Goal: Task Accomplishment & Management: Manage account settings

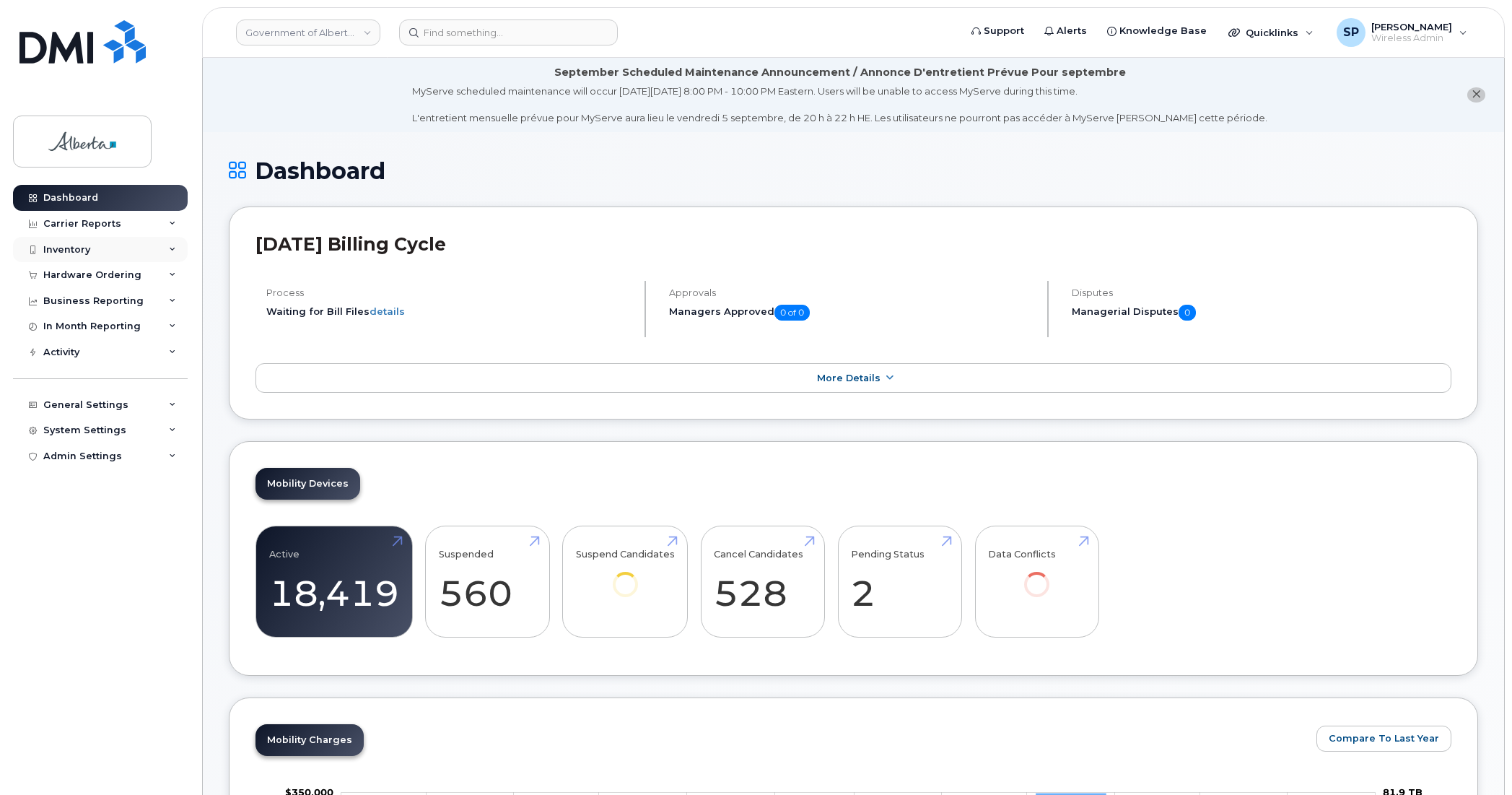
click at [69, 254] on div "Inventory" at bounding box center [67, 249] width 47 height 11
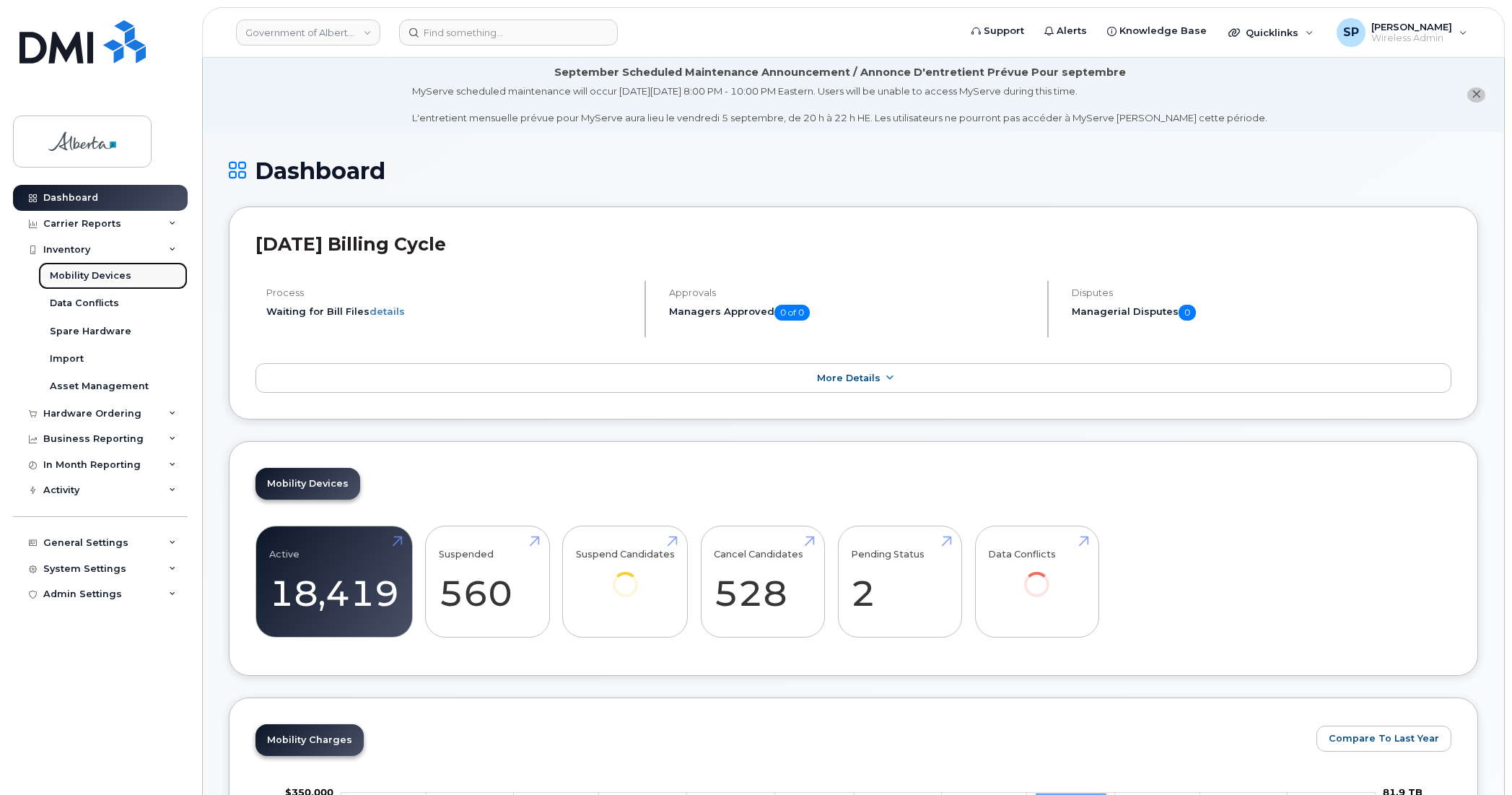
click at [76, 276] on div "Mobility Devices" at bounding box center [90, 275] width 82 height 13
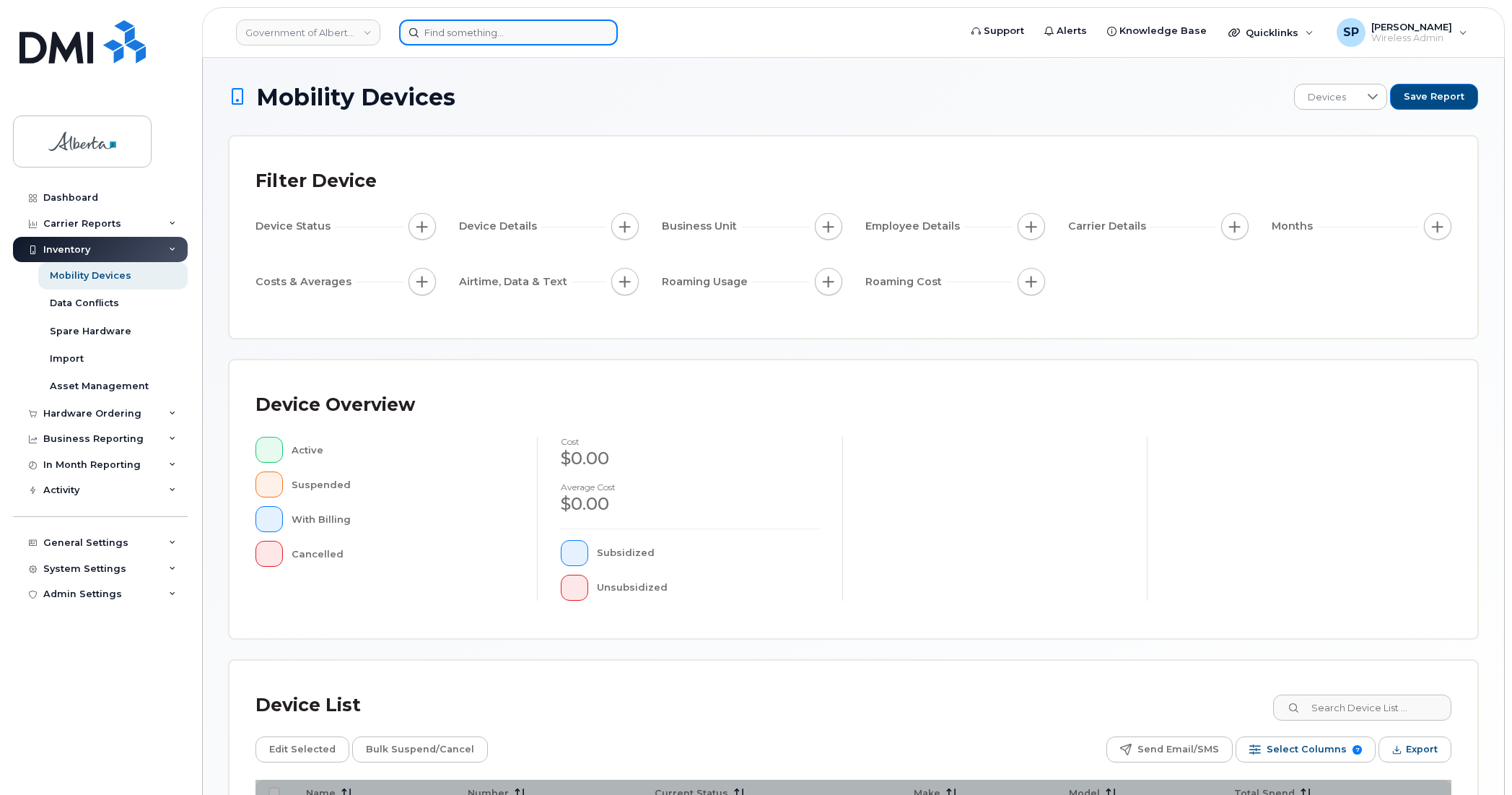
click at [451, 30] on input at bounding box center [508, 32] width 219 height 26
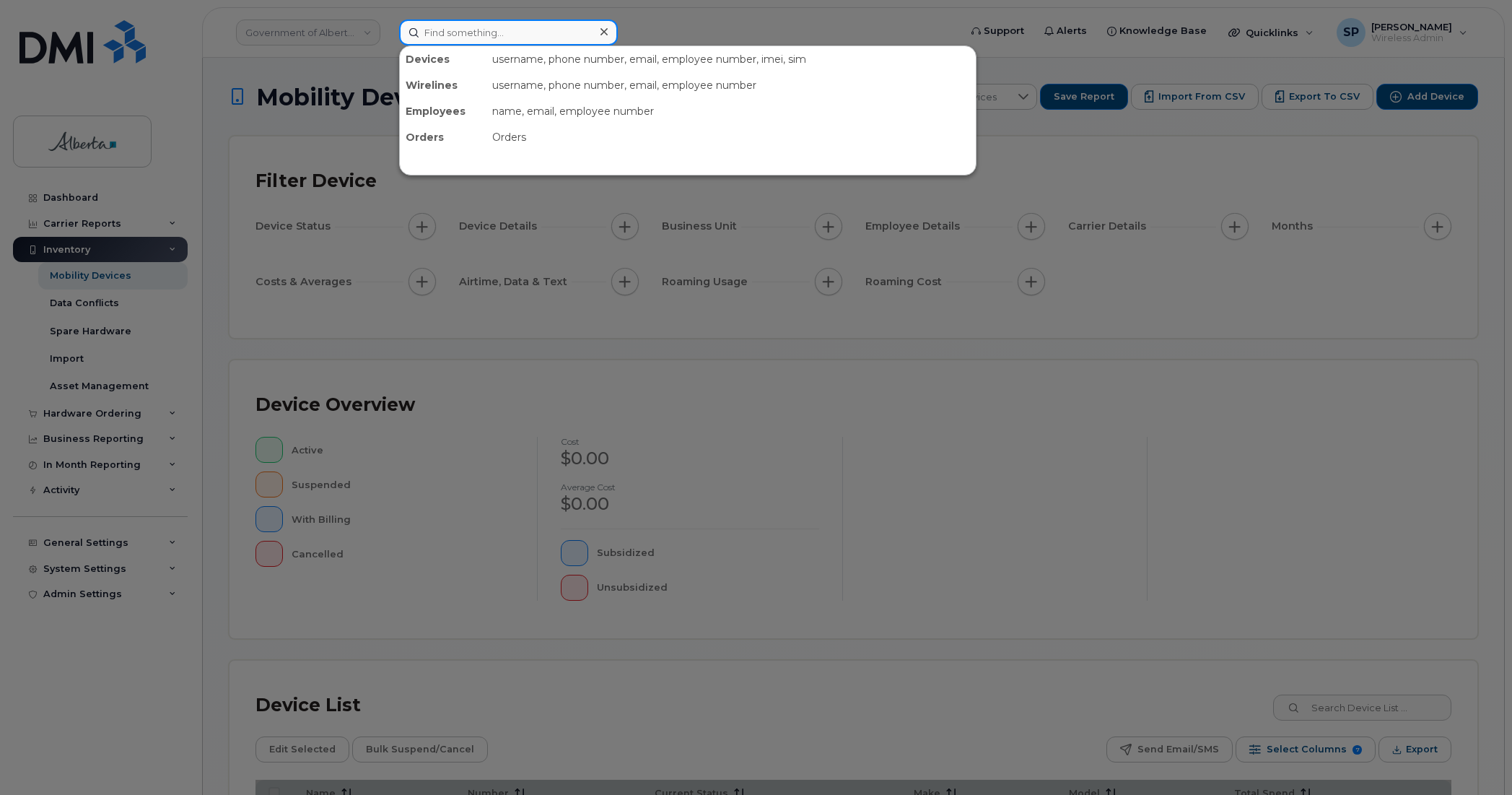
paste input "351629570282138"
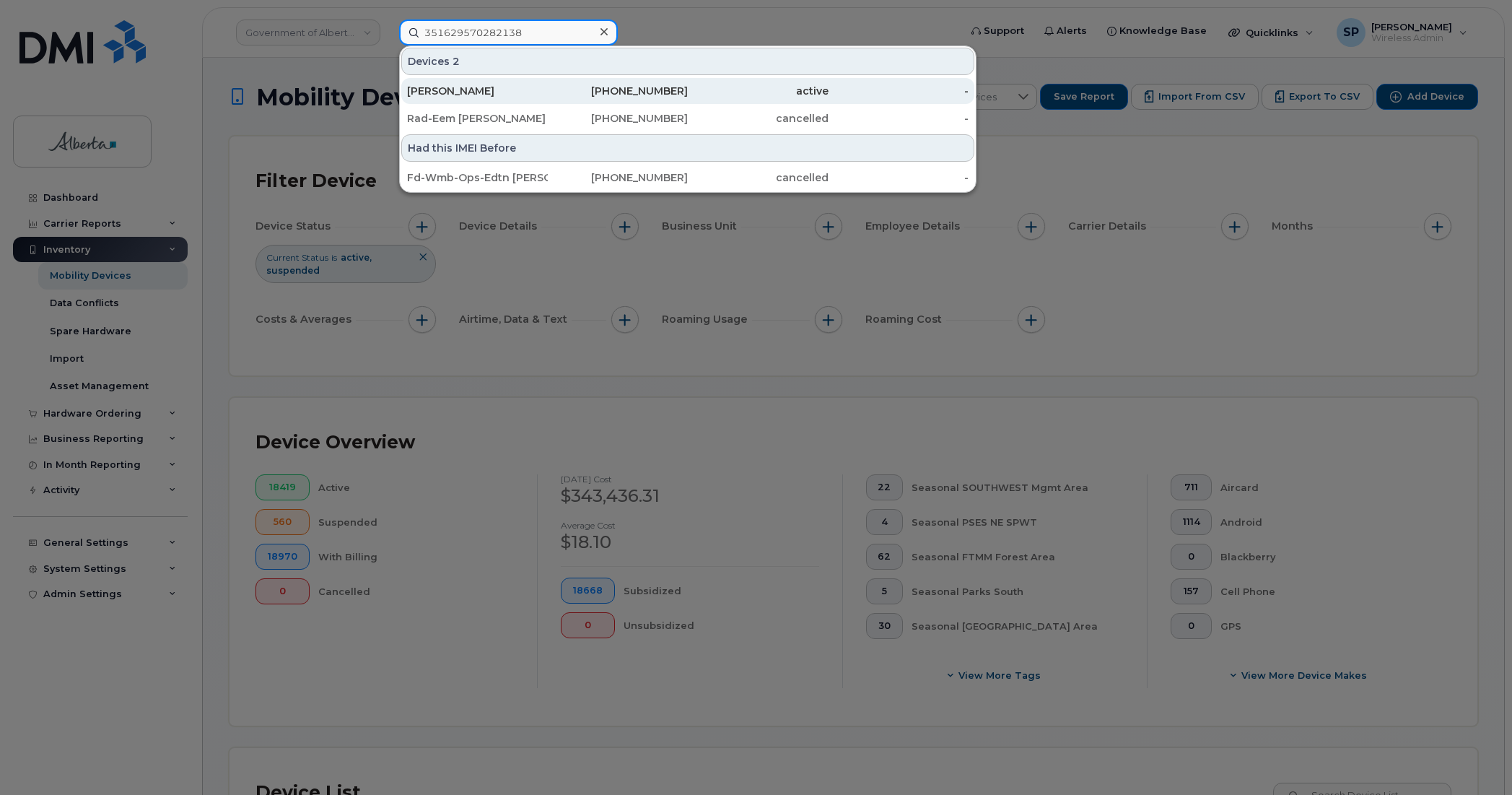
type input "351629570282138"
click at [456, 96] on div "Tanya Letcher" at bounding box center [478, 91] width 141 height 15
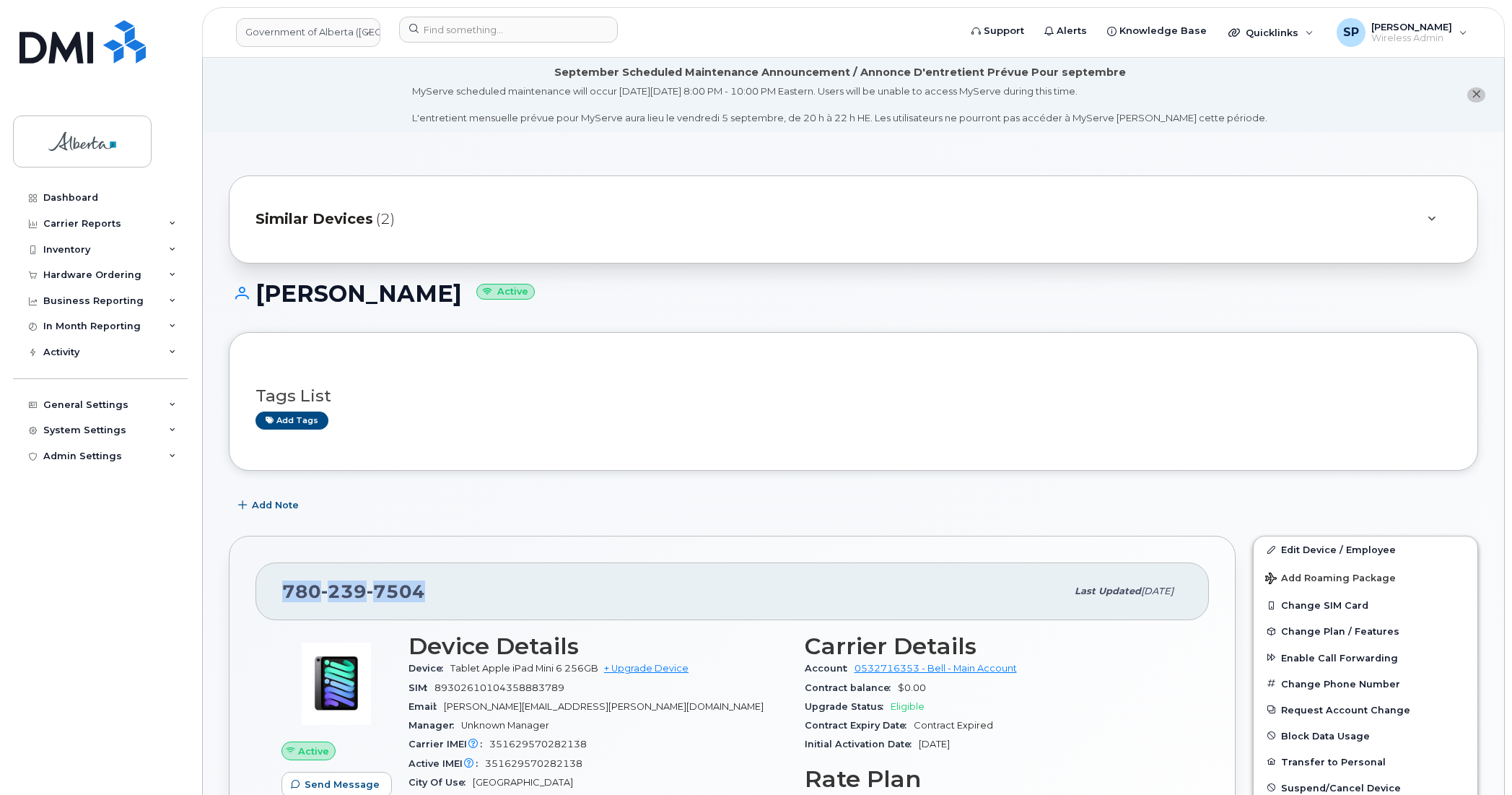
drag, startPoint x: 423, startPoint y: 589, endPoint x: 262, endPoint y: 601, distance: 161.4
click at [262, 601] on div "780 239 7504 Last updated Jul 25, 2025" at bounding box center [732, 592] width 953 height 58
copy span "780 239 7504"
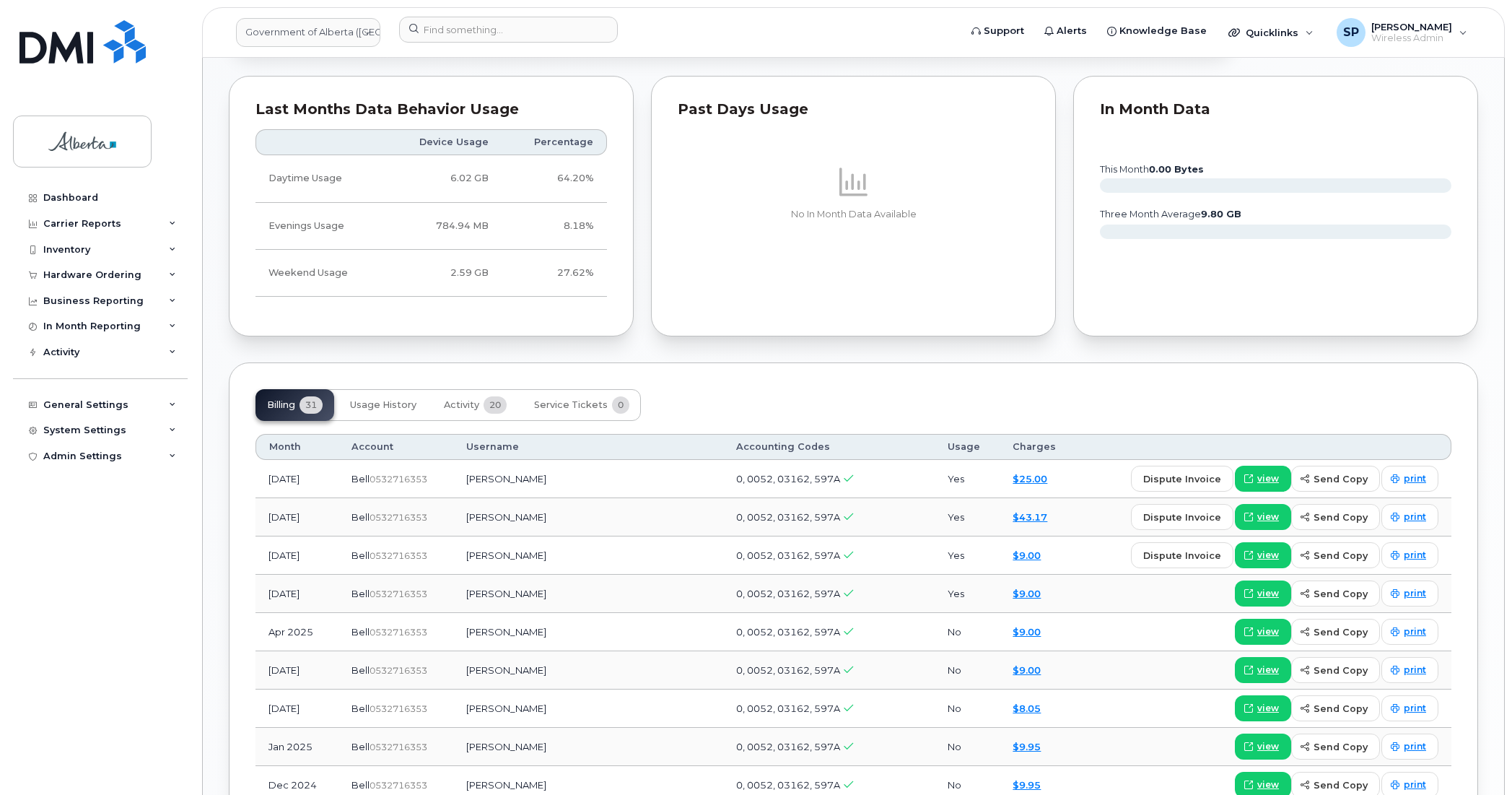
scroll to position [990, 0]
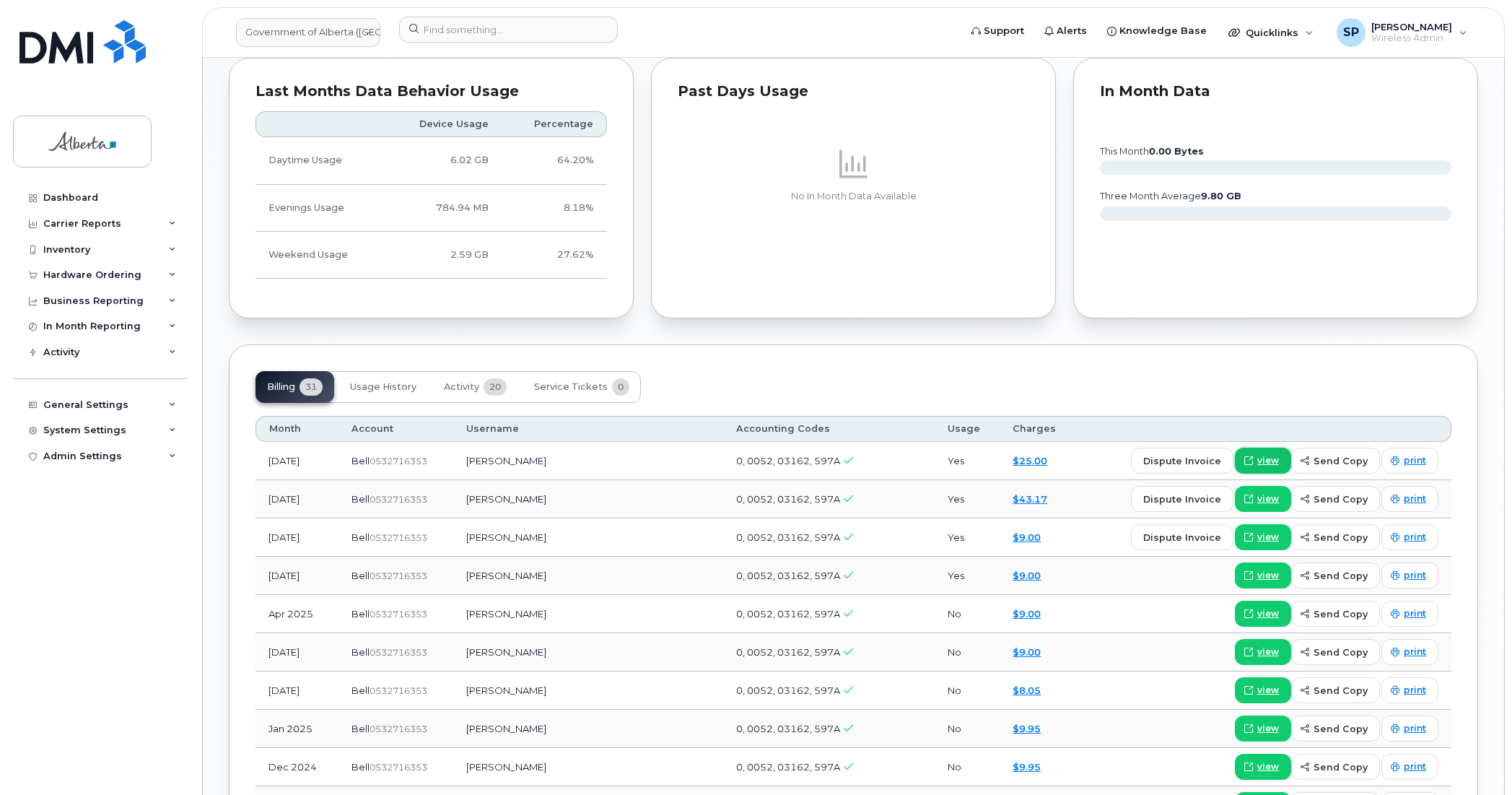
click at [1255, 464] on span at bounding box center [1248, 460] width 13 height 13
click at [69, 278] on div "Hardware Ordering" at bounding box center [92, 274] width 98 height 11
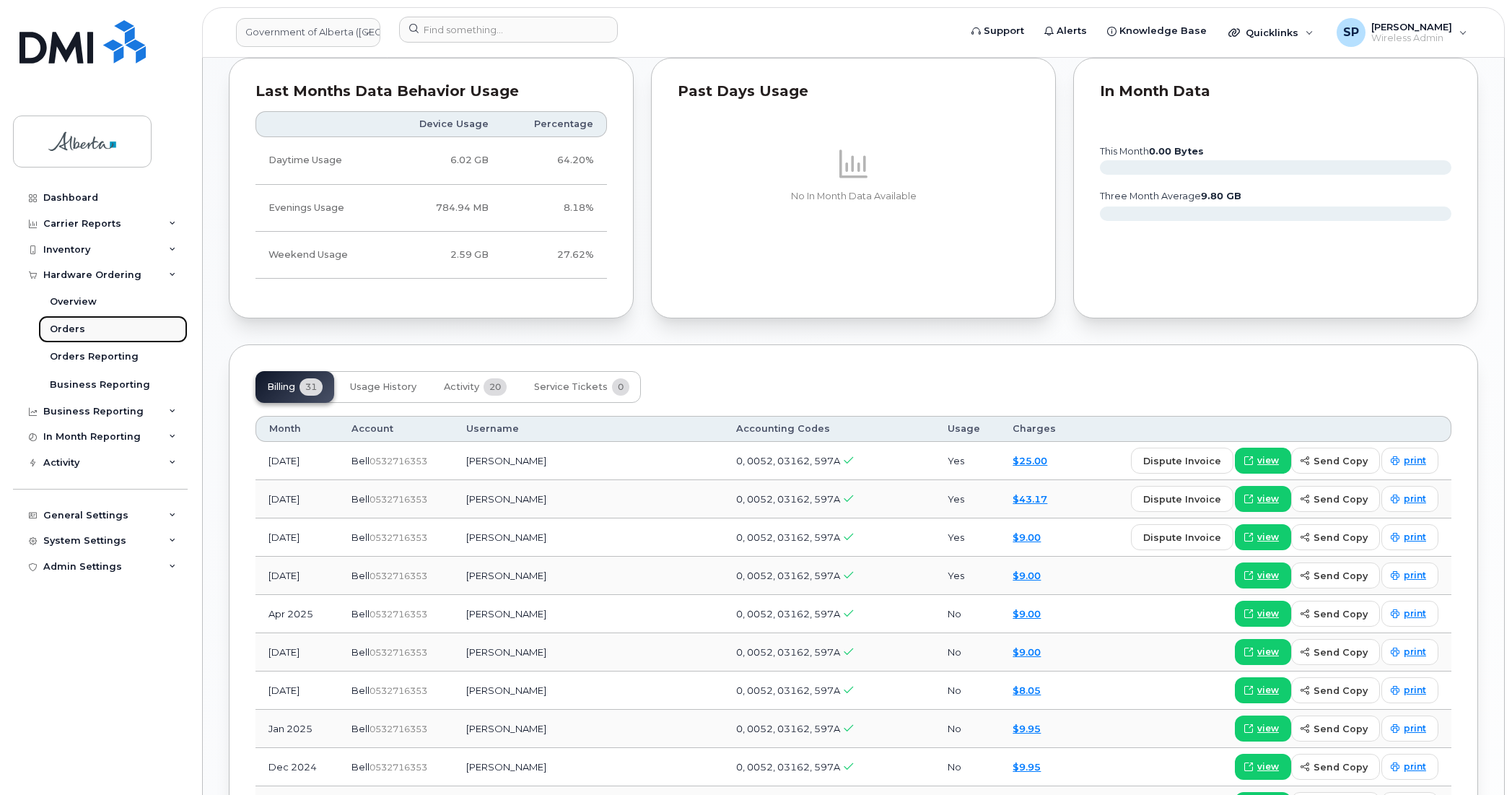
click at [70, 329] on div "Orders" at bounding box center [67, 329] width 35 height 13
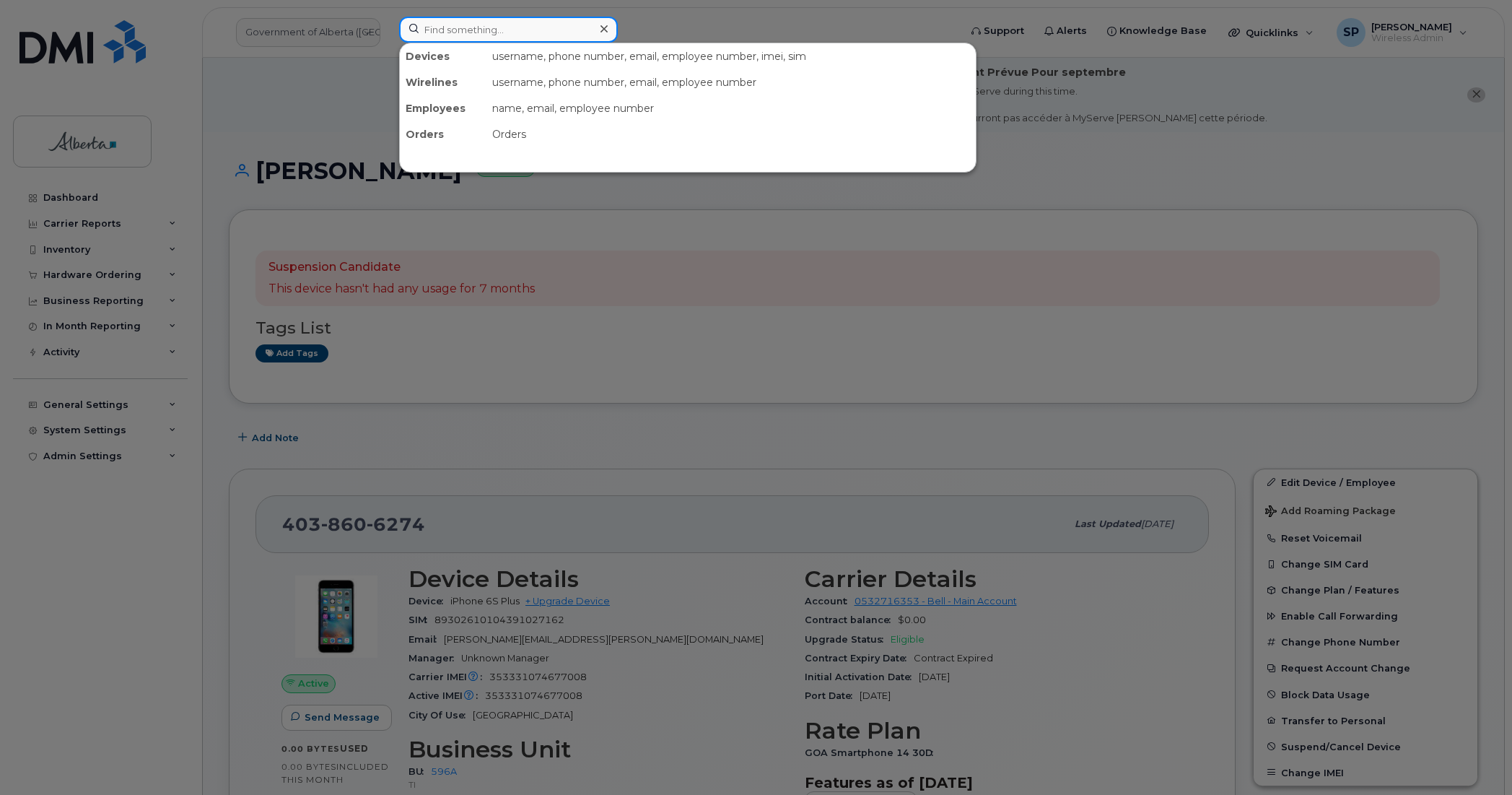
click at [549, 34] on input at bounding box center [508, 30] width 219 height 26
paste input "7809106308"
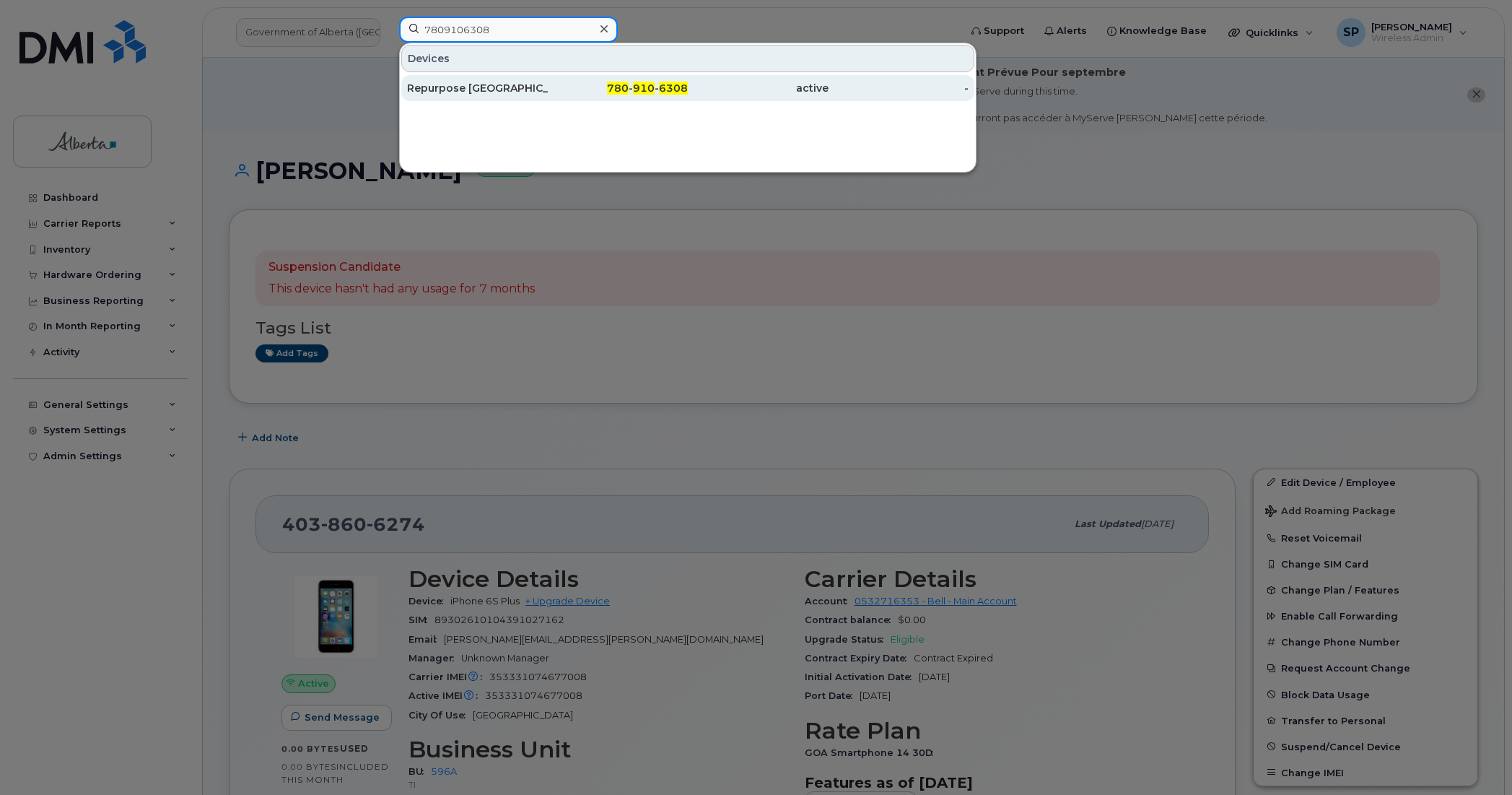
type input "7809106308"
click at [466, 92] on div "Repurpose [GEOGRAPHIC_DATA]" at bounding box center [478, 88] width 141 height 15
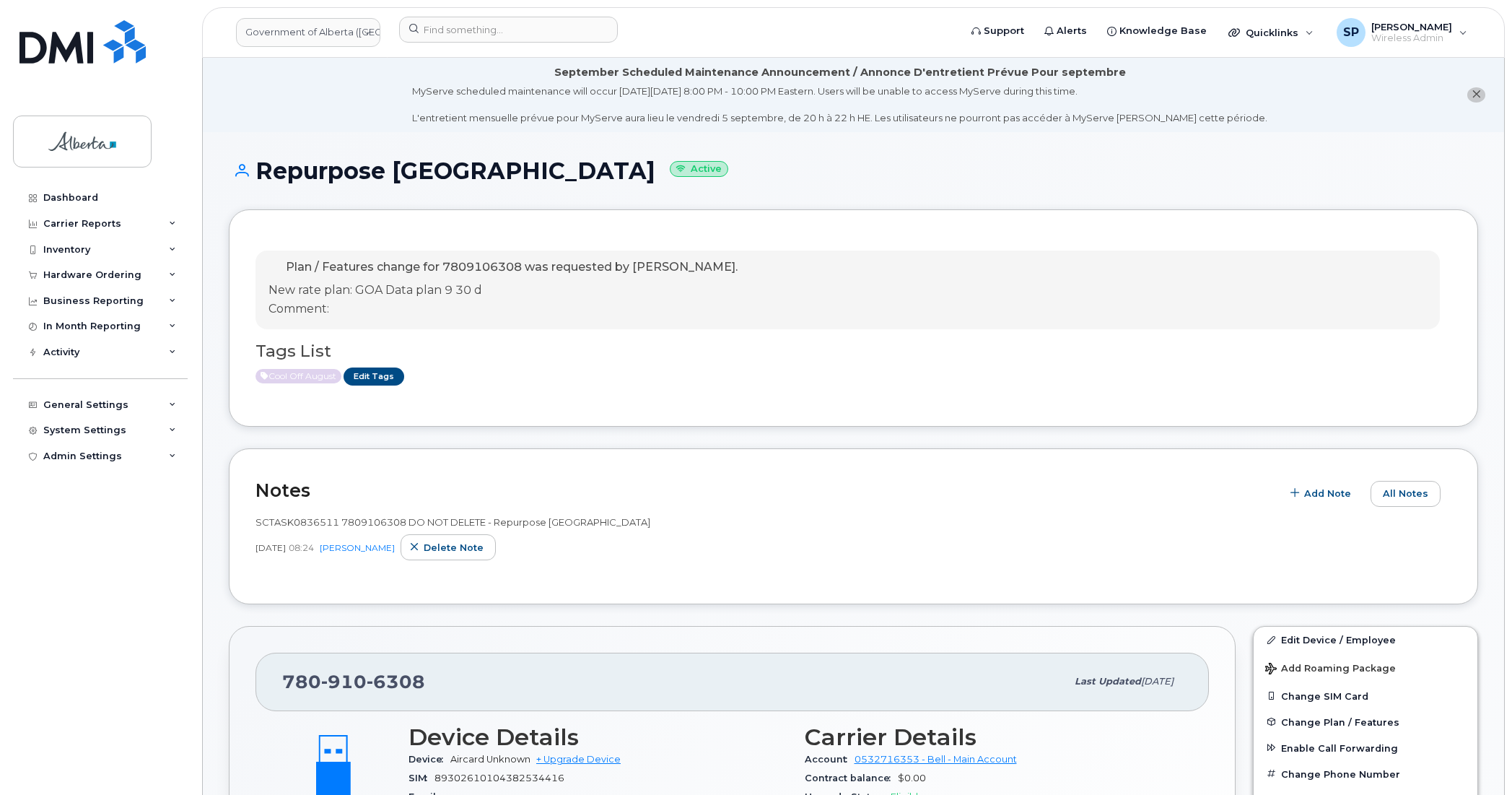
click at [738, 374] on div "Cool Off August Edit Tags" at bounding box center [848, 377] width 1185 height 18
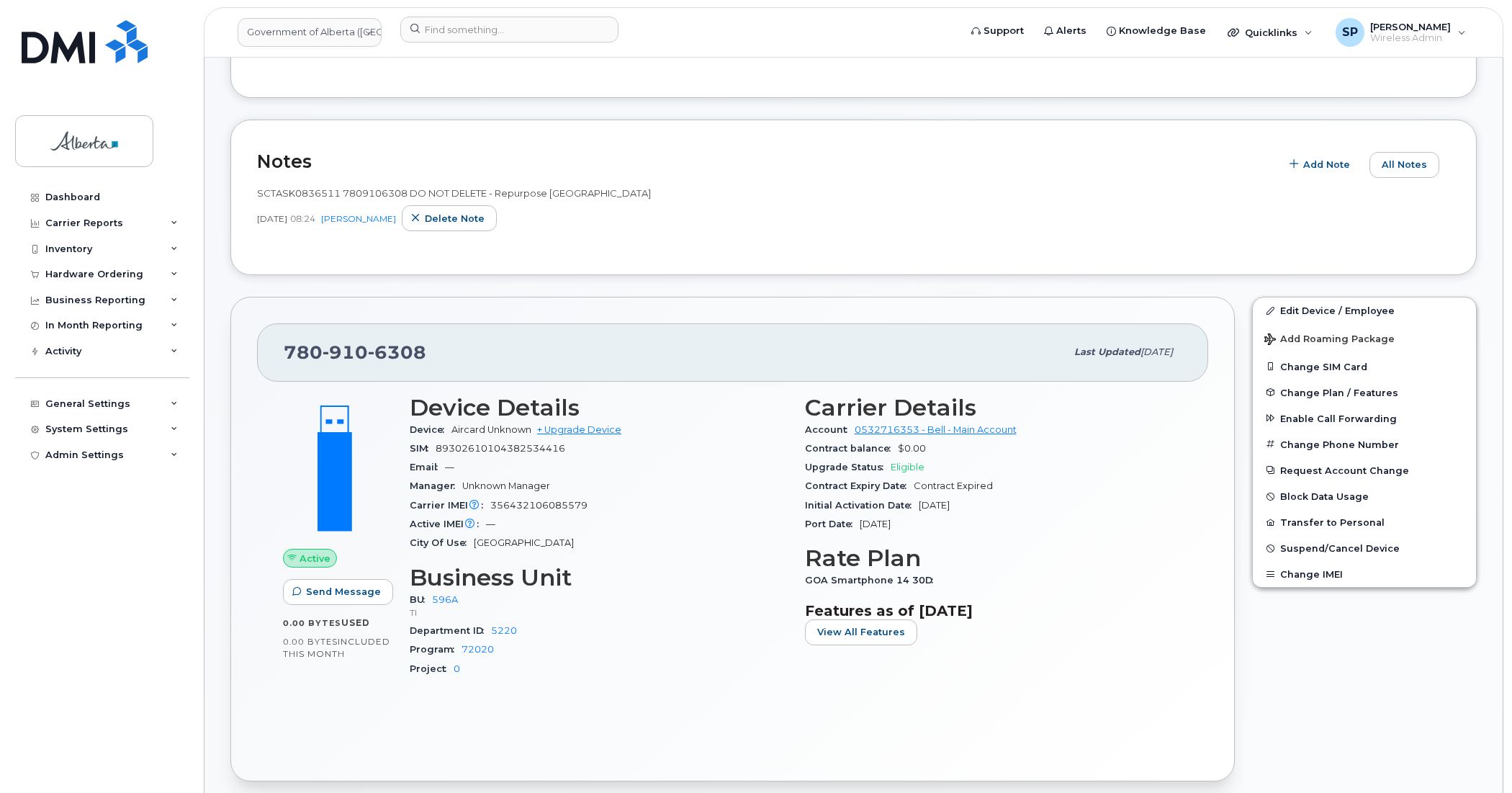
scroll to position [385, 0]
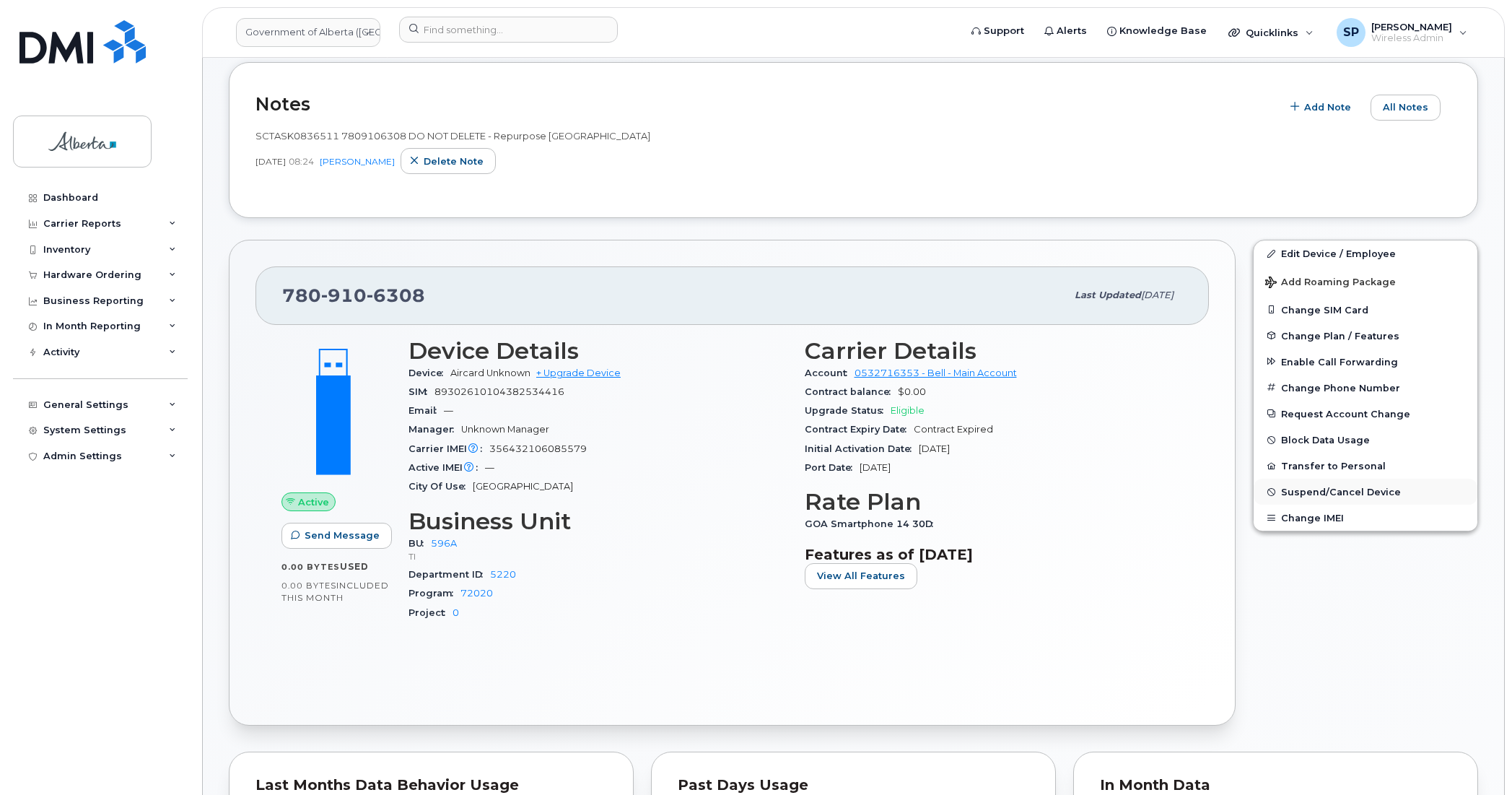
click at [1319, 492] on span "Suspend/Cancel Device" at bounding box center [1341, 492] width 120 height 11
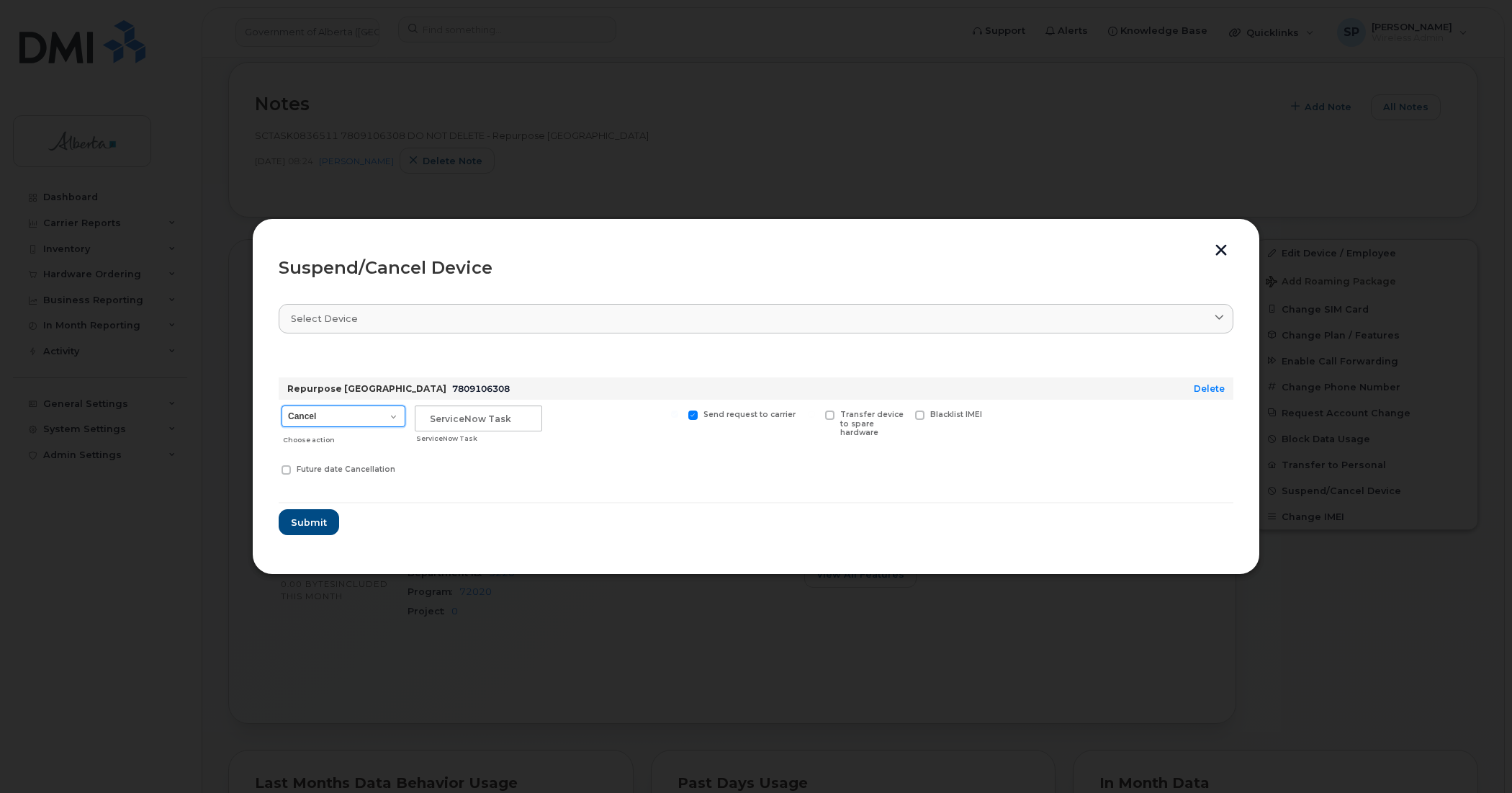
click at [335, 419] on select "Cancel Suspend - Extend Suspension Suspend - Reduced Rate Suspend - Lost Device…" at bounding box center [343, 416] width 124 height 21
select select "[object Object]"
click at [281, 406] on select "Cancel Suspend - Extend Suspension Suspend - Reduced Rate Suspend - Lost Device…" at bounding box center [343, 416] width 124 height 21
click at [443, 418] on input "text" at bounding box center [478, 419] width 127 height 26
paste input "SCTASK0836511"
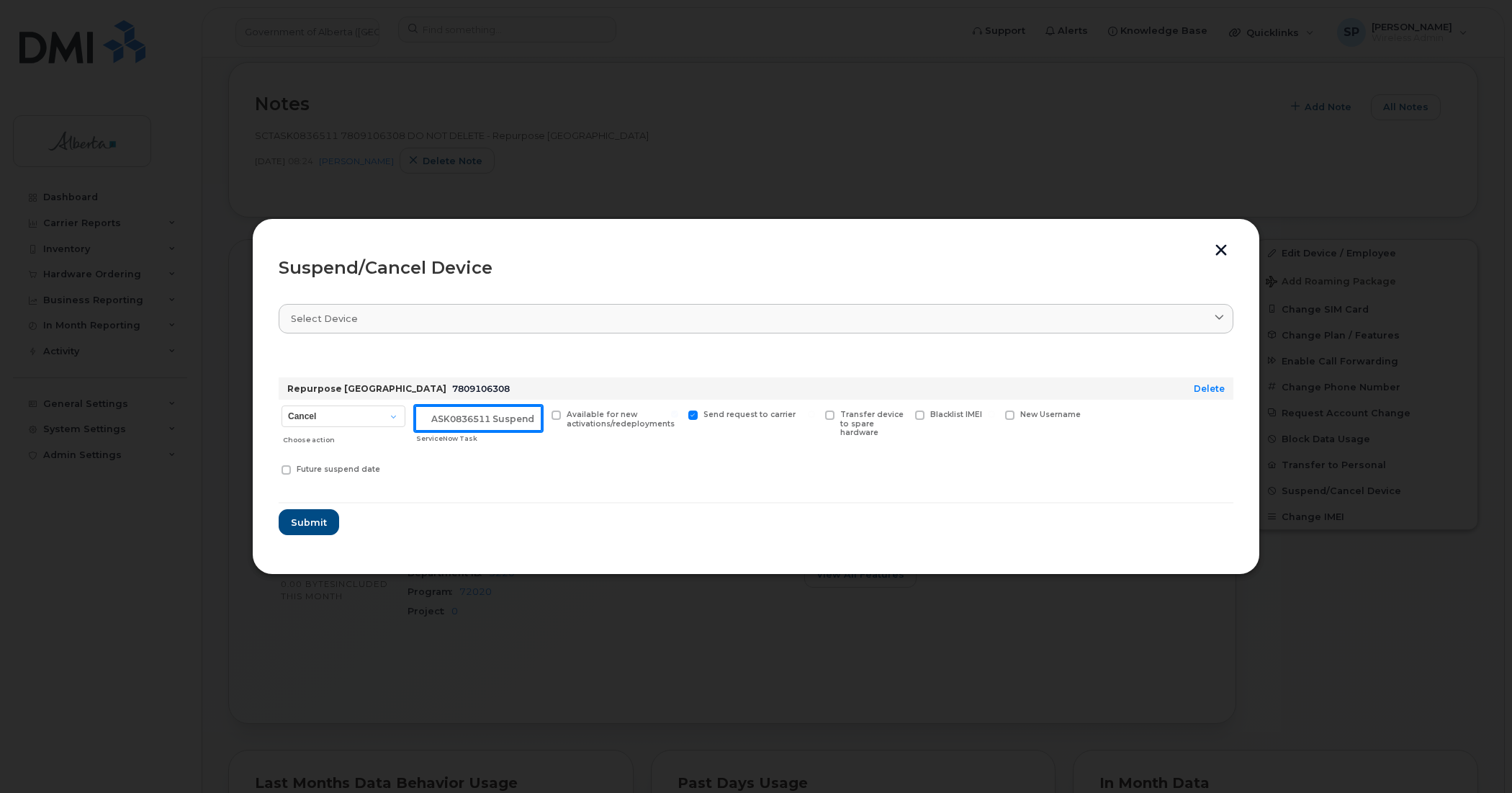
scroll to position [0, 24]
type input "SCTASK0836511 Suspended"
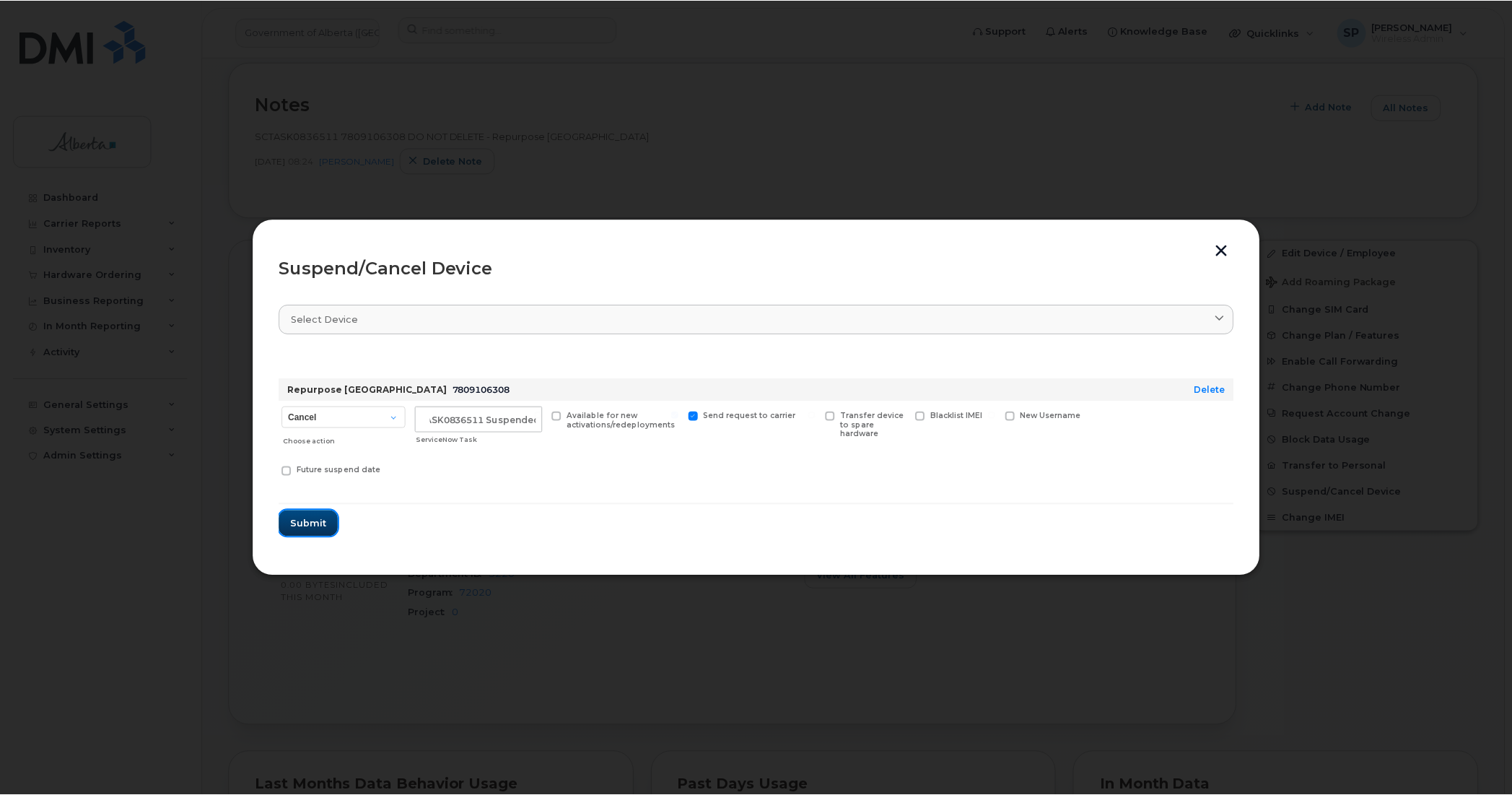
scroll to position [0, 0]
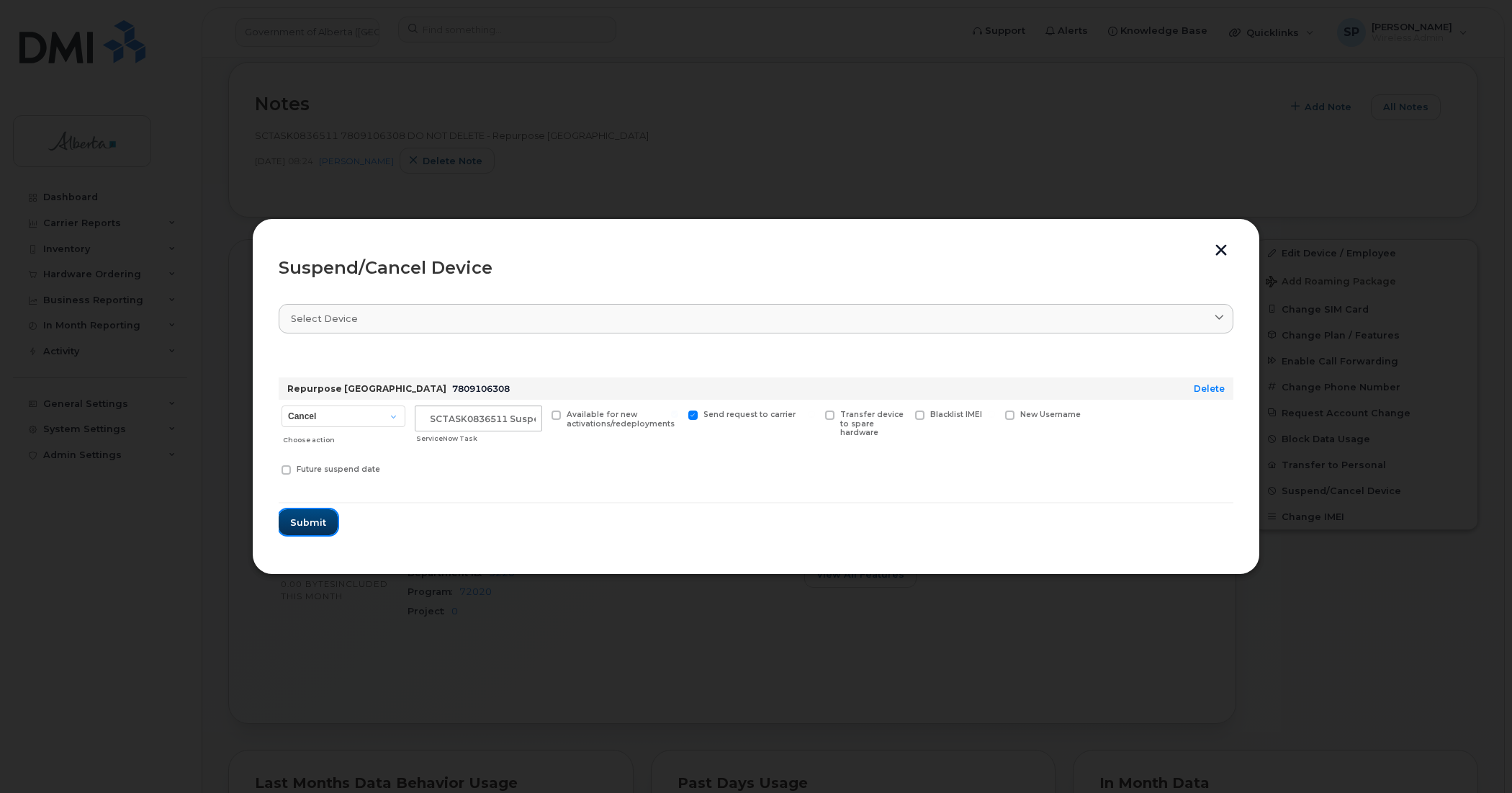
click at [310, 516] on span "Submit" at bounding box center [308, 522] width 36 height 14
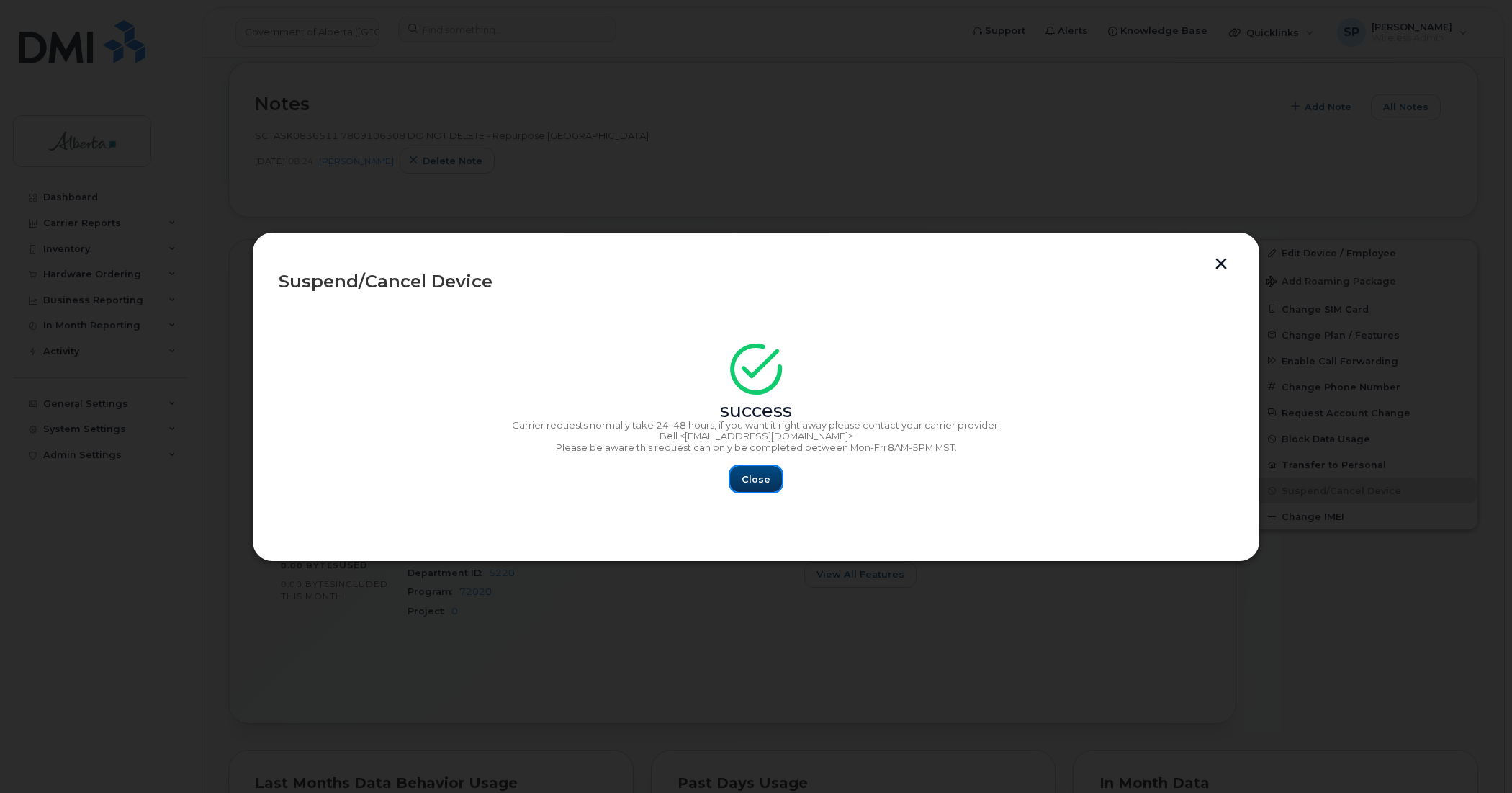
click at [769, 475] on span "Close" at bounding box center [756, 479] width 29 height 14
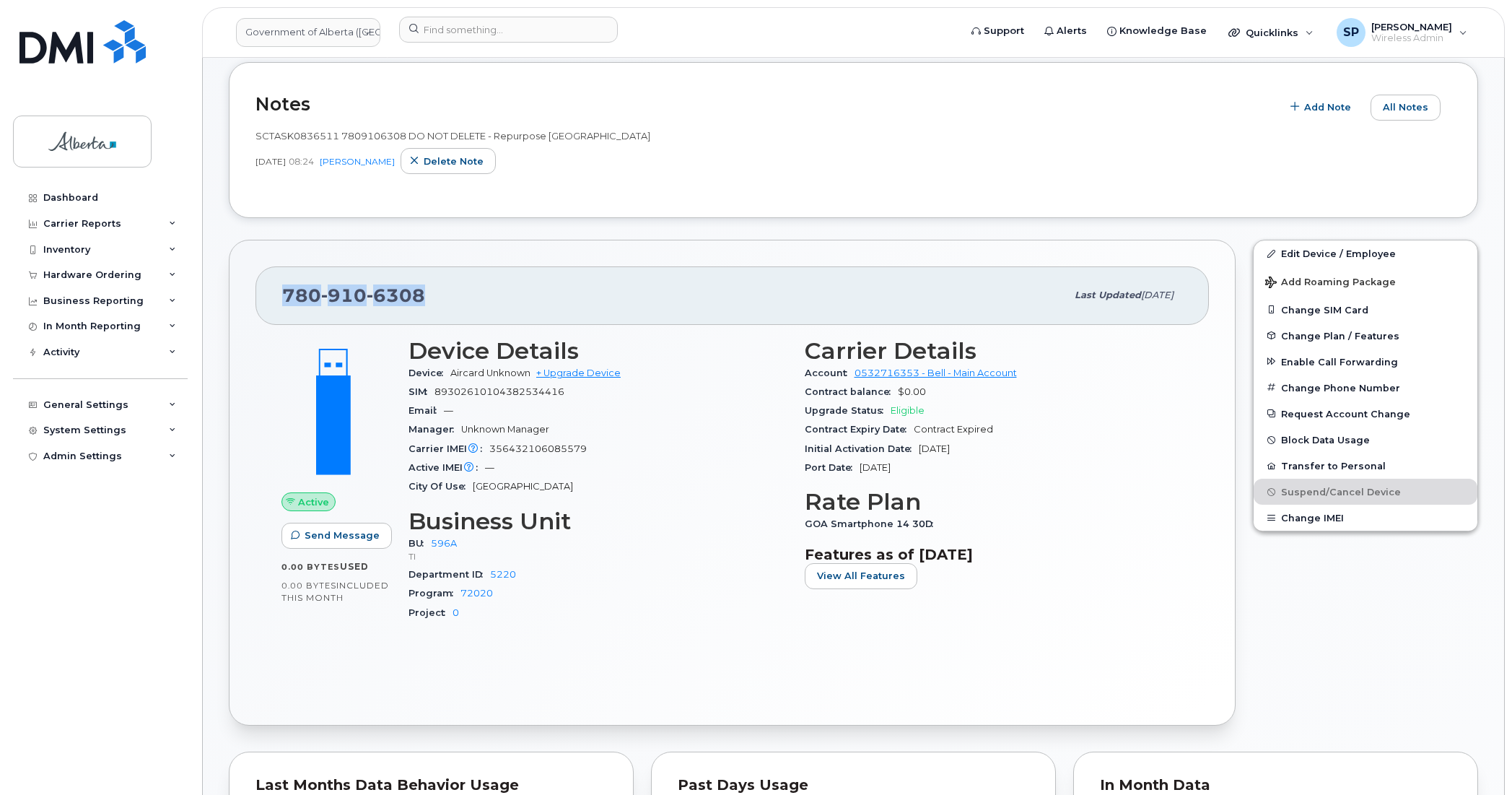
drag, startPoint x: 435, startPoint y: 294, endPoint x: 271, endPoint y: 301, distance: 164.1
click at [271, 301] on div "780 910 6308 Last updated Aug 26, 2025" at bounding box center [732, 295] width 953 height 58
copy span "780 910 6308"
click at [663, 442] on div "Carrier IMEI Carrier IMEI is reported during the last billing cycle or change o…" at bounding box center [598, 449] width 379 height 19
click at [511, 33] on input at bounding box center [508, 30] width 219 height 26
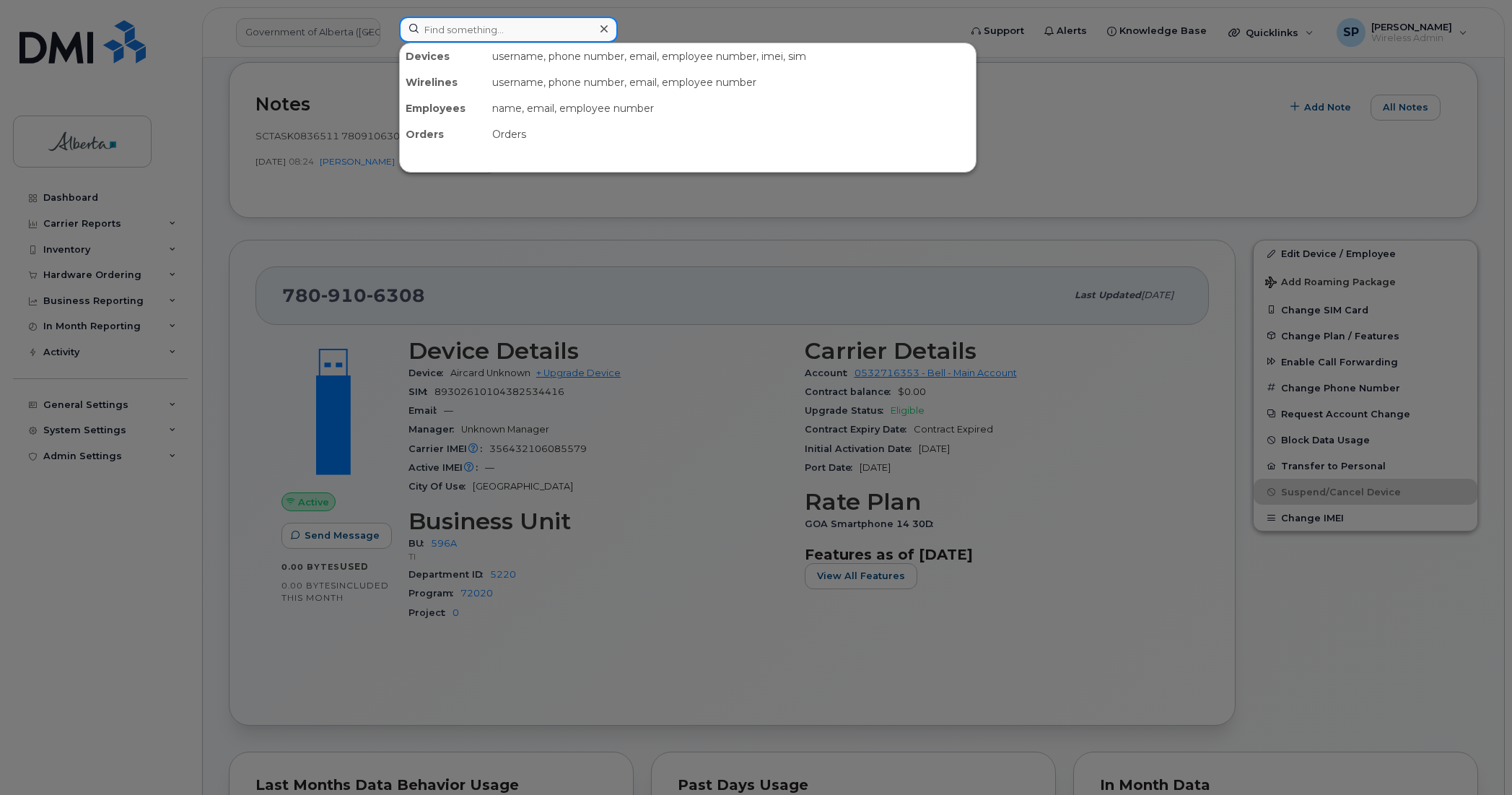
paste input "7809836480"
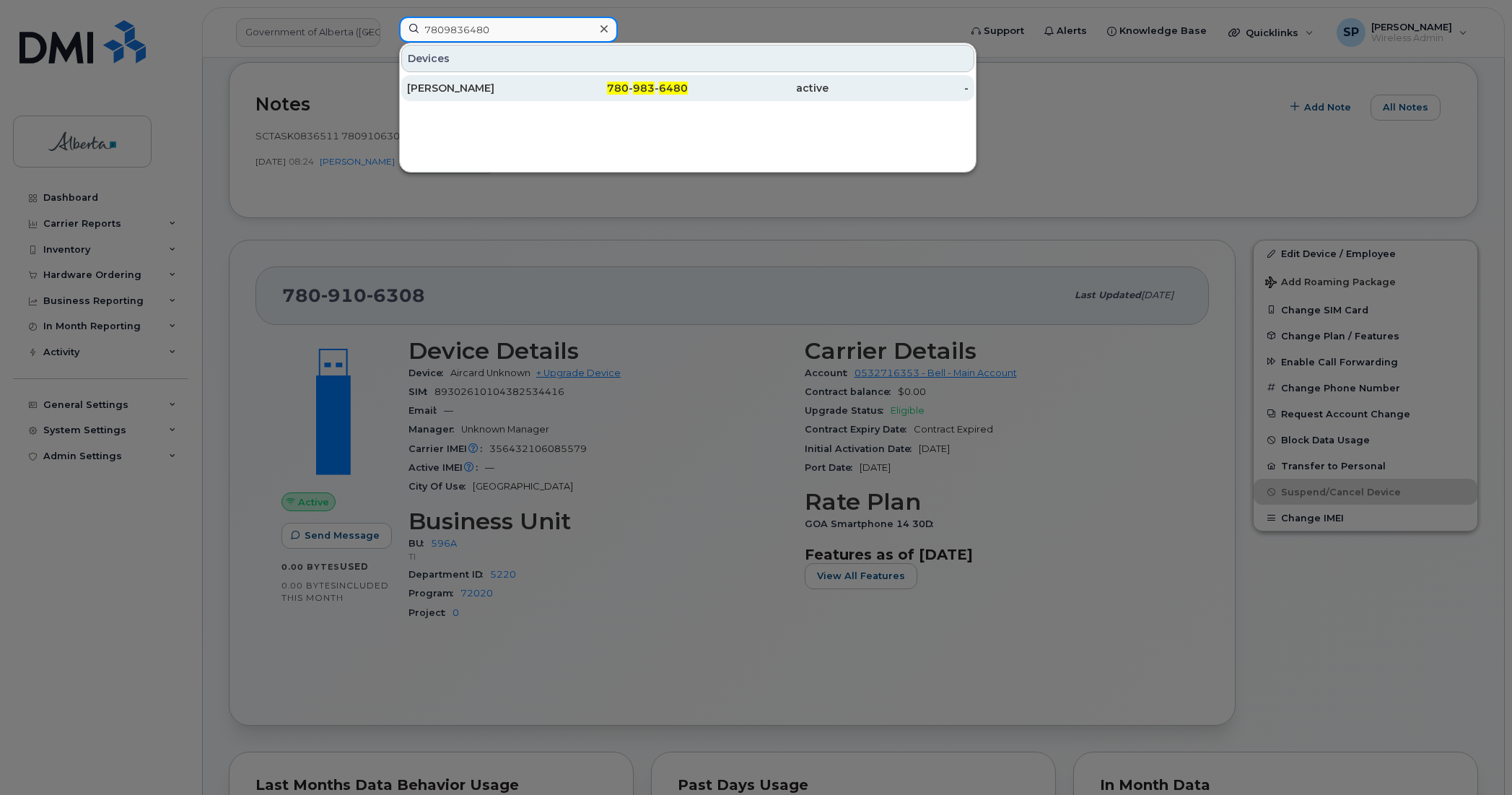
type input "7809836480"
click at [455, 88] on div "Devi Gurung" at bounding box center [478, 88] width 141 height 15
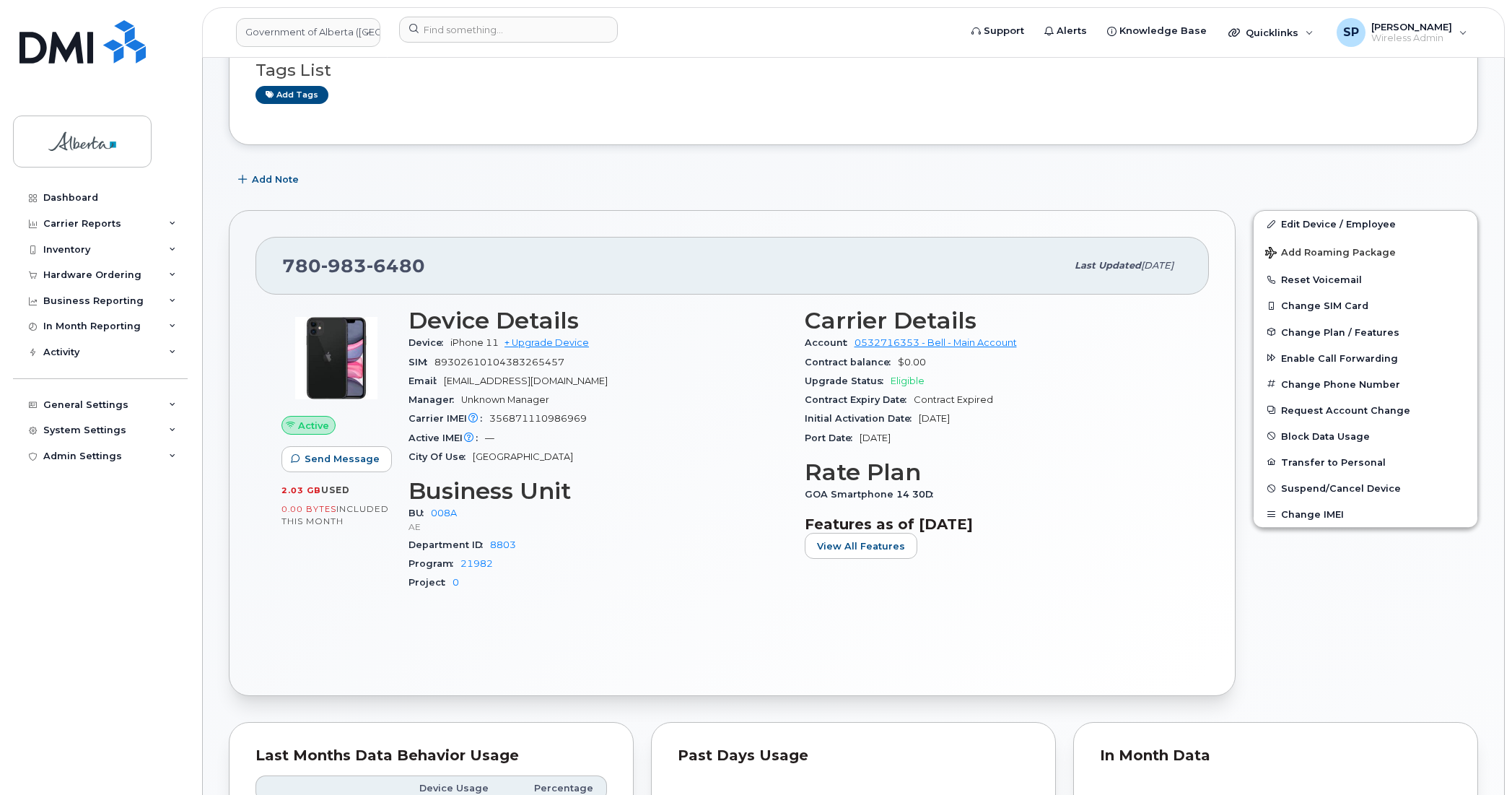
scroll to position [243, 0]
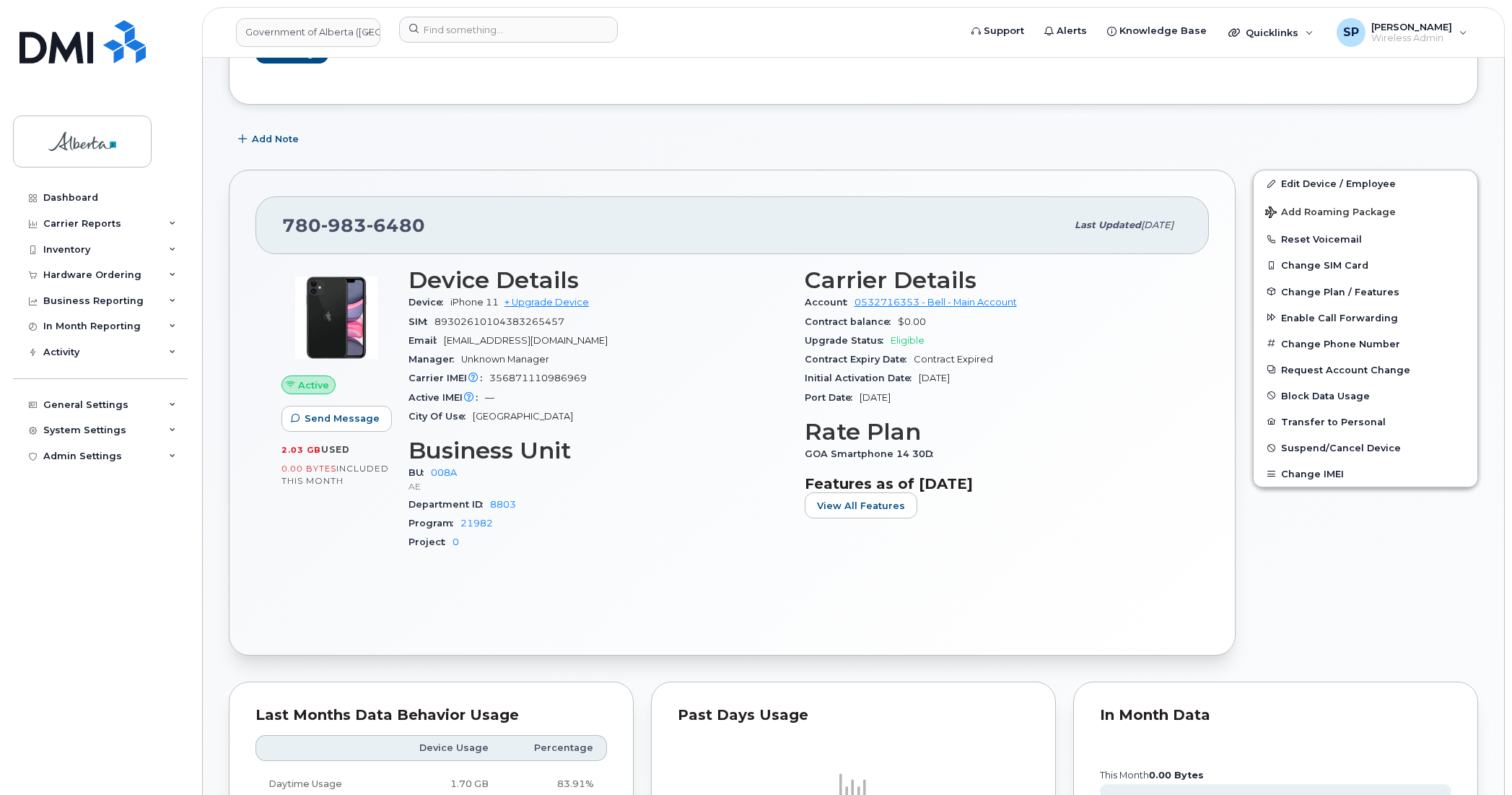
click at [1306, 139] on div "Add Note" at bounding box center [853, 139] width 1250 height 26
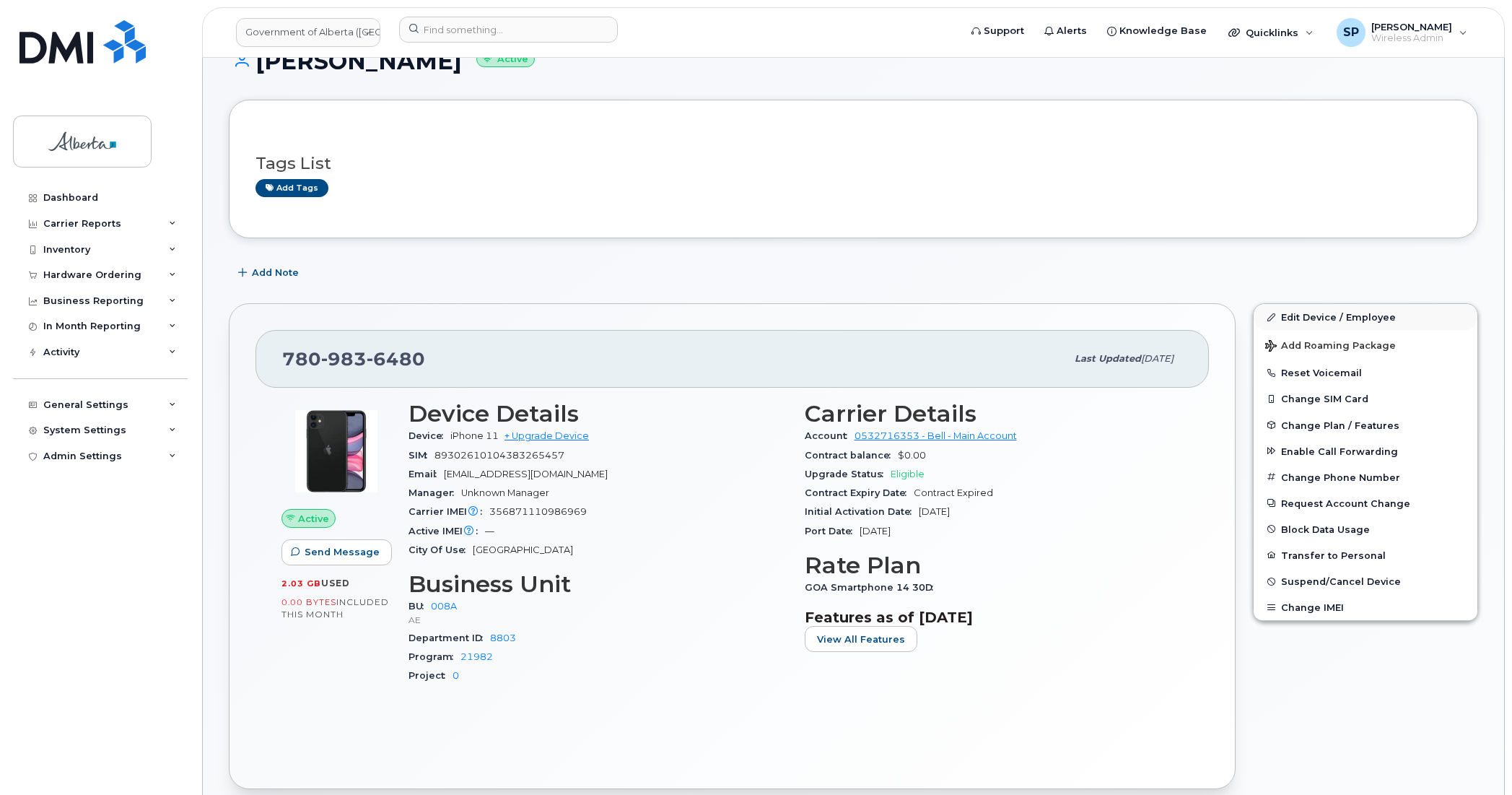
scroll to position [116, 0]
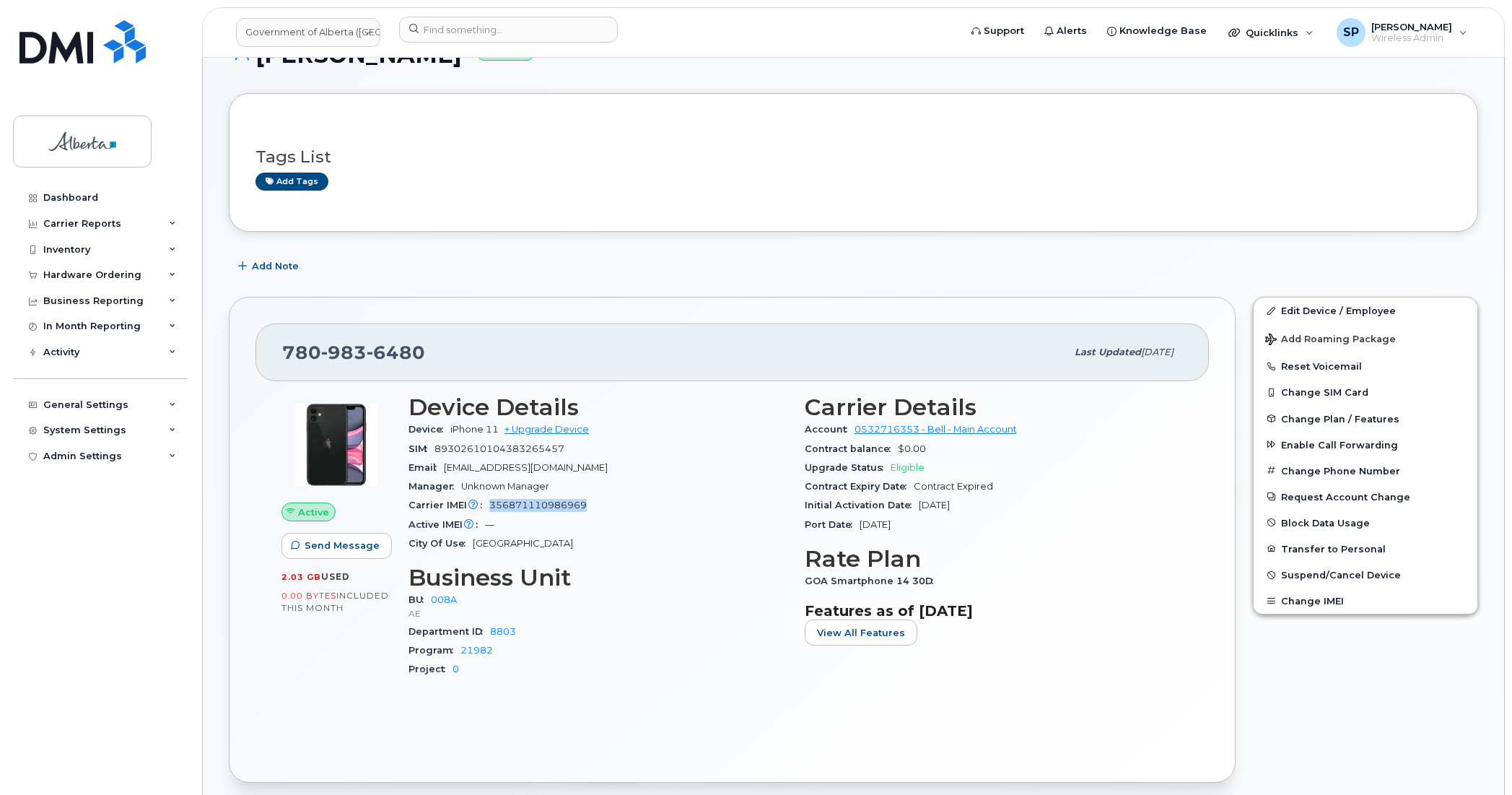
drag, startPoint x: 592, startPoint y: 505, endPoint x: 489, endPoint y: 510, distance: 103.1
click at [489, 510] on div "Carrier IMEI Carrier IMEI is reported during the last billing cycle or change o…" at bounding box center [598, 505] width 379 height 19
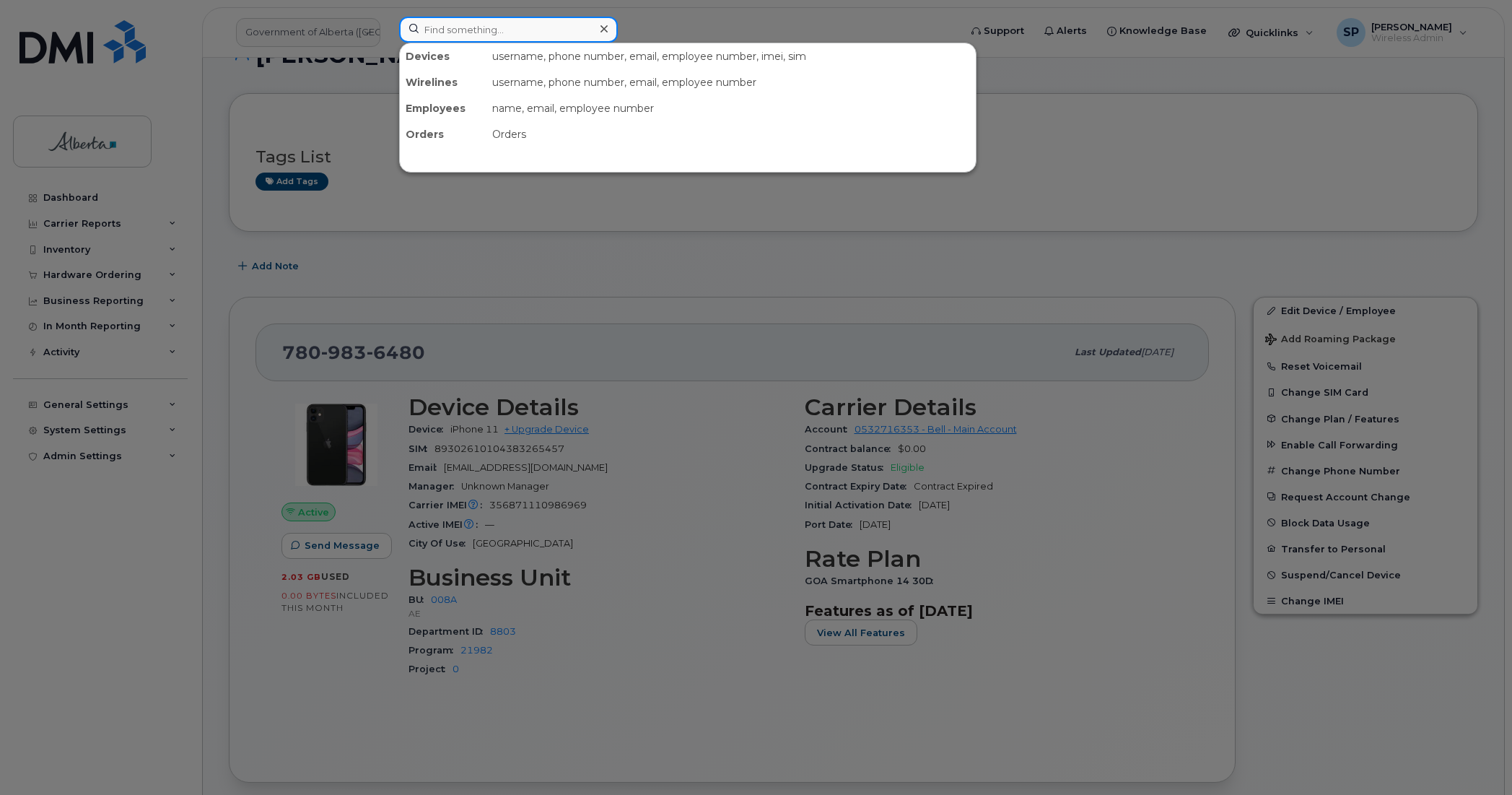
click at [511, 31] on input at bounding box center [508, 30] width 219 height 26
paste input "5873341242"
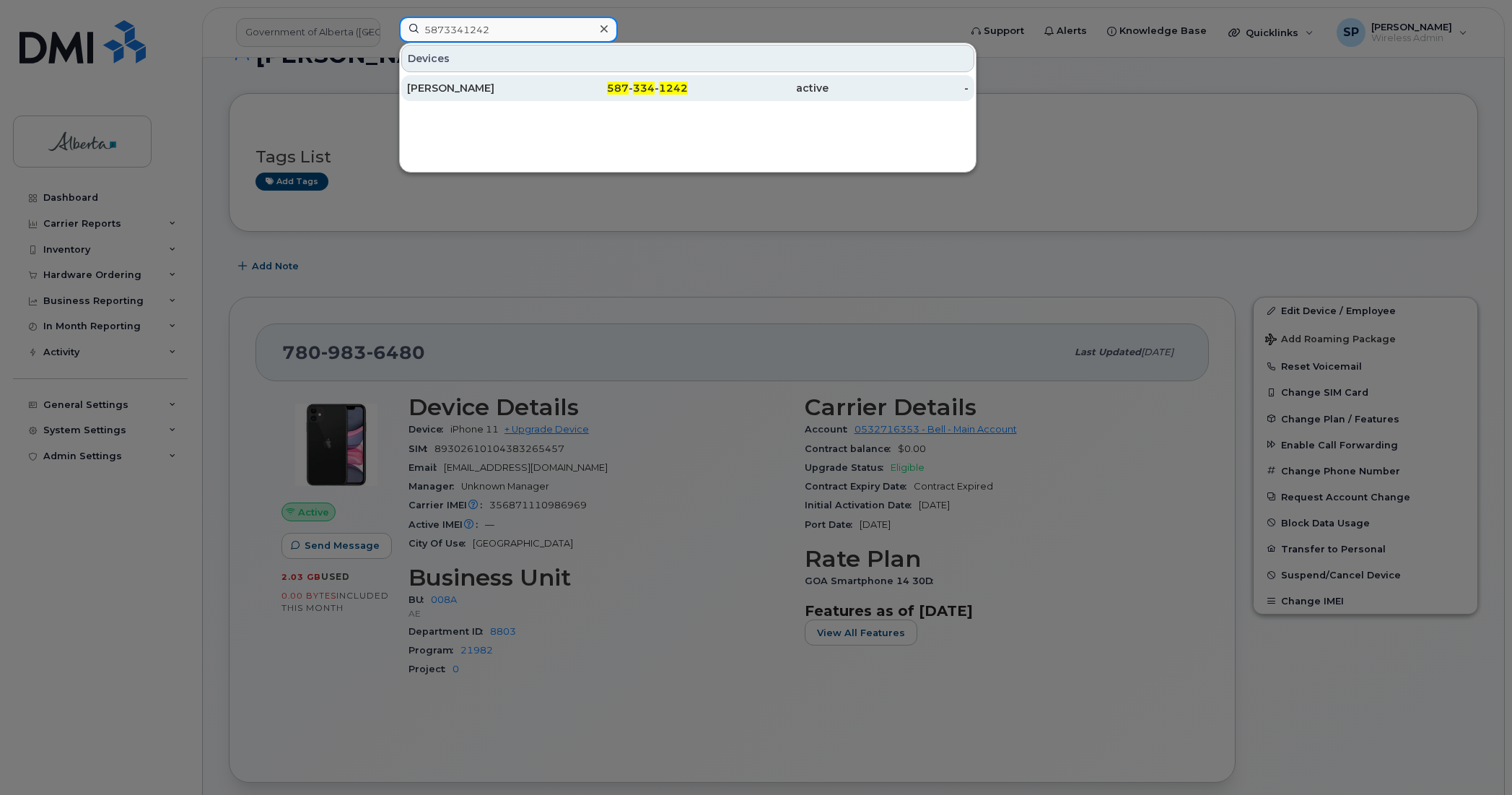
type input "5873341242"
click at [473, 95] on div "[PERSON_NAME]" at bounding box center [478, 88] width 141 height 15
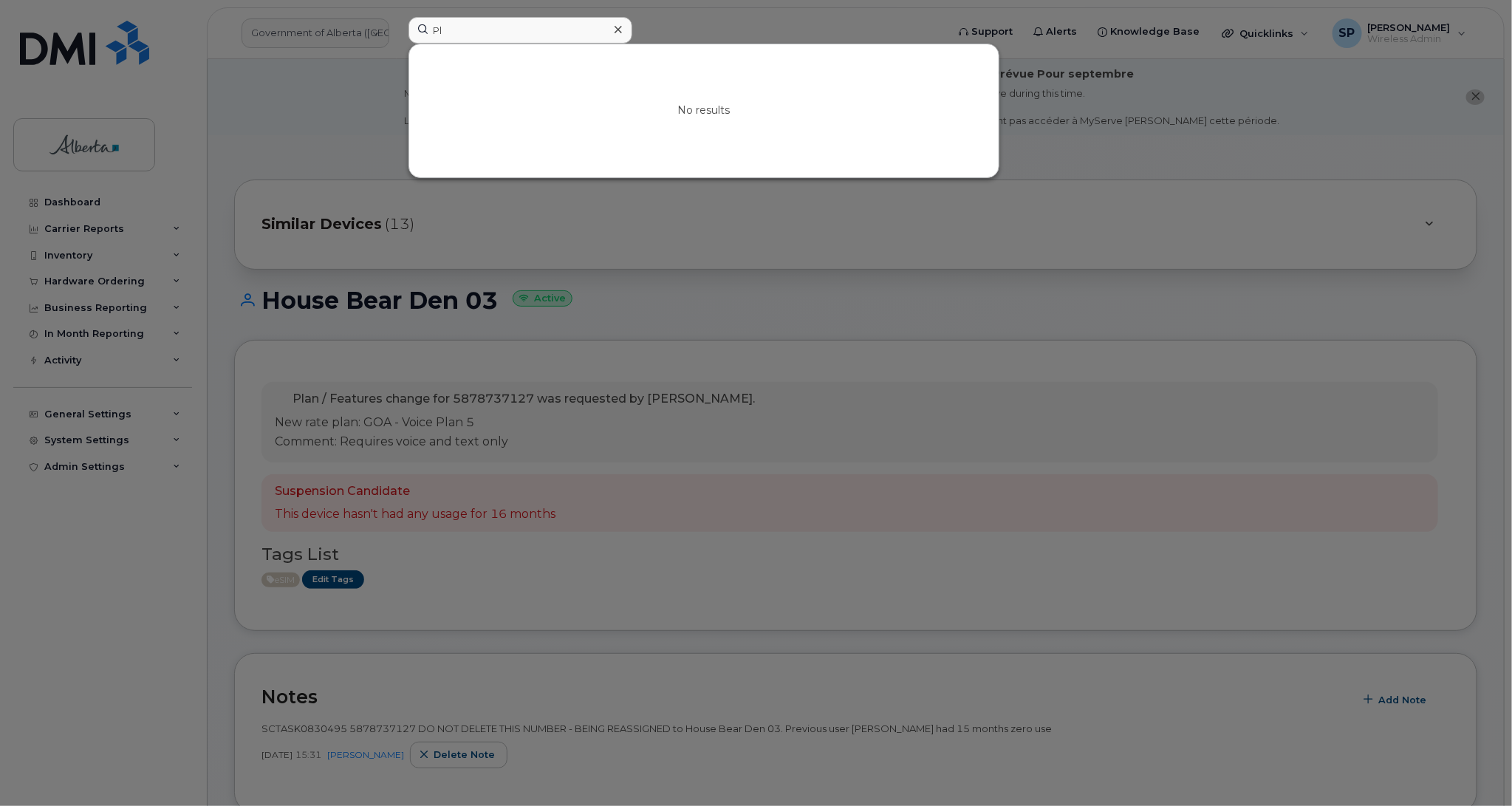
type input "P"
click at [432, 33] on input at bounding box center [520, 31] width 224 height 27
paste input "7809836480"
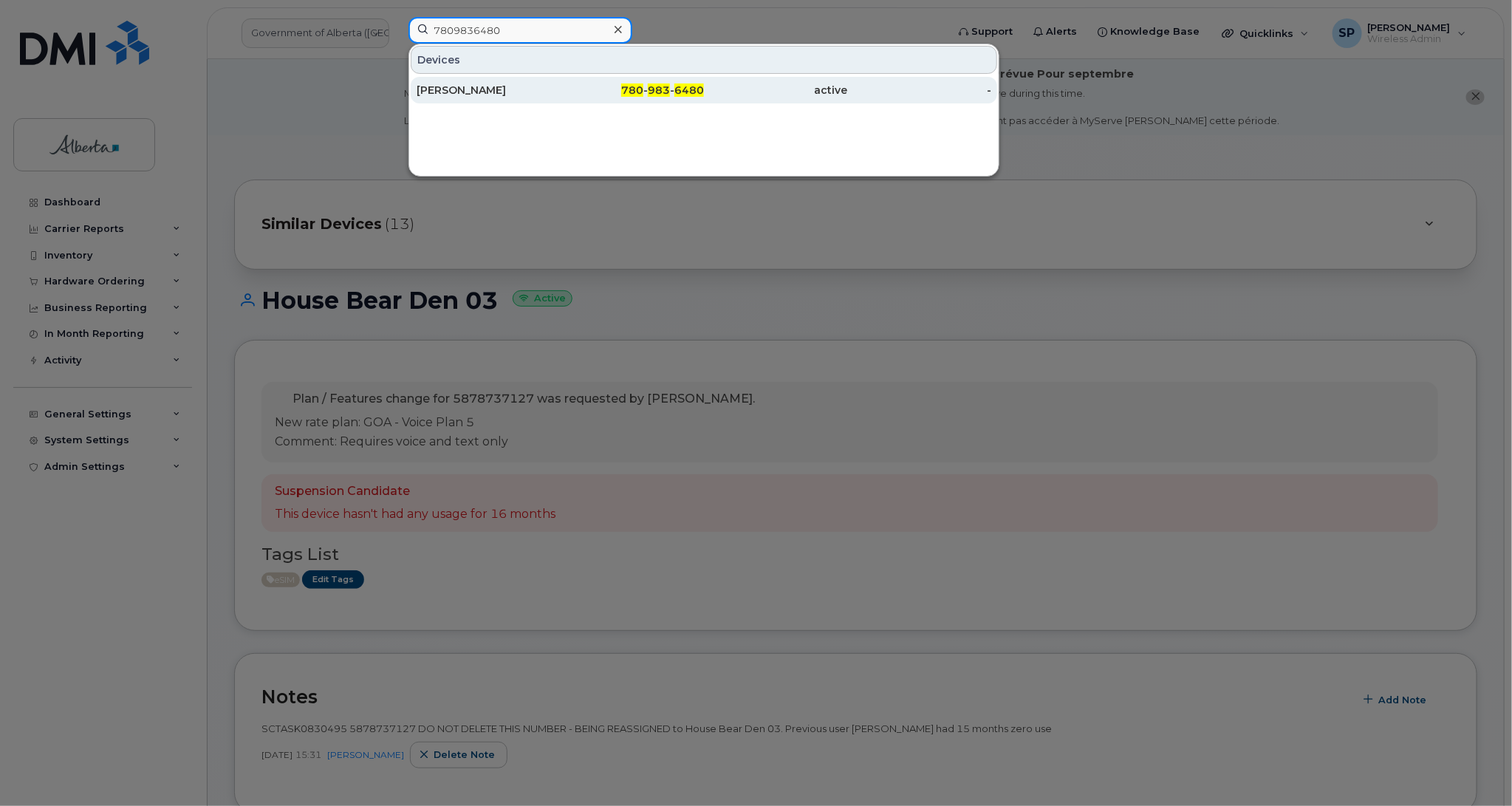
type input "7809836480"
click at [474, 94] on div "[PERSON_NAME]" at bounding box center [489, 90] width 144 height 15
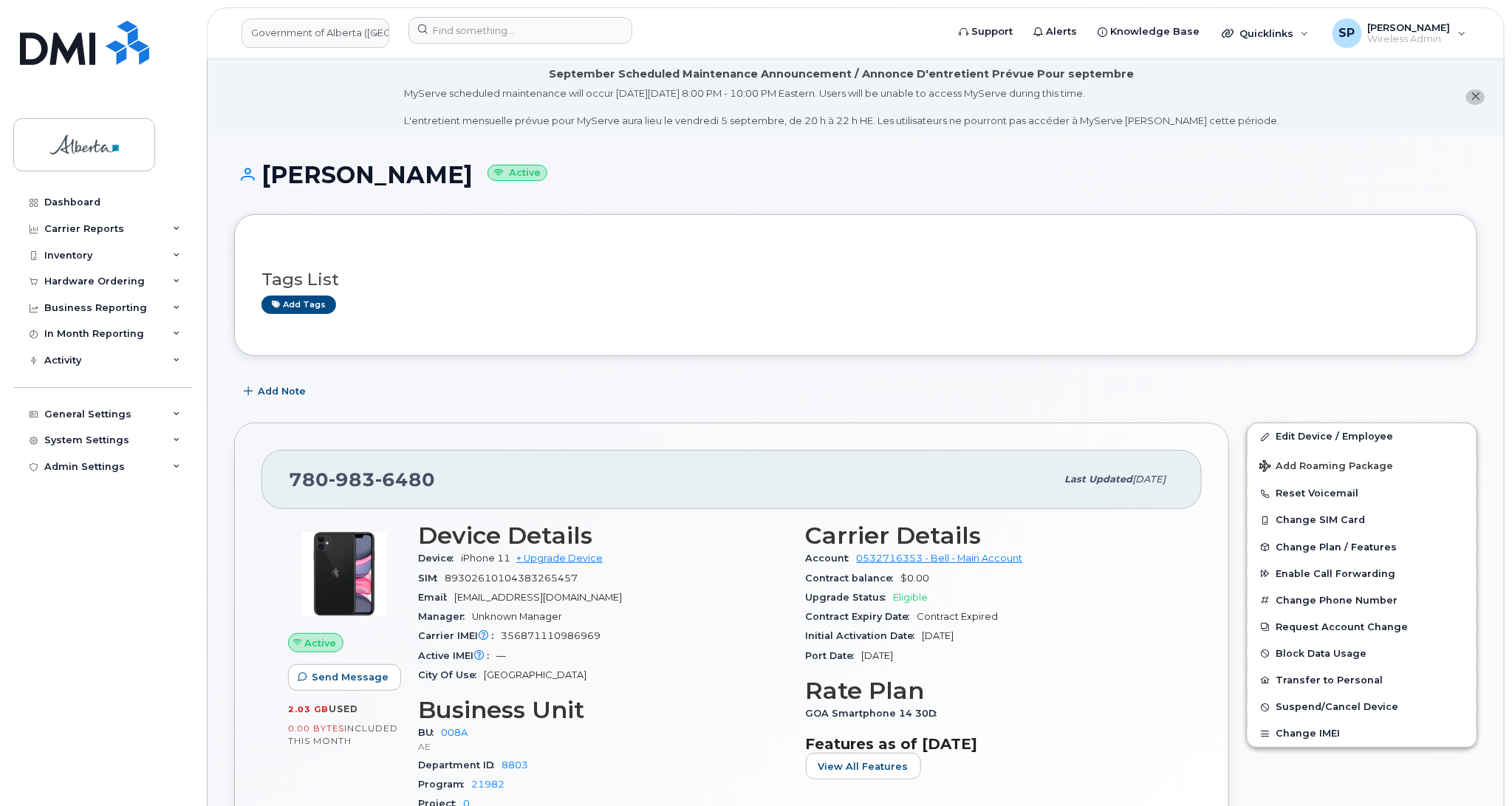
click at [90, 707] on div "Dashboard Carrier Reports Monthly Billing Data Daily Data Pooling Data Behavior…" at bounding box center [104, 487] width 182 height 595
click at [60, 729] on div "Dashboard Carrier Reports Monthly Billing Data Daily Data Pooling Data Behavior…" at bounding box center [104, 487] width 182 height 595
click at [89, 534] on div "Dashboard Carrier Reports Monthly Billing Data Daily Data Pooling Data Behavior…" at bounding box center [104, 487] width 182 height 595
click at [111, 569] on div "Dashboard Carrier Reports Monthly Billing Data Daily Data Pooling Data Behavior…" at bounding box center [104, 487] width 182 height 595
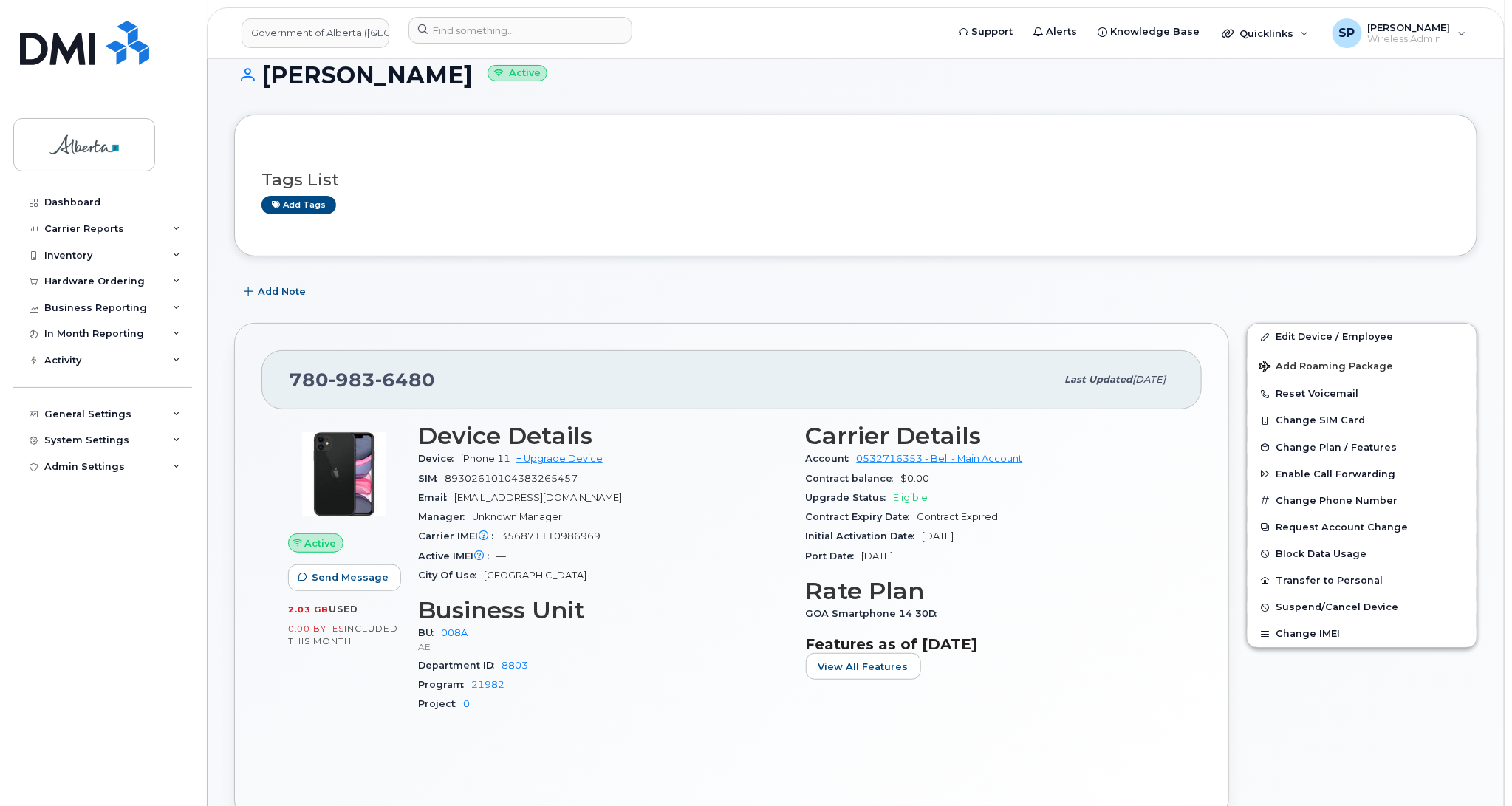
scroll to position [75, 0]
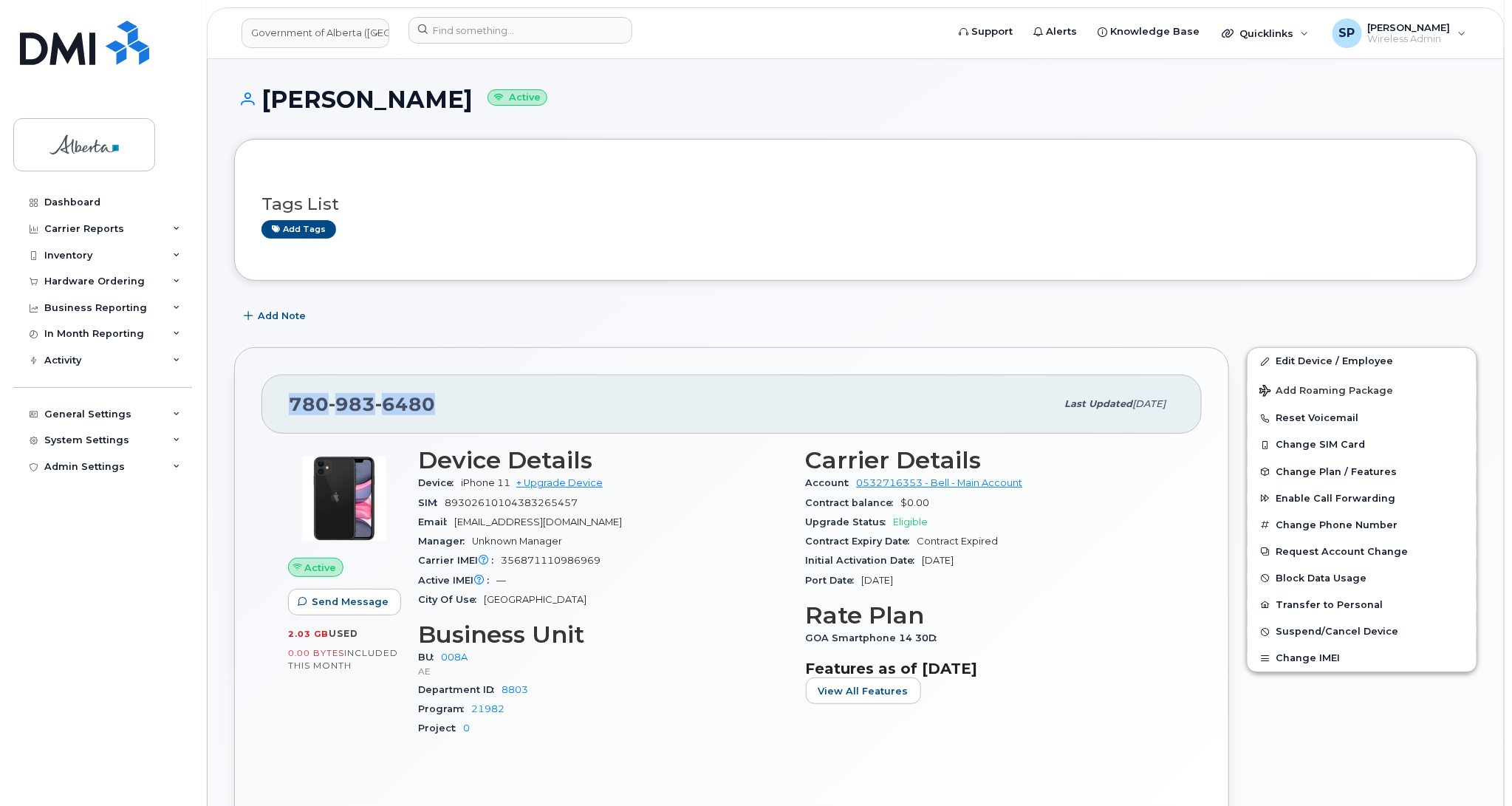
drag, startPoint x: 436, startPoint y: 404, endPoint x: 289, endPoint y: 411, distance: 147.2
click at [289, 411] on div "780 983 6480" at bounding box center [672, 405] width 767 height 31
copy span "780 983 6480"
click at [633, 719] on div "BU 008A AE" at bounding box center [602, 729] width 370 height 20
click at [1349, 356] on link "Edit Device / Employee" at bounding box center [1362, 362] width 229 height 27
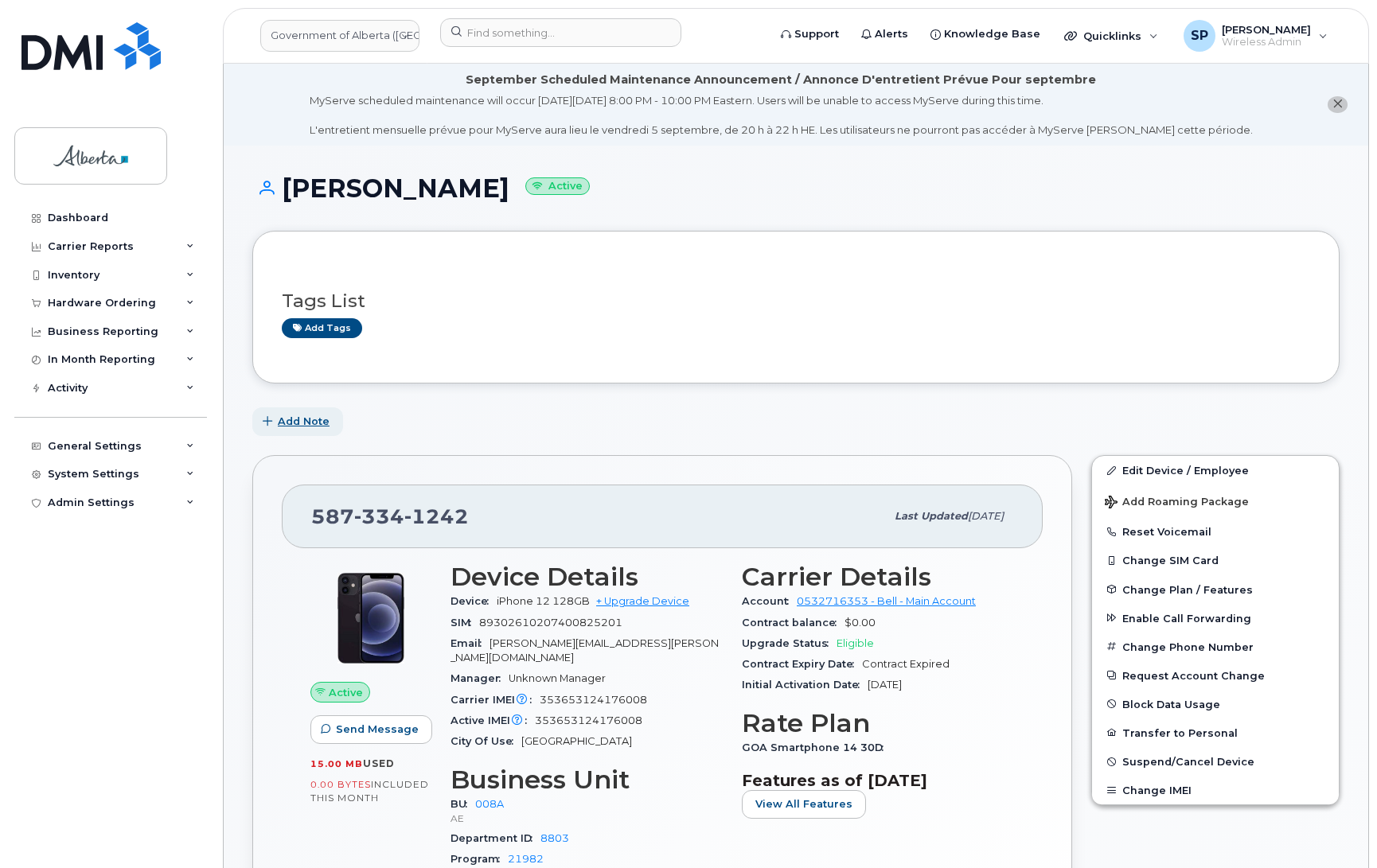
click at [295, 421] on span "Add Note" at bounding box center [303, 421] width 51 height 15
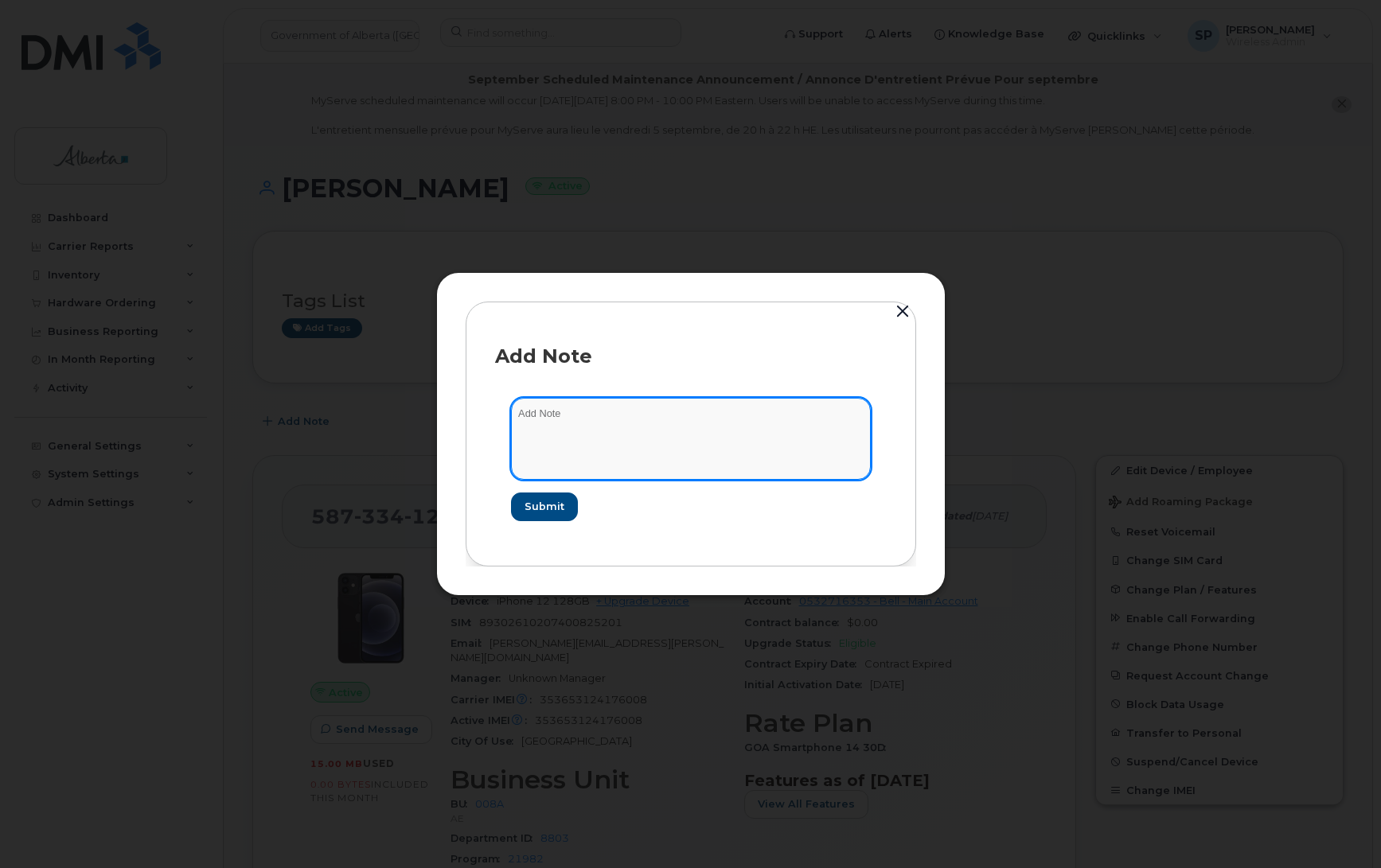
click at [578, 420] on textarea at bounding box center [690, 438] width 360 height 81
paste textarea "SCTASK0838364 Plan User Termination - (1) 5873341242 Repurpose Edmonton"
type textarea "SCTASK0838364 Plan User Termination - (1) 5873341242 Repurpose Edmonton"
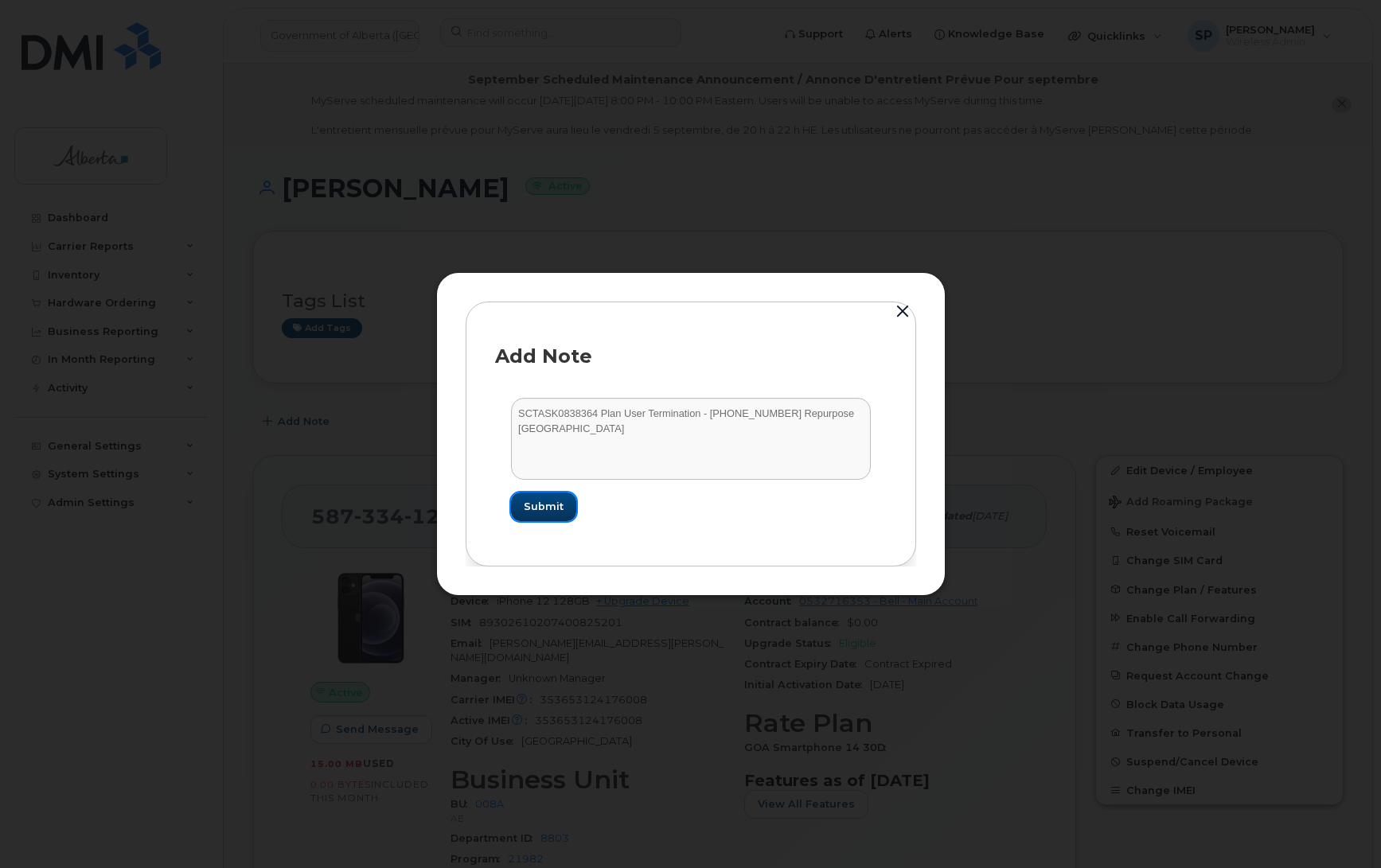
click at [559, 512] on span "Submit" at bounding box center [543, 506] width 40 height 15
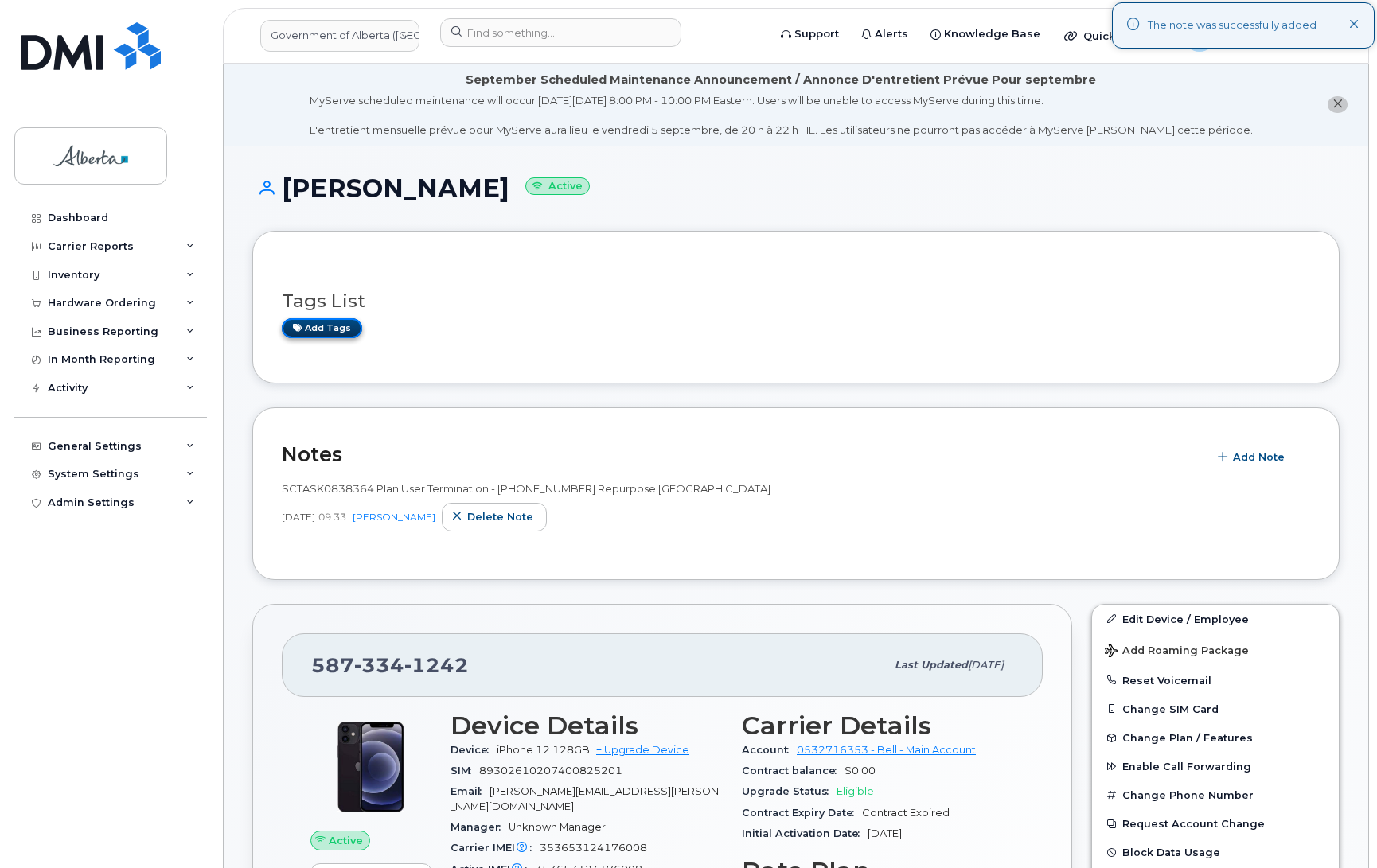
click at [335, 328] on link "Add tags" at bounding box center [321, 329] width 80 height 20
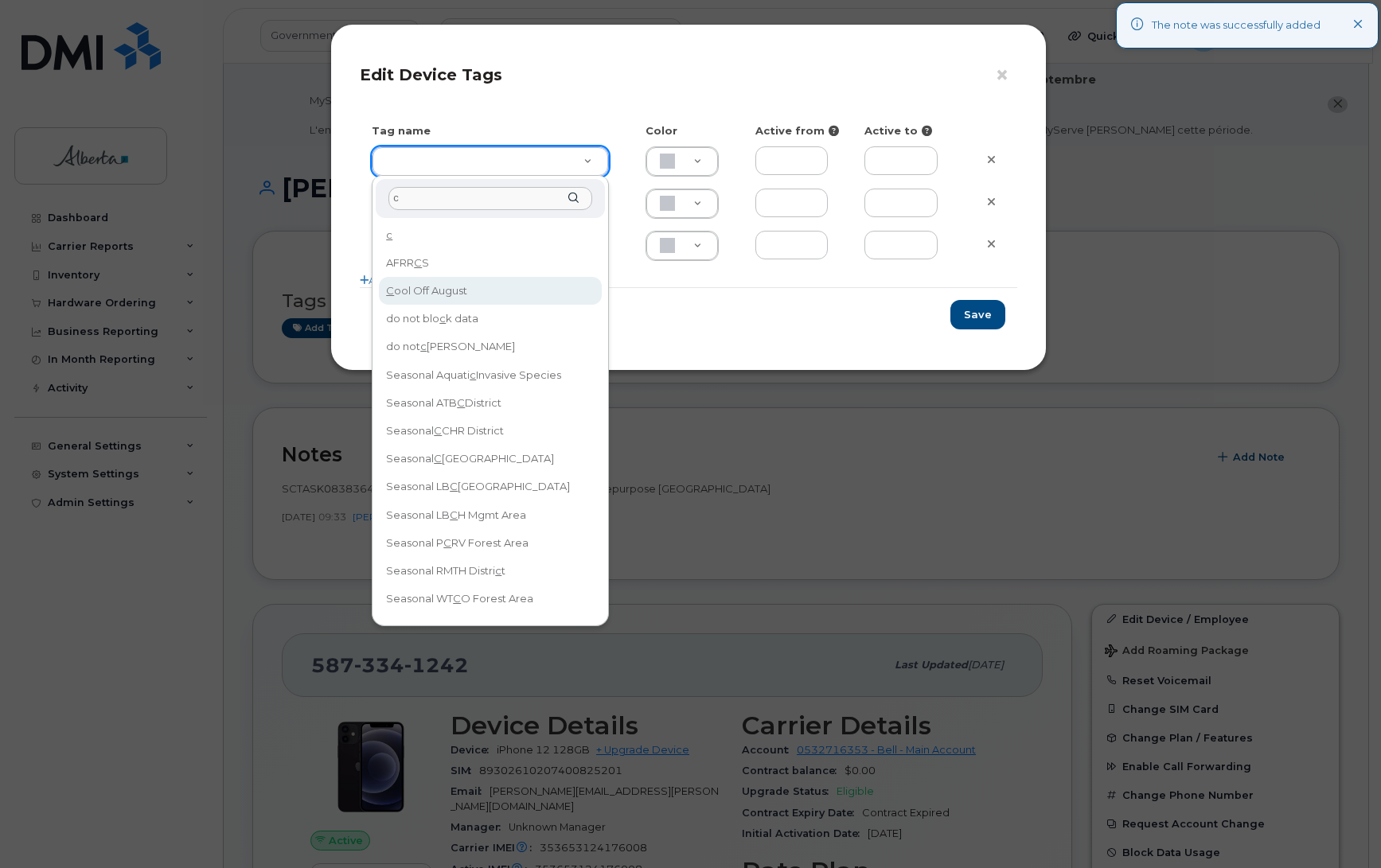
type input "c"
type input "Cool Off August"
type input "DFD3EE"
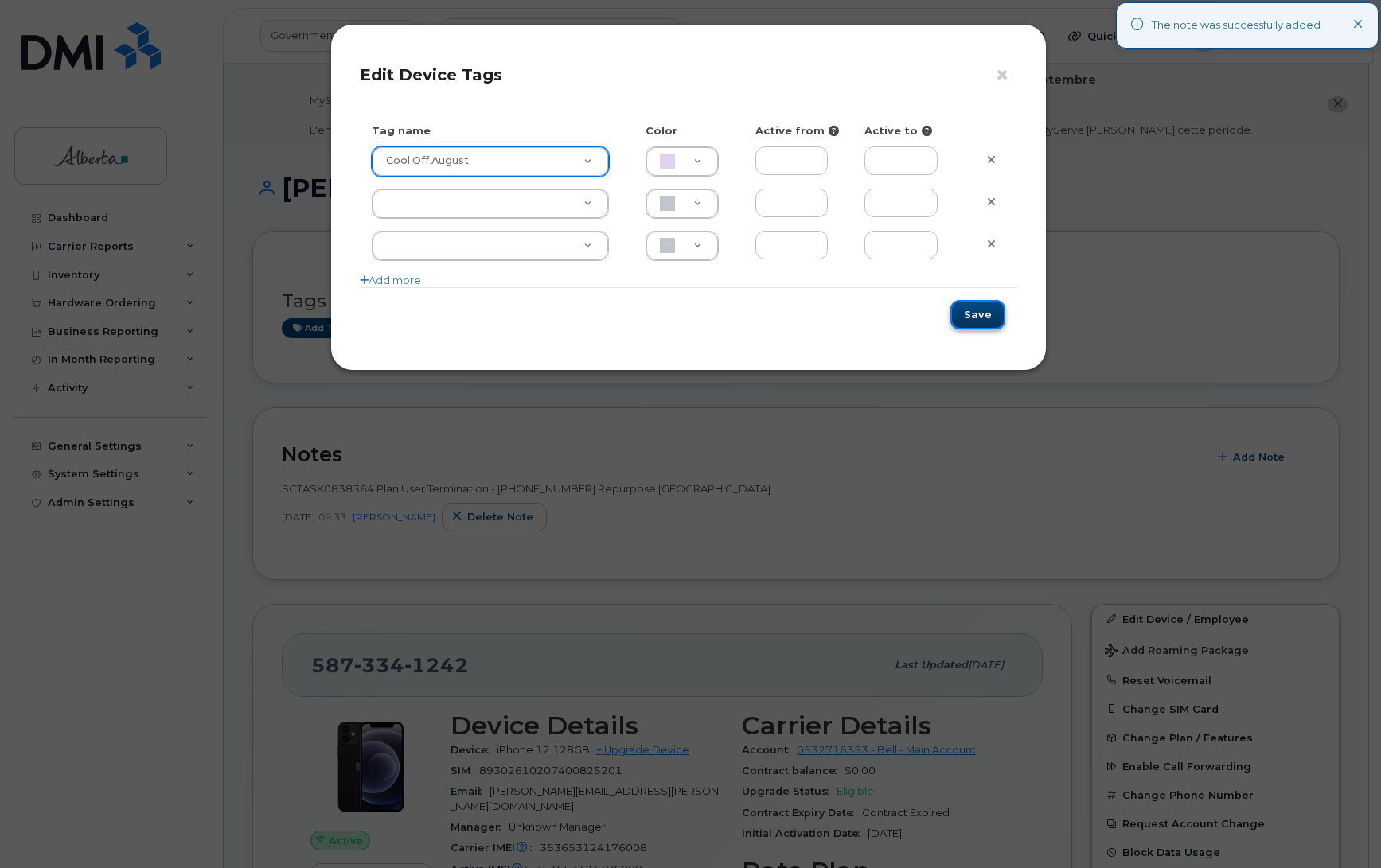
click at [976, 329] on button "Save" at bounding box center [978, 314] width 55 height 29
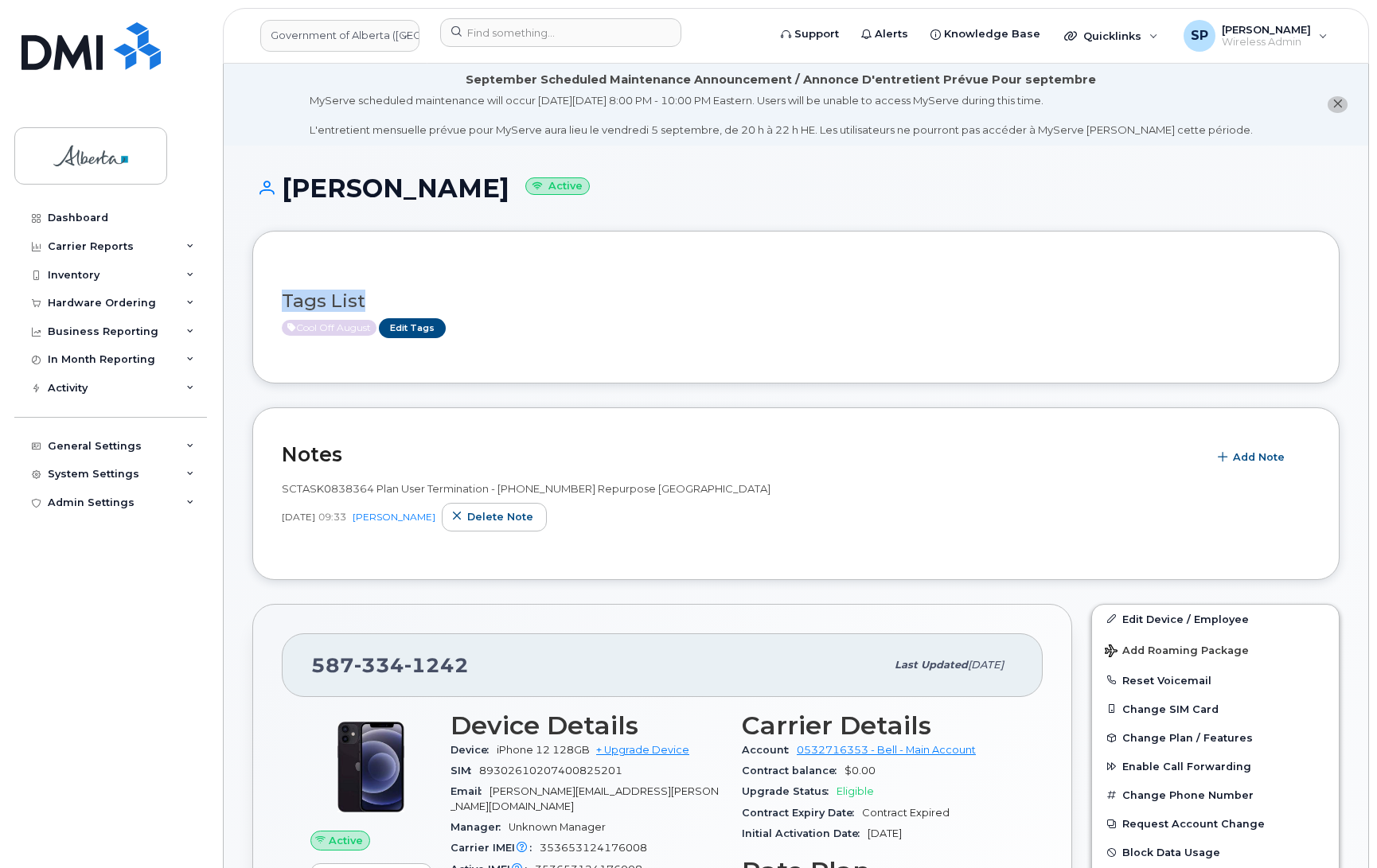
drag, startPoint x: 1375, startPoint y: 245, endPoint x: 1364, endPoint y: 367, distance: 122.5
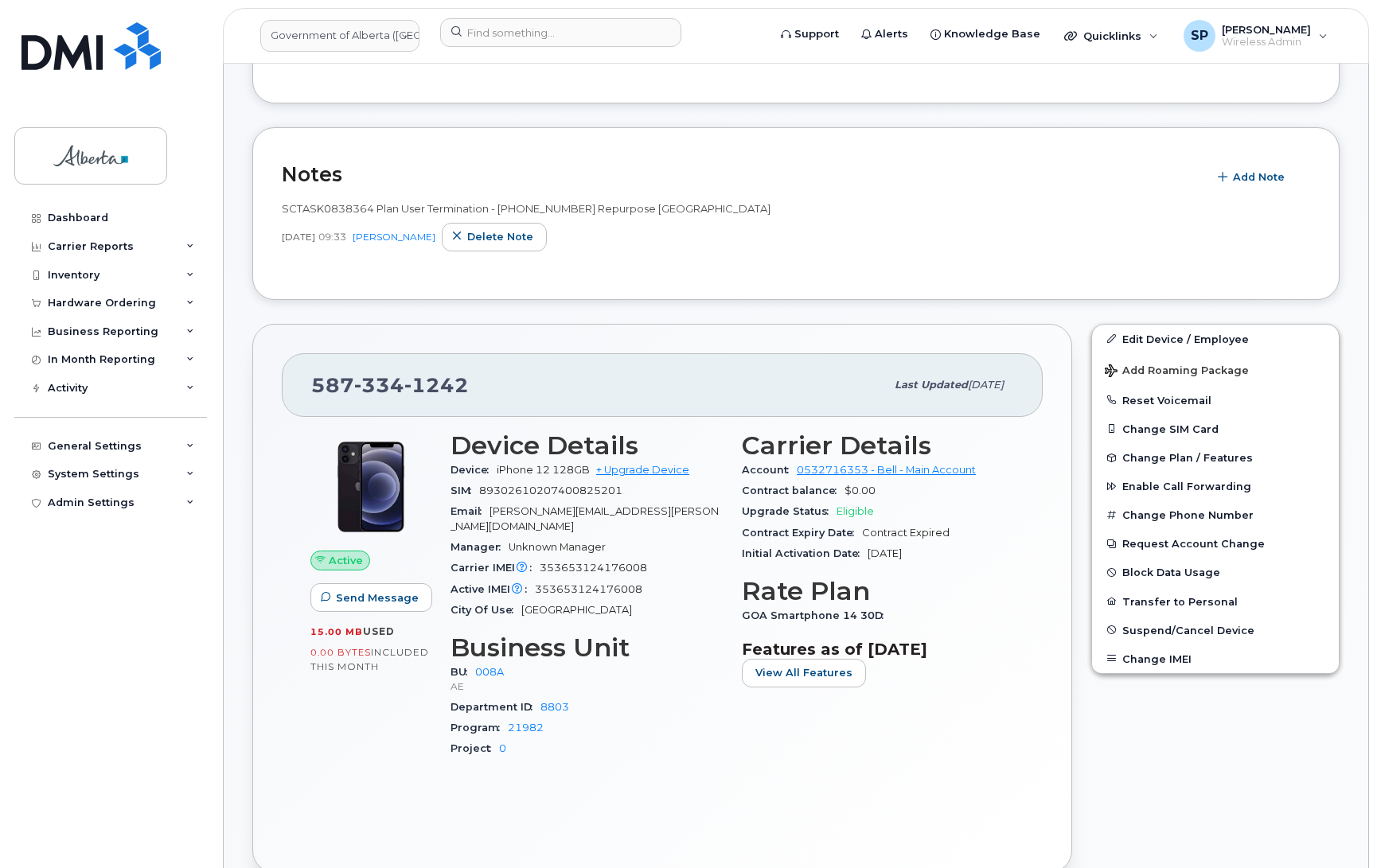
scroll to position [355, 0]
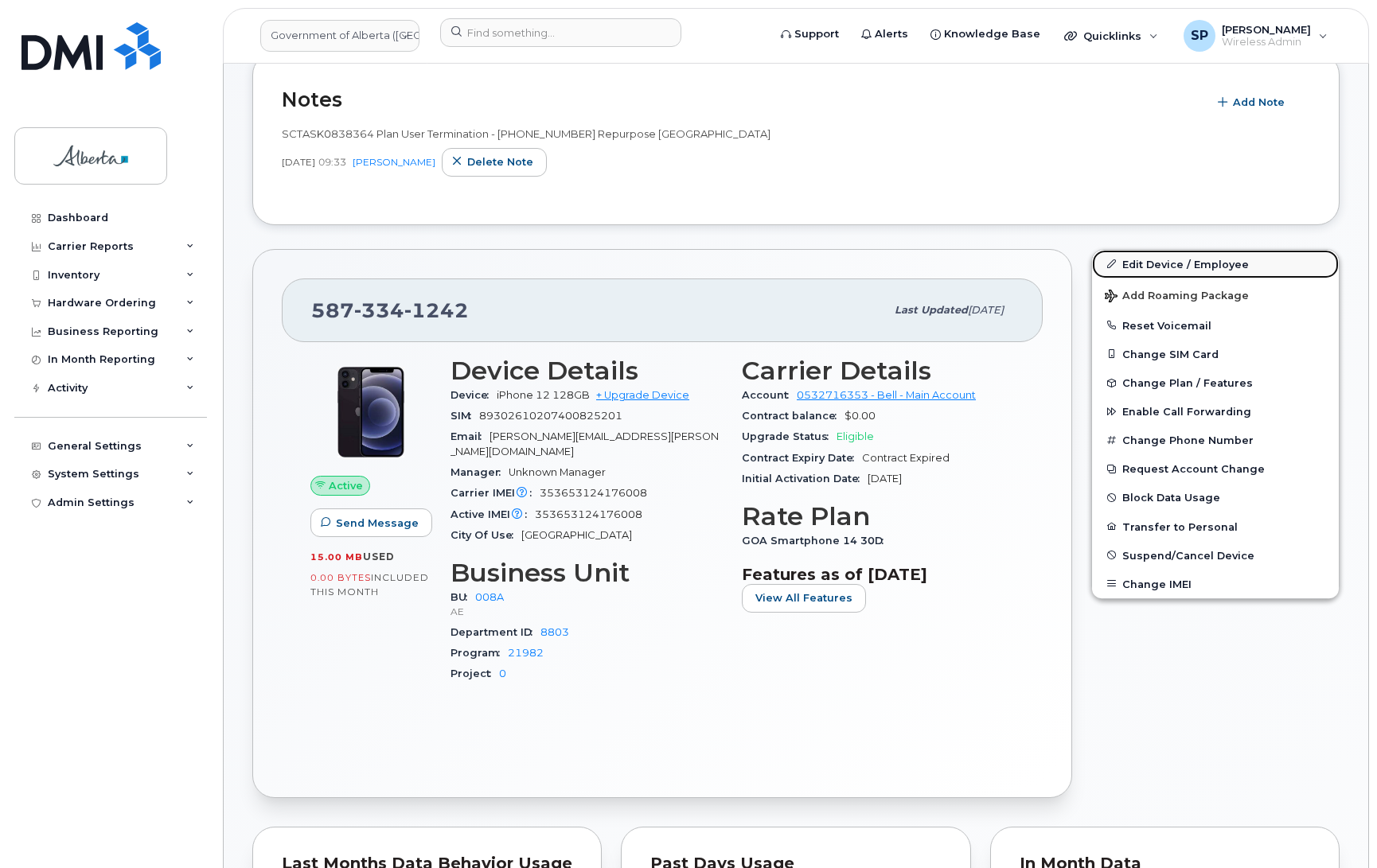
click at [1210, 260] on link "Edit Device / Employee" at bounding box center [1215, 265] width 247 height 29
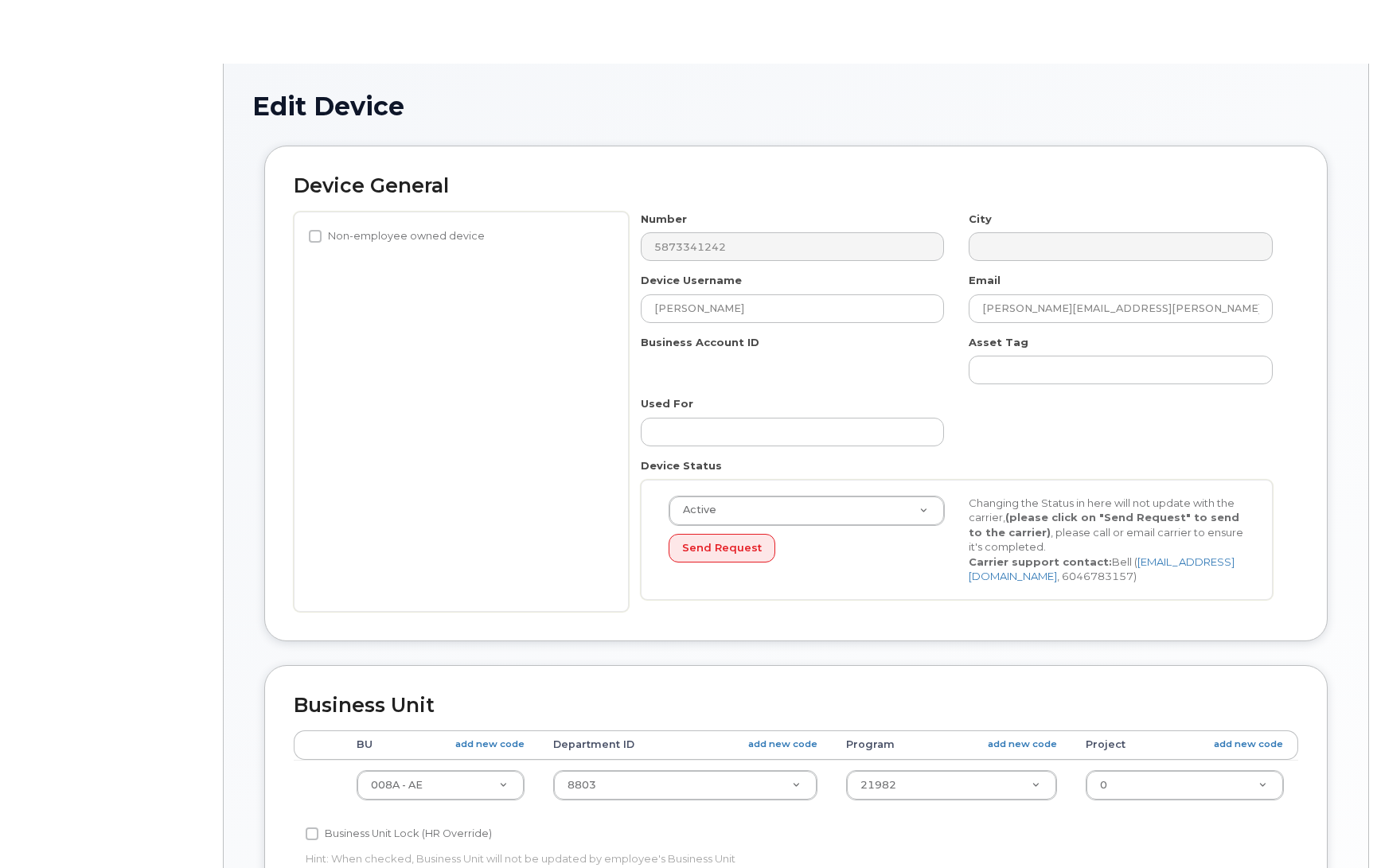
select select "4749737"
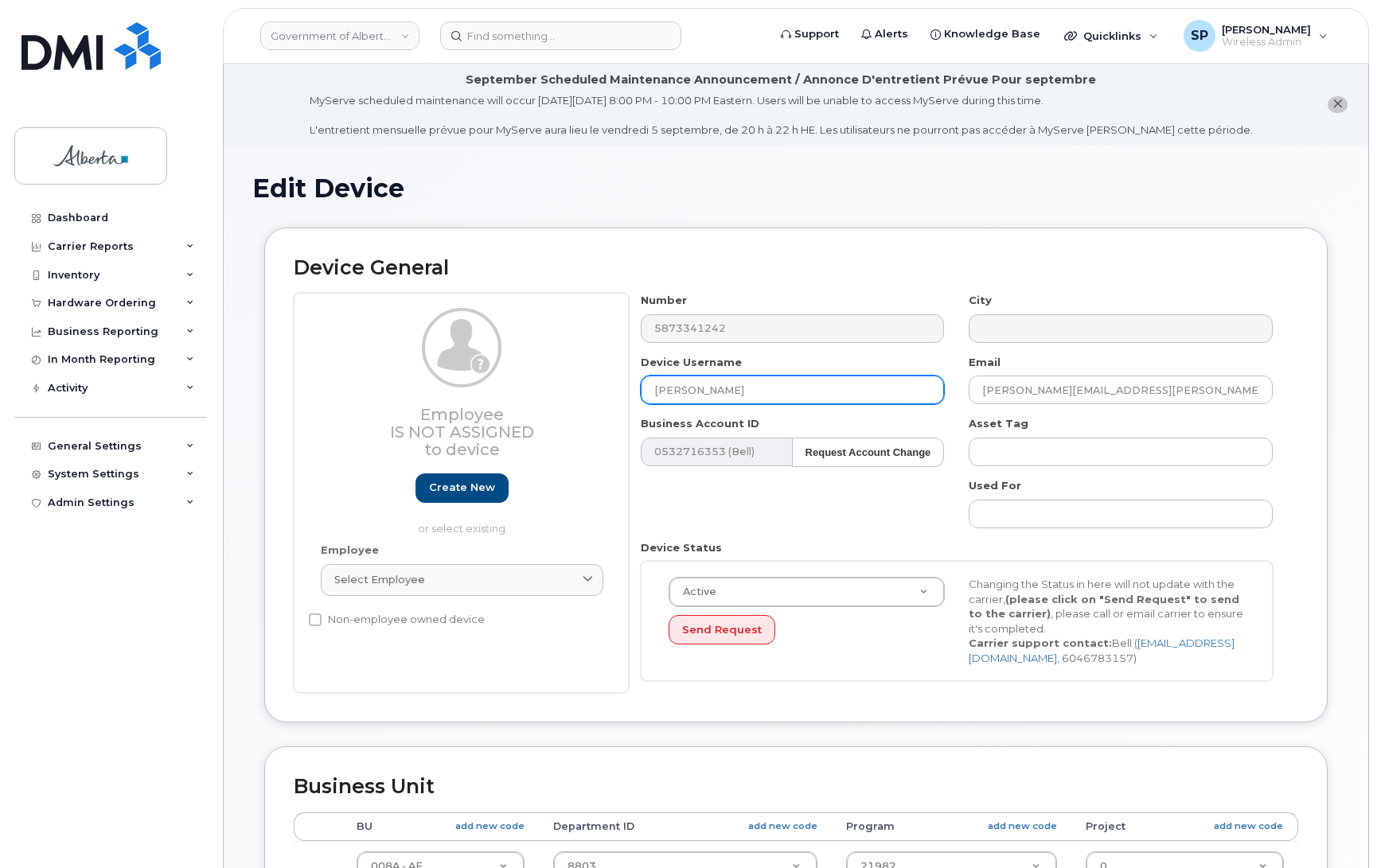
drag, startPoint x: 721, startPoint y: 388, endPoint x: 575, endPoint y: 378, distance: 146.3
click at [575, 378] on div "Employee Is not assigned to device Create new or select existing Employee Selec…" at bounding box center [796, 493] width 1005 height 400
type input "Repurpose [GEOGRAPHIC_DATA]"
drag, startPoint x: 1170, startPoint y: 382, endPoint x: 932, endPoint y: 392, distance: 238.2
click at [932, 392] on div "Number 5873341242 City Device Username Repurpose Edmonton Email Shari.Baker@gov…" at bounding box center [956, 493] width 656 height 400
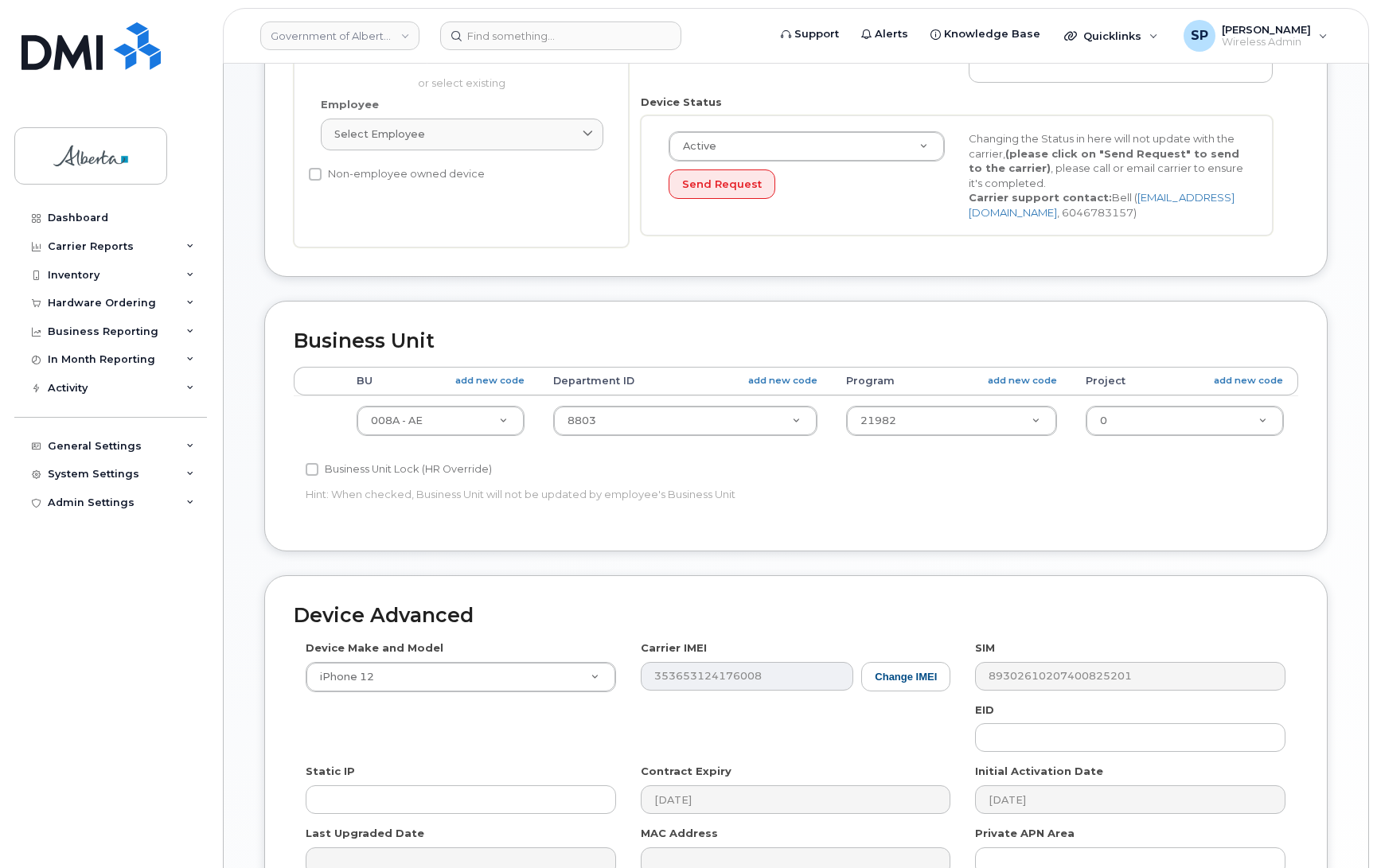
scroll to position [496, 0]
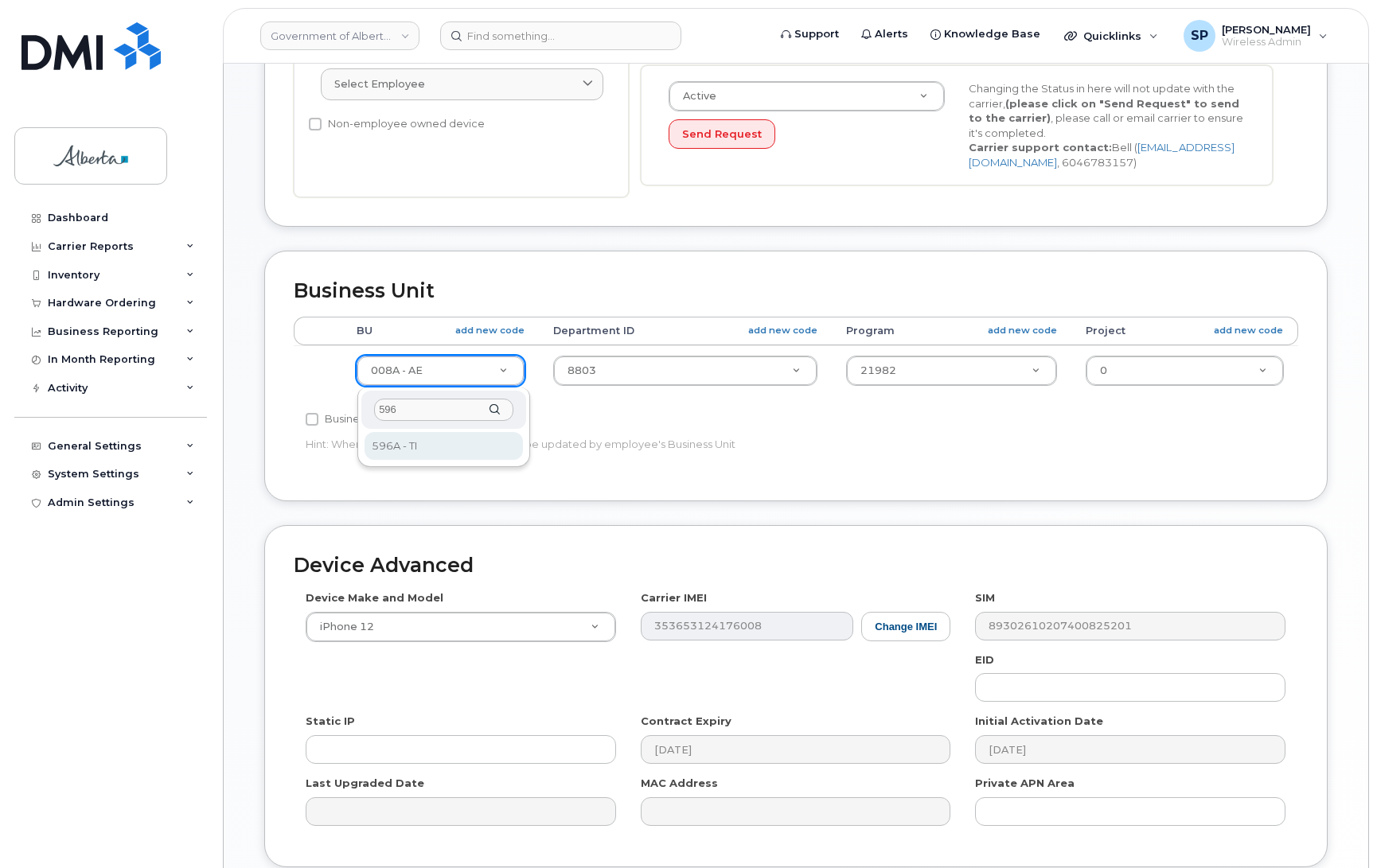
type input "596"
select select "4797729"
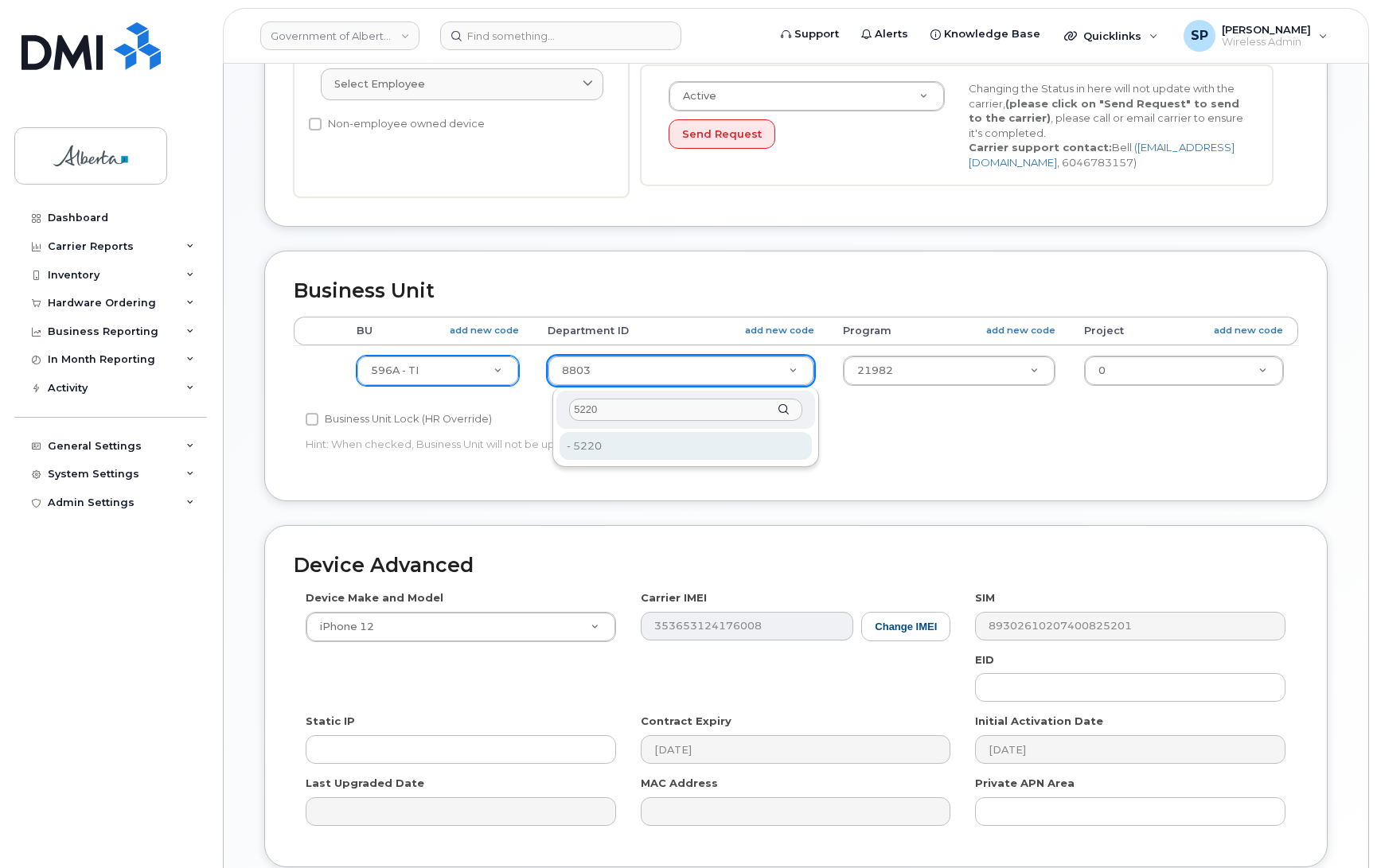
type input "5220"
type input "4802987"
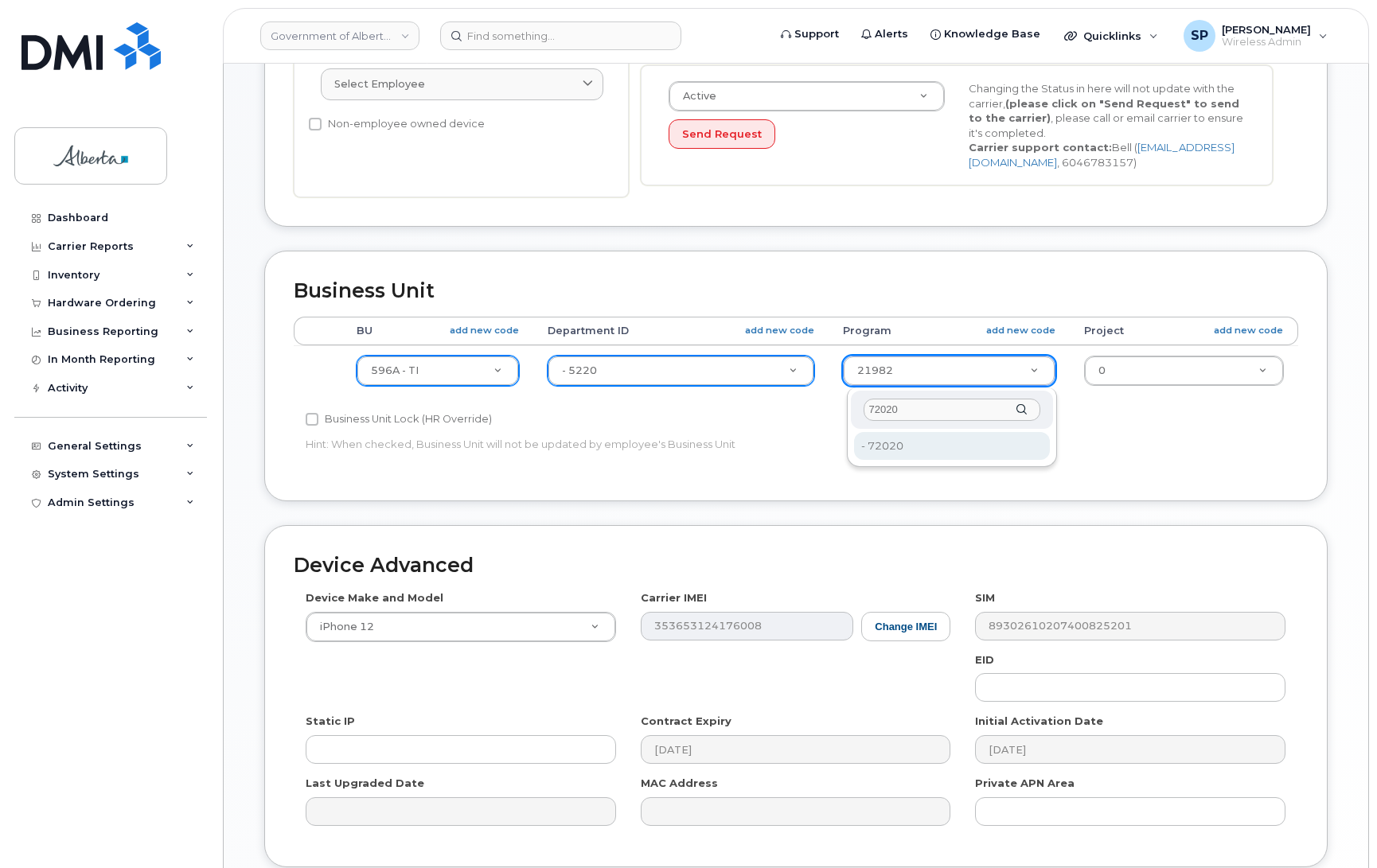
type input "72020"
type input "4803008"
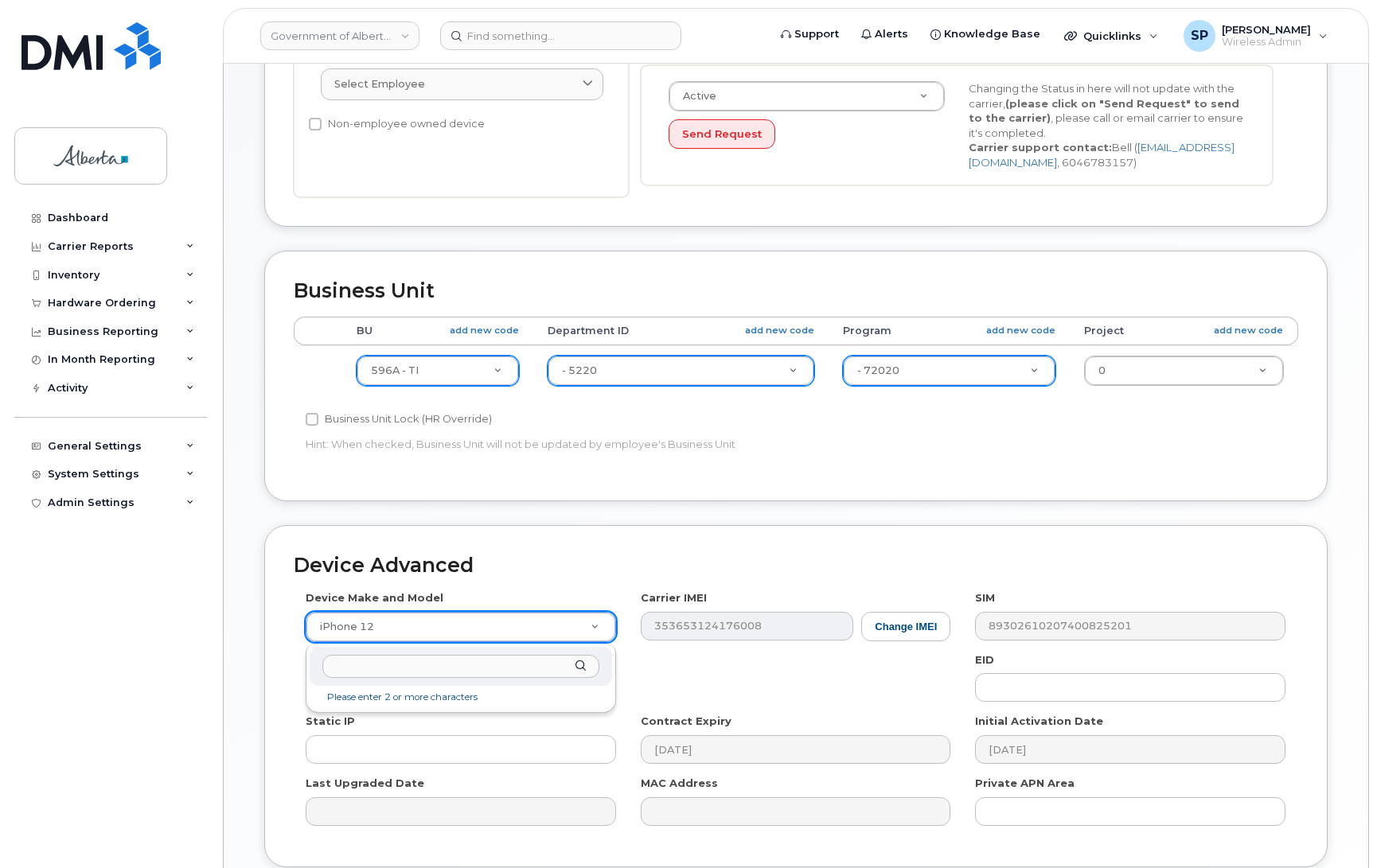
type input "i"
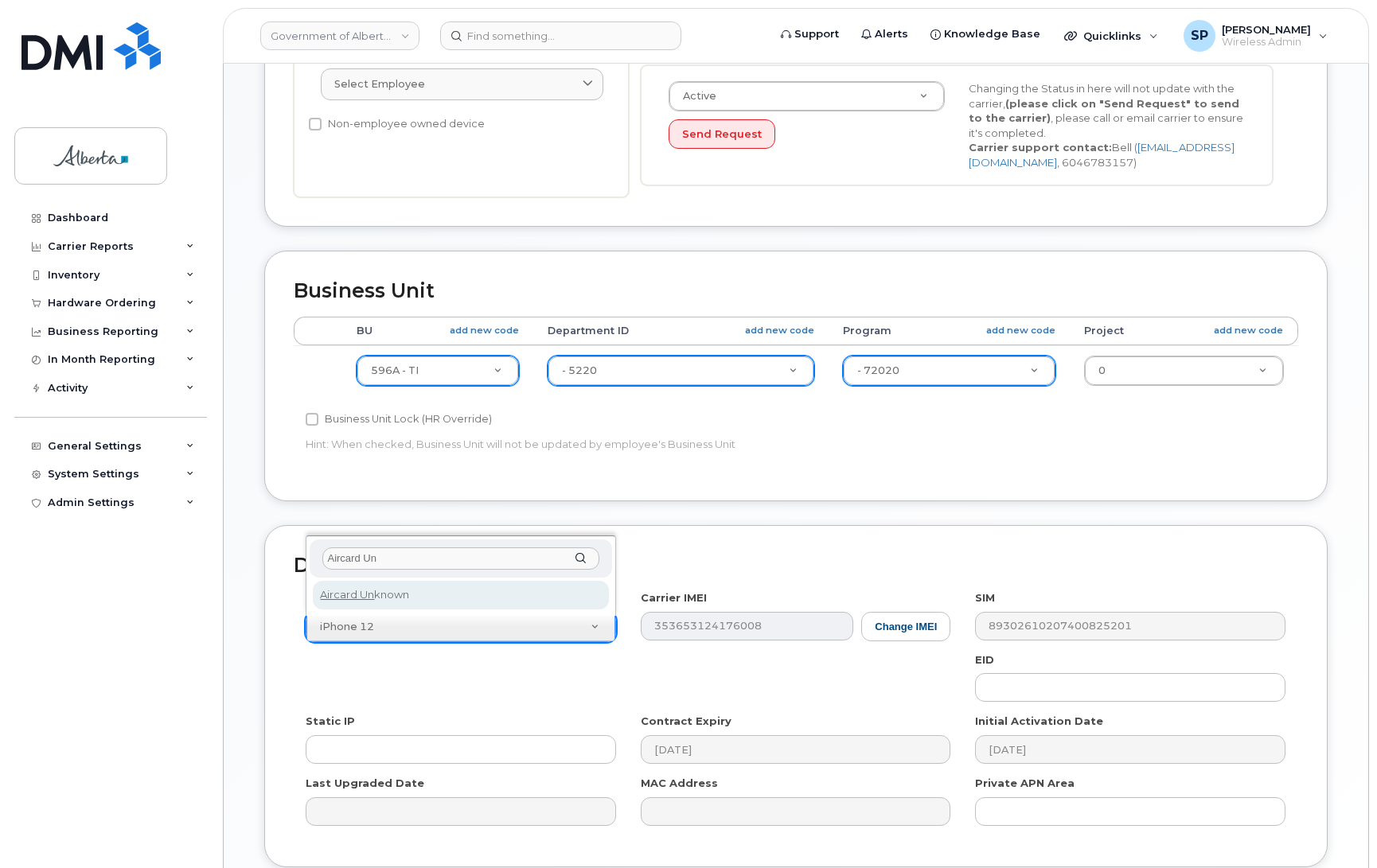
type input "Aircard Un"
select select "971"
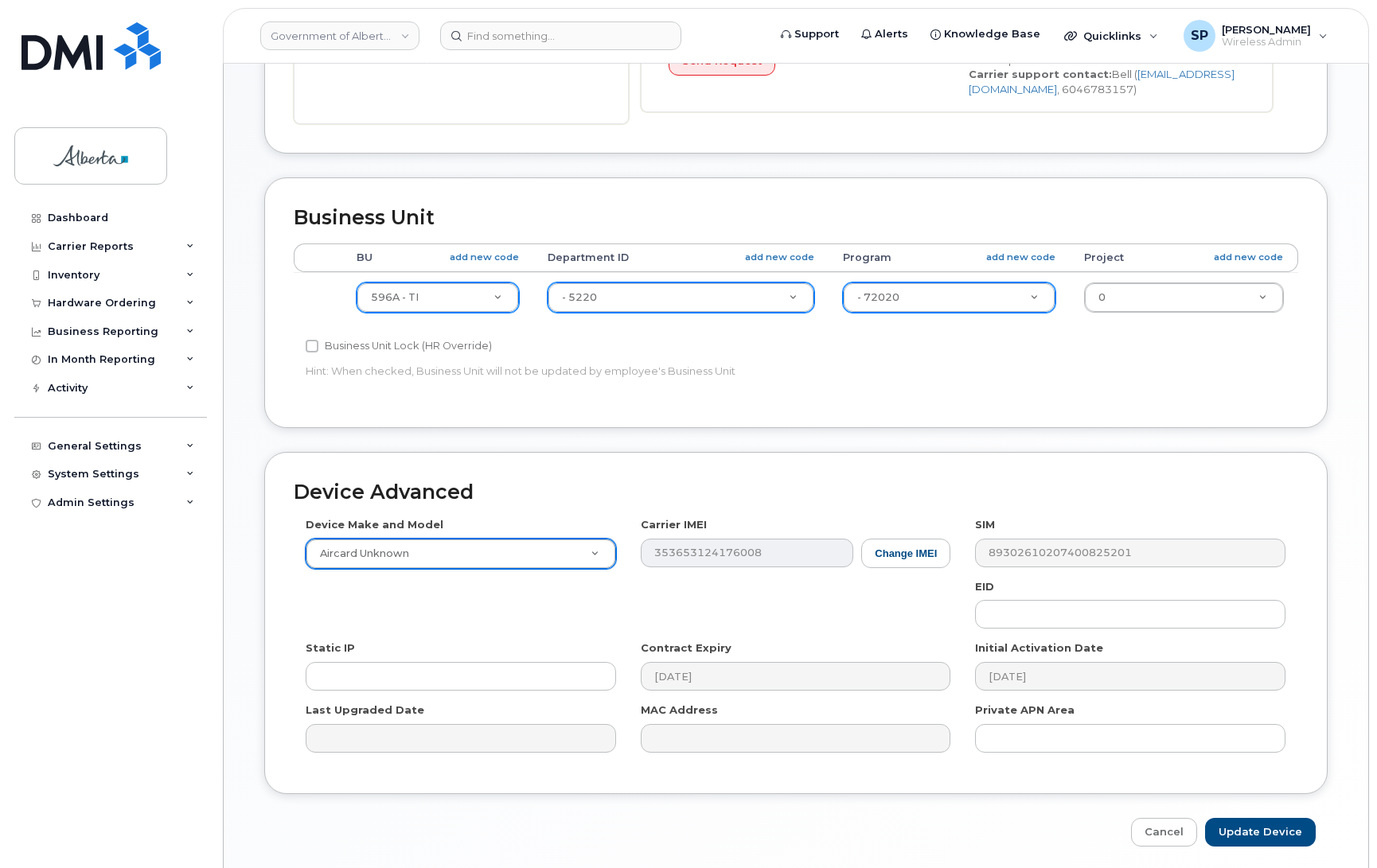
scroll to position [630, 0]
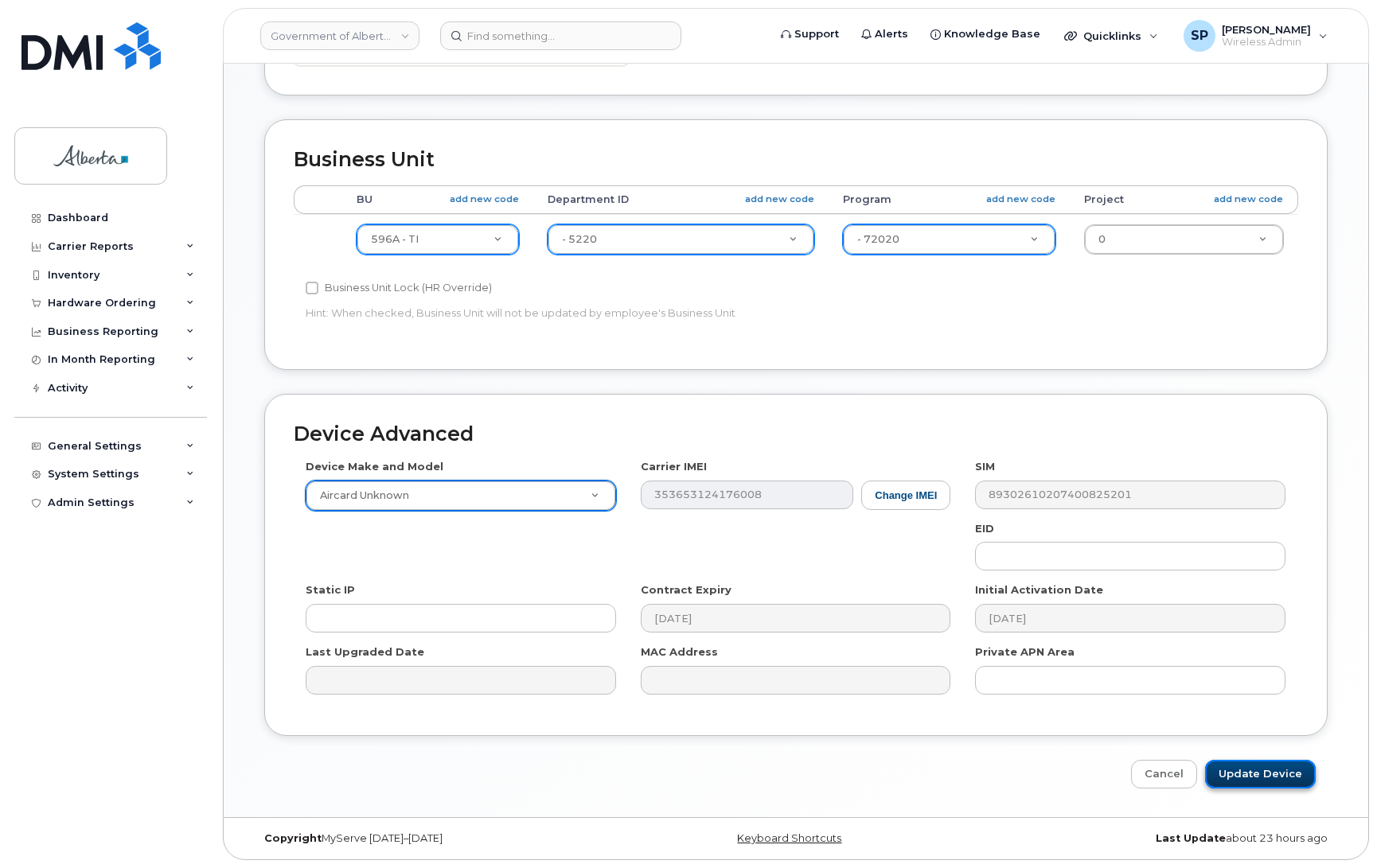
click at [1288, 774] on input "Update Device" at bounding box center [1260, 774] width 110 height 29
type input "Saving..."
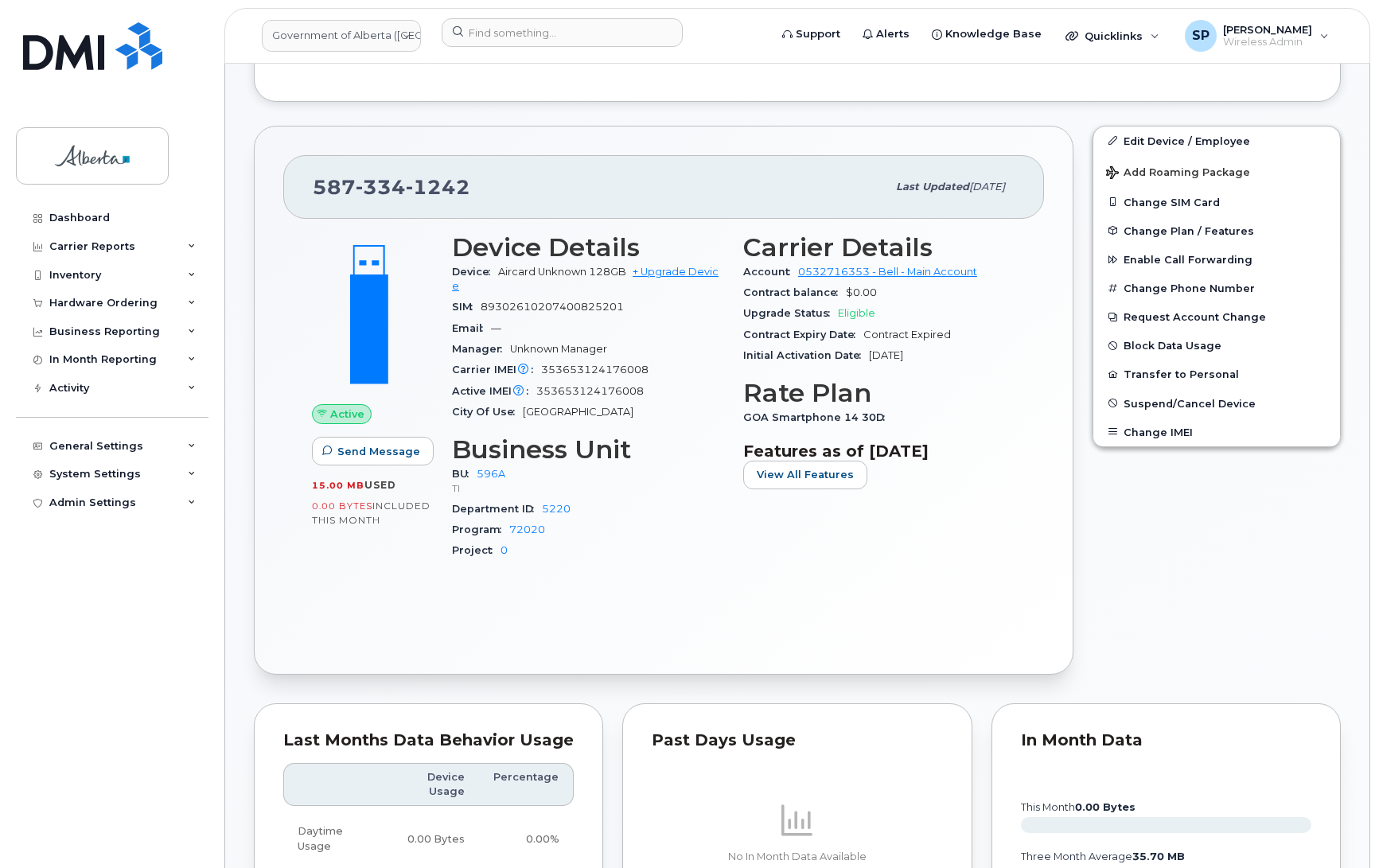
scroll to position [539, 0]
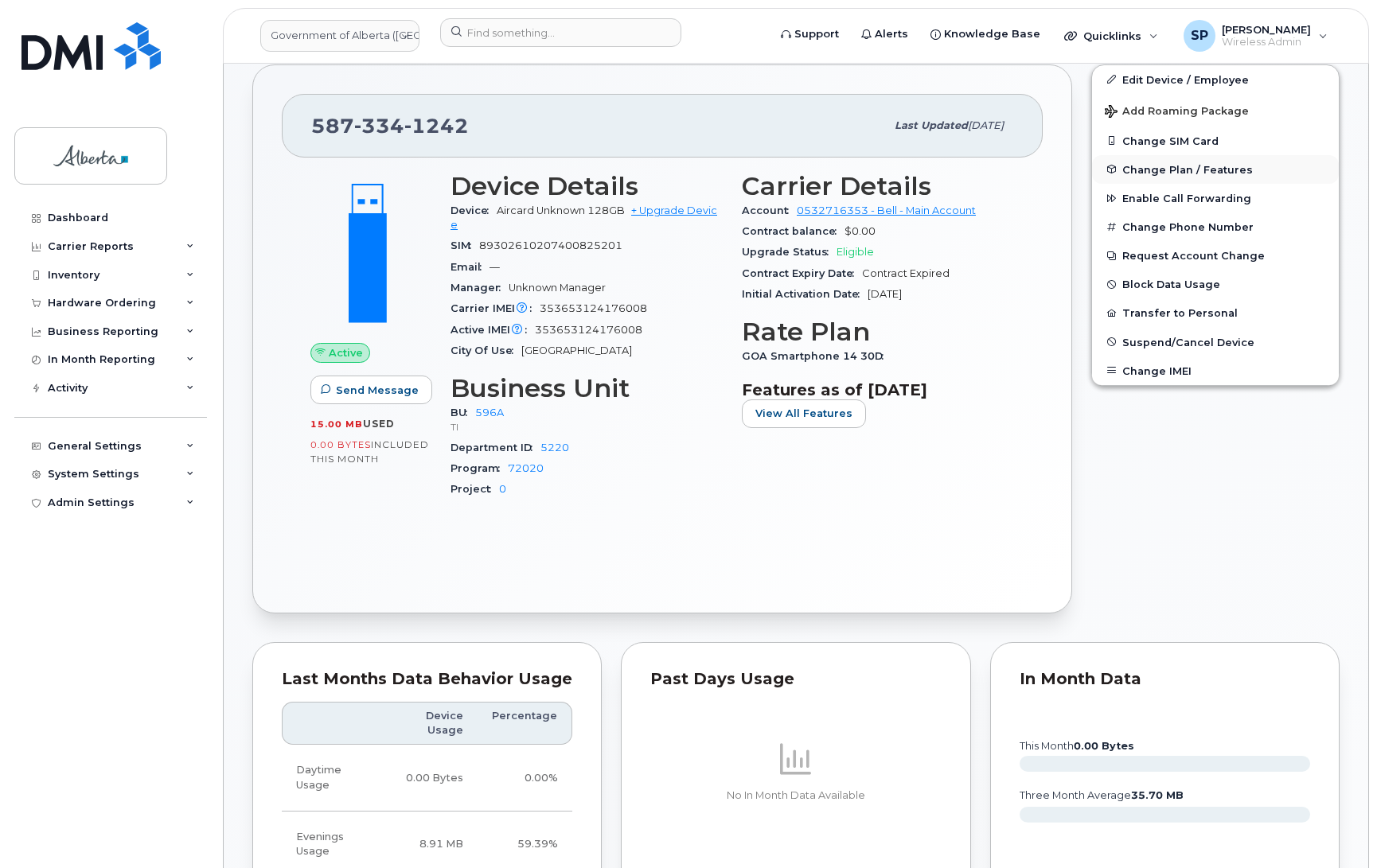
click at [1168, 167] on span "Change Plan / Features" at bounding box center [1187, 169] width 131 height 12
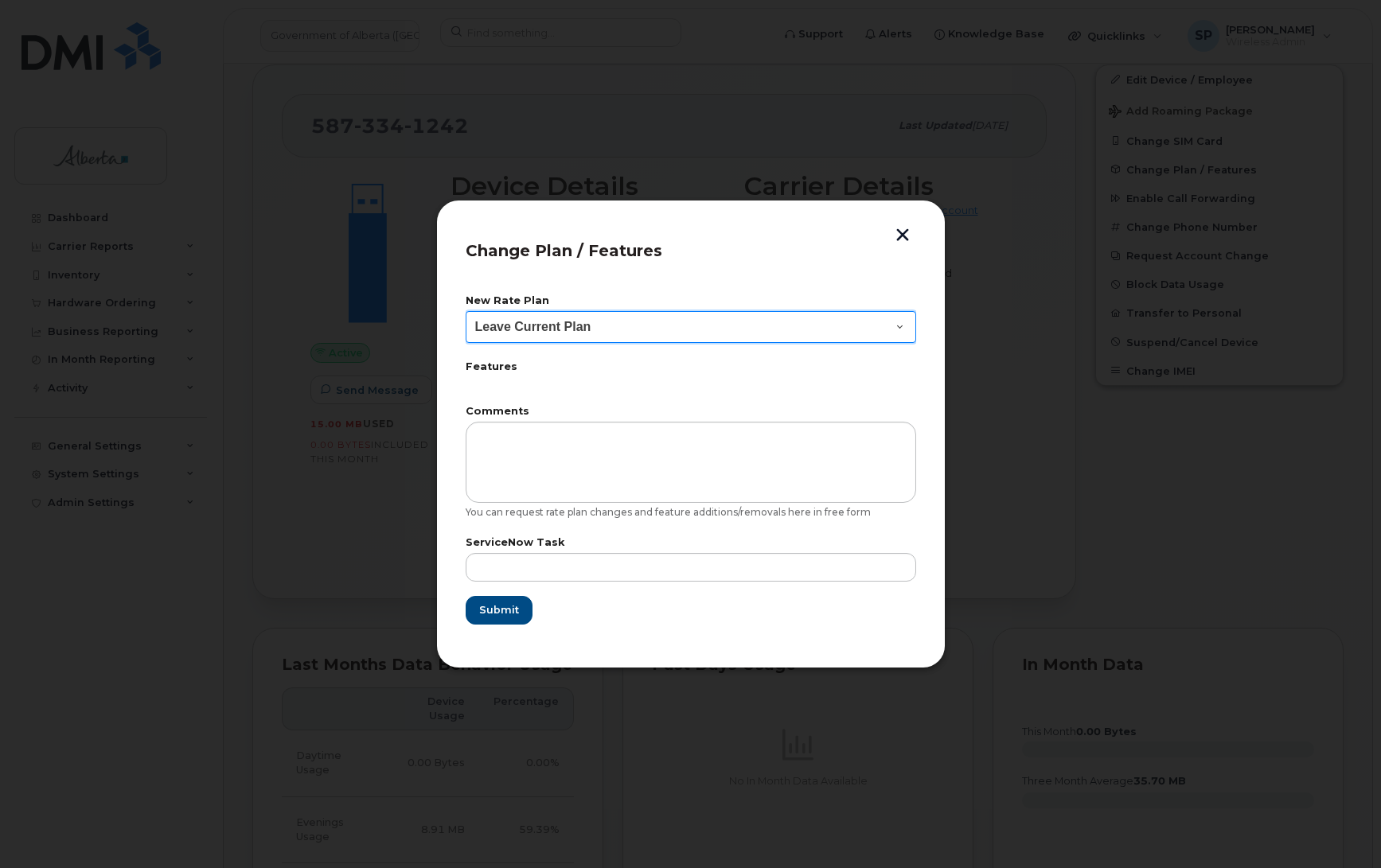
click at [524, 326] on select "Leave Current Plan GOA Data plan 9 30 d GOA–Unlimited Data Plan 9" at bounding box center [690, 327] width 450 height 32
select select "1790211"
click at [465, 311] on select "Leave Current Plan GOA Data plan 9 30 d GOA–Unlimited Data Plan 9" at bounding box center [690, 327] width 450 height 32
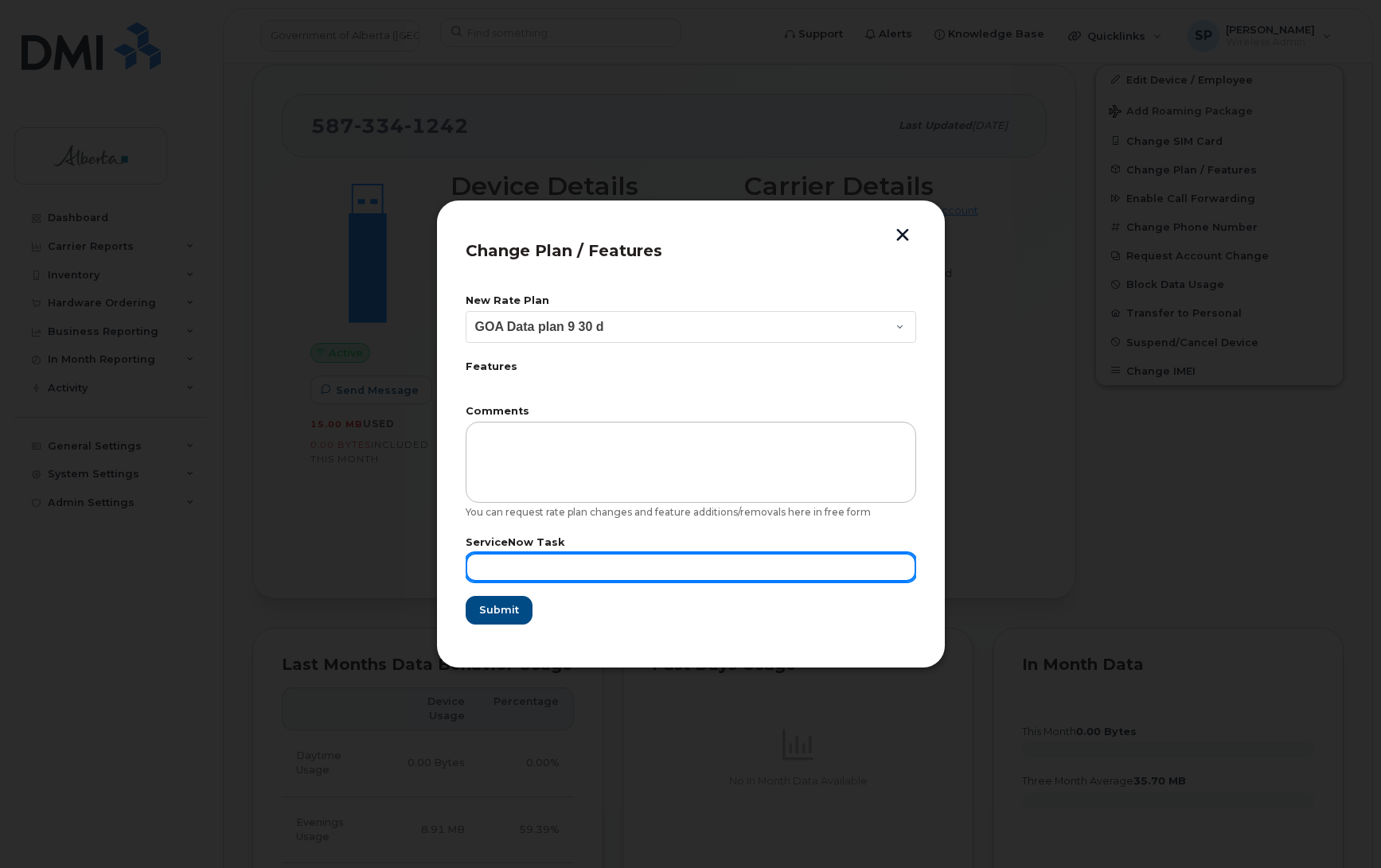
click at [534, 559] on input "text" at bounding box center [690, 567] width 450 height 29
paste input "SCTASK0838364"
type input "SCTASK0838364"
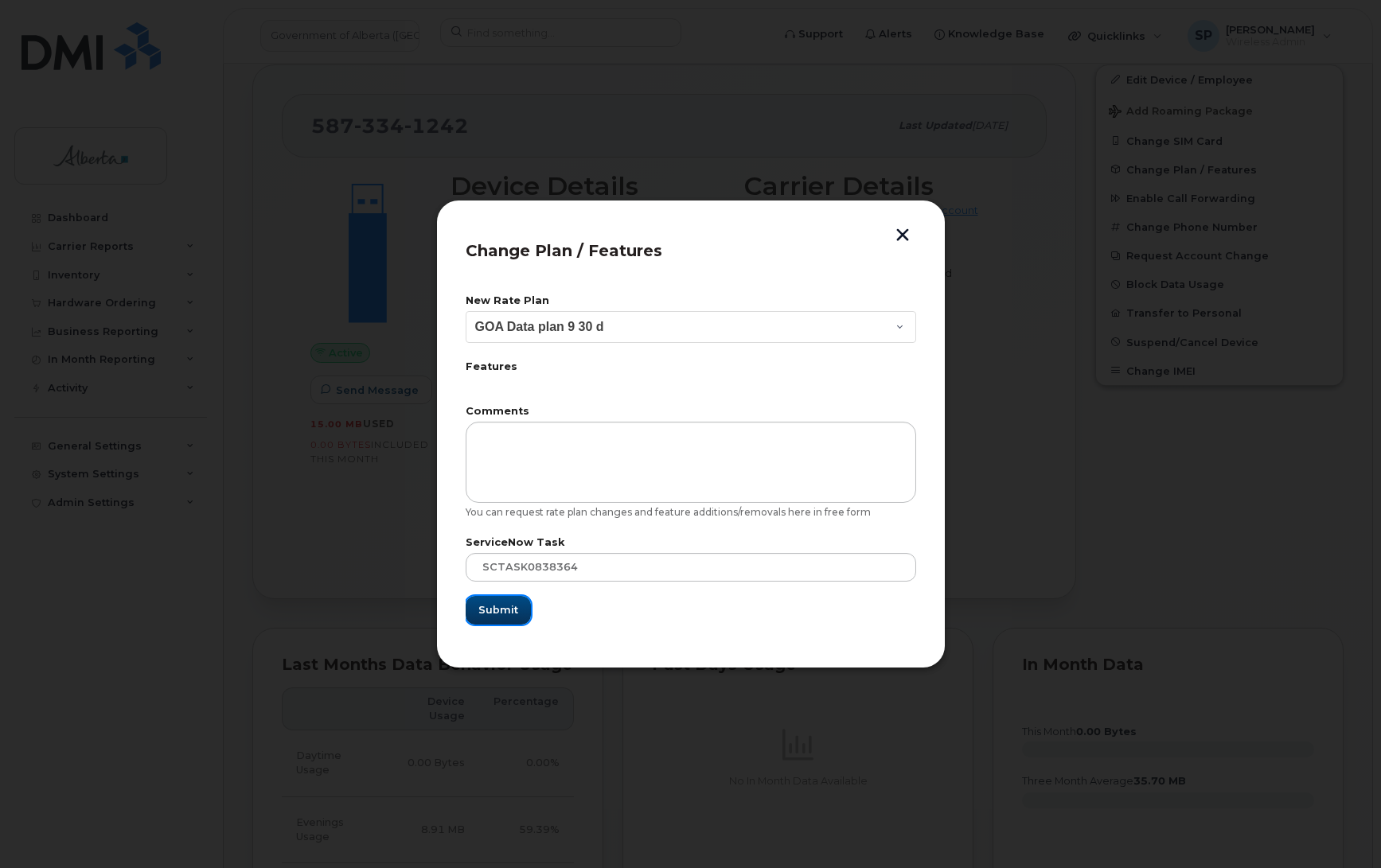
click at [502, 613] on span "Submit" at bounding box center [498, 610] width 40 height 15
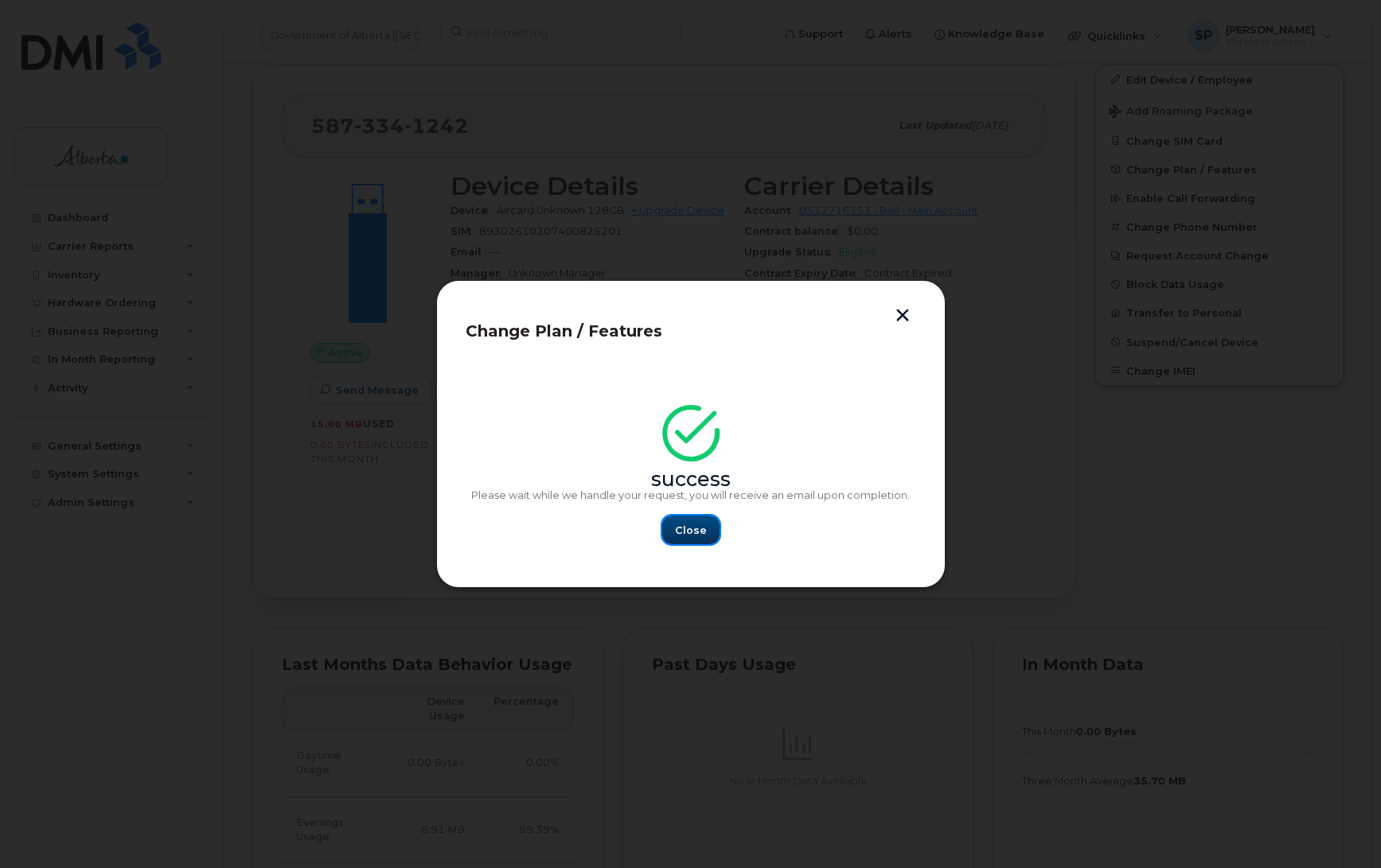
click at [693, 526] on span "Close" at bounding box center [691, 530] width 32 height 15
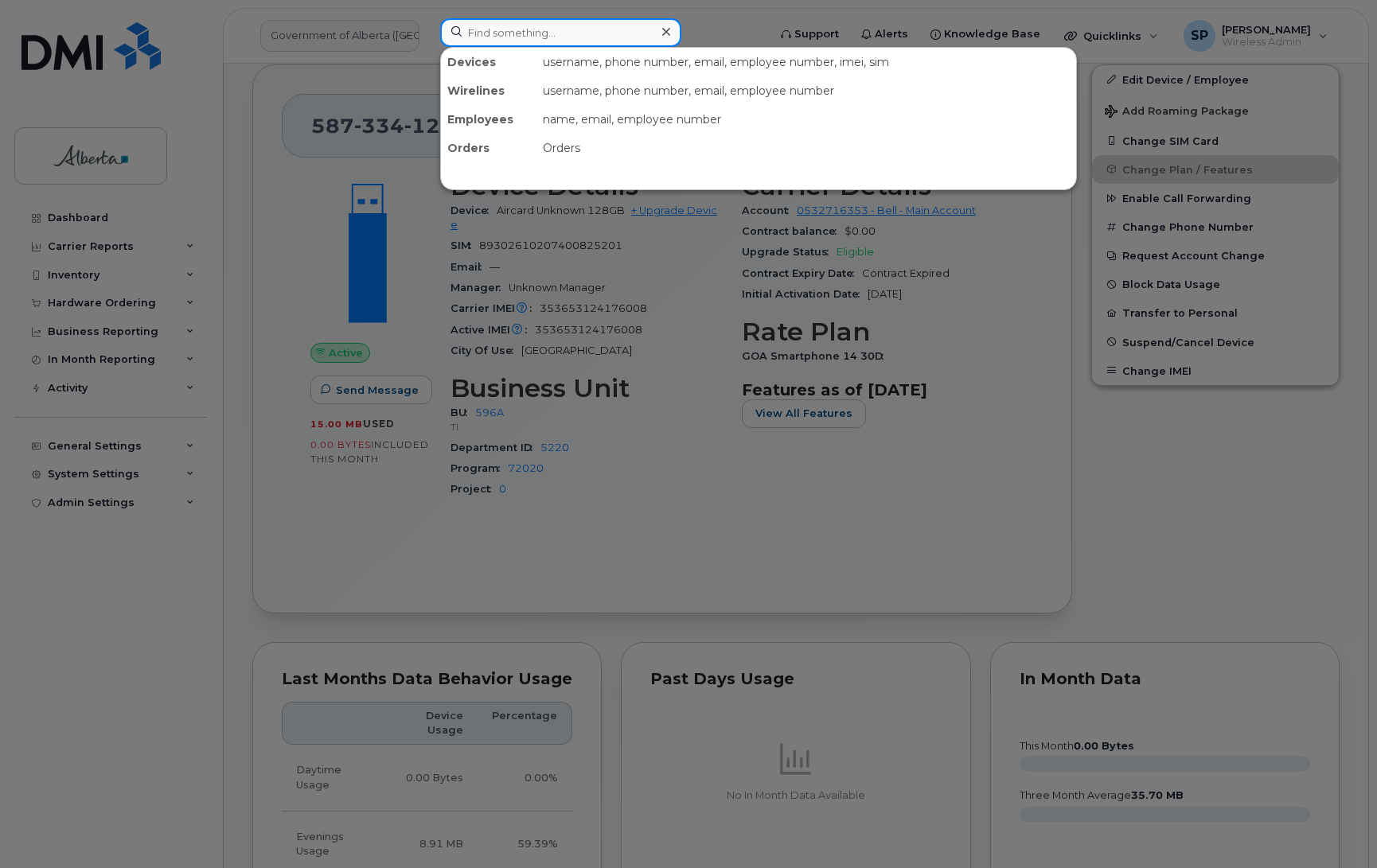
click at [543, 37] on input at bounding box center [560, 33] width 241 height 29
paste input "5873364843"
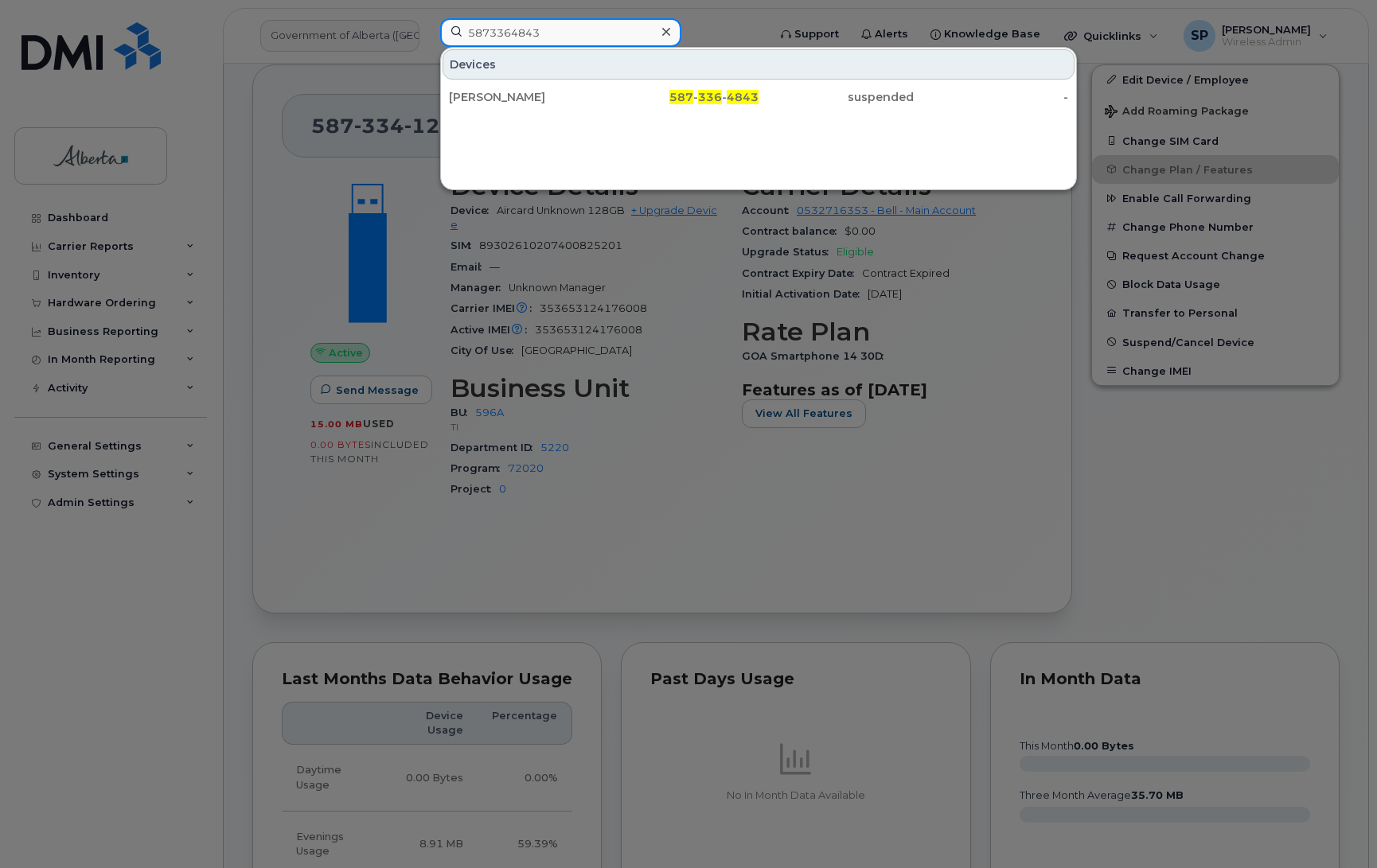
type input "5873364843"
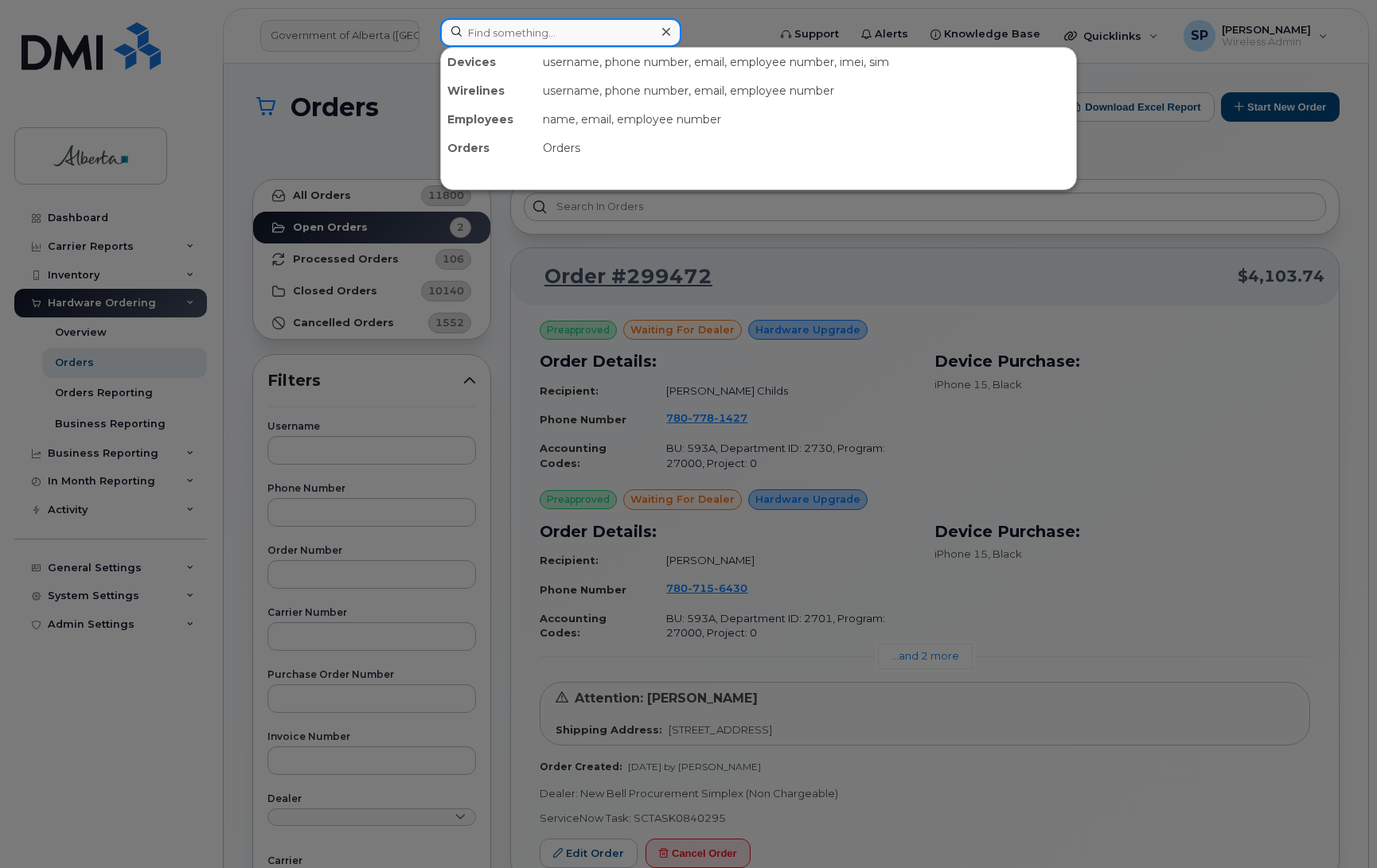
click at [571, 32] on input at bounding box center [560, 33] width 241 height 29
paste input "5873364843"
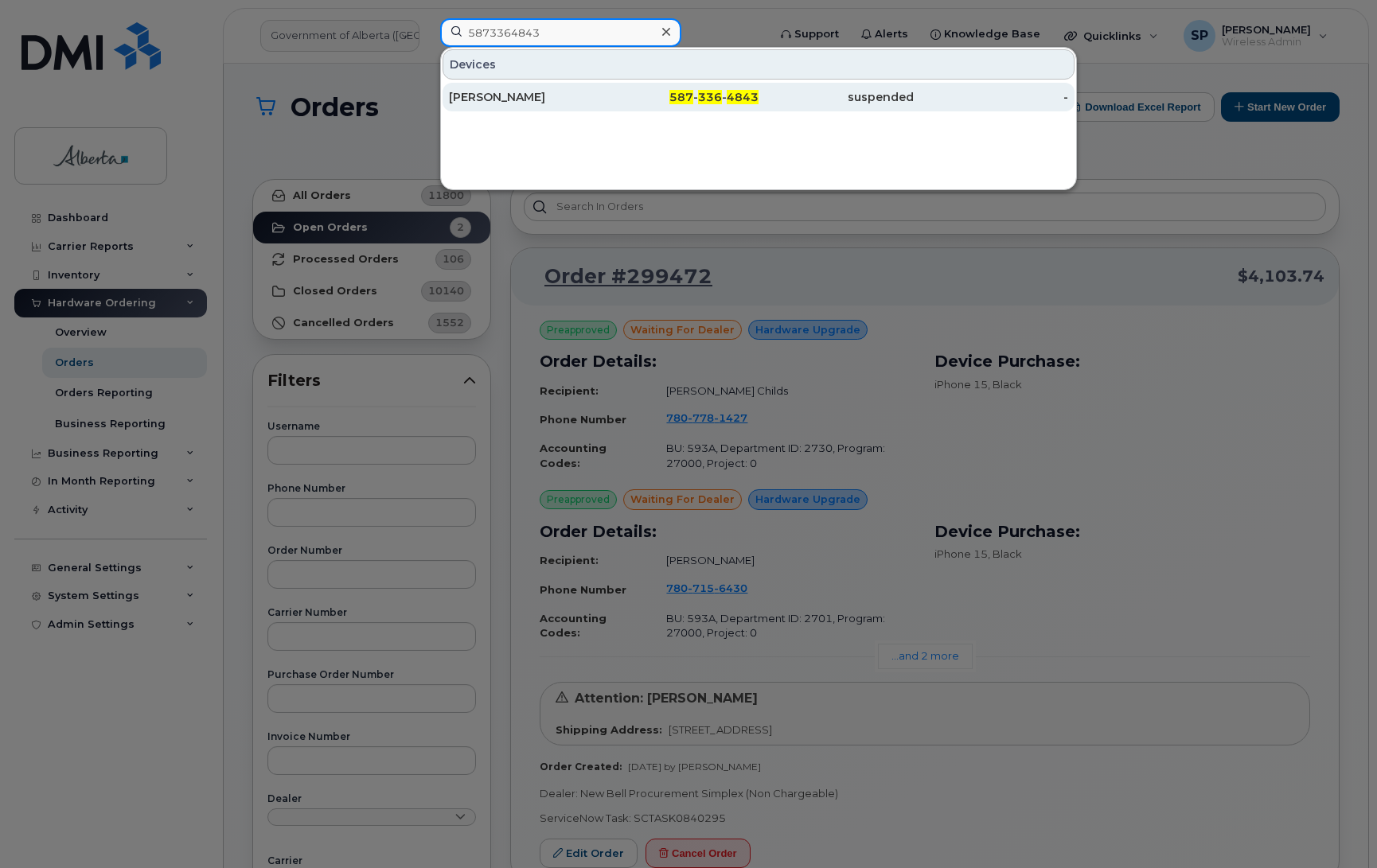
type input "5873364843"
click at [520, 104] on div "[PERSON_NAME]" at bounding box center [527, 97] width 155 height 16
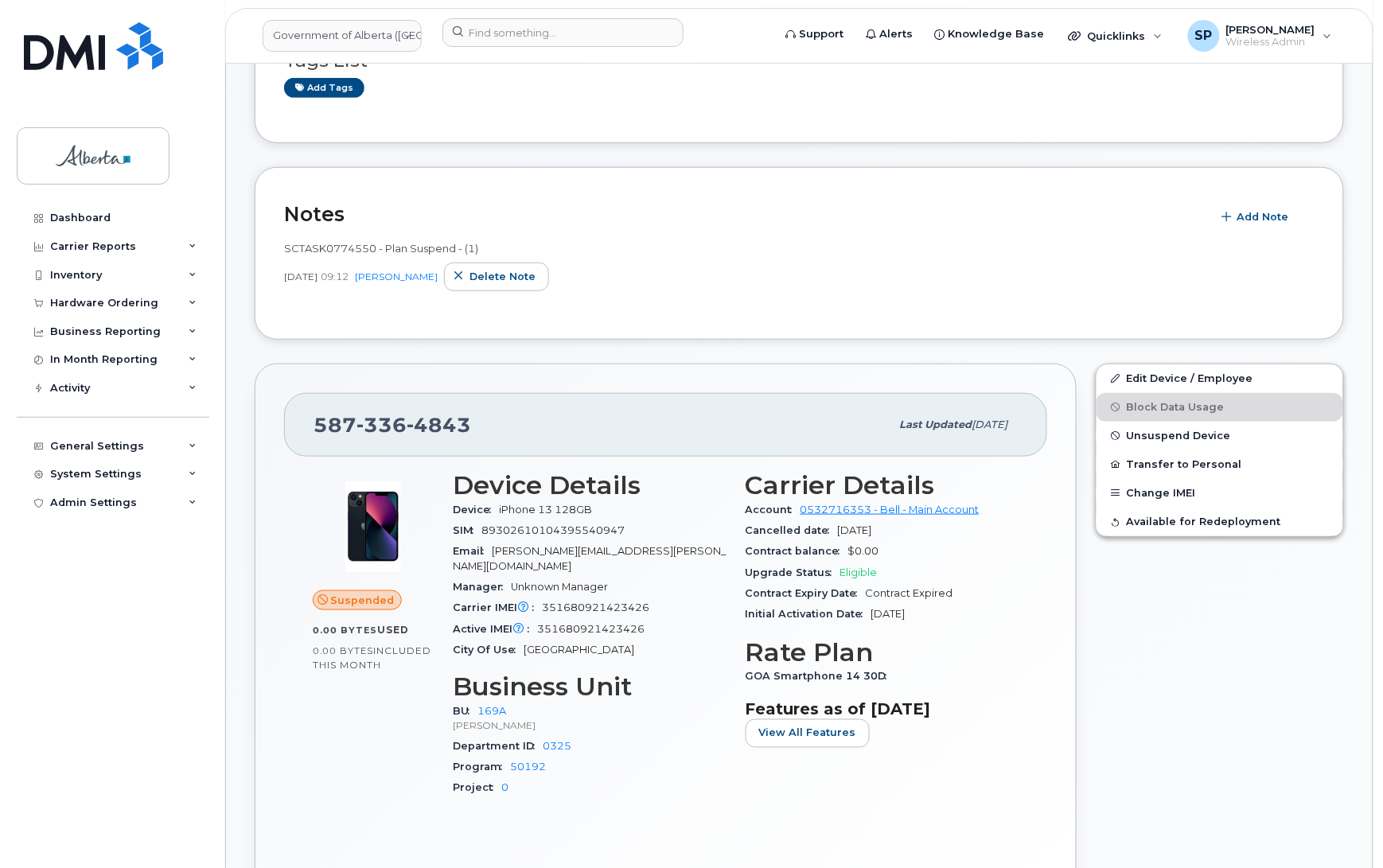
scroll to position [377, 0]
drag, startPoint x: 642, startPoint y: 619, endPoint x: 536, endPoint y: 622, distance: 106.0
click at [536, 622] on div "Active IMEI Active IMEI is refreshed daily with a delay of up to 48 hours follo…" at bounding box center [587, 629] width 274 height 21
copy span "351680921423426"
click at [1166, 436] on span "Unsuspend Device" at bounding box center [1177, 435] width 105 height 12
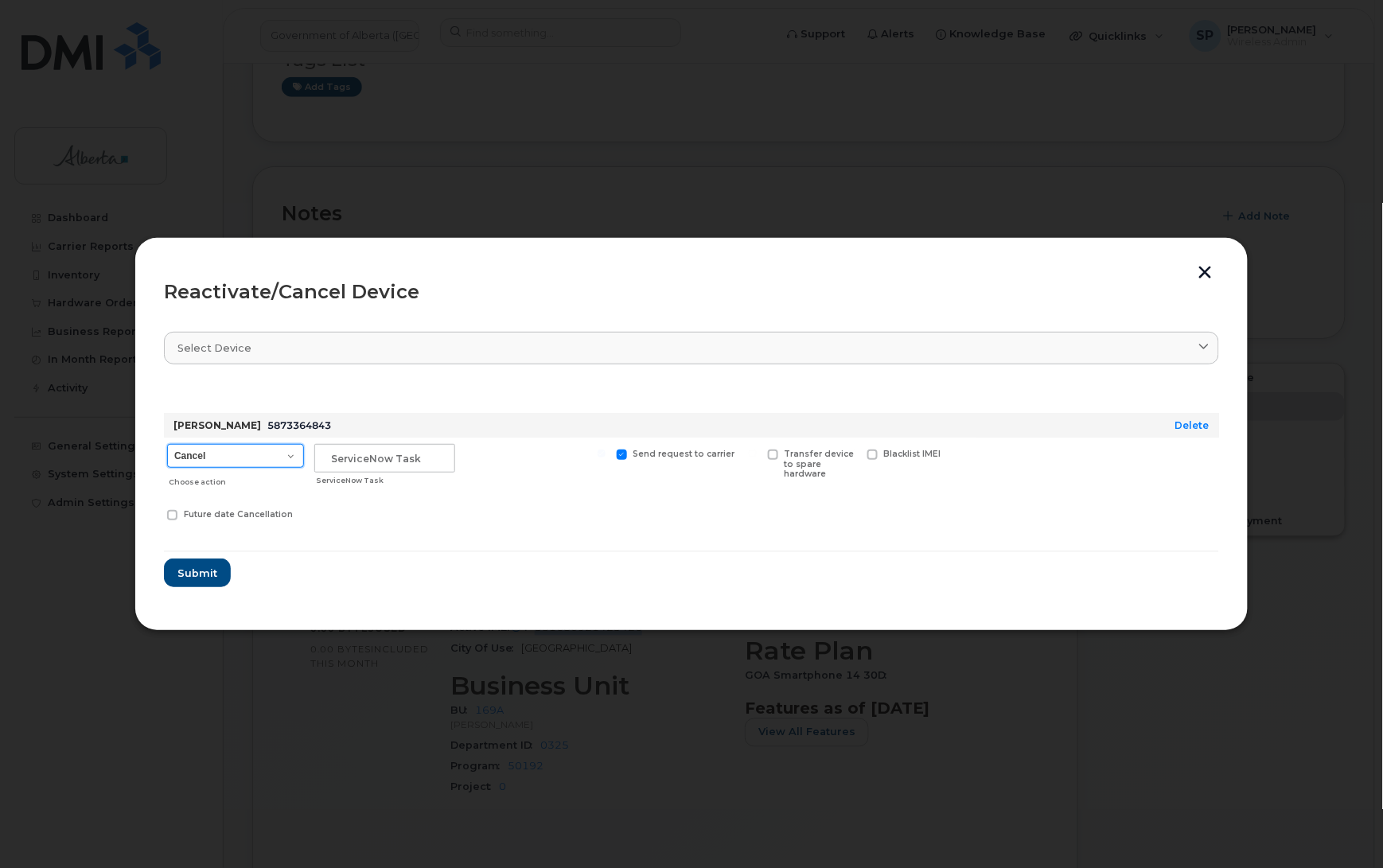
click at [228, 455] on select "Cancel Suspend - Extend Suspension Reactivate" at bounding box center [235, 456] width 137 height 24
select select "[object Object]"
click at [167, 444] on select "Cancel Suspend - Extend Suspension Reactivate" at bounding box center [235, 456] width 137 height 24
click at [424, 463] on input "text" at bounding box center [384, 458] width 141 height 29
paste input "SCTASK0838551"
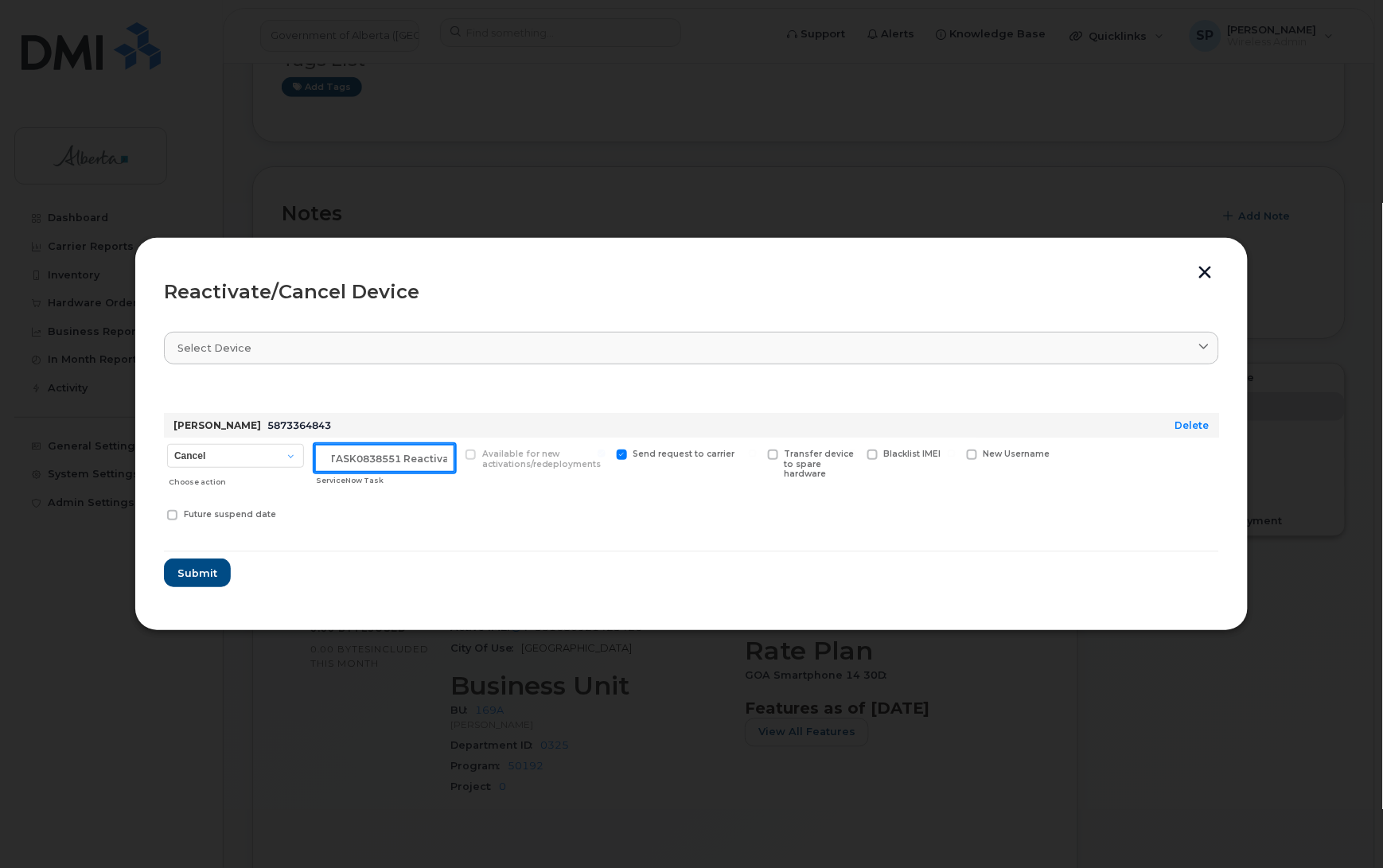
scroll to position [0, 22]
type input "SCTASK0838551 Reactivate"
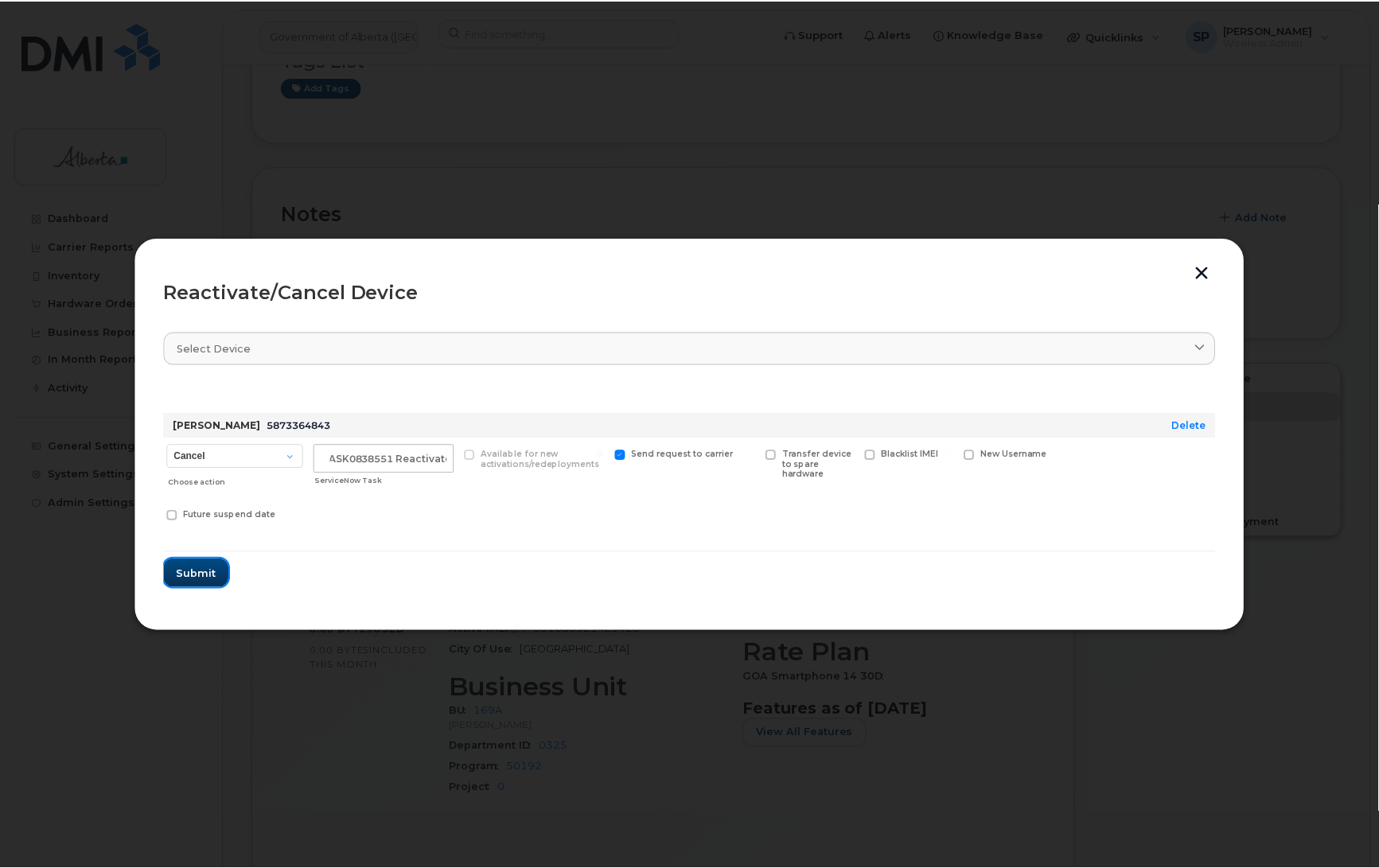
scroll to position [0, 0]
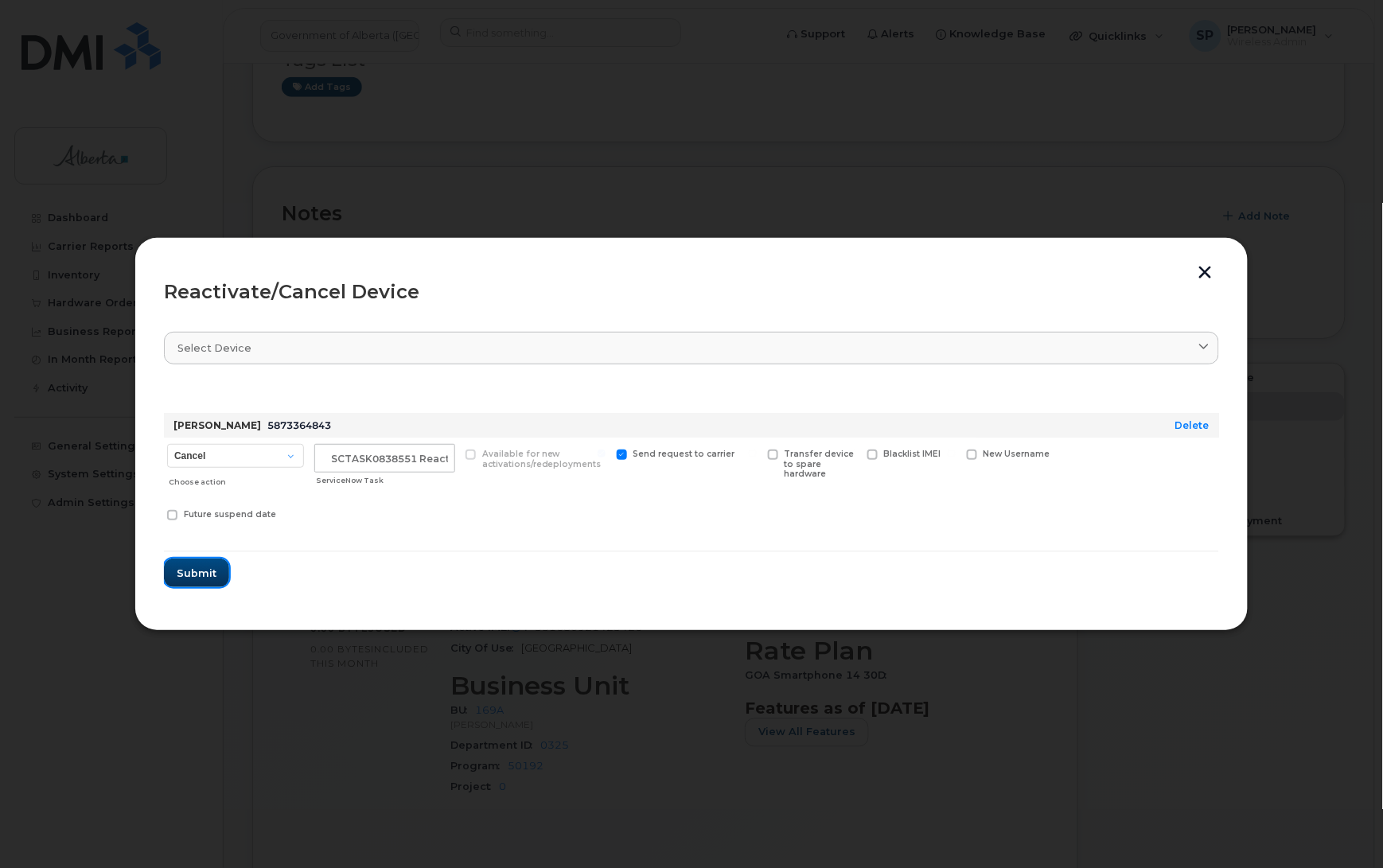
click at [193, 575] on span "Submit" at bounding box center [196, 573] width 40 height 15
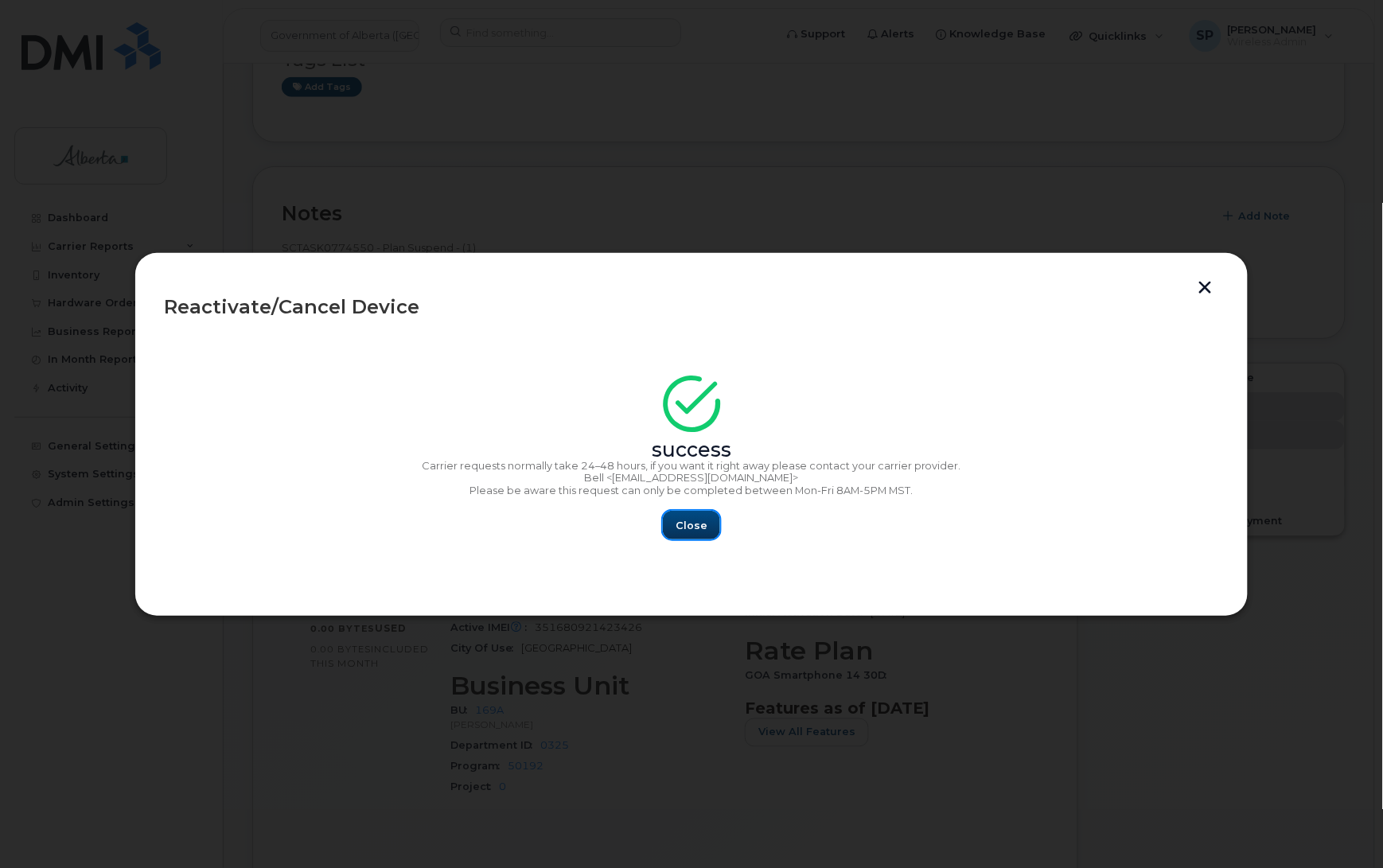
click at [689, 528] on span "Close" at bounding box center [692, 526] width 32 height 15
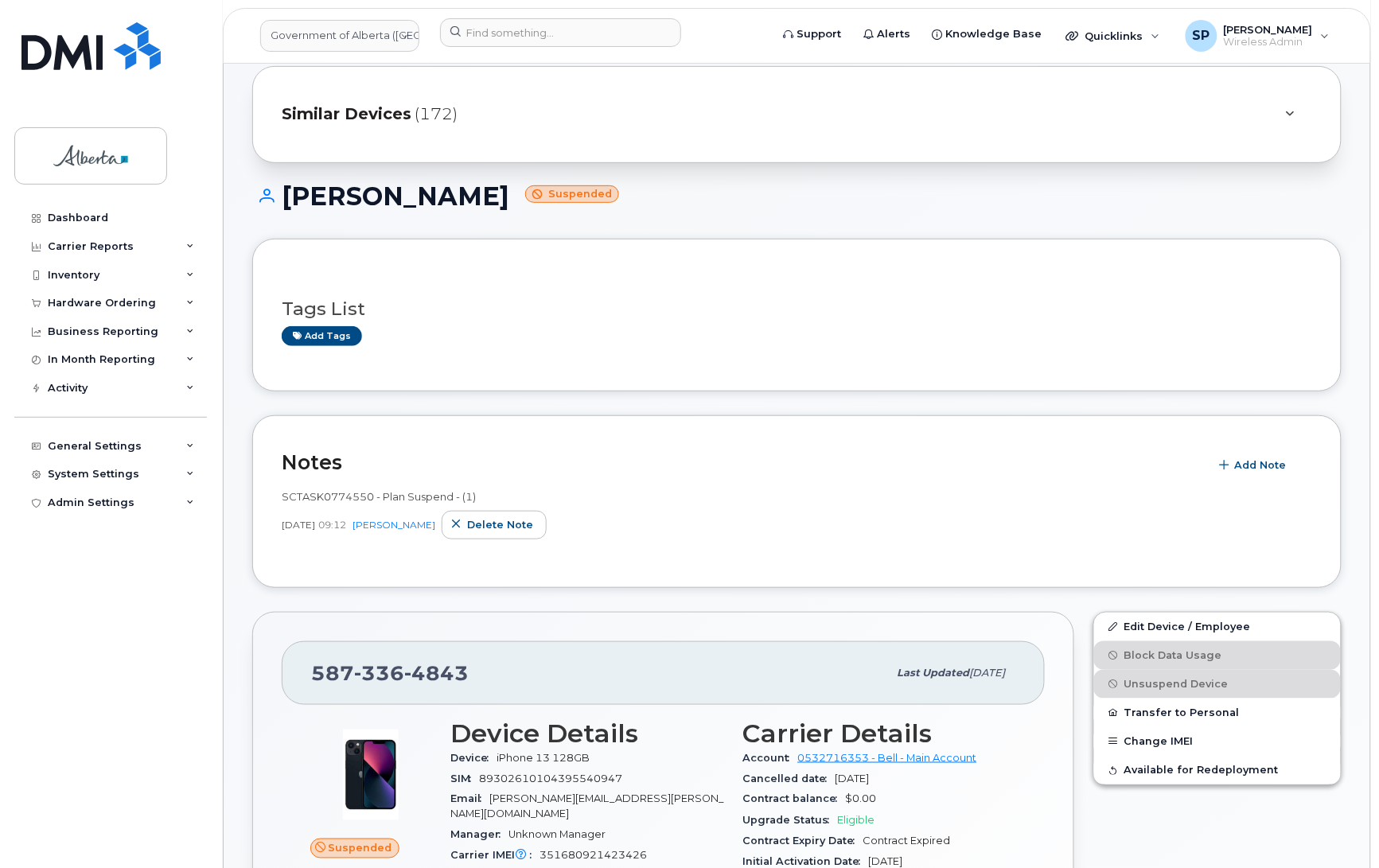
scroll to position [115, 0]
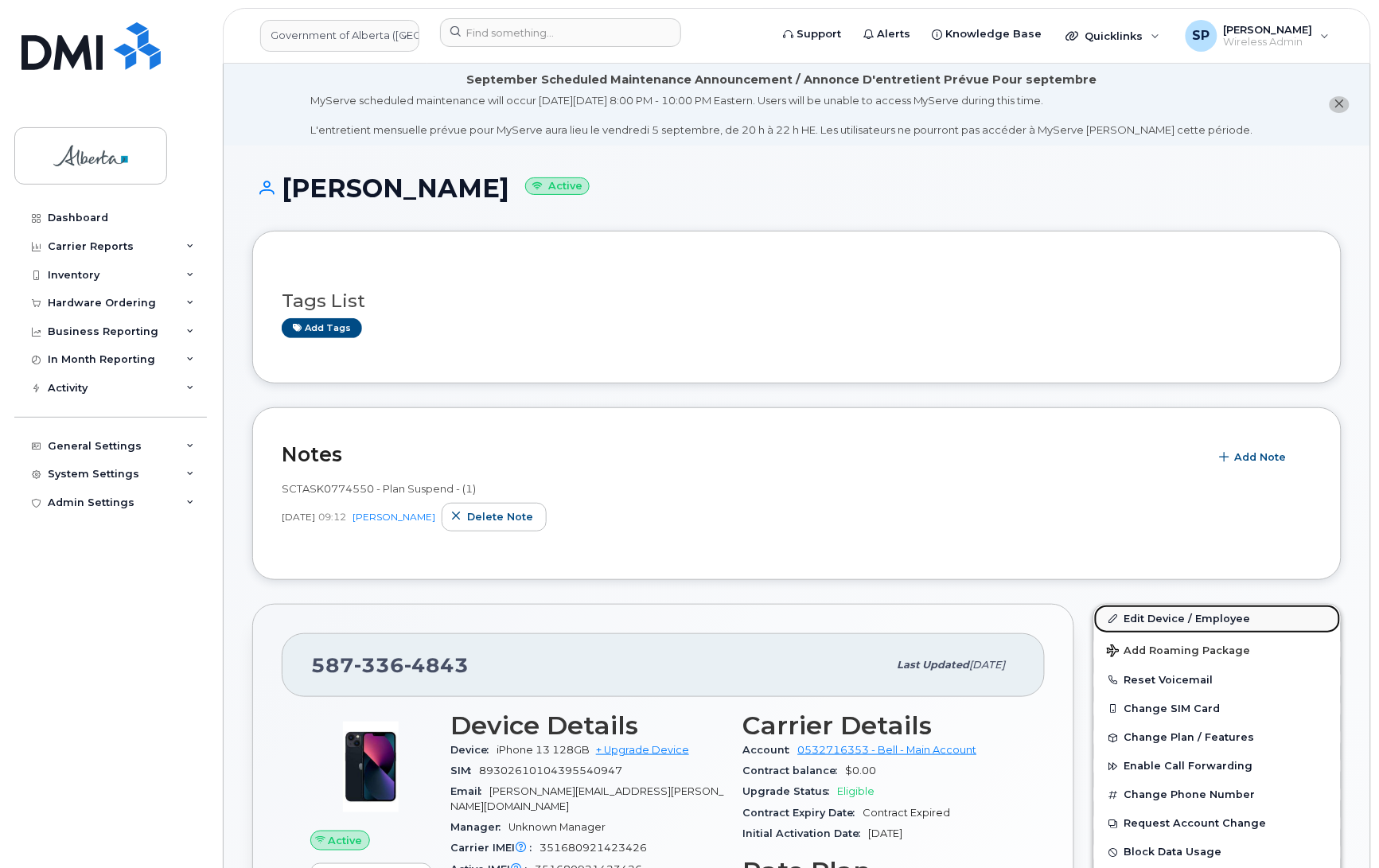
click at [1154, 621] on link "Edit Device / Employee" at bounding box center [1217, 619] width 247 height 29
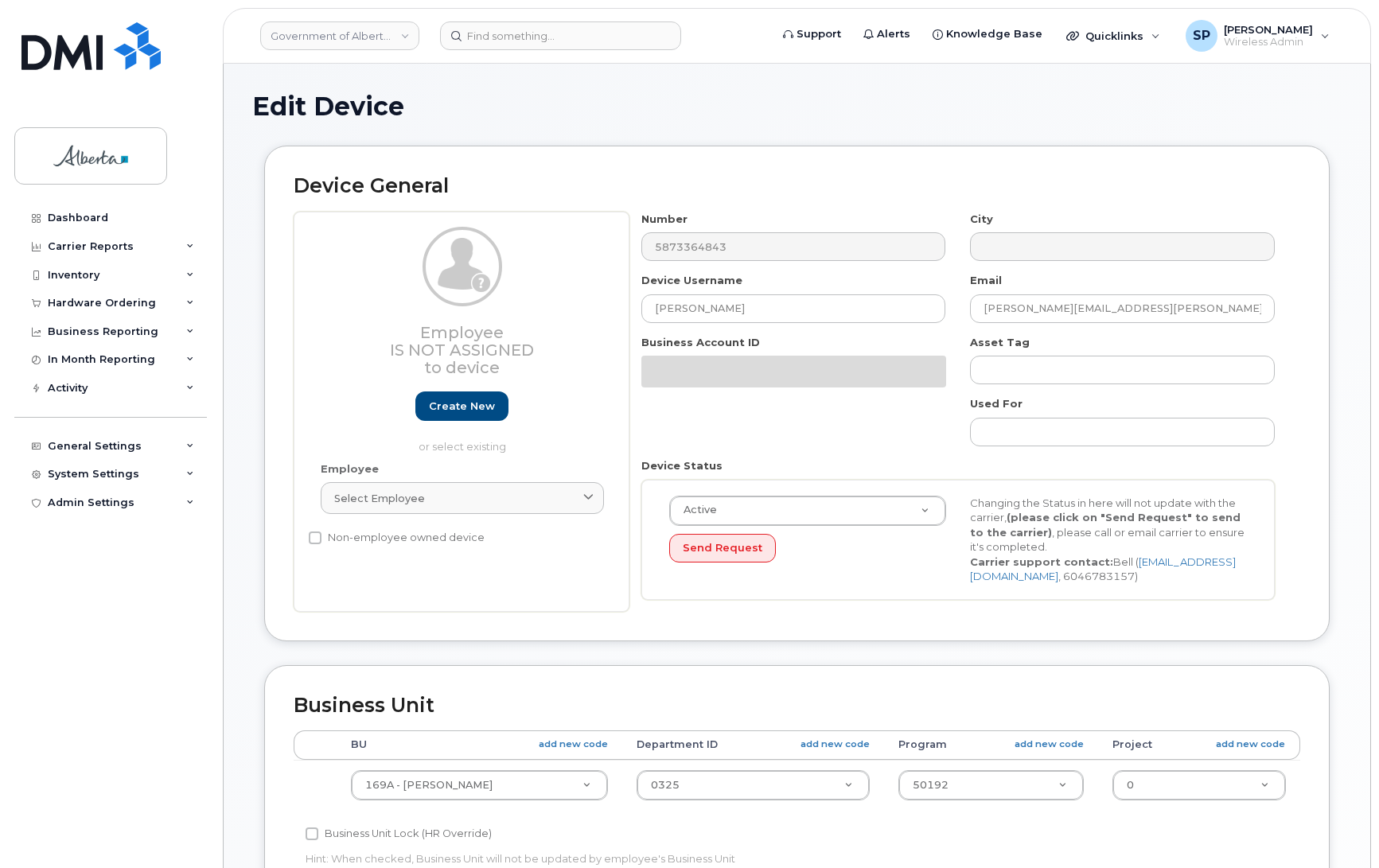
select select "4681667"
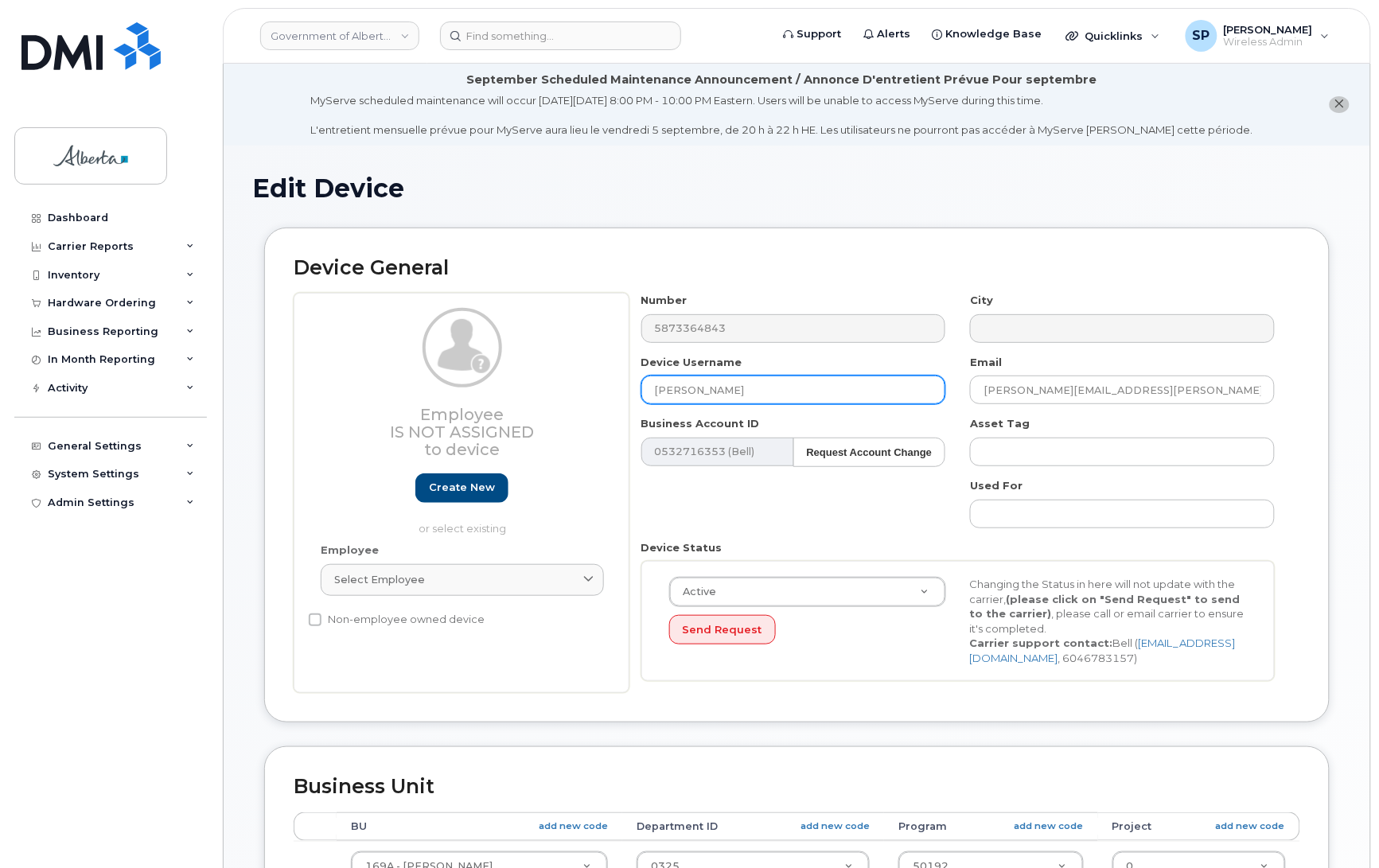
drag, startPoint x: 722, startPoint y: 387, endPoint x: 614, endPoint y: 390, distance: 108.0
click at [614, 390] on div "Employee Is not assigned to device Create new or select existing Employee Selec…" at bounding box center [797, 493] width 1007 height 400
type input "Repurpose [GEOGRAPHIC_DATA]"
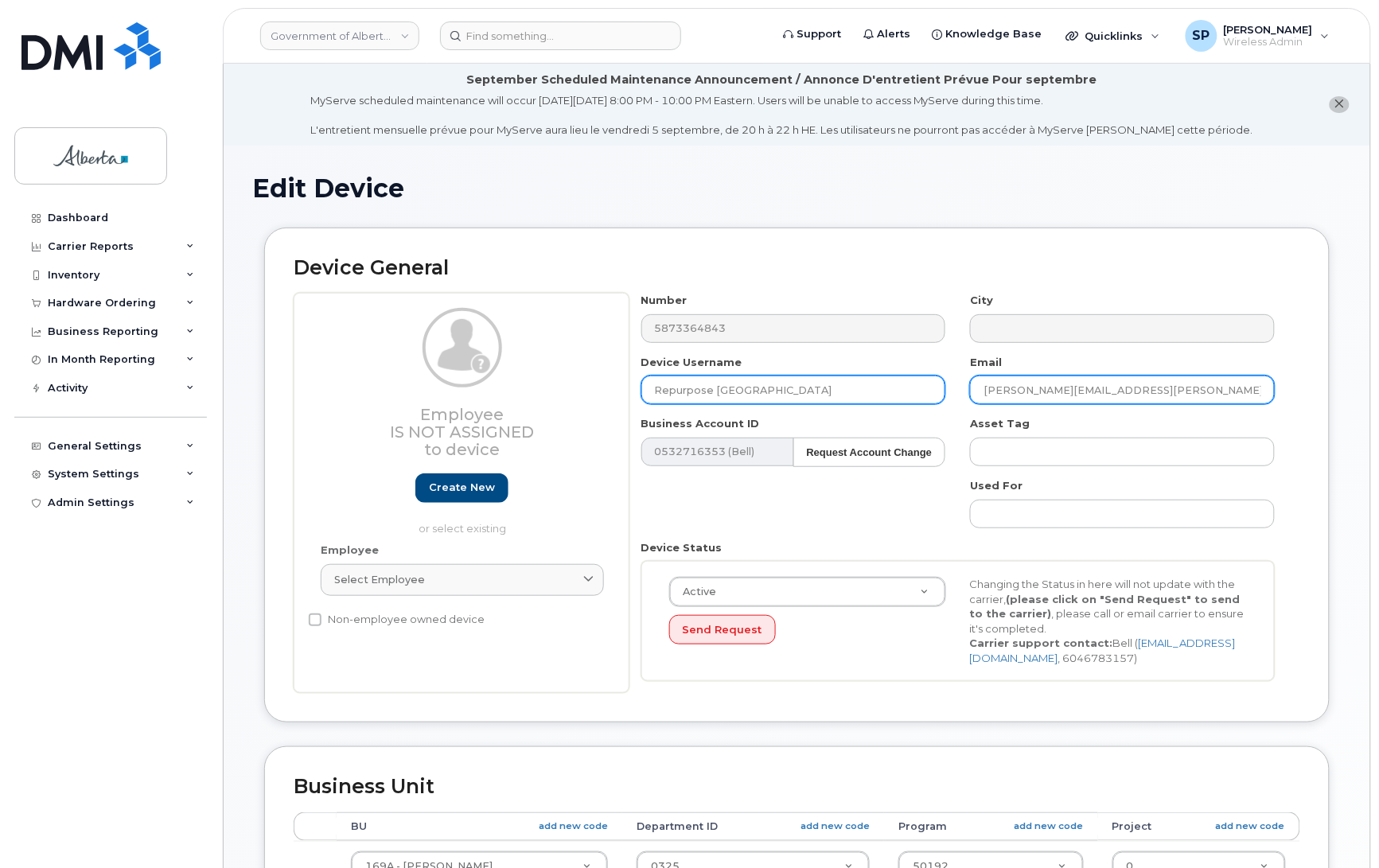
drag, startPoint x: 1123, startPoint y: 394, endPoint x: 932, endPoint y: 395, distance: 191.0
click at [929, 398] on div "Number 5873364843 City Device Username Repurpose Edmonton Email Bradley.Cox@gov…" at bounding box center [958, 493] width 658 height 400
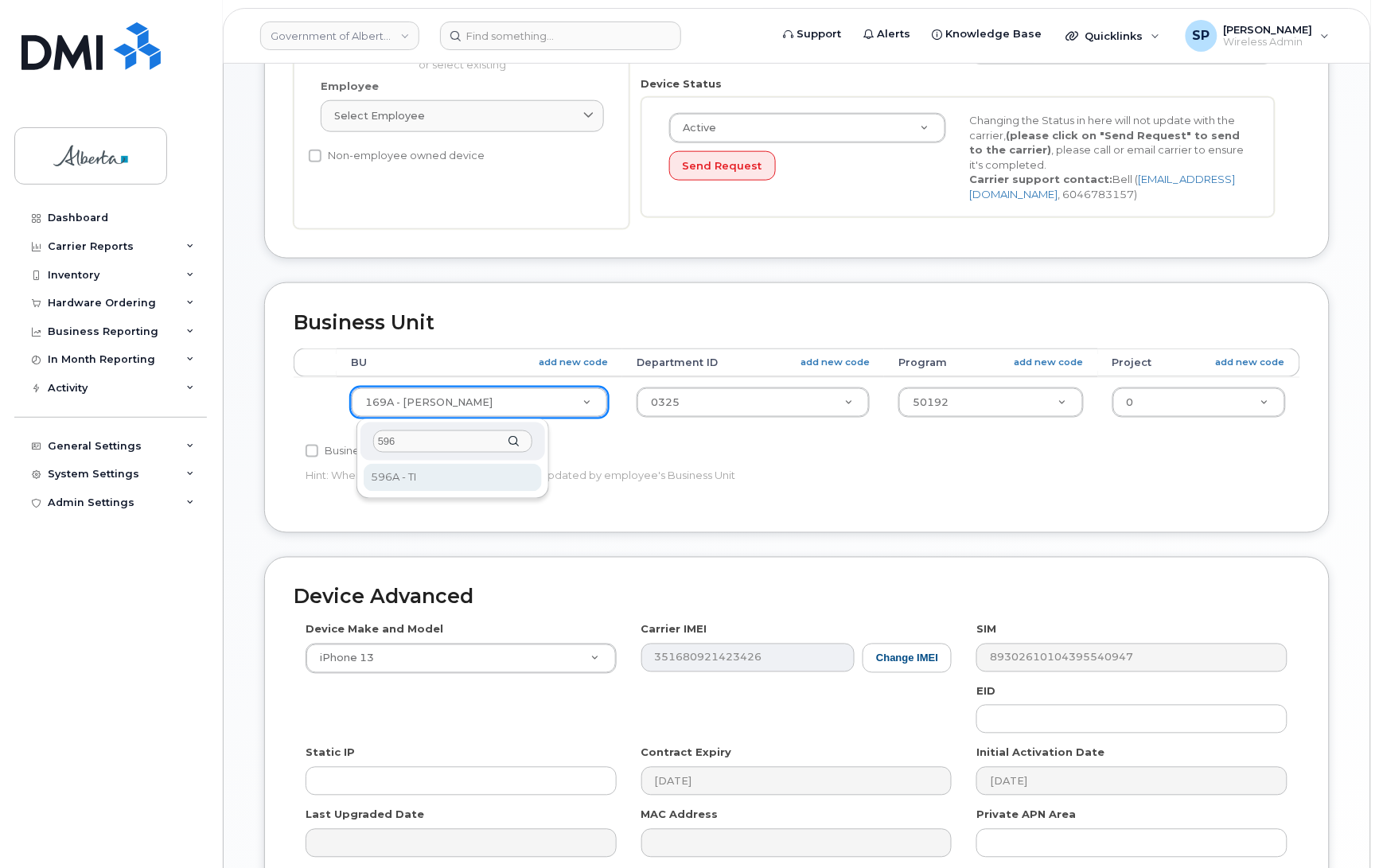
type input "596"
select select "4797729"
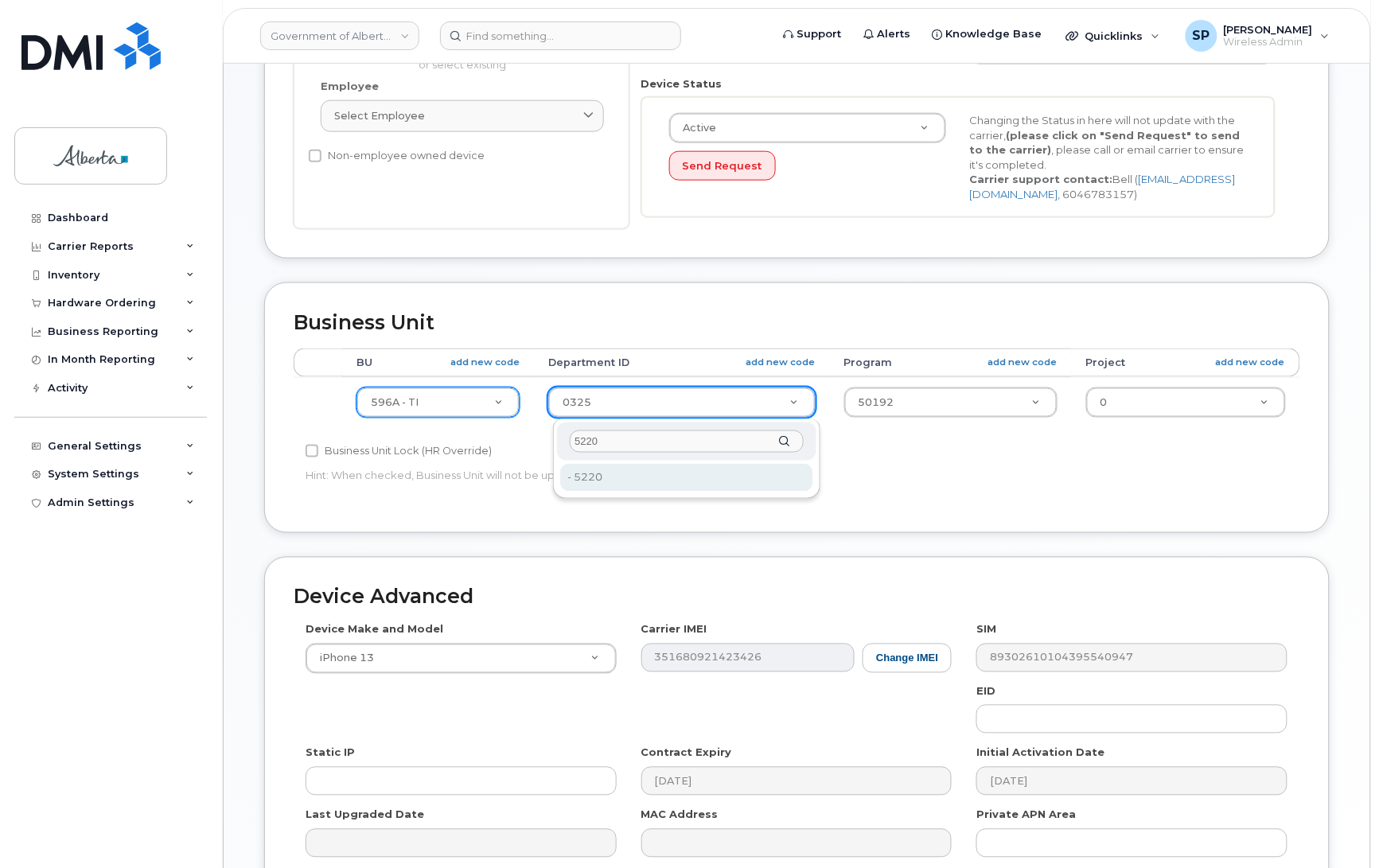
type input "5220"
type input "4802987"
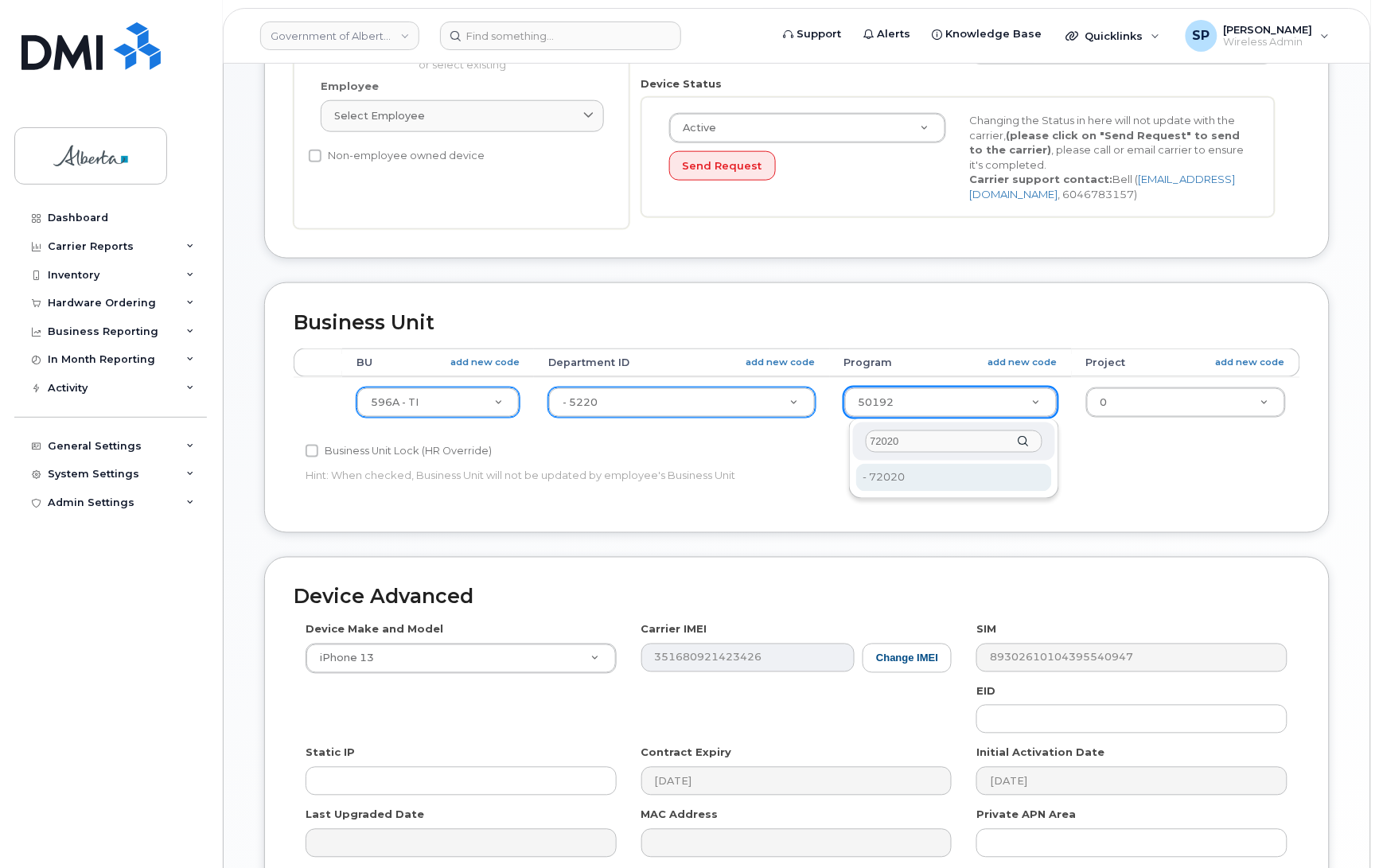
type input "72020"
type input "4803008"
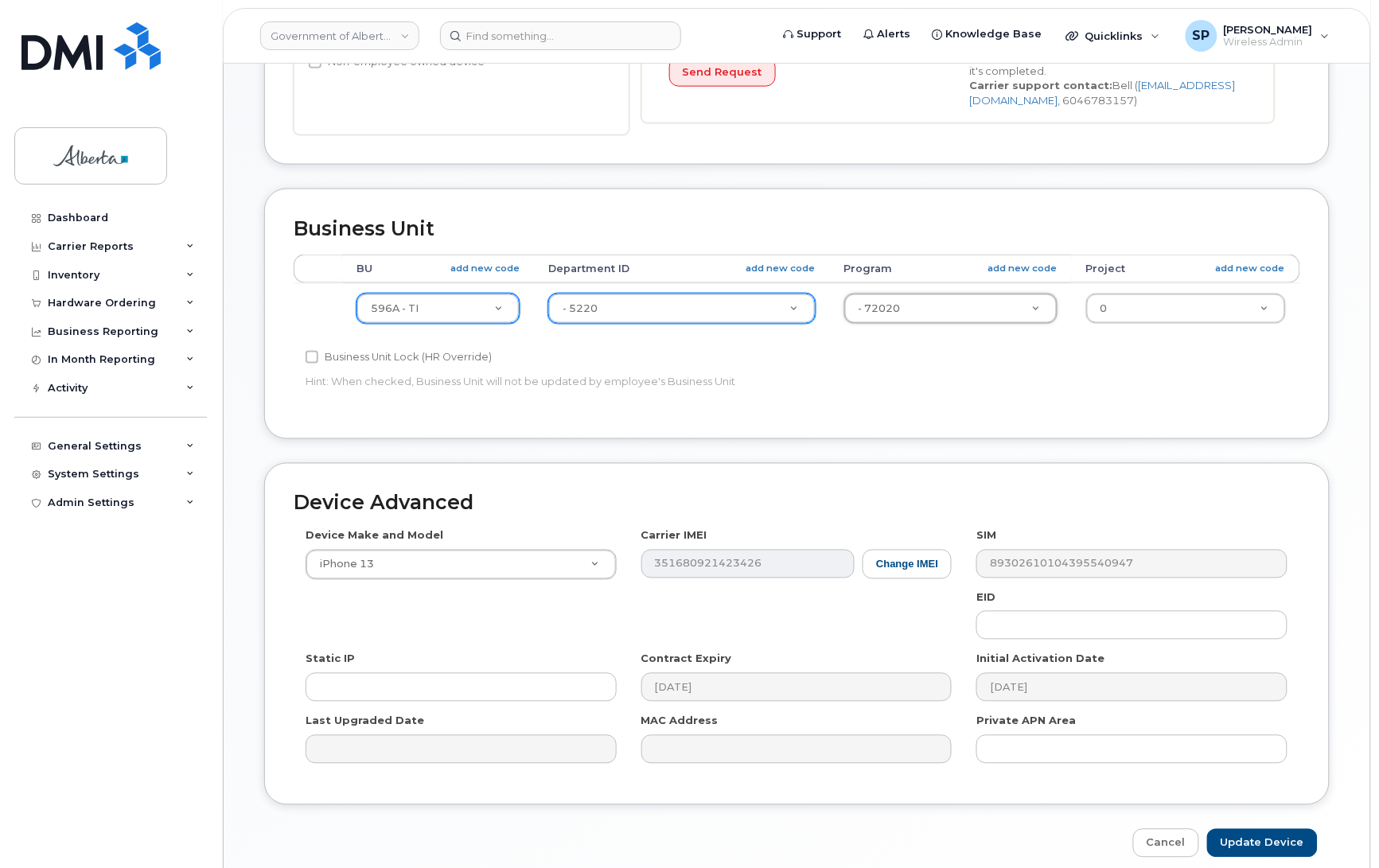
scroll to position [630, 0]
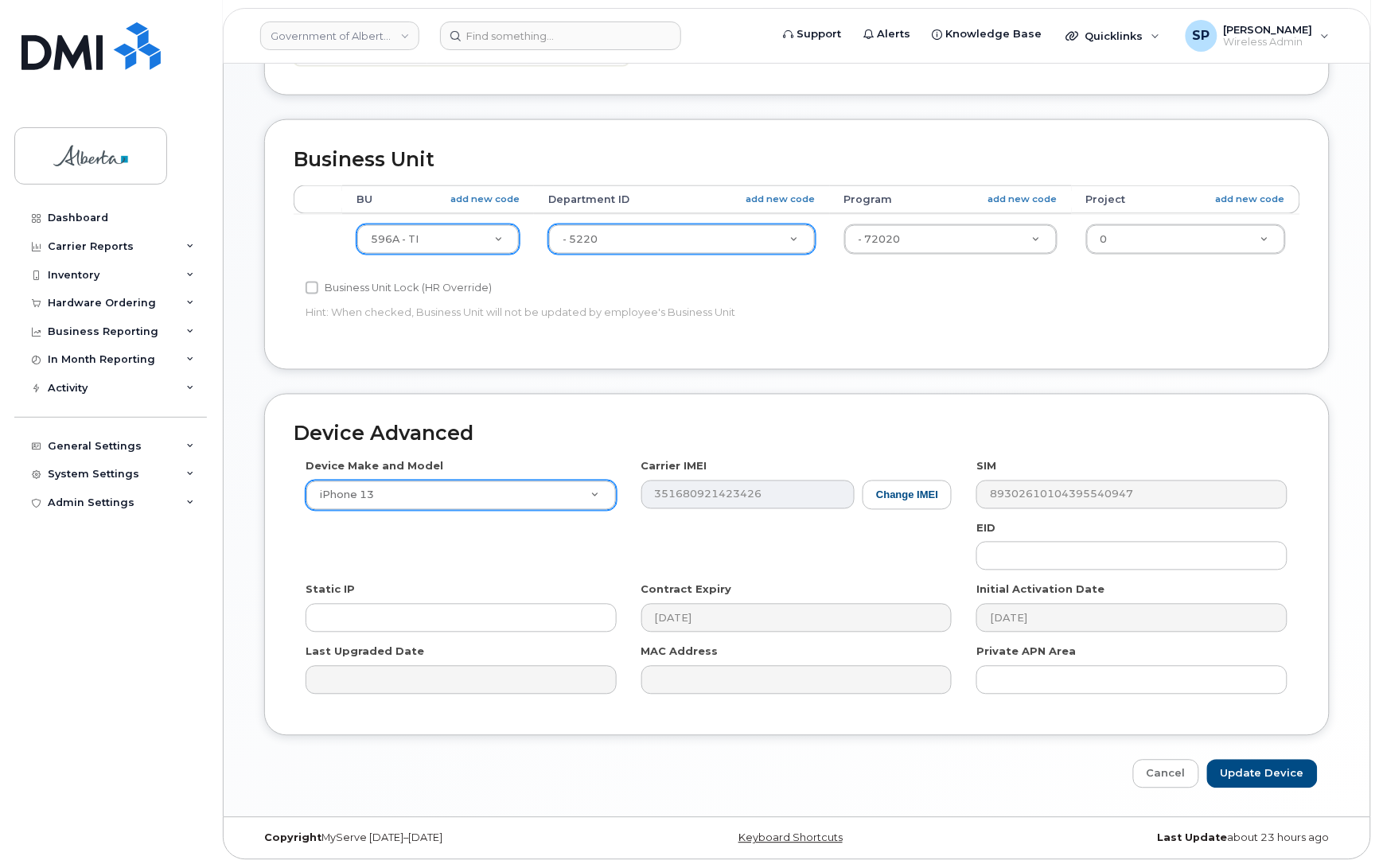
click at [488, 761] on div "Cancel Update Device" at bounding box center [797, 774] width 1065 height 29
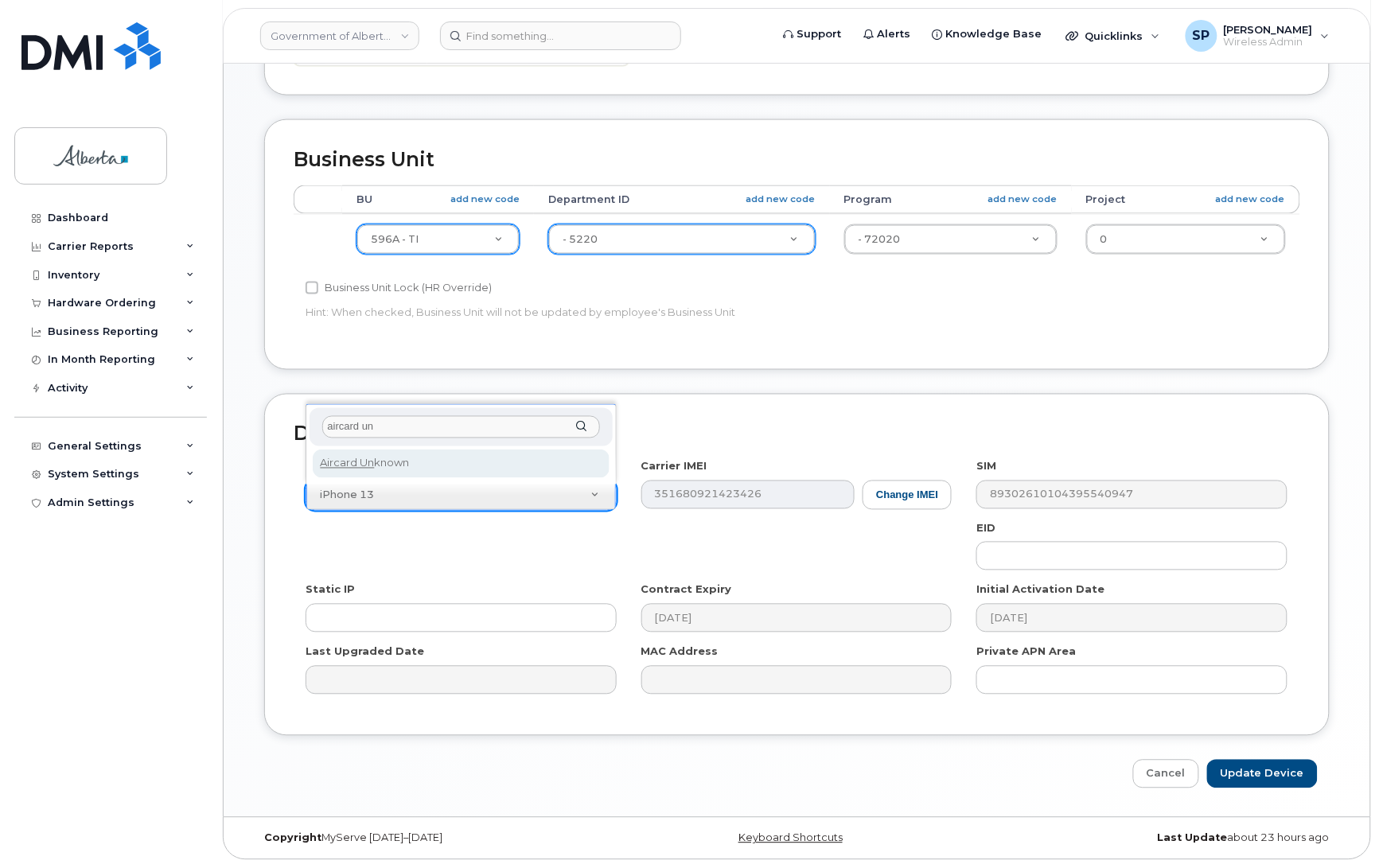
type input "aircard un"
select select "971"
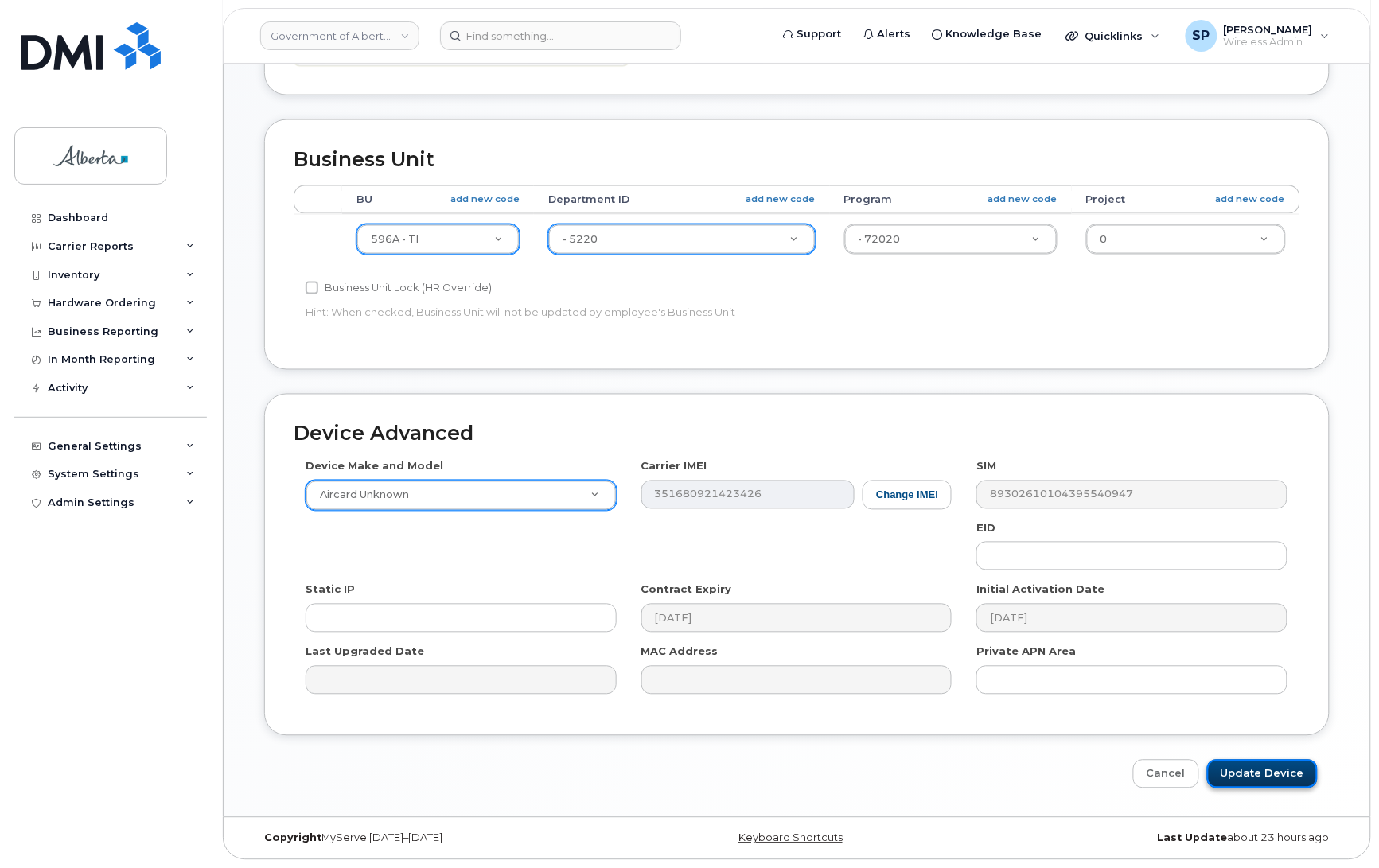
click at [1280, 774] on input "Update Device" at bounding box center [1263, 774] width 110 height 29
type input "Saving..."
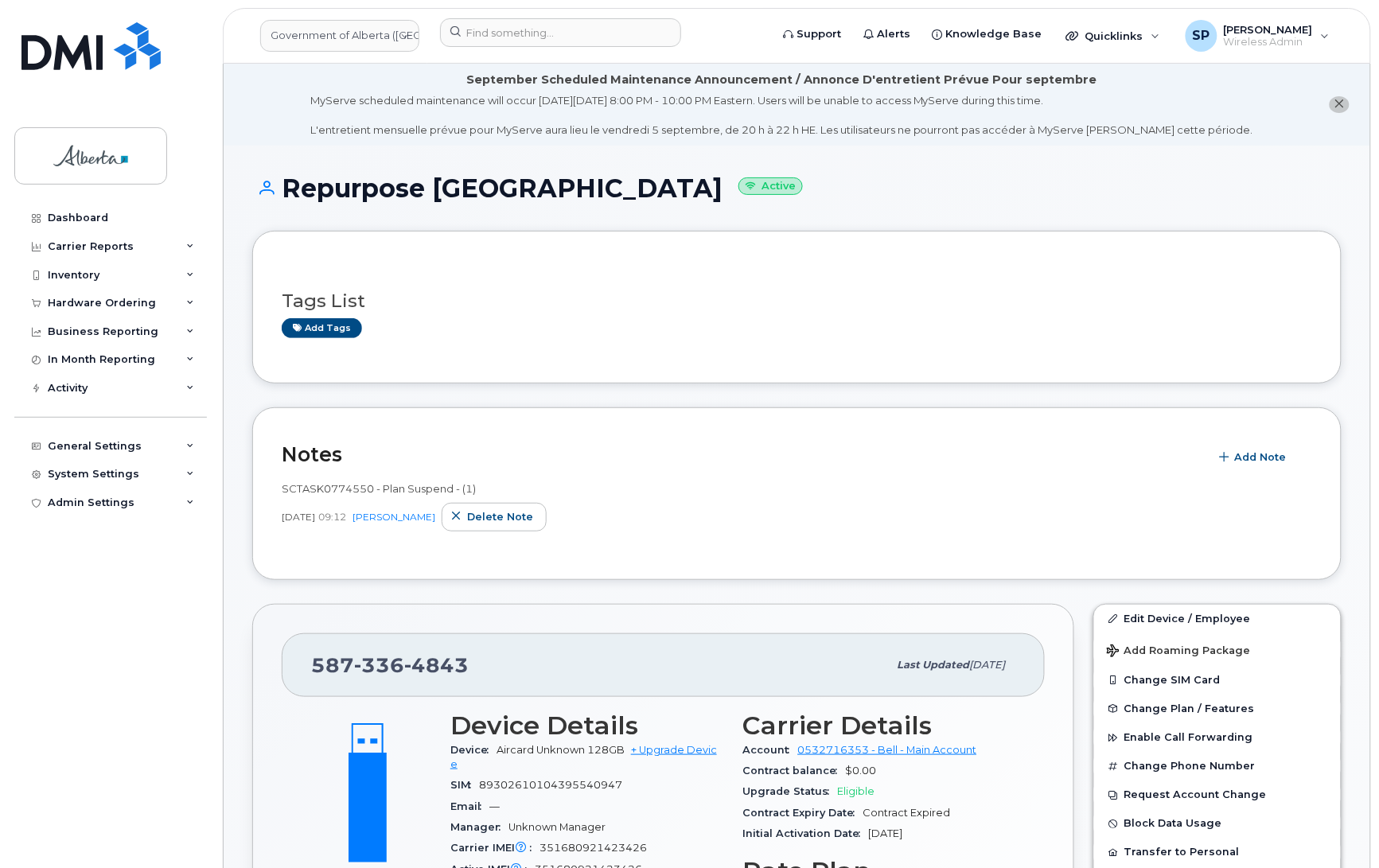
click at [1253, 193] on h1 "Repurpose Edmonton Active" at bounding box center [797, 188] width 1090 height 28
click at [349, 332] on link "Add tags" at bounding box center [321, 329] width 80 height 20
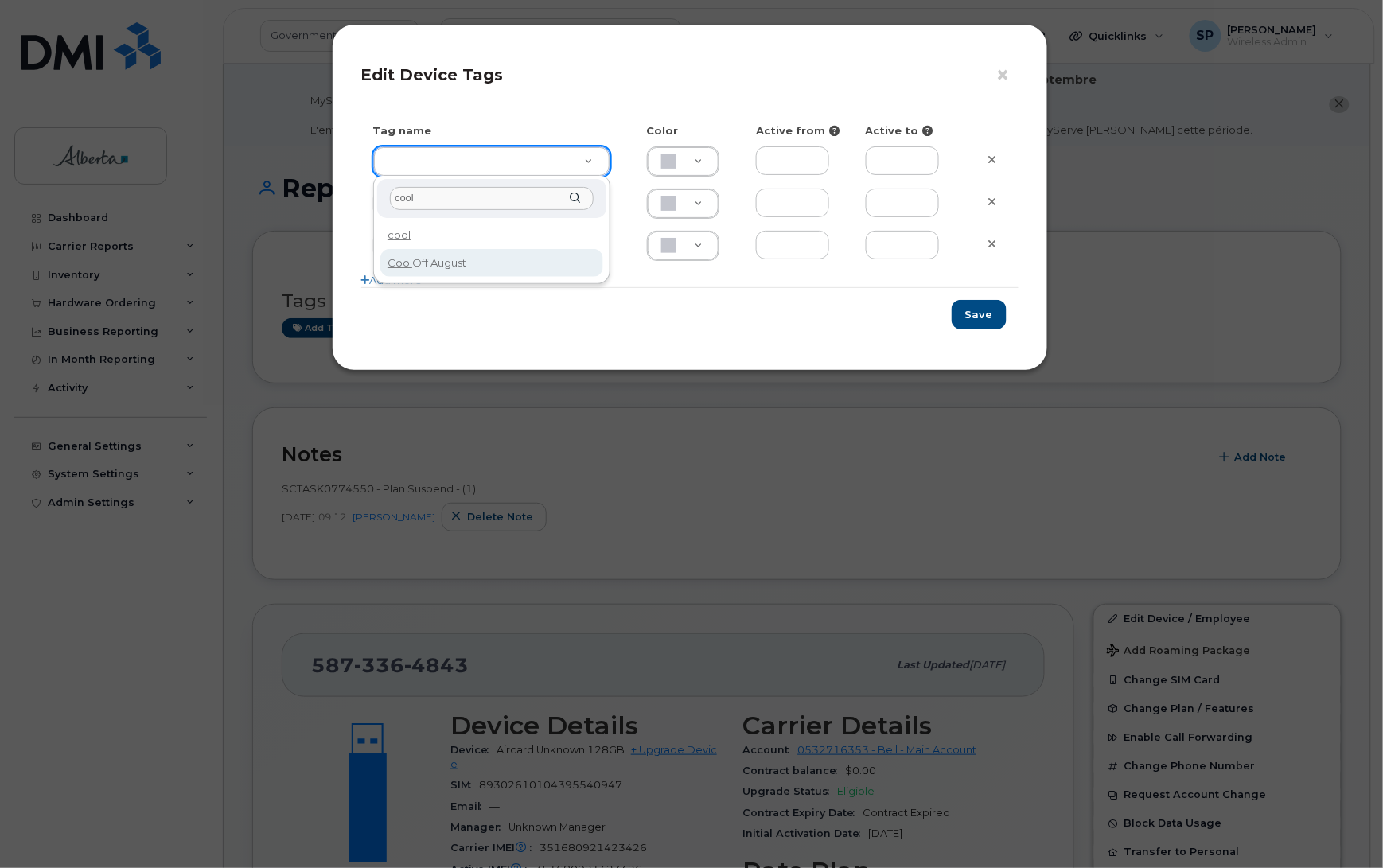
type input "cool"
type input "Cool Off August"
type input "DFD3EE"
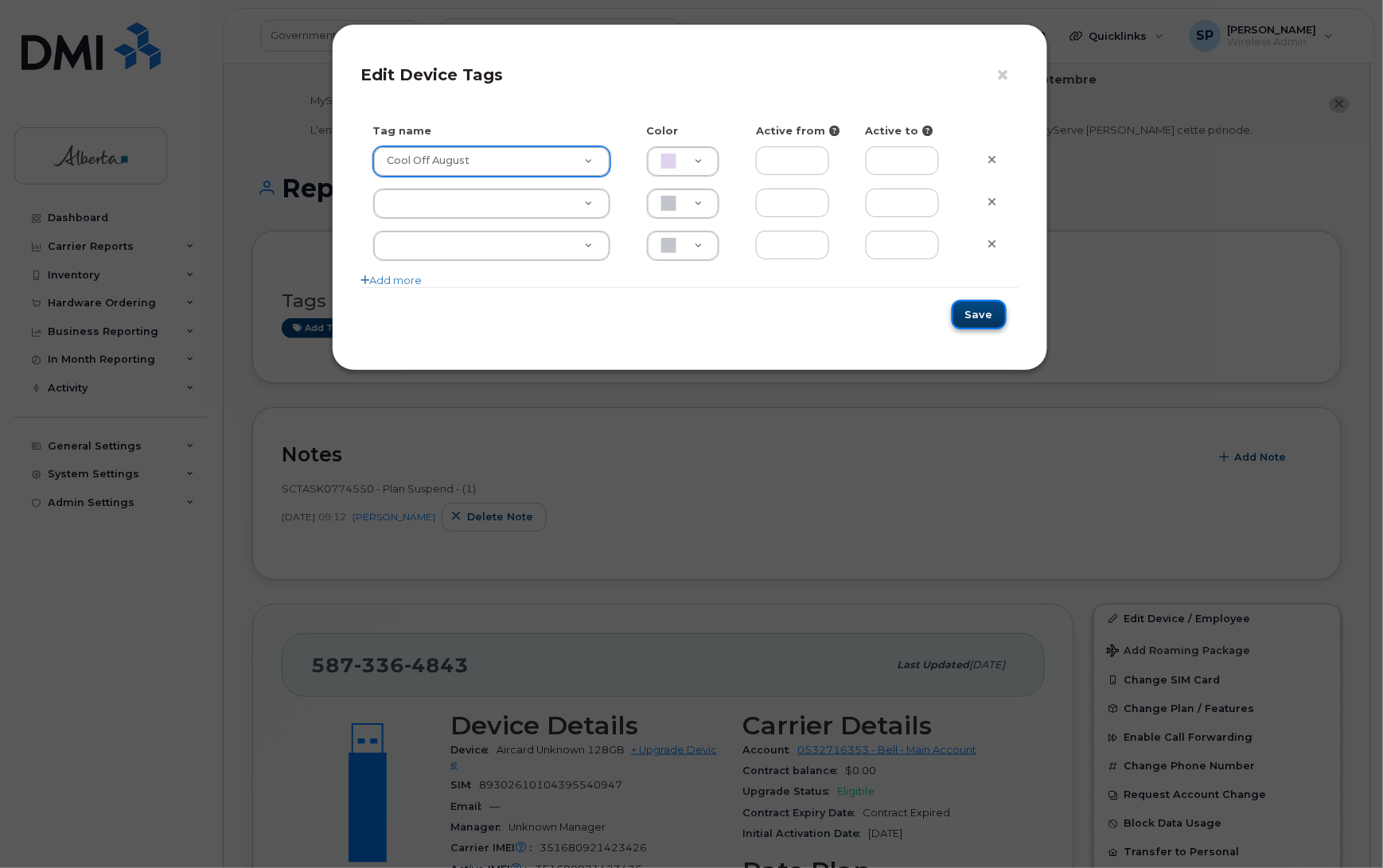
click at [972, 315] on button "Save" at bounding box center [978, 314] width 55 height 29
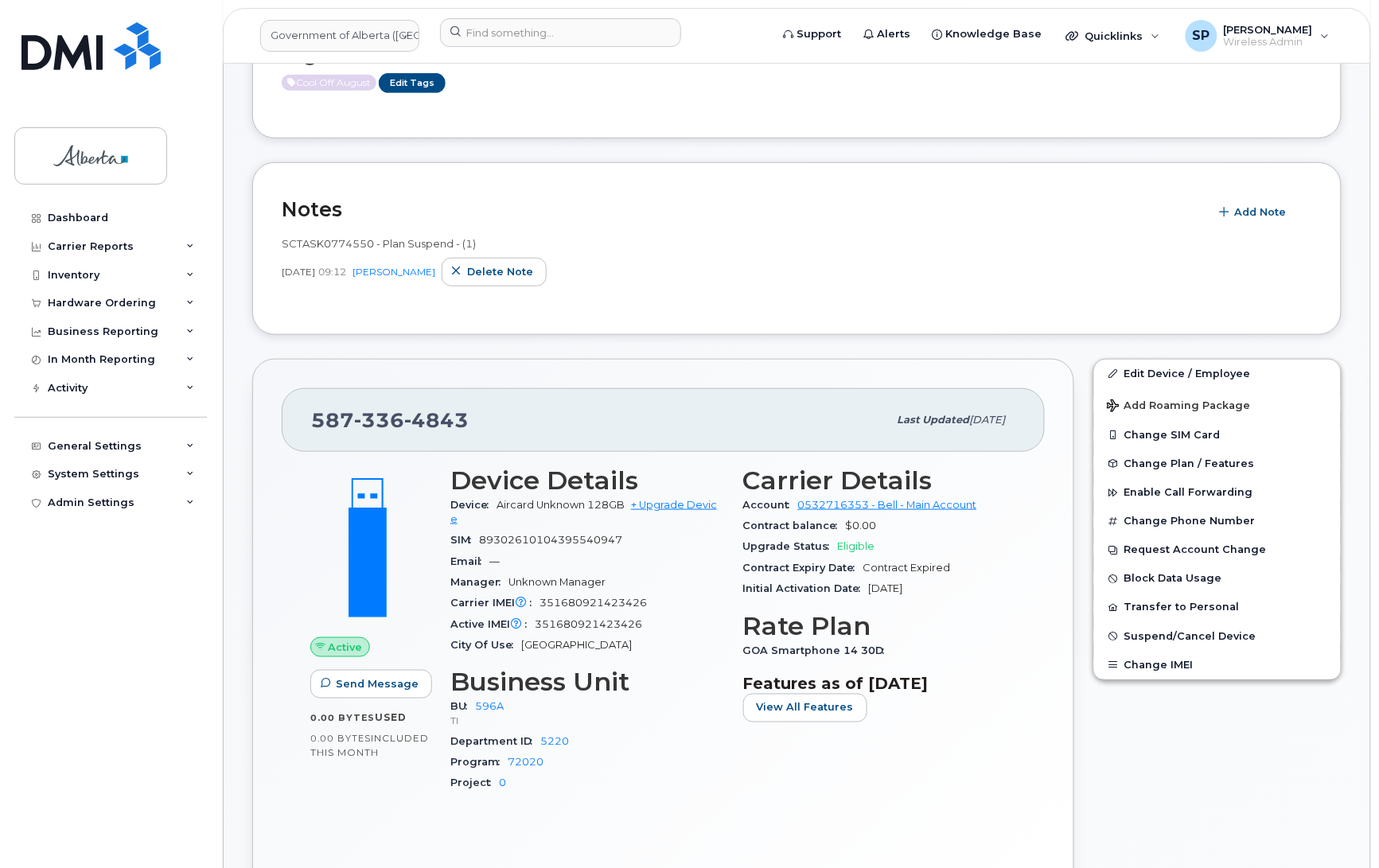
scroll to position [367, 0]
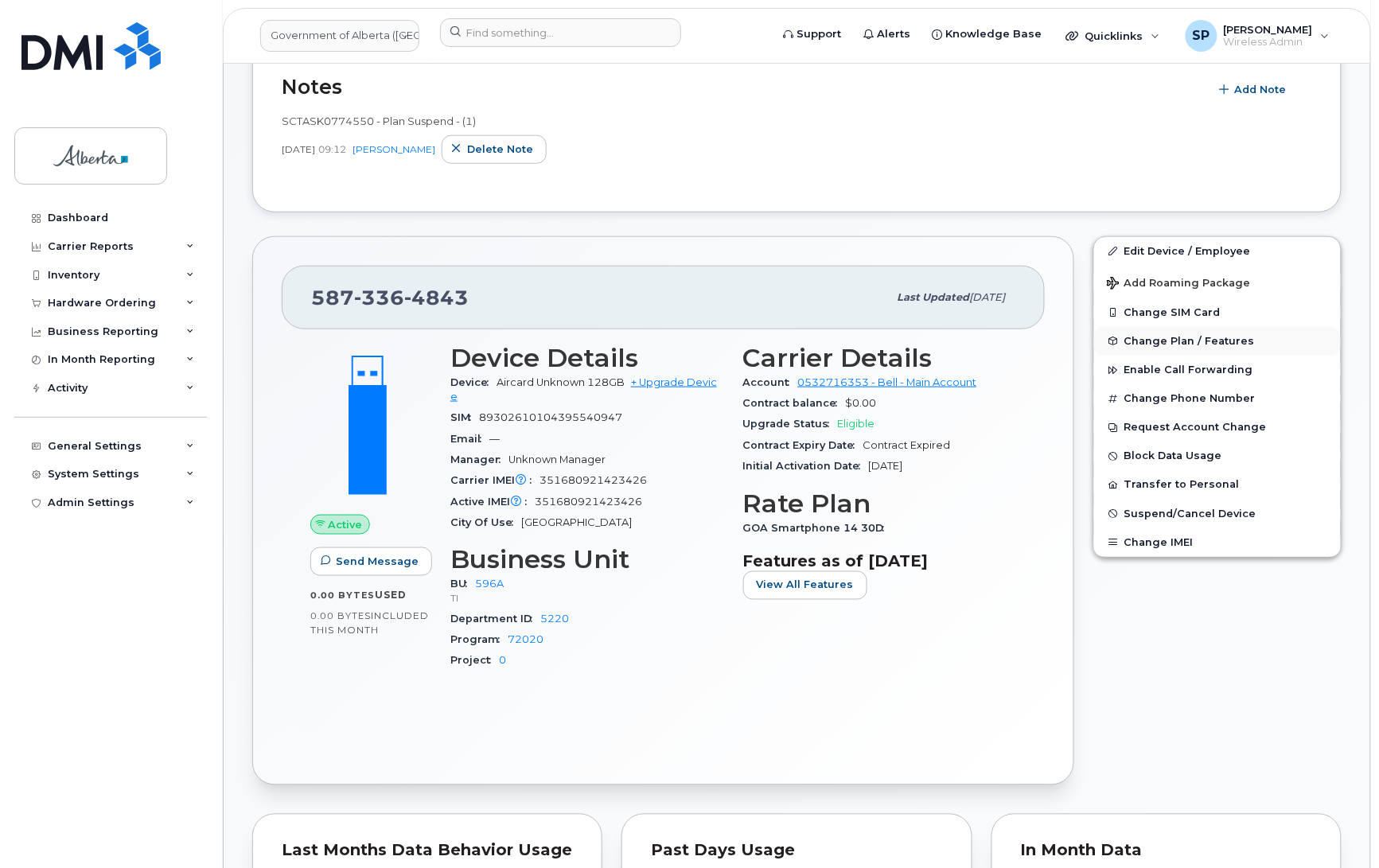
click at [1151, 340] on span "Change Plan / Features" at bounding box center [1189, 341] width 131 height 12
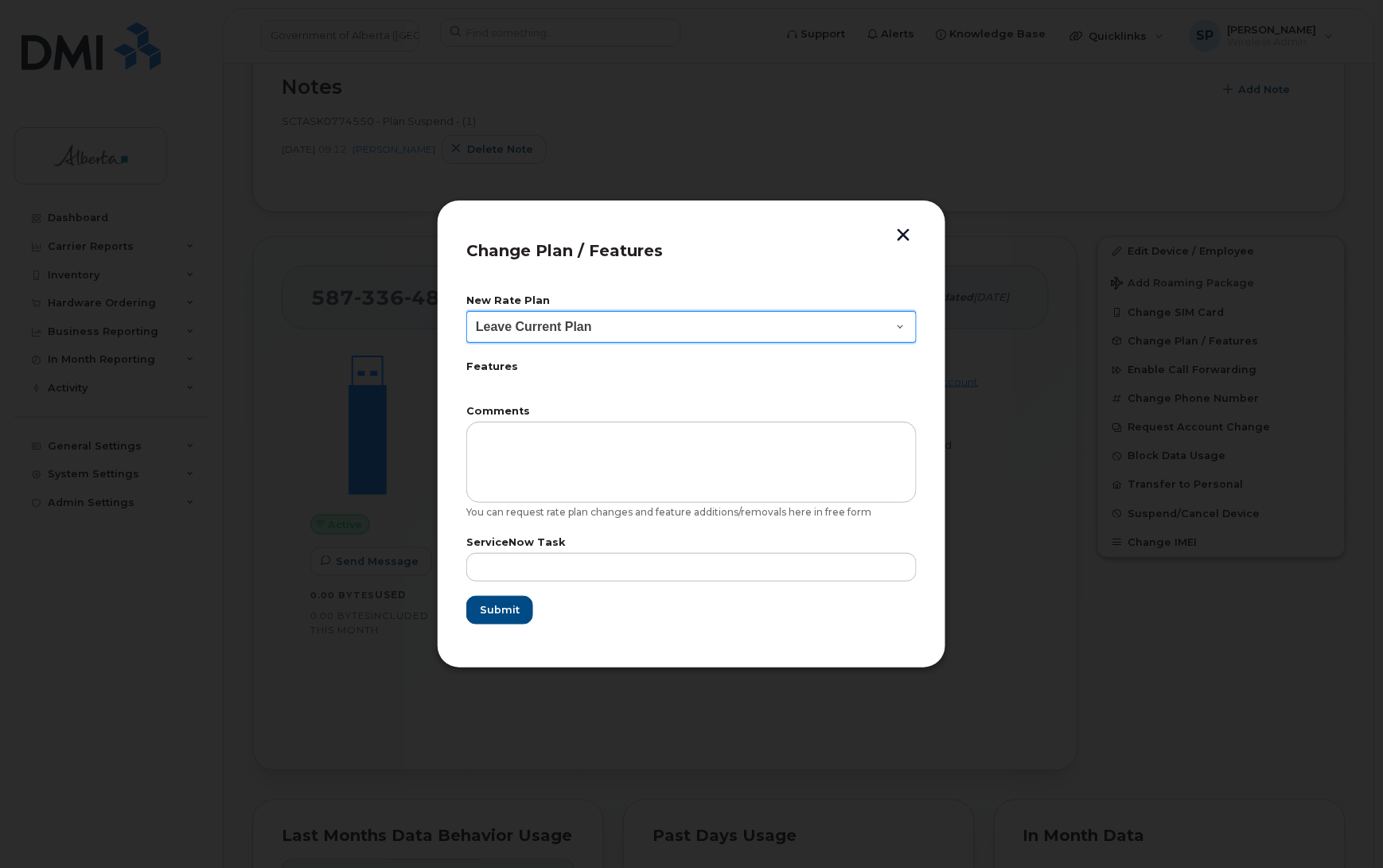
click at [554, 332] on select "Leave Current Plan GOA Data plan 9 30 d GOA–Unlimited Data Plan 9" at bounding box center [691, 327] width 450 height 32
select select "1790211"
click at [466, 311] on select "Leave Current Plan GOA Data plan 9 30 d GOA–Unlimited Data Plan 9" at bounding box center [691, 327] width 450 height 32
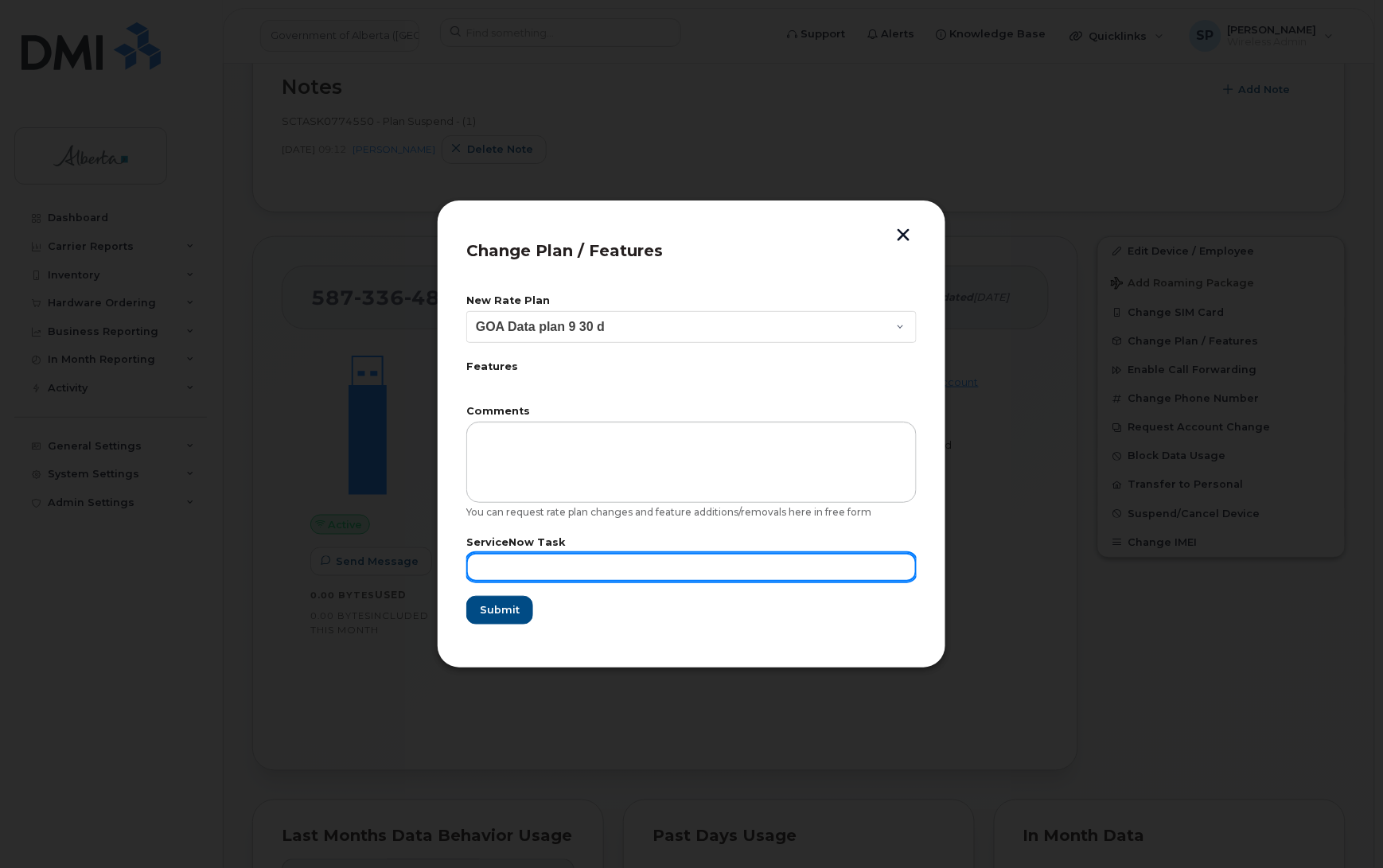
click at [566, 570] on input "text" at bounding box center [691, 567] width 450 height 29
paste input "SCTASK0838551"
type input "SCTASK0838551"
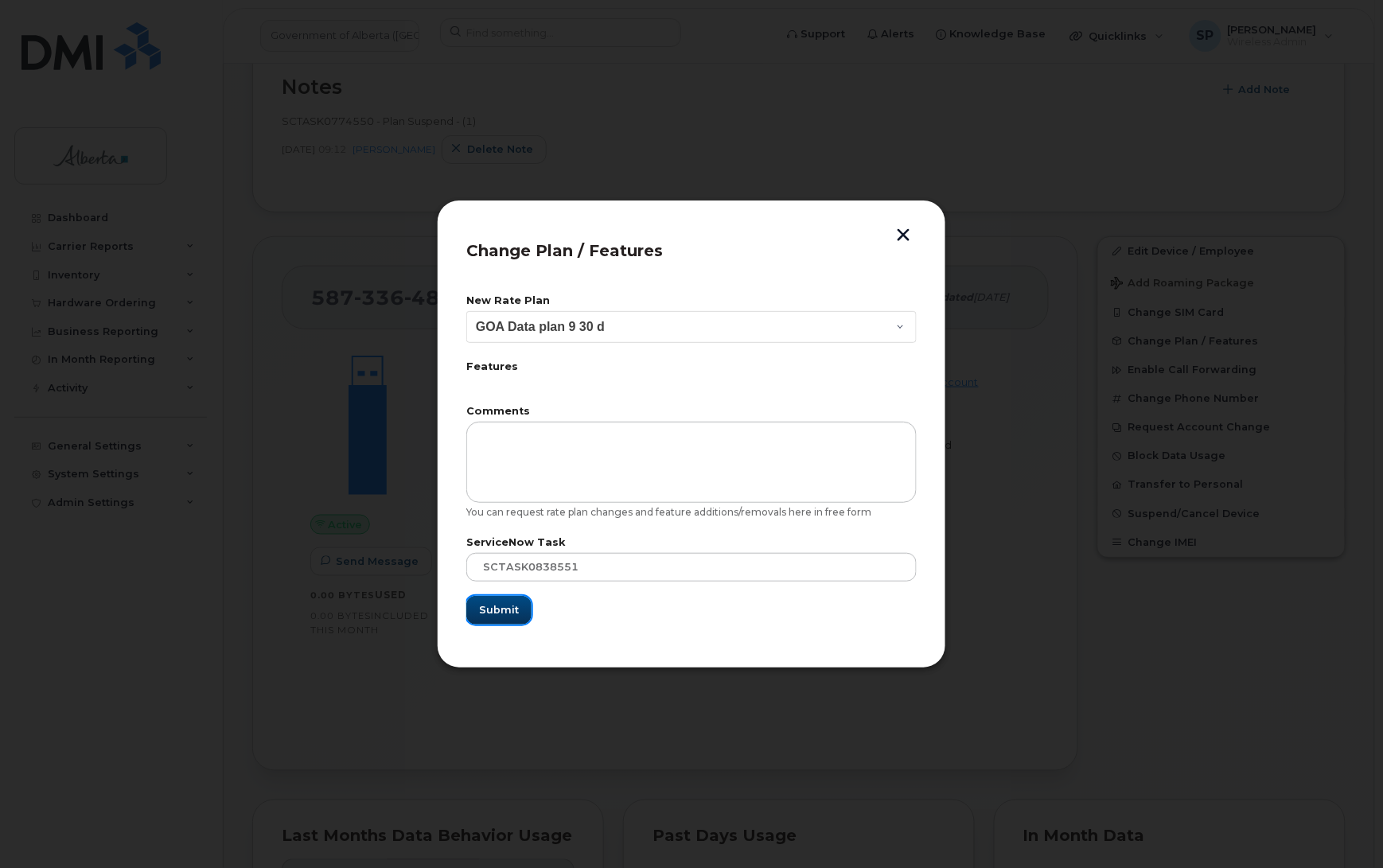
click at [513, 611] on span "Submit" at bounding box center [498, 610] width 40 height 15
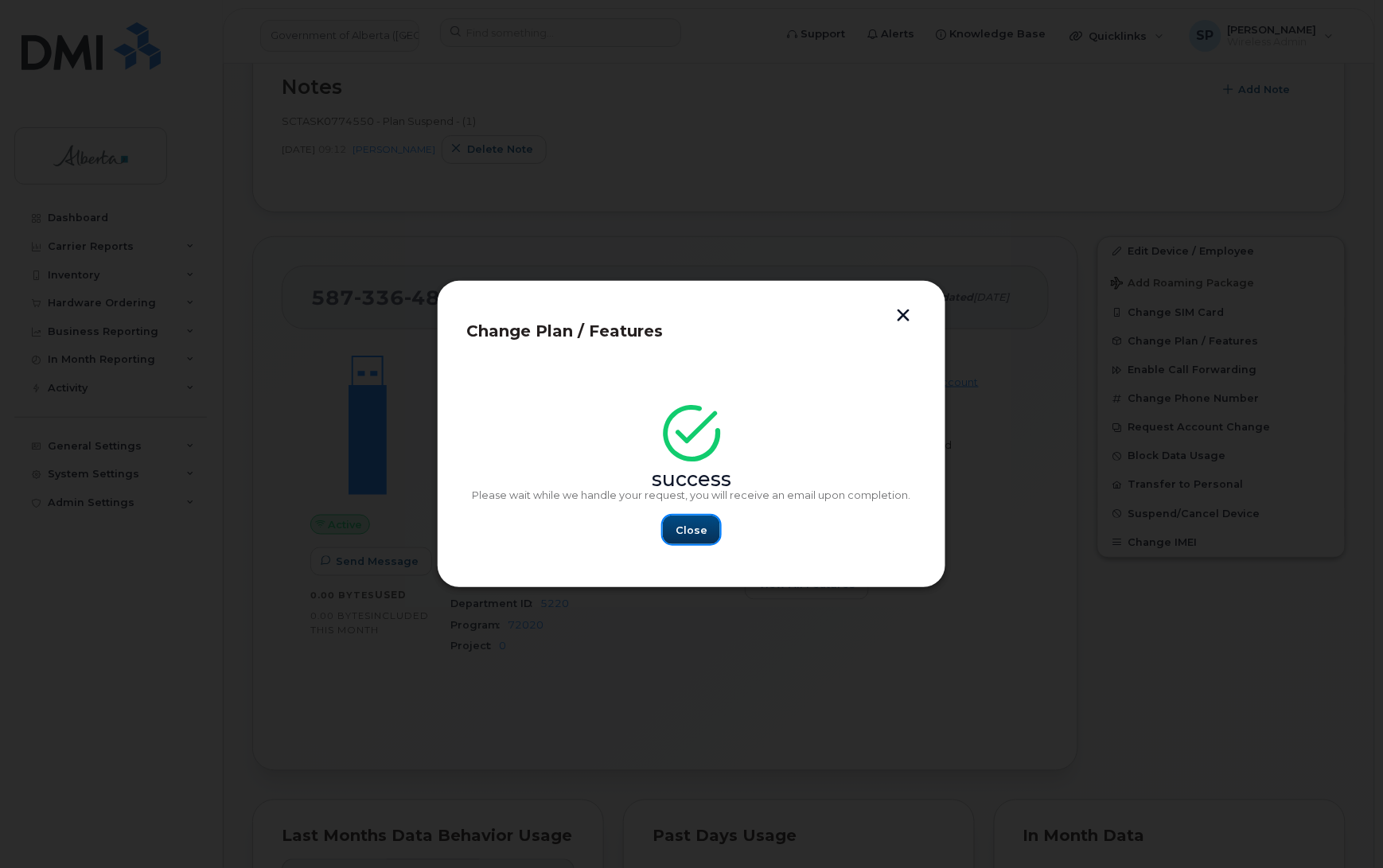
click at [705, 535] on button "Close" at bounding box center [692, 530] width 57 height 29
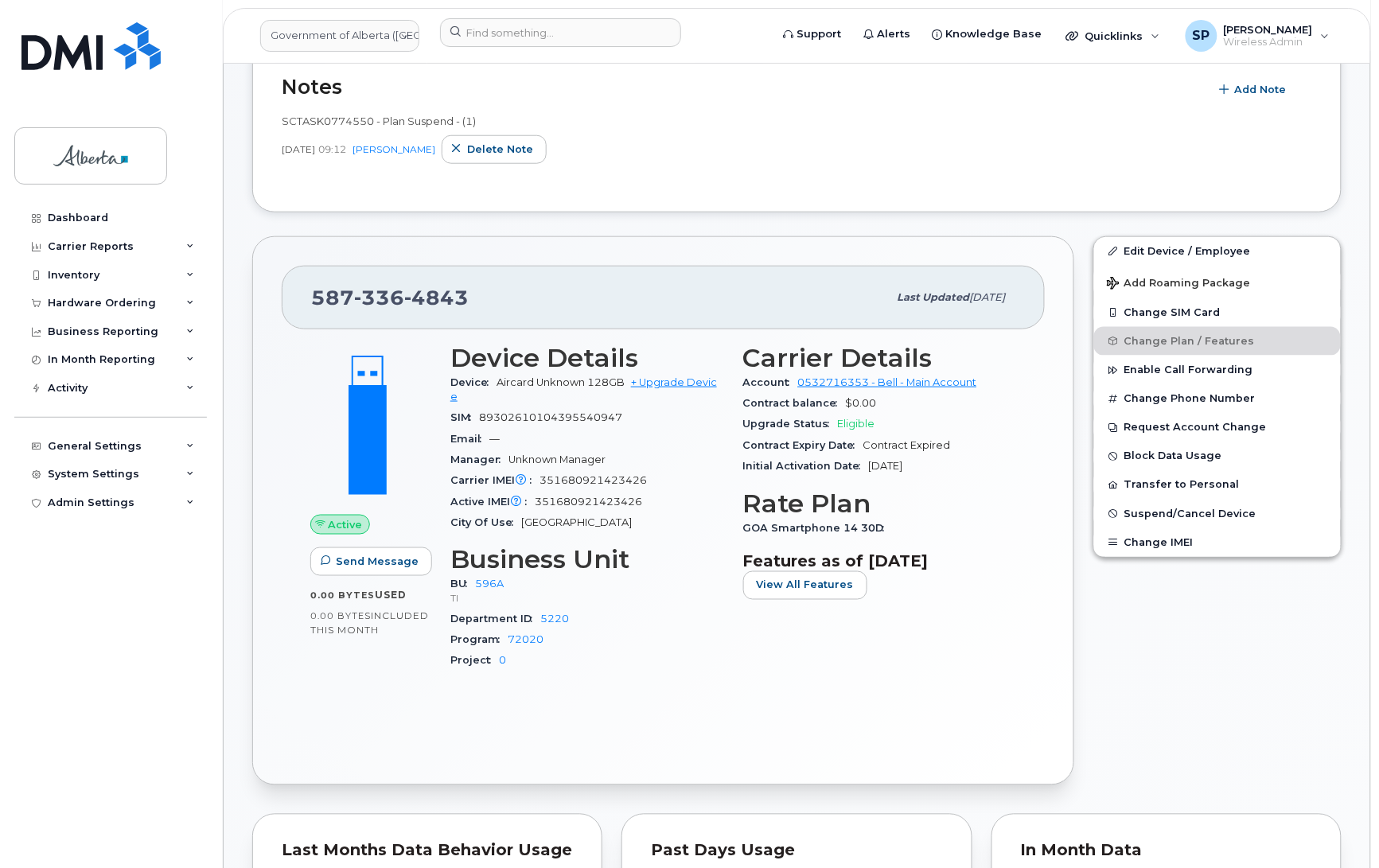
click at [1298, 684] on div "Edit Device / Employee Add Roaming Package Change SIM Card Change Plan / Featur…" at bounding box center [1217, 511] width 267 height 569
click at [1260, 88] on span "Add Note" at bounding box center [1261, 89] width 51 height 15
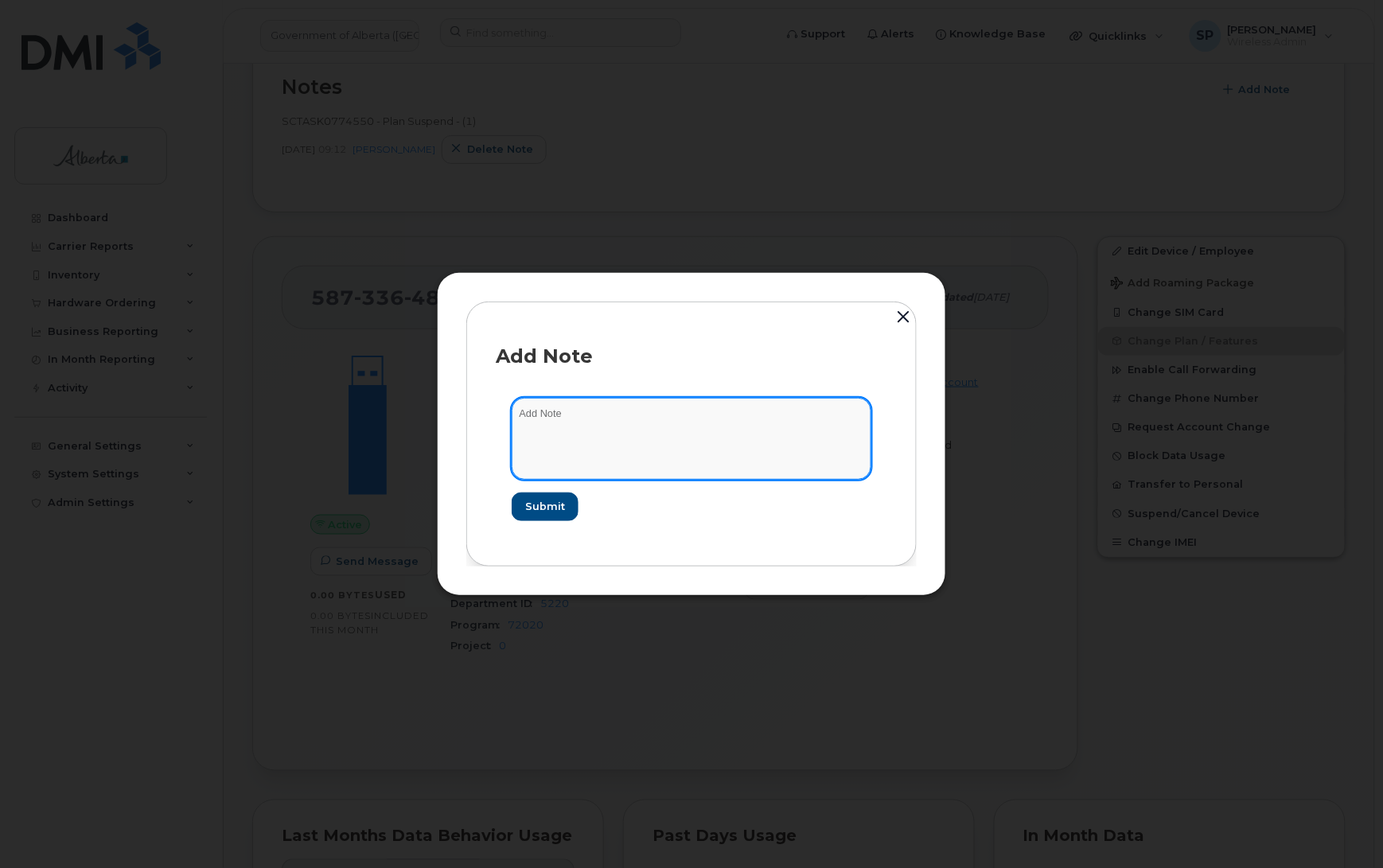
click at [639, 415] on textarea at bounding box center [691, 438] width 360 height 81
paste textarea "SCTASK0838551 Plan User Termination - (1) 5873364843 Repurpose Edmonton"
type textarea "SCTASK0838551 Plan User Termination - (1) 5873364843 Repurpose Edmonton"
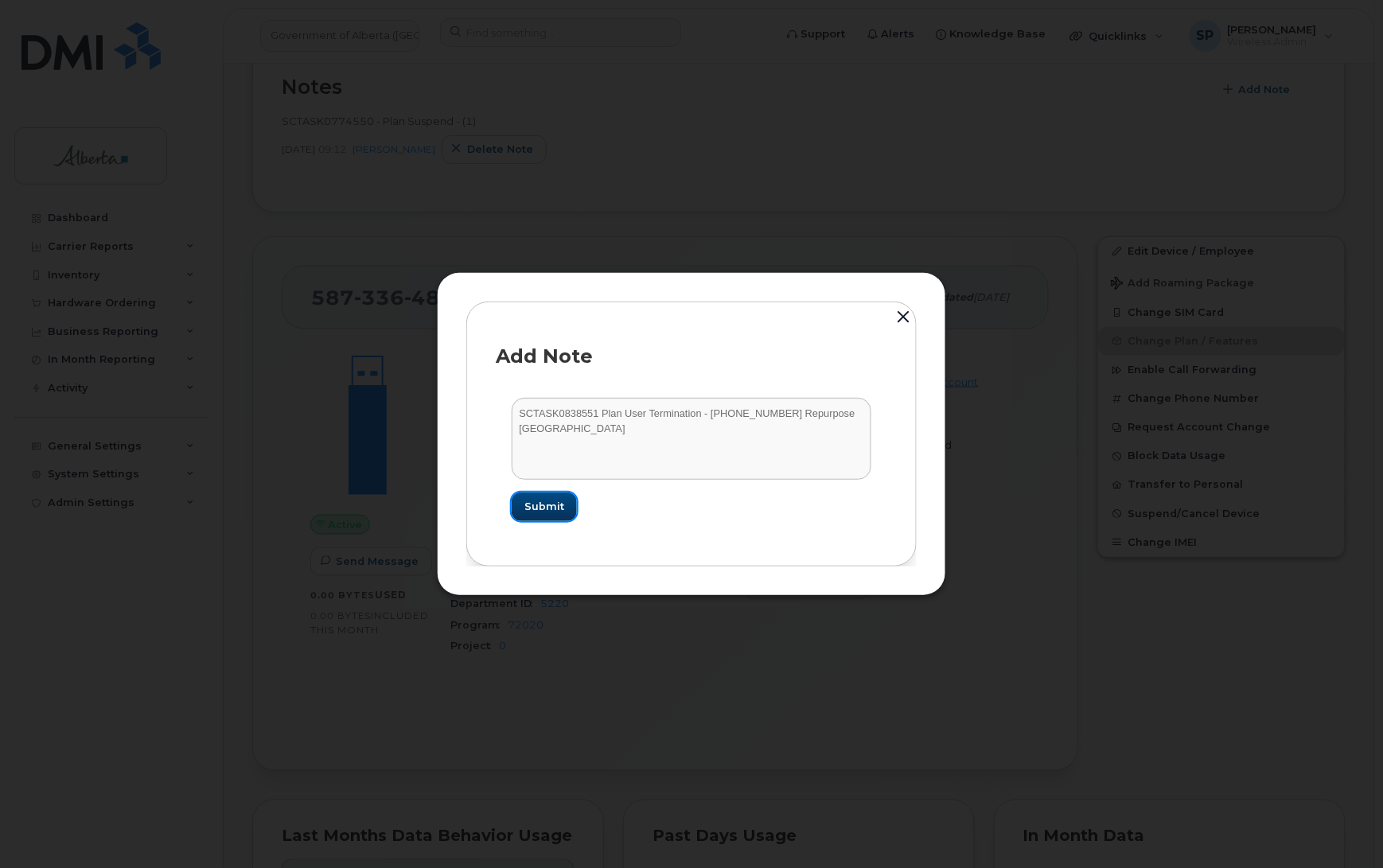
click at [539, 509] on span "Submit" at bounding box center [544, 506] width 40 height 15
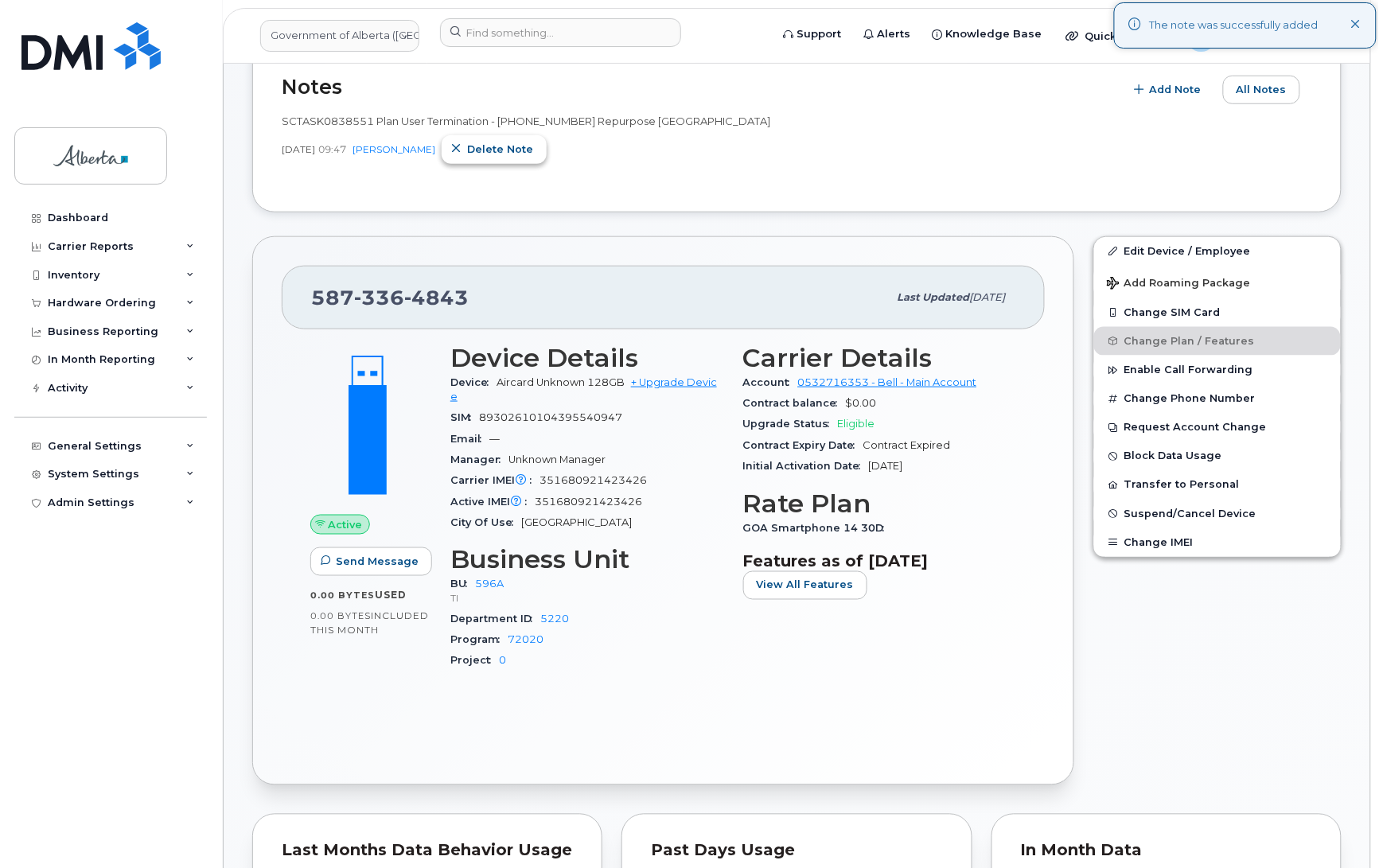
click at [507, 146] on span "Delete note" at bounding box center [500, 149] width 66 height 15
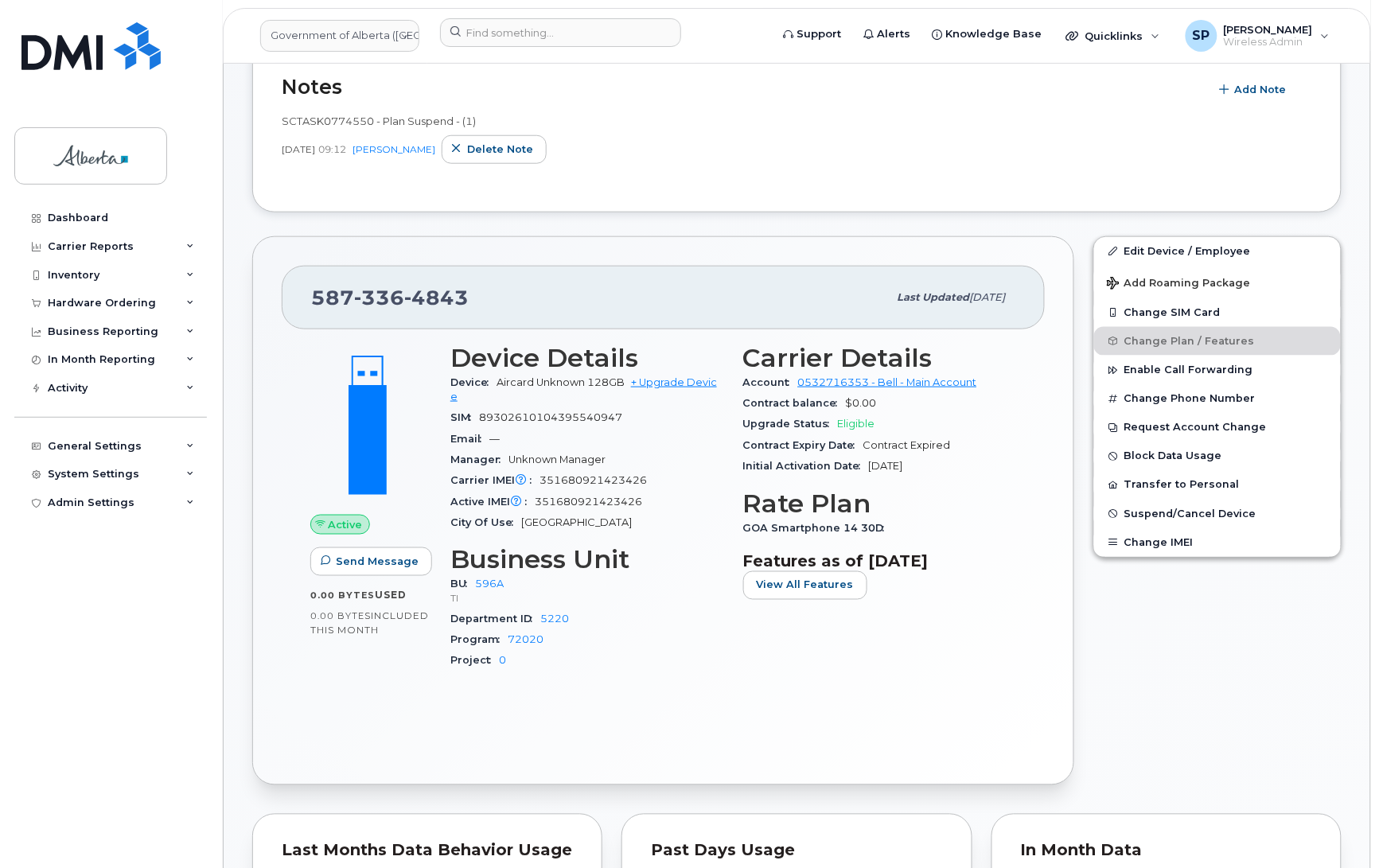
click at [1280, 133] on div "SCTASK0774550 - Plan Suspend - (1) May 06, 2025 09:12 Tami Betchuk Delete note" at bounding box center [797, 138] width 1031 height 50
click at [1252, 97] on span "Add Note" at bounding box center [1261, 89] width 51 height 15
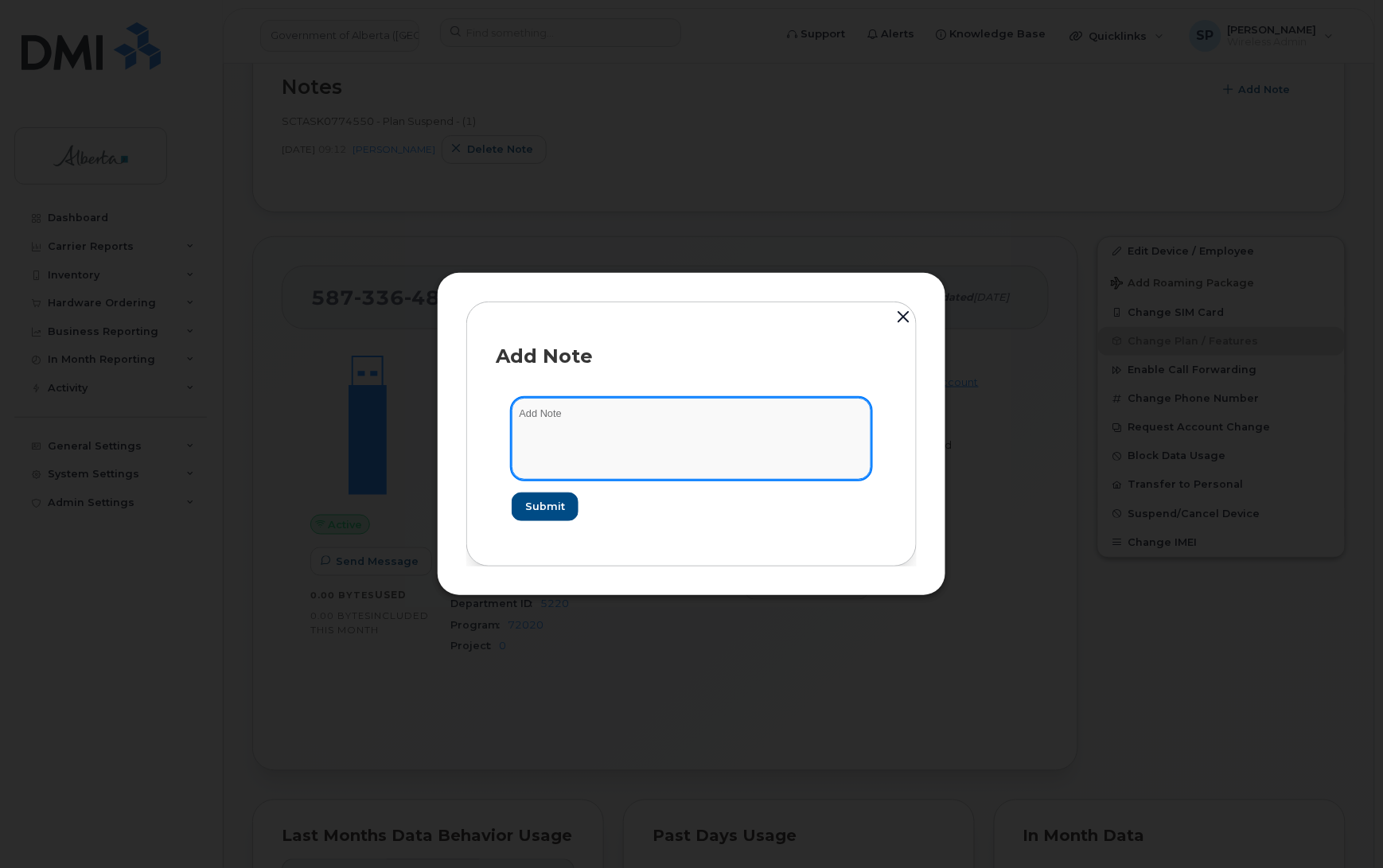
click at [686, 426] on textarea at bounding box center [691, 438] width 360 height 81
paste textarea "SCTASK0838551 Plan Cancel - (1) 5873364843 Repurpose Edmonton"
type textarea "SCTASK0838551 Plan Cancel - (1) 5873364843 Repurpose Edmonton"
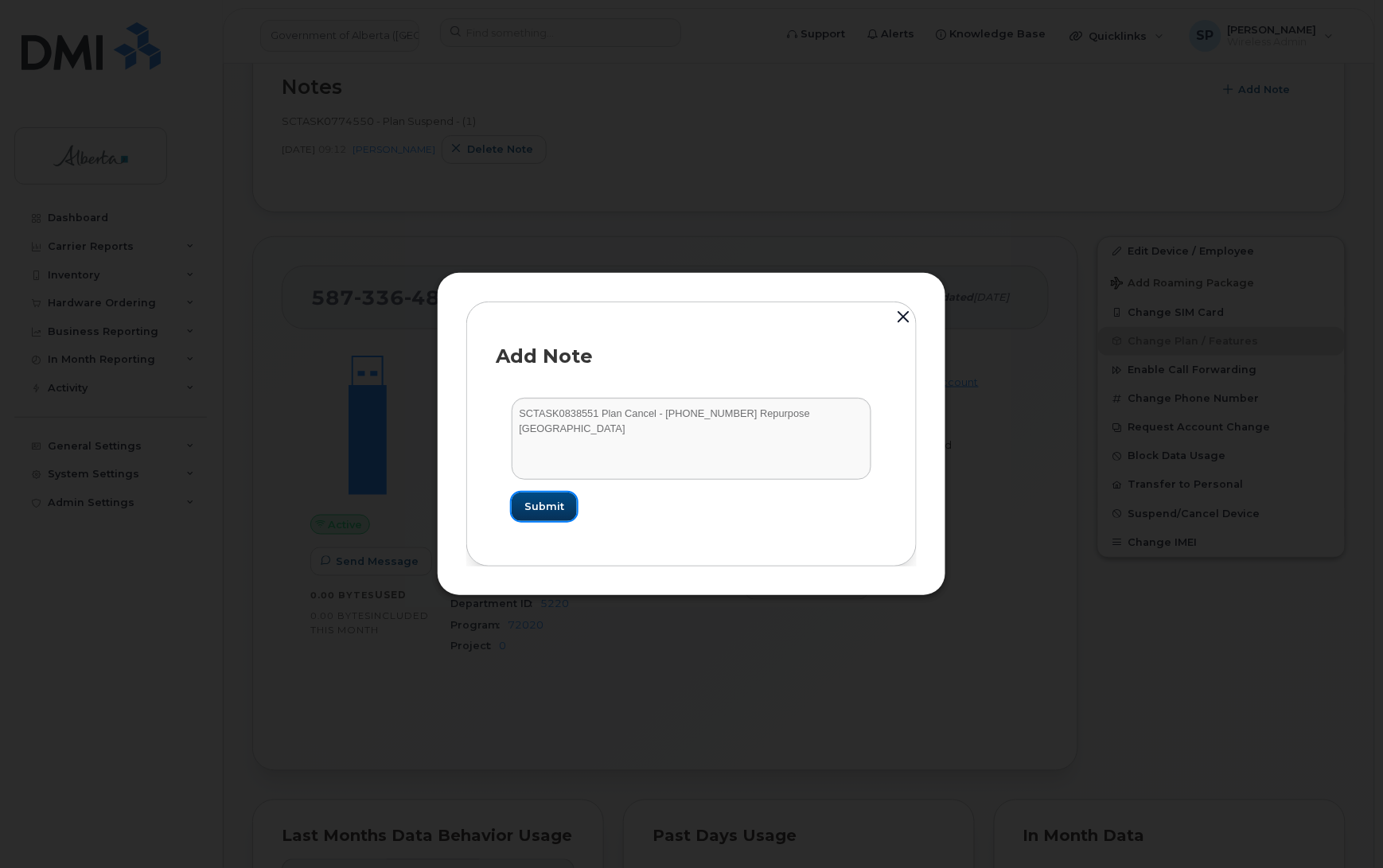
click at [531, 517] on button "Submit" at bounding box center [544, 507] width 65 height 29
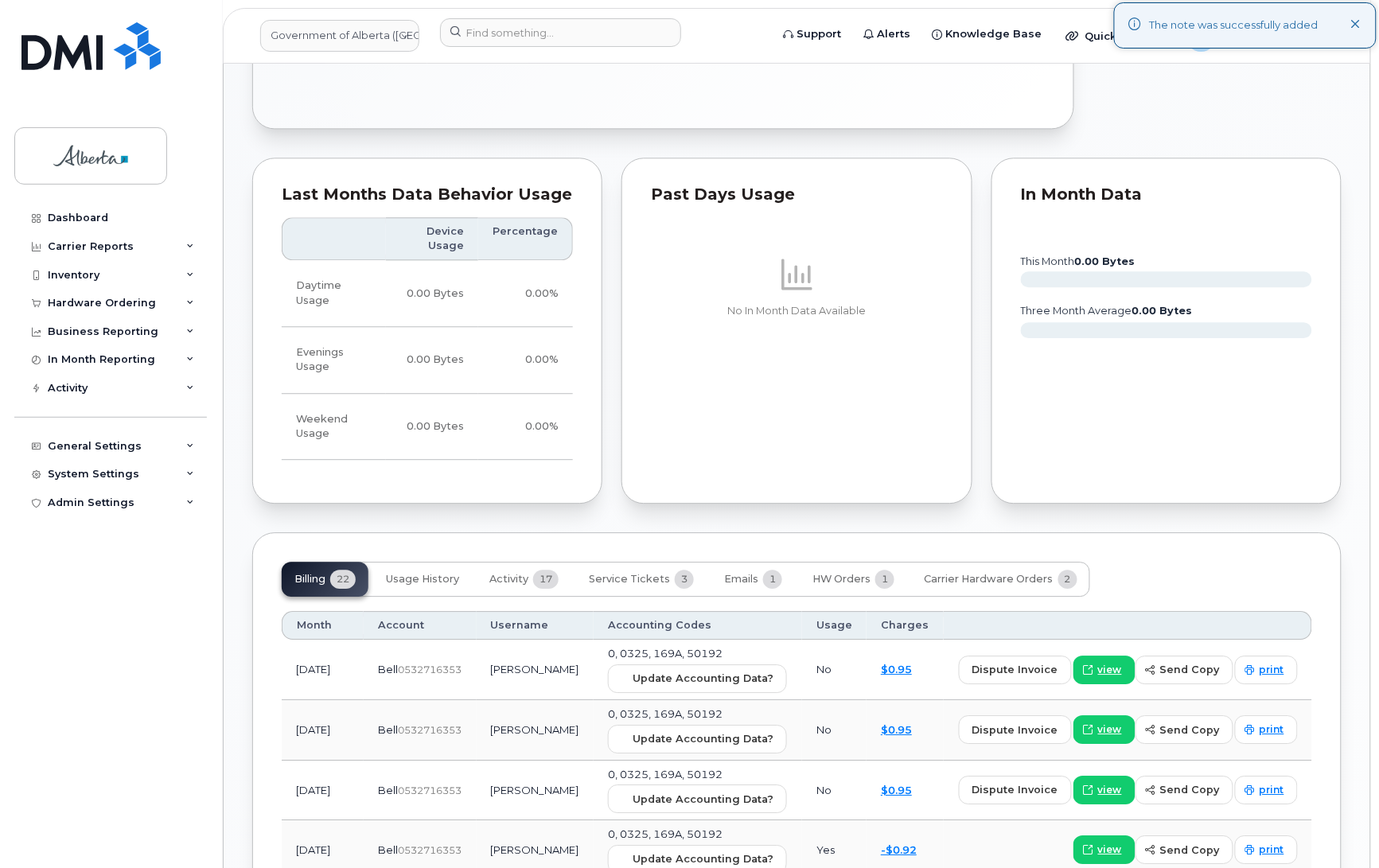
scroll to position [1047, 0]
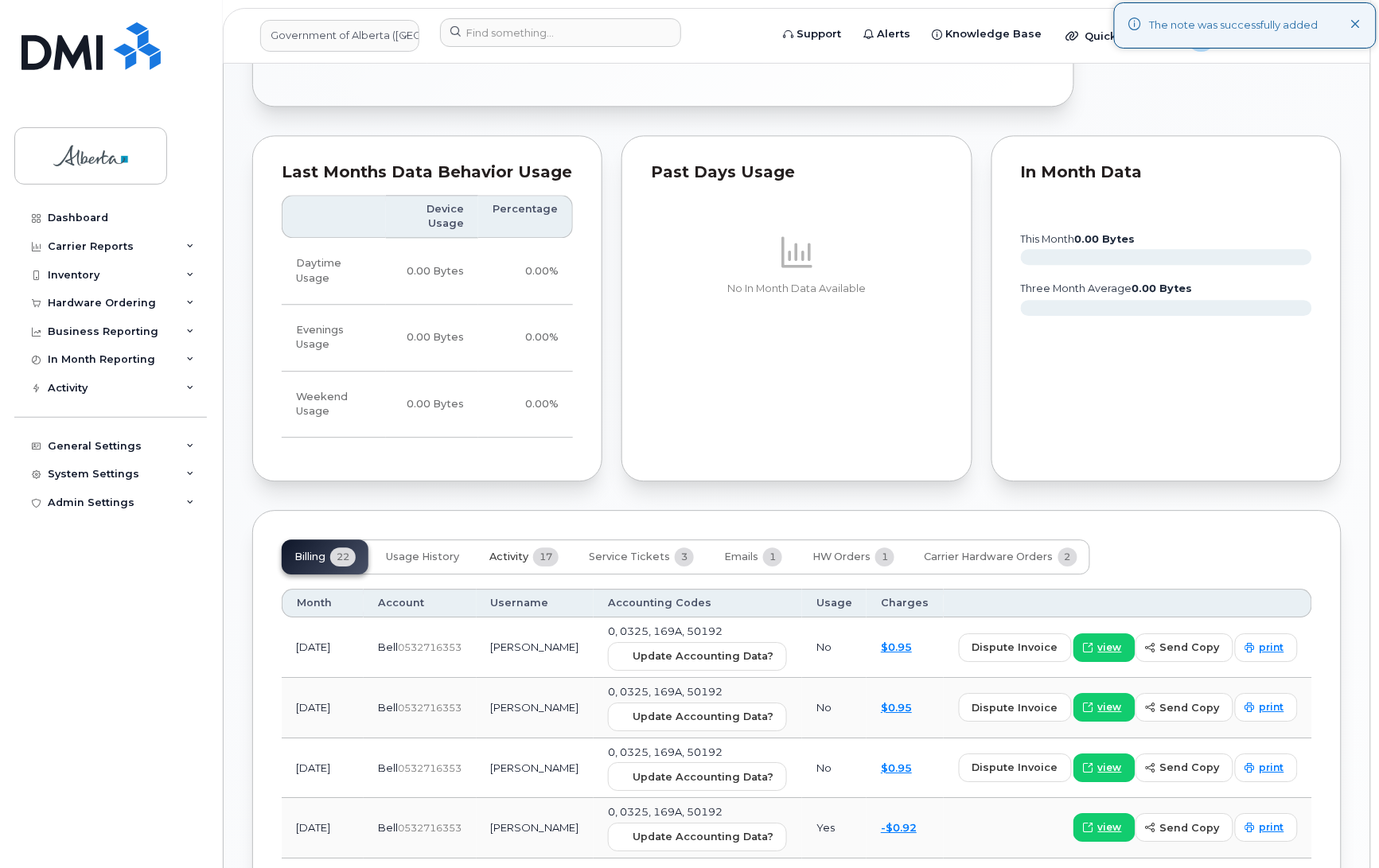
click at [490, 565] on button "Activity 17" at bounding box center [524, 557] width 94 height 35
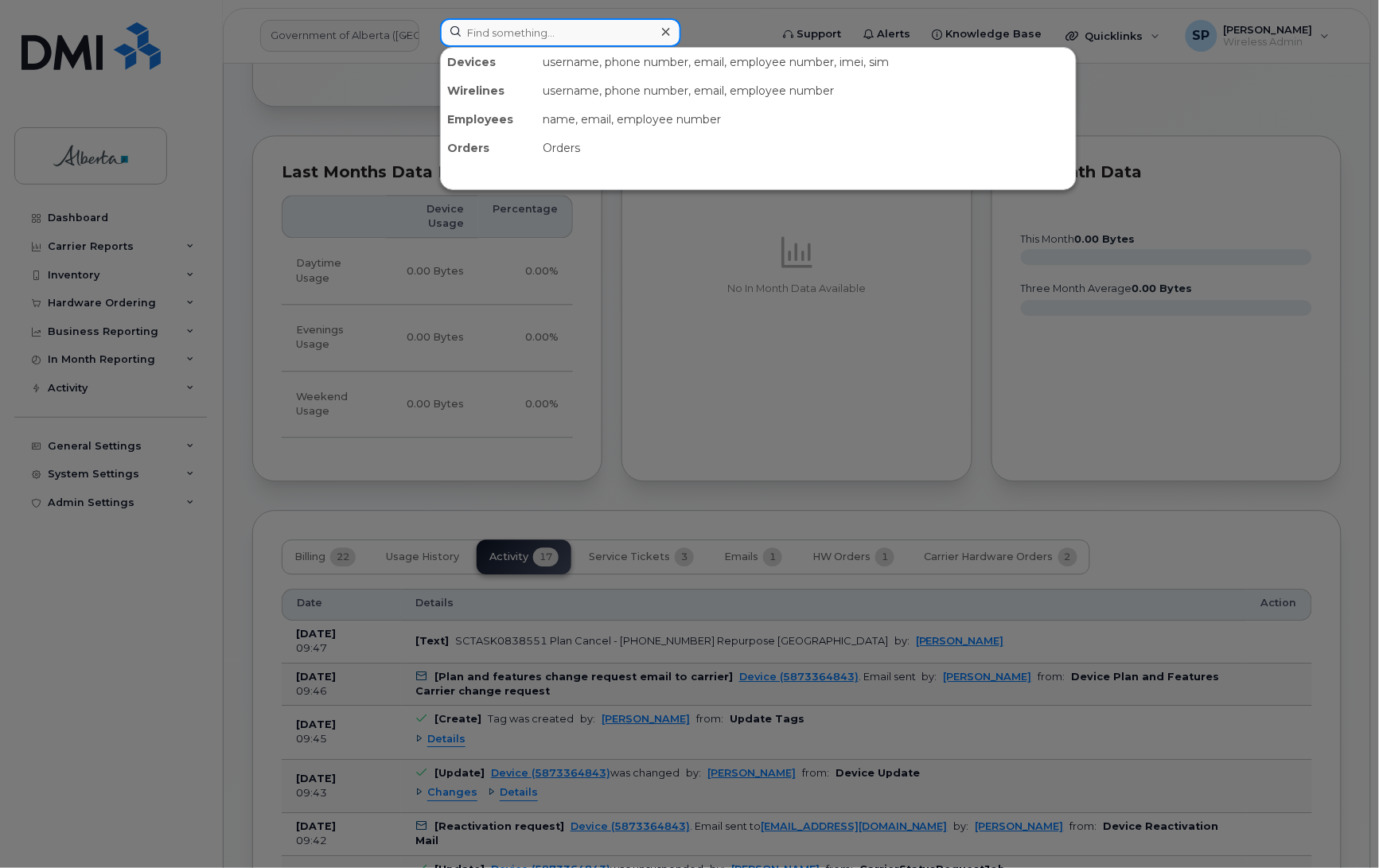
click at [513, 26] on input at bounding box center [561, 33] width 241 height 29
paste input "5873346289"
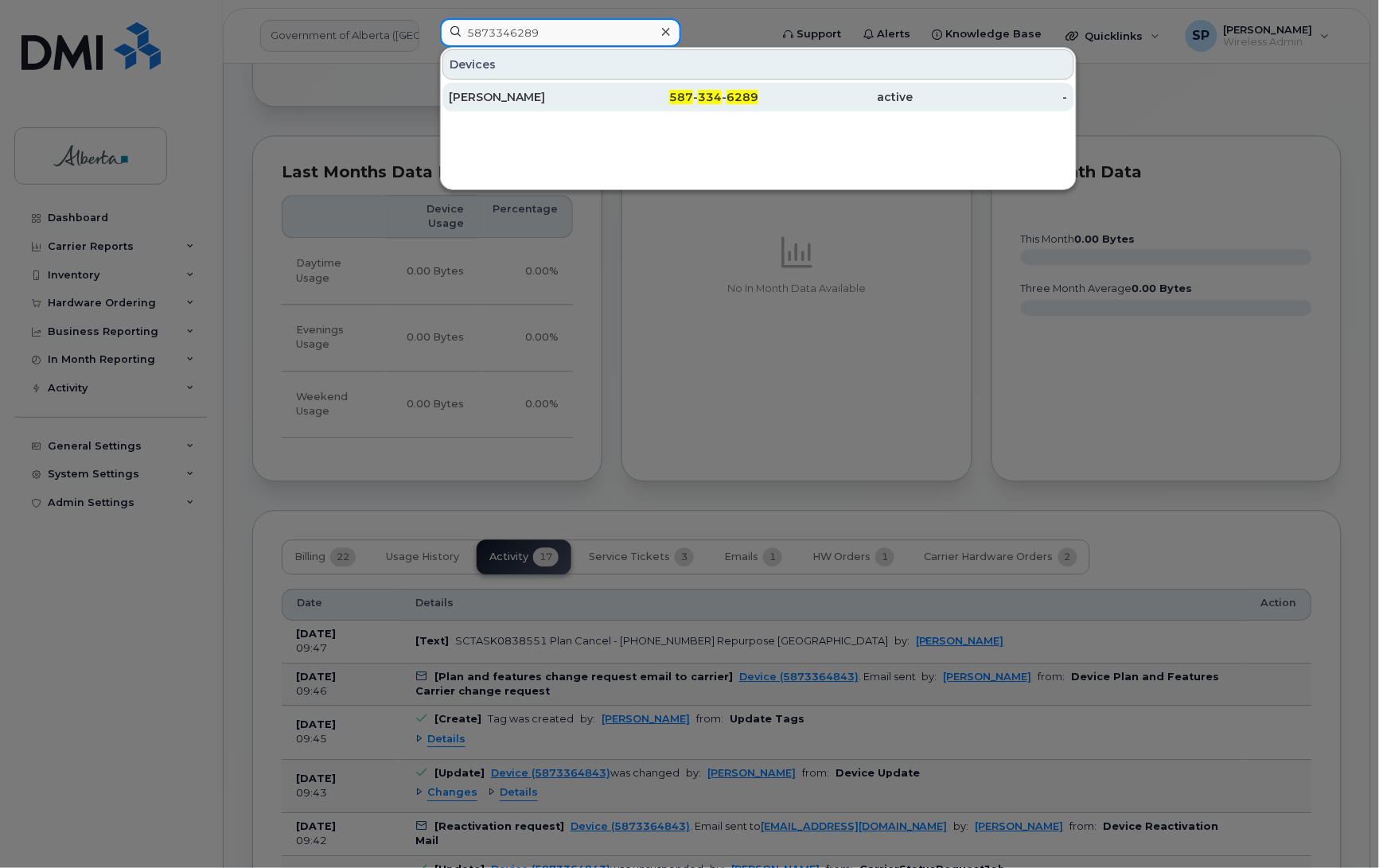
type input "5873346289"
click at [515, 100] on div "Kimberely Bodurka" at bounding box center [527, 97] width 155 height 16
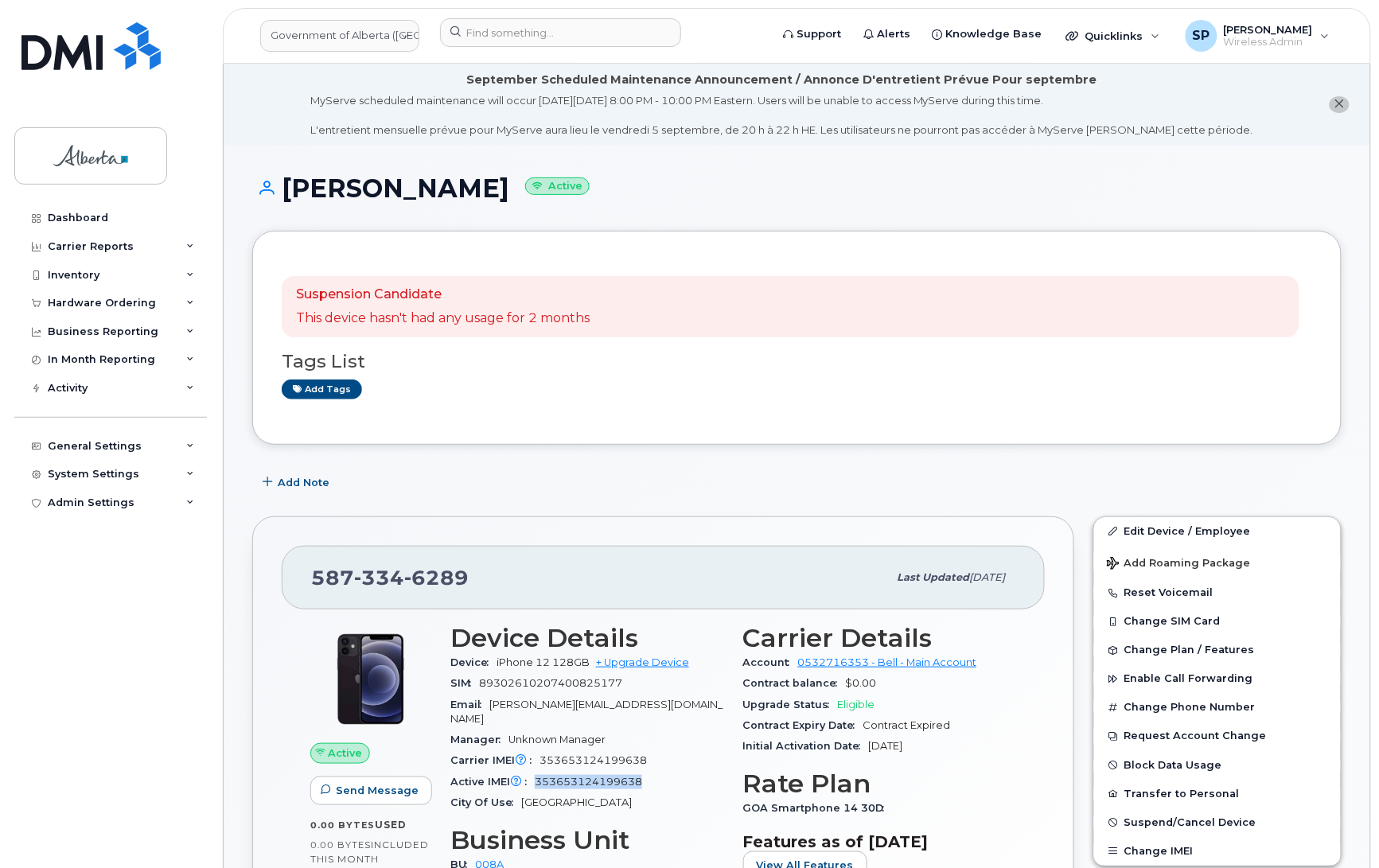
drag, startPoint x: 642, startPoint y: 764, endPoint x: 538, endPoint y: 772, distance: 104.3
click at [538, 776] on span "353653124199638" at bounding box center [588, 782] width 107 height 12
copy span "353653124199638"
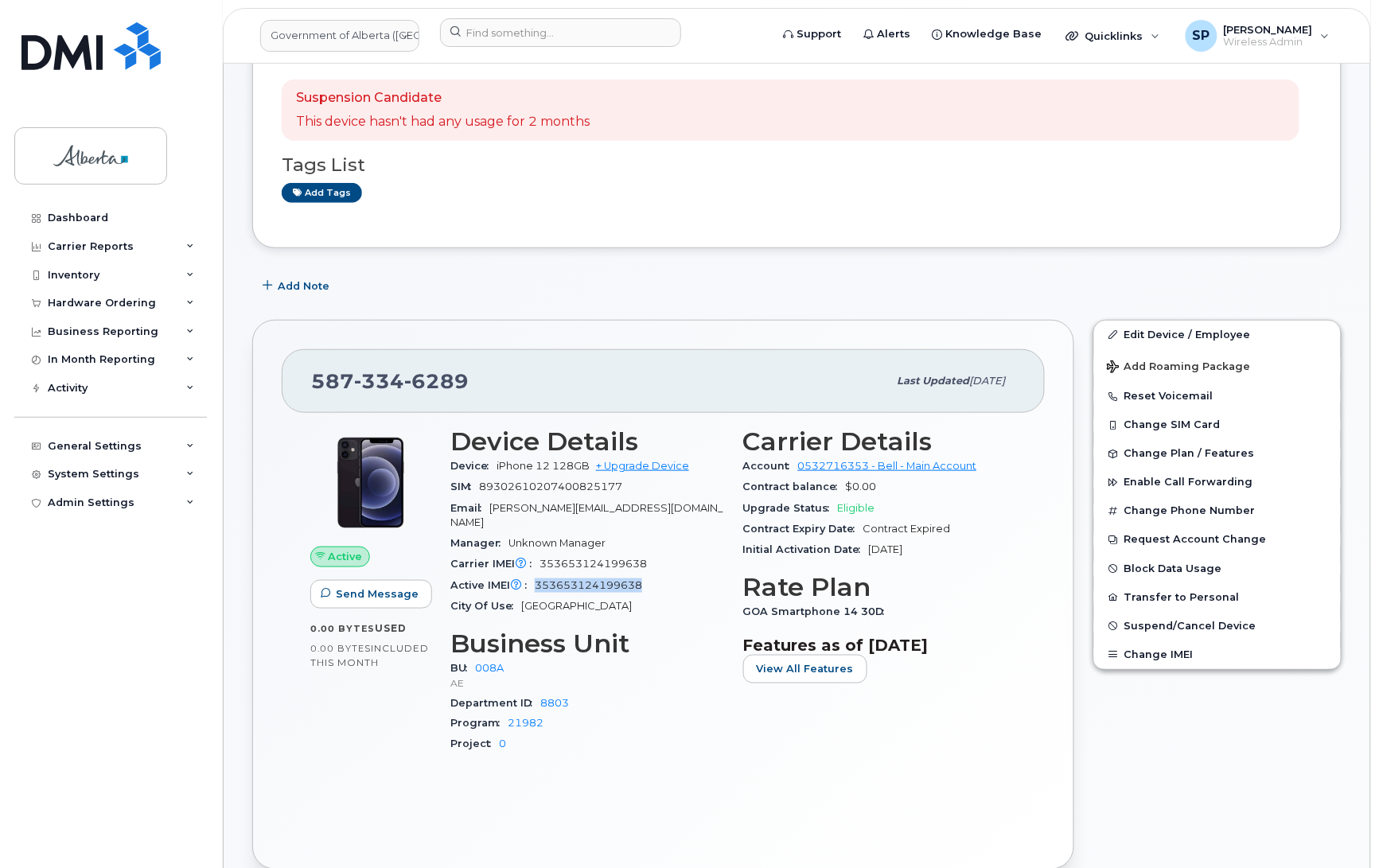
scroll to position [354, 0]
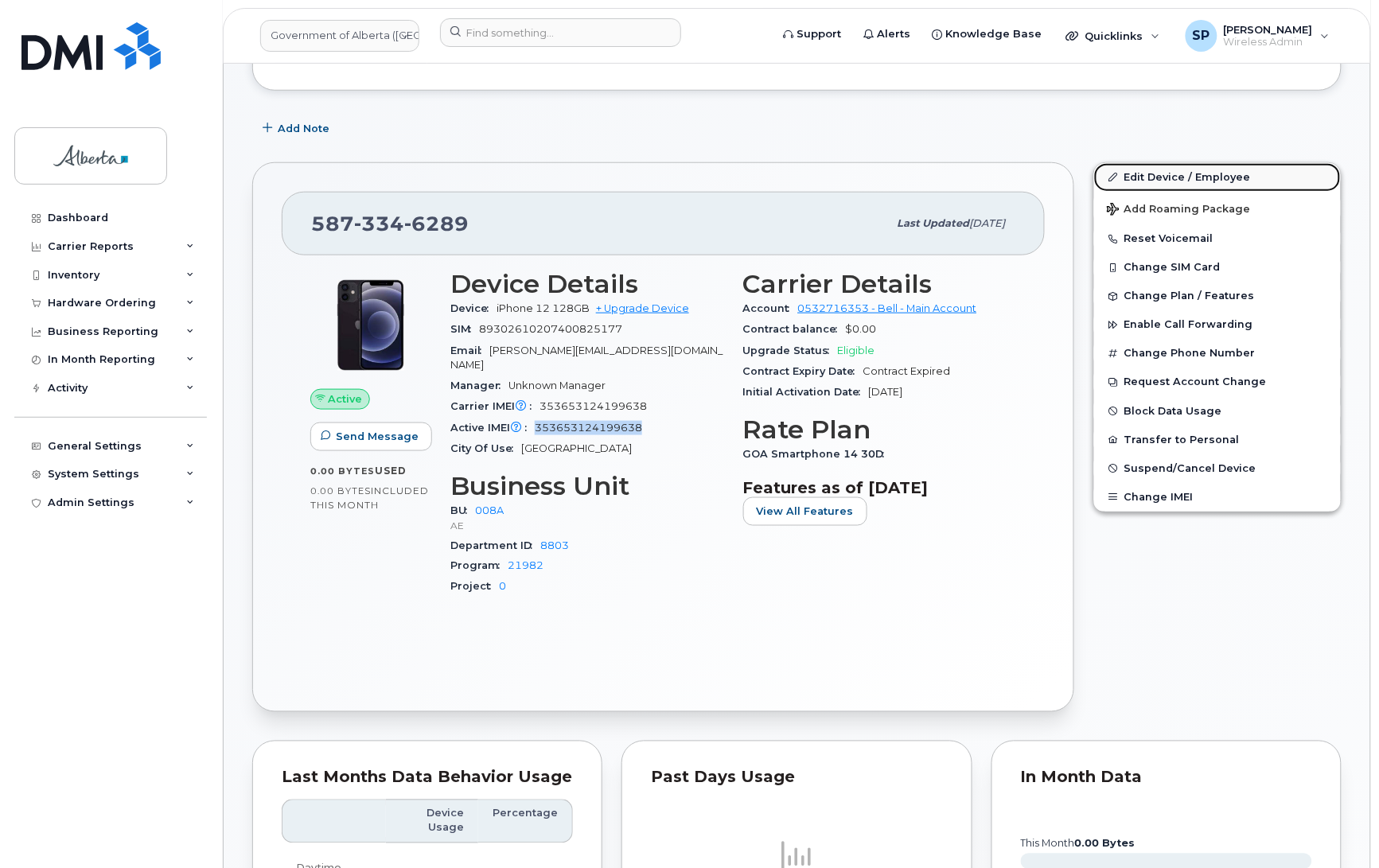
click at [1194, 175] on link "Edit Device / Employee" at bounding box center [1217, 178] width 247 height 29
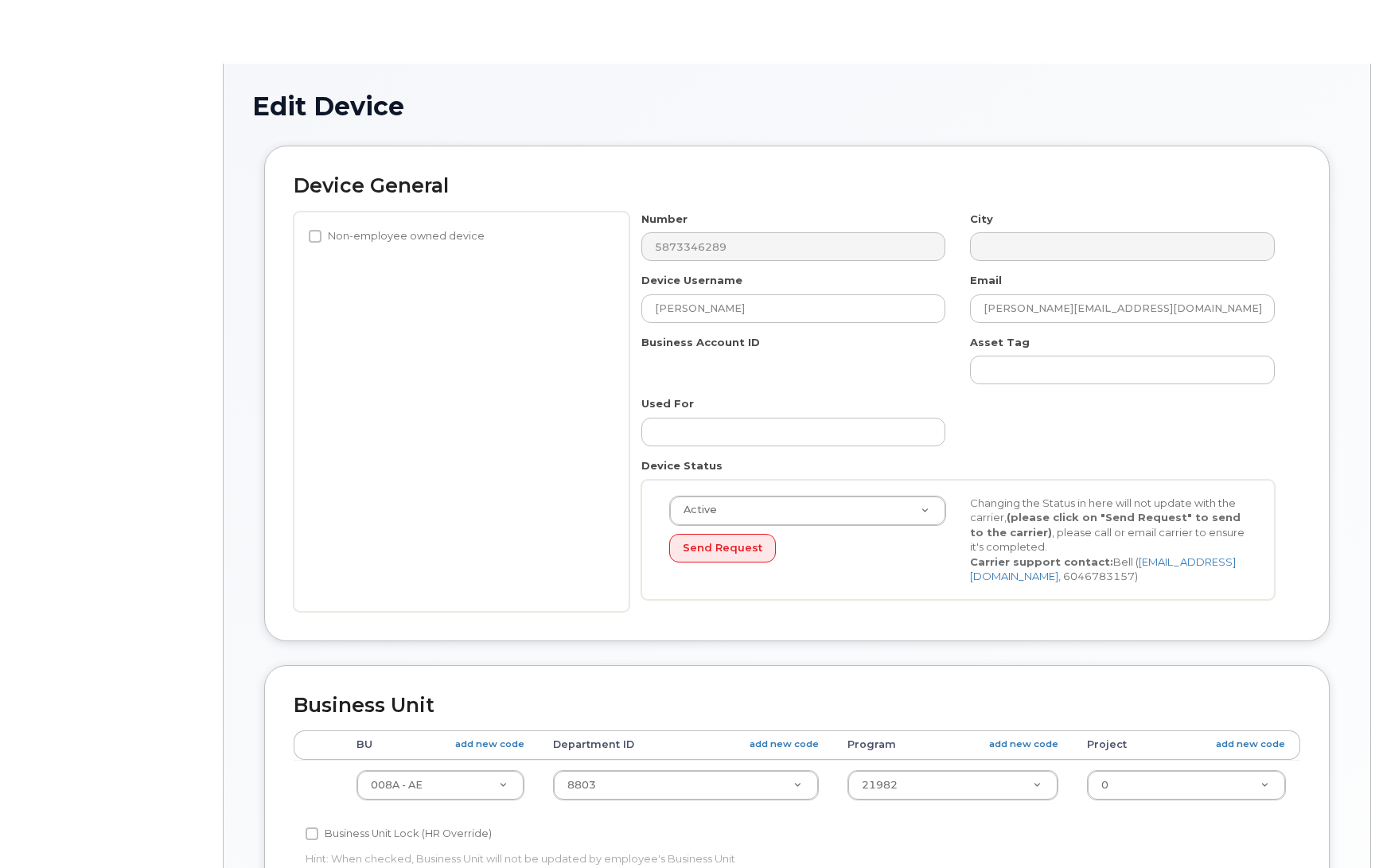
select select "4749737"
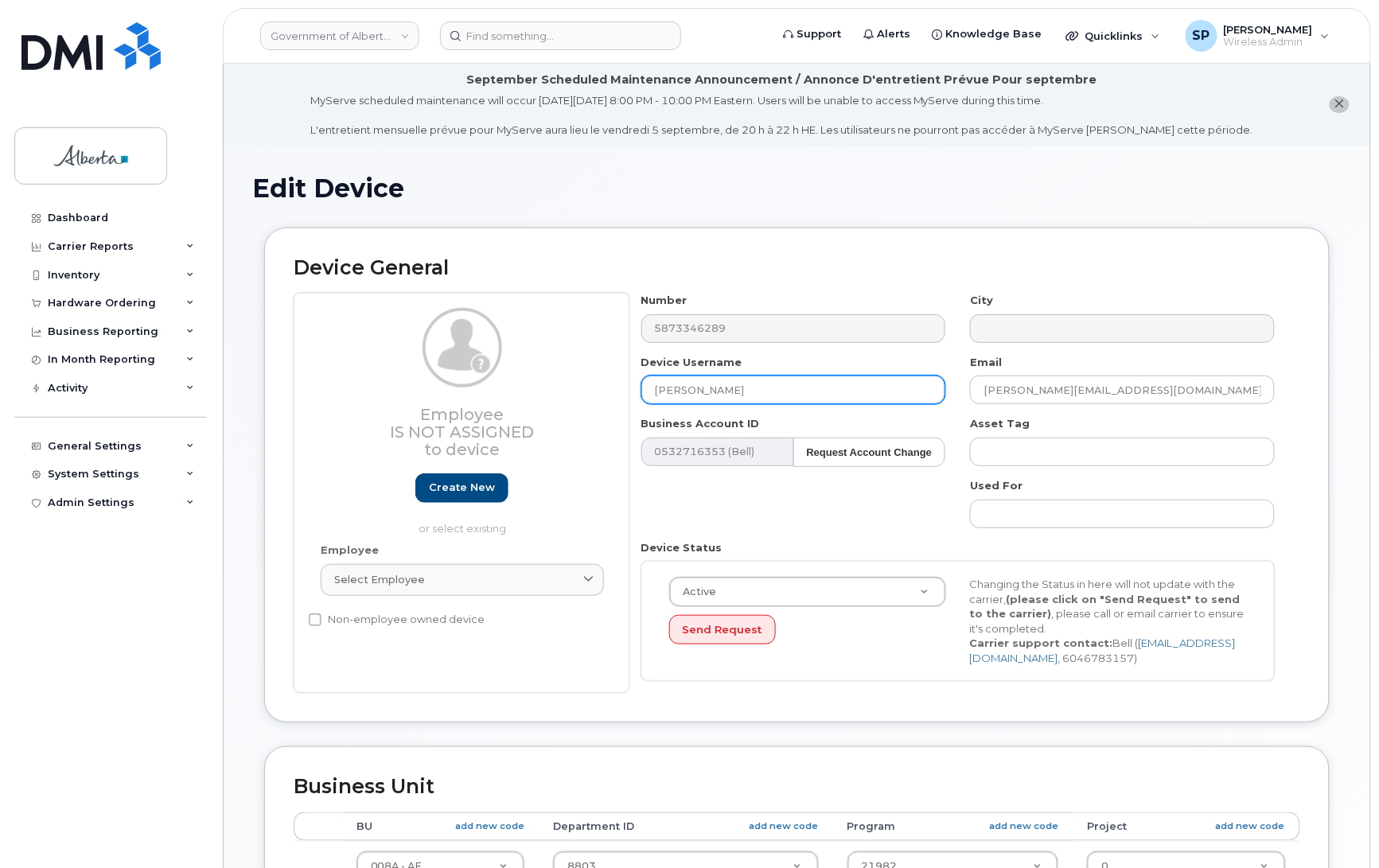
drag, startPoint x: 768, startPoint y: 392, endPoint x: 599, endPoint y: 391, distance: 169.0
click at [599, 391] on div "Employee Is not assigned to device Create new or select existing Employee Selec…" at bounding box center [797, 493] width 1007 height 400
type input "Repurpose [GEOGRAPHIC_DATA]"
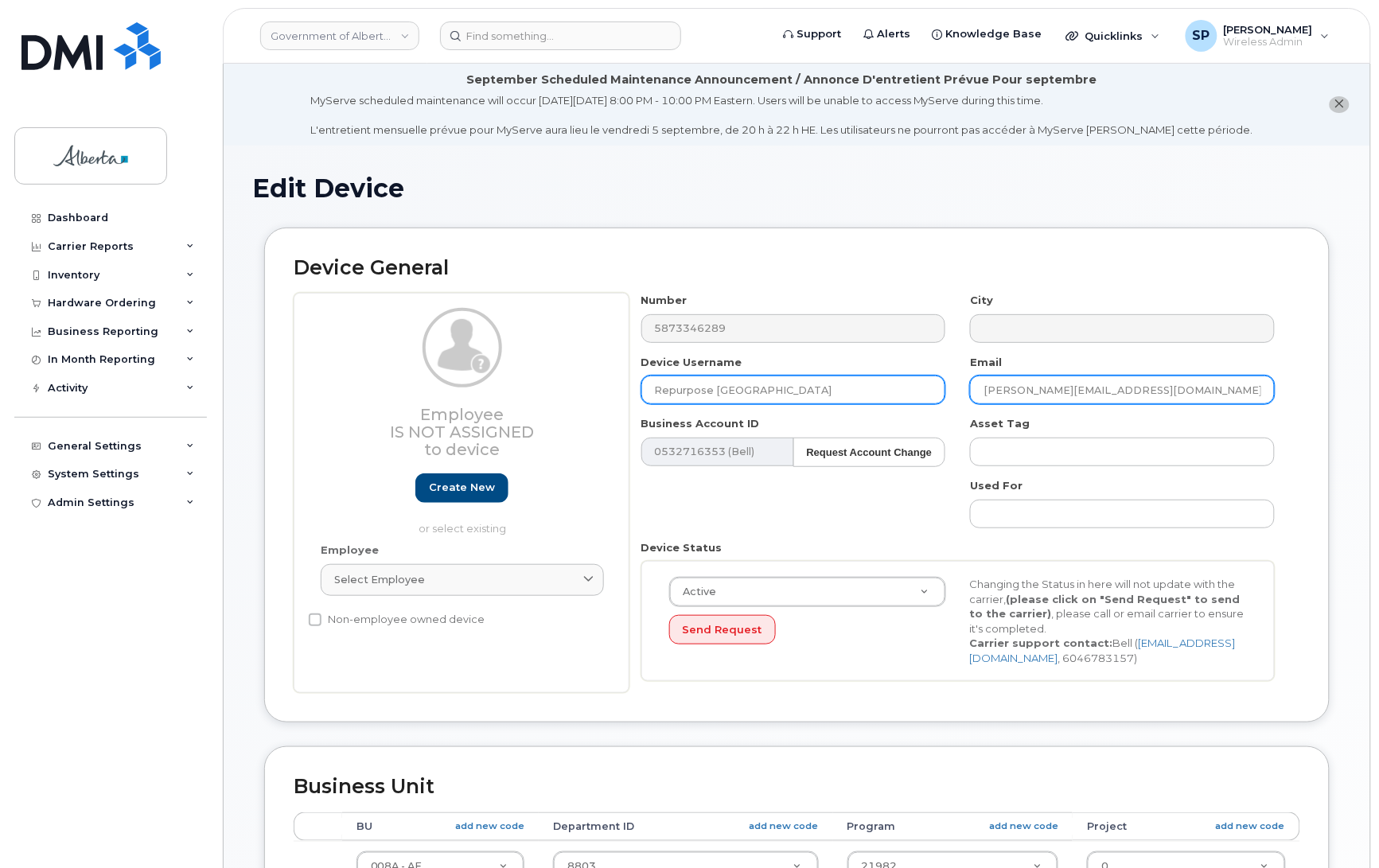
drag, startPoint x: 1156, startPoint y: 390, endPoint x: 922, endPoint y: 403, distance: 234.4
click at [922, 403] on div "Number 5873346289 City Device Username Repurpose Edmonton Email Kimberely.Bodur…" at bounding box center [958, 493] width 658 height 400
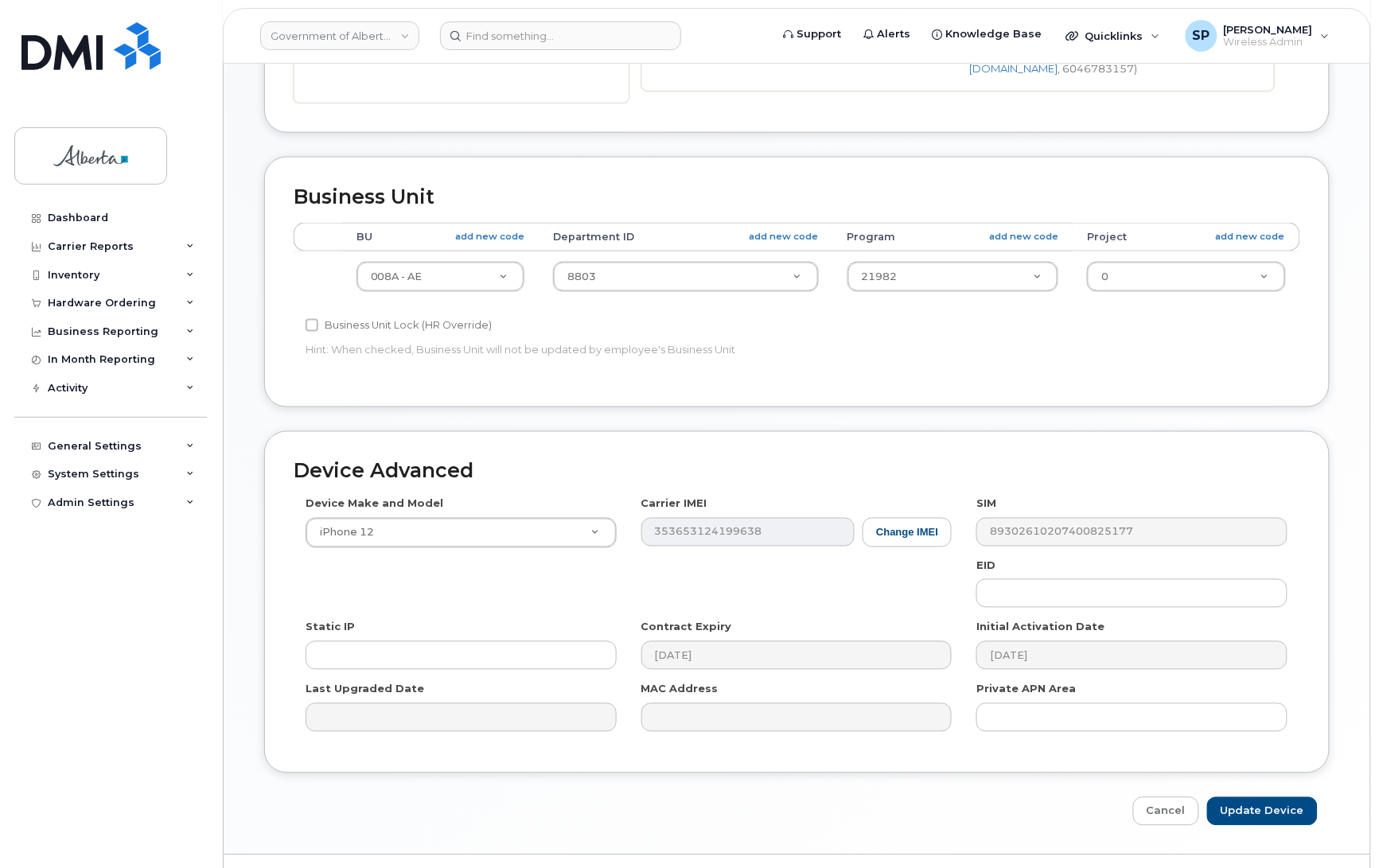
scroll to position [599, 0]
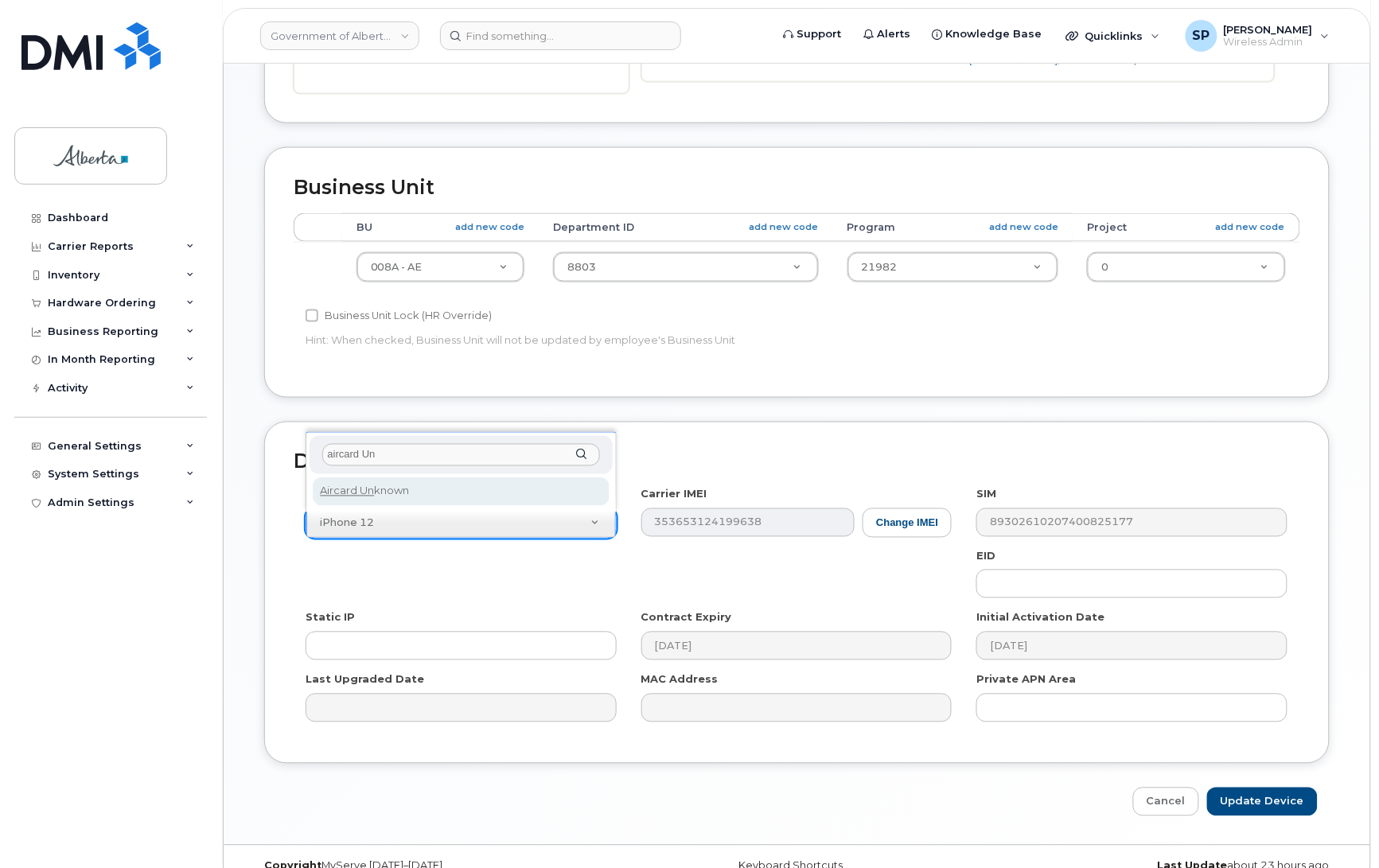
type input "aircard Un"
select select "971"
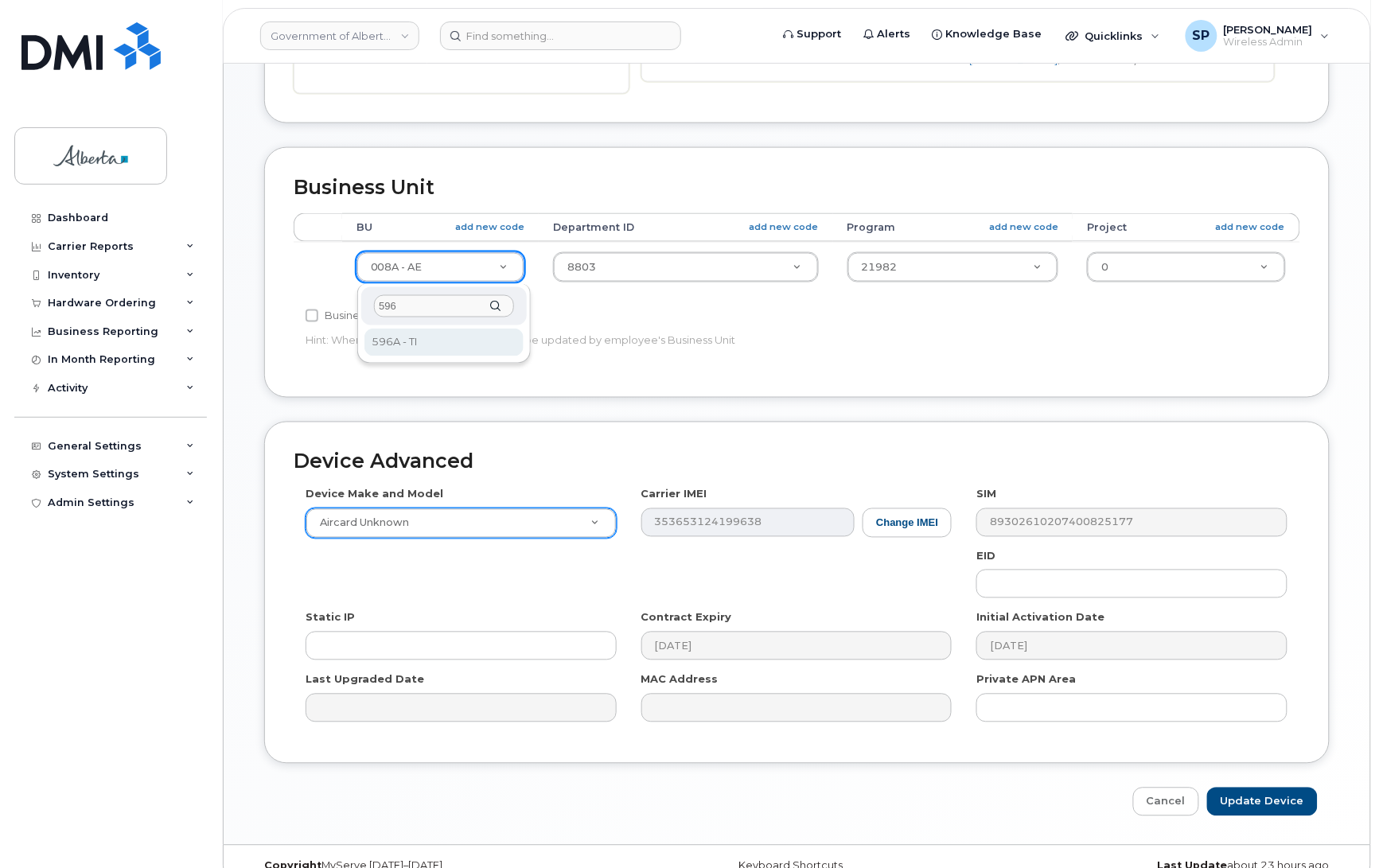
type input "596"
select select "4797729"
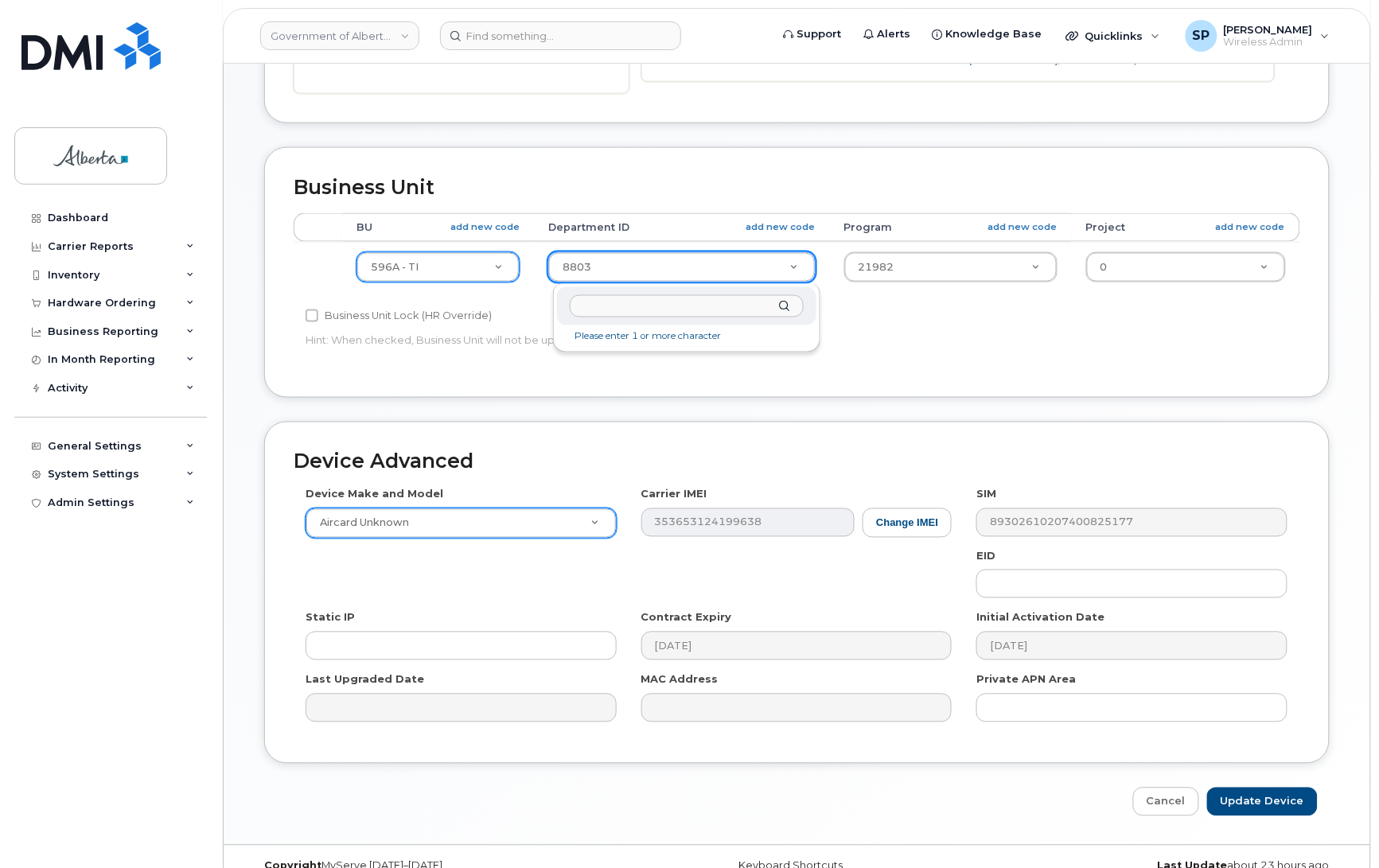
drag, startPoint x: 615, startPoint y: 264, endPoint x: 532, endPoint y: 275, distance: 83.7
type input "5220"
type input "4802987"
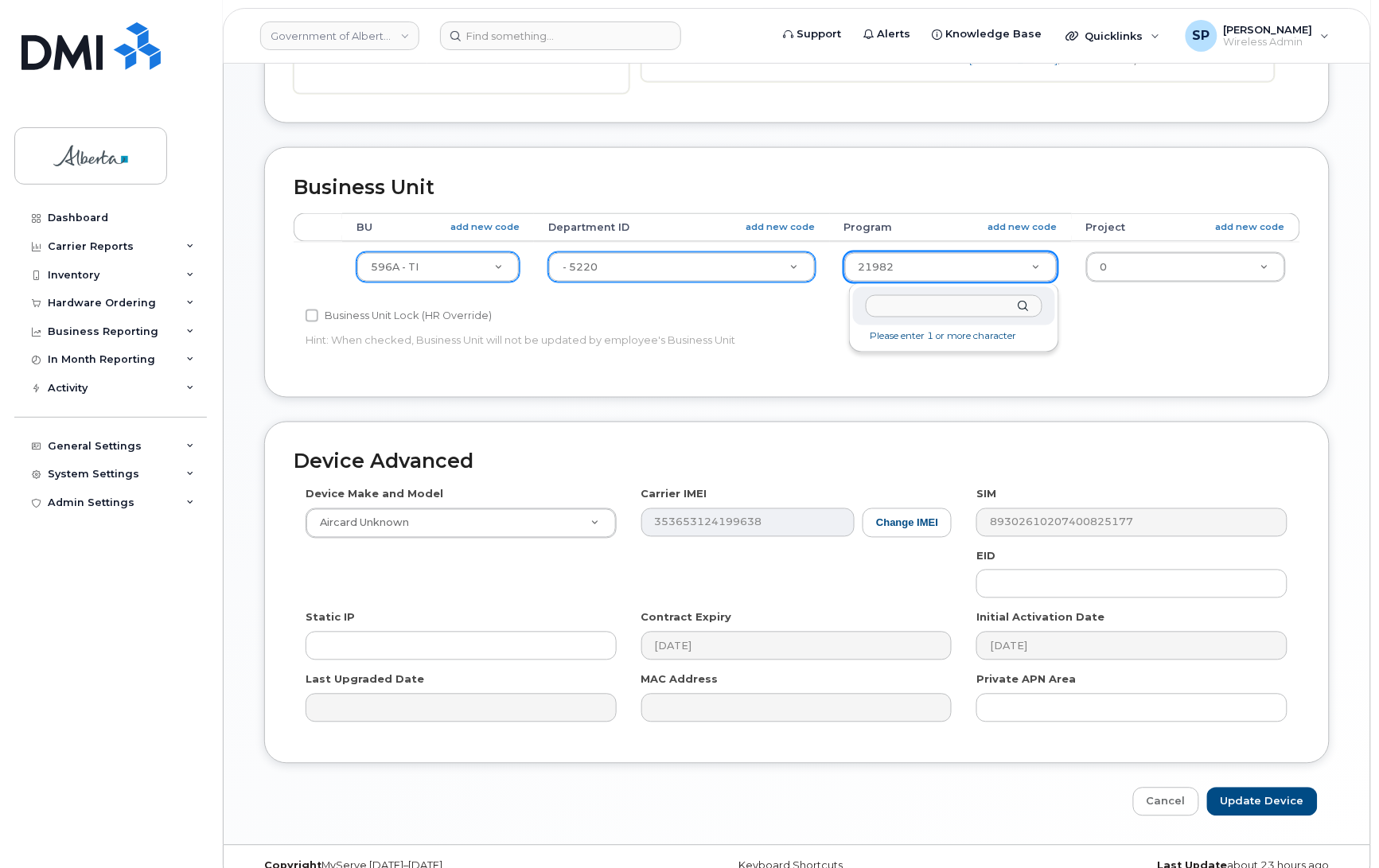
drag, startPoint x: 920, startPoint y: 257, endPoint x: 821, endPoint y: 281, distance: 101.9
type input "72020"
type input "4803008"
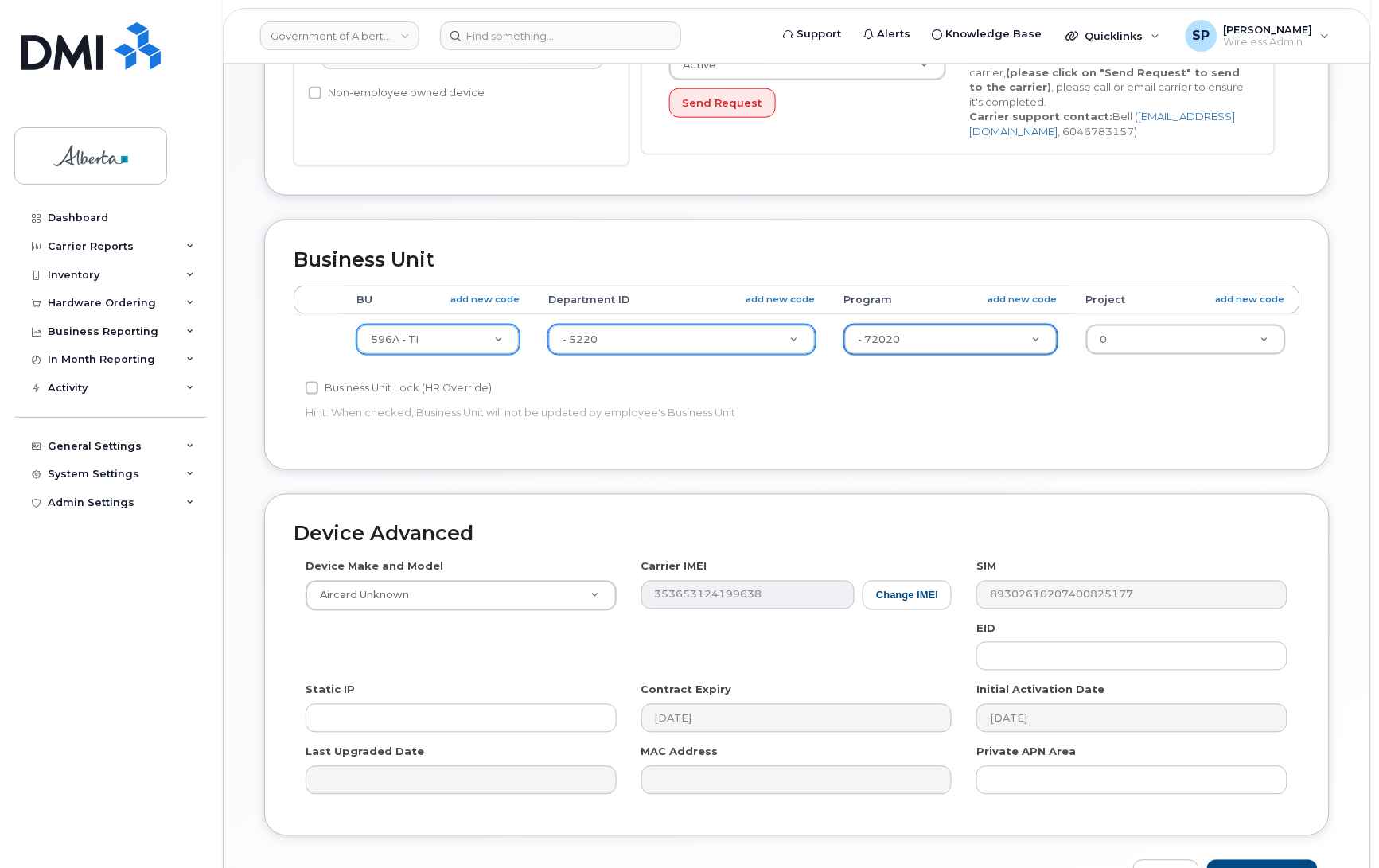
scroll to position [630, 0]
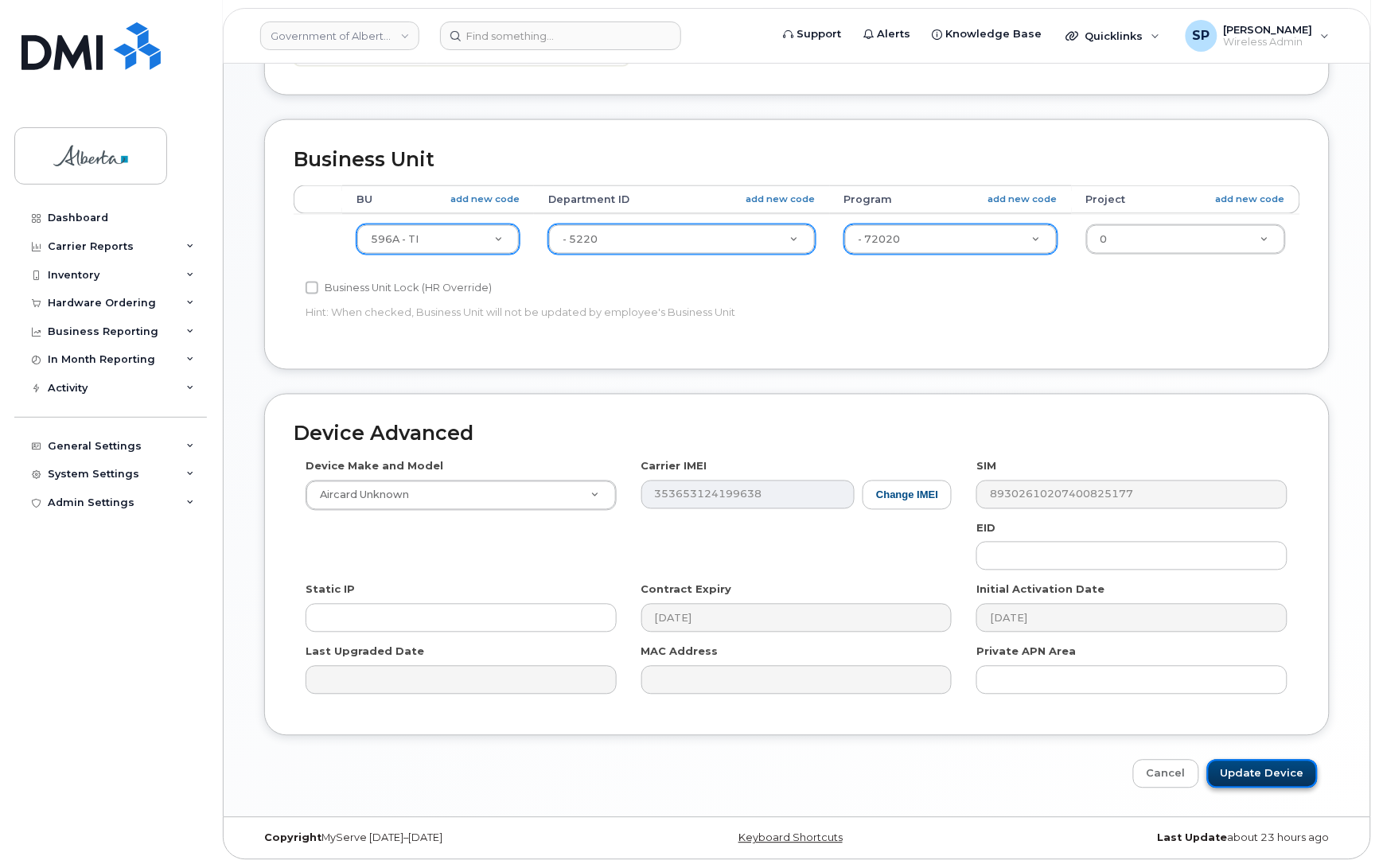
click at [1258, 770] on input "Update Device" at bounding box center [1263, 774] width 110 height 29
type input "Saving..."
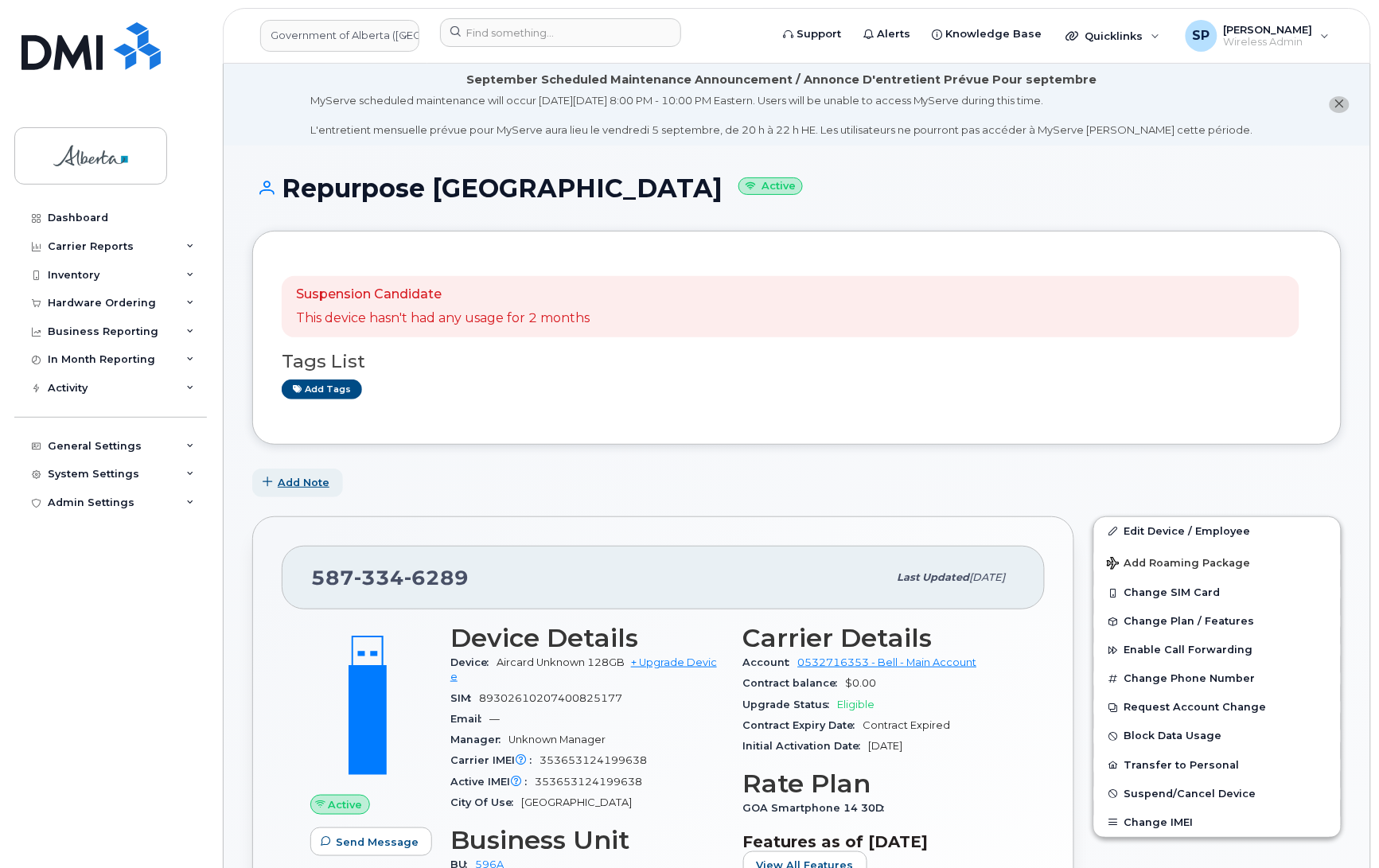
click at [313, 484] on span "Add Note" at bounding box center [303, 483] width 51 height 15
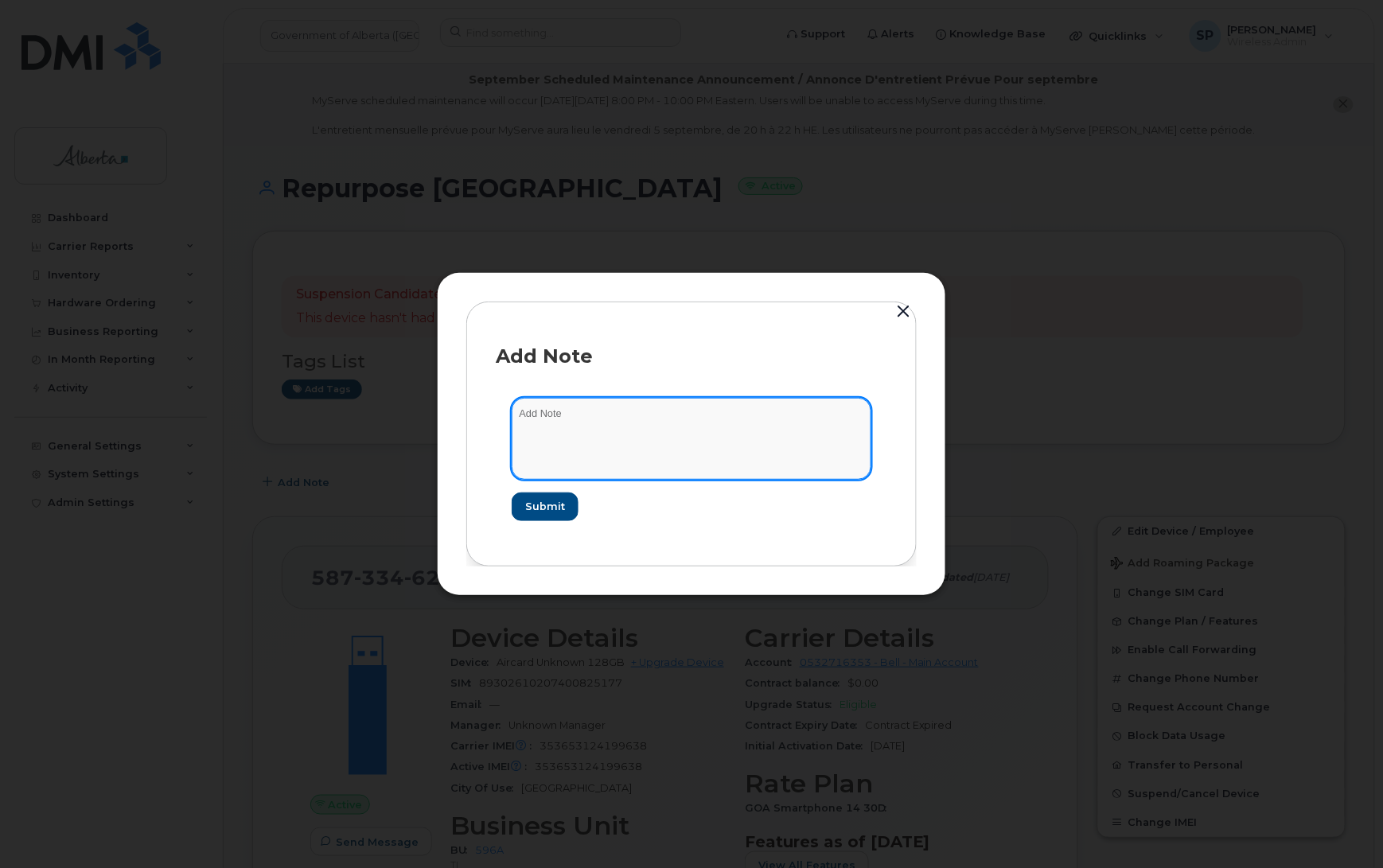
click at [603, 432] on textarea at bounding box center [691, 438] width 360 height 81
paste textarea "SCTASK0838868 Plan Cancel - [PHONE_NUMBER] Repurpose [GEOGRAPHIC_DATA]"
type textarea "SCTASK0838868 Plan Cancel - [PHONE_NUMBER] Repurpose [GEOGRAPHIC_DATA]"
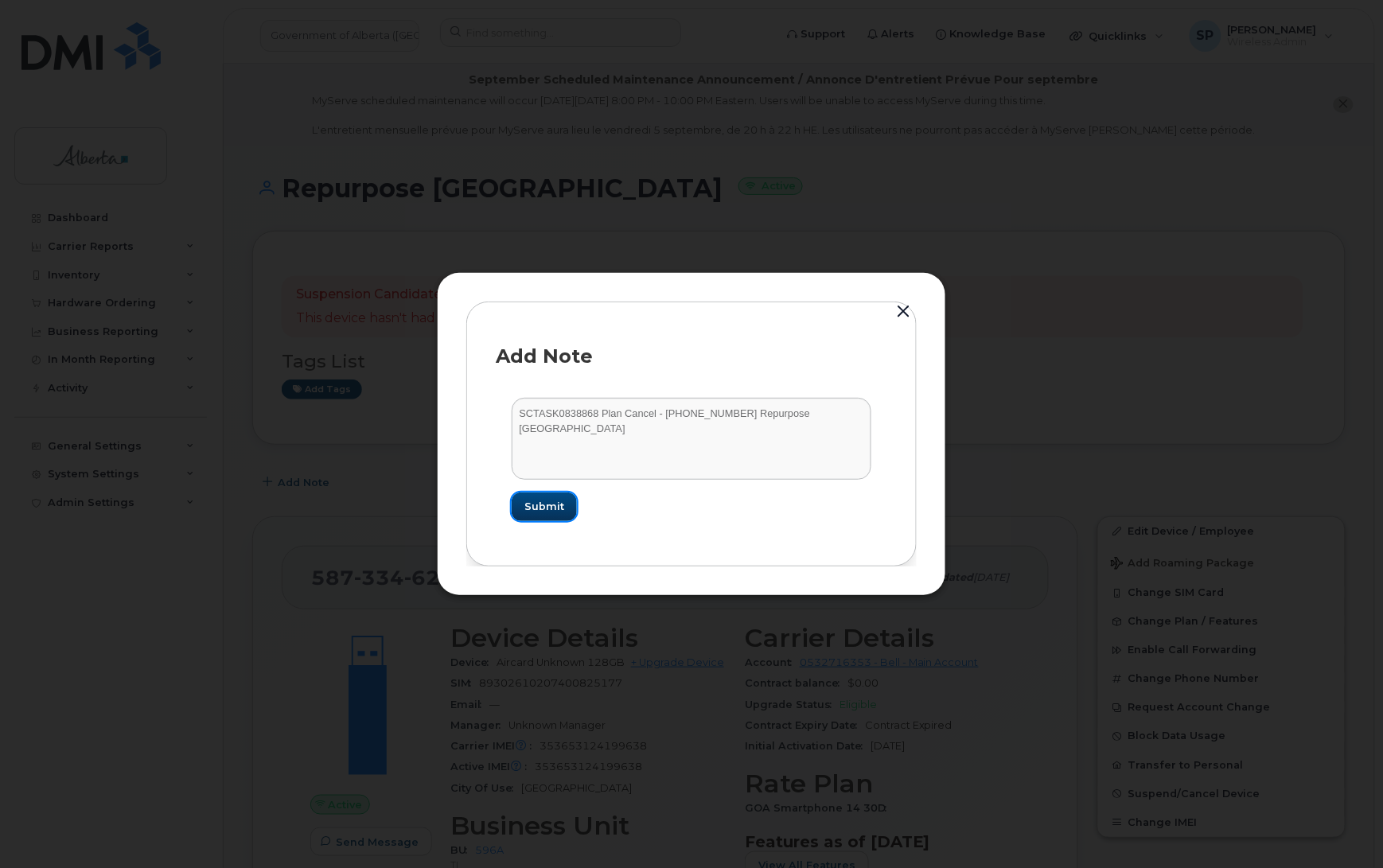
click at [558, 506] on span "Submit" at bounding box center [544, 506] width 40 height 15
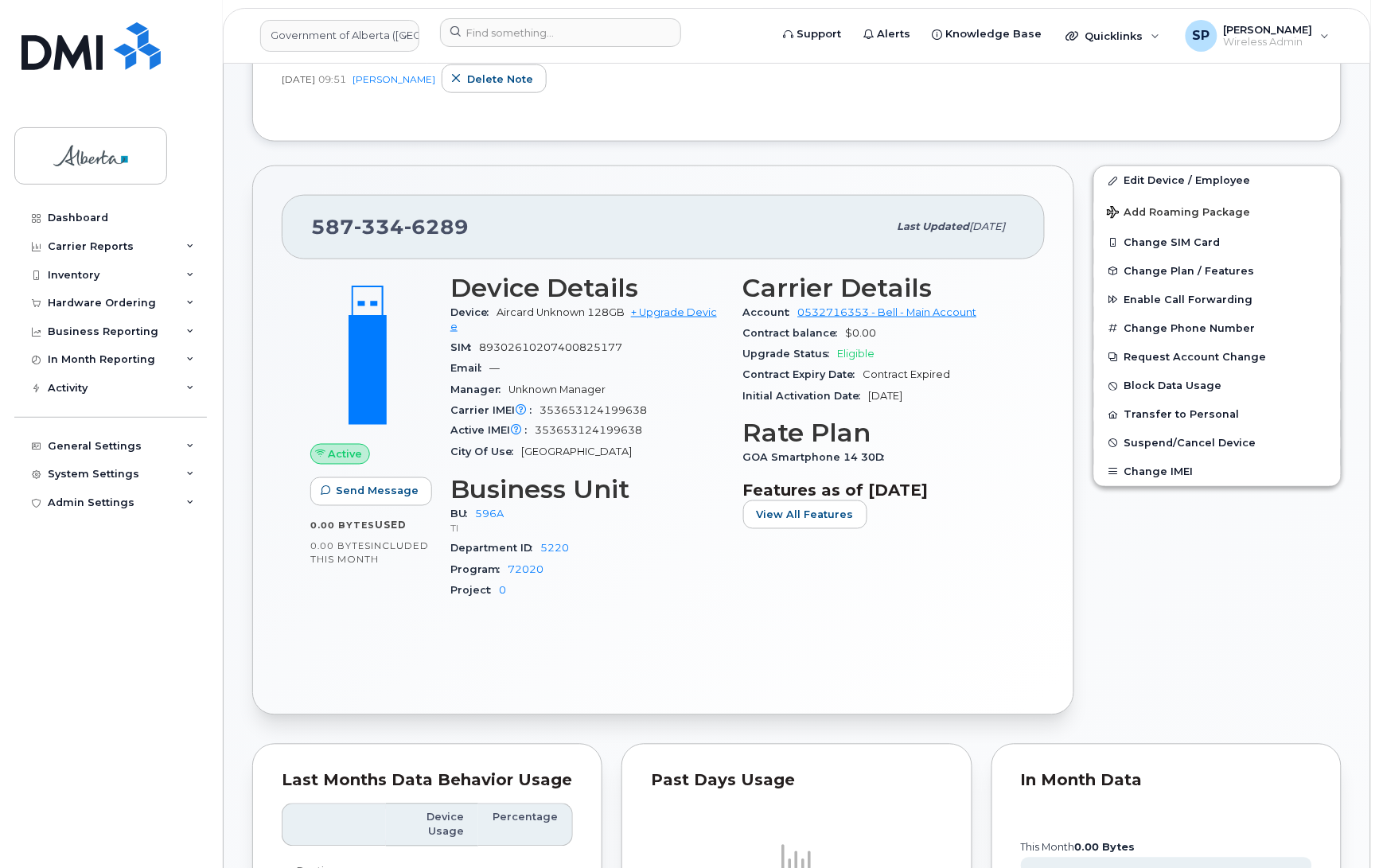
scroll to position [510, 0]
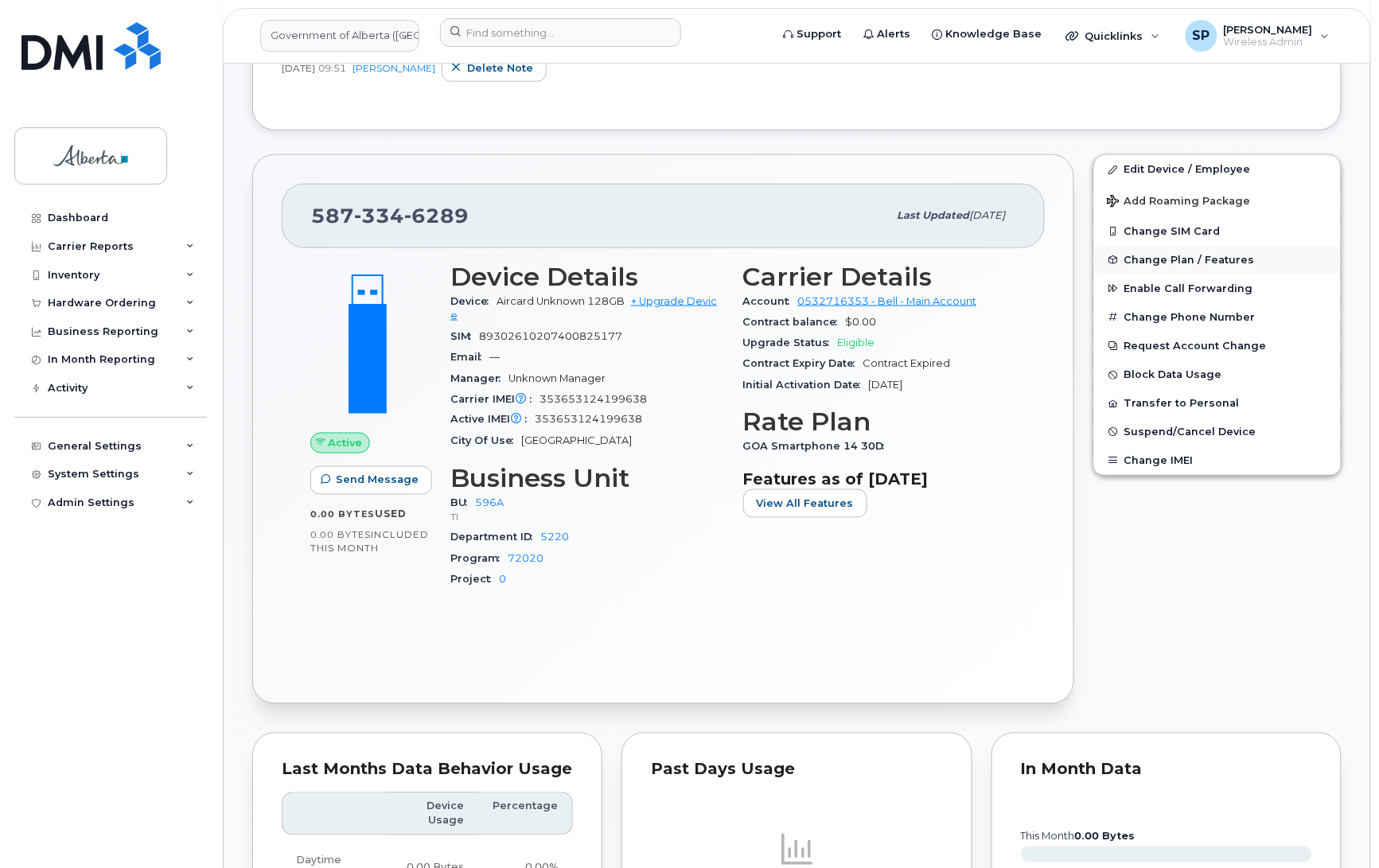
click at [1151, 257] on span "Change Plan / Features" at bounding box center [1189, 260] width 131 height 12
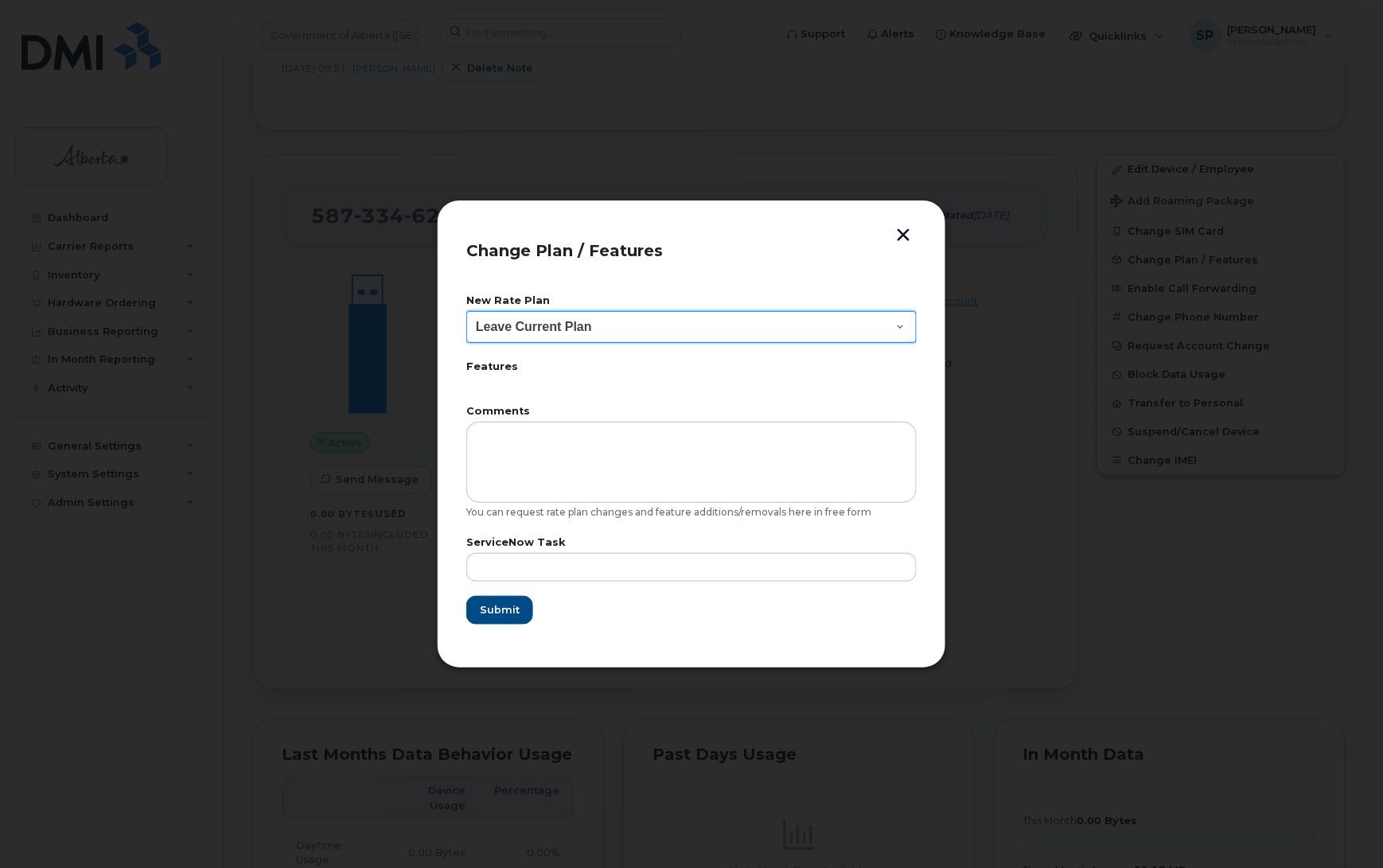
click at [613, 323] on select "Leave Current Plan GOA Data plan 9 30 d GOA–Unlimited Data Plan 9" at bounding box center [691, 327] width 450 height 32
select select "1790211"
click at [466, 311] on select "Leave Current Plan GOA Data plan 9 30 d GOA–Unlimited Data Plan 9" at bounding box center [691, 327] width 450 height 32
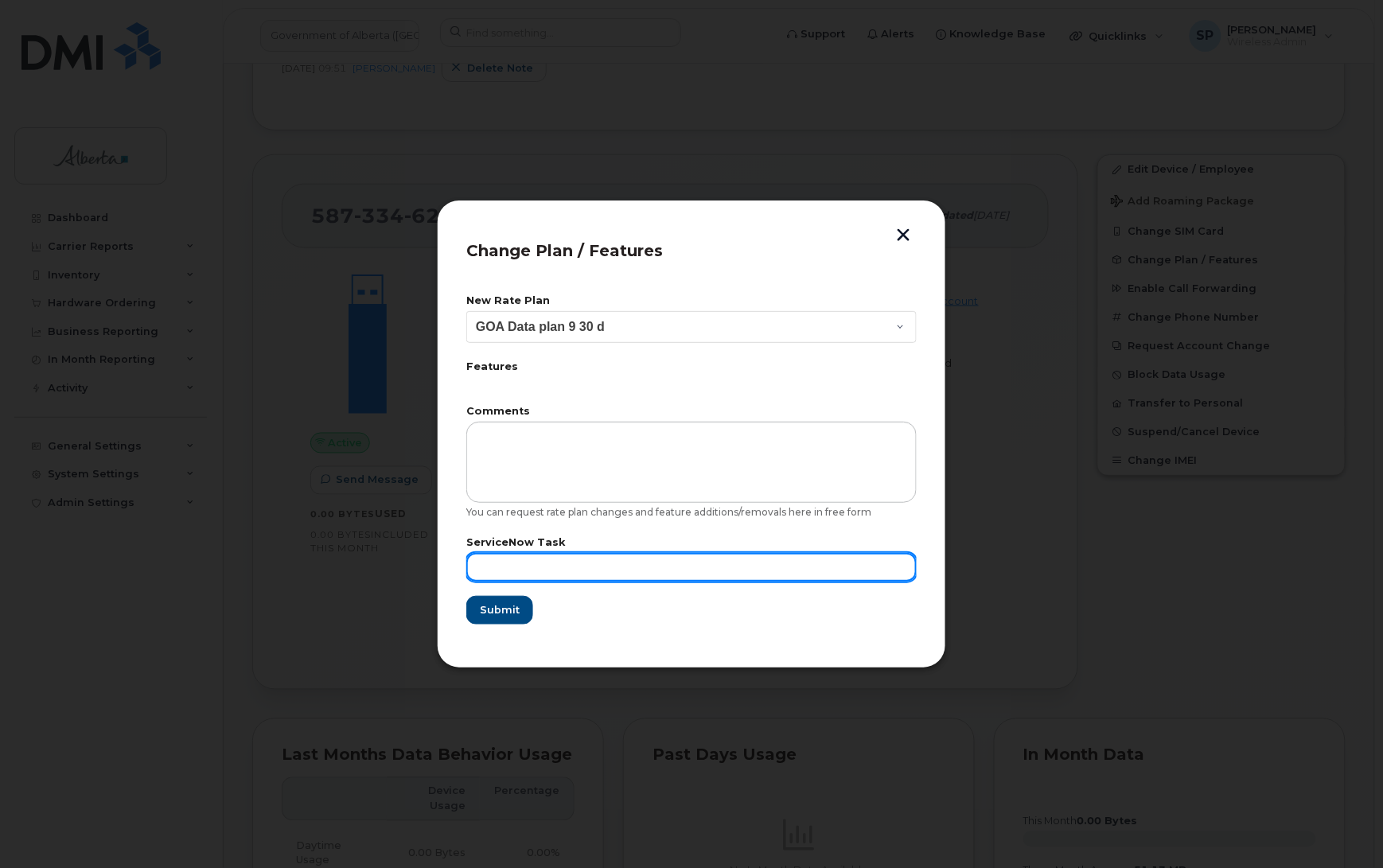
click at [533, 553] on input "text" at bounding box center [691, 567] width 450 height 29
paste input "SCTASK0838868"
type input "SCTASK0838868"
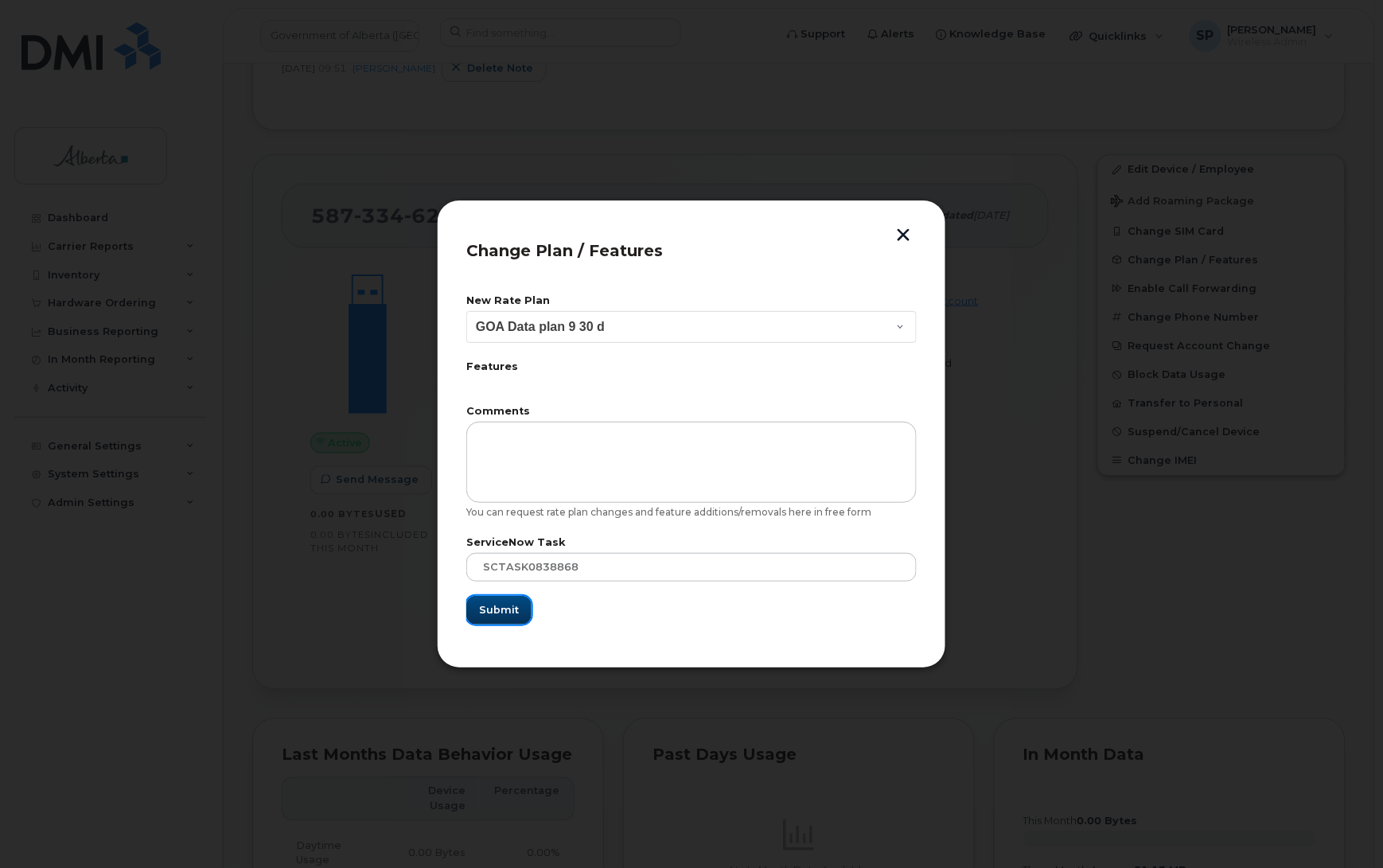
click at [513, 619] on button "Submit" at bounding box center [498, 610] width 65 height 29
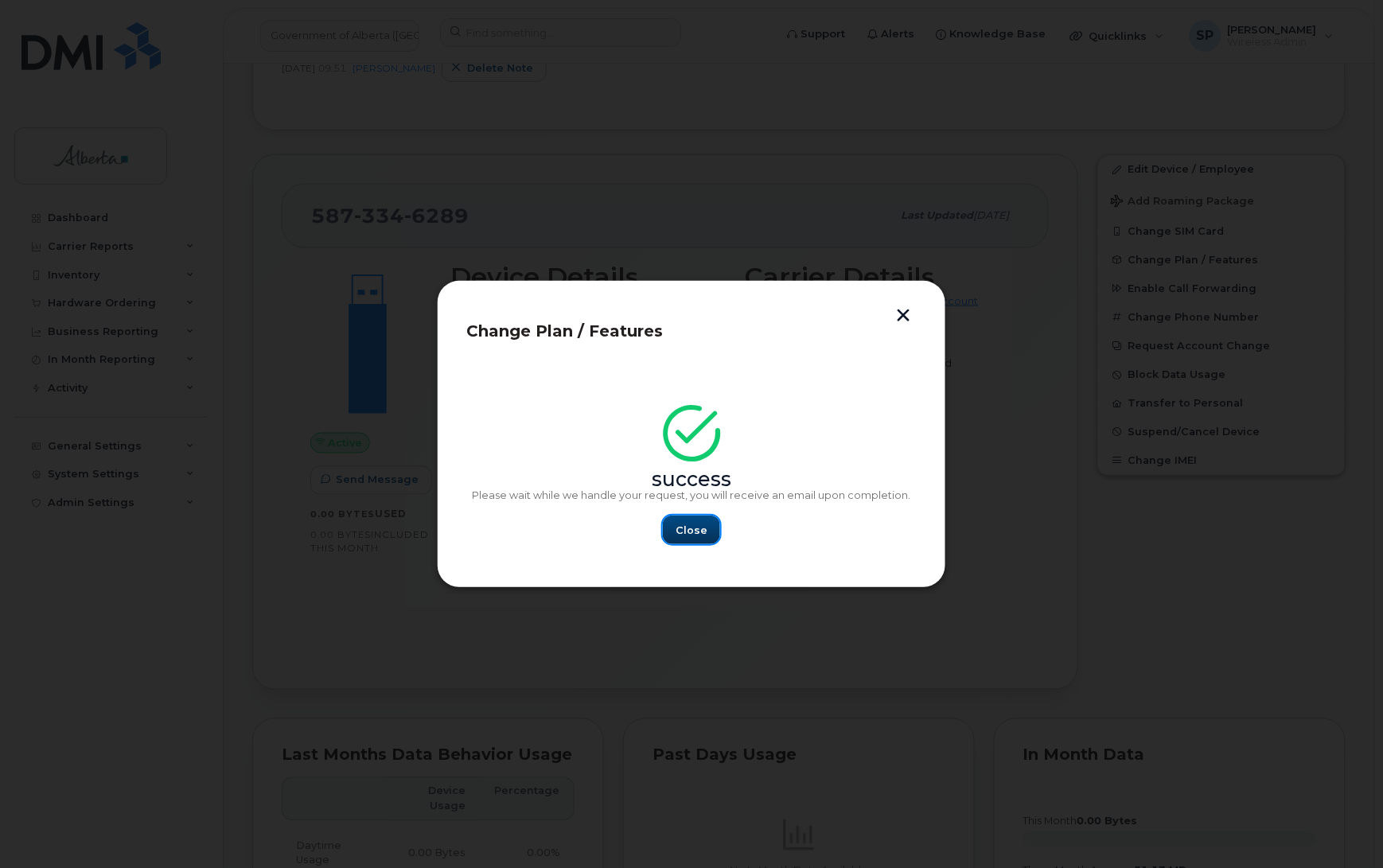
click at [690, 530] on span "Close" at bounding box center [692, 530] width 32 height 15
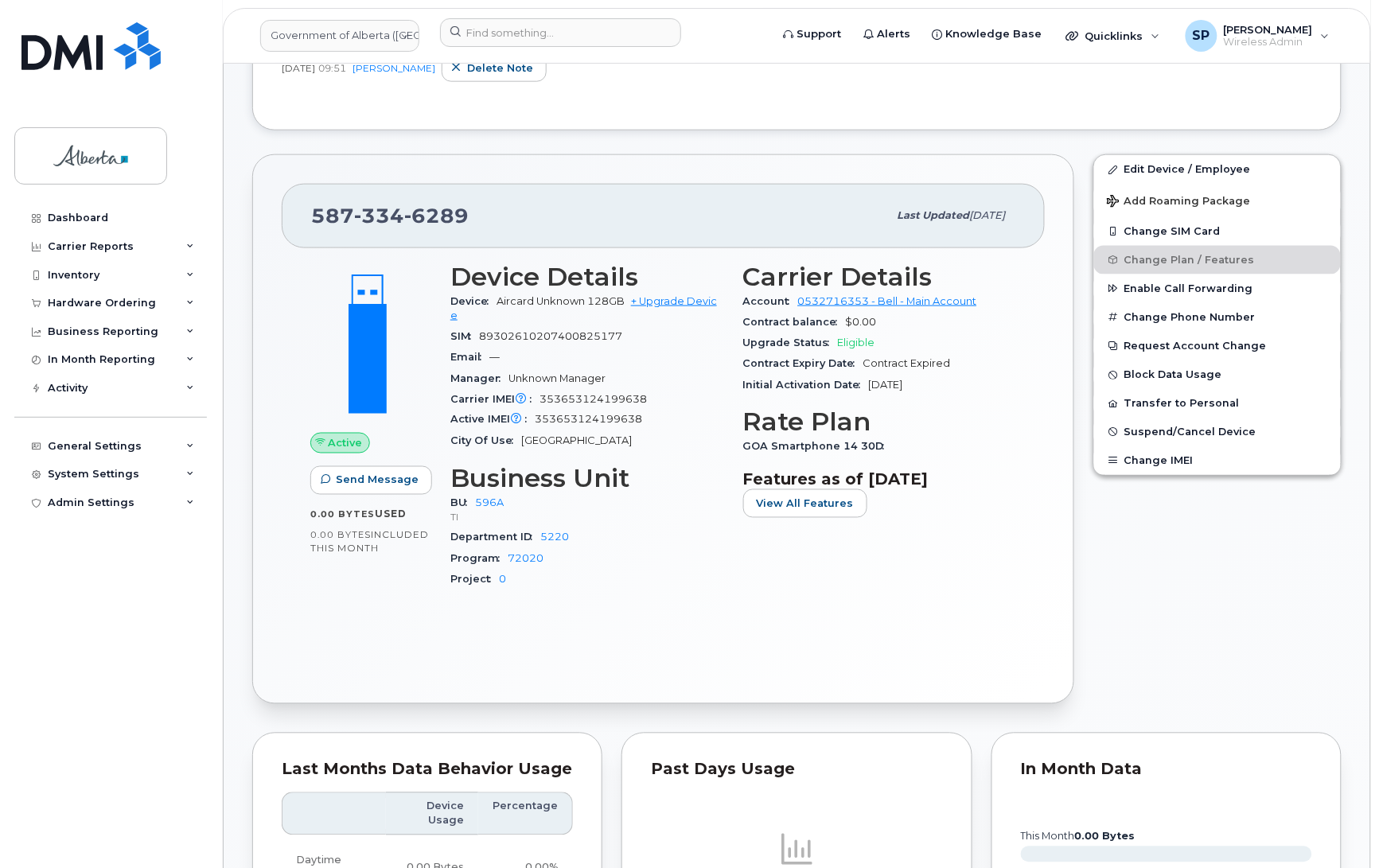
click at [76, 607] on div "Dashboard Carrier Reports Monthly Billing Data Daily Data Pooling Data Behavior…" at bounding box center [112, 524] width 196 height 640
click at [499, 28] on input at bounding box center [561, 33] width 241 height 29
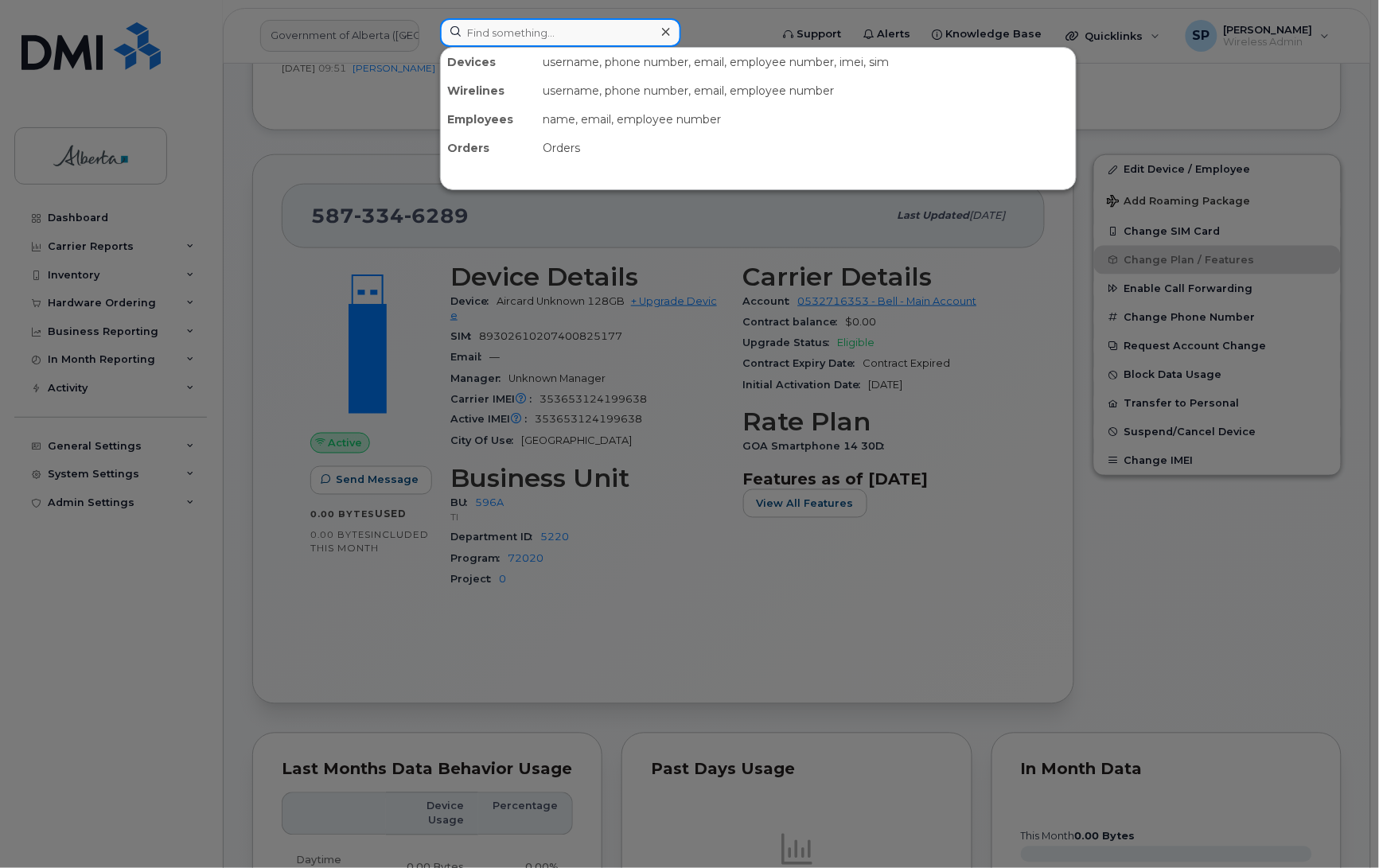
paste input "7809106308"
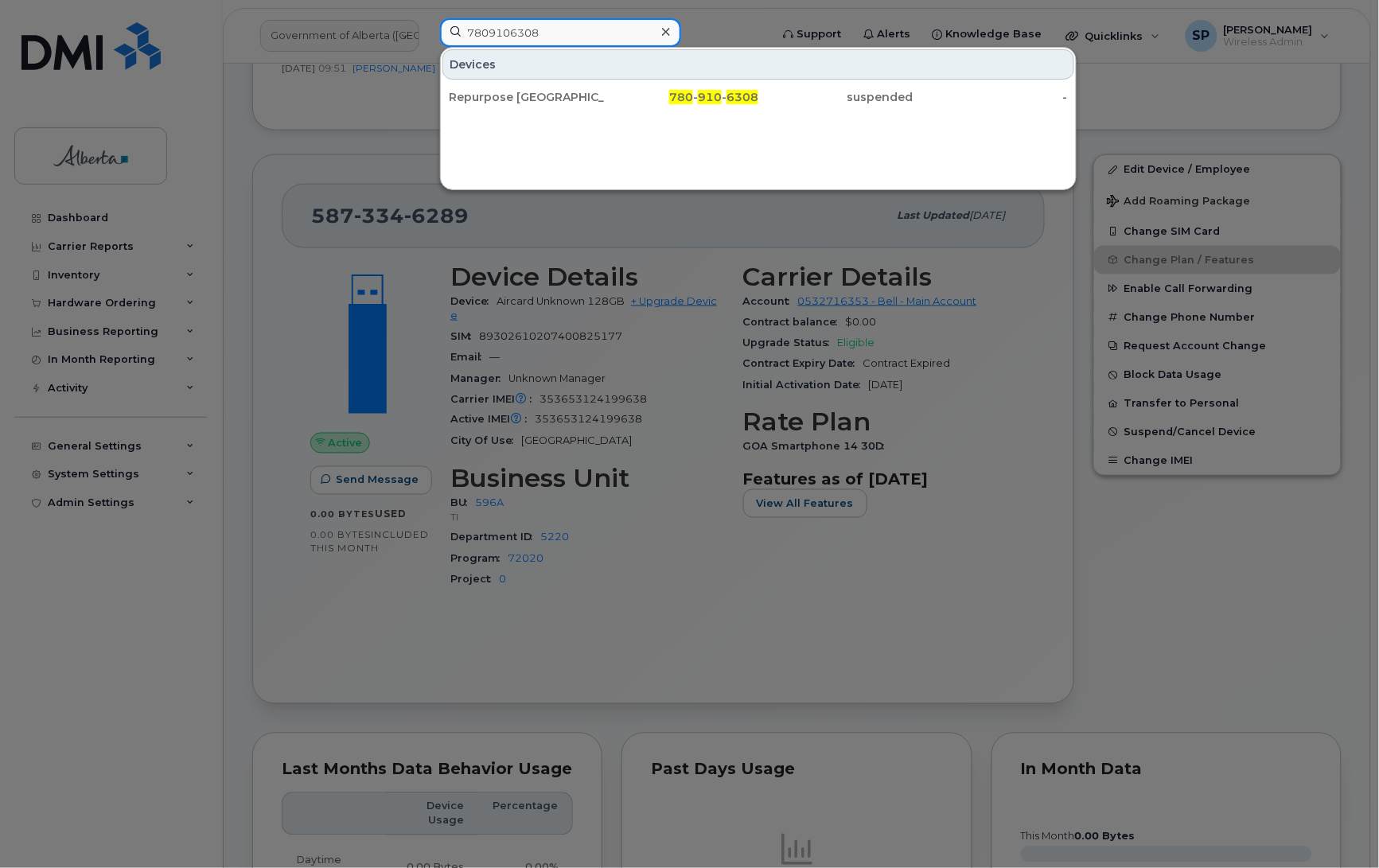
drag, startPoint x: 546, startPoint y: 34, endPoint x: 406, endPoint y: 29, distance: 140.1
click at [427, 29] on div "7809106308 Devices Repurpose Edmonton 780 - 910 - 6308 suspended -" at bounding box center [599, 36] width 345 height 35
paste input "5873404792"
type input "5873404792"
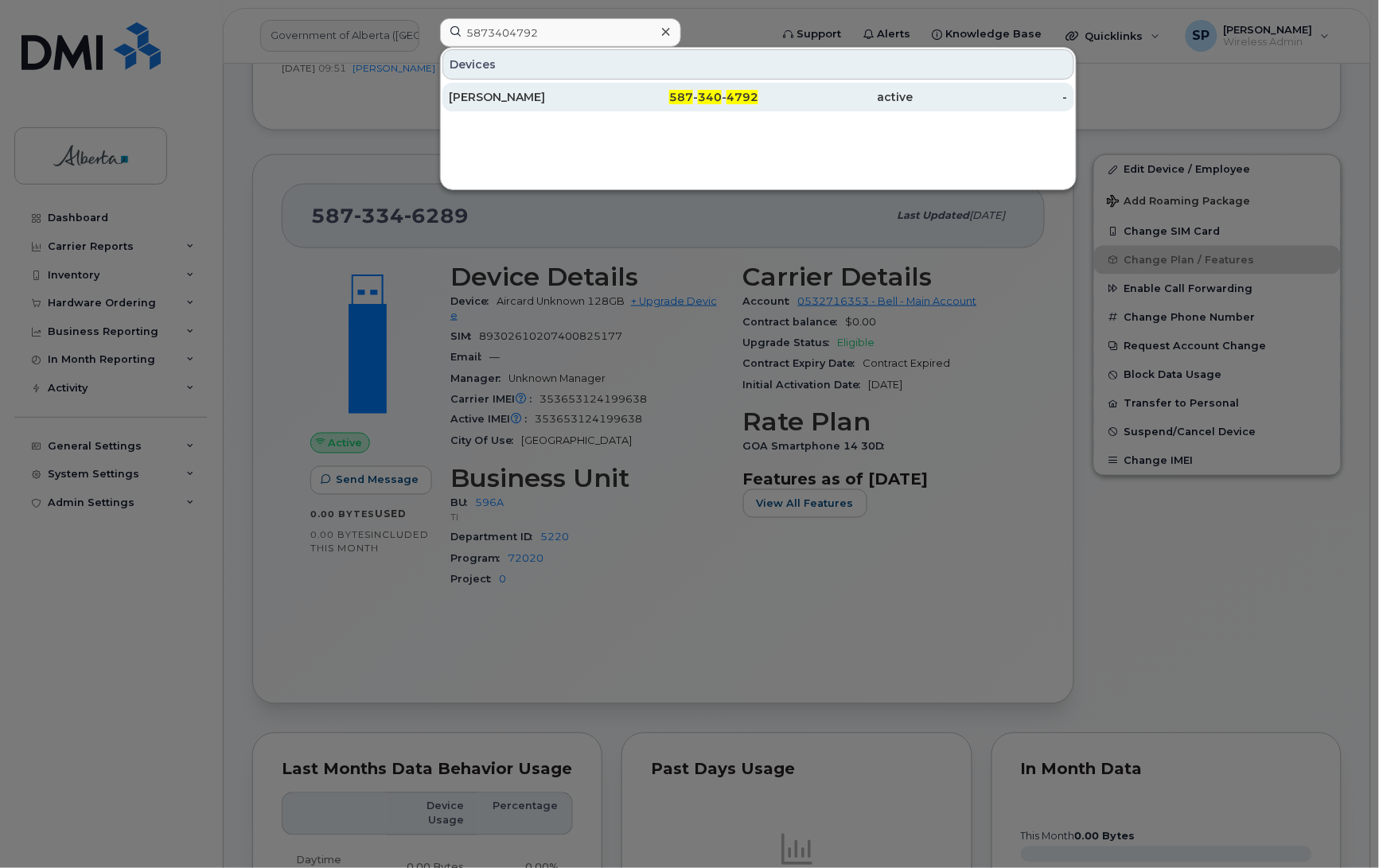
click at [497, 97] on div "Cindy Sorochuk" at bounding box center [527, 97] width 155 height 16
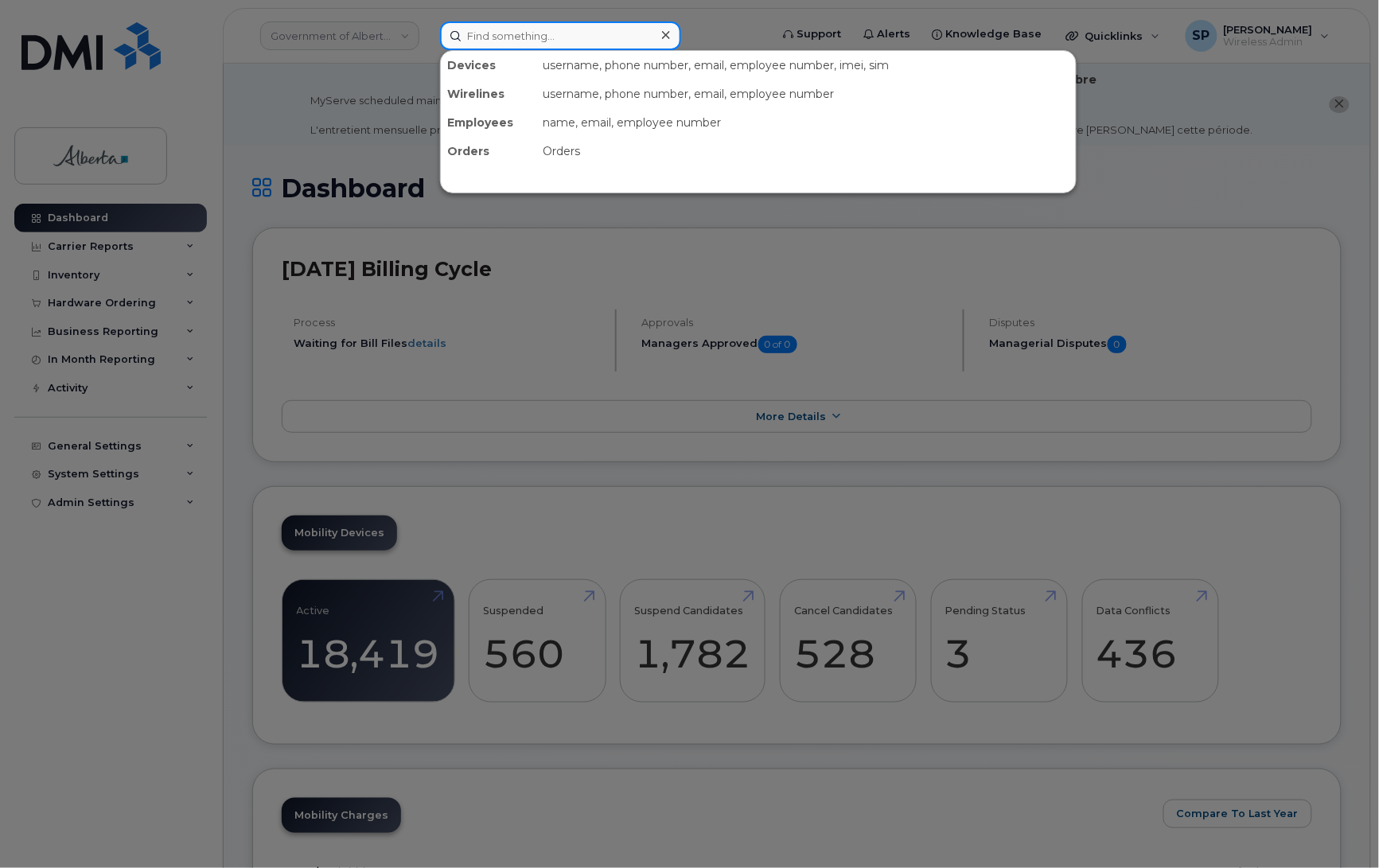
click at [490, 35] on input at bounding box center [561, 35] width 241 height 29
paste input "7809106308"
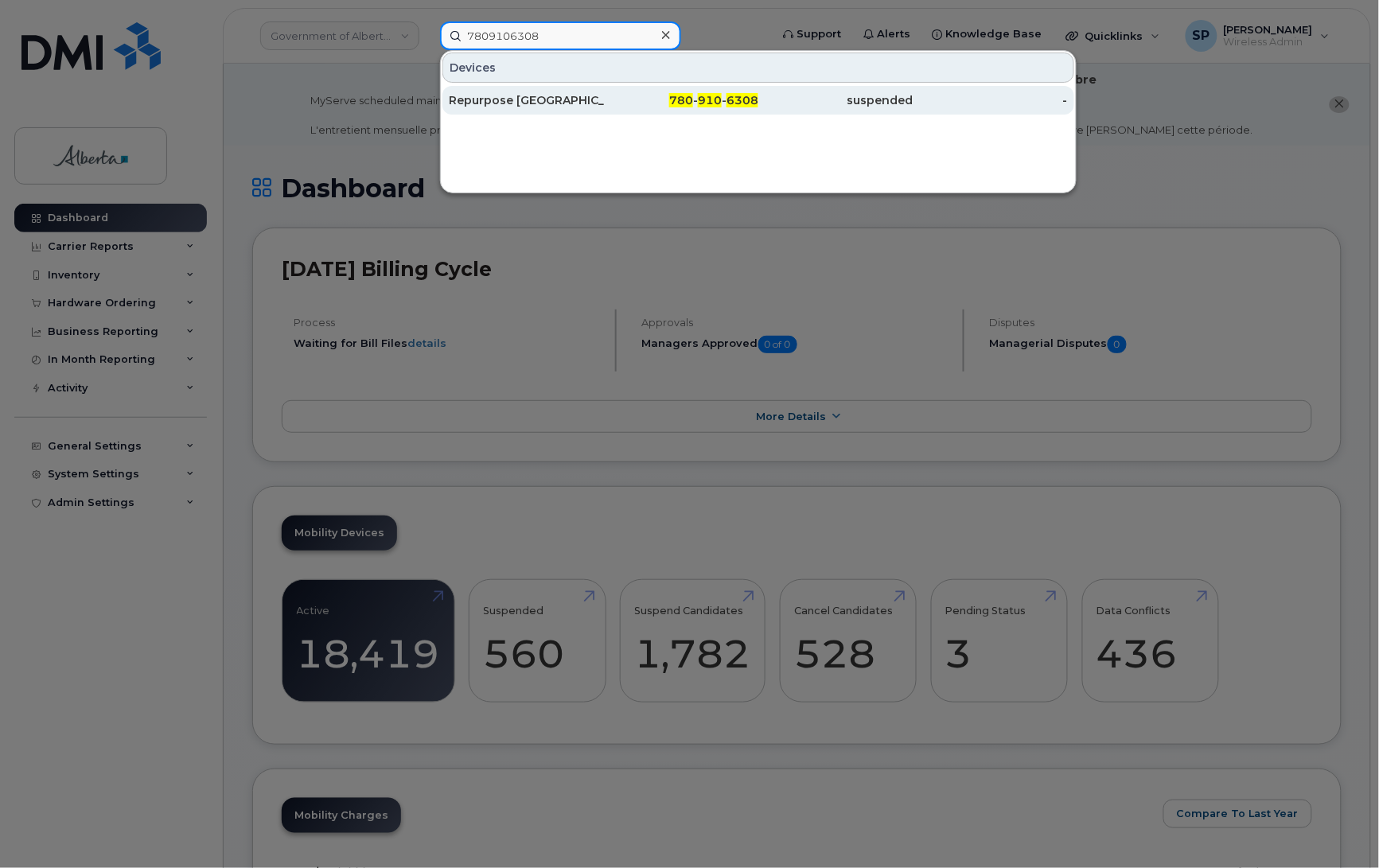
type input "7809106308"
click at [478, 97] on div "Repurpose [GEOGRAPHIC_DATA]" at bounding box center [527, 100] width 155 height 16
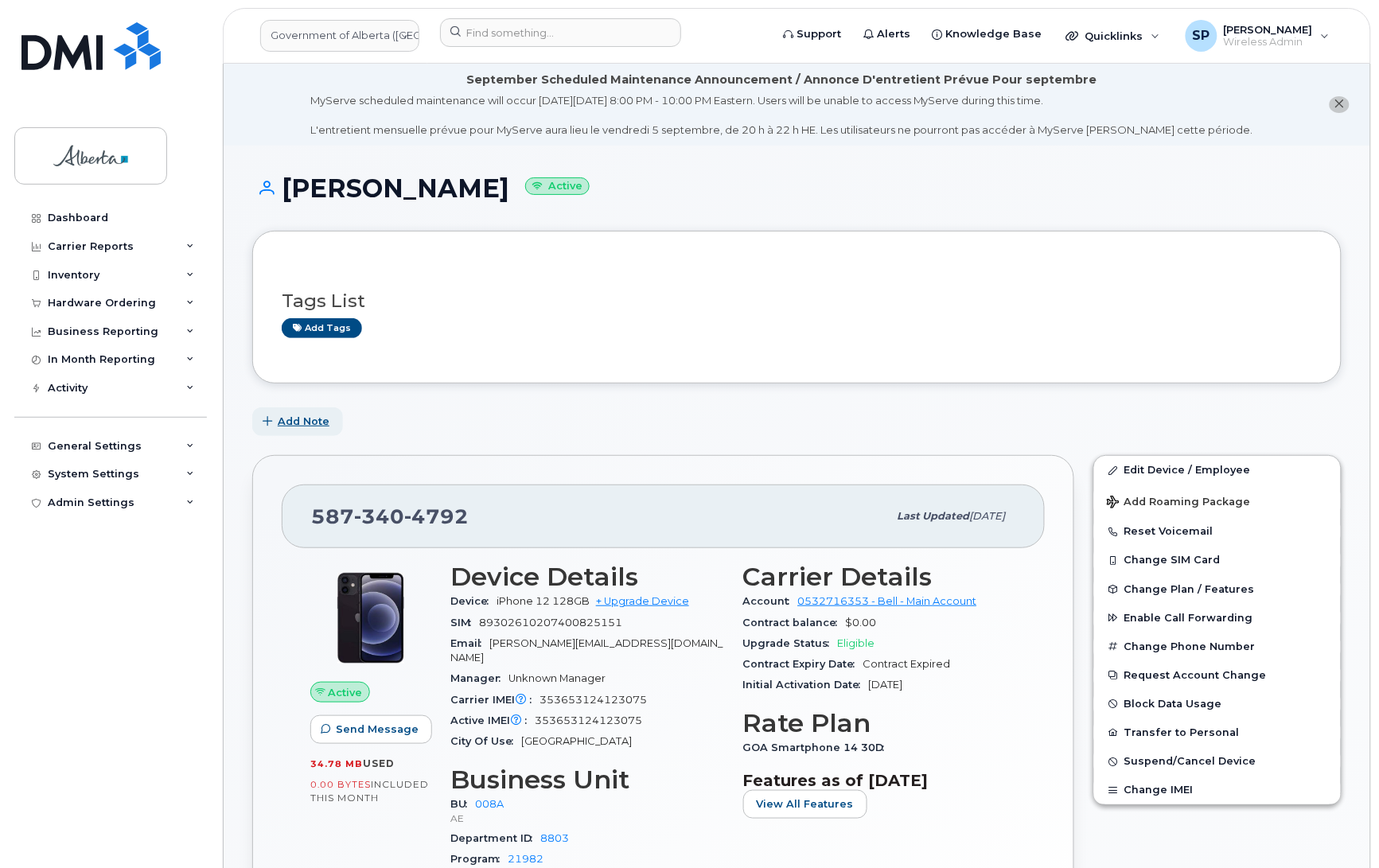
click at [308, 424] on span "Add Note" at bounding box center [303, 421] width 51 height 15
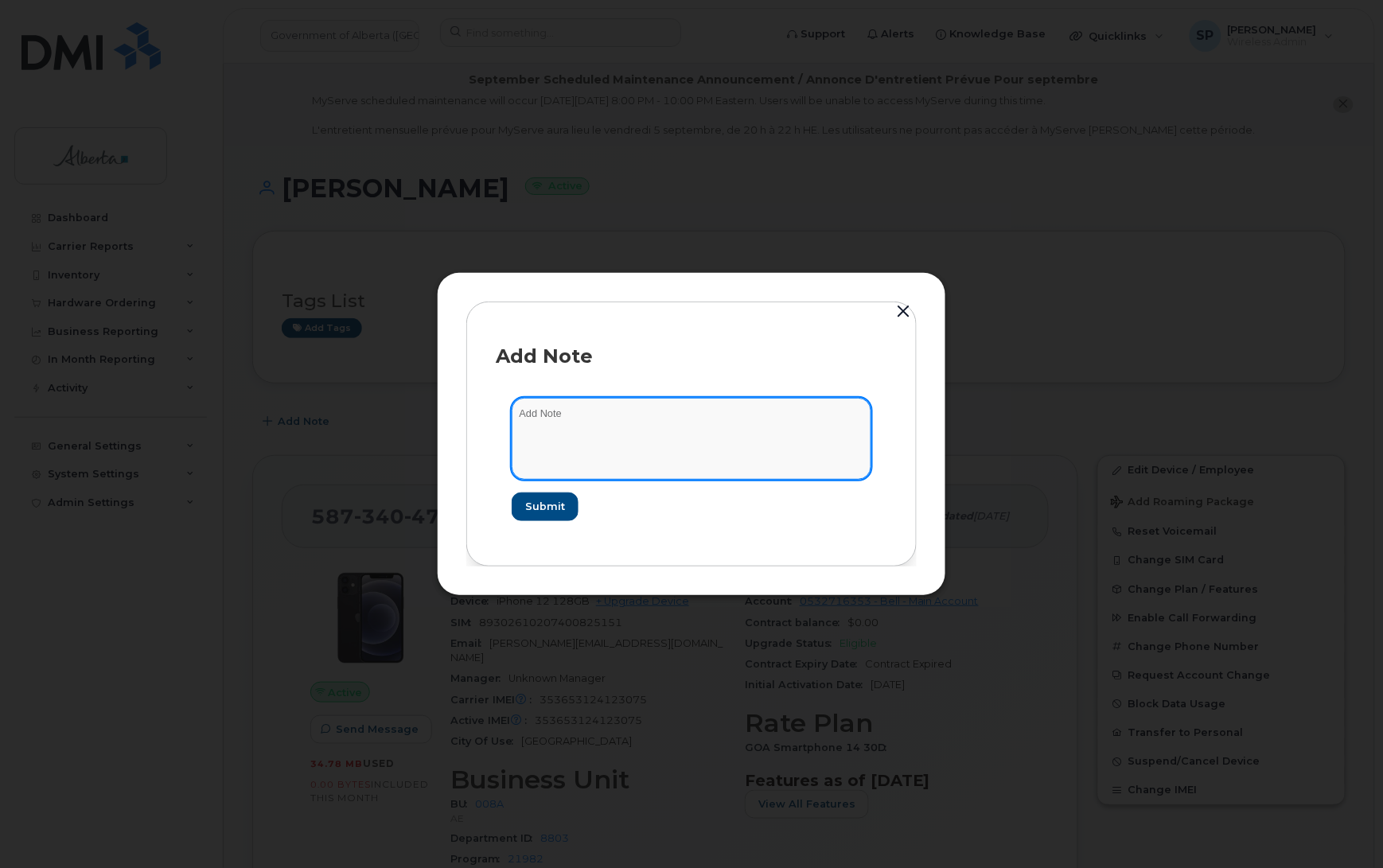
click at [550, 410] on textarea at bounding box center [691, 438] width 360 height 81
paste textarea "SCTASK0838869 Plan Cancel - [PHONE_NUMBER] Repurpose [GEOGRAPHIC_DATA]"
type textarea "SCTASK0838869 Plan Cancel - [PHONE_NUMBER] Repurpose [GEOGRAPHIC_DATA]"
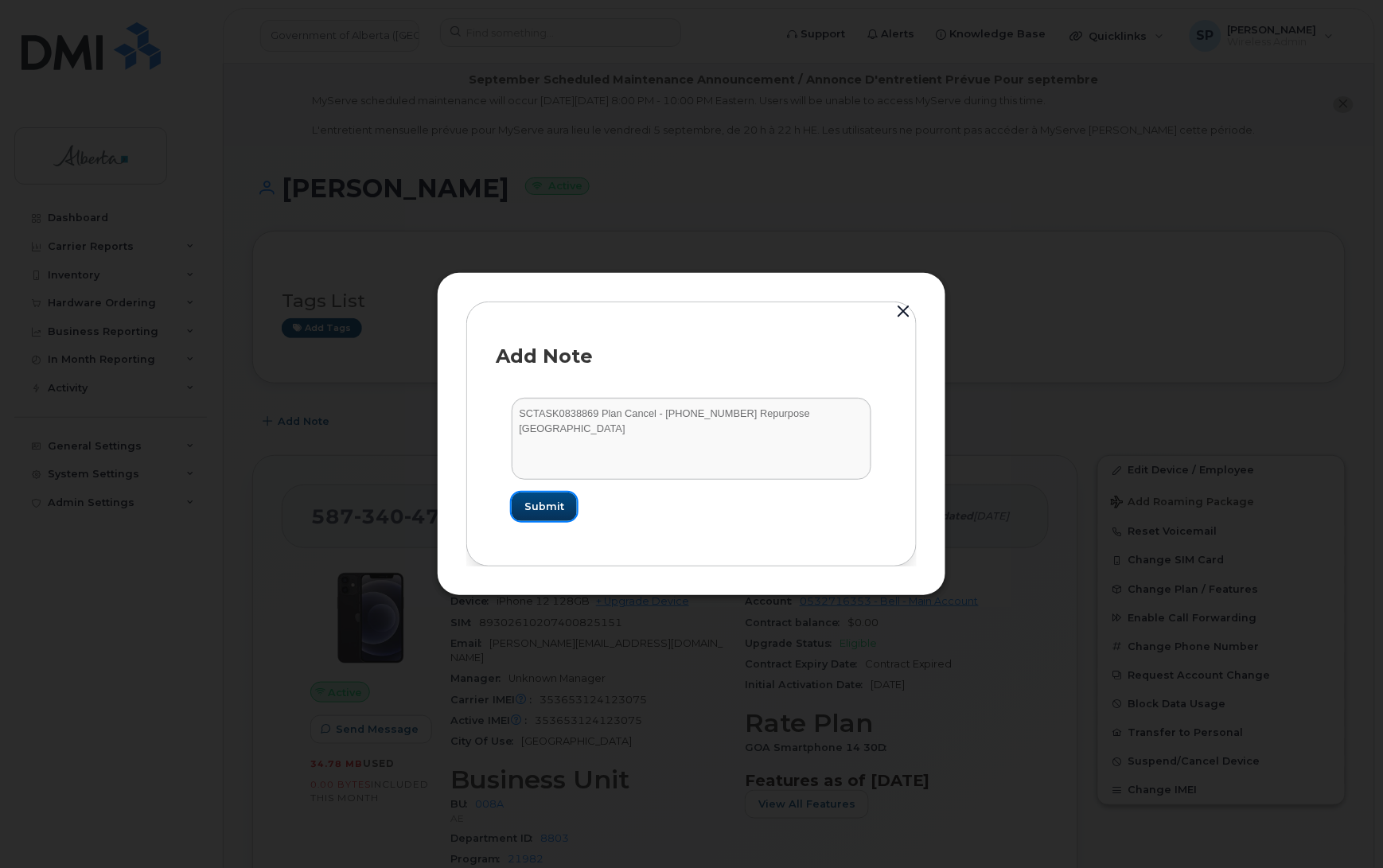
click at [545, 509] on span "Submit" at bounding box center [544, 506] width 40 height 15
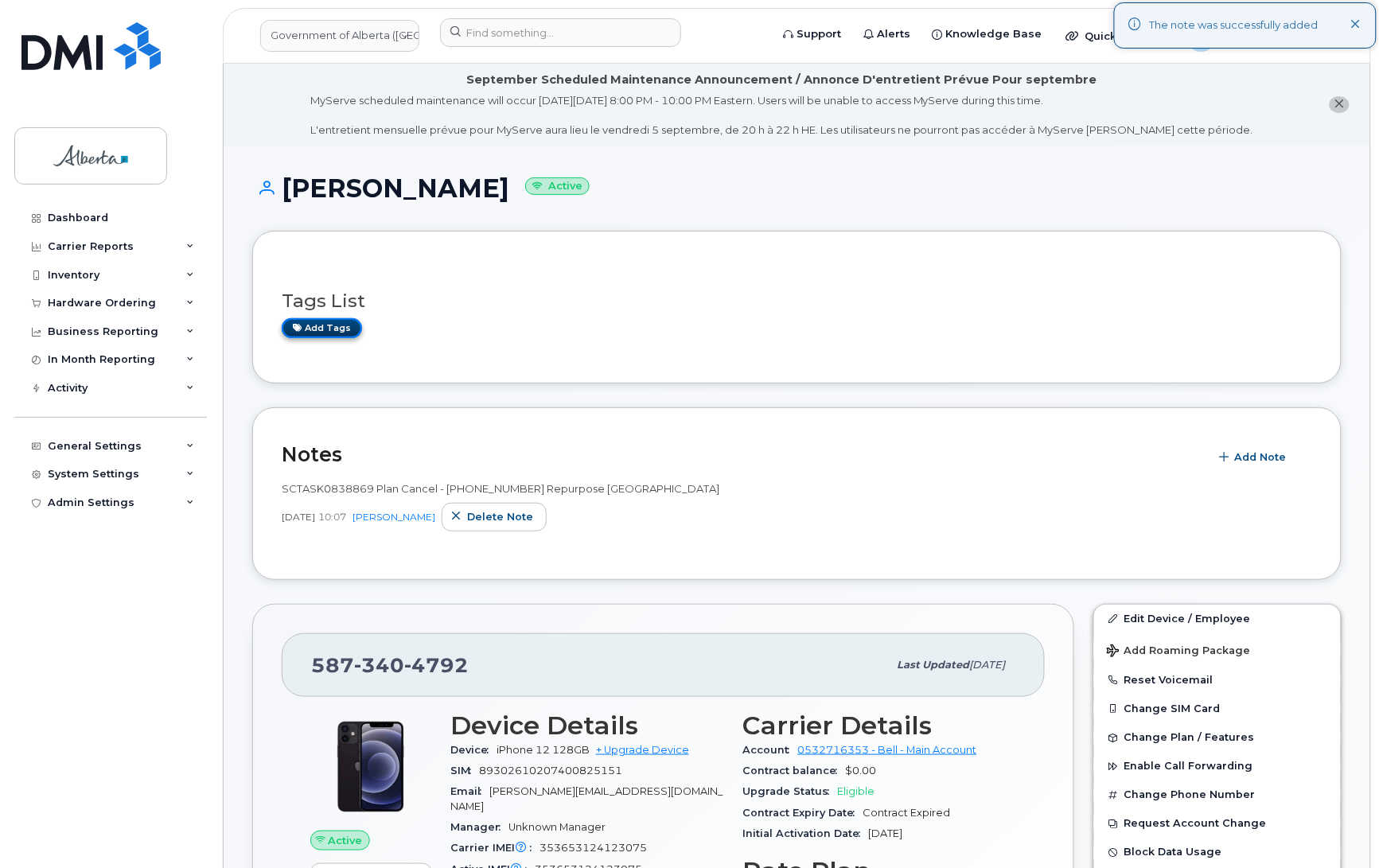
click at [343, 328] on link "Add tags" at bounding box center [321, 329] width 80 height 20
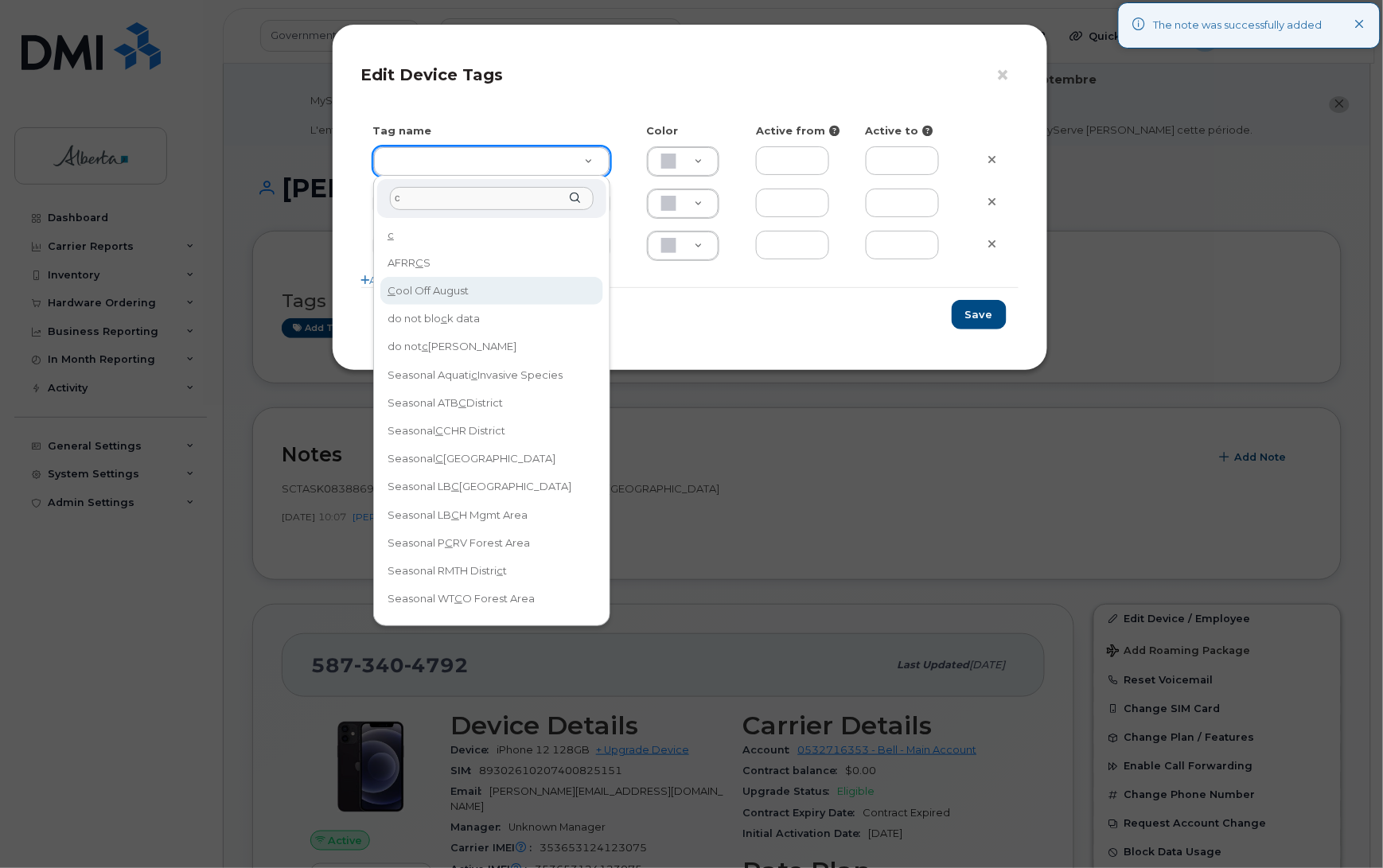
type input "c"
type input "Cool Off August"
type input "DFD3EE"
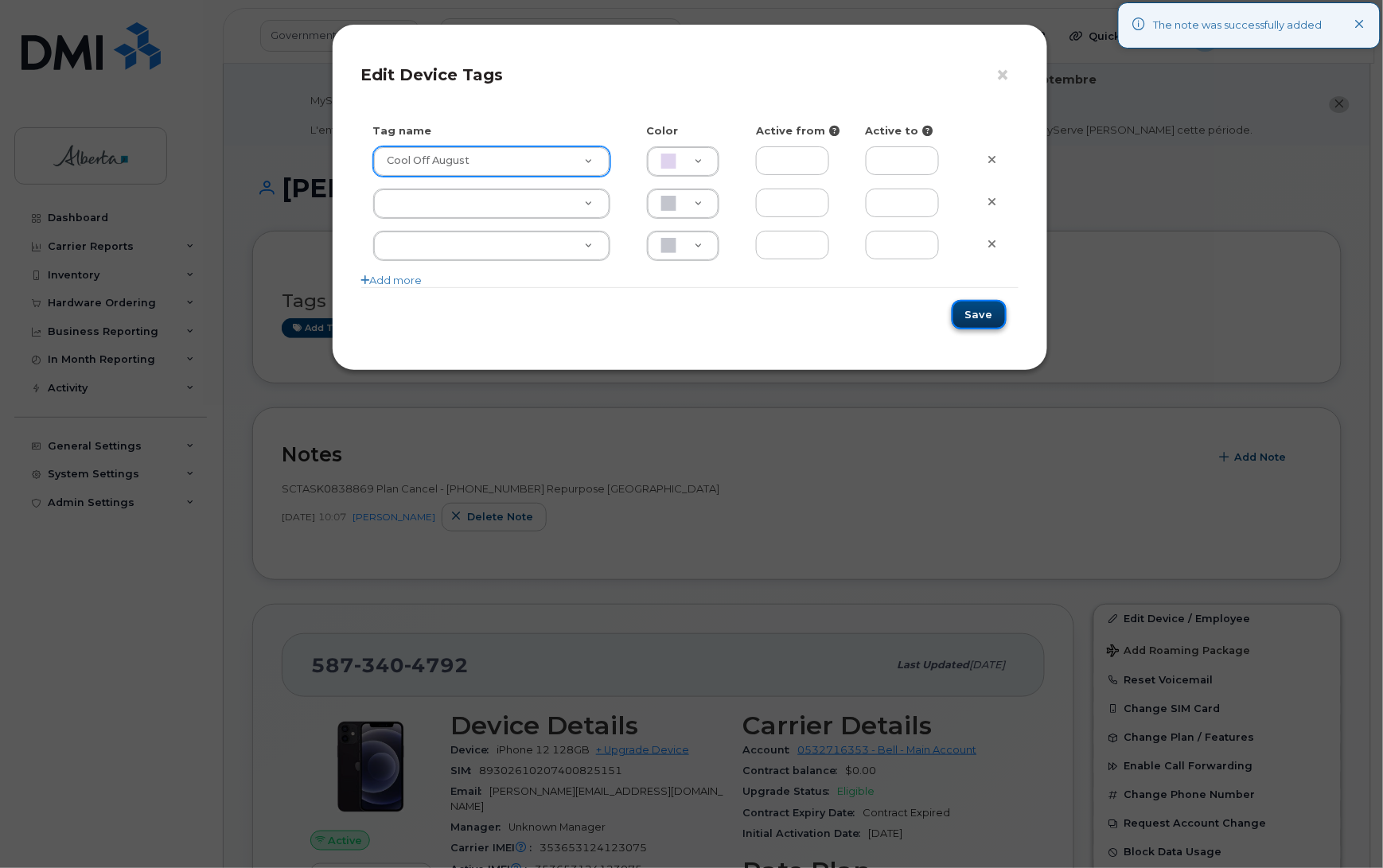
click at [972, 314] on button "Save" at bounding box center [978, 314] width 55 height 29
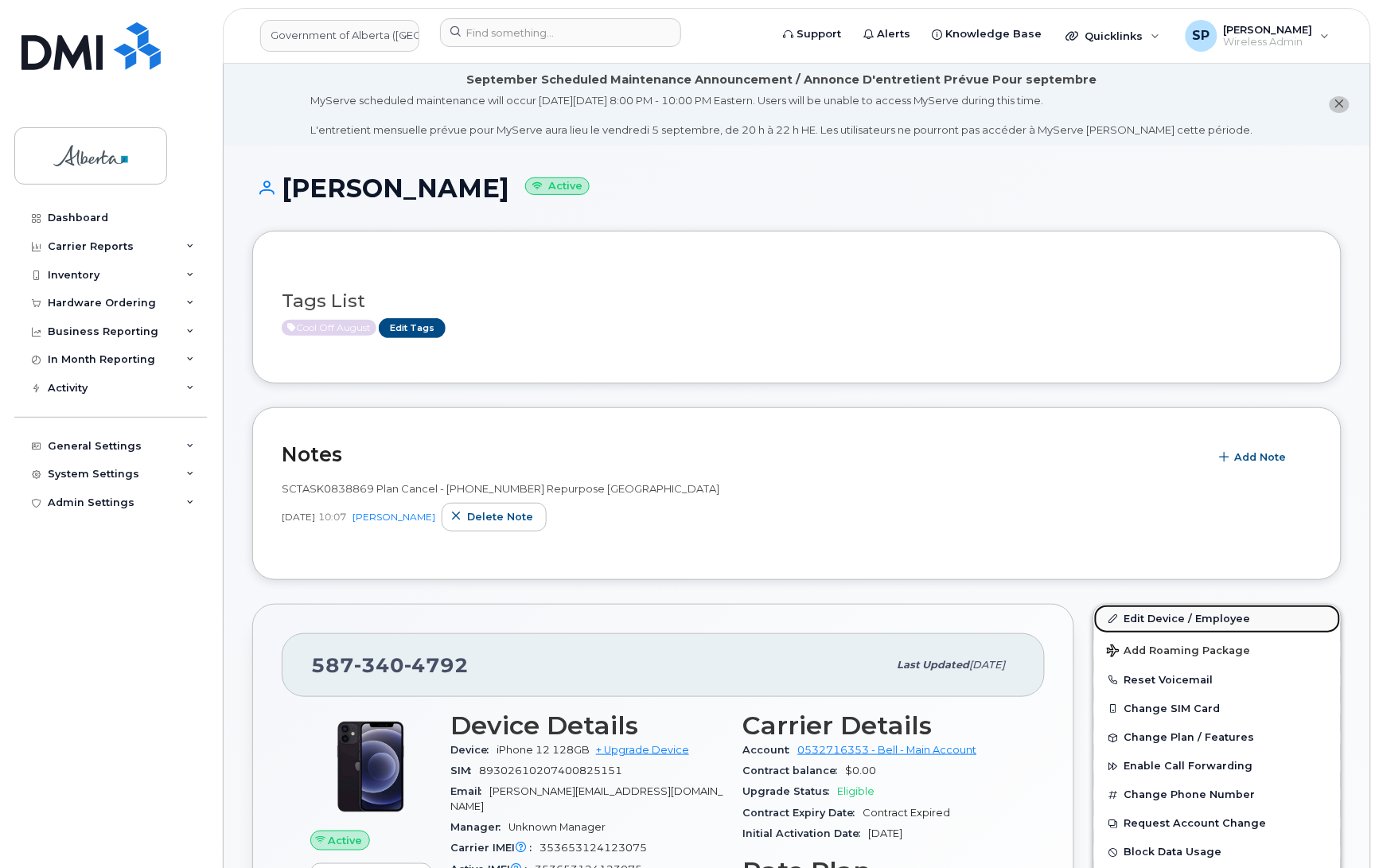
click at [1144, 622] on link "Edit Device / Employee" at bounding box center [1217, 619] width 247 height 29
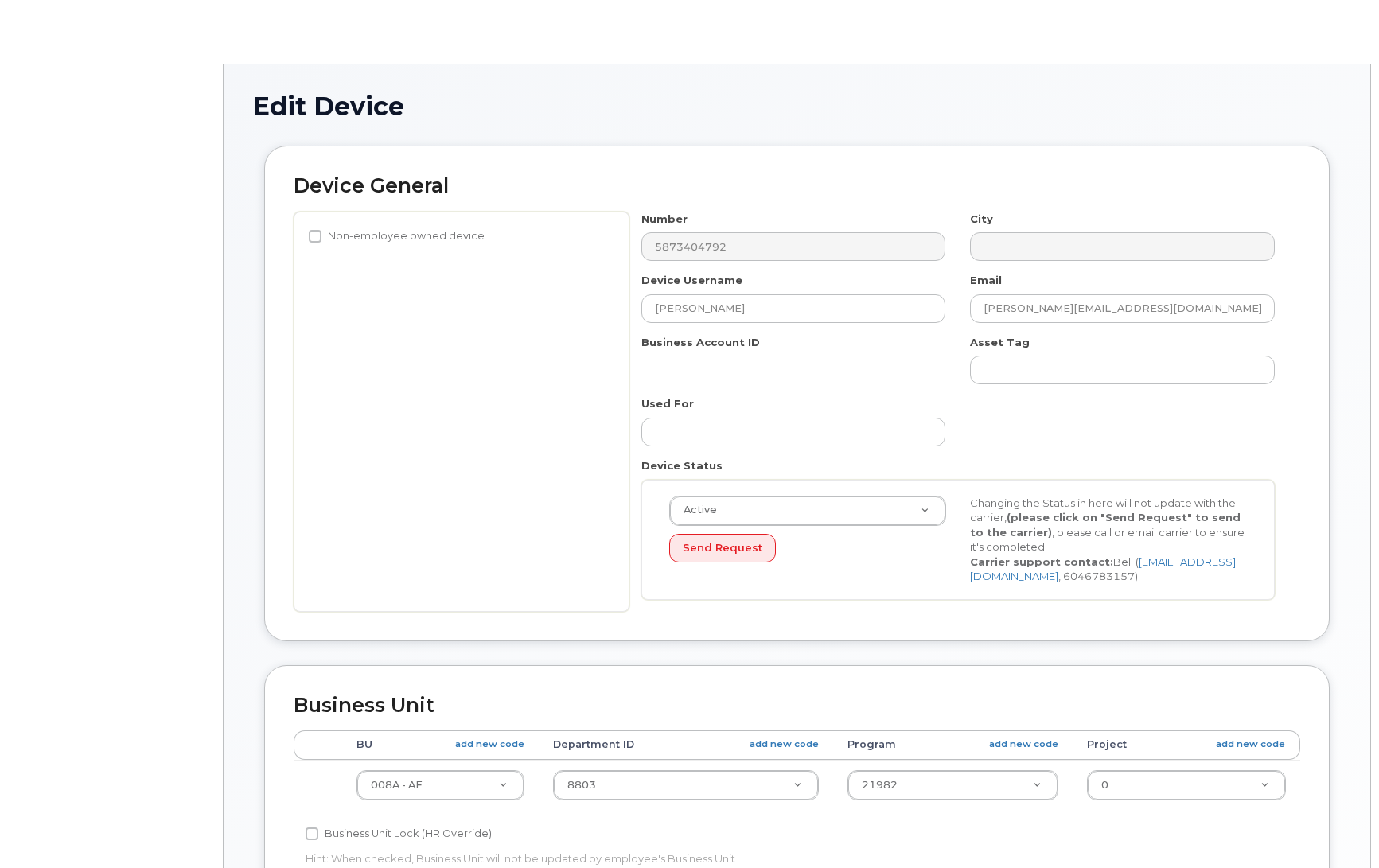
select select "4749737"
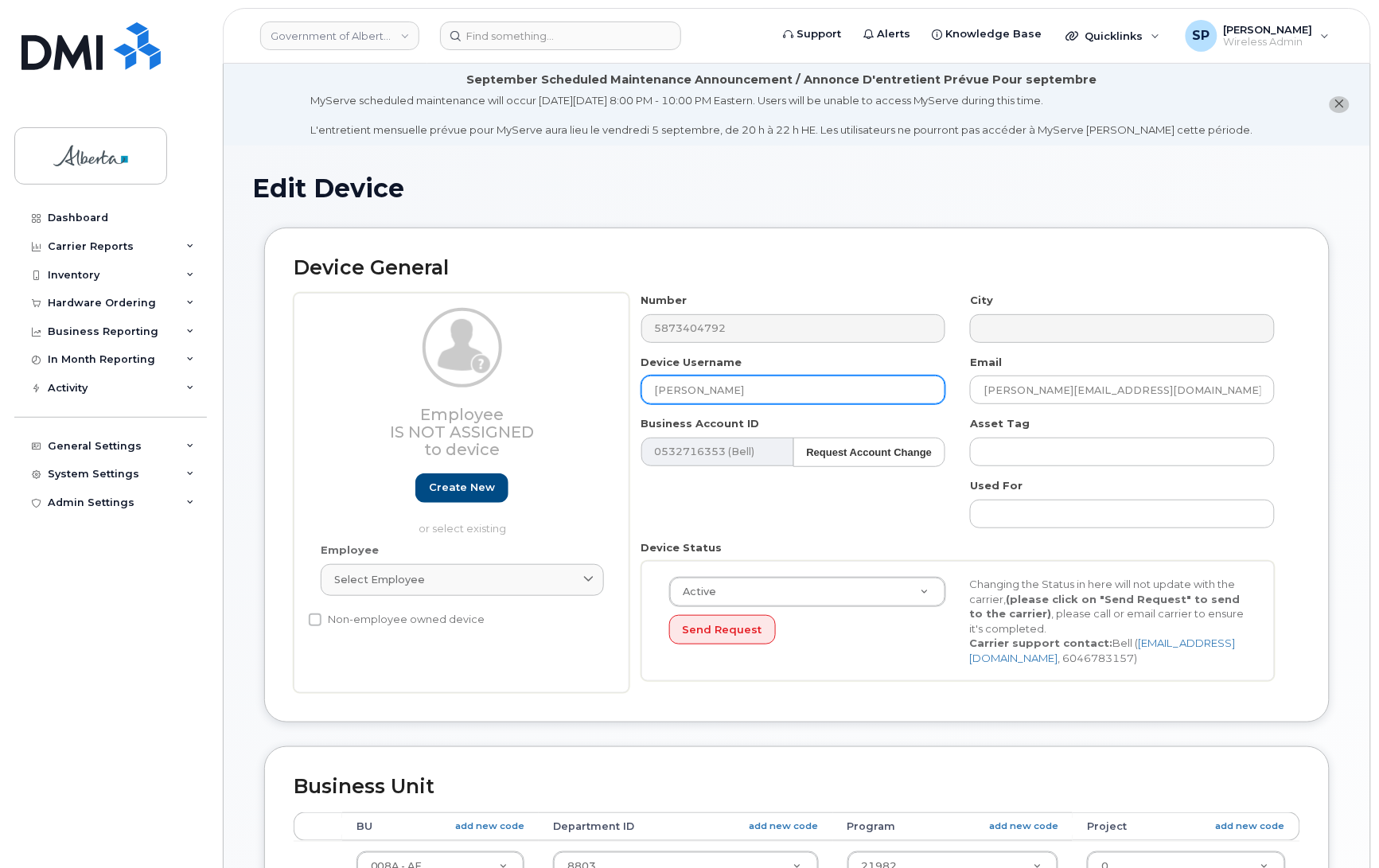
drag, startPoint x: 752, startPoint y: 391, endPoint x: 573, endPoint y: 412, distance: 180.2
click at [573, 412] on div "Employee Is not assigned to device Create new or select existing Employee Selec…" at bounding box center [797, 493] width 1007 height 400
paste input "Repurpose [GEOGRAPHIC_DATA]"
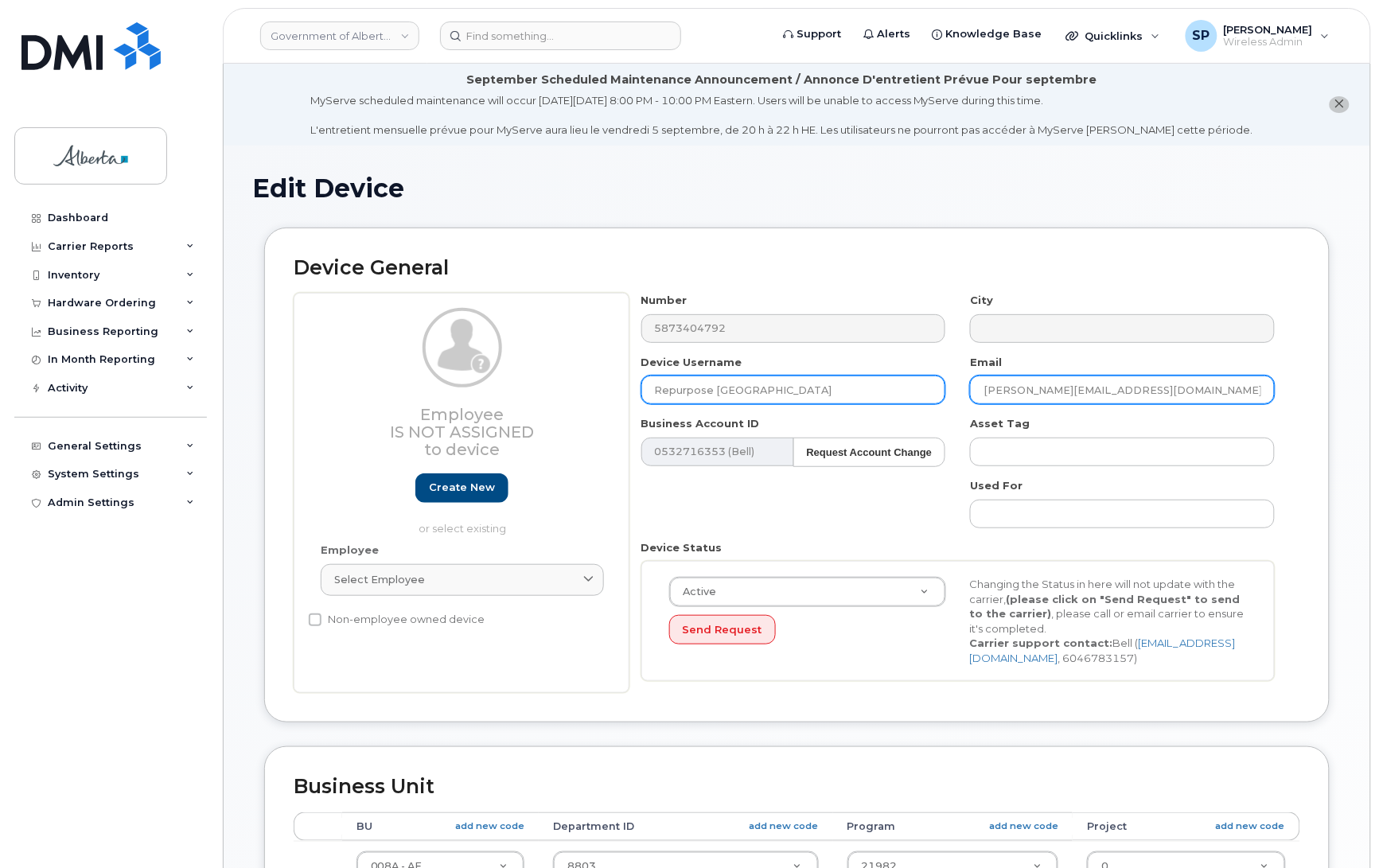
type input "Repurpose [GEOGRAPHIC_DATA]"
drag, startPoint x: 1156, startPoint y: 392, endPoint x: 881, endPoint y: 415, distance: 276.0
click at [881, 415] on div "Number 5873404792 City Device Username Repurpose Edmonton Email cindy.sorochuk@…" at bounding box center [958, 493] width 658 height 400
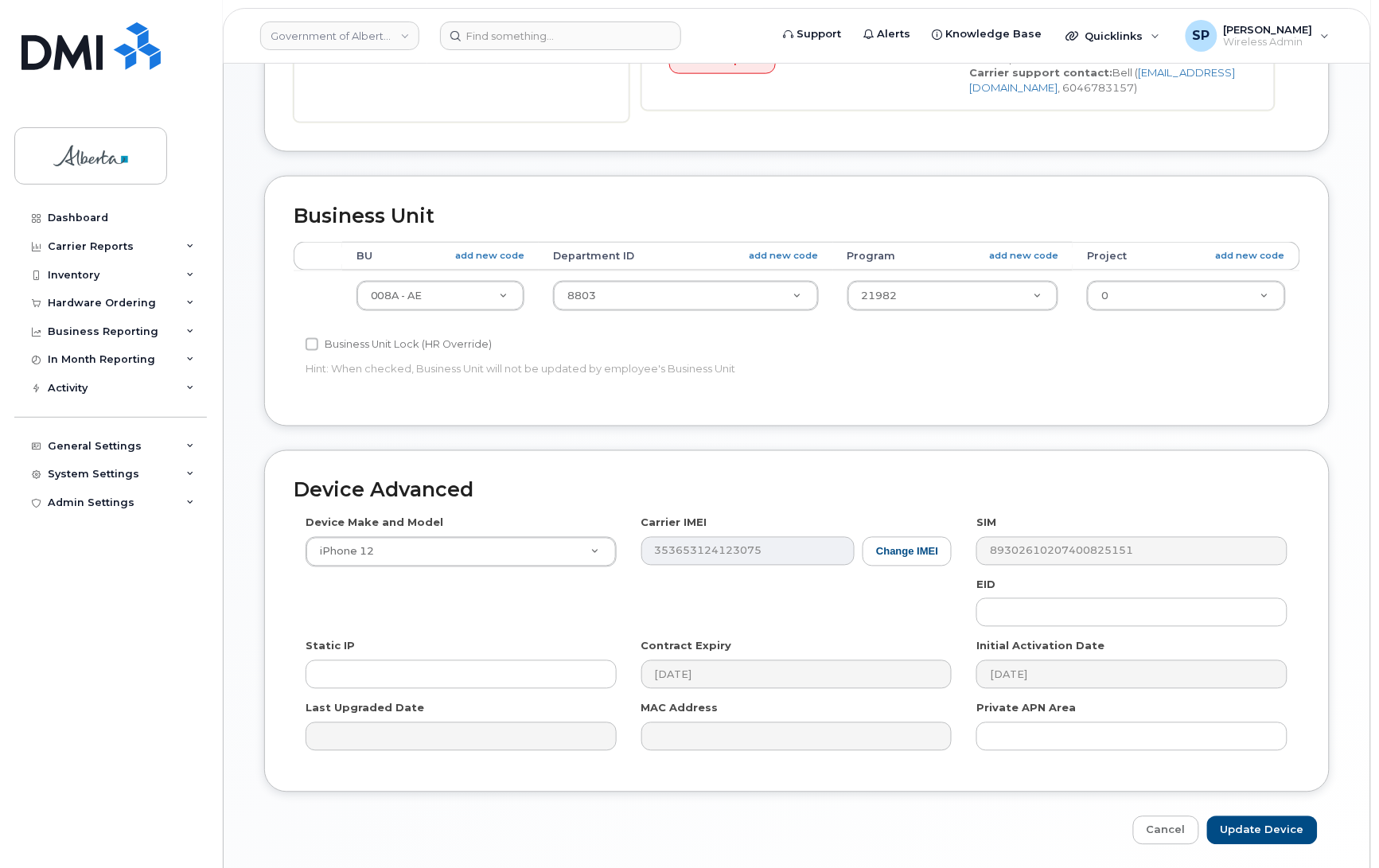
scroll to position [618, 0]
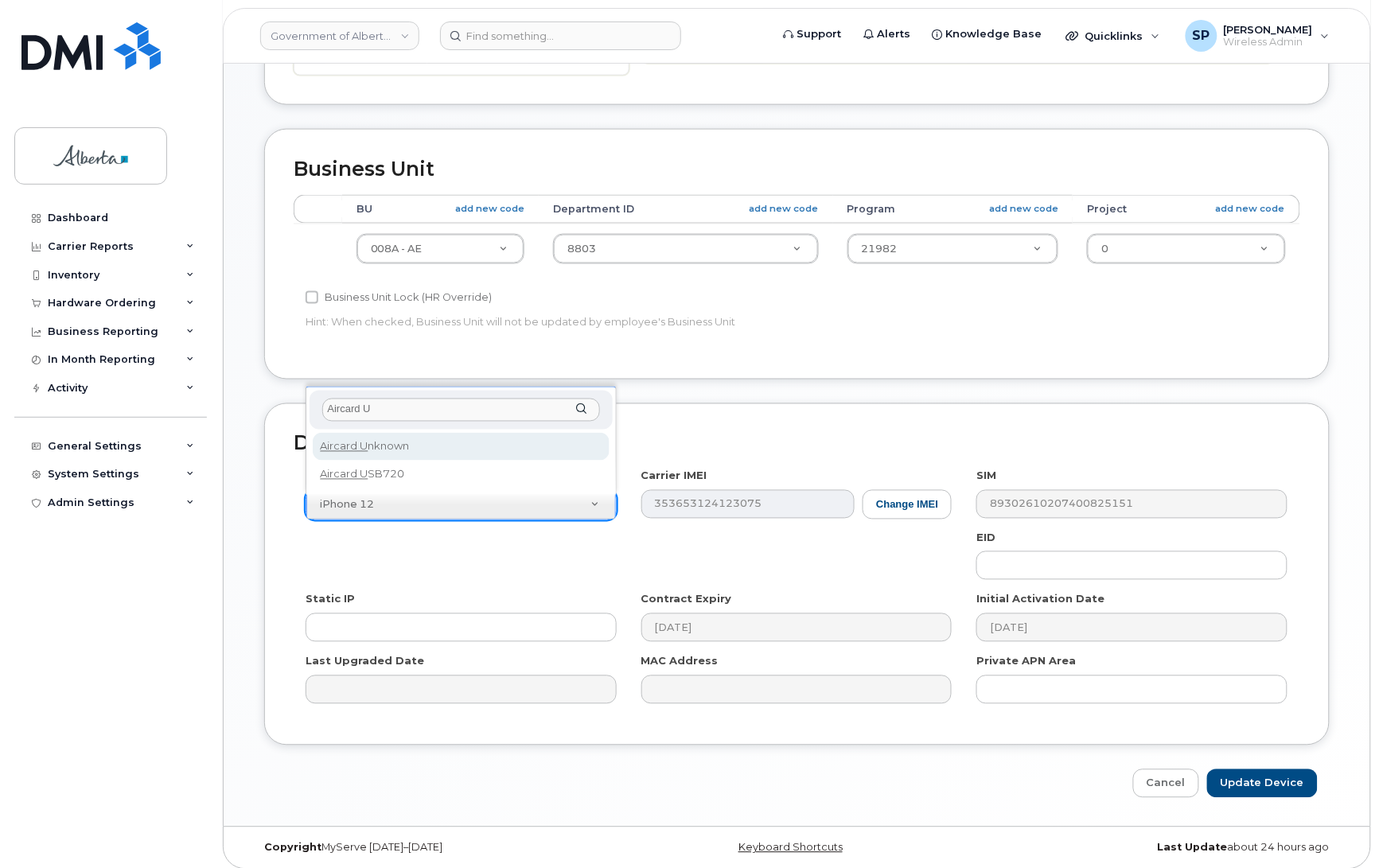
type input "Aircard U"
select select "971"
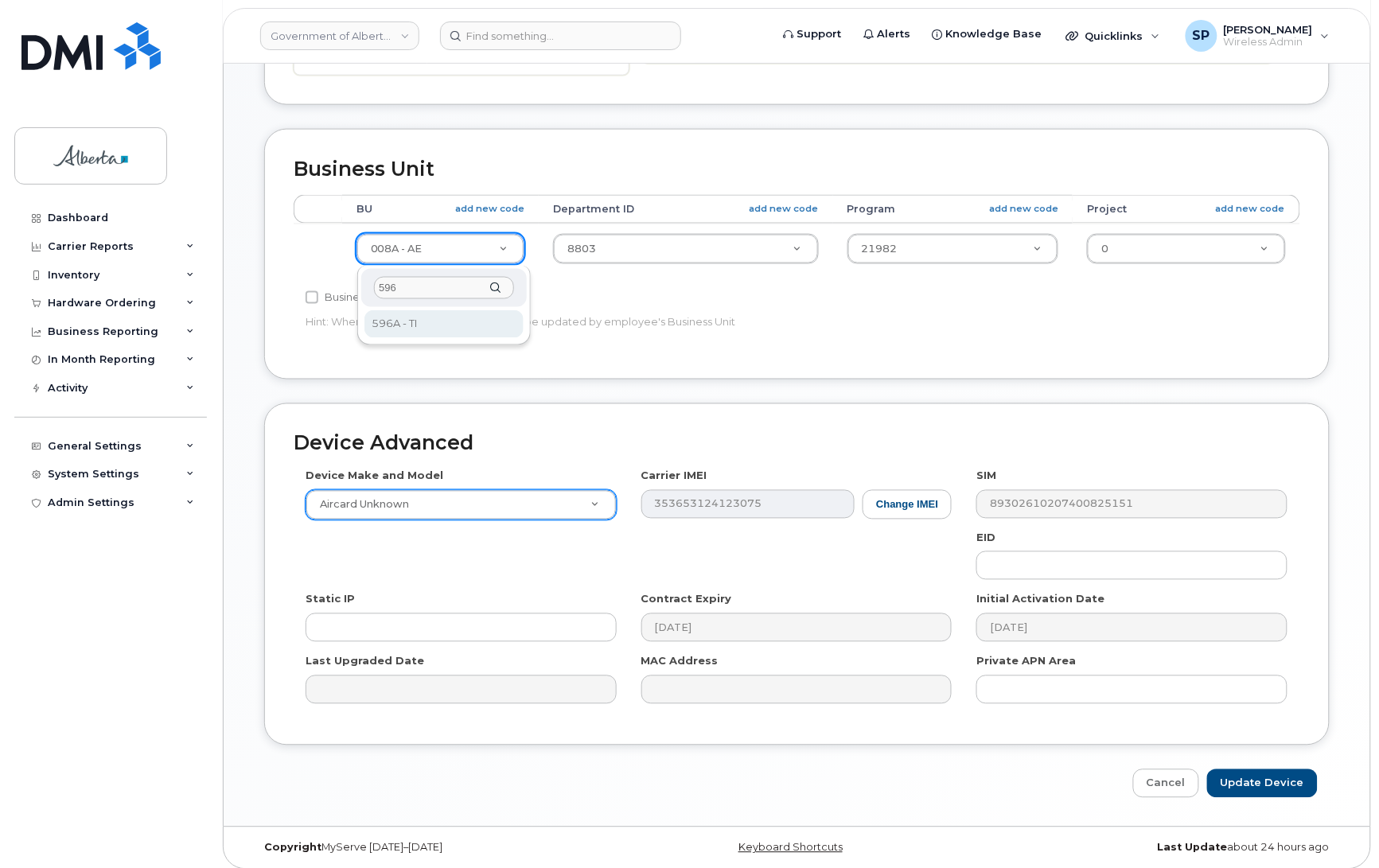
type input "596"
select select "4797729"
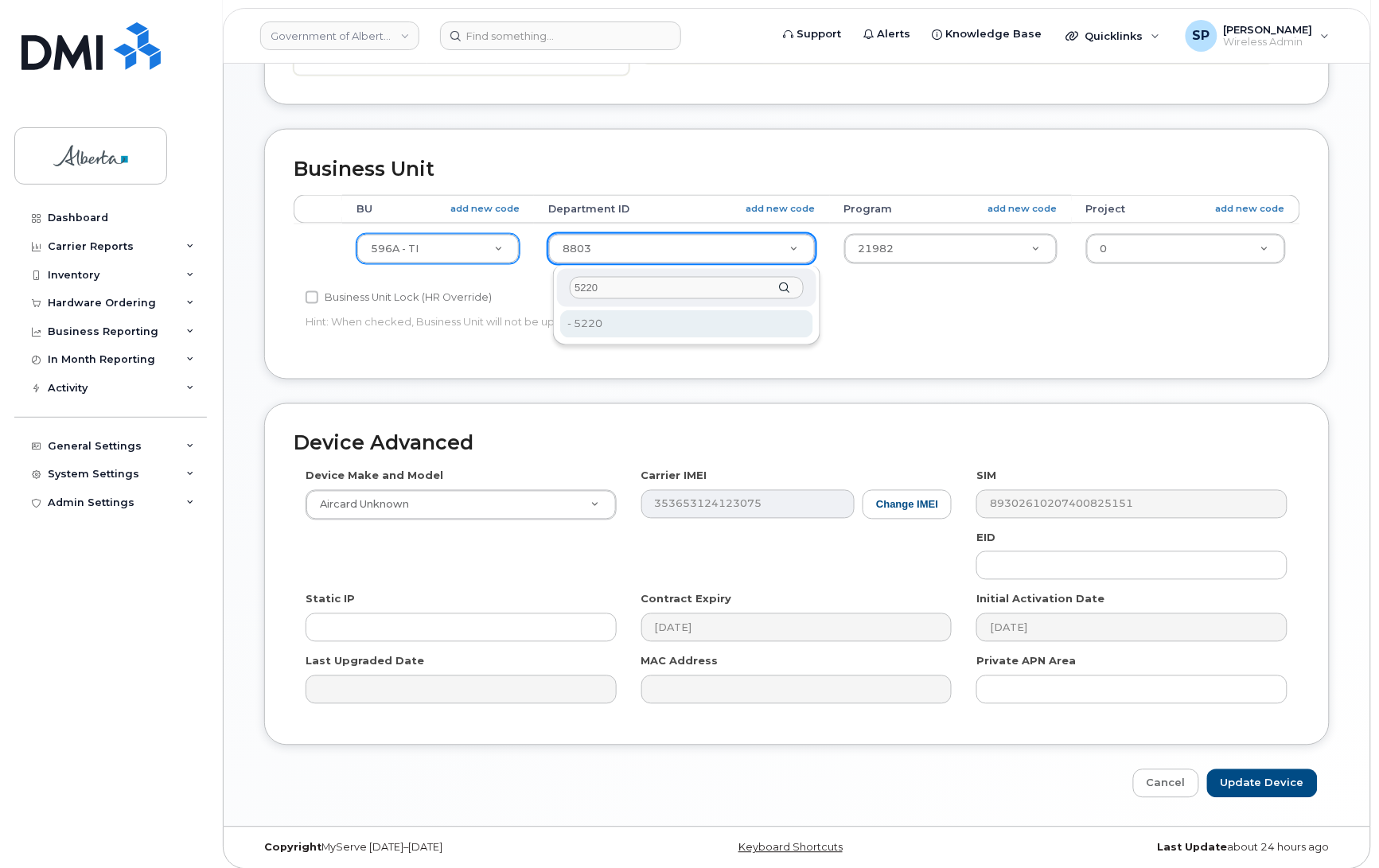
type input "5220"
type input "4802987"
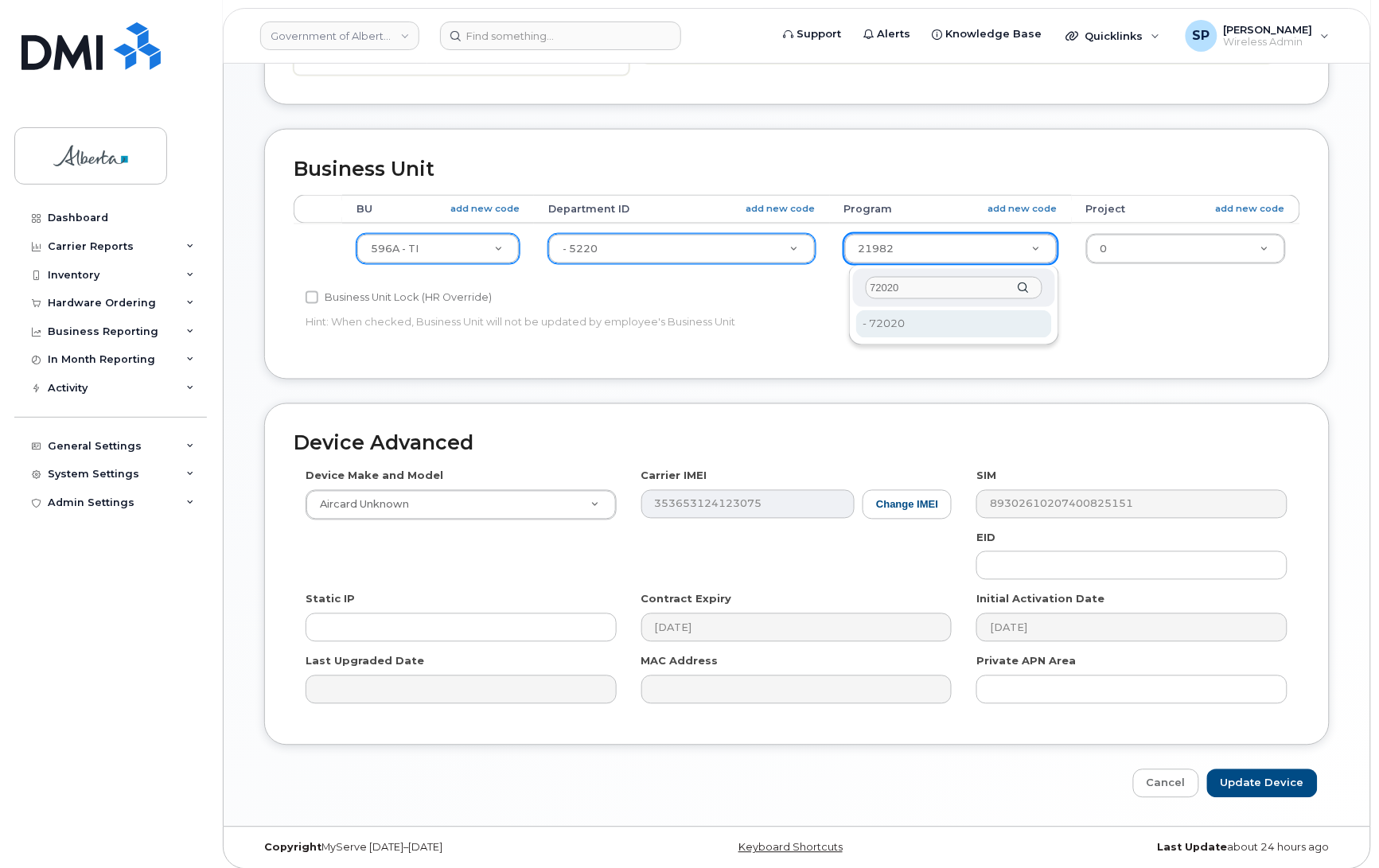
type input "72020"
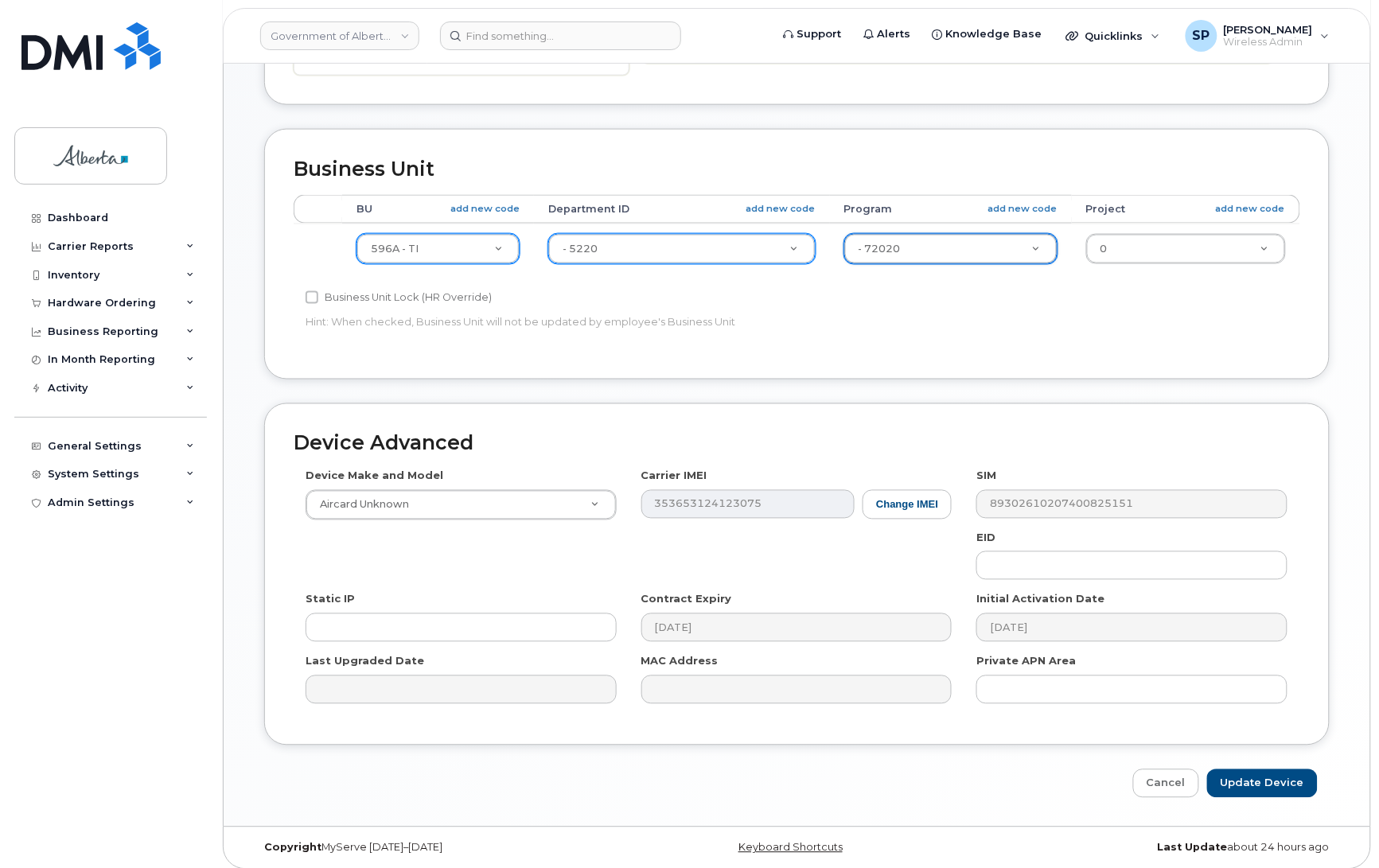
type input "4803008"
click at [1250, 789] on input "Update Device" at bounding box center [1263, 784] width 110 height 29
type input "Saving..."
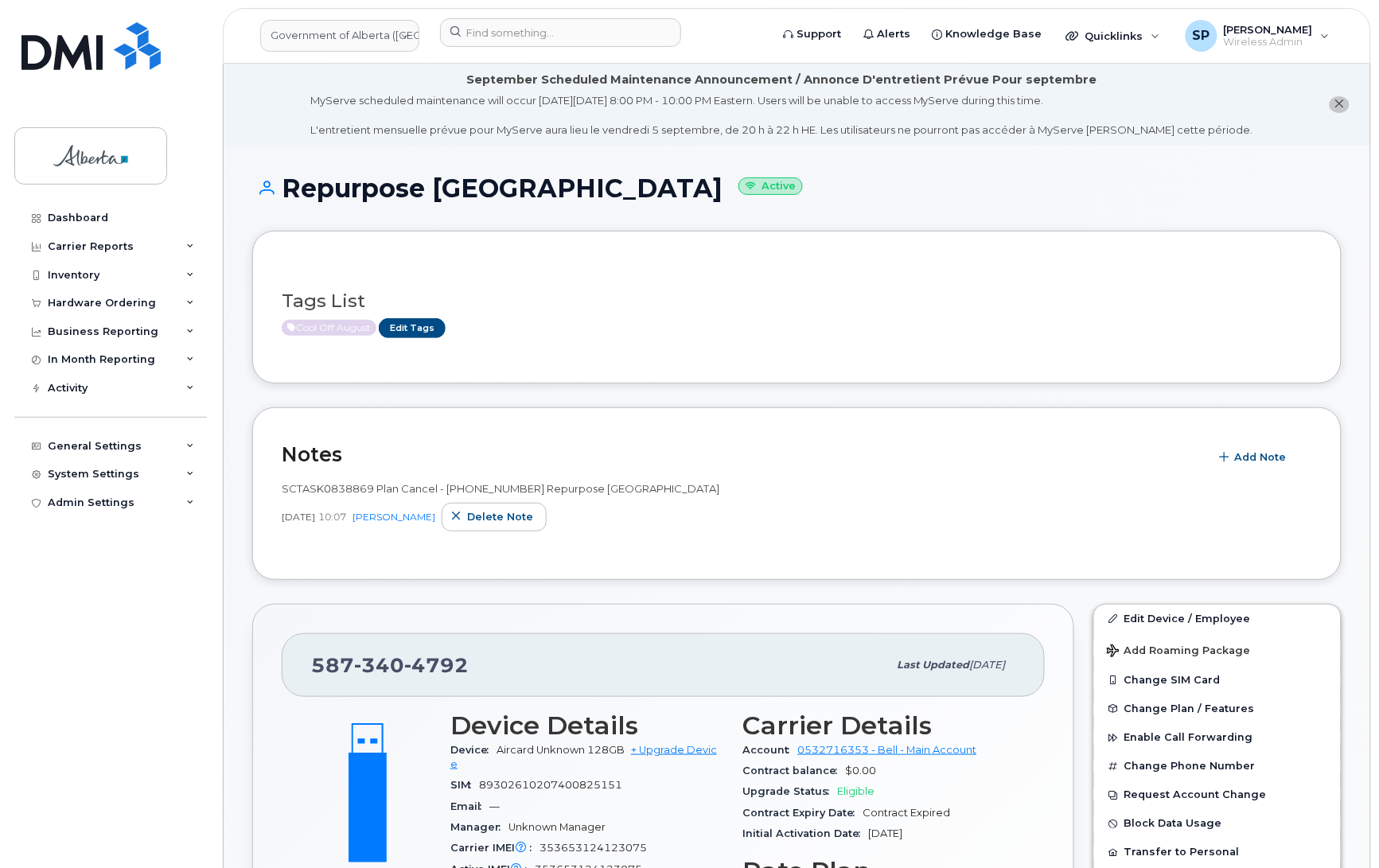
click at [627, 310] on h3 "Tags List" at bounding box center [797, 302] width 1031 height 20
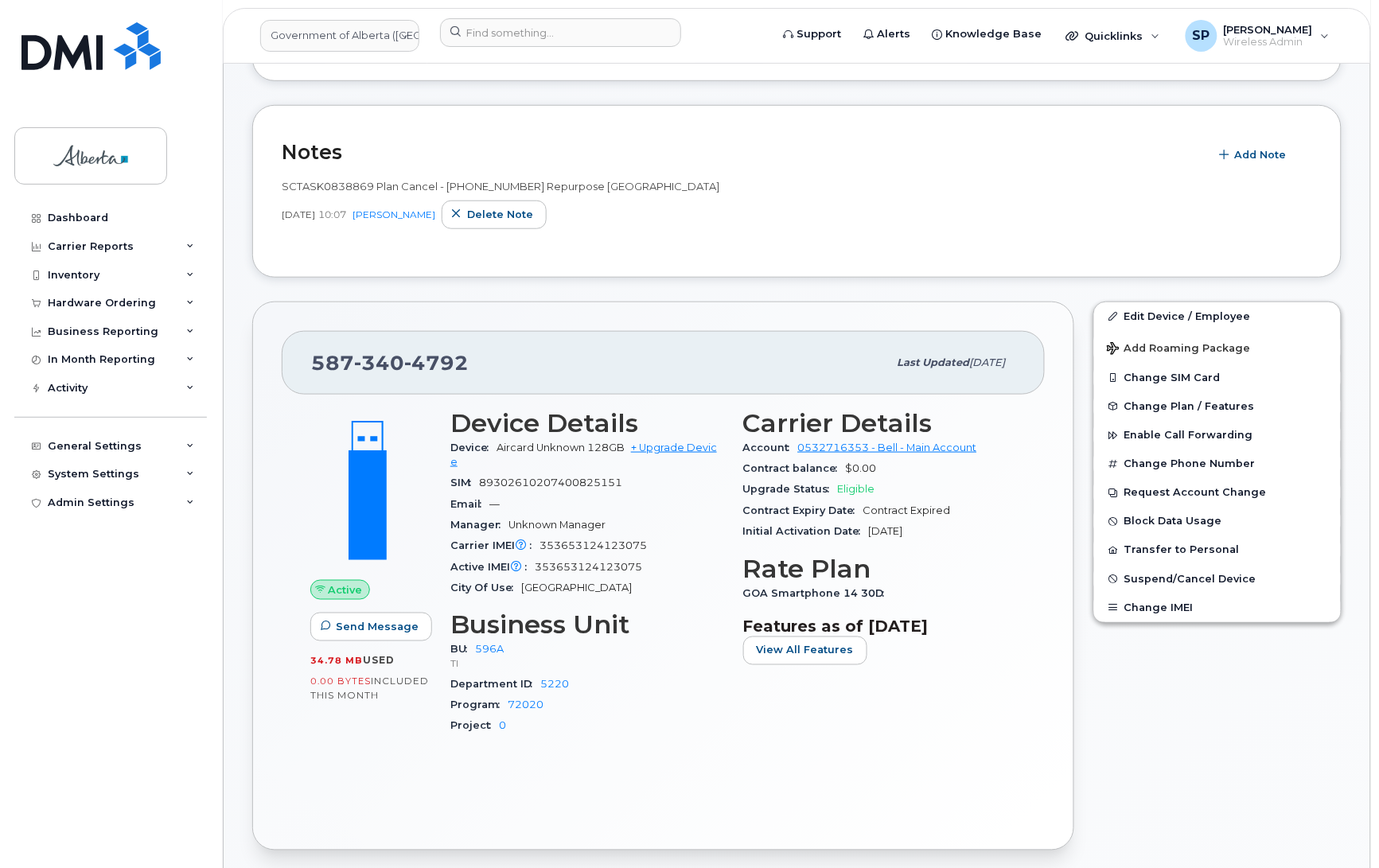
scroll to position [310, 0]
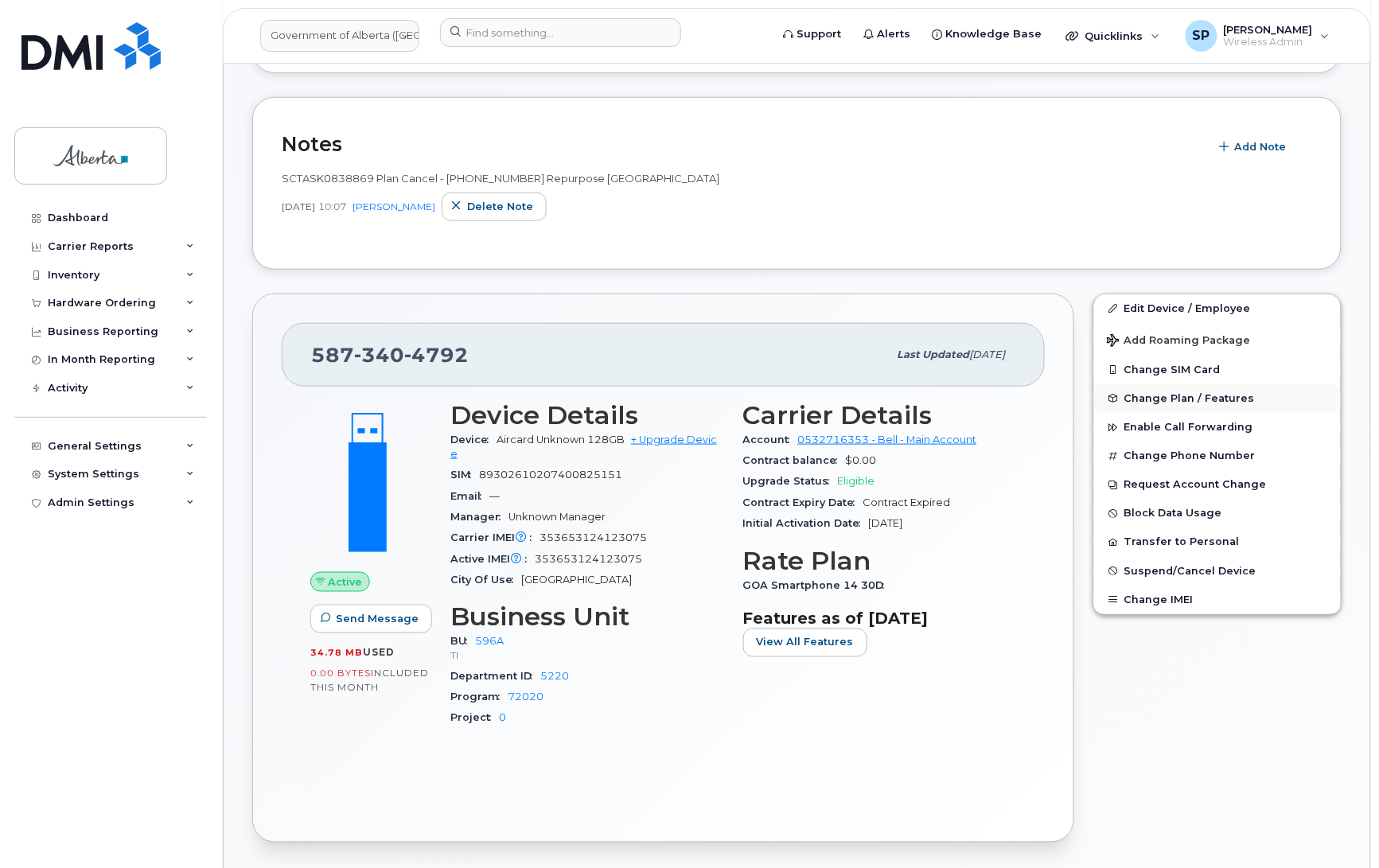
click at [1176, 404] on span "Change Plan / Features" at bounding box center [1189, 399] width 131 height 12
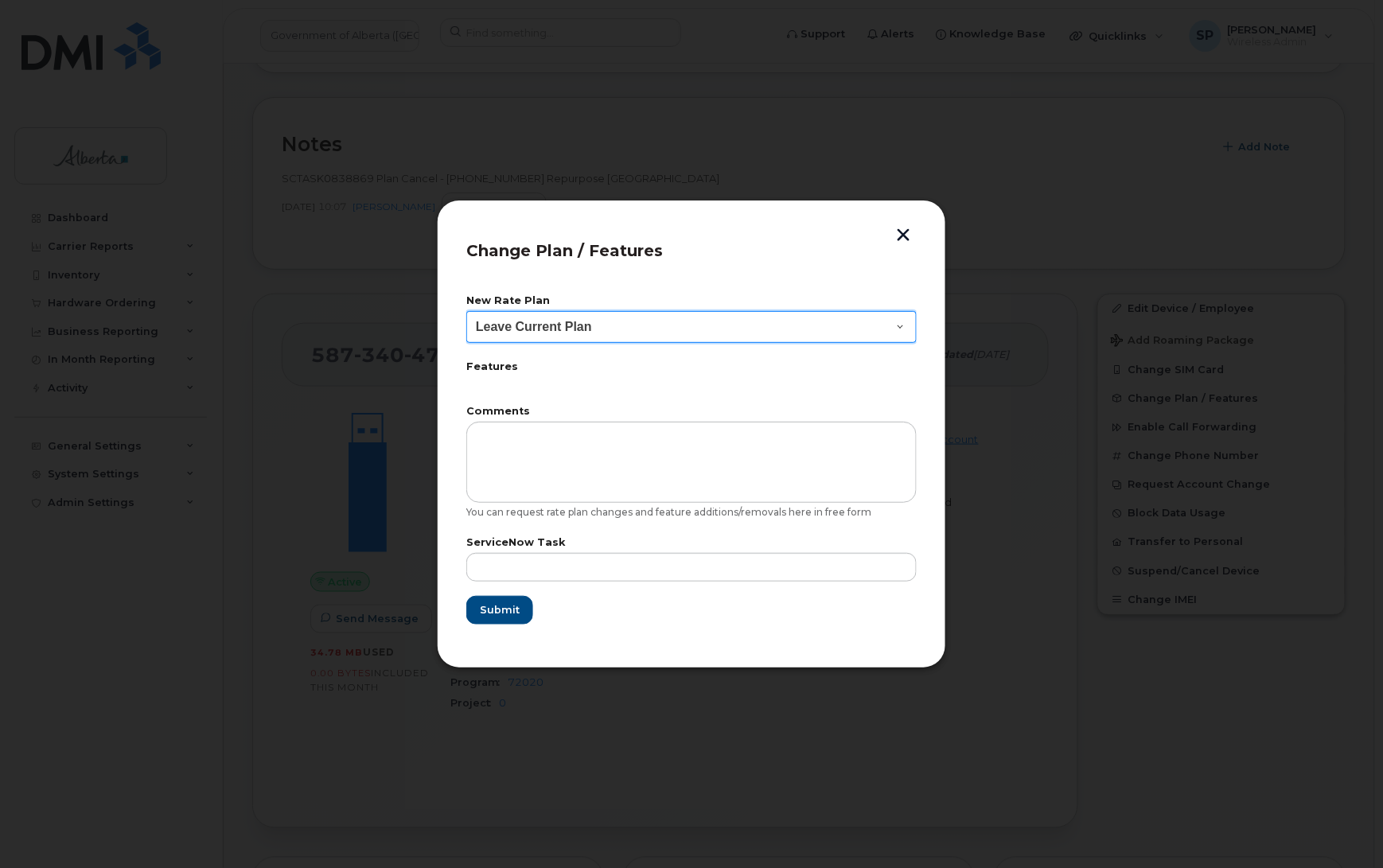
click at [571, 330] on select "Leave Current Plan GOA Data plan 9 30 d GOA–Unlimited Data Plan 9" at bounding box center [691, 327] width 450 height 32
select select "1790211"
click at [466, 311] on select "Leave Current Plan GOA Data plan 9 30 d GOA–Unlimited Data Plan 9" at bounding box center [691, 327] width 450 height 32
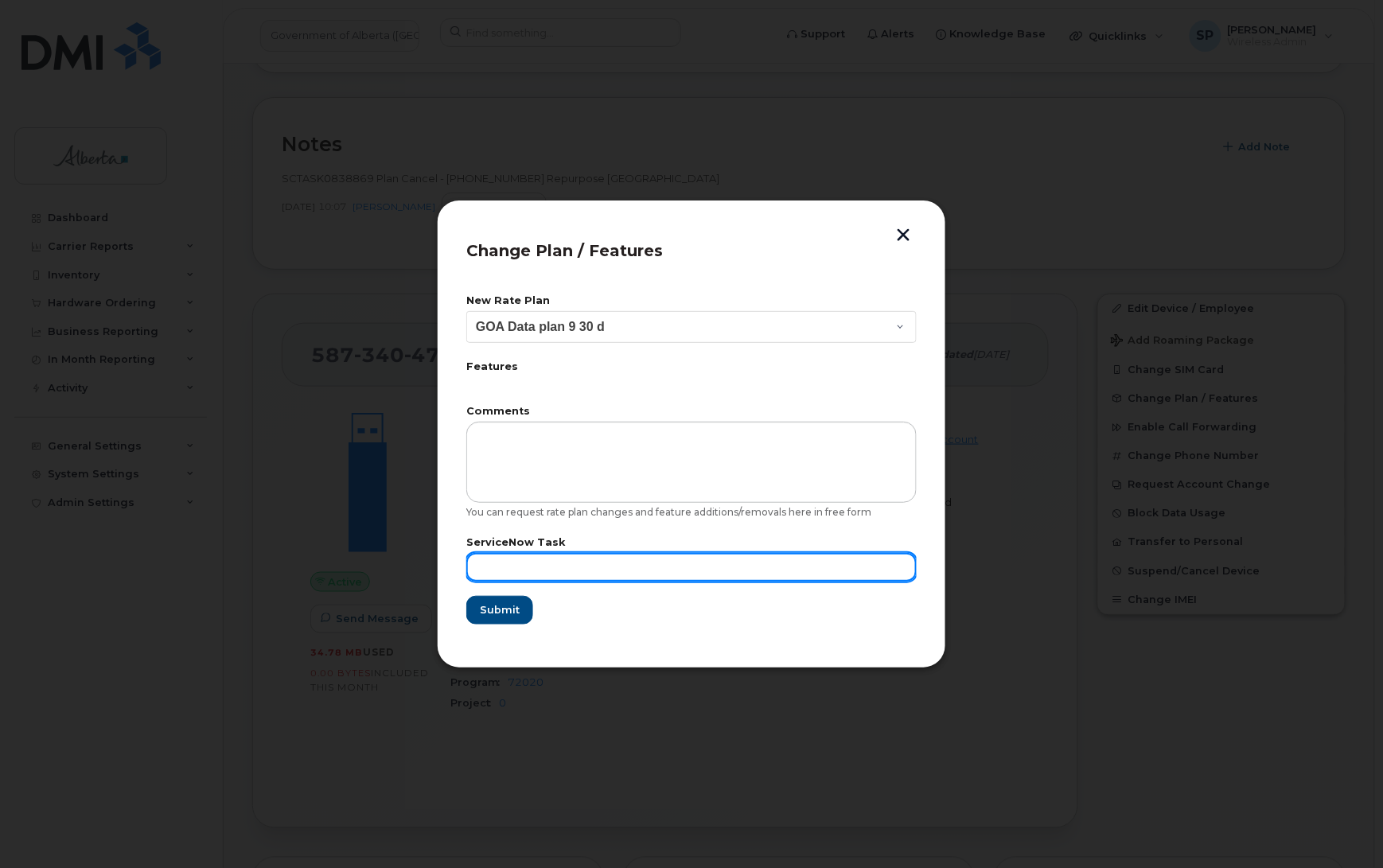
click at [571, 571] on input "text" at bounding box center [691, 567] width 450 height 29
paste input "SCTASK0838869"
type input "SCTASK0838869"
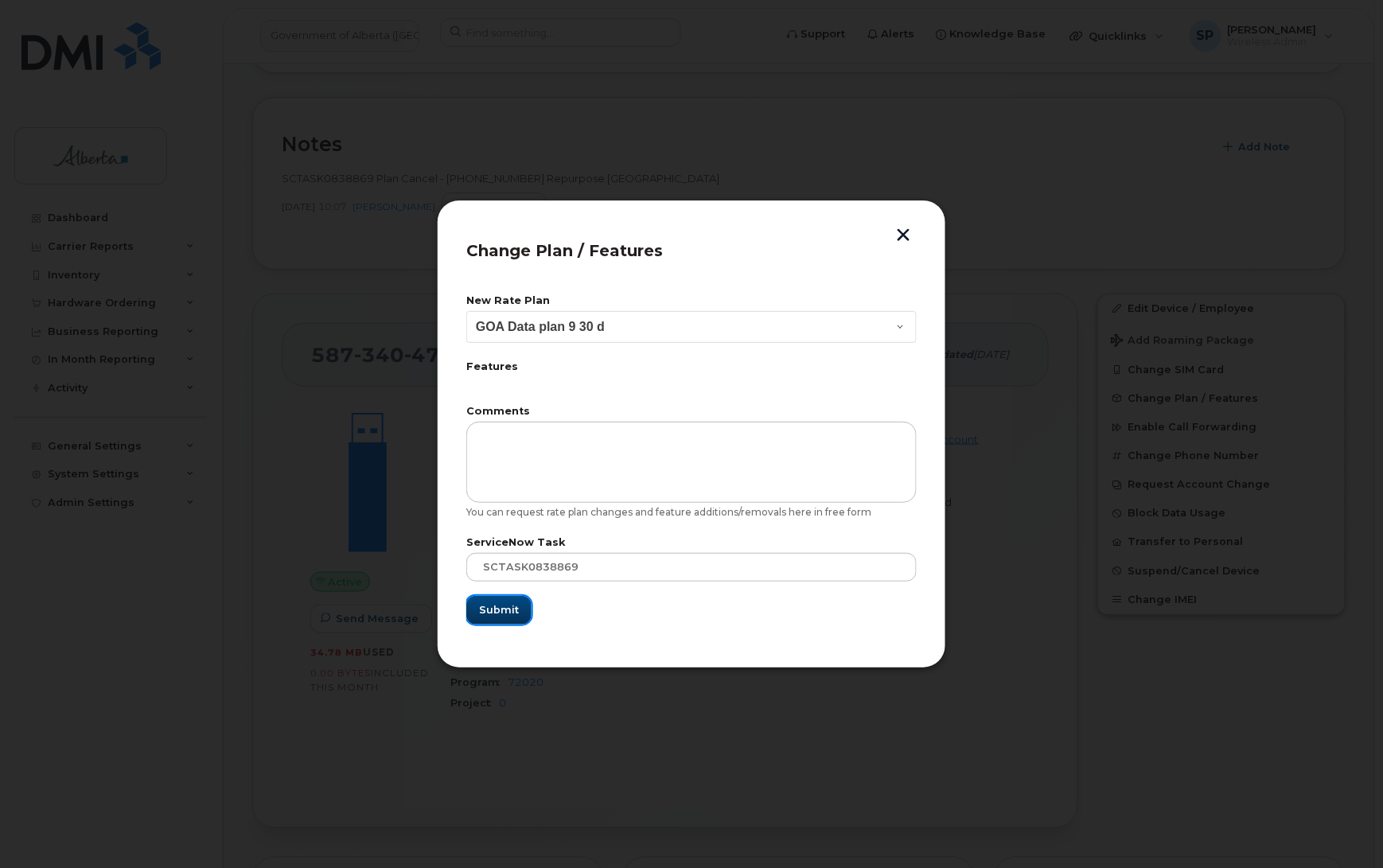
click at [494, 613] on span "Submit" at bounding box center [498, 610] width 40 height 15
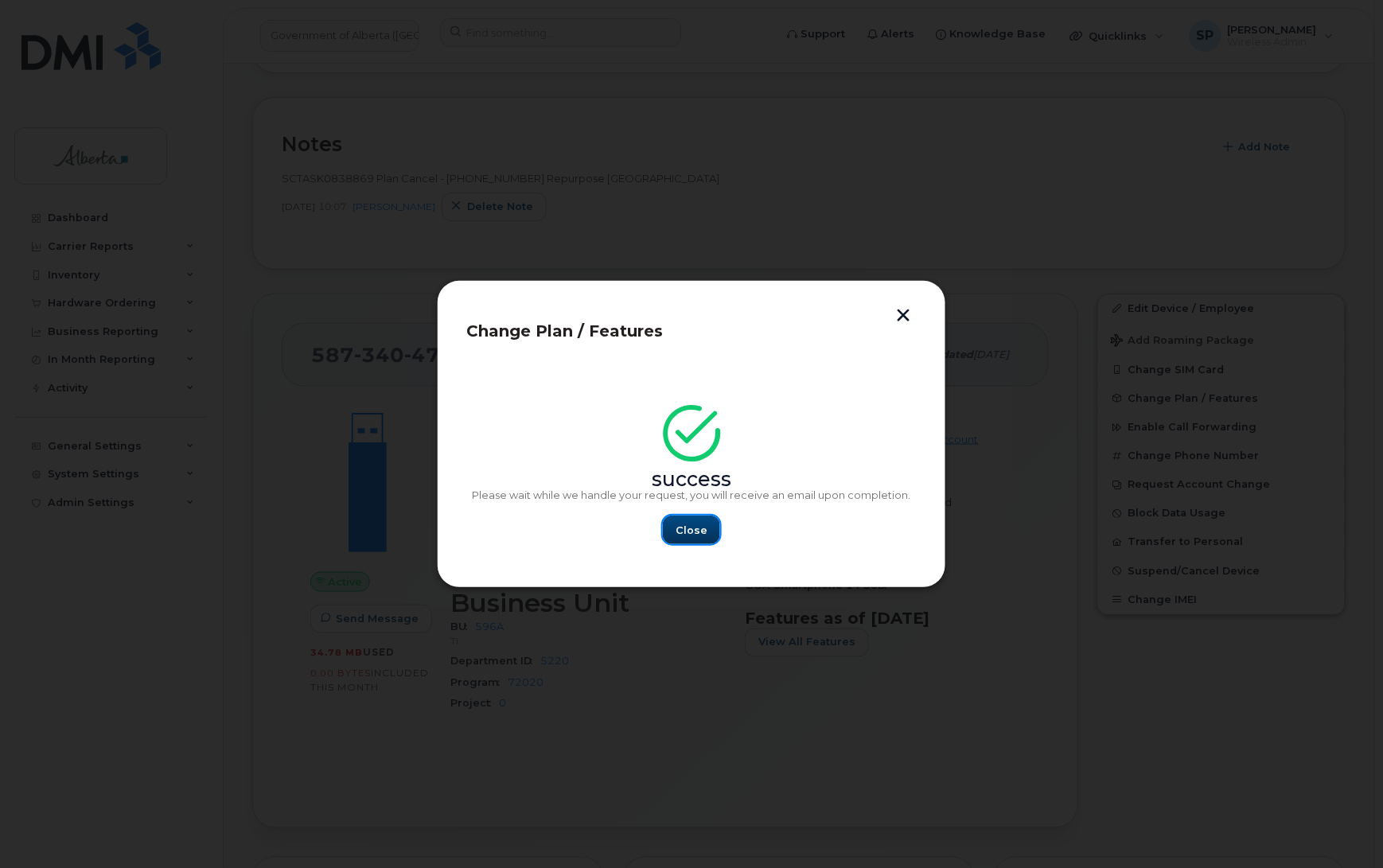
click at [687, 533] on span "Close" at bounding box center [692, 530] width 32 height 15
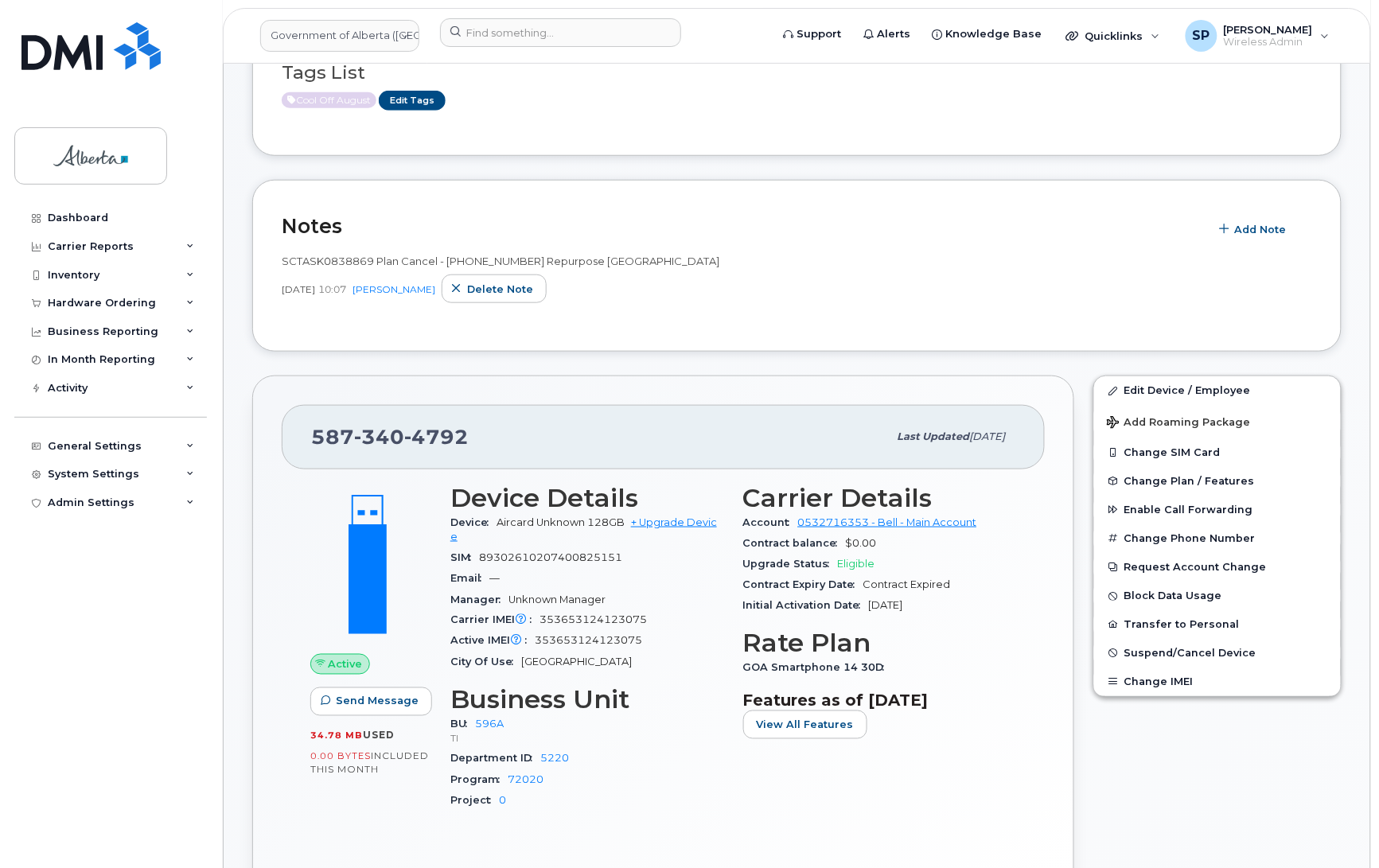
scroll to position [352, 0]
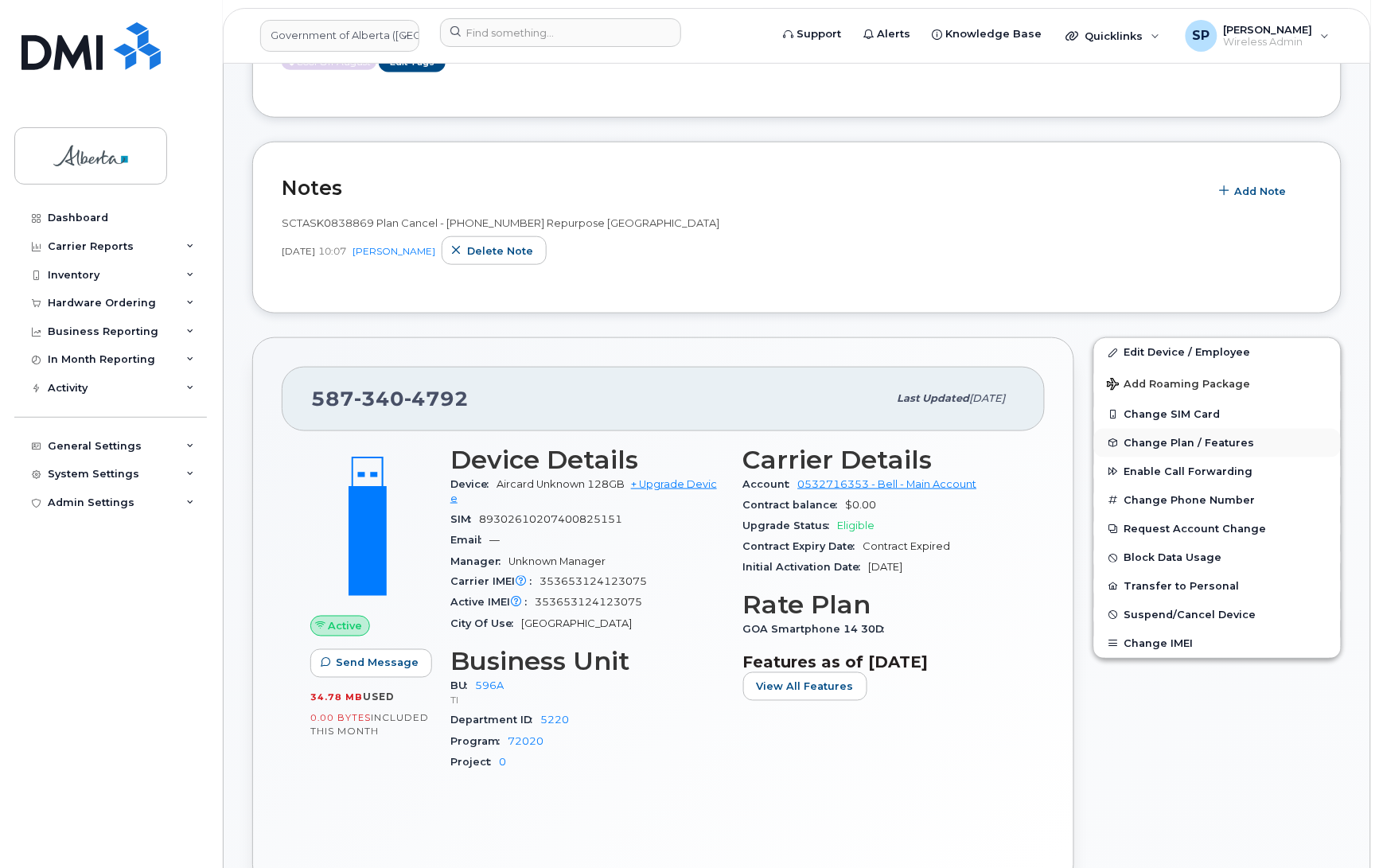
click at [1160, 438] on span "Change Plan / Features" at bounding box center [1189, 442] width 131 height 12
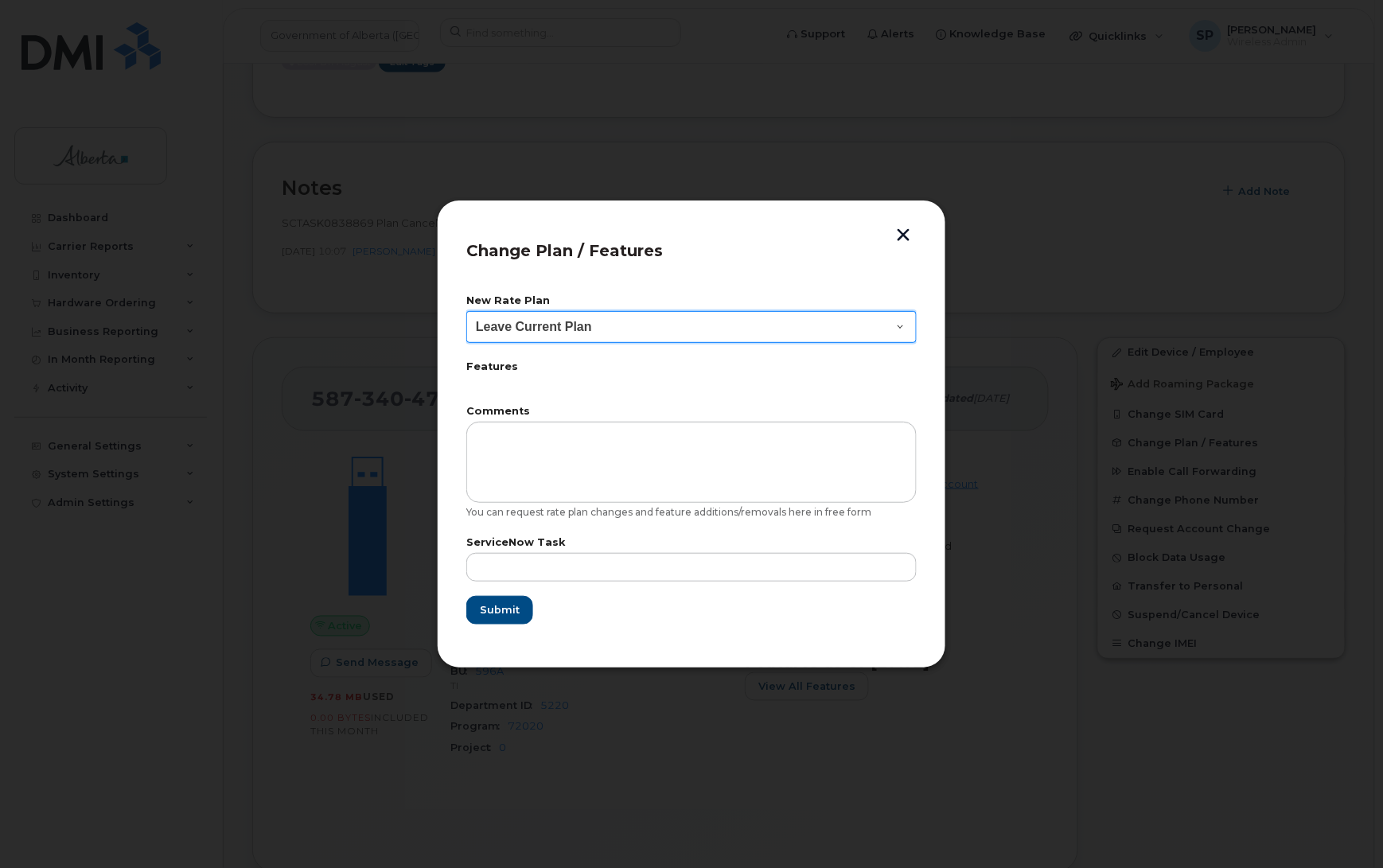
click at [571, 327] on select "Leave Current Plan GOA Data plan 9 30 d GOA–Unlimited Data Plan 9" at bounding box center [691, 327] width 450 height 32
select select "1790211"
click at [466, 311] on select "Leave Current Plan GOA Data plan 9 30 d GOA–Unlimited Data Plan 9" at bounding box center [691, 327] width 450 height 32
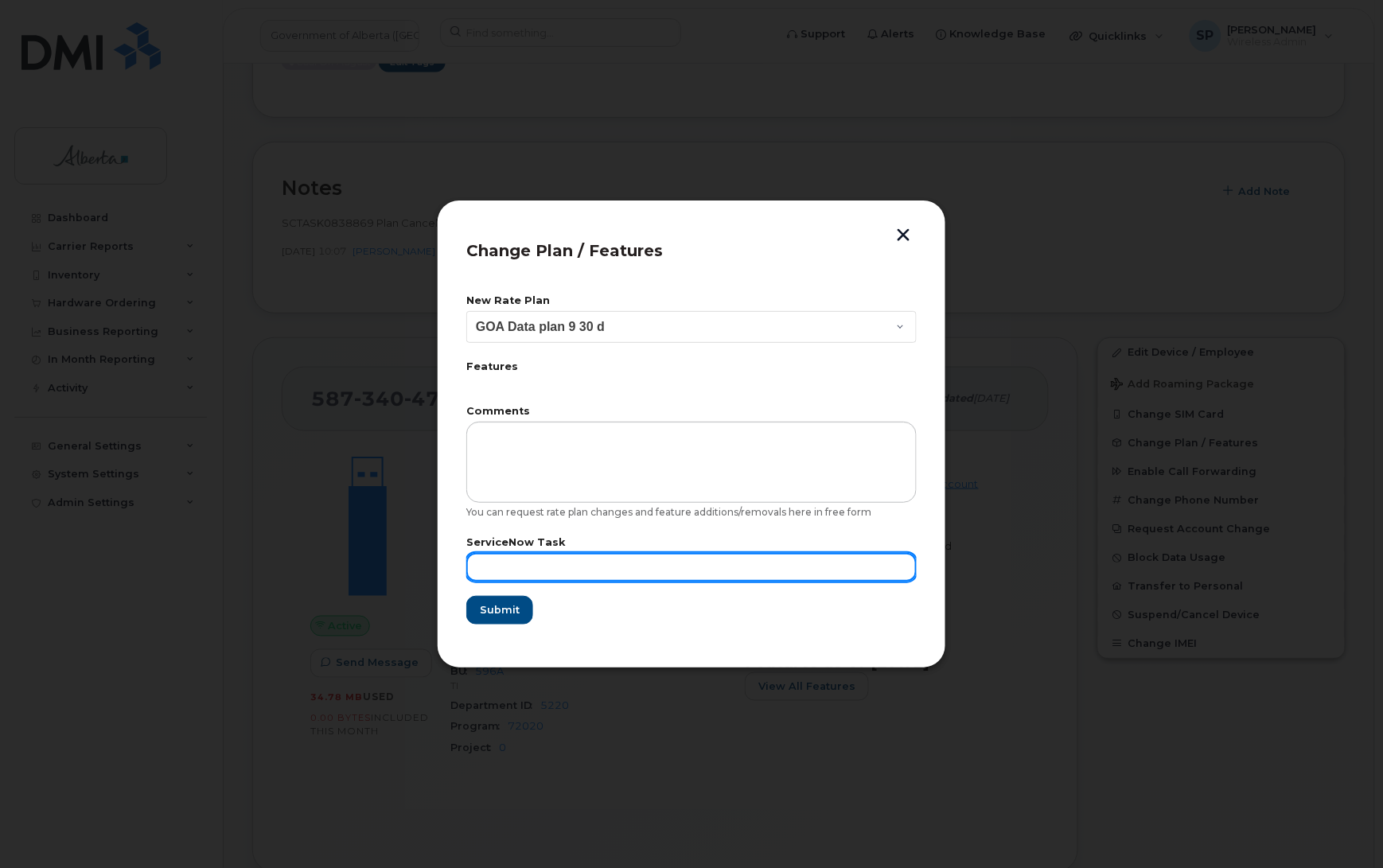
click at [498, 564] on input "text" at bounding box center [691, 567] width 450 height 29
paste input "SCTASK0838854"
type input "SCTASK0838854"
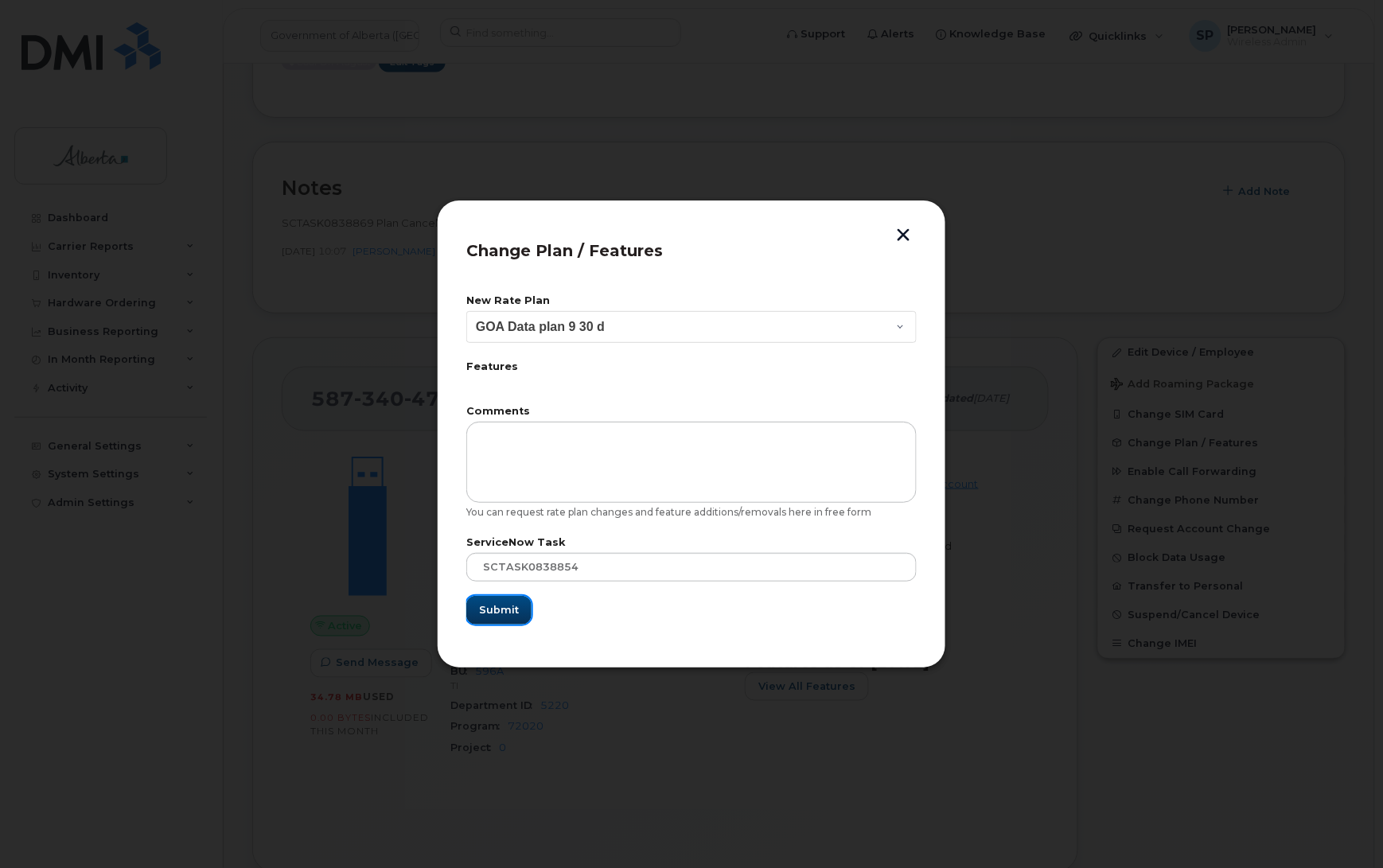
click at [490, 610] on span "Submit" at bounding box center [498, 610] width 40 height 15
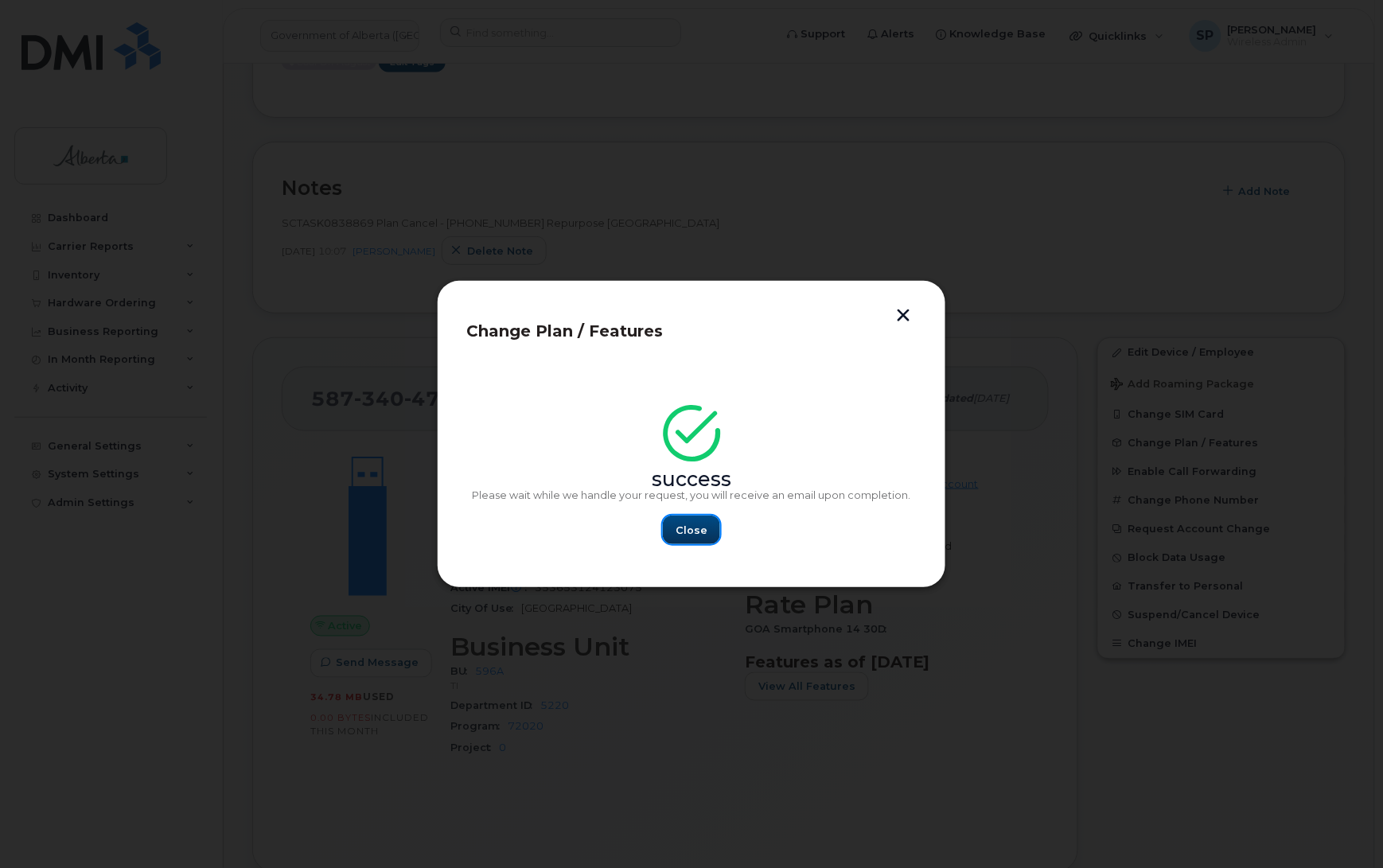
click at [690, 531] on span "Close" at bounding box center [692, 530] width 32 height 15
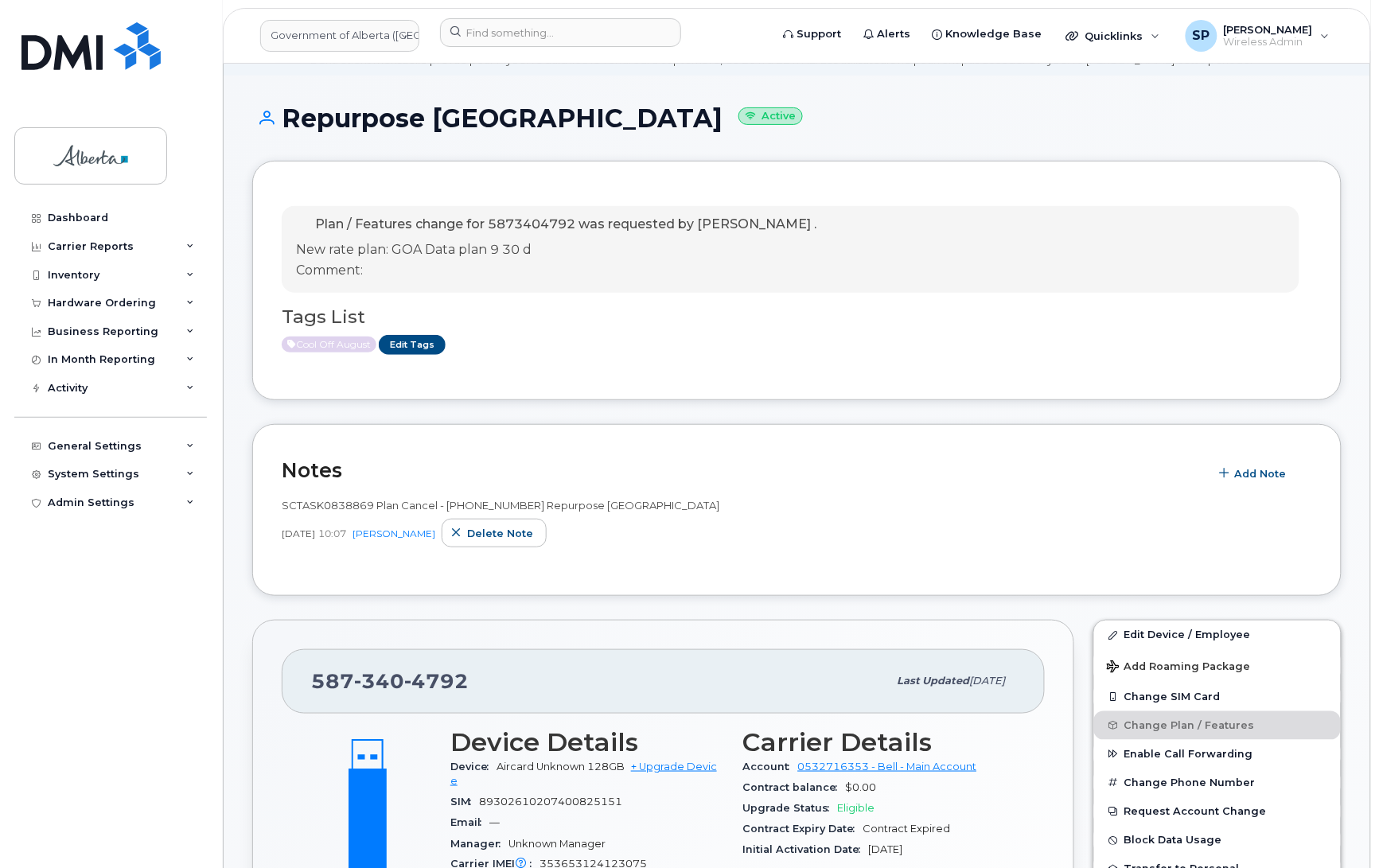
scroll to position [0, 0]
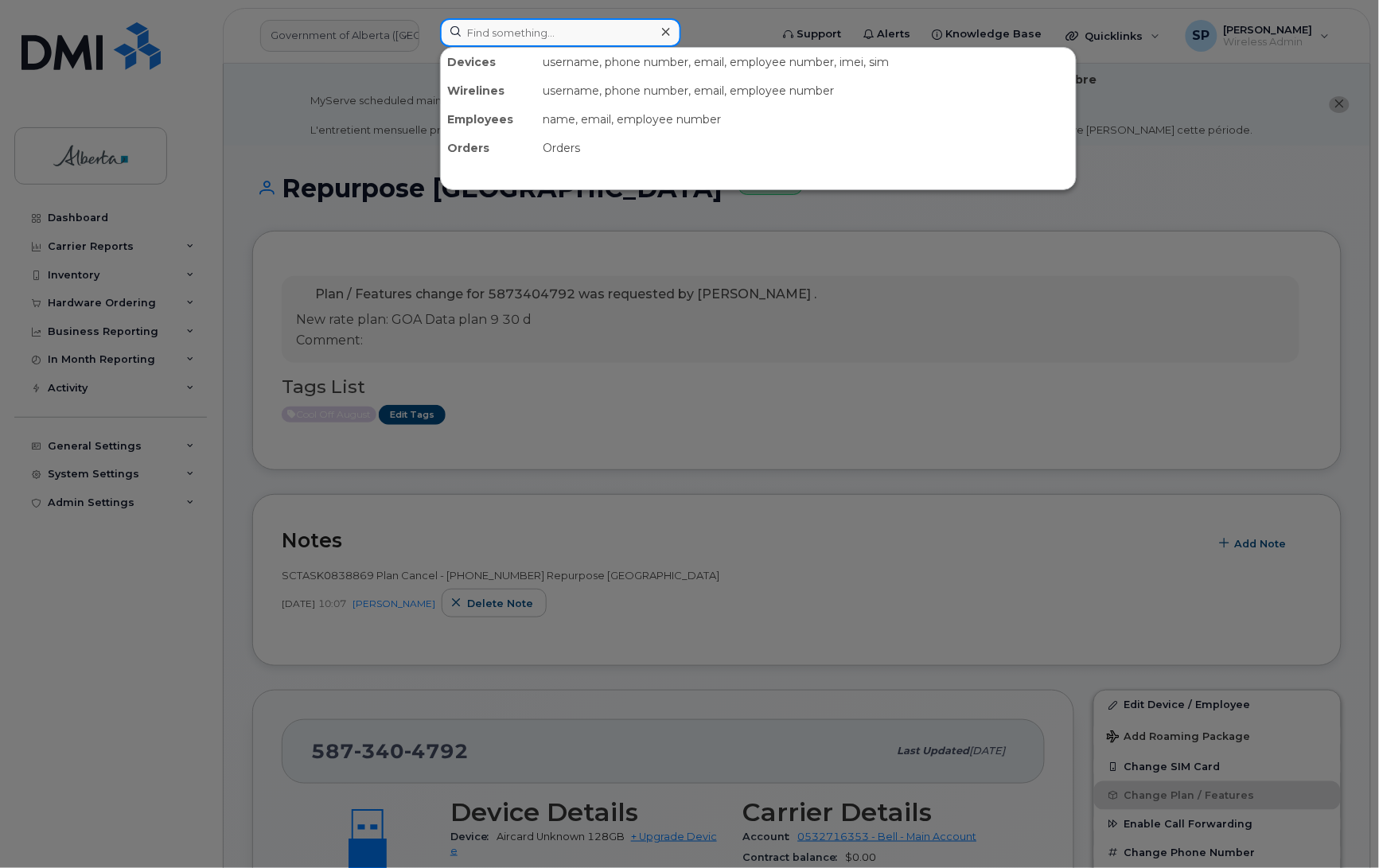
click at [553, 29] on input at bounding box center [561, 33] width 241 height 29
paste input "5873355213"
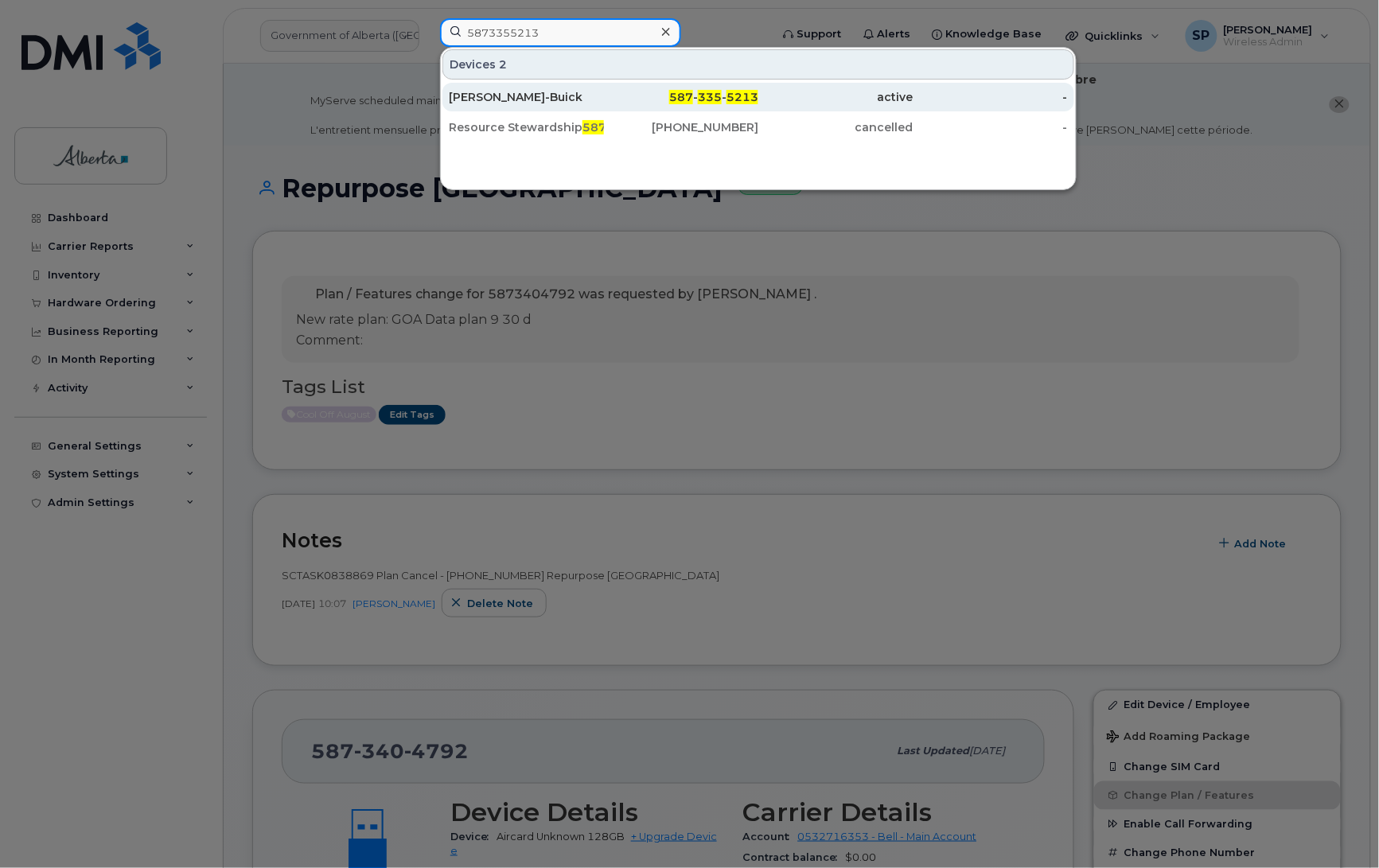
type input "5873355213"
click at [531, 97] on div "Maya Pungur-Buick" at bounding box center [527, 97] width 155 height 16
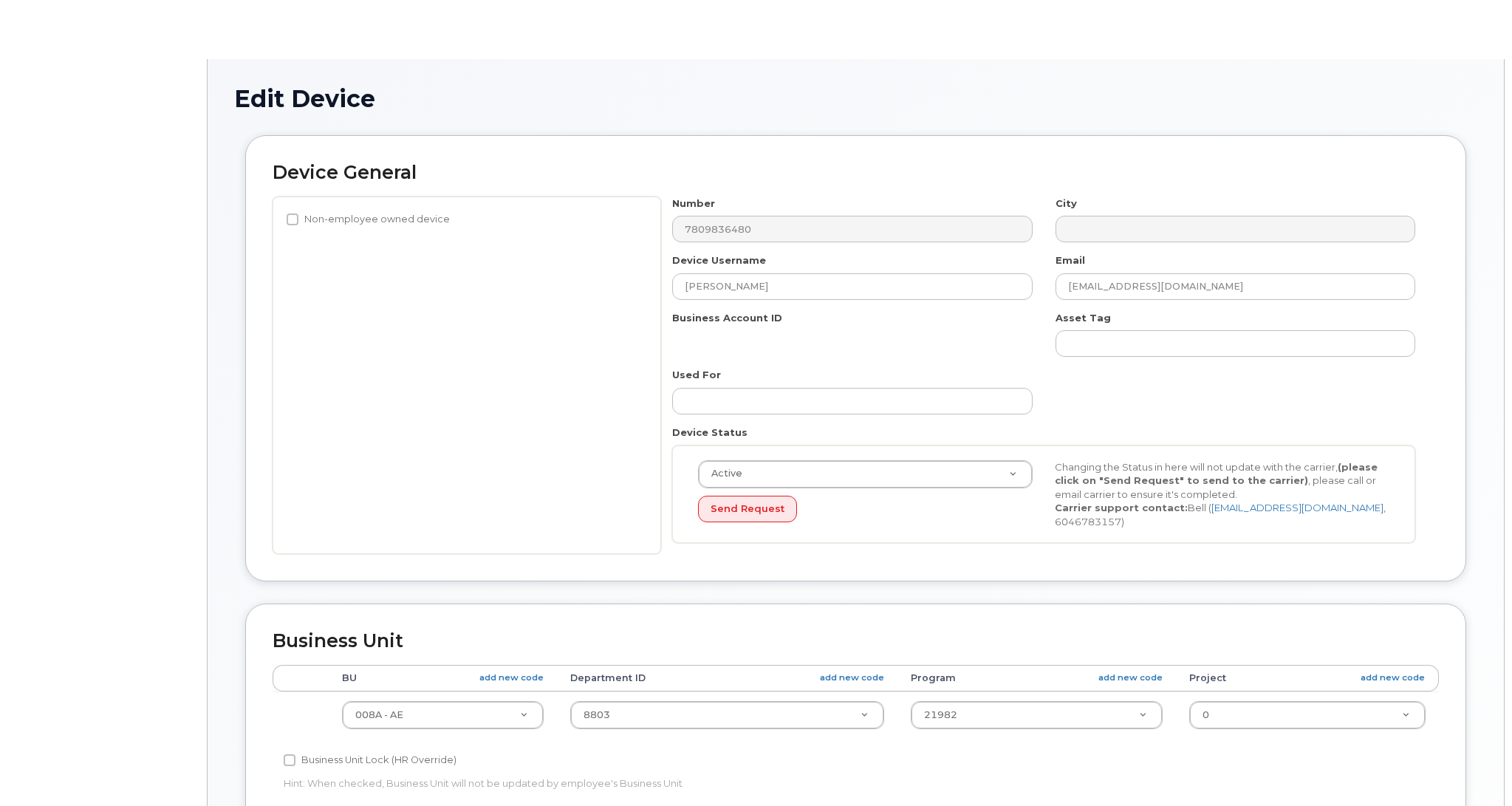
select select "4749737"
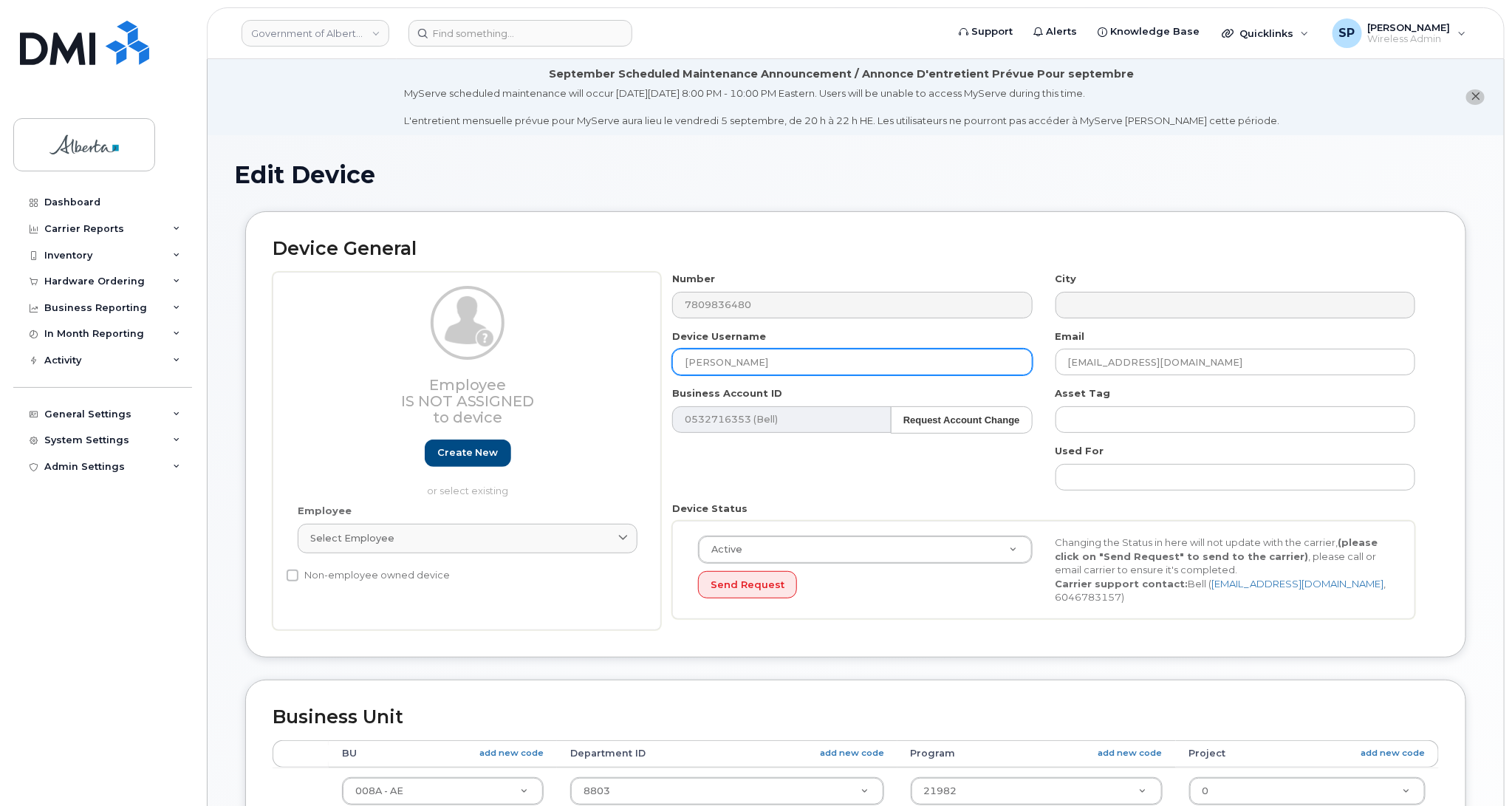
drag, startPoint x: 709, startPoint y: 353, endPoint x: 581, endPoint y: 350, distance: 128.0
click at [581, 350] on div "Employee Is not assigned to device Create new or select existing Employee Selec…" at bounding box center [855, 452] width 1166 height 358
type input "Repurpose [GEOGRAPHIC_DATA]"
drag, startPoint x: 1198, startPoint y: 365, endPoint x: 1017, endPoint y: 365, distance: 181.0
click at [1017, 365] on div "Number 7809836480 City Device Username Repurpose Edmonton Email devi.gurung@gov…" at bounding box center [1043, 452] width 766 height 358
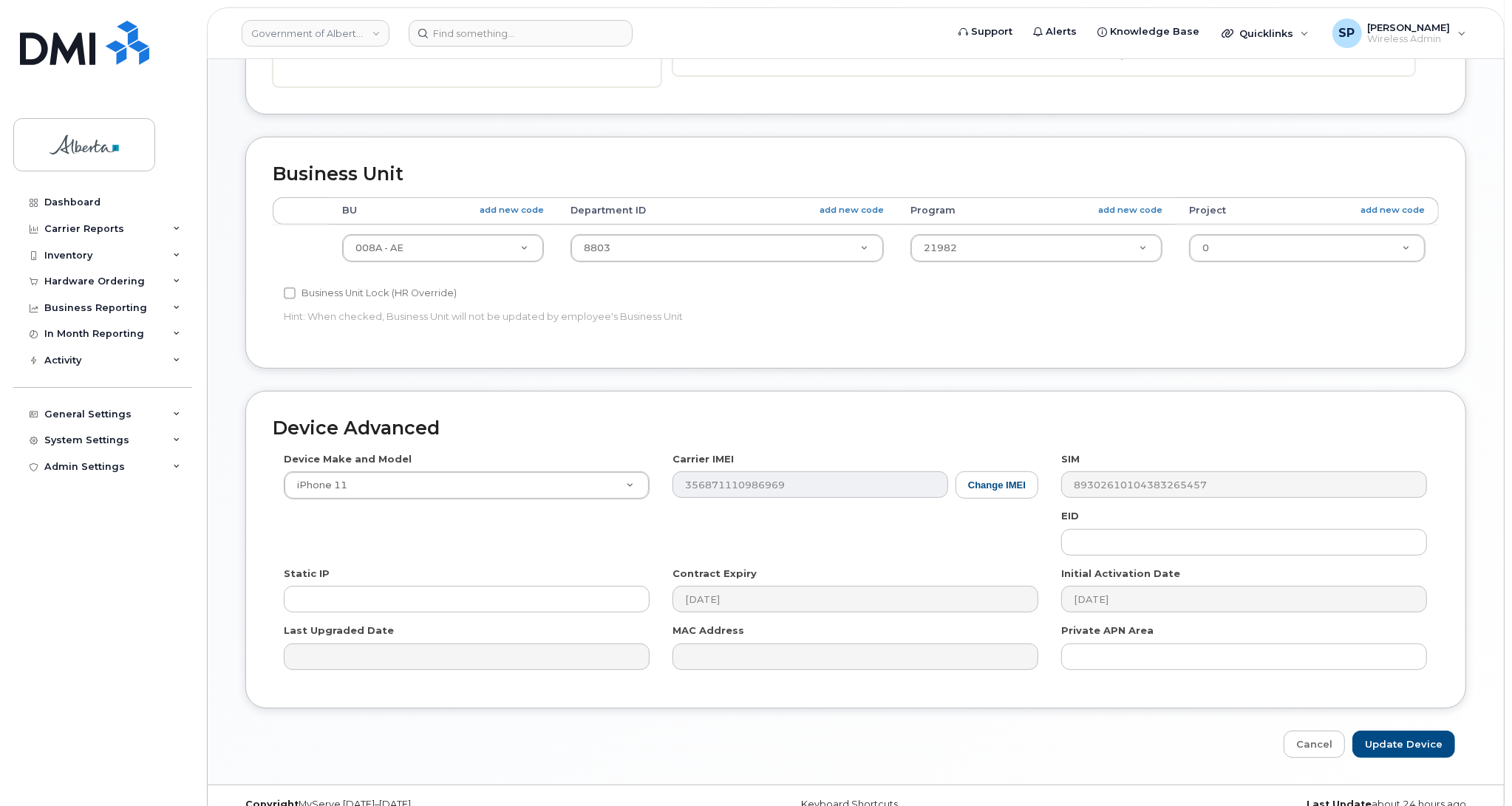
scroll to position [549, 0]
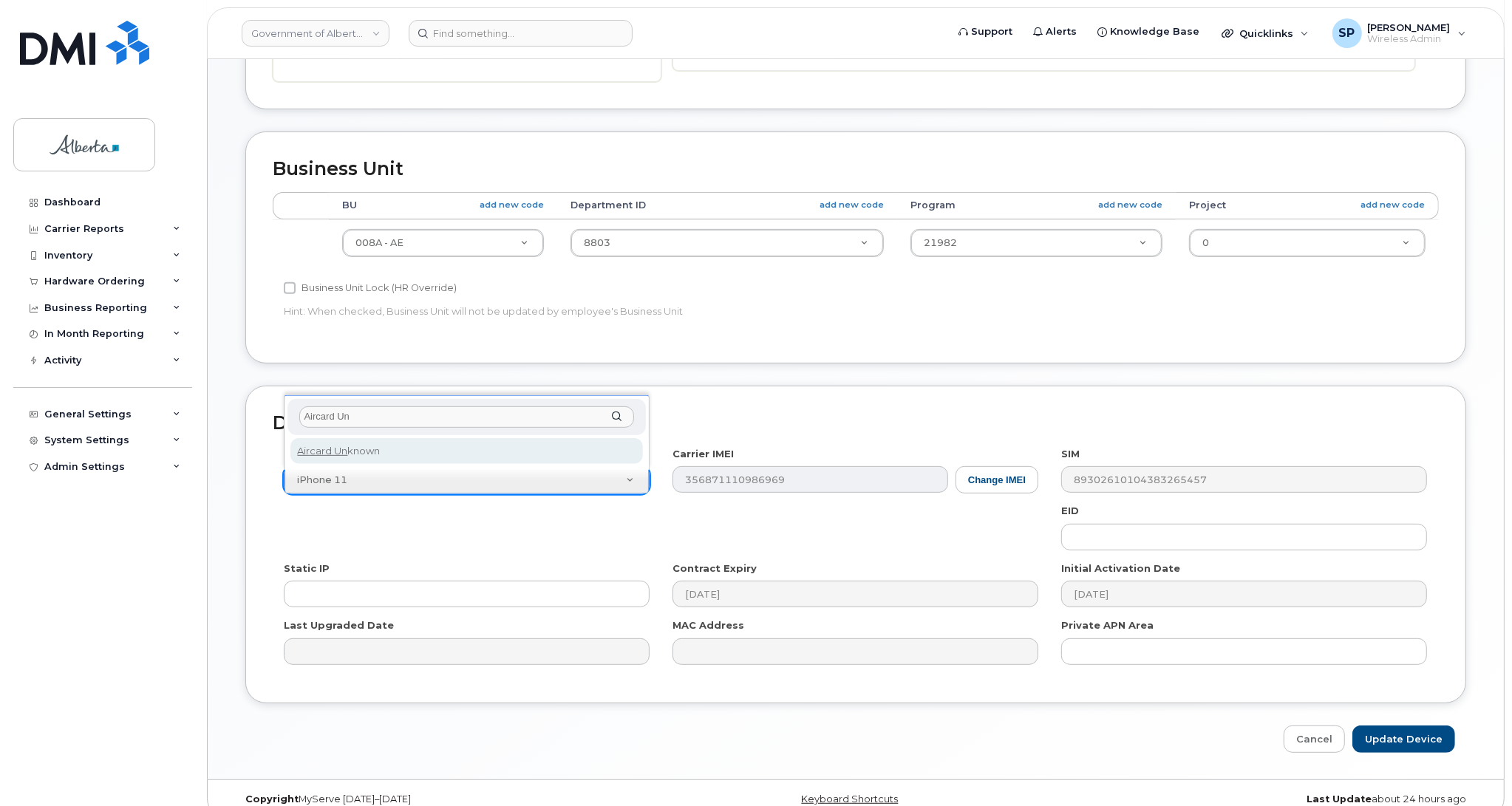
type input "Aircard Un"
select select "971"
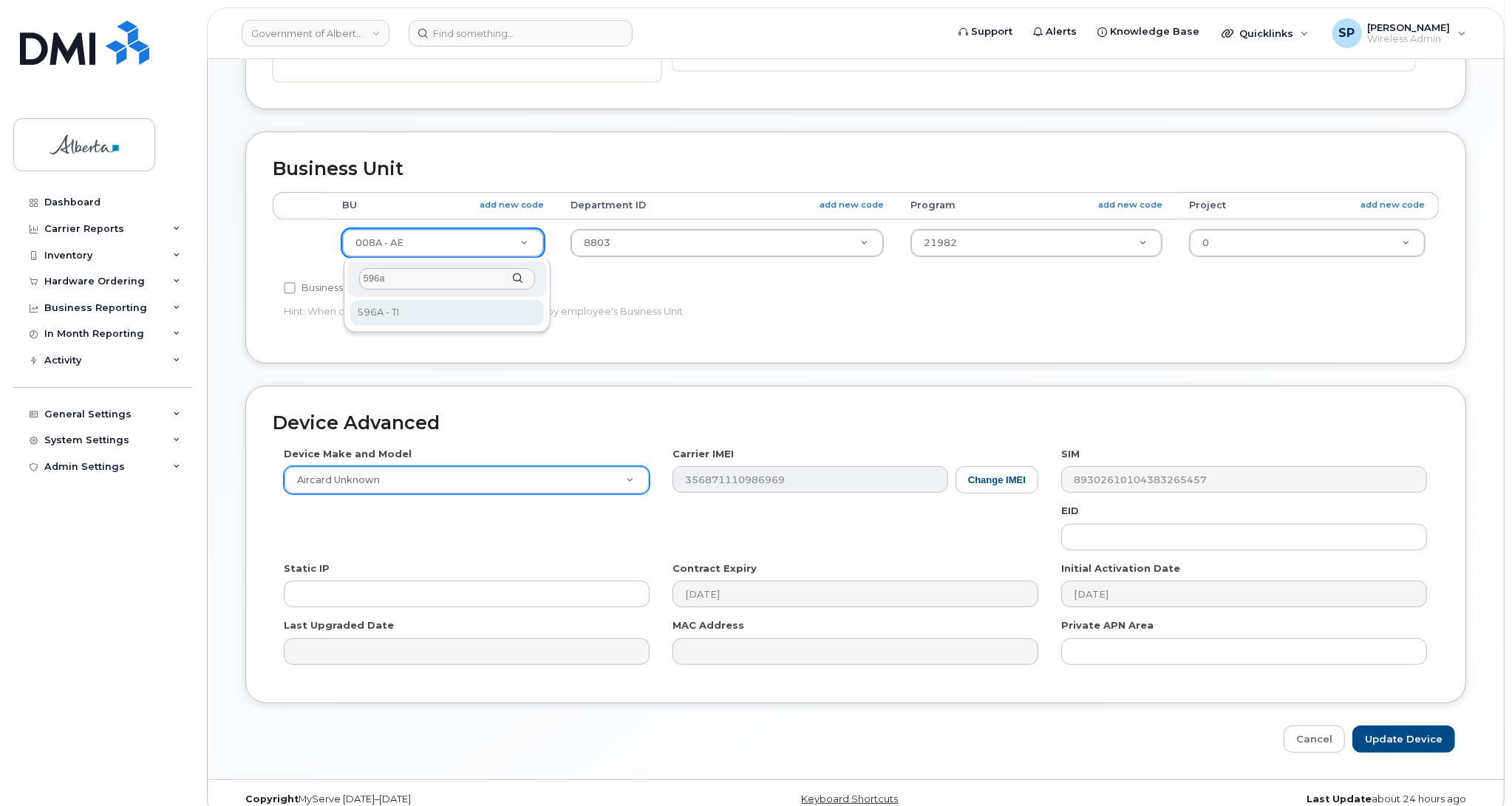
type input "596a"
select select "4797729"
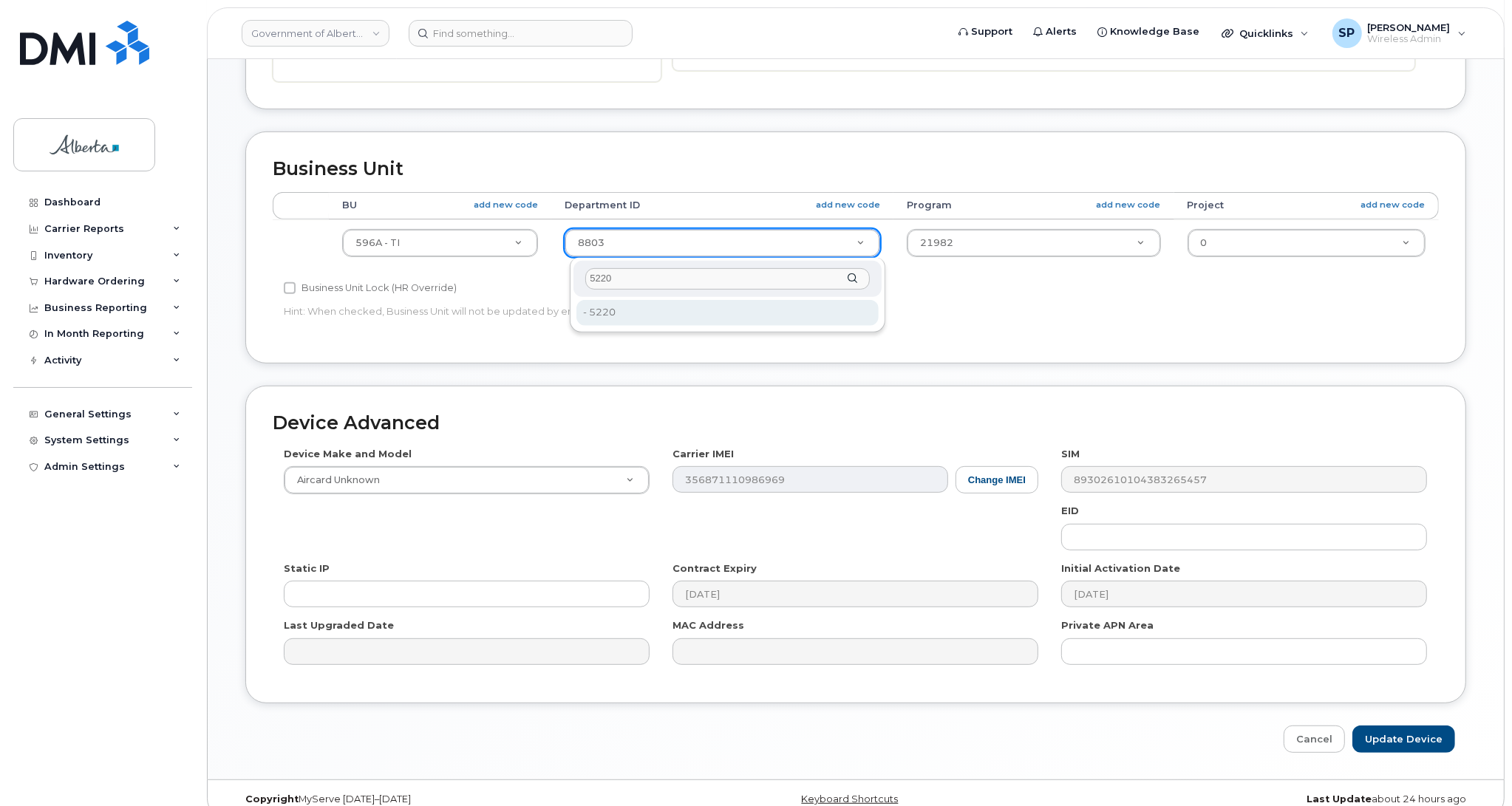
type input "5220"
type input "4802987"
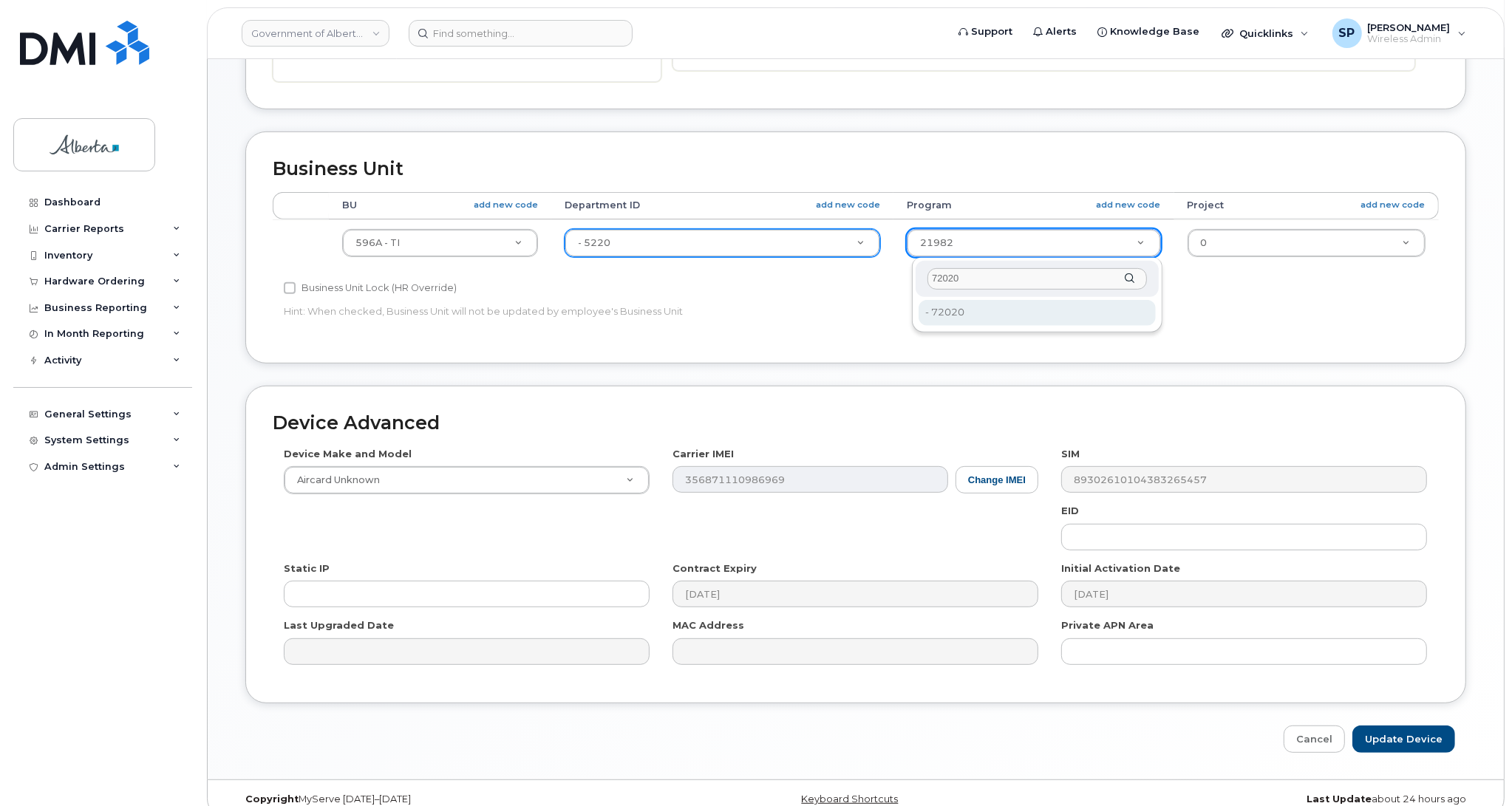
type input "72020"
type input "4803008"
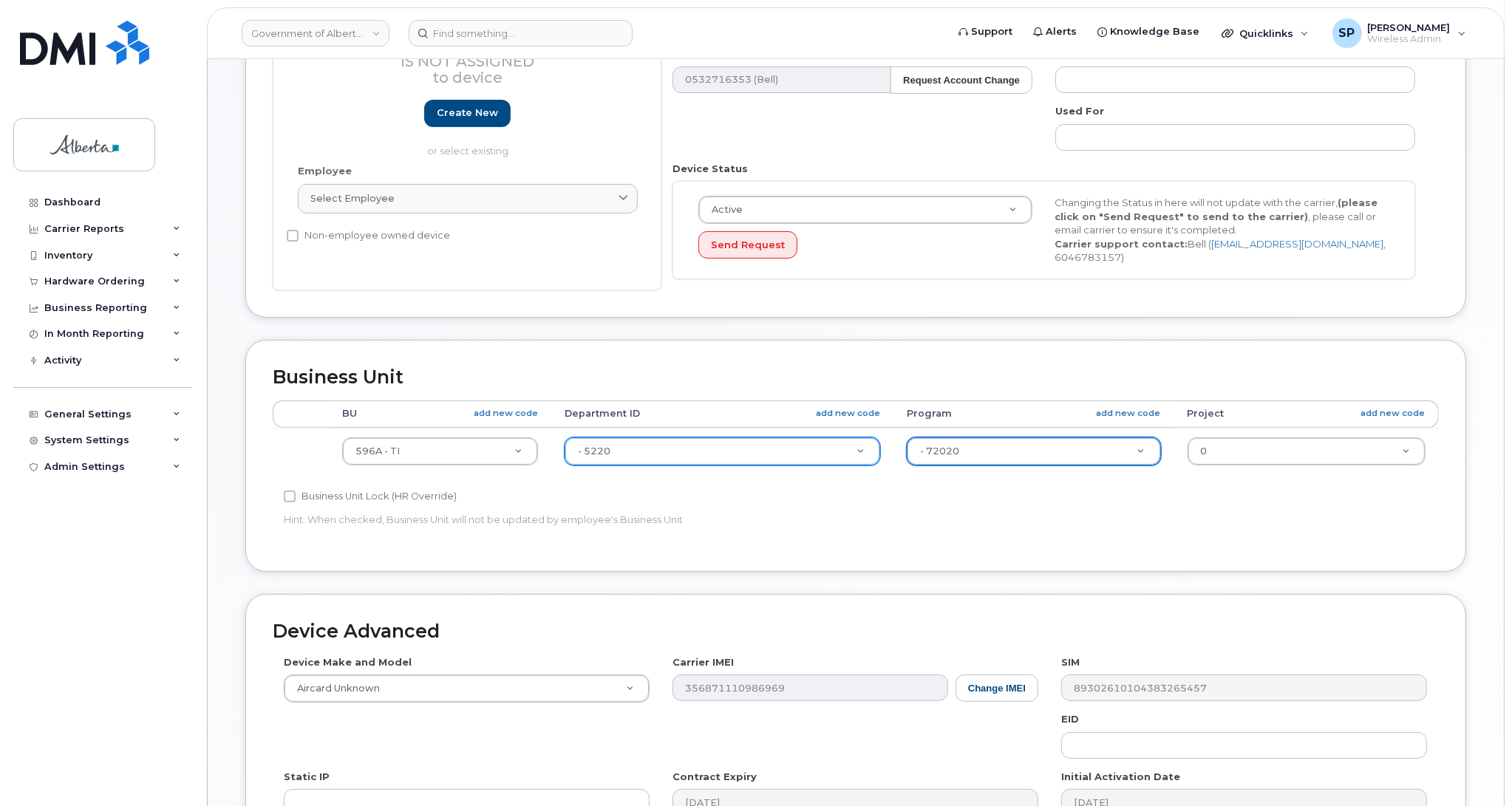
scroll to position [571, 0]
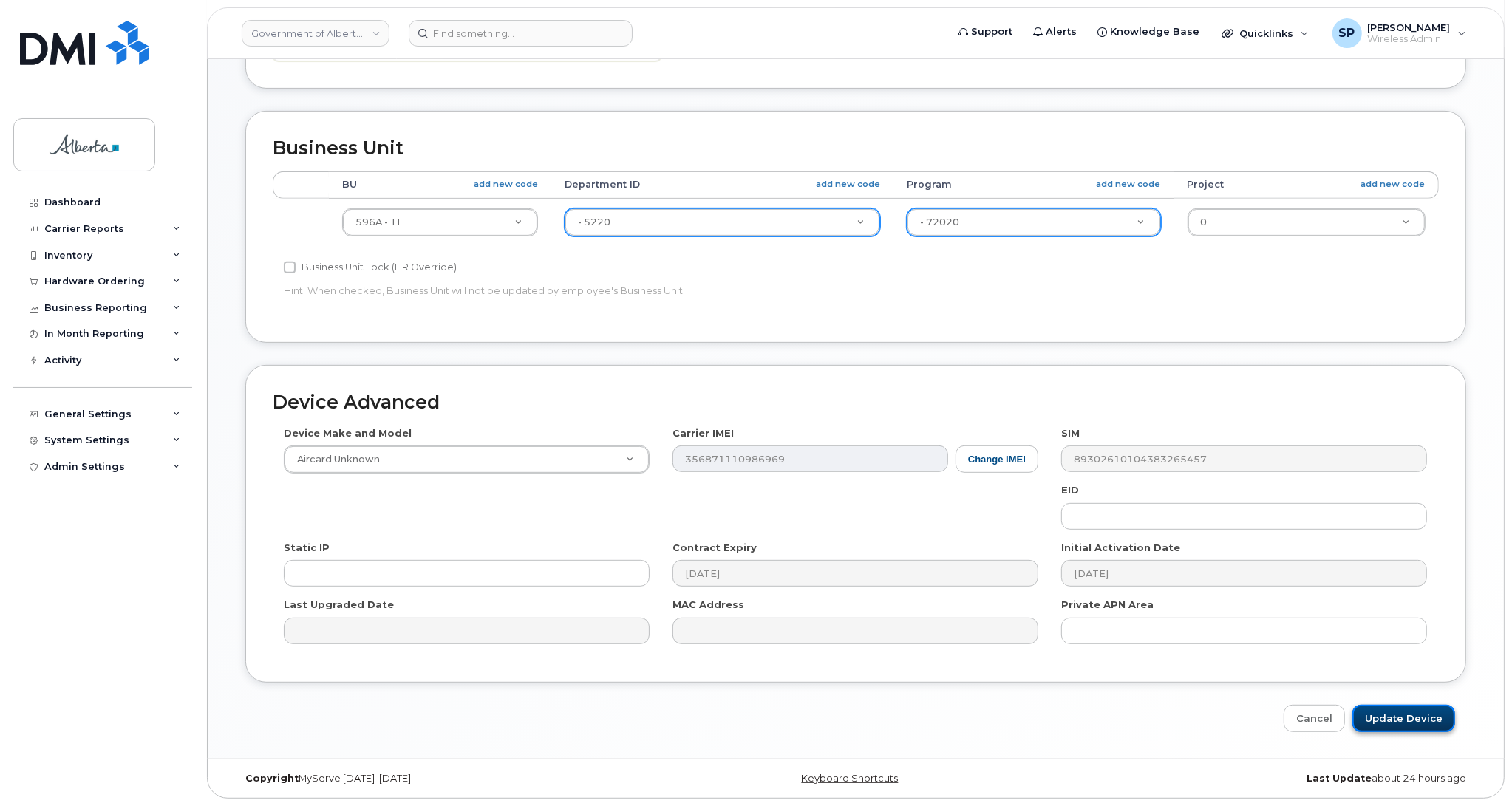
click at [1406, 715] on input "Update Device" at bounding box center [1403, 718] width 103 height 27
type input "Saving..."
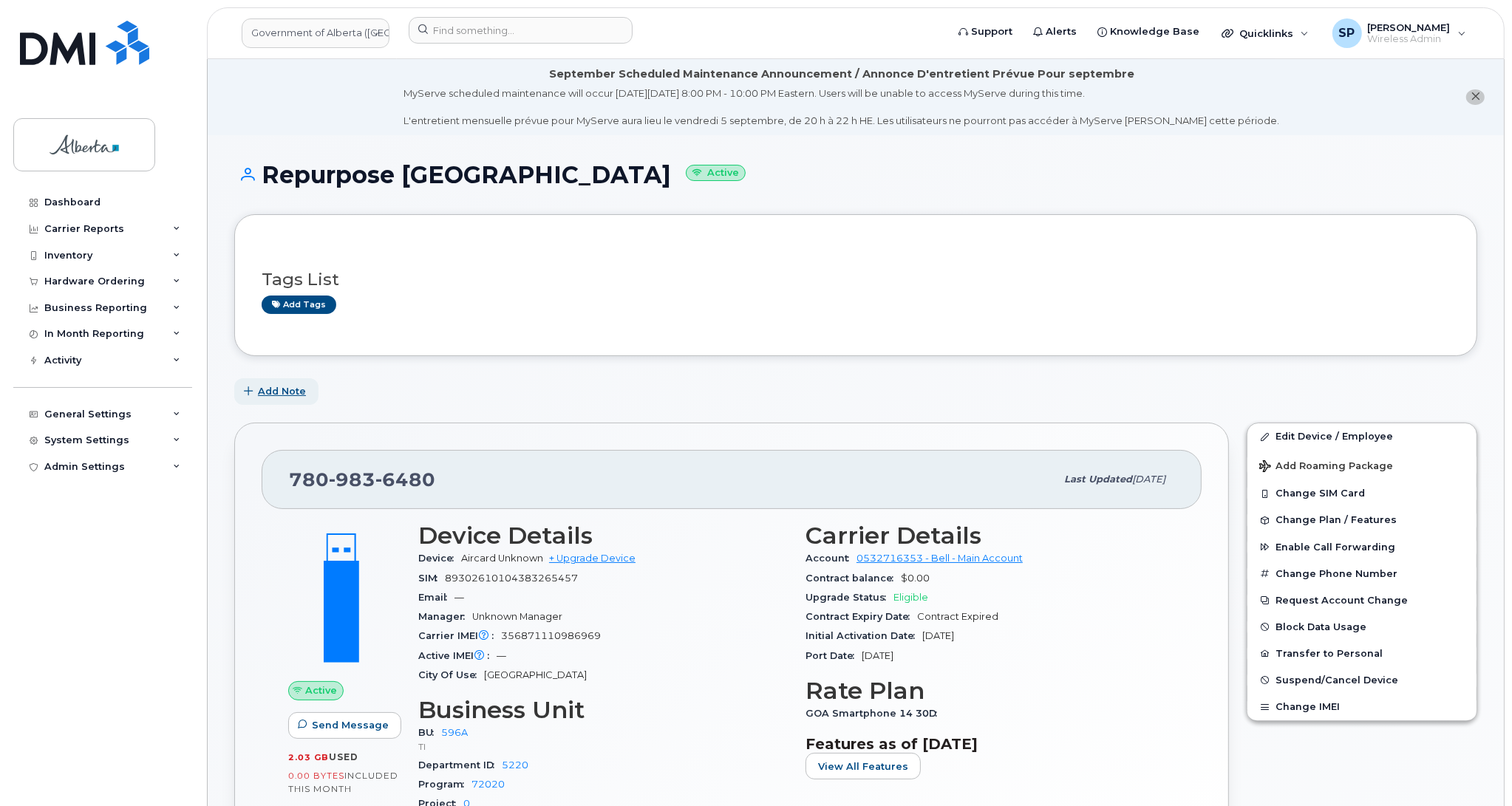
click at [268, 390] on span "Add Note" at bounding box center [282, 391] width 48 height 14
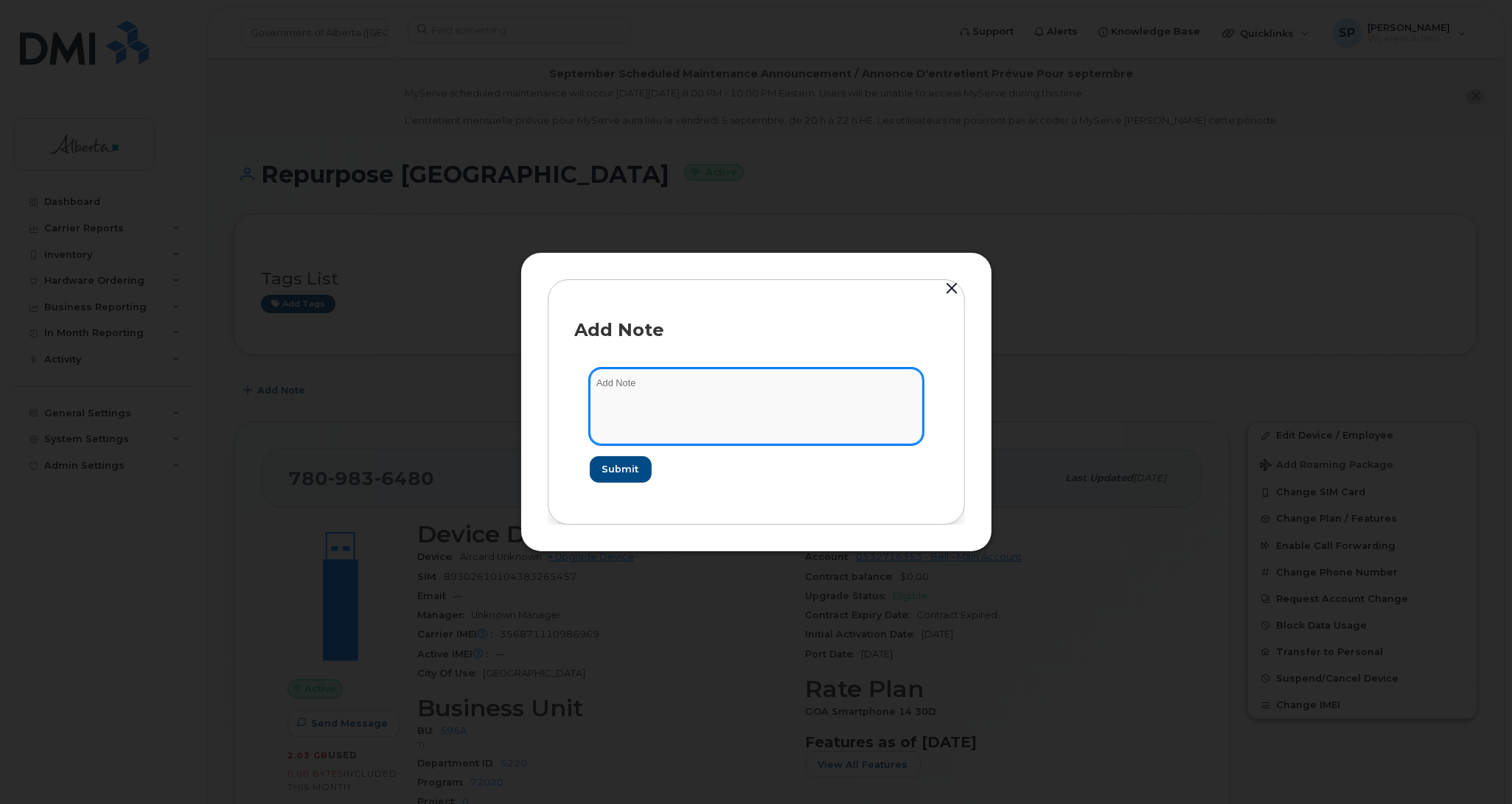
click at [643, 390] on textarea at bounding box center [756, 406] width 333 height 75
paste textarea "SCTASK0838854 Plan Cancel - [PHONE_NUMBER] Repurpose [GEOGRAPHIC_DATA]"
type textarea "SCTASK0838854 Plan Cancel - [PHONE_NUMBER] Repurpose [GEOGRAPHIC_DATA]"
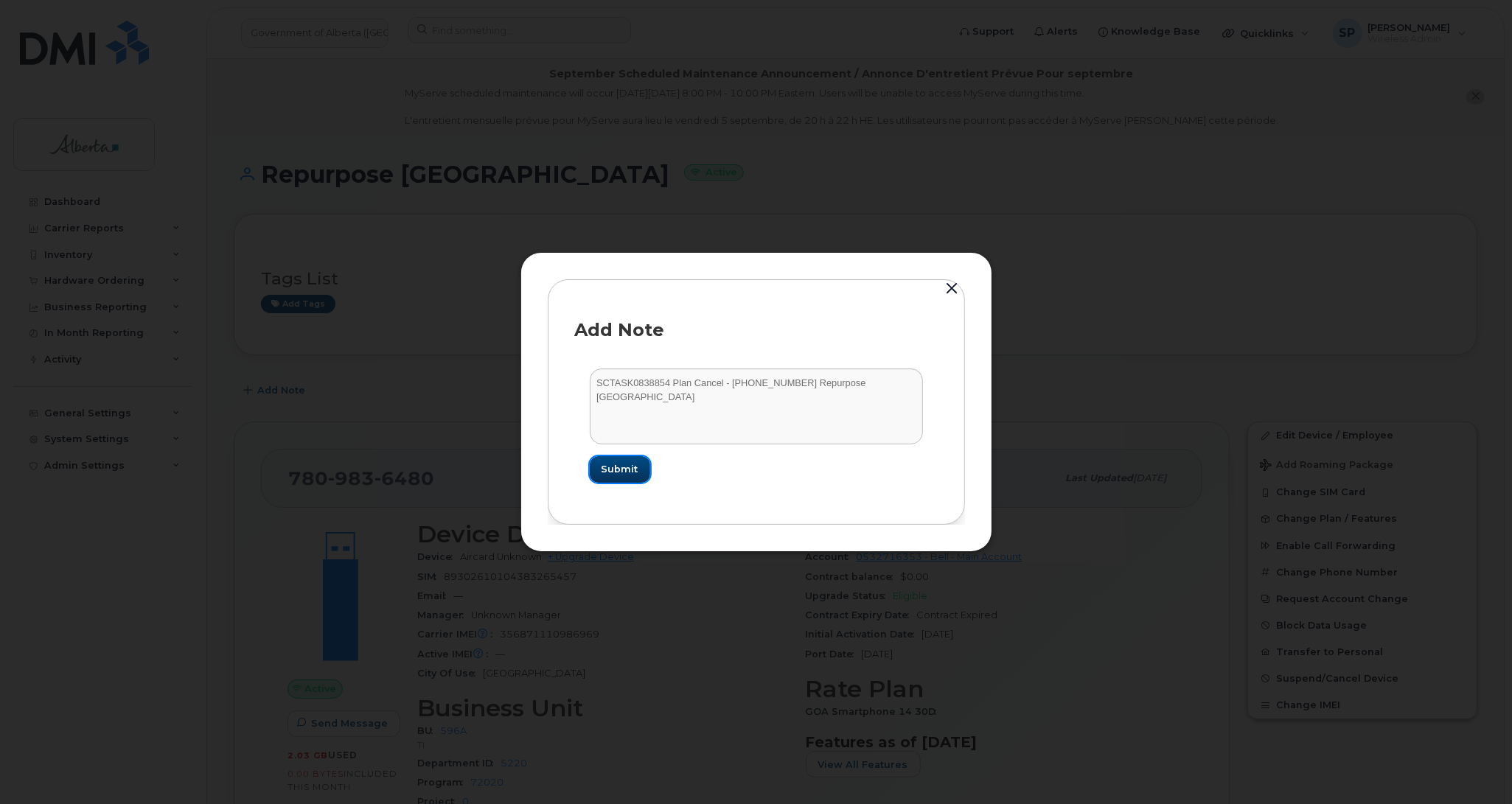
click at [632, 468] on span "Submit" at bounding box center [620, 469] width 37 height 14
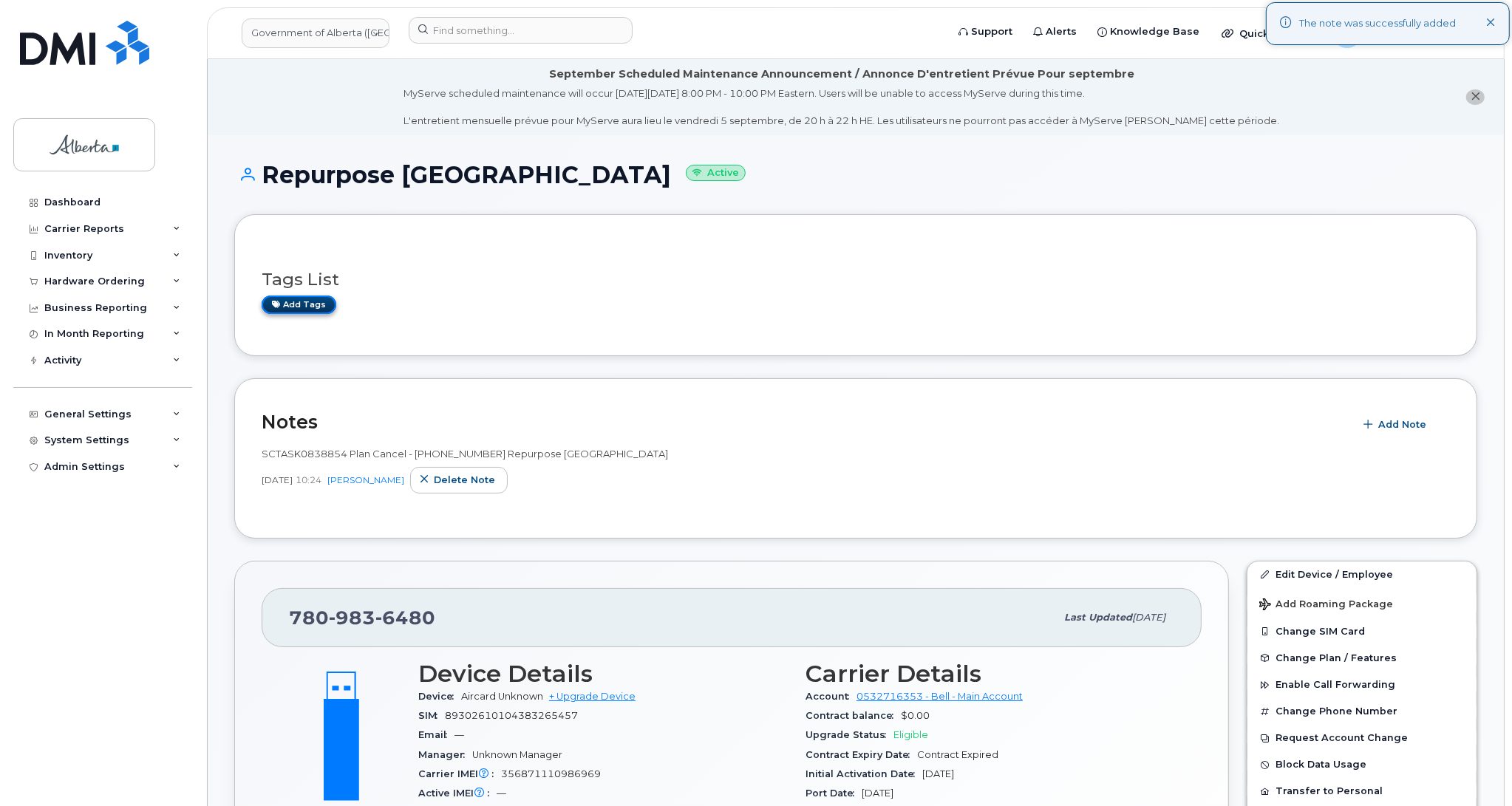
click at [312, 301] on link "Add tags" at bounding box center [298, 305] width 74 height 19
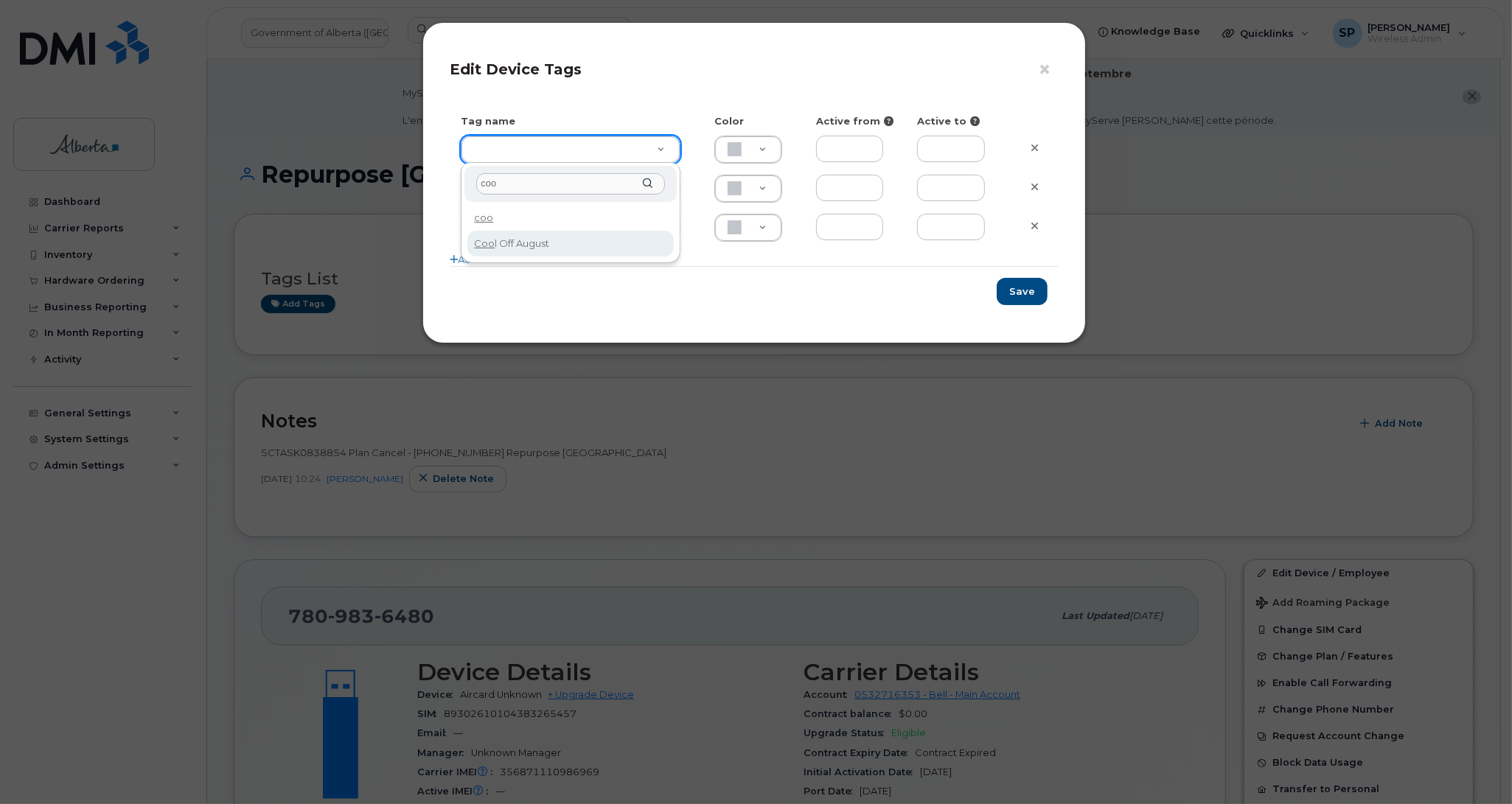
type input "coo"
type input "Cool Off August"
type input "DFD3EE"
click at [1034, 296] on button "Save" at bounding box center [1022, 291] width 51 height 27
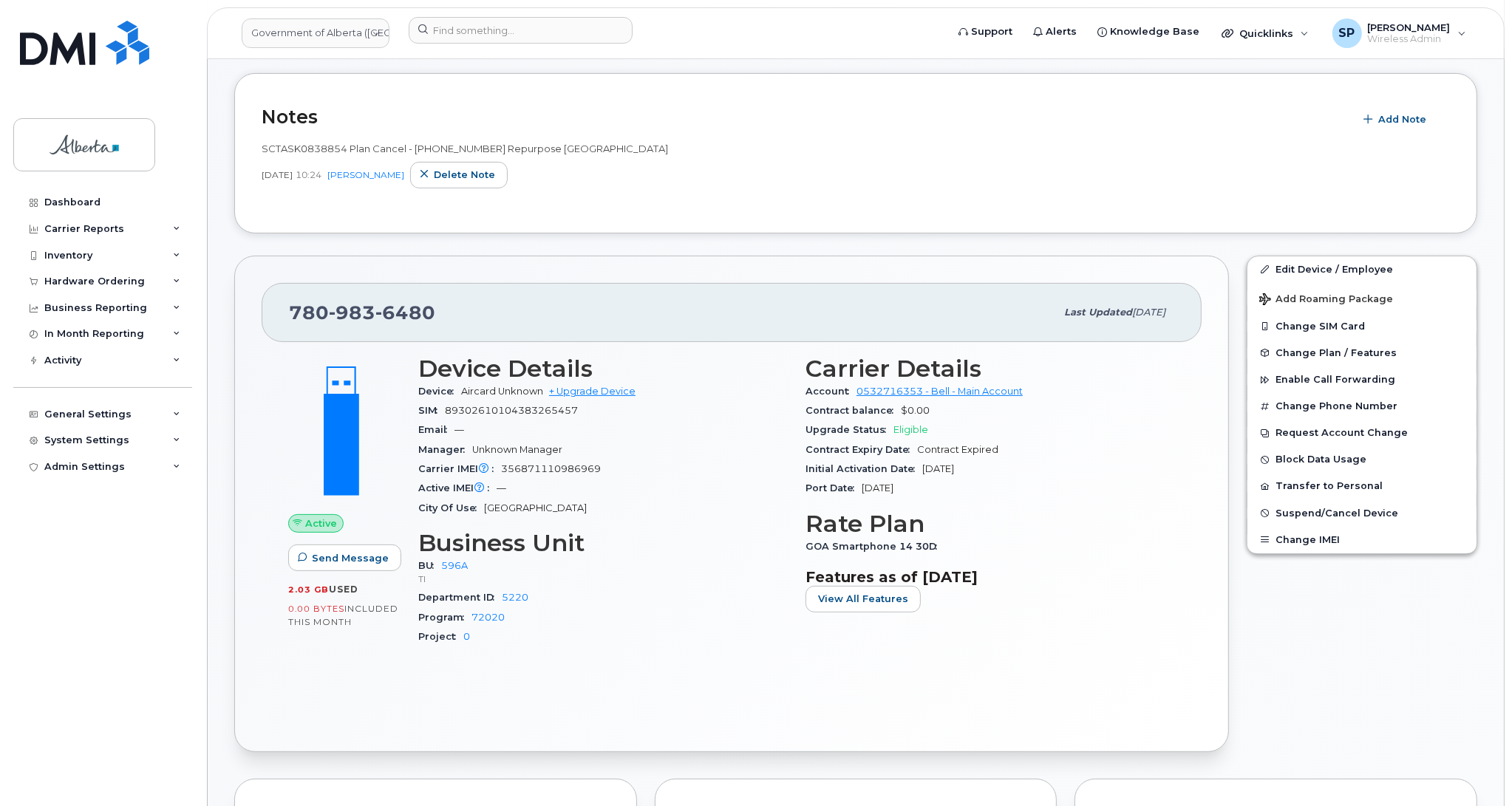
scroll to position [315, 0]
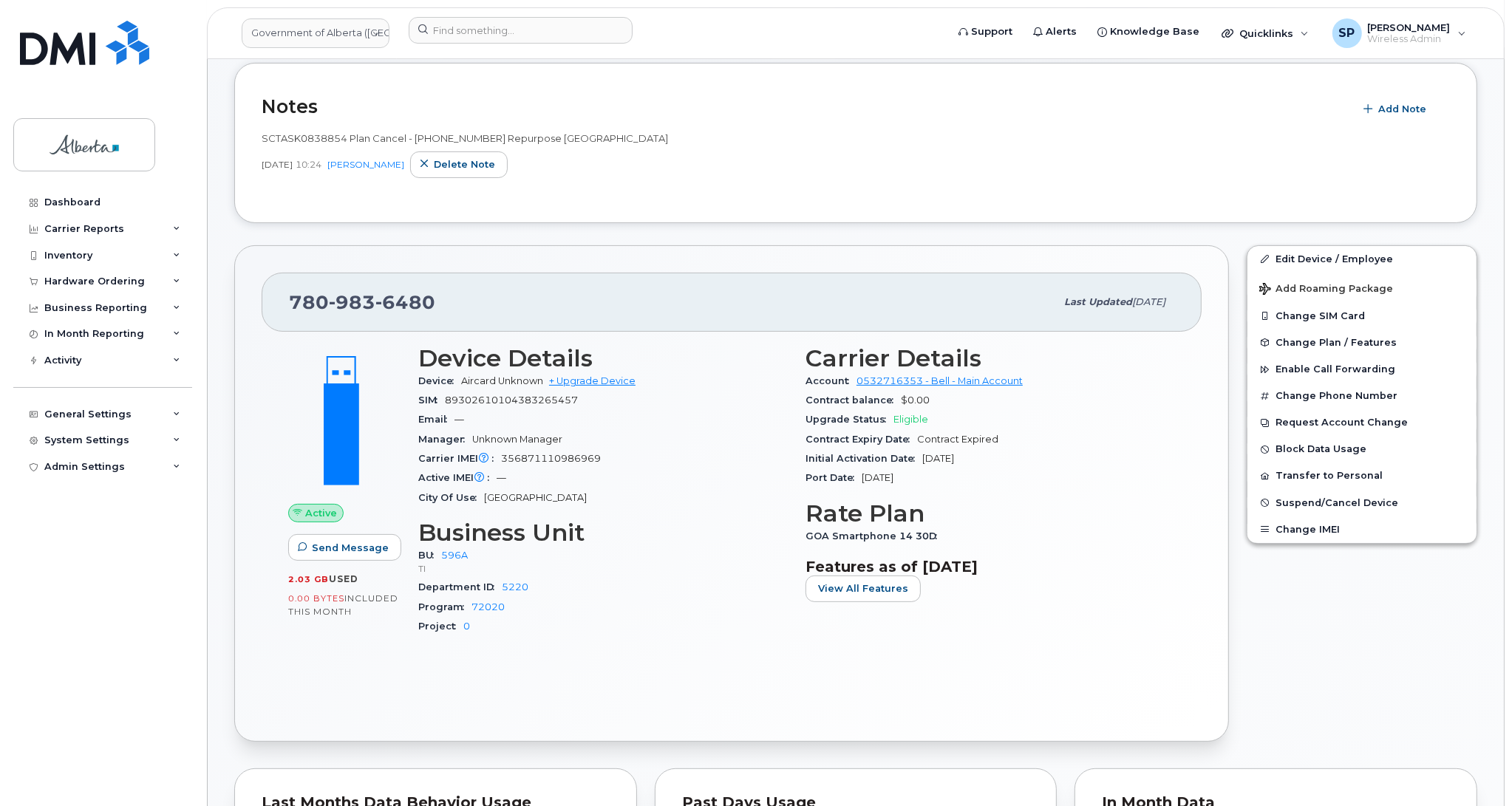
click at [81, 740] on div "Dashboard Carrier Reports Monthly Billing Data Daily Data Pooling Data Behavior…" at bounding box center [104, 487] width 182 height 595
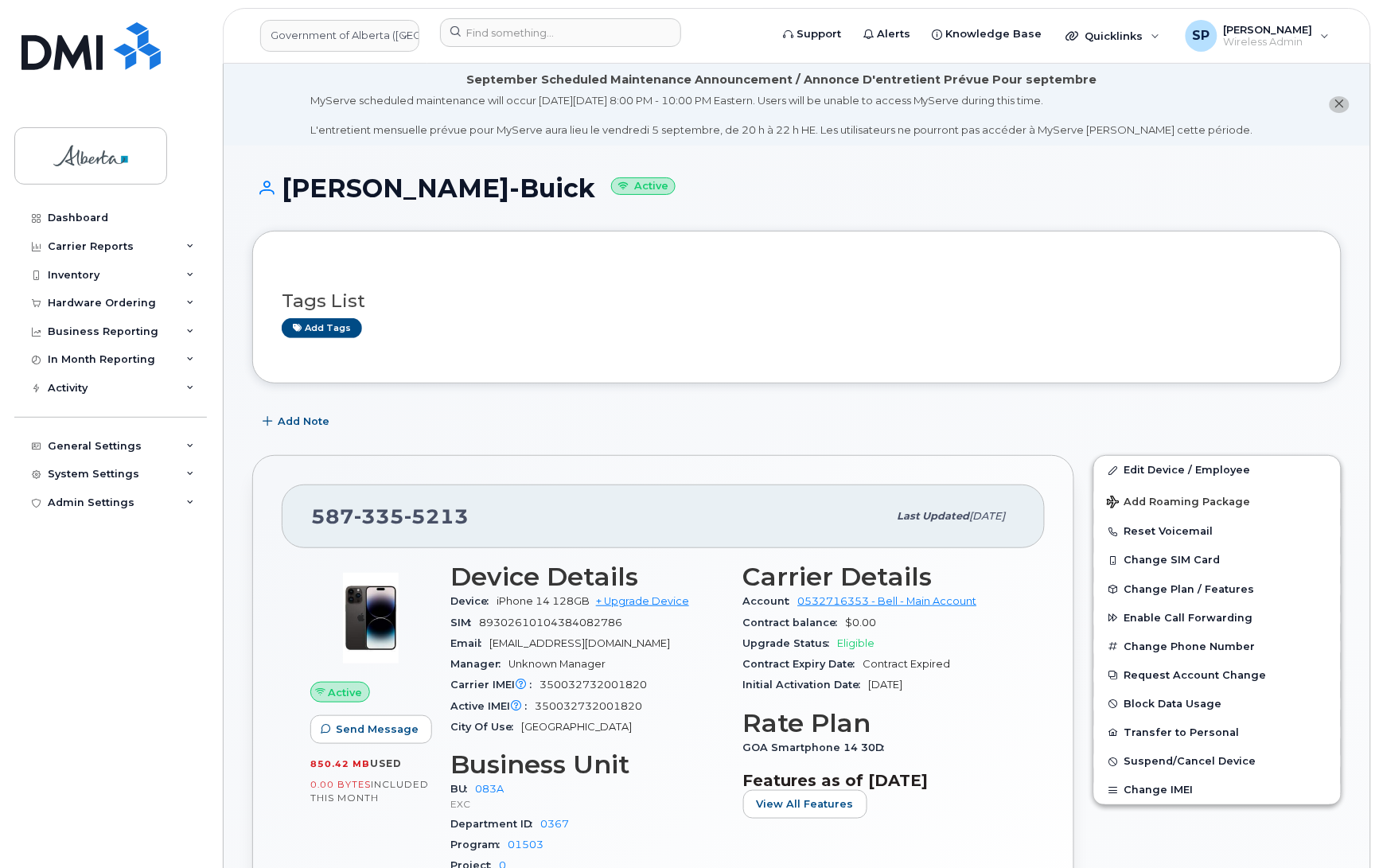
drag, startPoint x: 259, startPoint y: 67, endPoint x: 279, endPoint y: 94, distance: 33.6
click at [259, 68] on li "September Scheduled Maintenance Announcement / Annonce D'entretient Prévue Pour…" at bounding box center [797, 104] width 1147 height 82
drag, startPoint x: 646, startPoint y: 709, endPoint x: 532, endPoint y: 715, distance: 114.2
click at [532, 715] on div "Active IMEI Active IMEI is refreshed daily with a delay of up to 48 hours follo…" at bounding box center [587, 706] width 274 height 21
copy span "350032732001820"
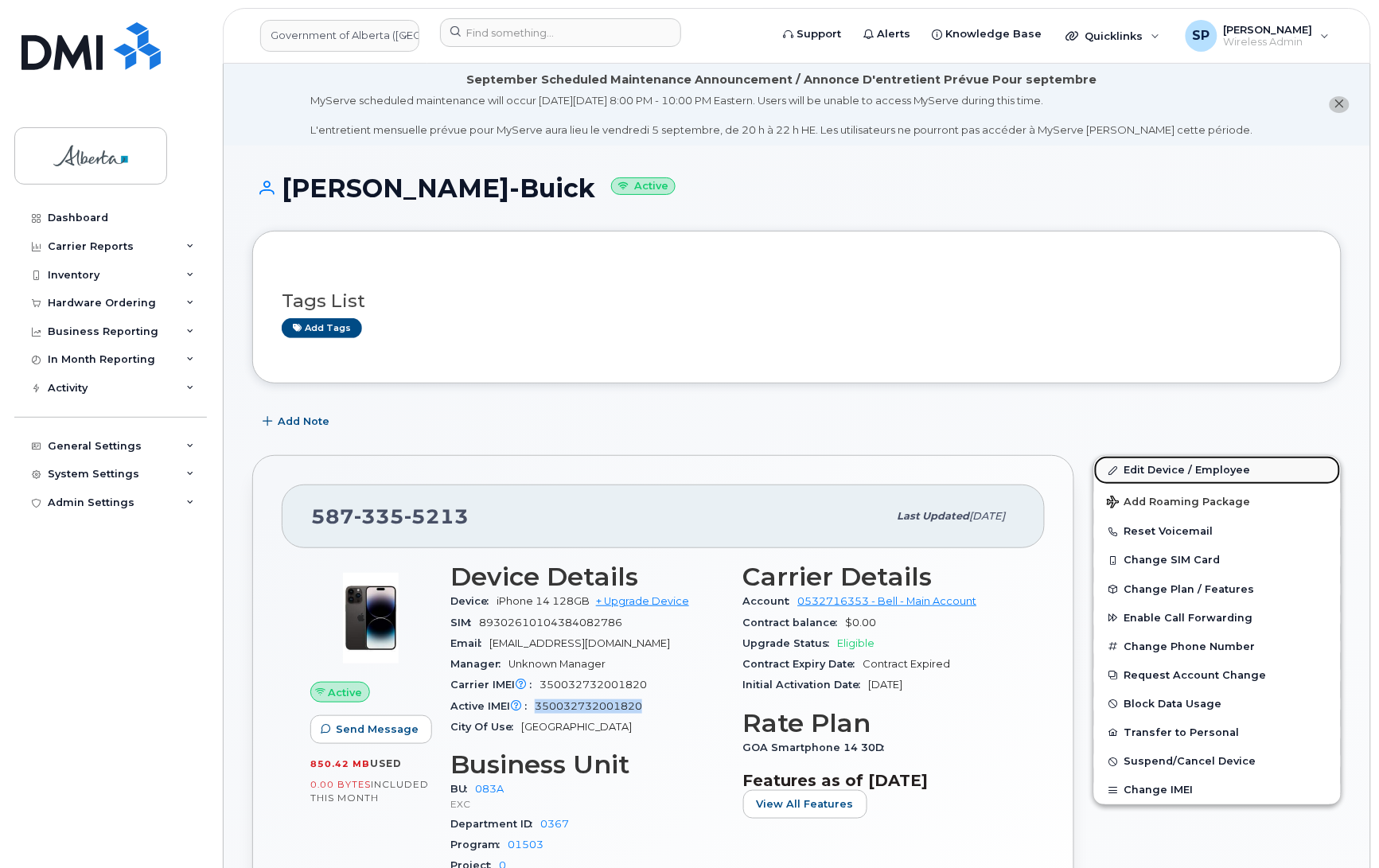
click at [1156, 471] on link "Edit Device / Employee" at bounding box center [1217, 470] width 247 height 29
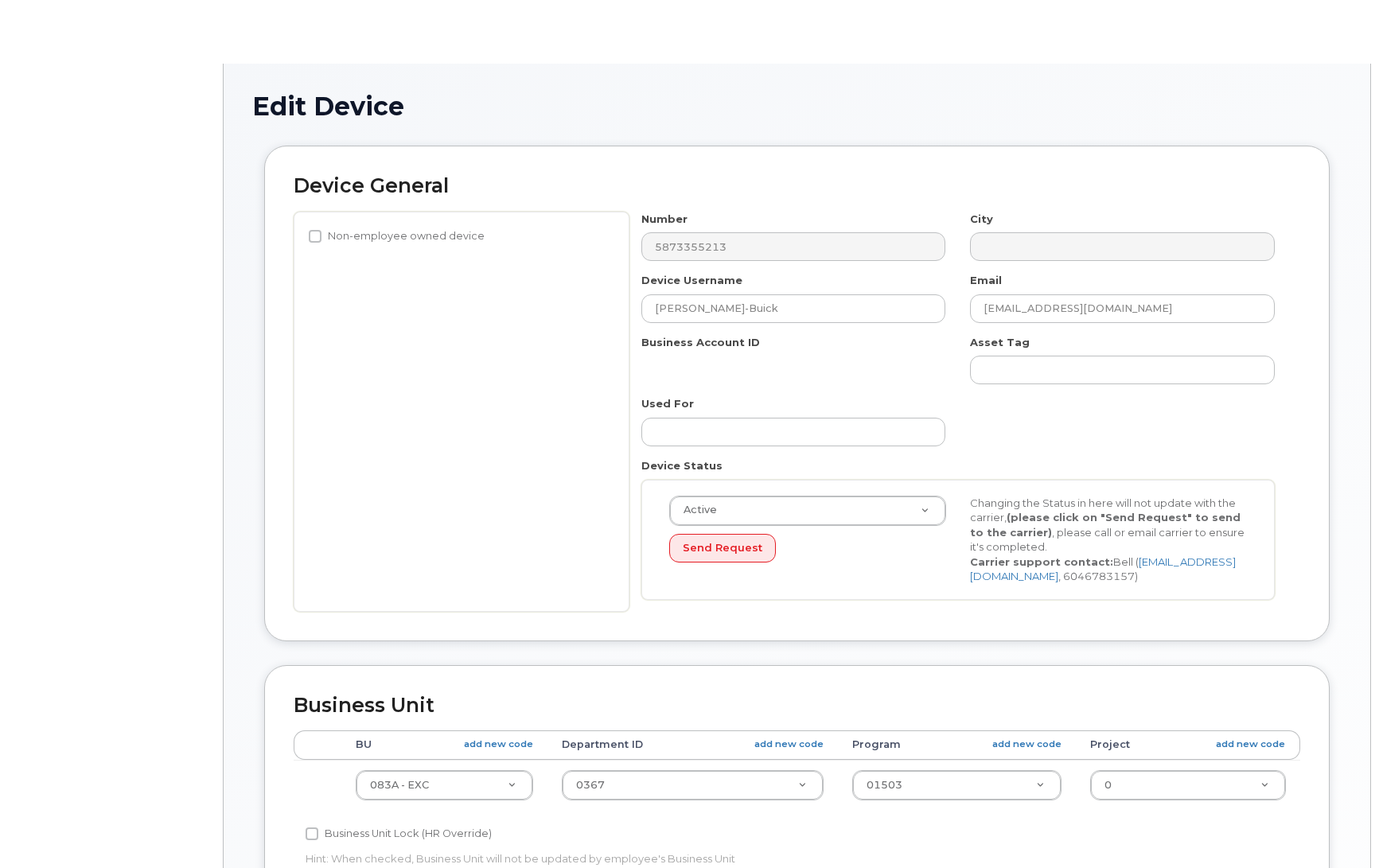
select select "4733126"
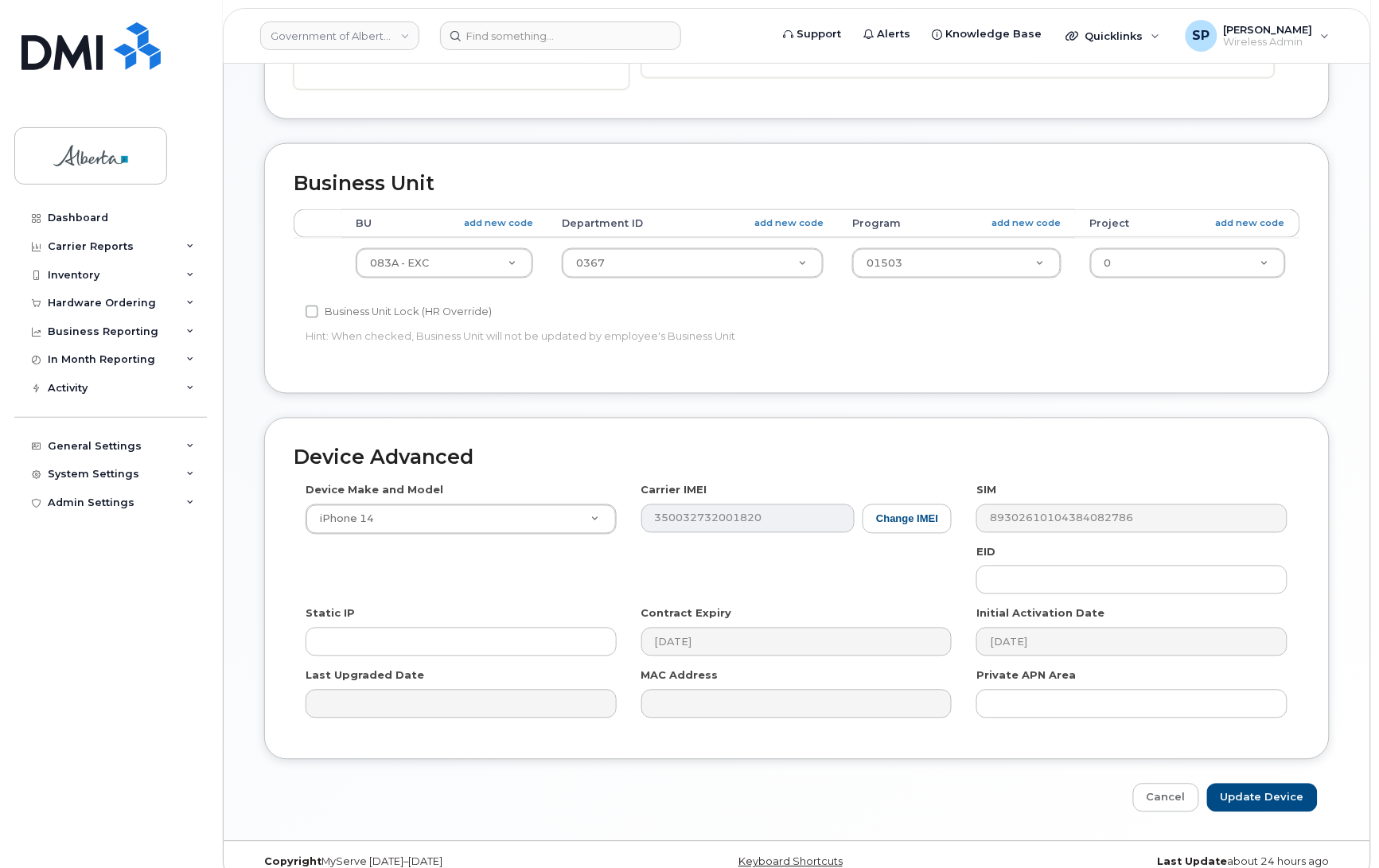
scroll to position [608, 0]
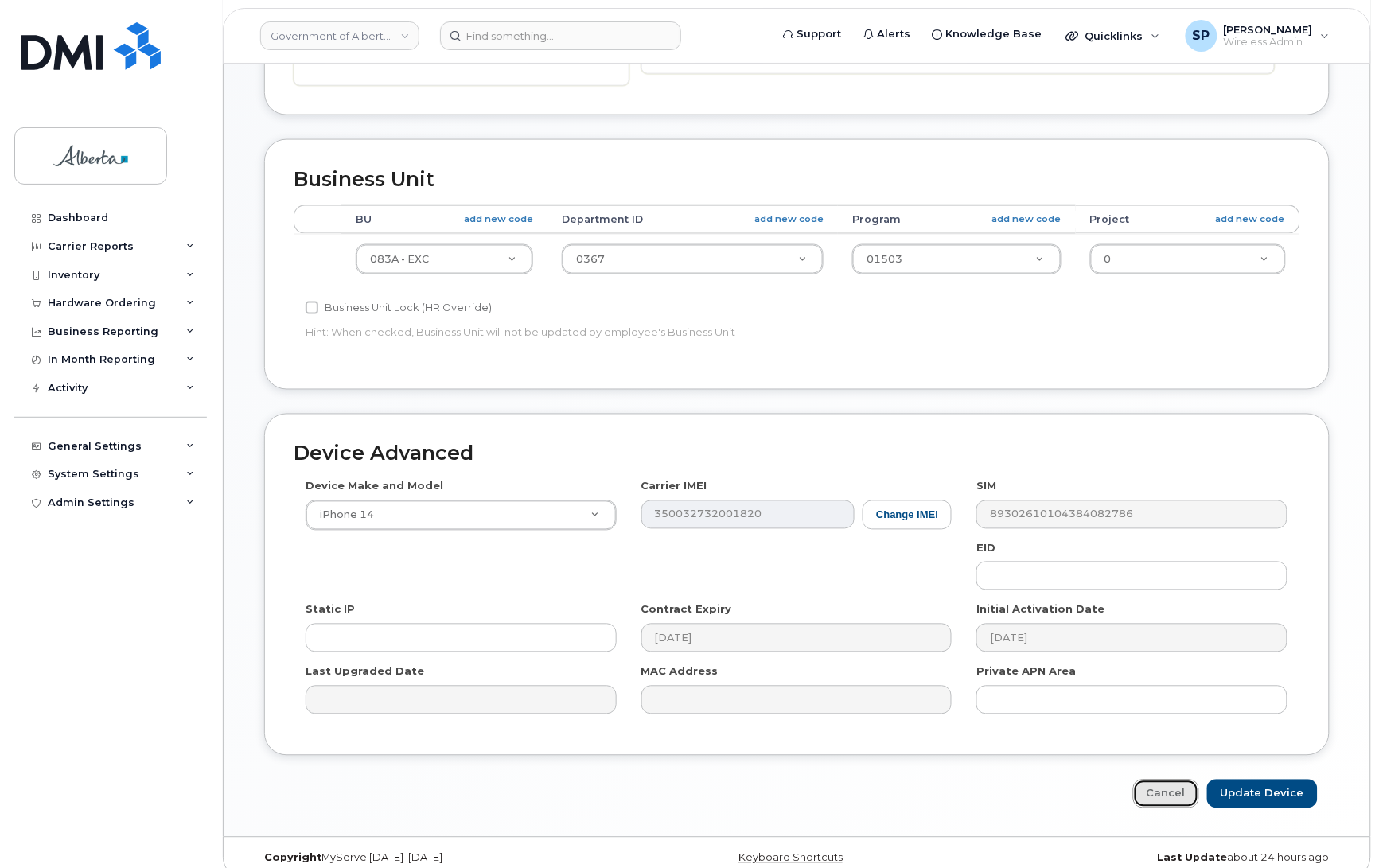
click at [1163, 790] on link "Cancel" at bounding box center [1167, 794] width 66 height 29
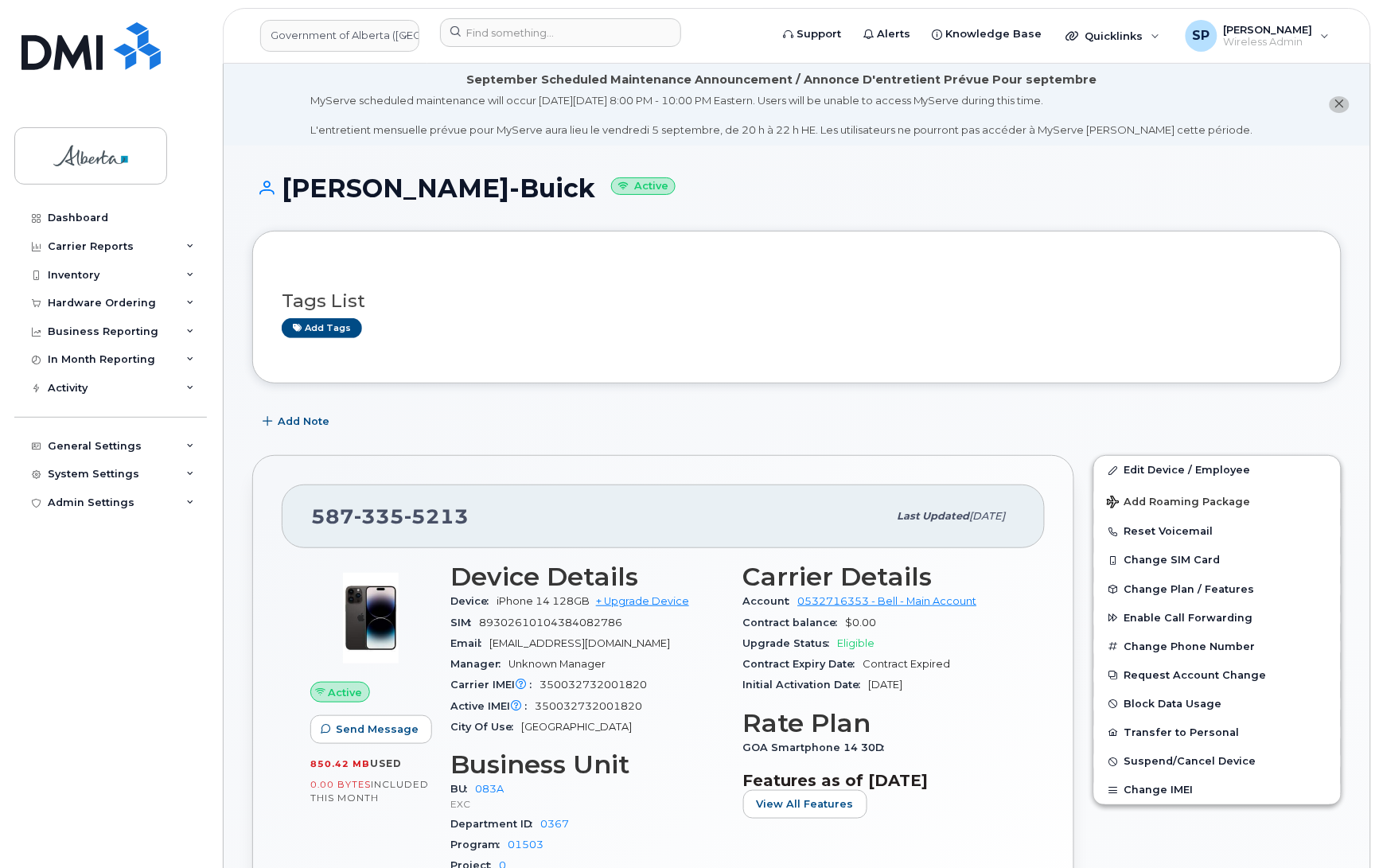
click at [1262, 180] on h1 "[PERSON_NAME]-Buick Active" at bounding box center [797, 188] width 1090 height 28
click at [317, 420] on span "Add Note" at bounding box center [303, 421] width 51 height 15
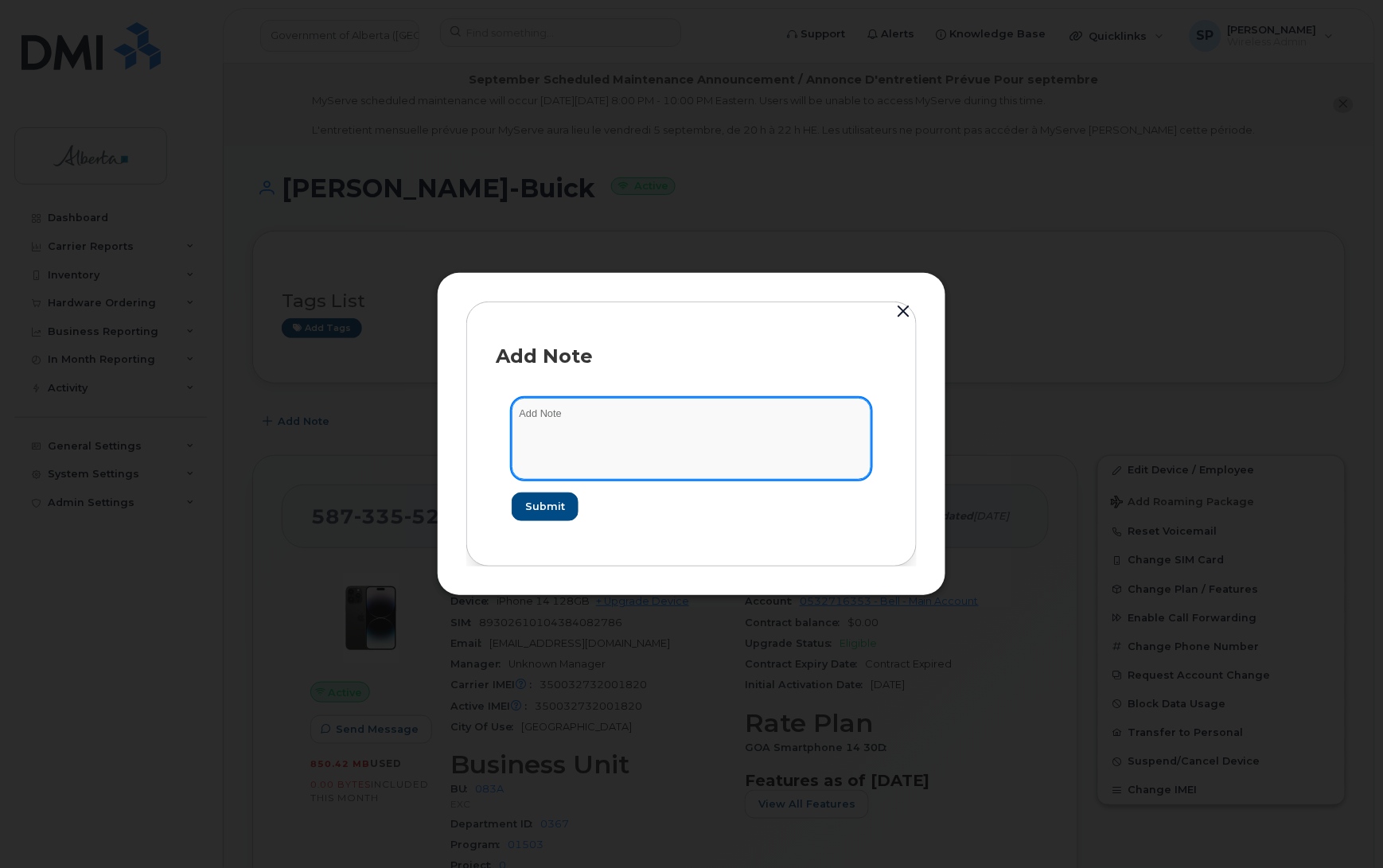
click at [621, 418] on textarea at bounding box center [691, 438] width 360 height 81
paste textarea "SCTASK0840187 Plan Cancel - (1) 5873355213 Repurpose Edmonton"
type textarea "SCTASK0840187 Plan Cancel - (1) 5873355213 Repurpose Edmonton"
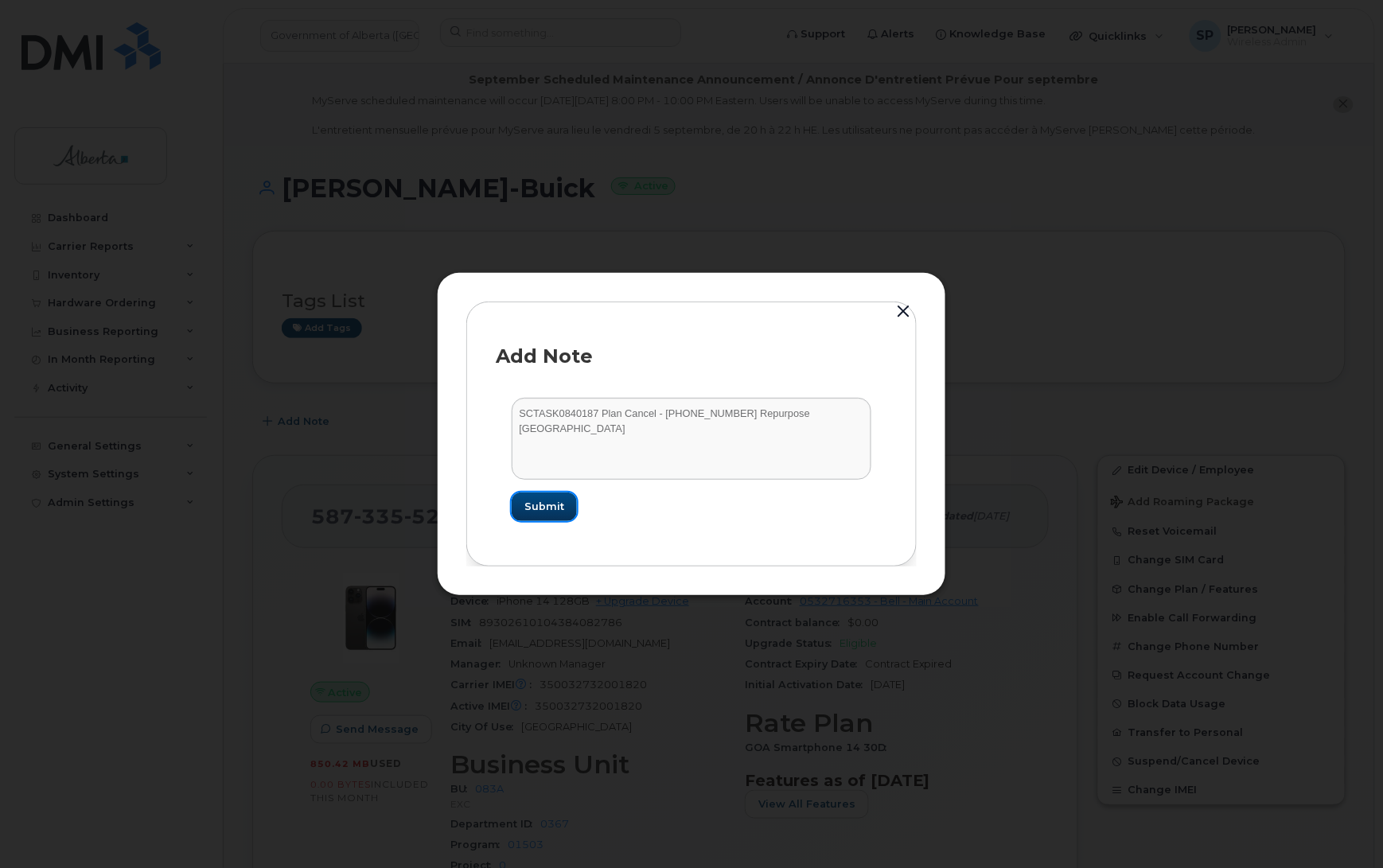
click at [536, 507] on span "Submit" at bounding box center [544, 506] width 40 height 15
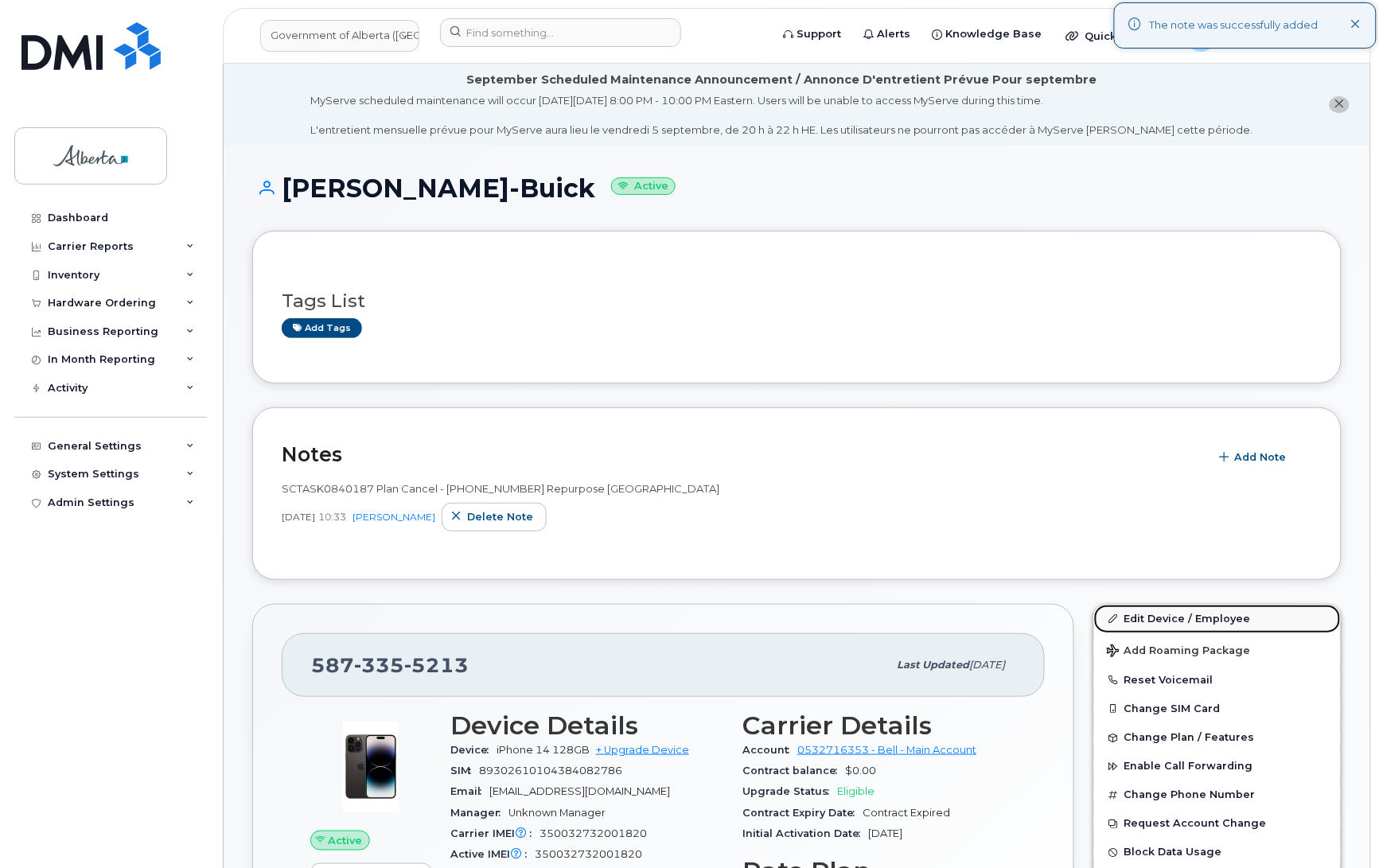
click at [1136, 619] on link "Edit Device / Employee" at bounding box center [1217, 619] width 247 height 29
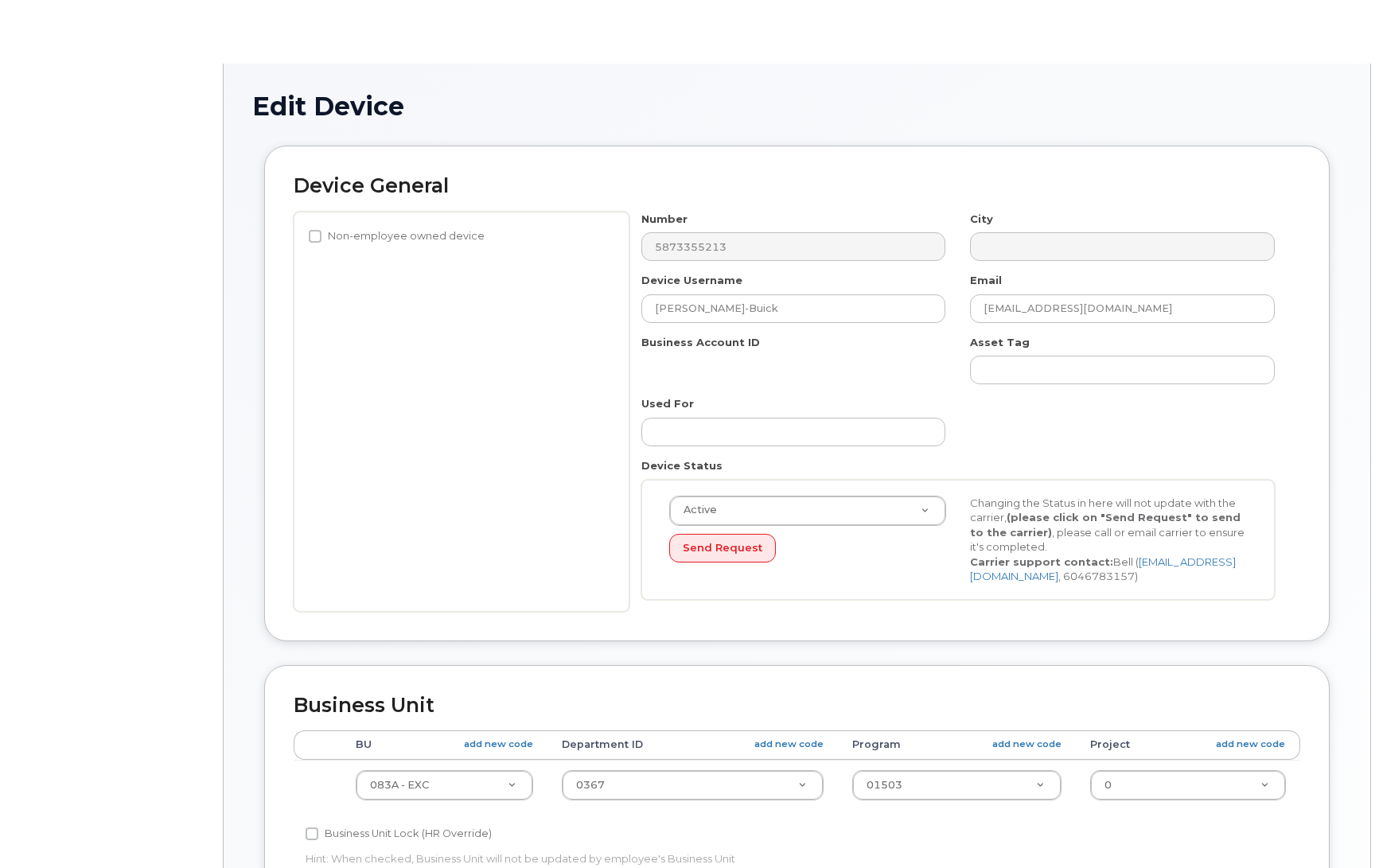
select select "4733126"
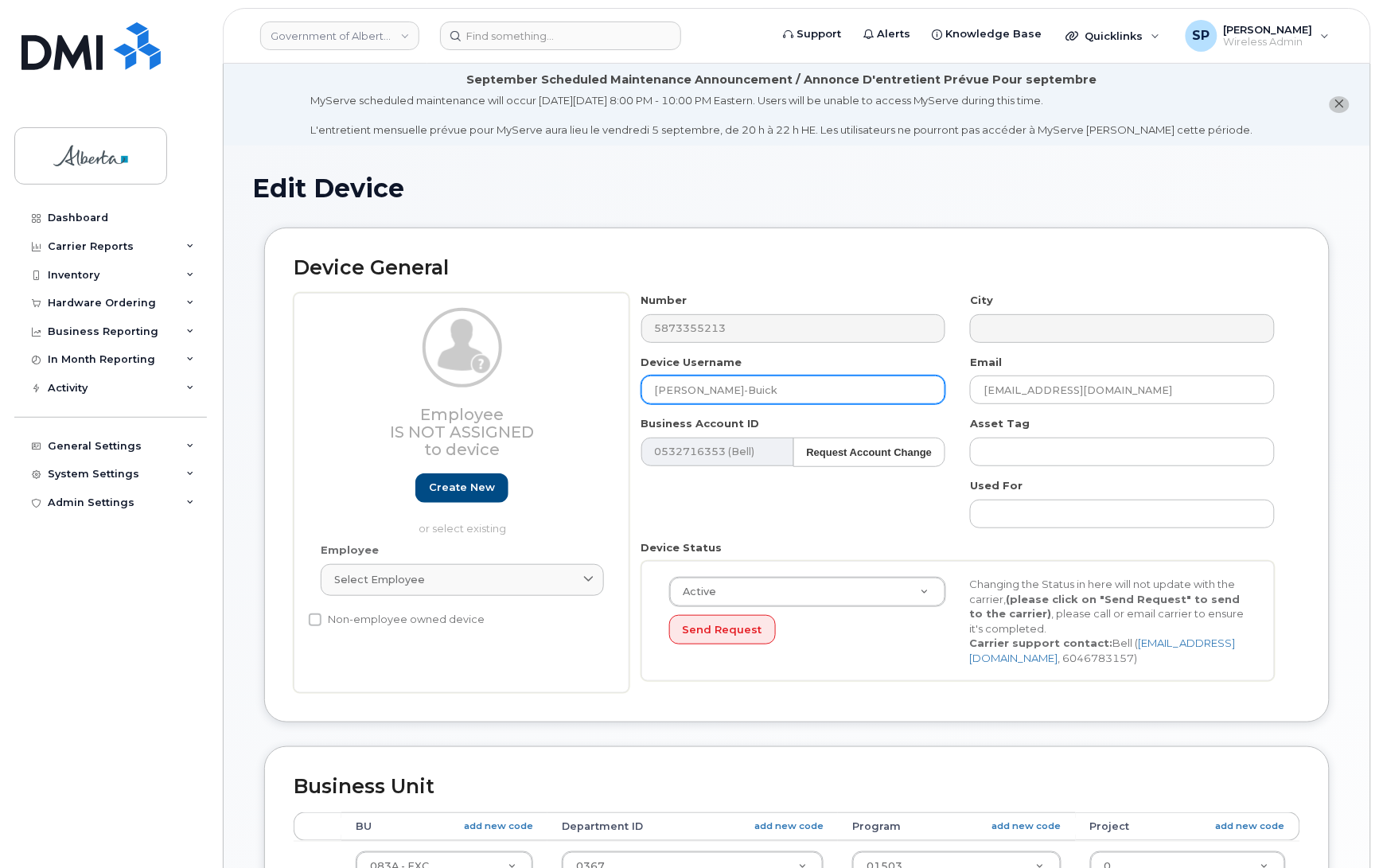
drag, startPoint x: 786, startPoint y: 394, endPoint x: 582, endPoint y: 427, distance: 206.7
click at [582, 427] on div "Employee Is not assigned to device Create new or select existing Employee Selec…" at bounding box center [797, 493] width 1007 height 400
type input "Repurpose [GEOGRAPHIC_DATA]"
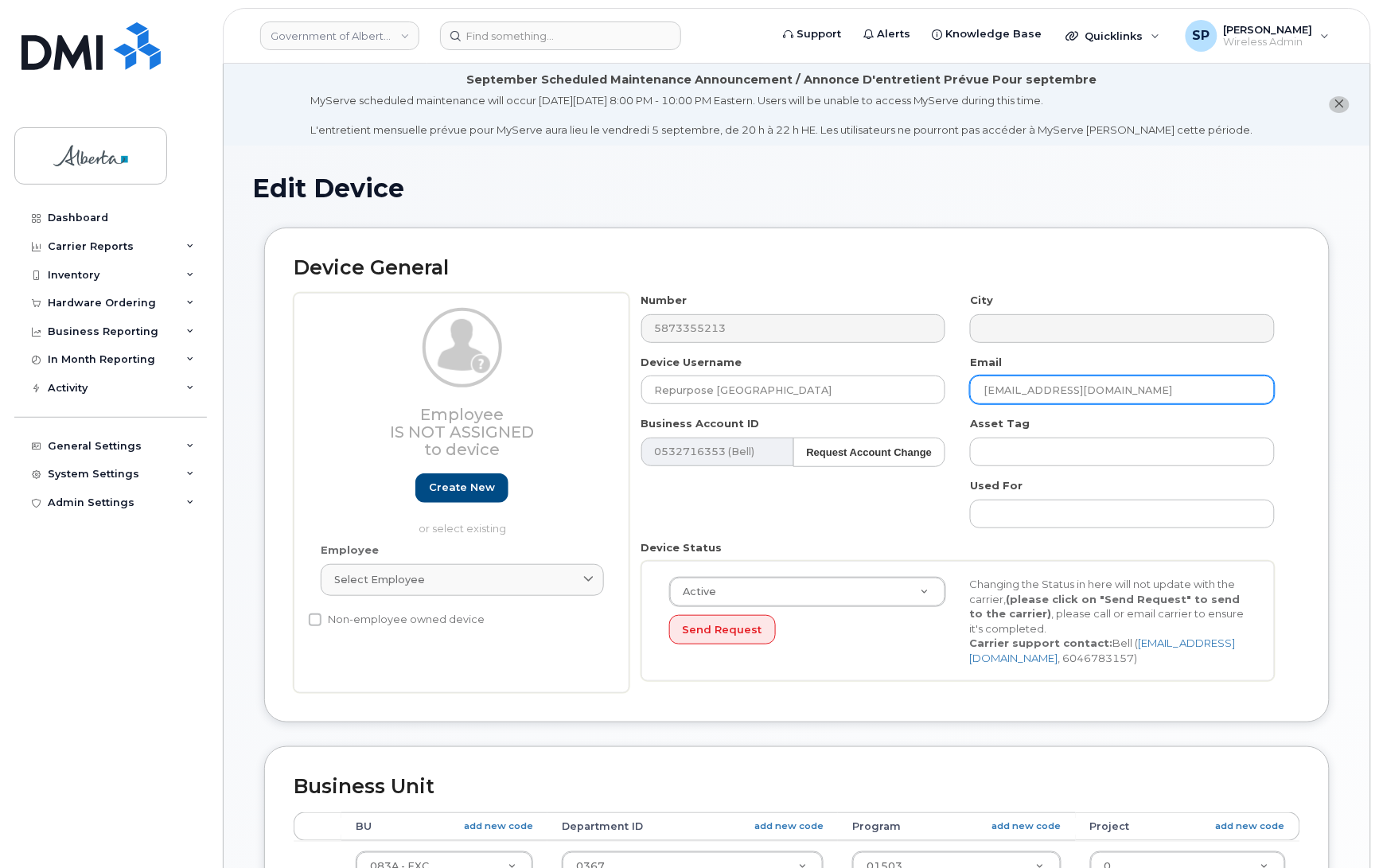
drag, startPoint x: 1065, startPoint y: 396, endPoint x: 963, endPoint y: 402, distance: 102.2
click at [963, 402] on div "Email maya.pungur-buick@gov.ab.ca" at bounding box center [1123, 379] width 330 height 50
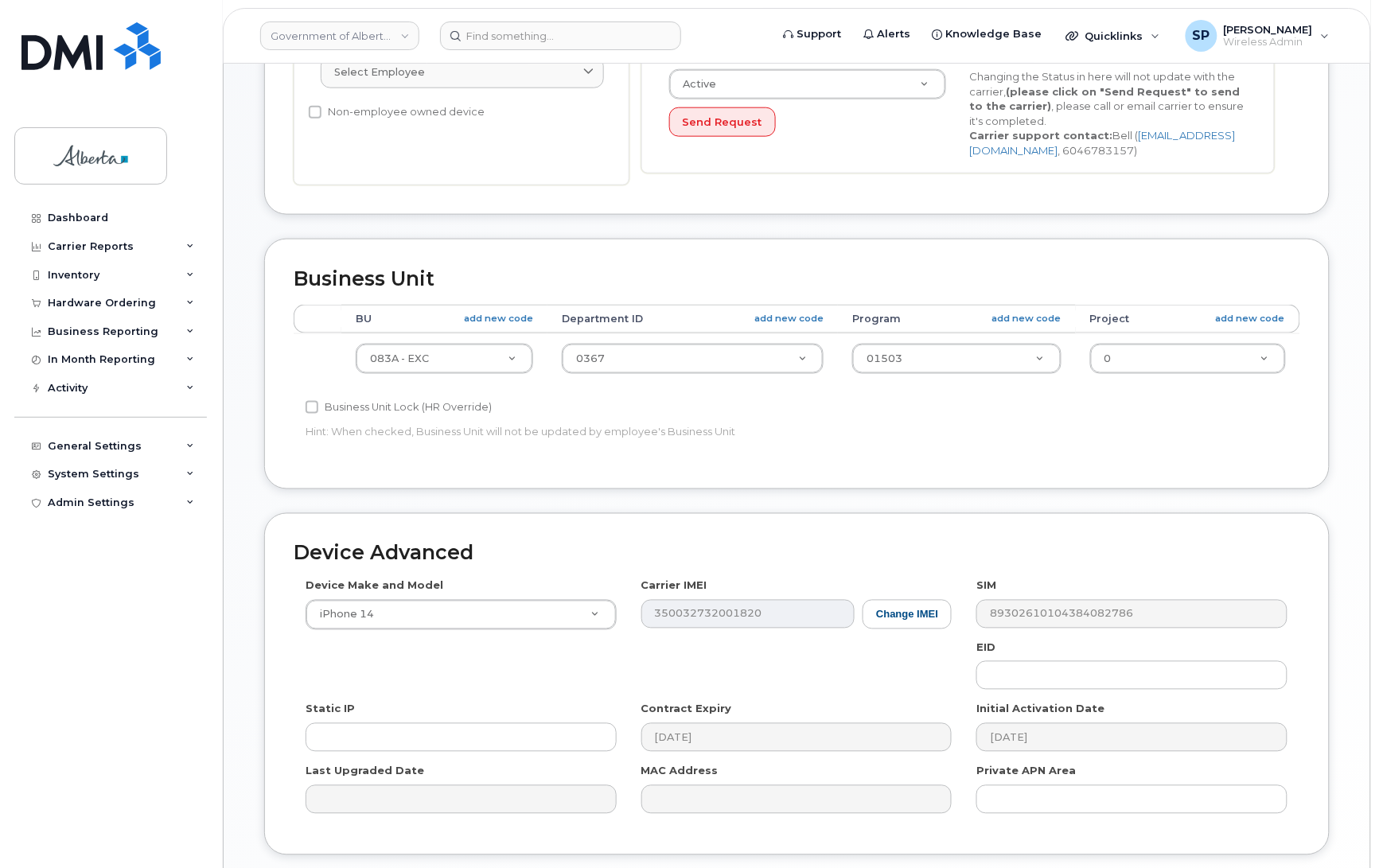
scroll to position [512, 0]
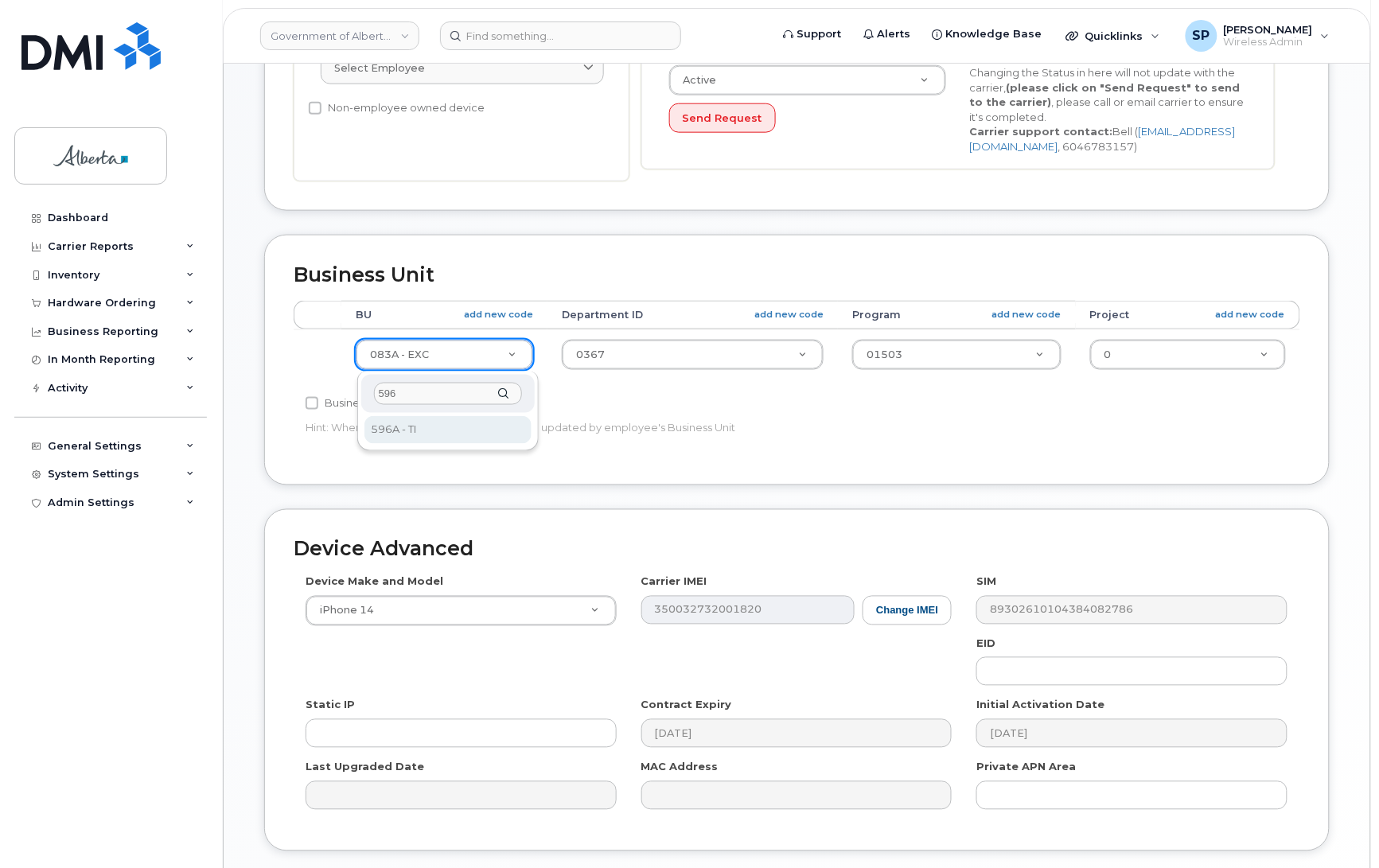
type input "596"
select select "4797729"
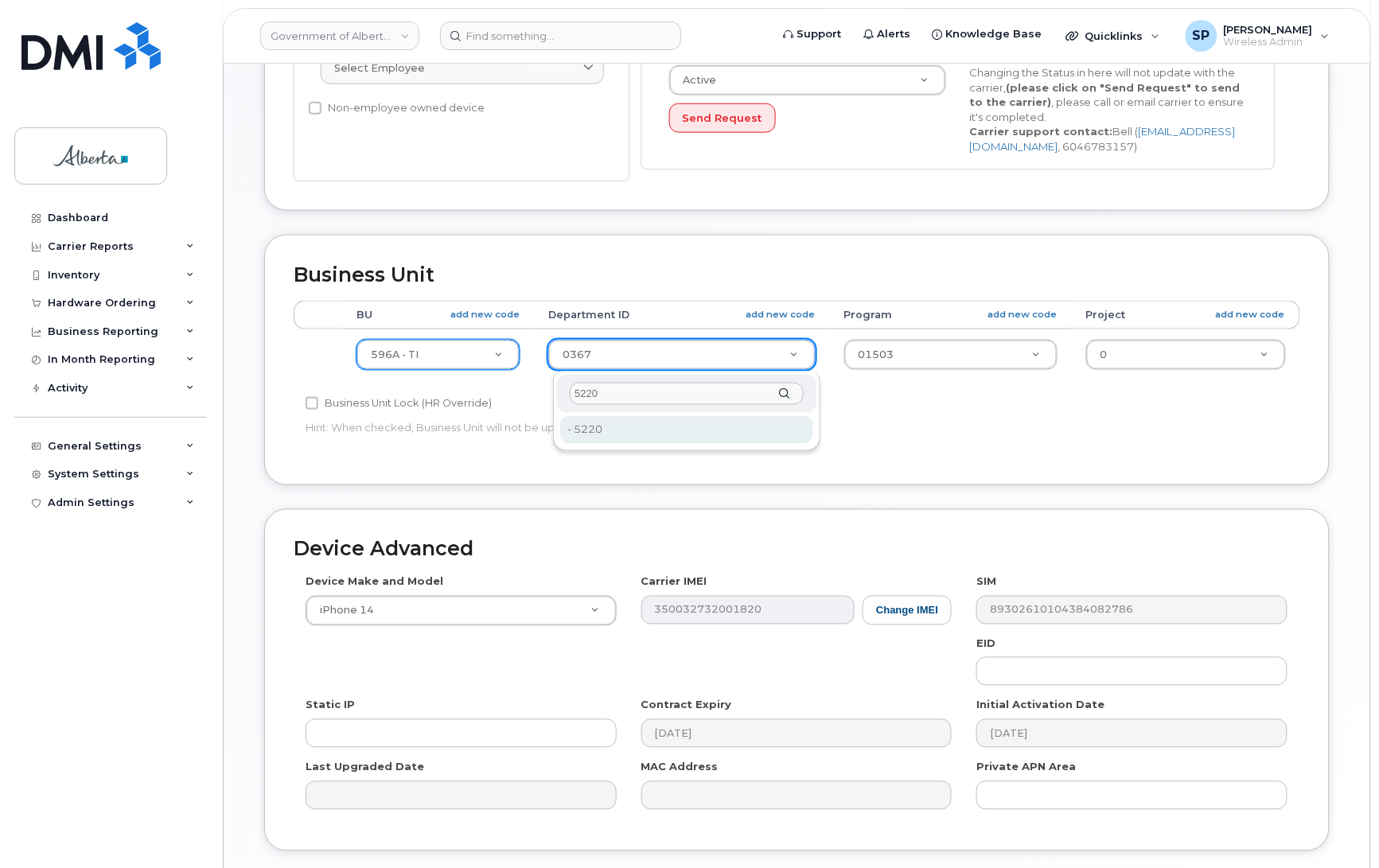
type input "5220"
type input "4802987"
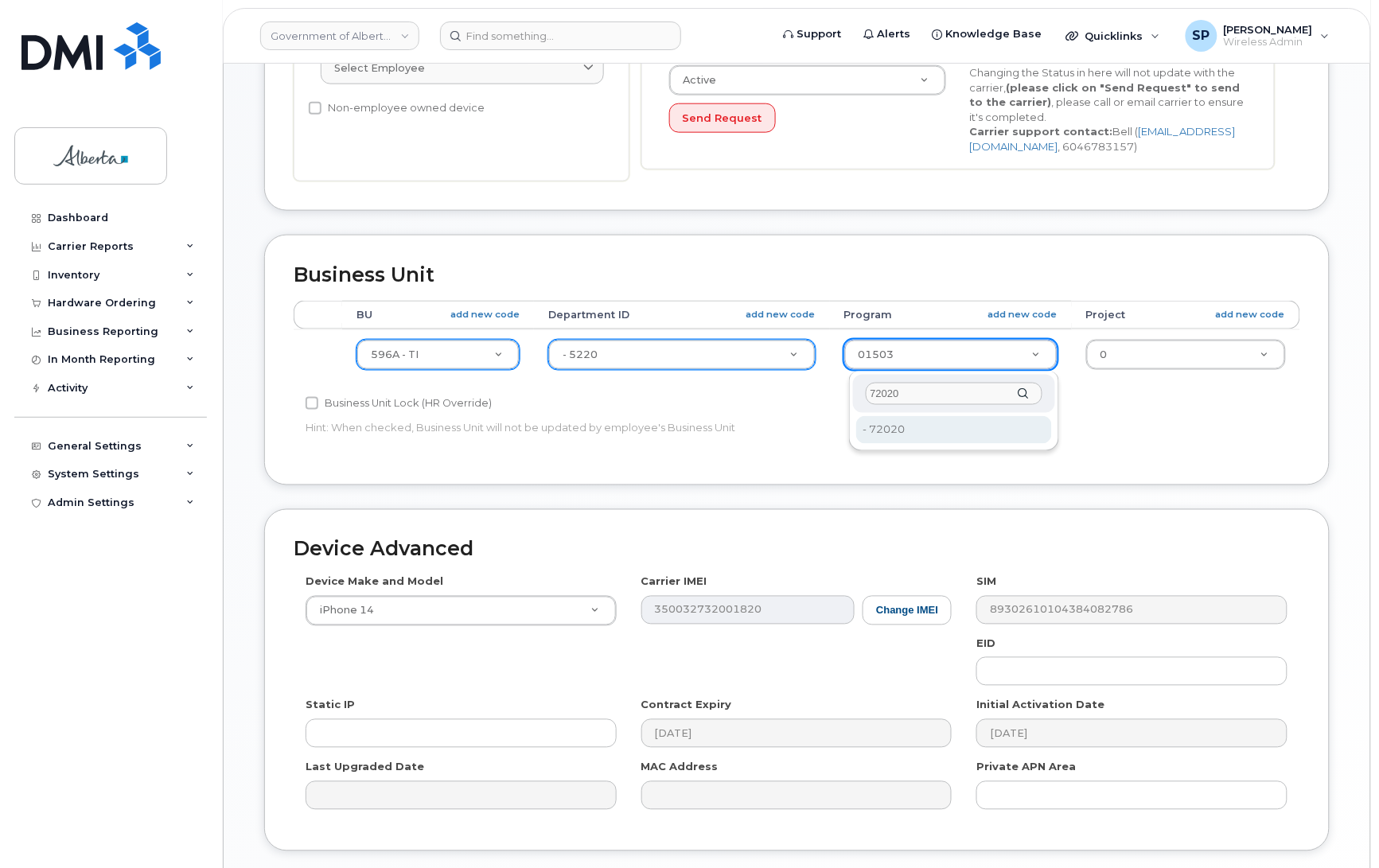
click at [885, 399] on input "72020" at bounding box center [954, 394] width 177 height 23
type input "72020"
type input "4803008"
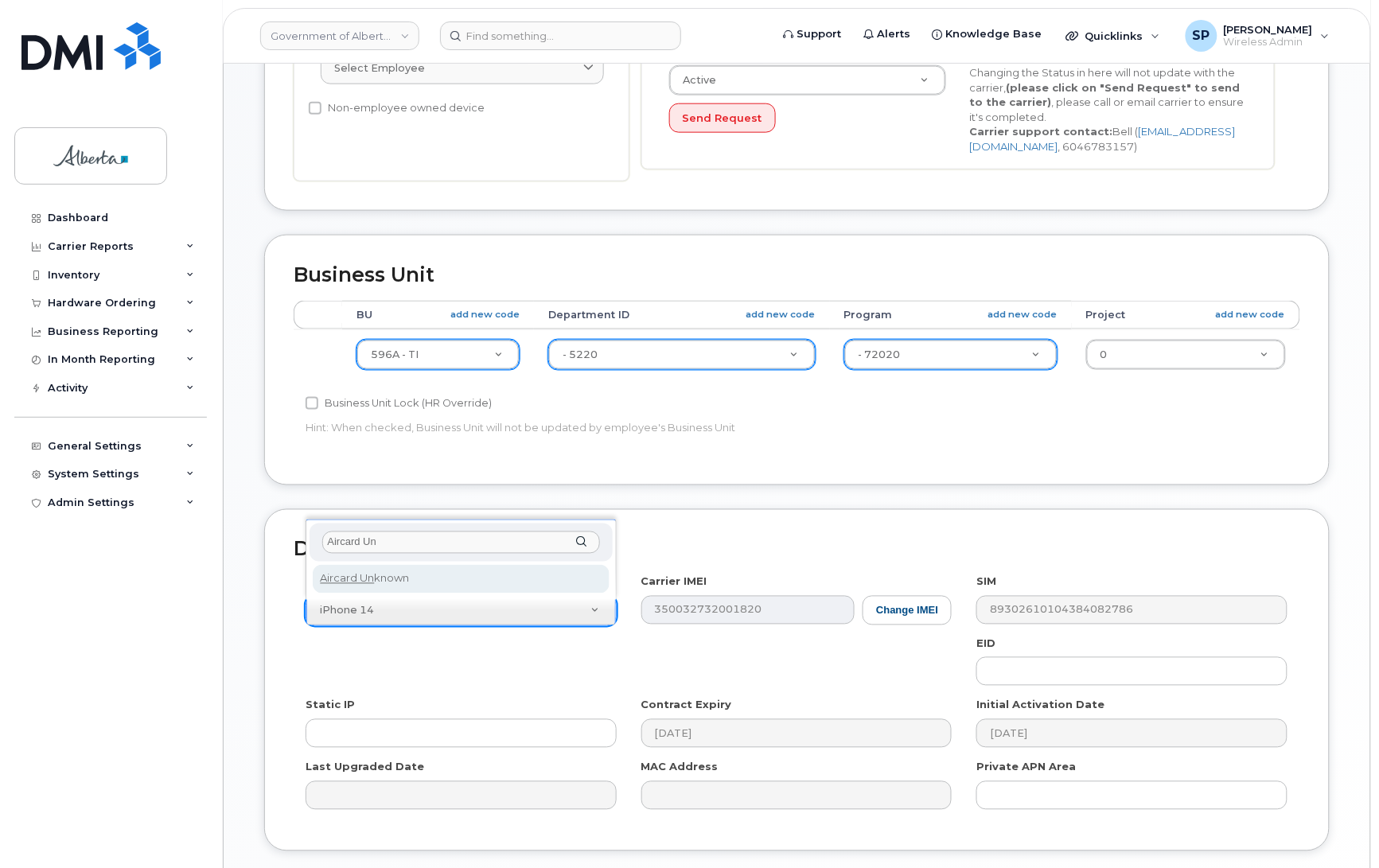
type input "Aircard Un"
select select "971"
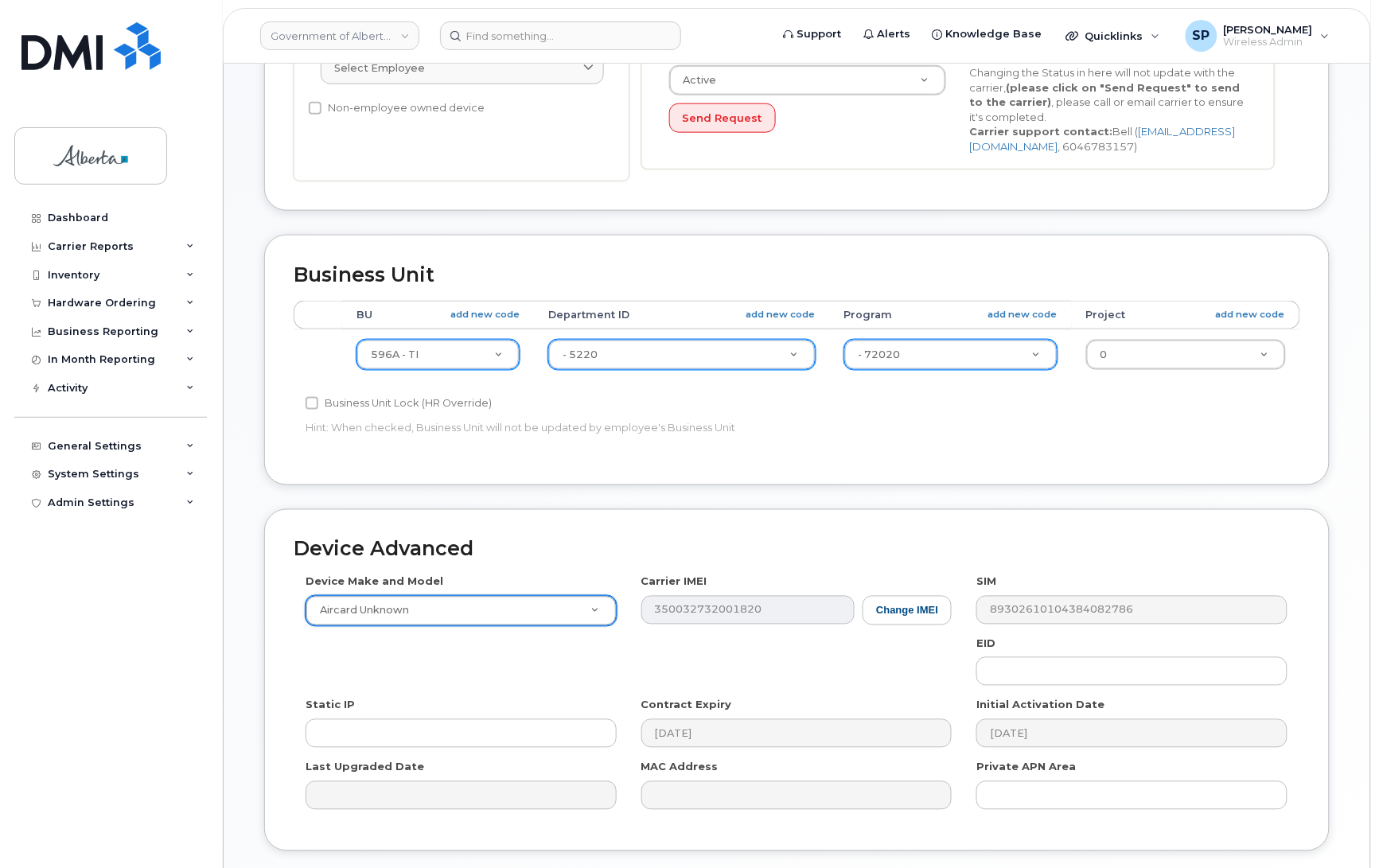
scroll to position [630, 0]
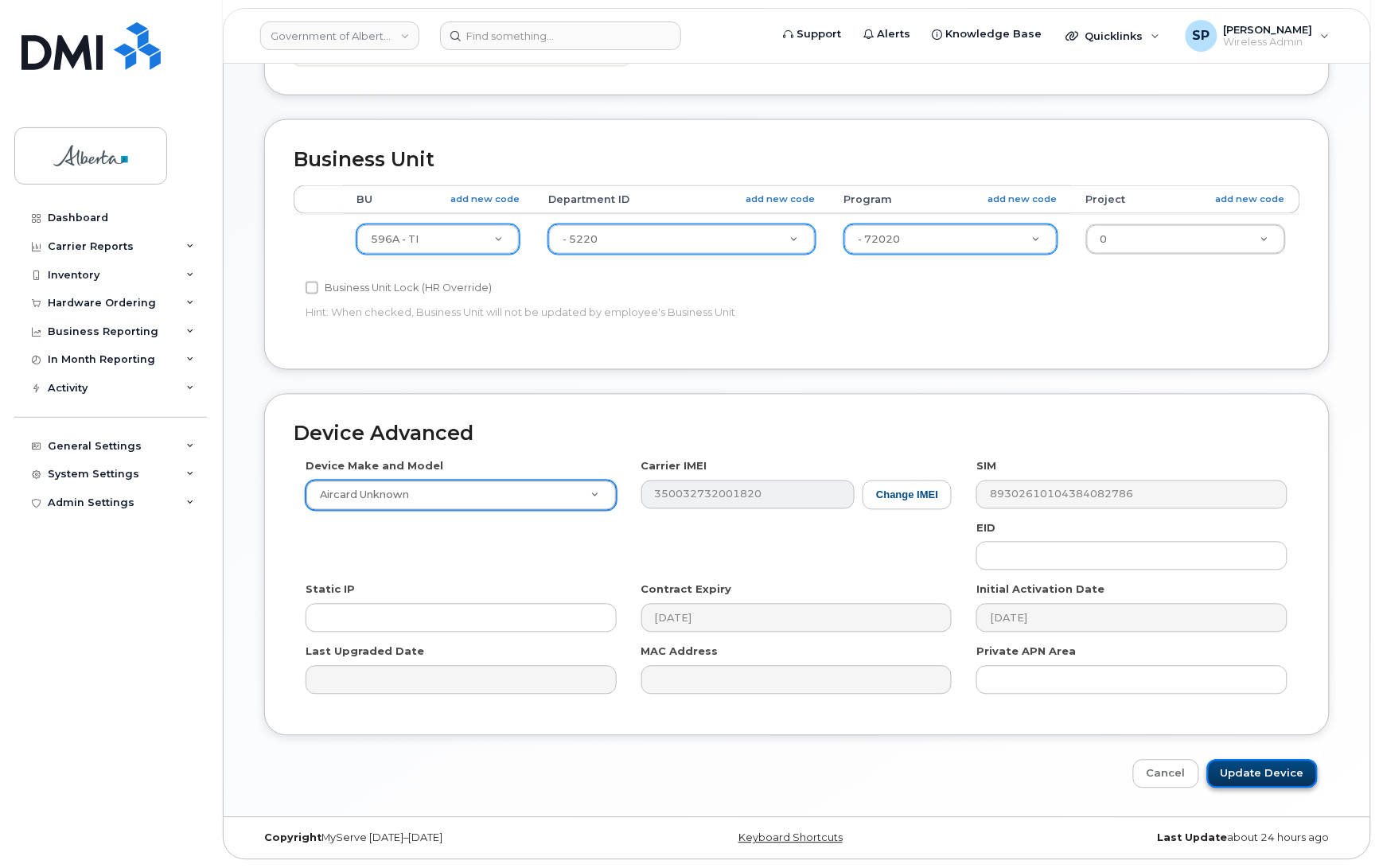
click at [1294, 773] on input "Update Device" at bounding box center [1263, 774] width 110 height 29
type input "Saving..."
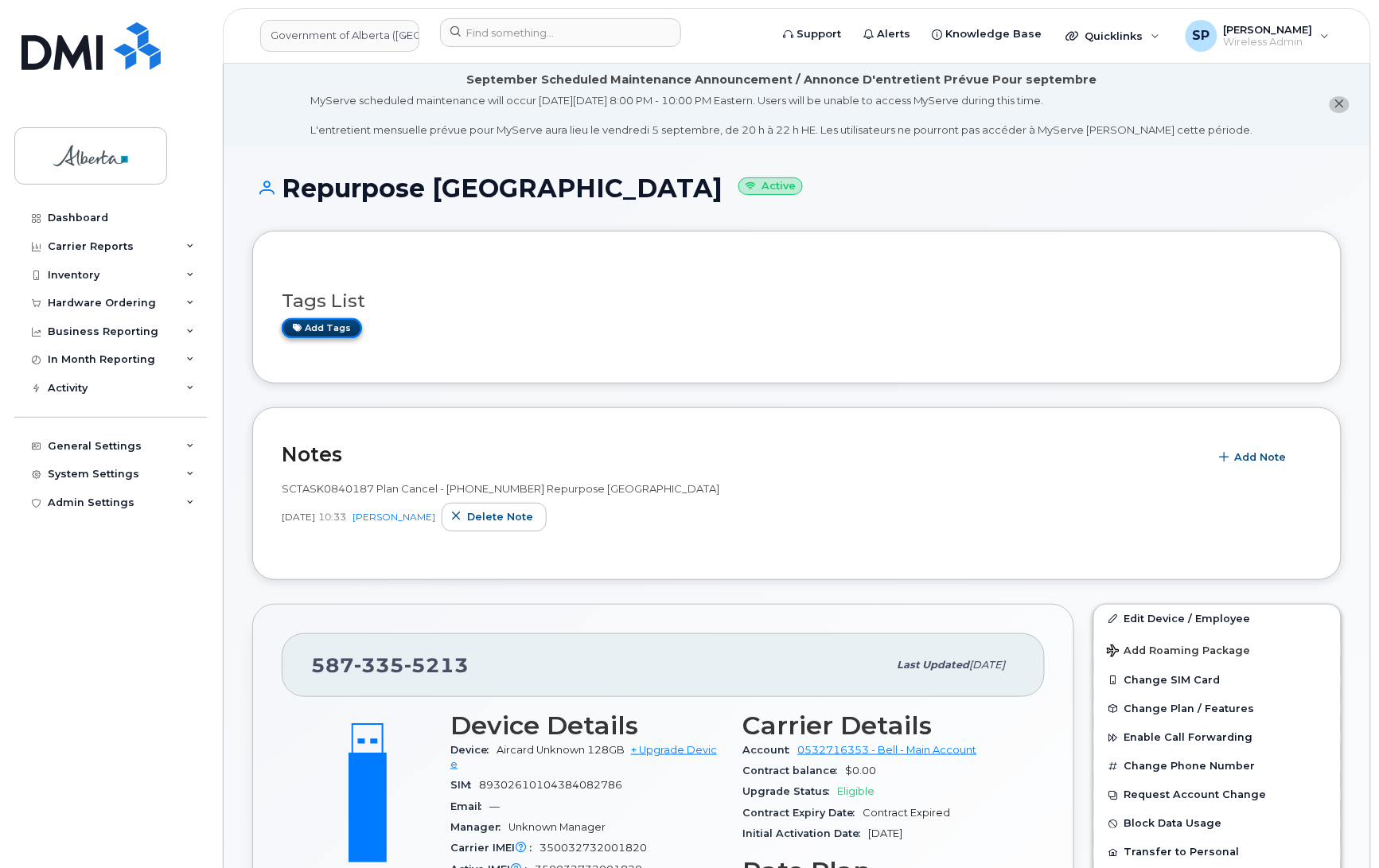
click at [315, 330] on link "Add tags" at bounding box center [321, 329] width 80 height 20
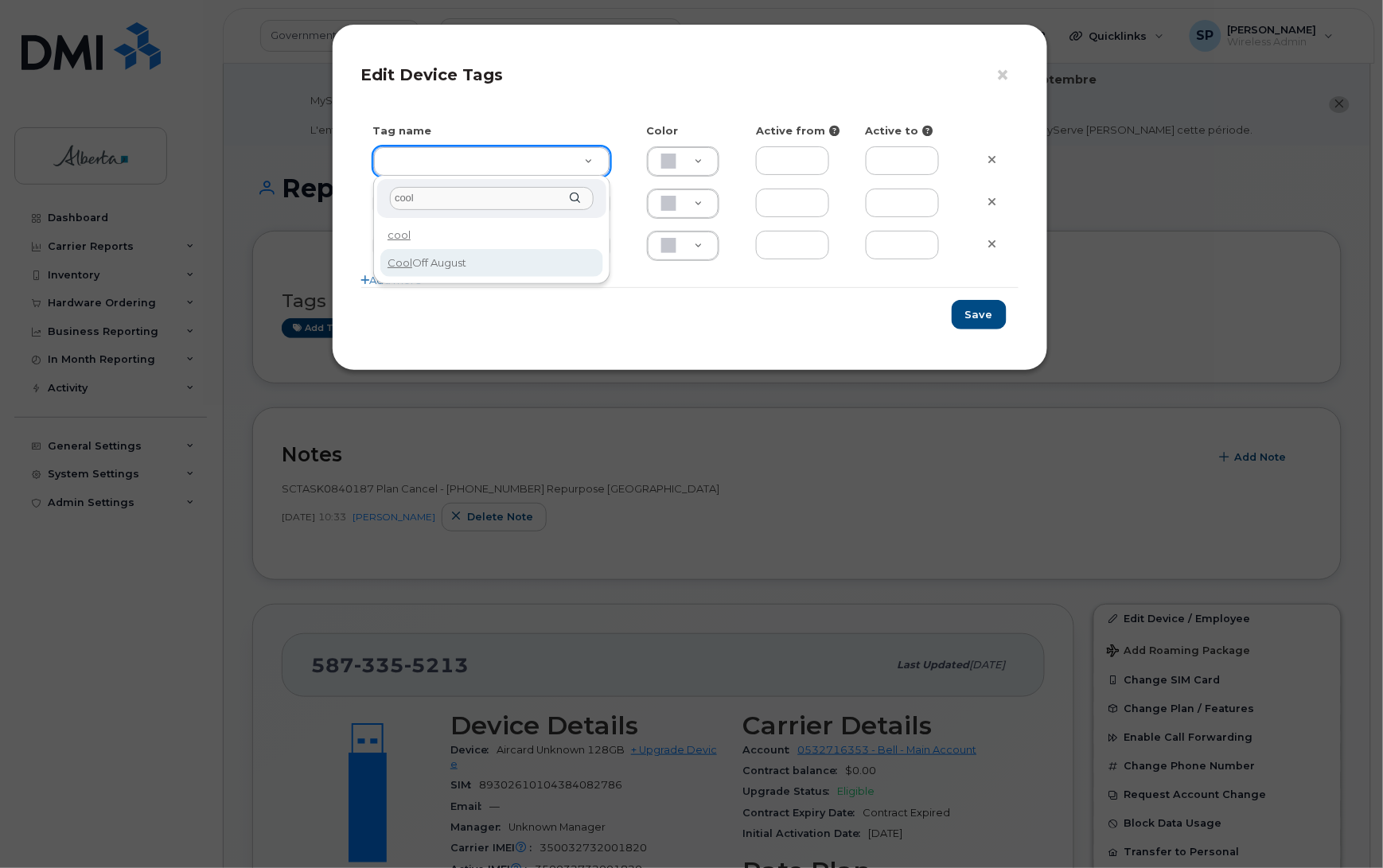
type input "cool"
type input "Cool Off August"
type input "DFD3EE"
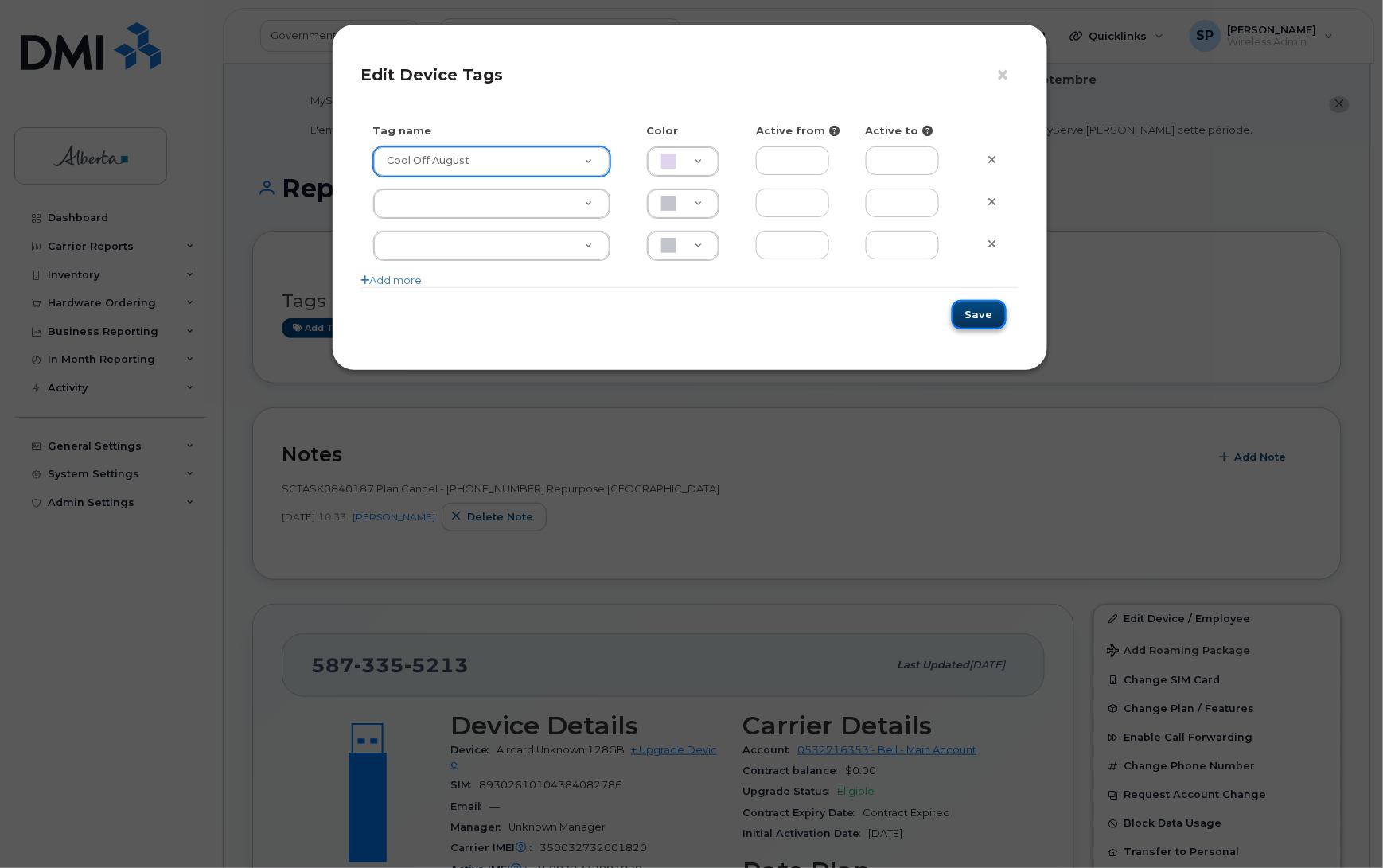
click at [976, 319] on button "Save" at bounding box center [978, 314] width 55 height 29
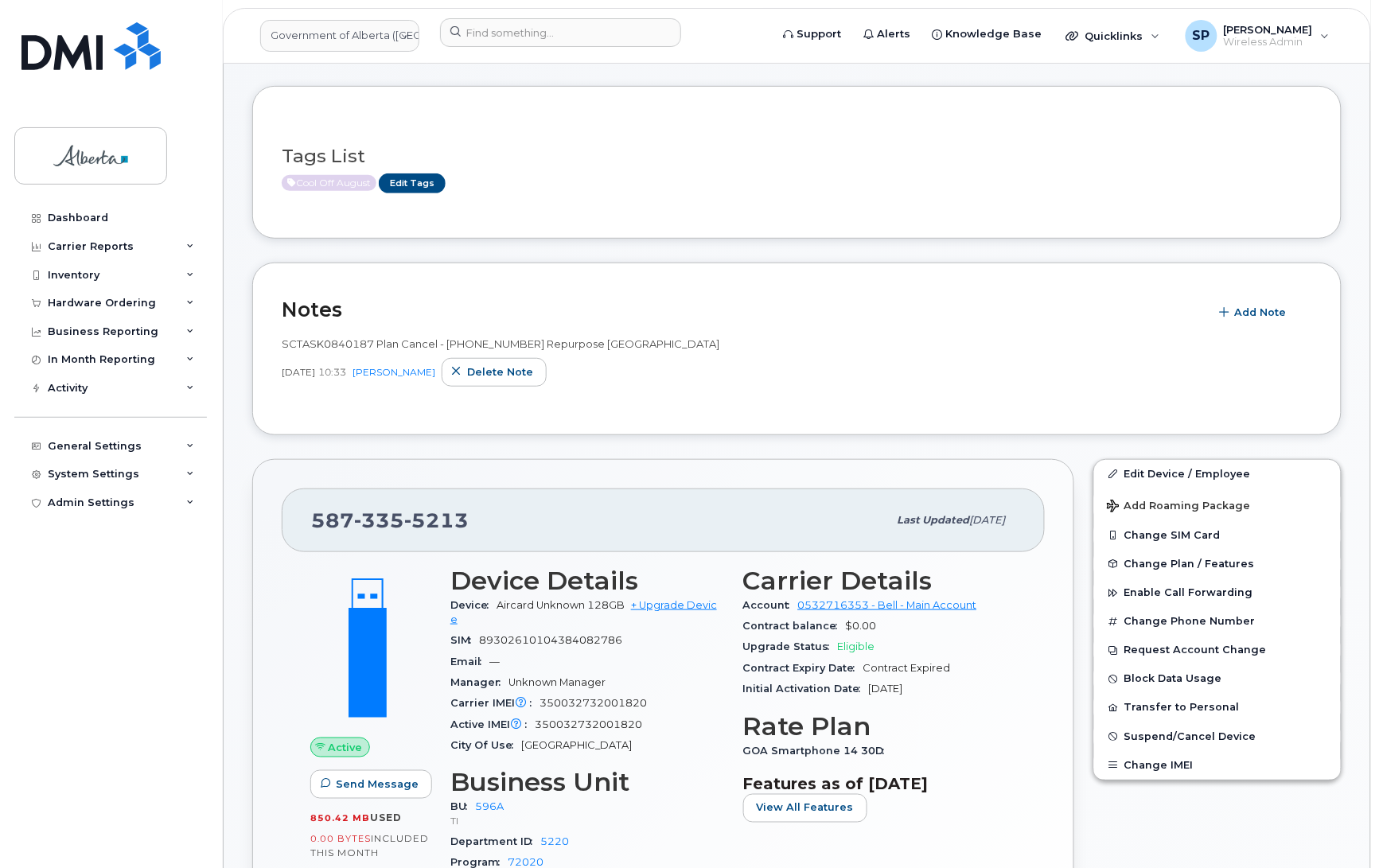
scroll to position [139, 0]
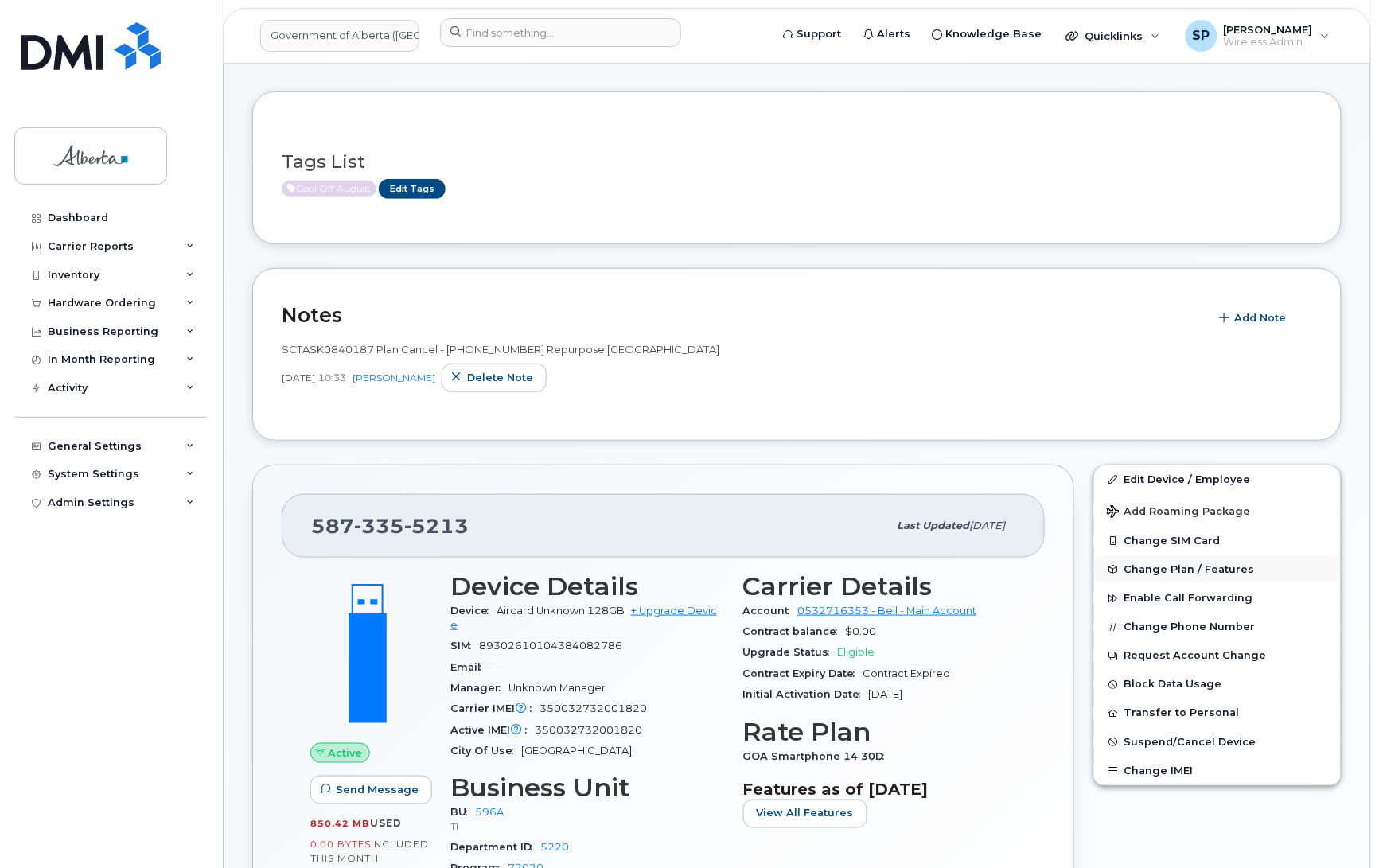
click at [1163, 573] on span "Change Plan / Features" at bounding box center [1189, 570] width 131 height 12
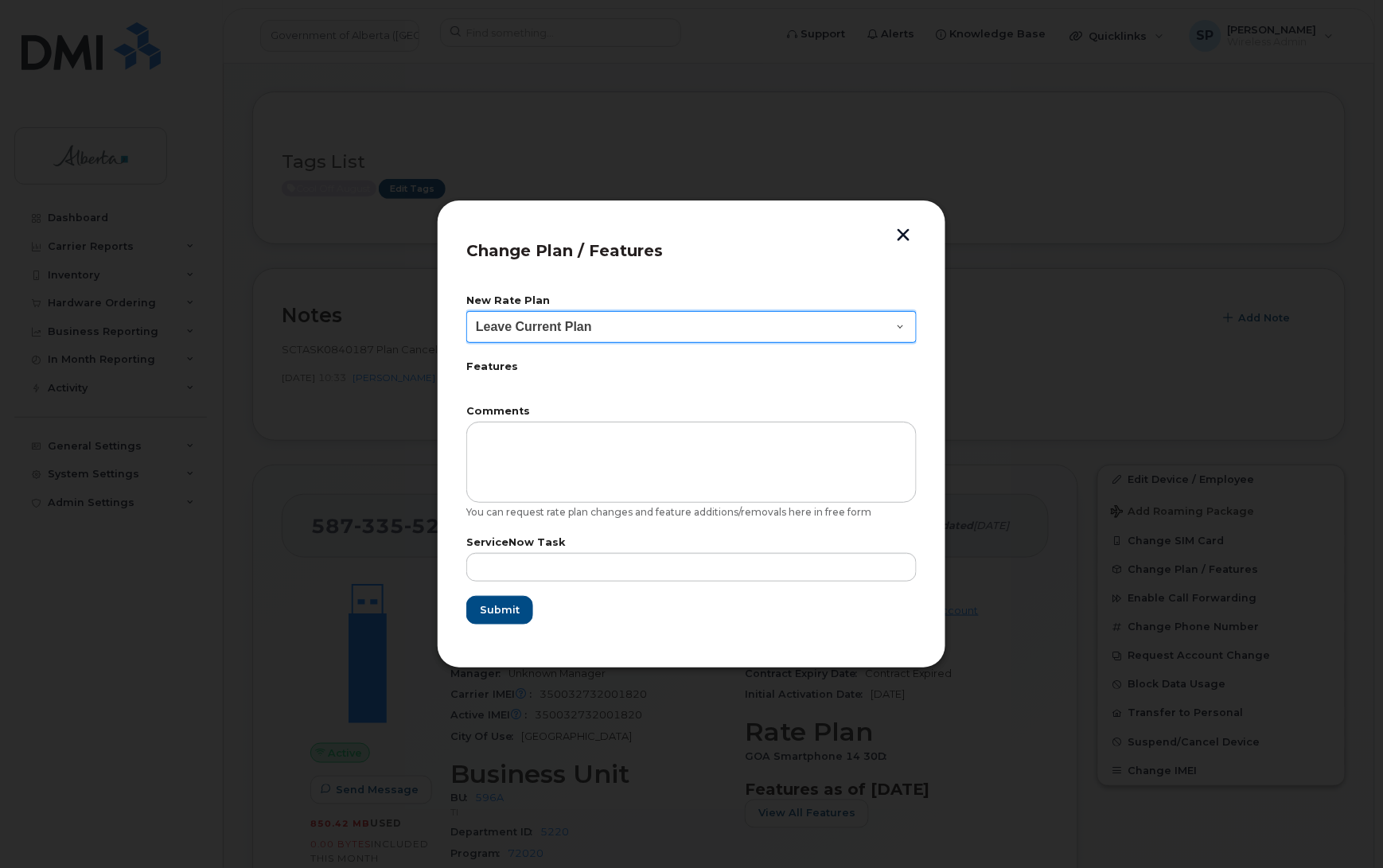
click at [553, 328] on select "Leave Current Plan GOA Data plan 9 30 d GOA–Unlimited Data Plan 9" at bounding box center [691, 327] width 450 height 32
select select "1790211"
click at [466, 311] on select "Leave Current Plan GOA Data plan 9 30 d GOA–Unlimited Data Plan 9" at bounding box center [691, 327] width 450 height 32
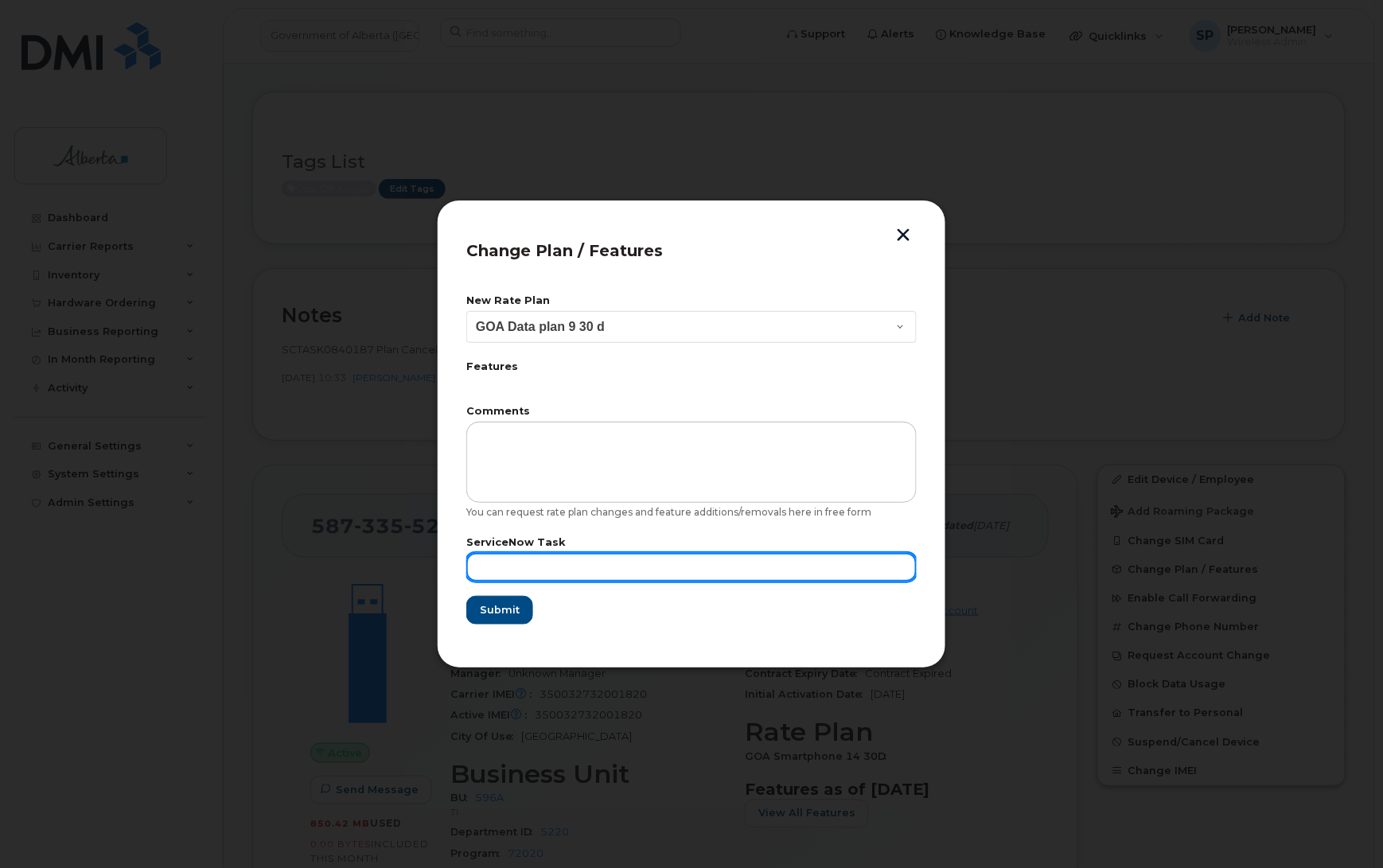
click at [606, 566] on input "text" at bounding box center [691, 567] width 450 height 29
paste input "SCTASK0840187"
type input "SCTASK0840187"
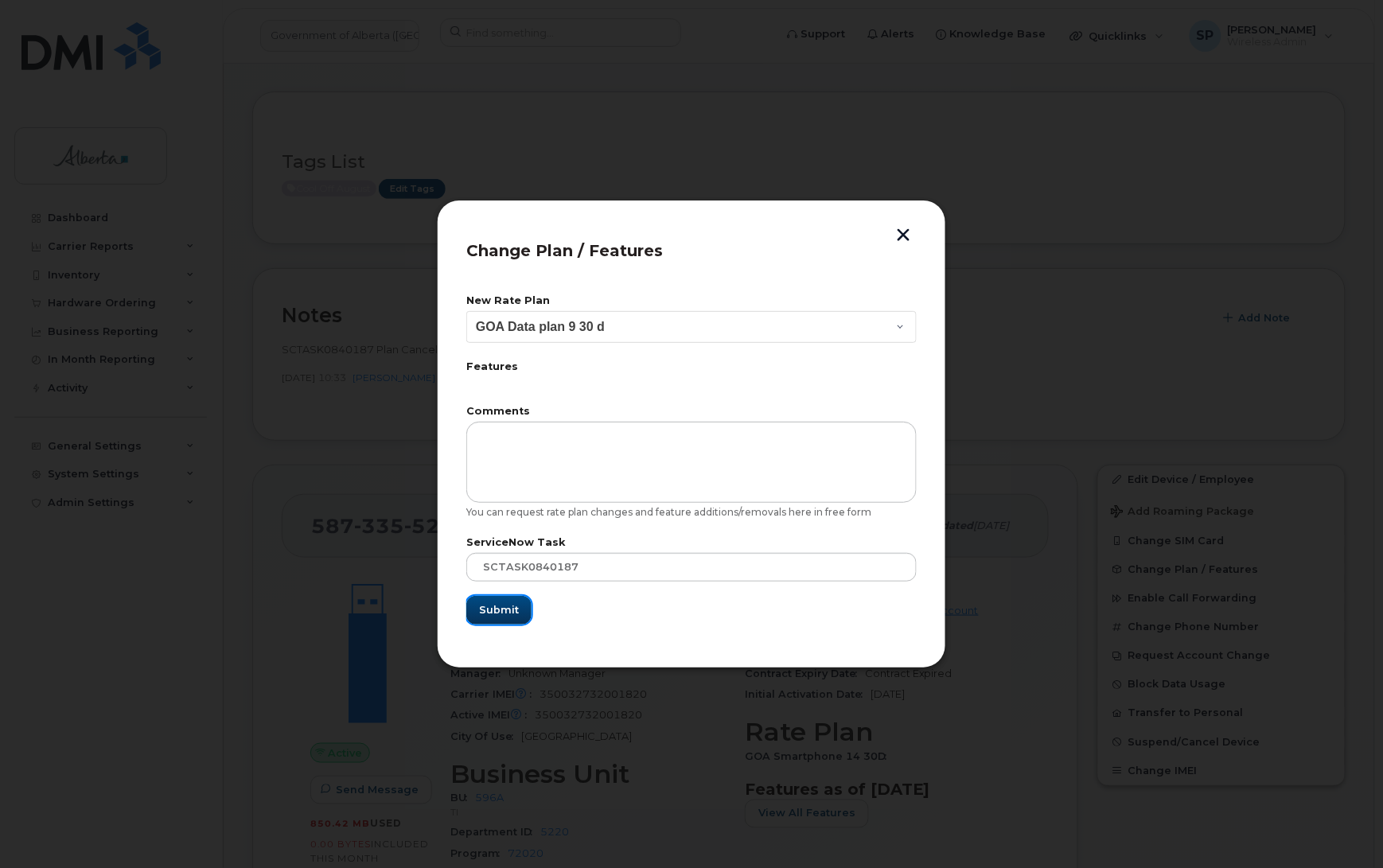
click at [500, 610] on span "Submit" at bounding box center [498, 610] width 40 height 15
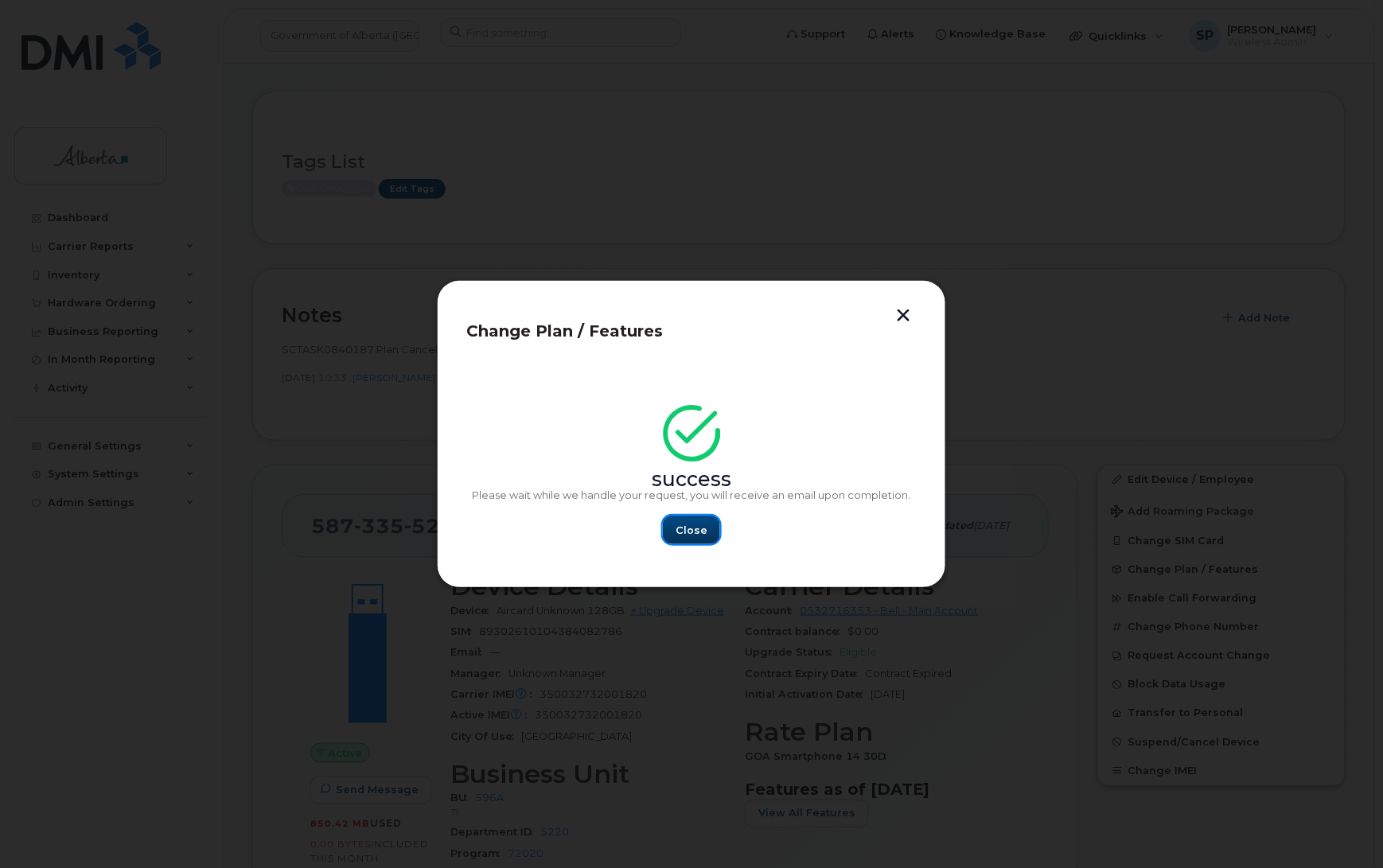
click at [693, 534] on span "Close" at bounding box center [692, 530] width 32 height 15
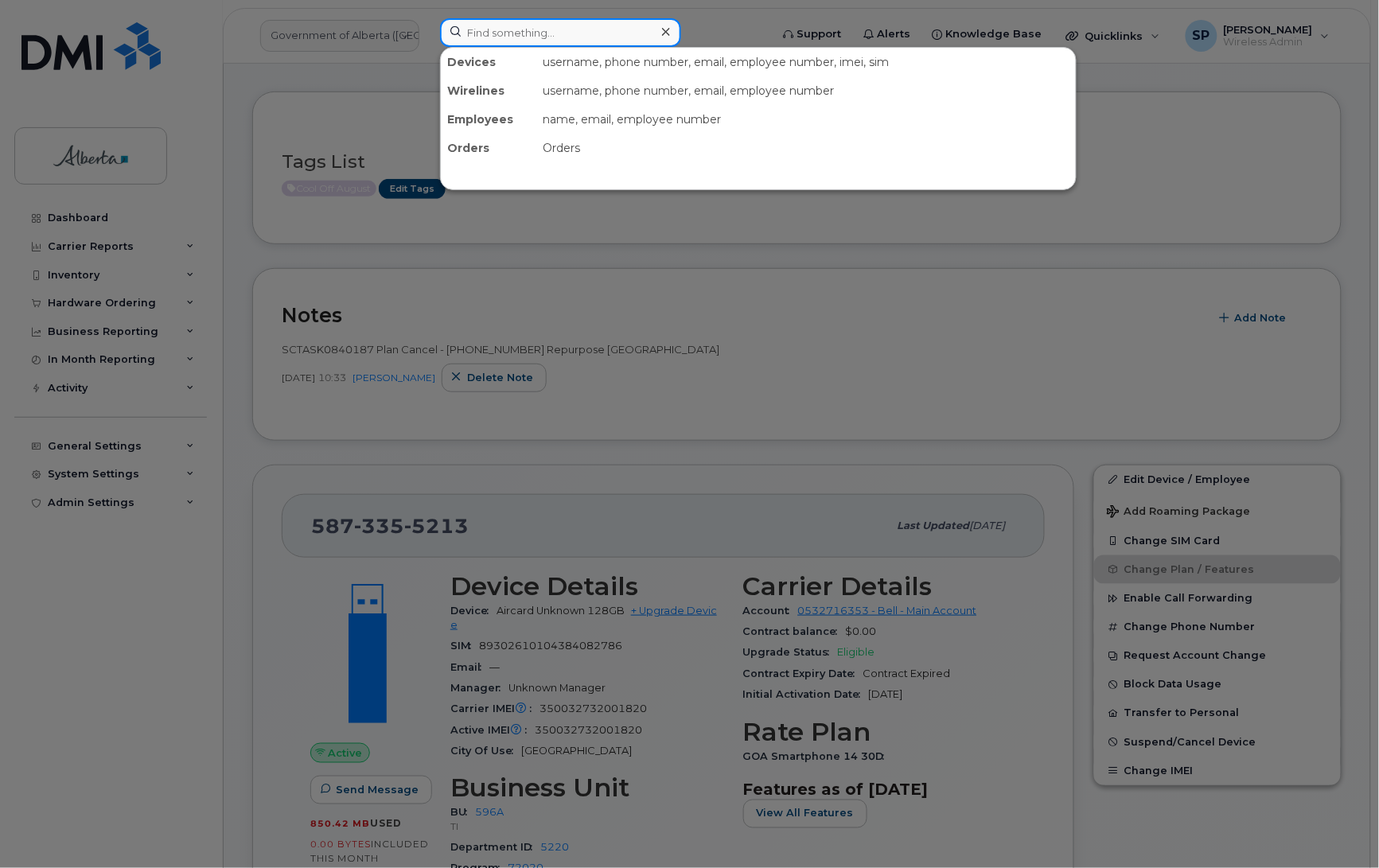
click at [511, 25] on input at bounding box center [561, 33] width 241 height 29
paste input "5879827421"
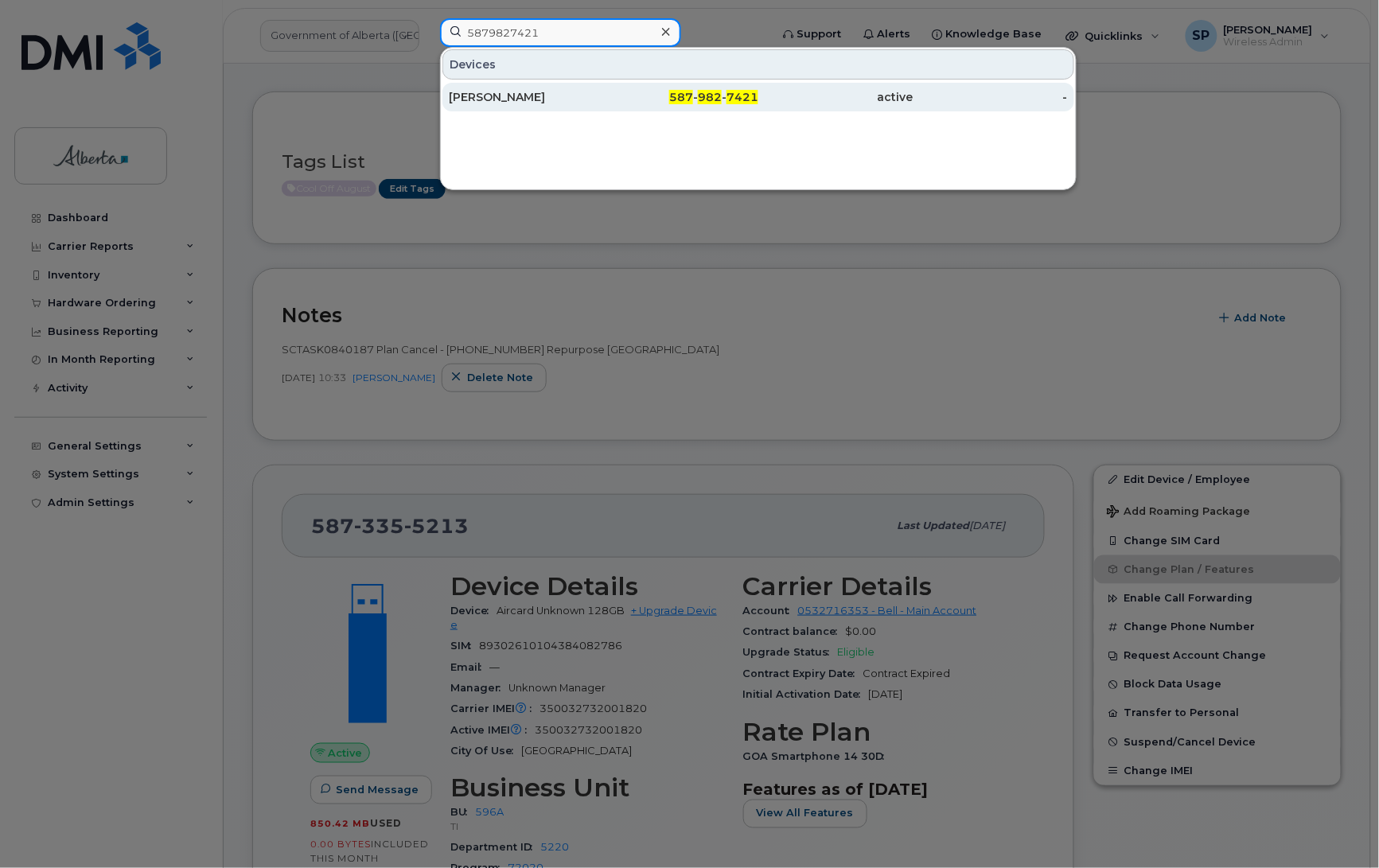
type input "5879827421"
click at [513, 98] on div "[PERSON_NAME]" at bounding box center [527, 97] width 155 height 16
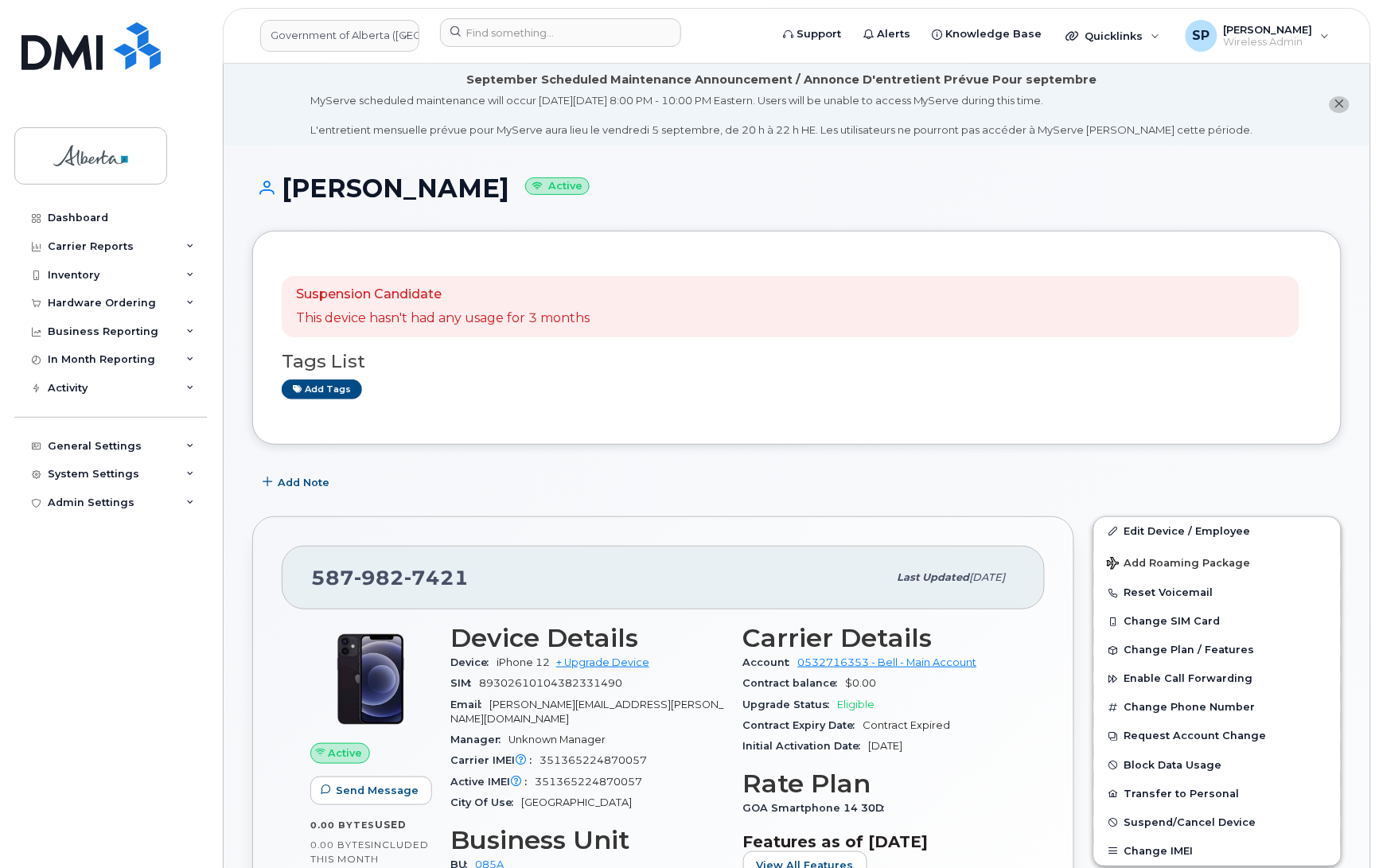
click at [1275, 189] on h1 "[PERSON_NAME] Active" at bounding box center [797, 188] width 1090 height 28
click at [303, 482] on span "Add Note" at bounding box center [303, 483] width 51 height 15
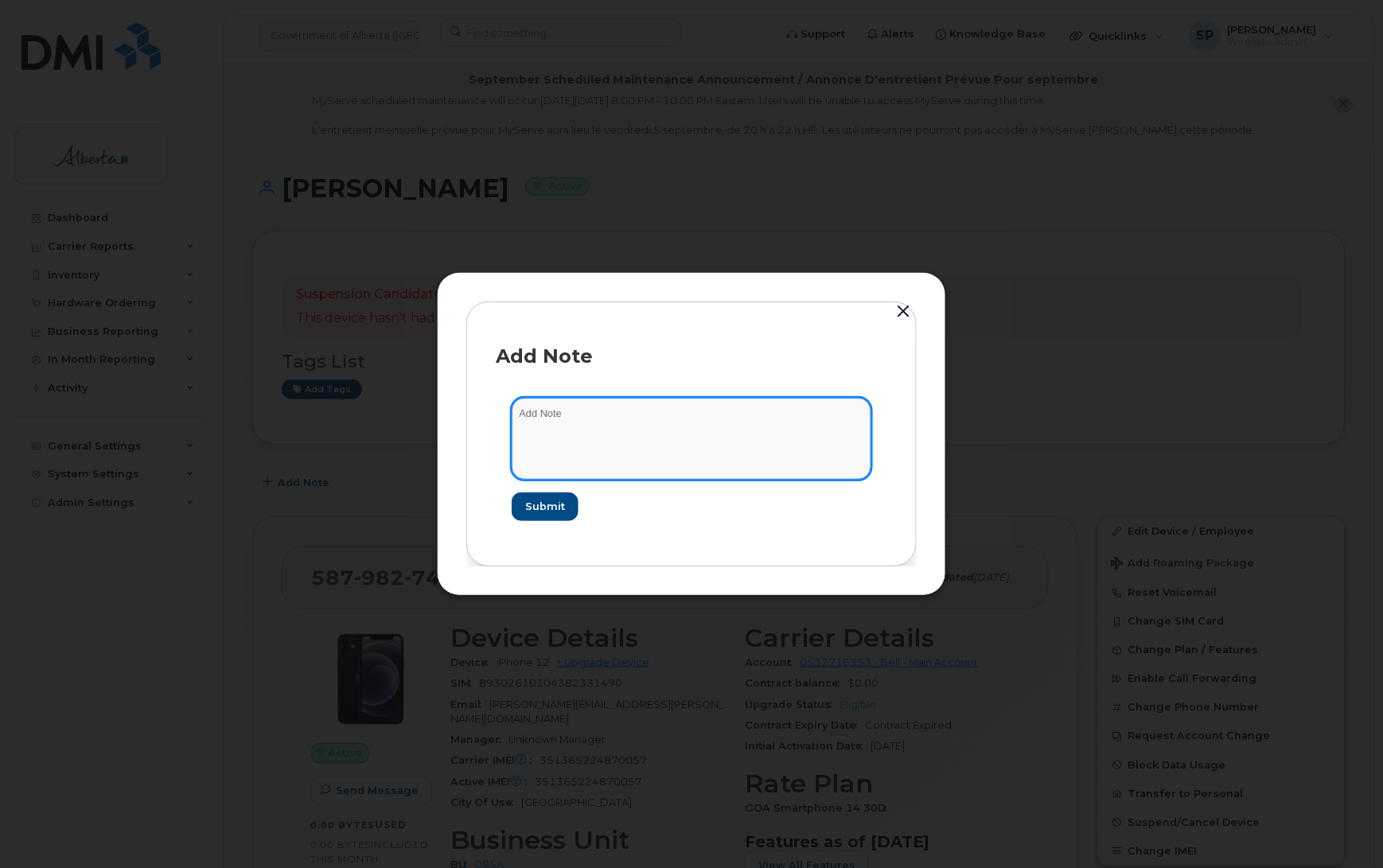
click at [557, 426] on textarea at bounding box center [691, 438] width 360 height 81
paste textarea "SCTASK0841059 5879827421 DO NOT DELETE Repurpose [GEOGRAPHIC_DATA]"
type textarea "SCTASK0841059 5879827421 DO NOT DELETE Repurpose [GEOGRAPHIC_DATA]"
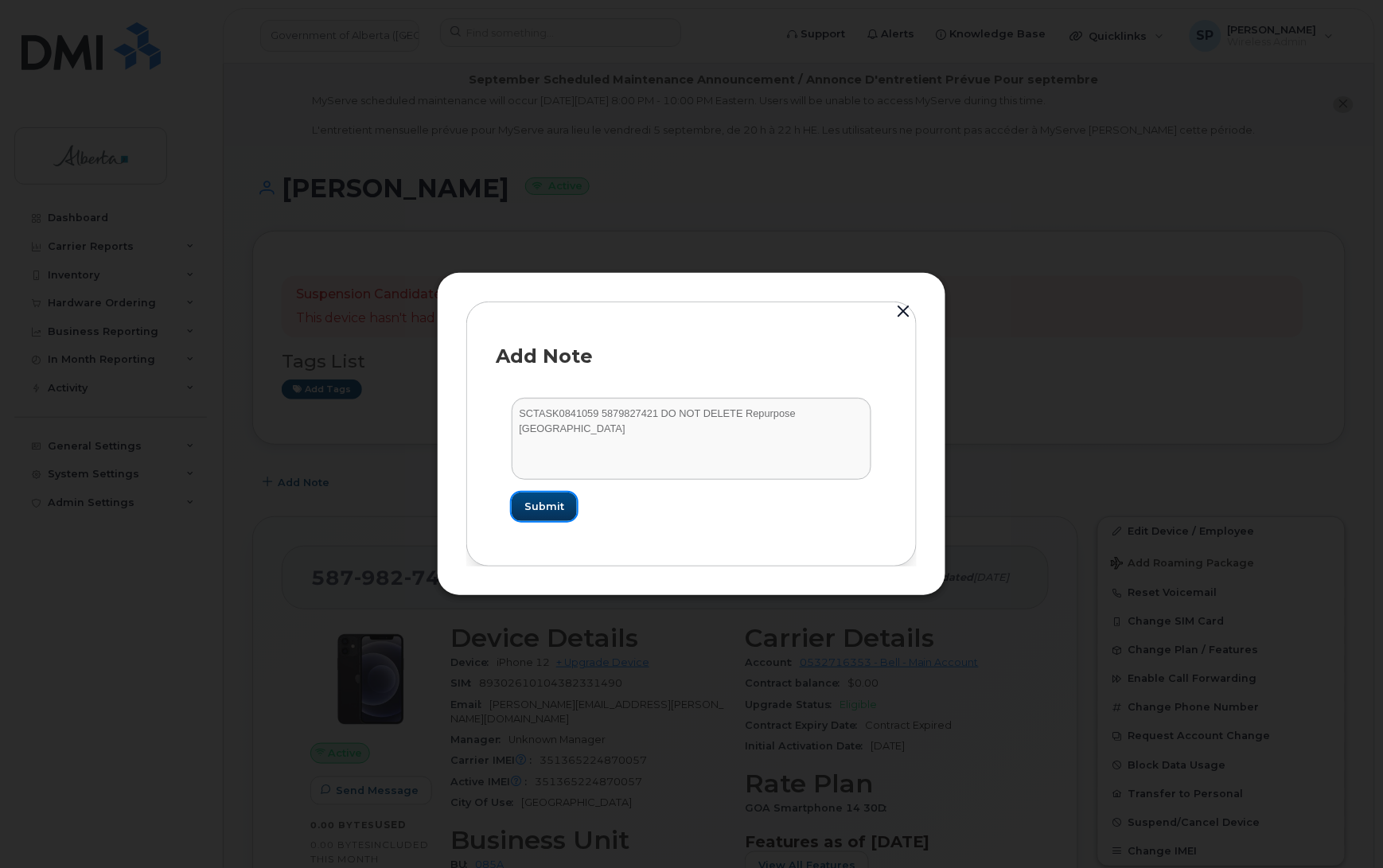
click at [548, 512] on span "Submit" at bounding box center [544, 506] width 40 height 15
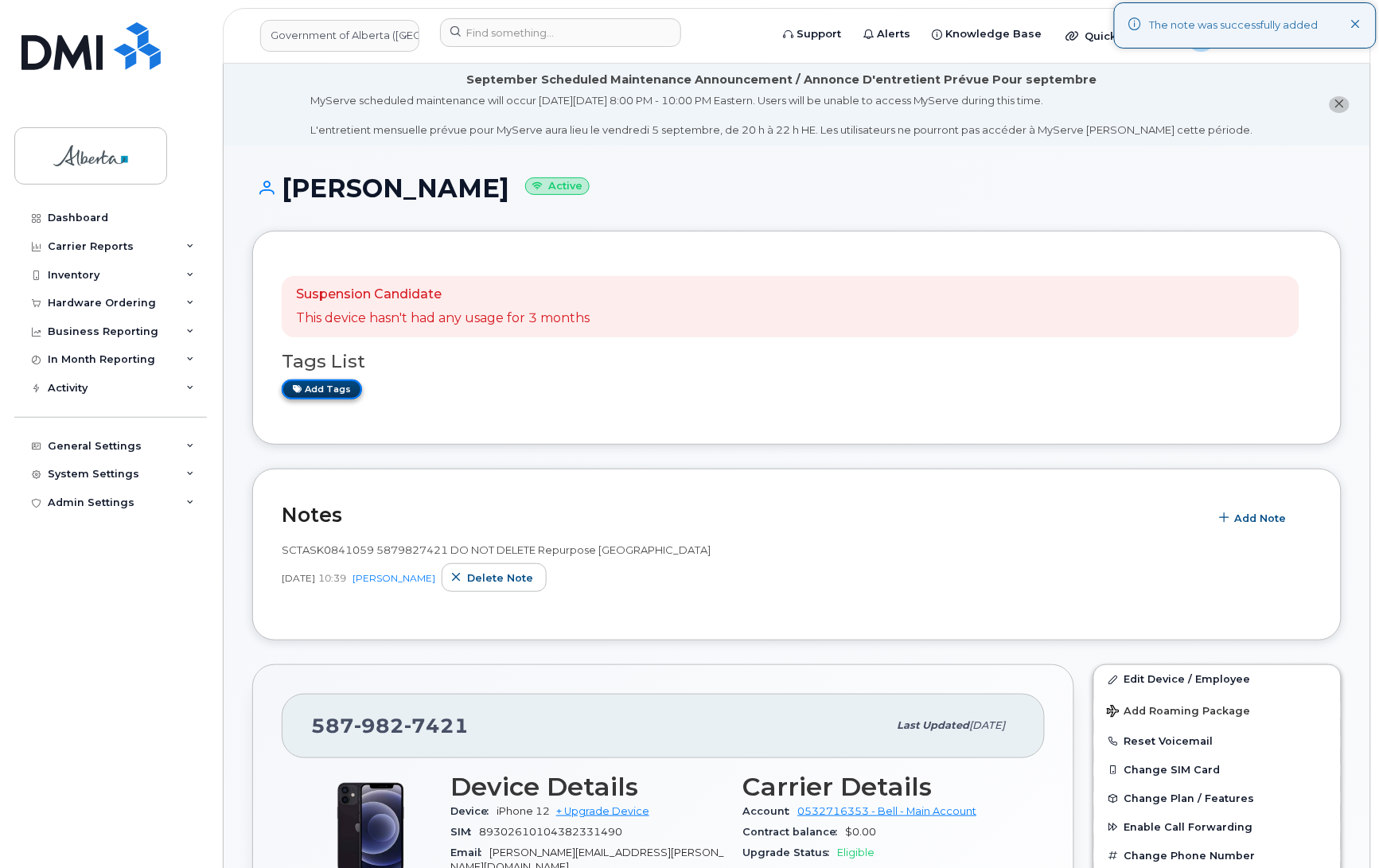
click at [330, 379] on link "Add tags" at bounding box center [321, 389] width 80 height 20
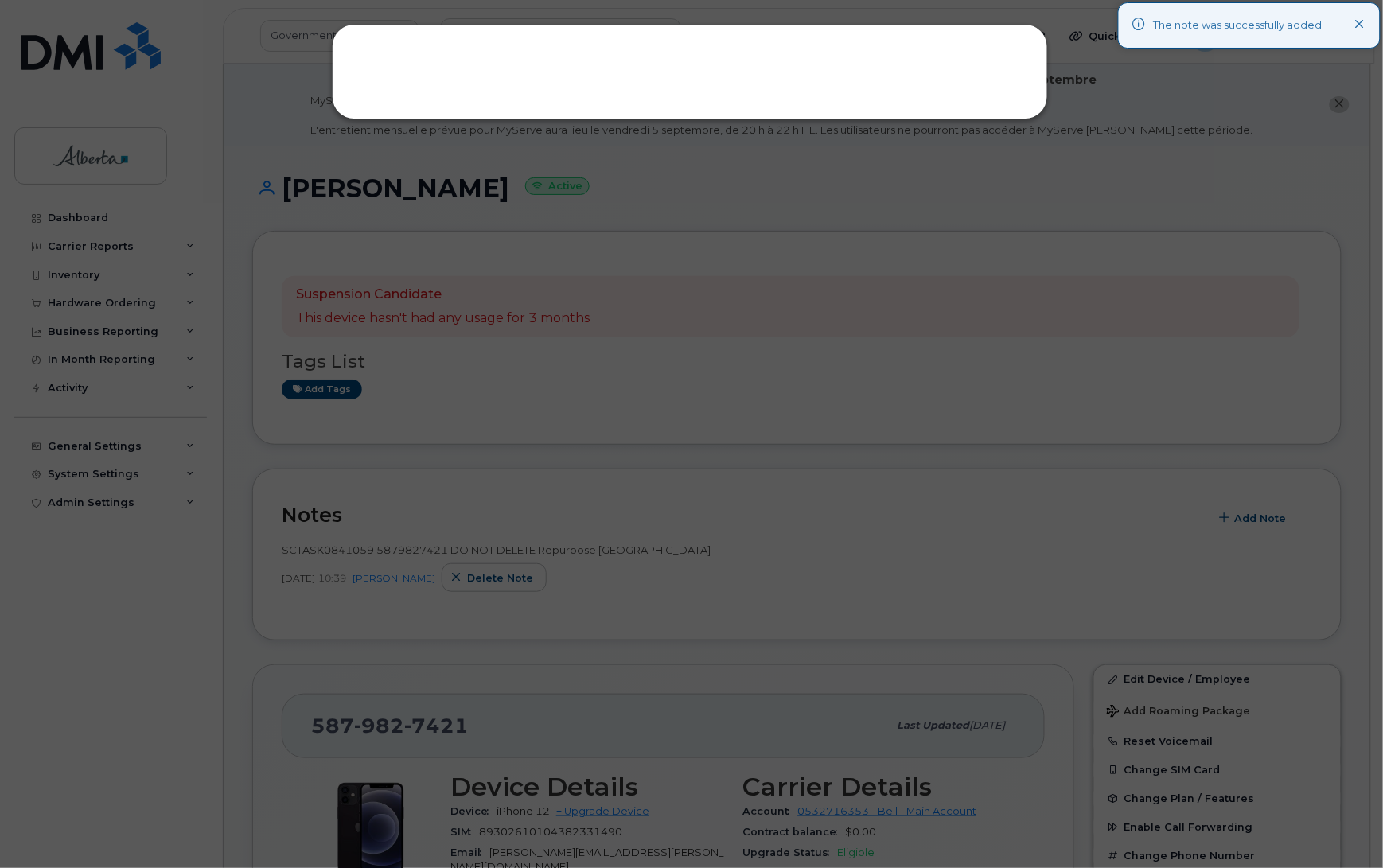
click at [336, 388] on div at bounding box center [691, 434] width 1383 height 868
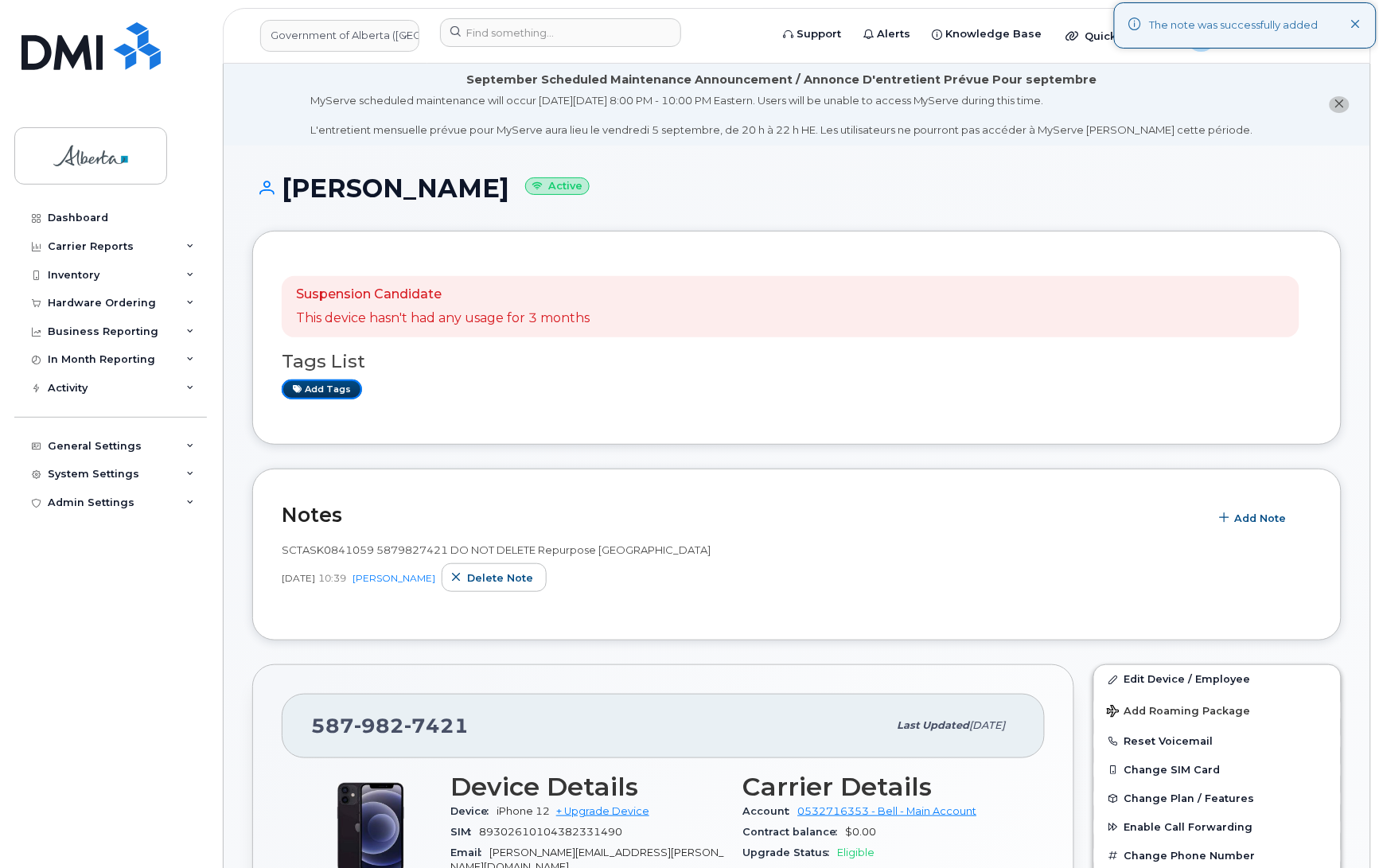
click at [336, 390] on link "Add tags" at bounding box center [321, 389] width 80 height 20
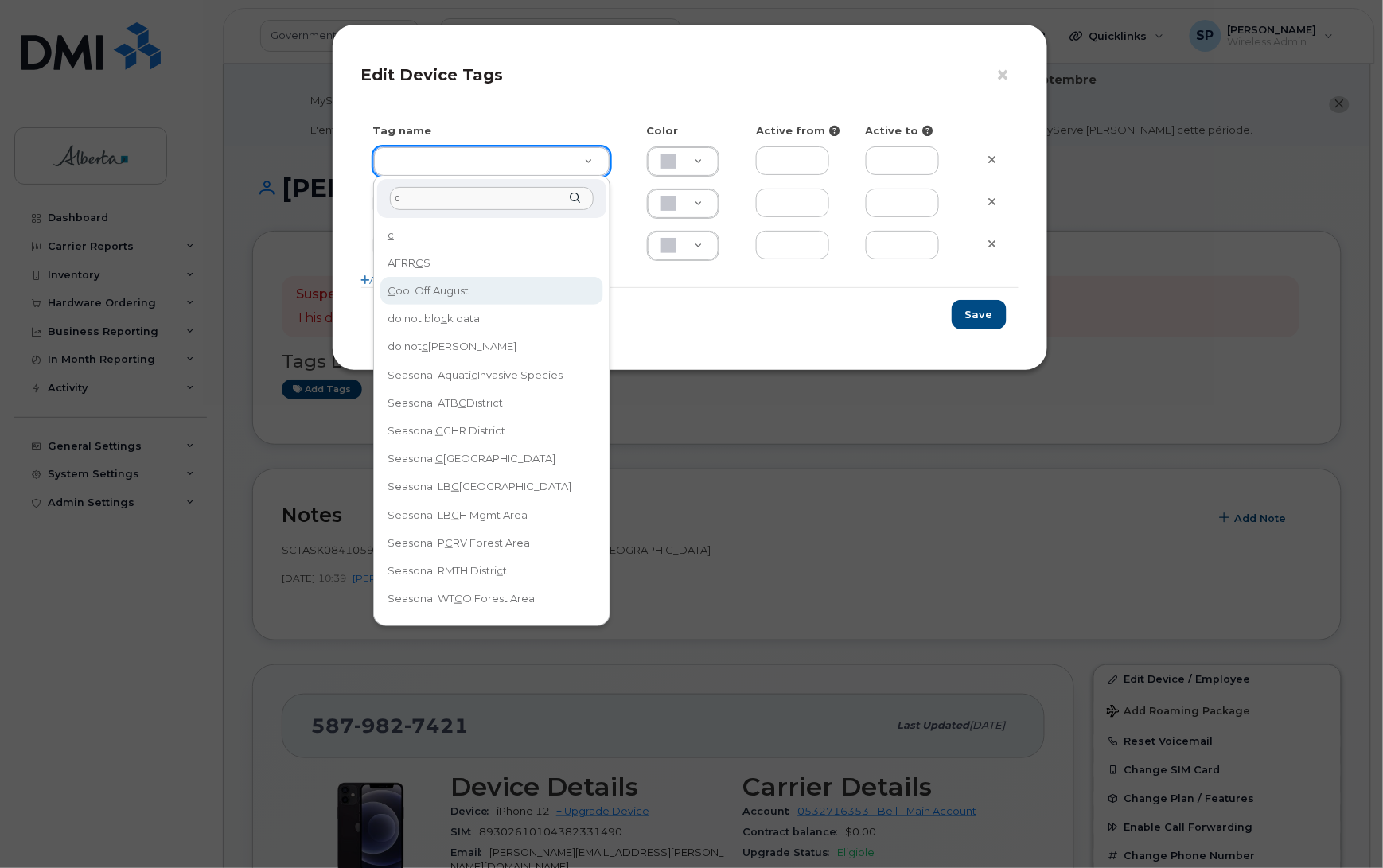
type input "c"
type input "Cool Off August"
type input "DFD3EE"
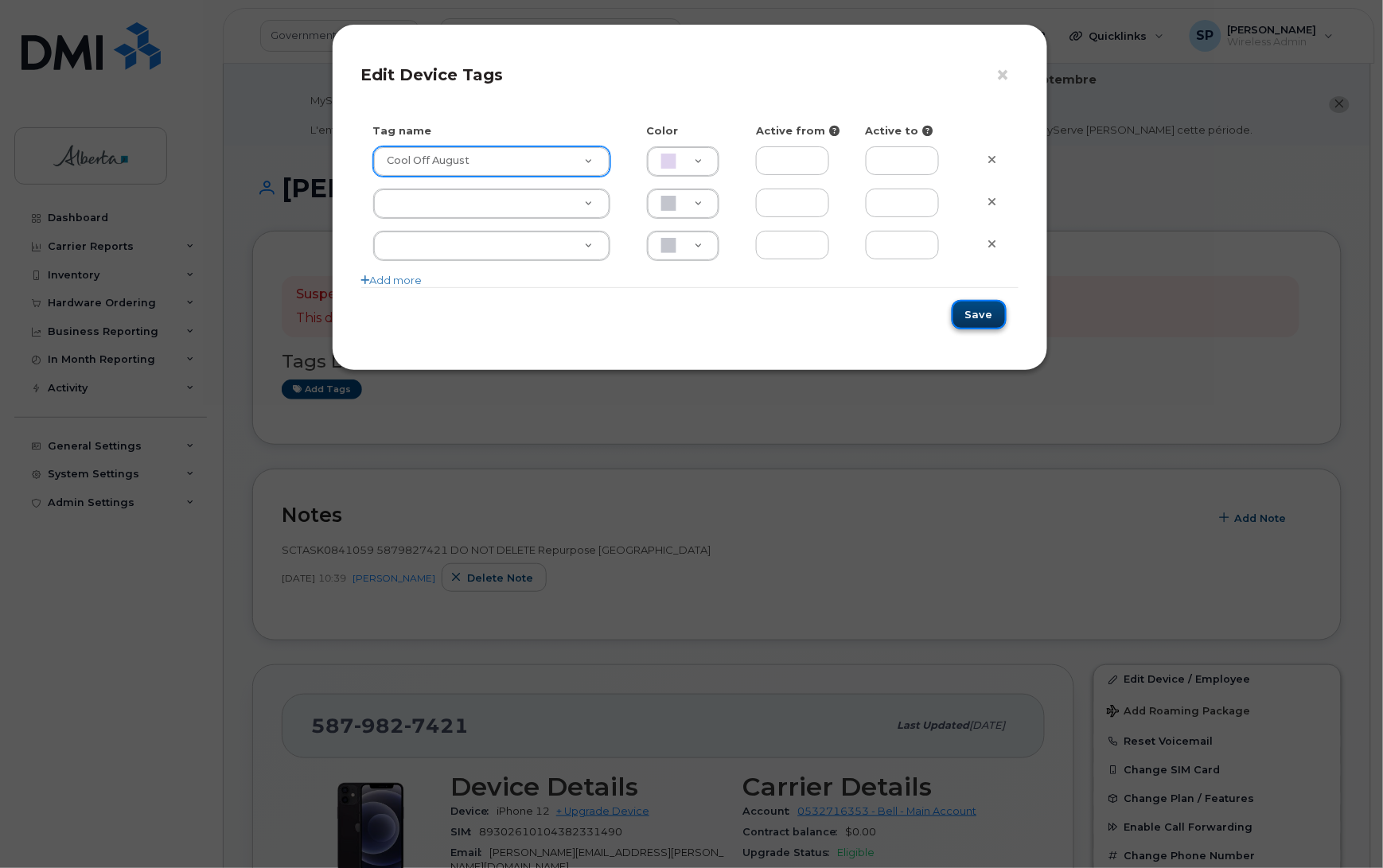
click at [999, 315] on button "Save" at bounding box center [978, 314] width 55 height 29
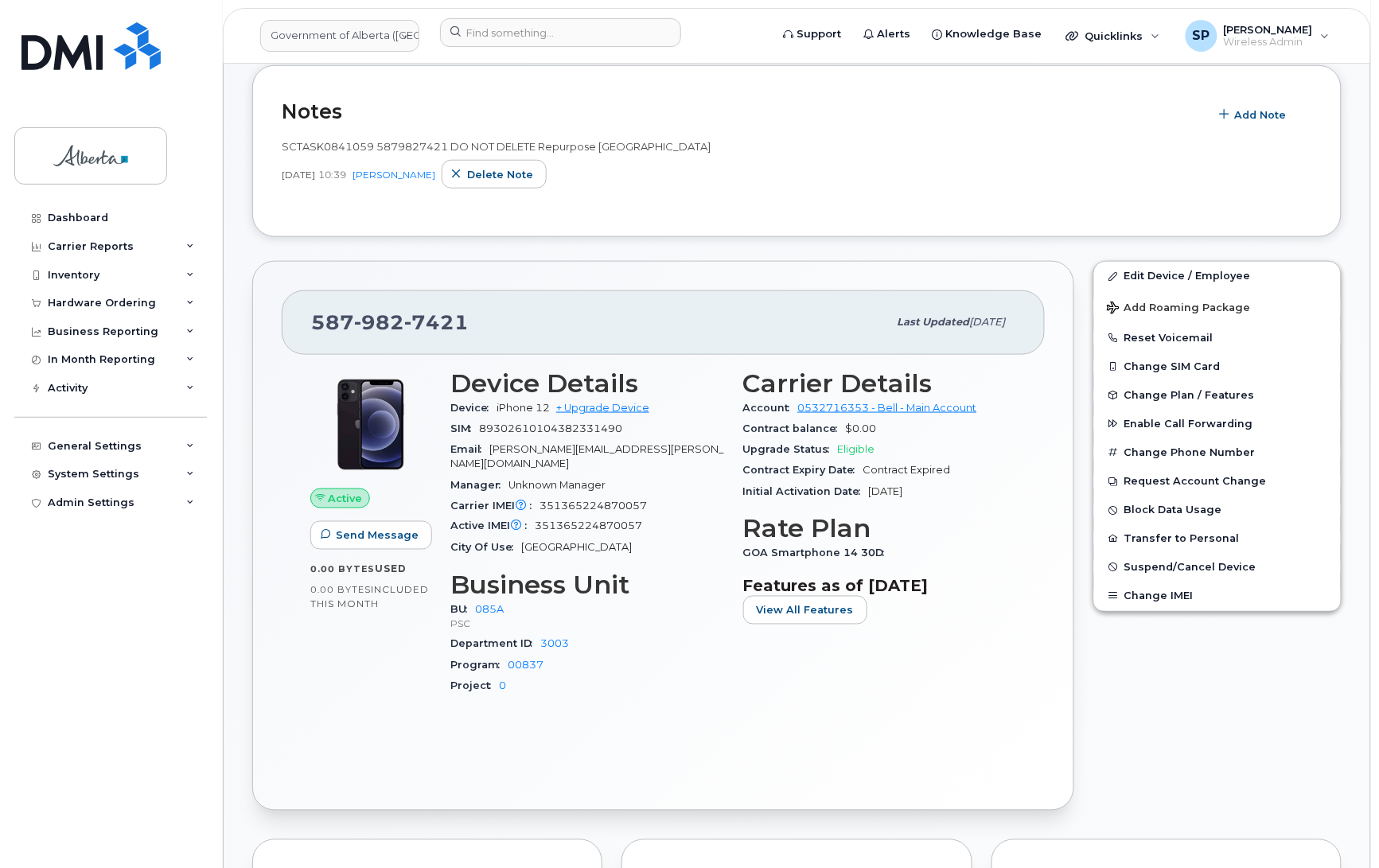
scroll to position [421, 0]
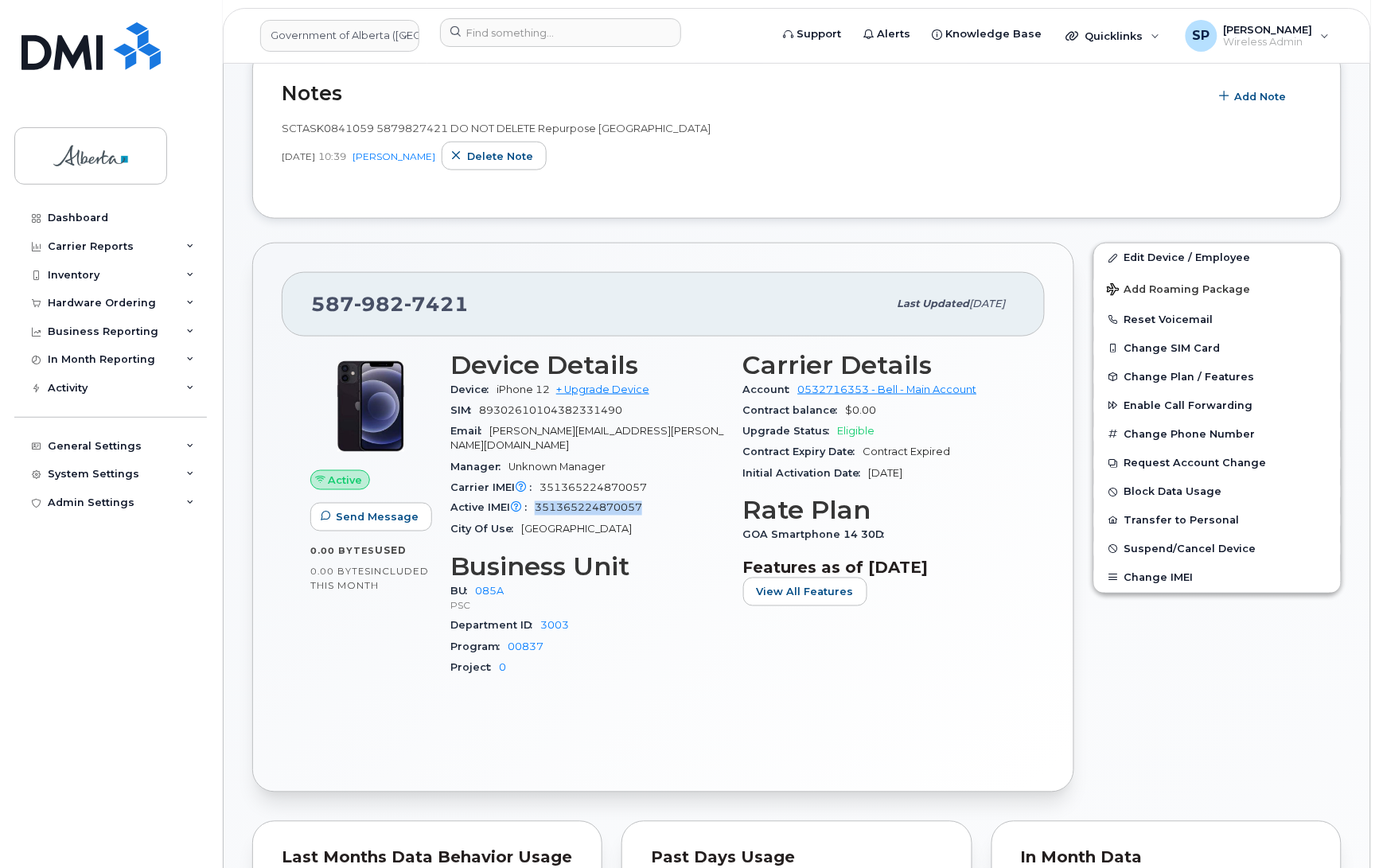
drag, startPoint x: 646, startPoint y: 496, endPoint x: 534, endPoint y: 496, distance: 112.0
click at [534, 498] on div "Active IMEI Active IMEI is refreshed daily with a delay of up to 48 hours follo…" at bounding box center [587, 508] width 274 height 21
copy span "351365224870057"
click at [1136, 257] on link "Edit Device / Employee" at bounding box center [1217, 258] width 247 height 29
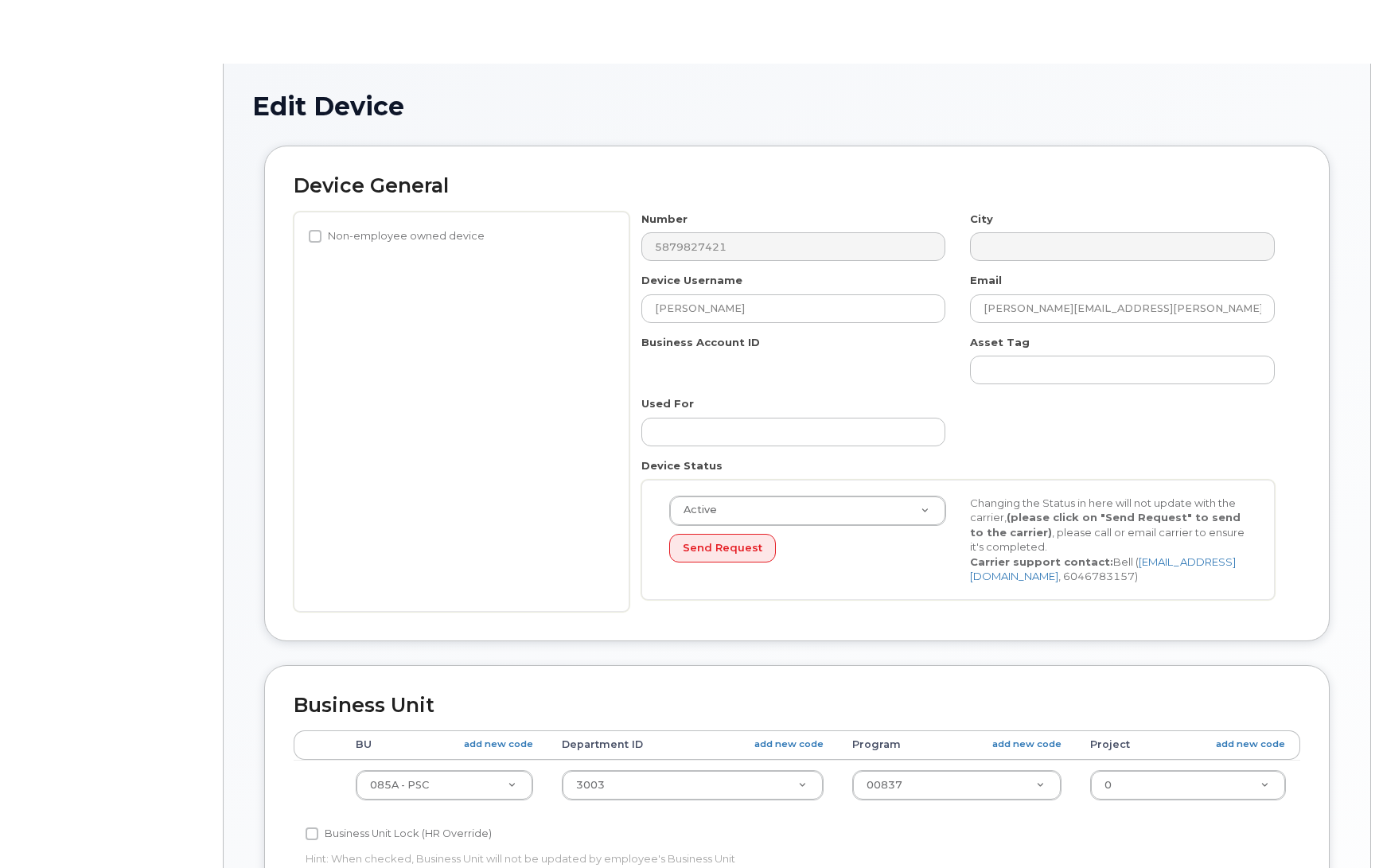
select select "4749745"
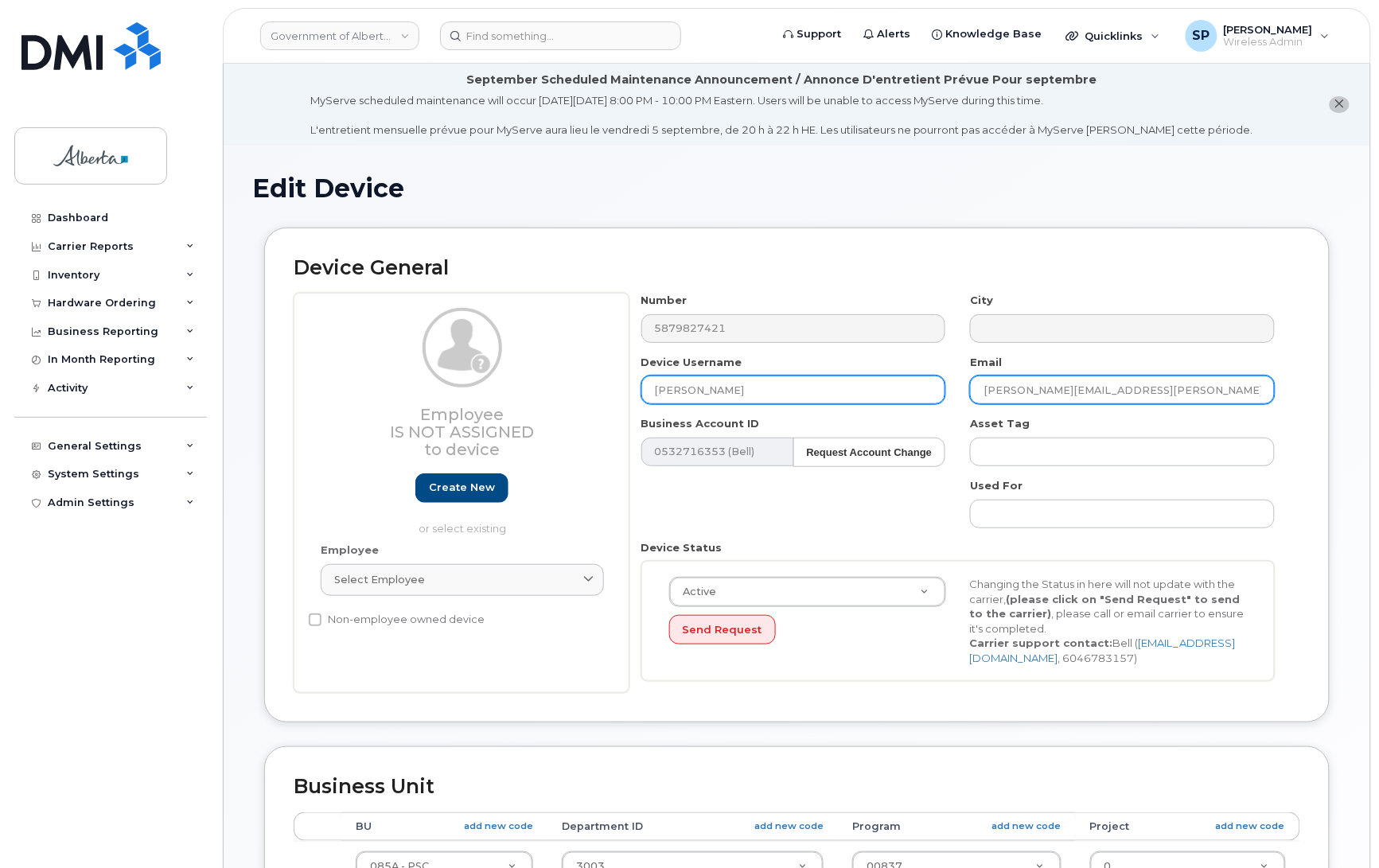
drag, startPoint x: 1144, startPoint y: 386, endPoint x: 898, endPoint y: 394, distance: 246.1
click at [898, 394] on div "Number 5879827421 City Device Username [PERSON_NAME] Email [PERSON_NAME][EMAIL_…" at bounding box center [958, 493] width 658 height 400
drag, startPoint x: 726, startPoint y: 388, endPoint x: 590, endPoint y: 379, distance: 136.3
click at [590, 382] on div "Employee Is not assigned to device Create new or select existing Employee Selec…" at bounding box center [797, 493] width 1007 height 400
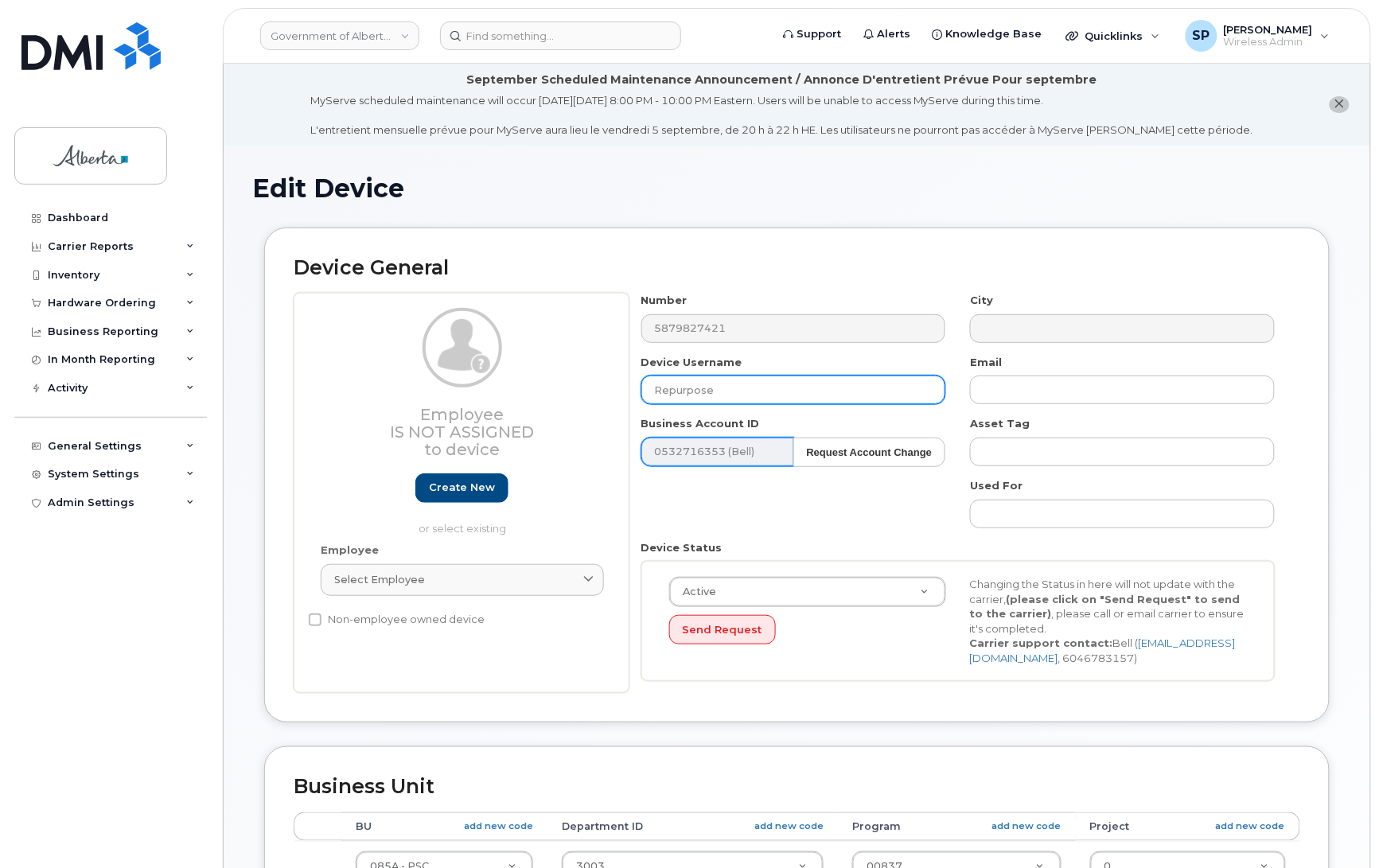
type input "Repurpose [GEOGRAPHIC_DATA]"
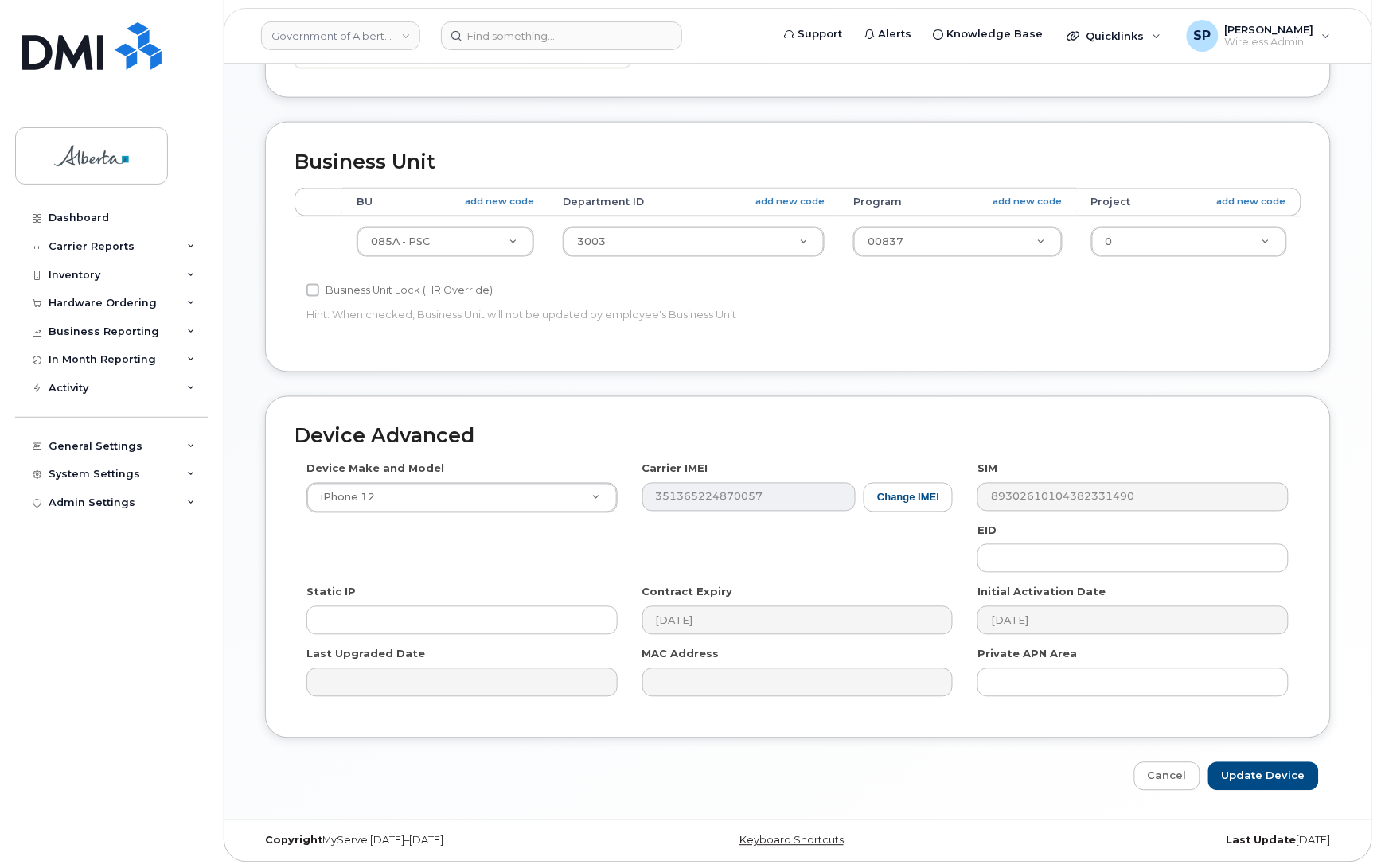
scroll to position [626, 0]
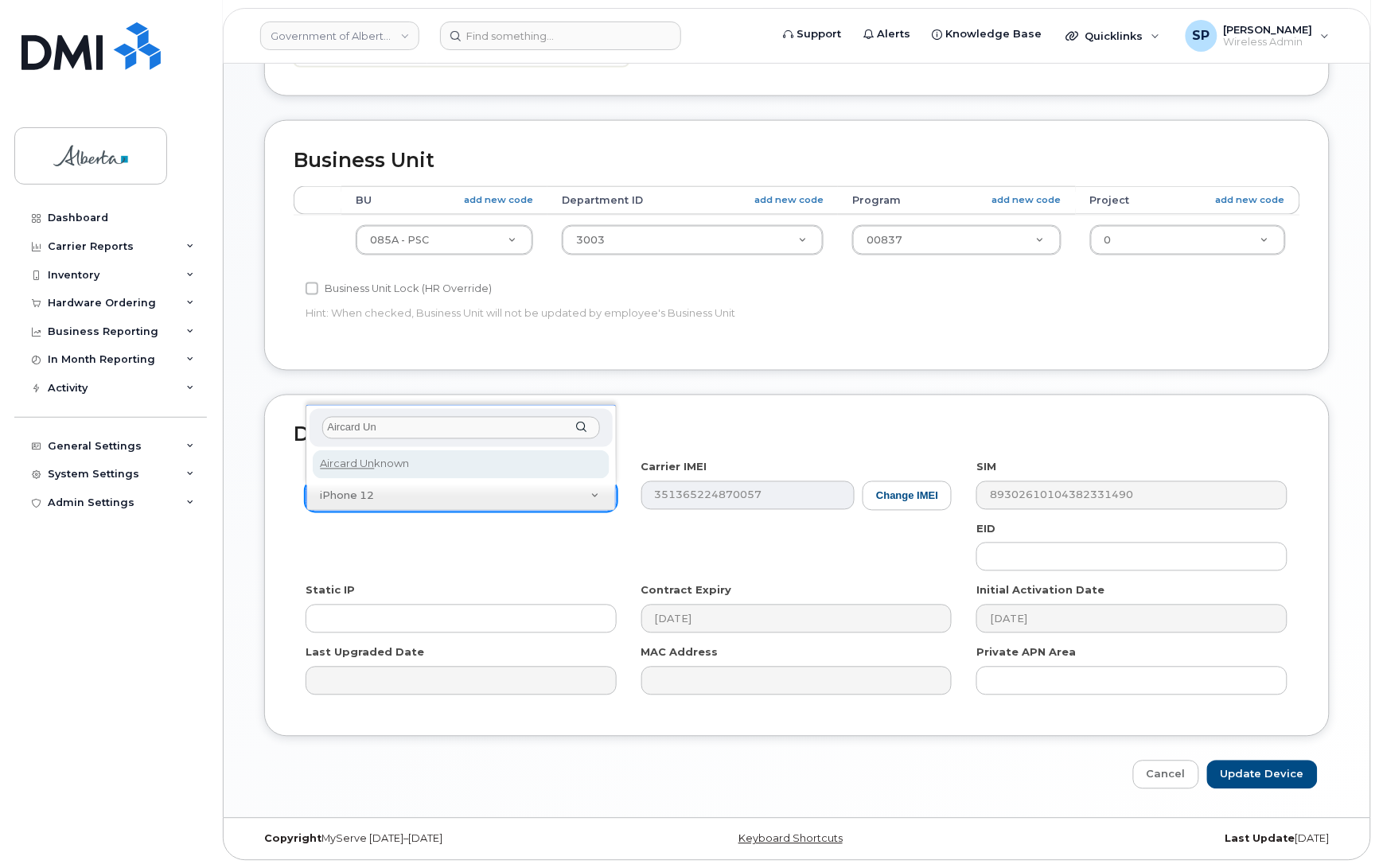
type input "Aircard Un"
select select "971"
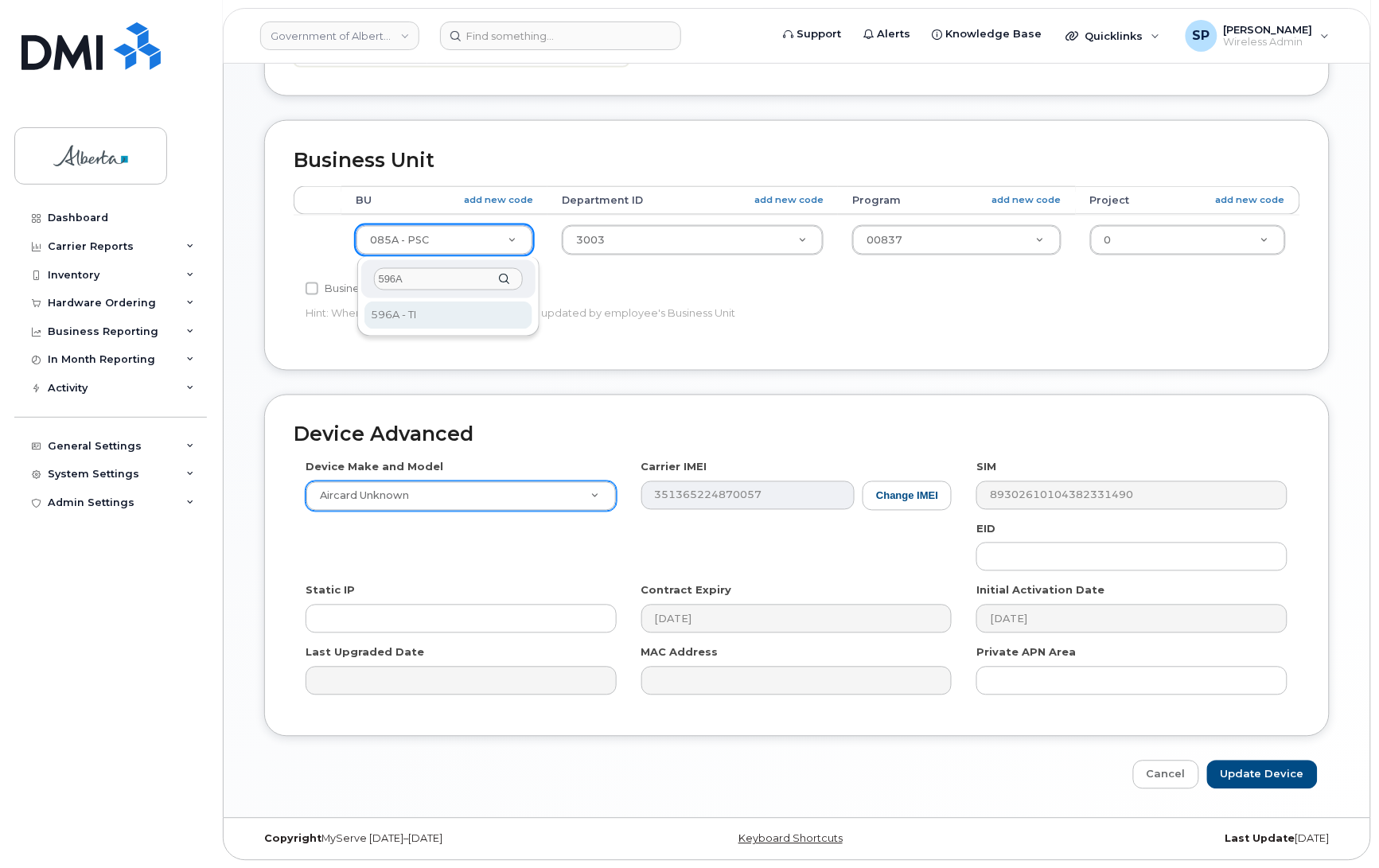
type input "596A"
select select "4797729"
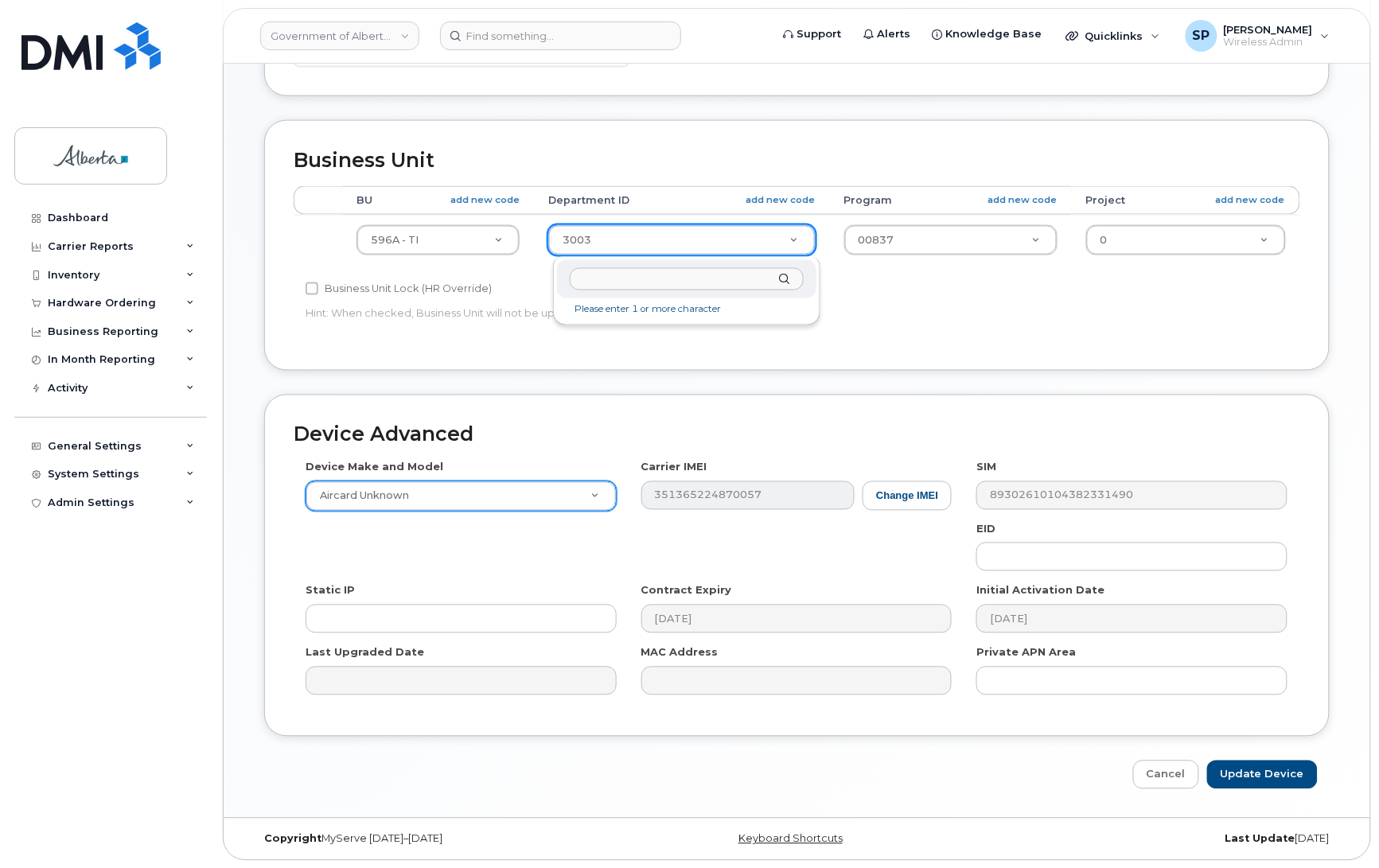
drag, startPoint x: 609, startPoint y: 244, endPoint x: 518, endPoint y: 248, distance: 91.1
type input "5220"
type input "4802987"
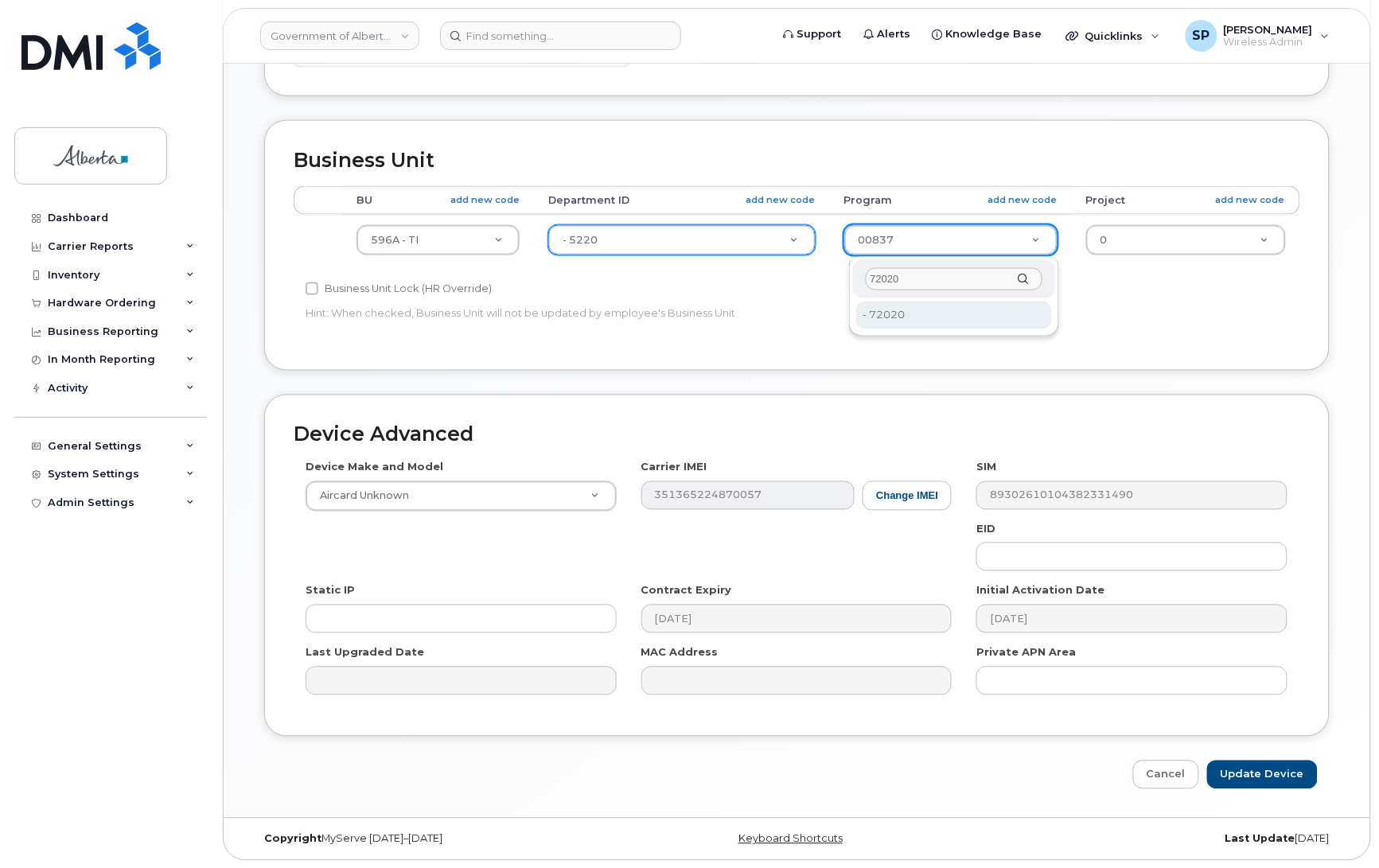
type input "72020"
type input "4803008"
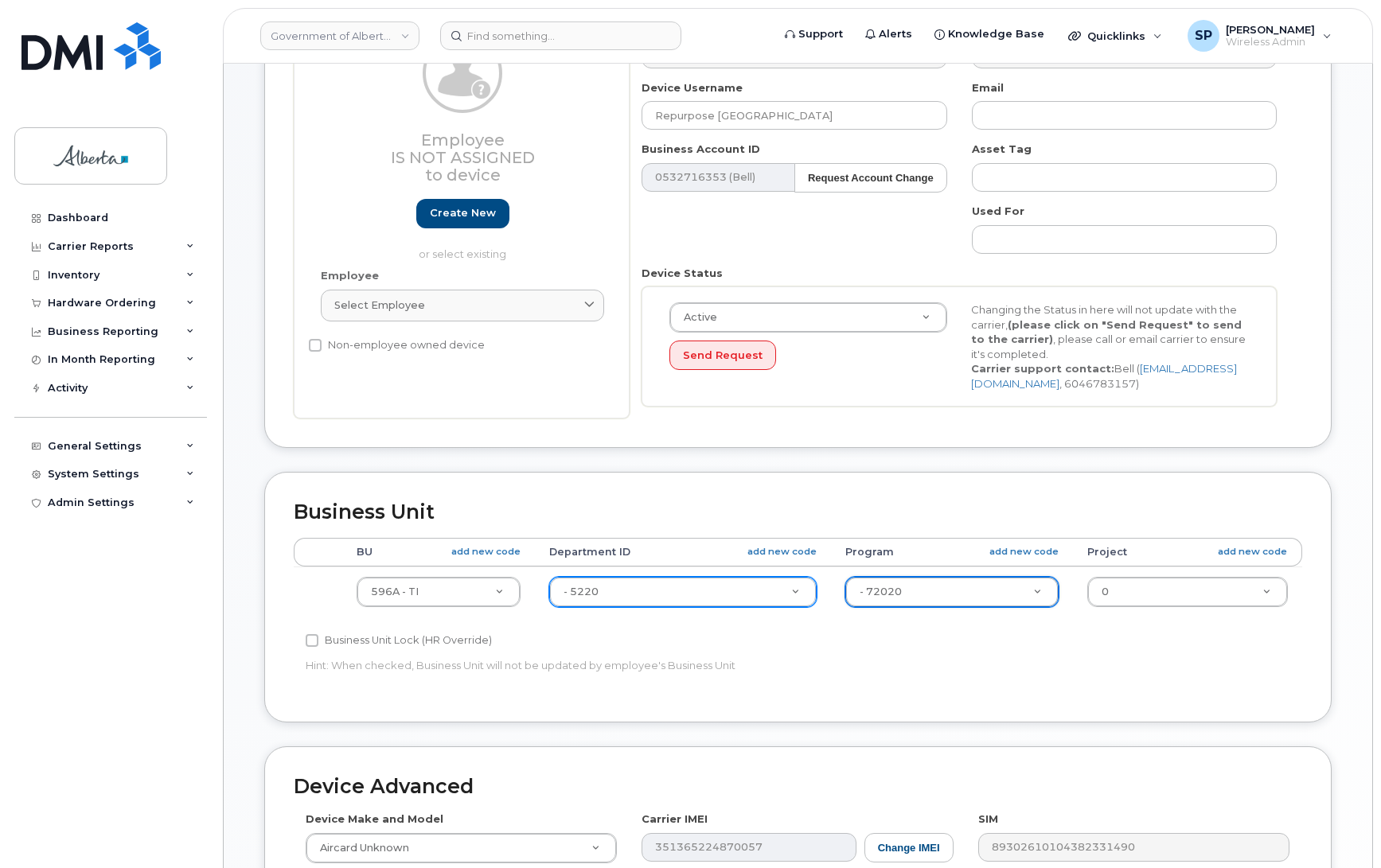
scroll to position [630, 0]
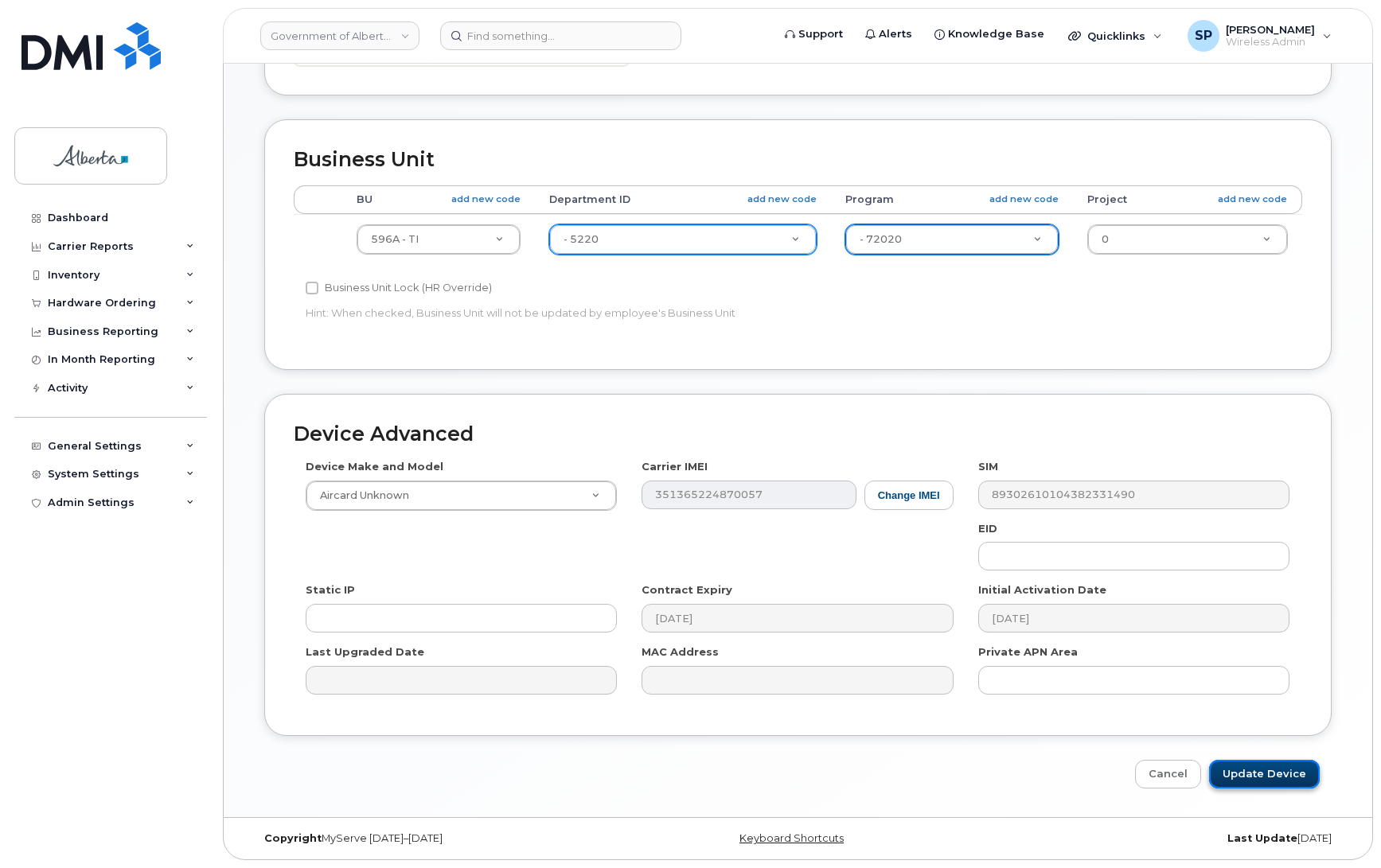
click at [1260, 768] on input "Update Device" at bounding box center [1264, 774] width 110 height 29
type input "Saving..."
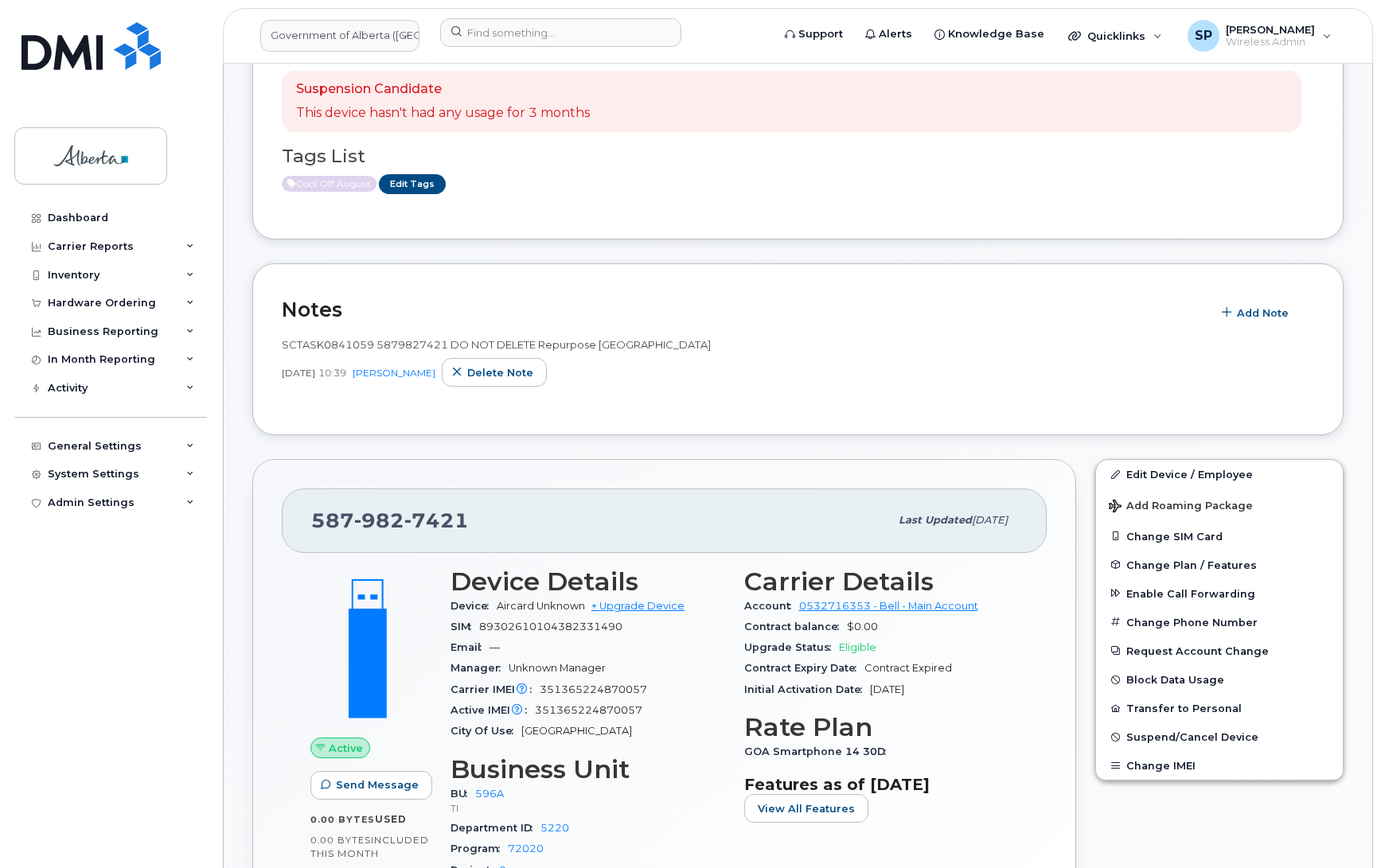
scroll to position [213, 0]
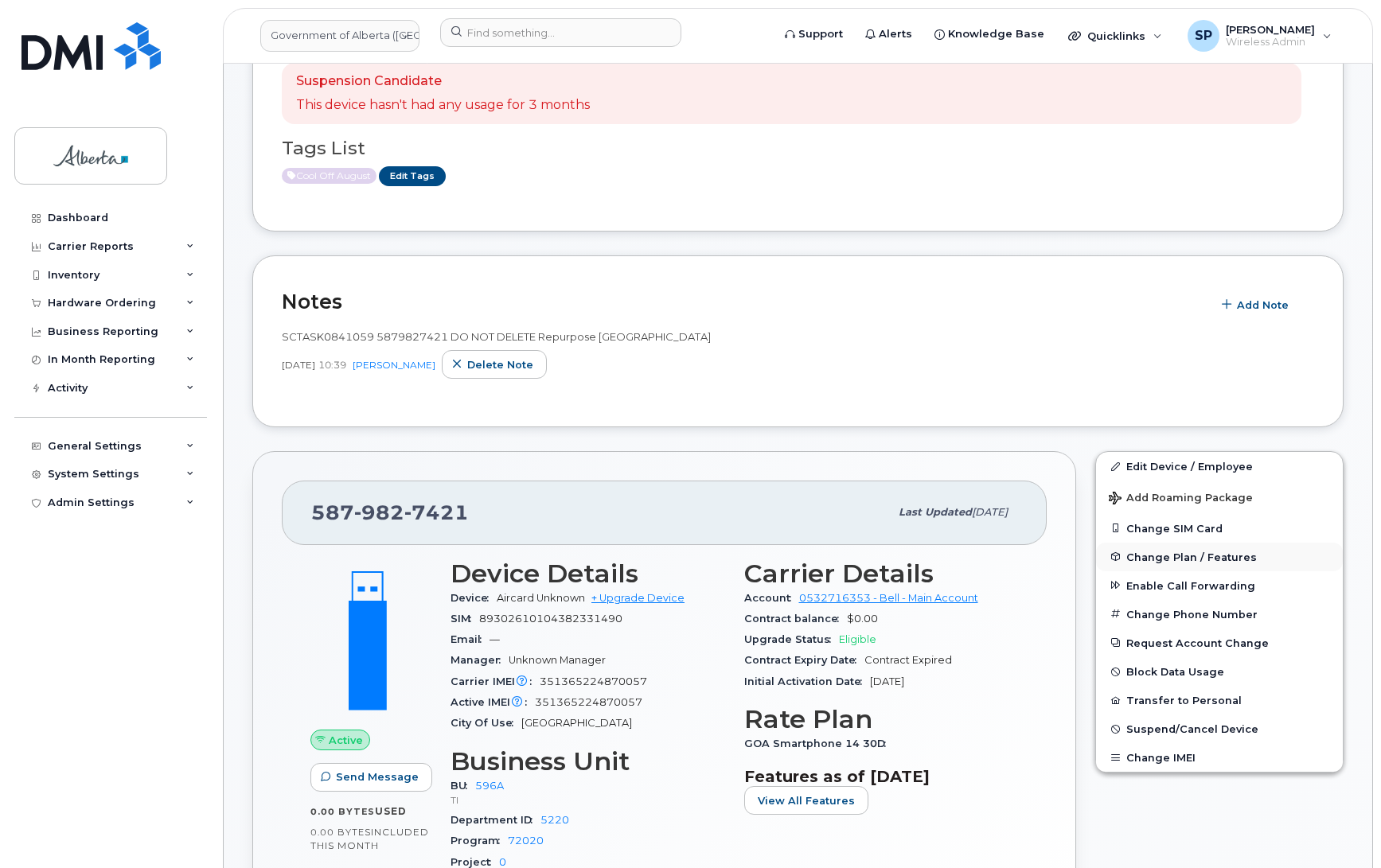
click at [1163, 555] on span "Change Plan / Features" at bounding box center [1191, 556] width 131 height 12
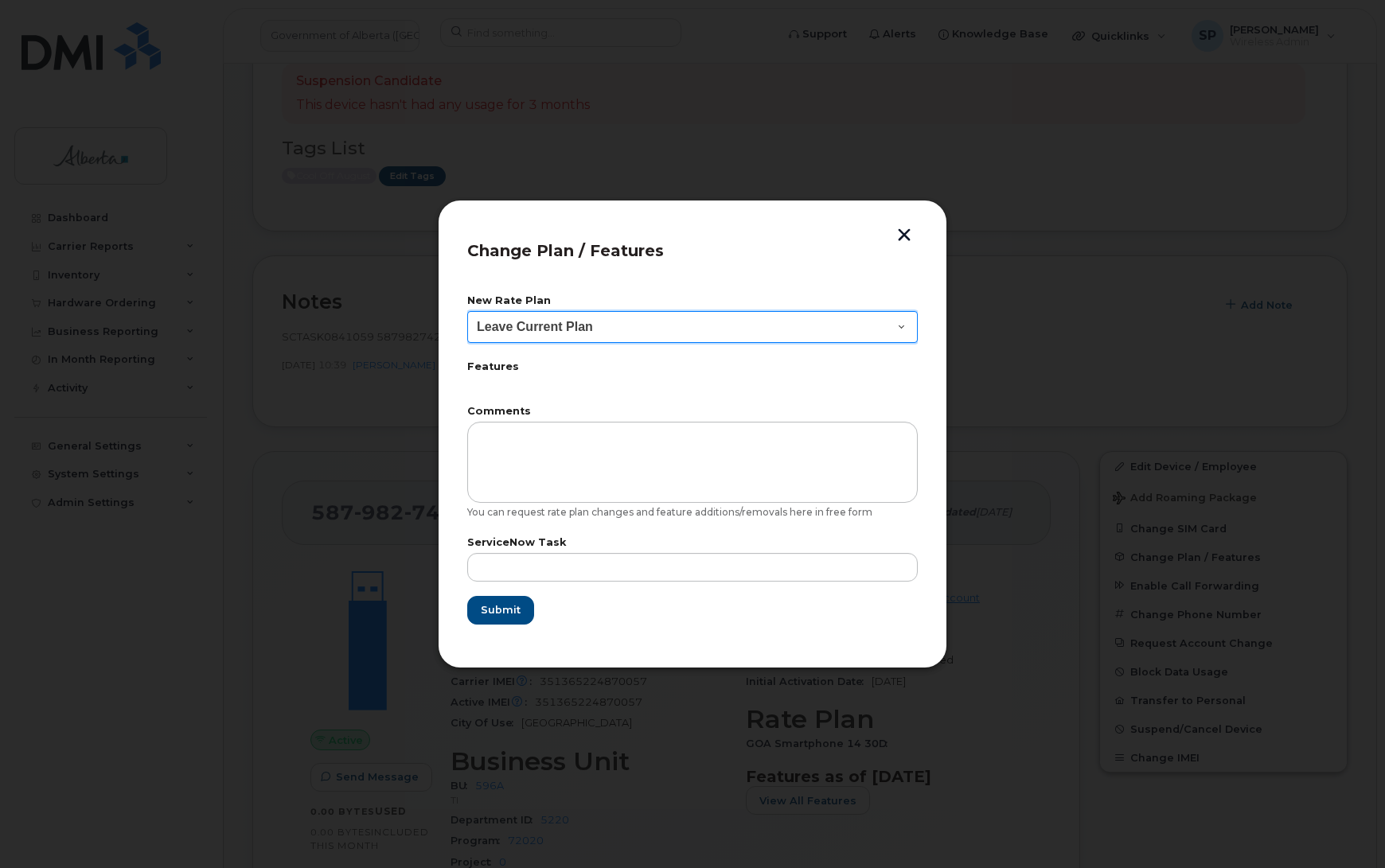
click at [507, 331] on select "Leave Current Plan GOA Data plan 9 30 d GOA–Unlimited Data Plan 9" at bounding box center [692, 327] width 450 height 32
select select "1790211"
click at [467, 311] on select "Leave Current Plan GOA Data plan 9 30 d GOA–Unlimited Data Plan 9" at bounding box center [692, 327] width 450 height 32
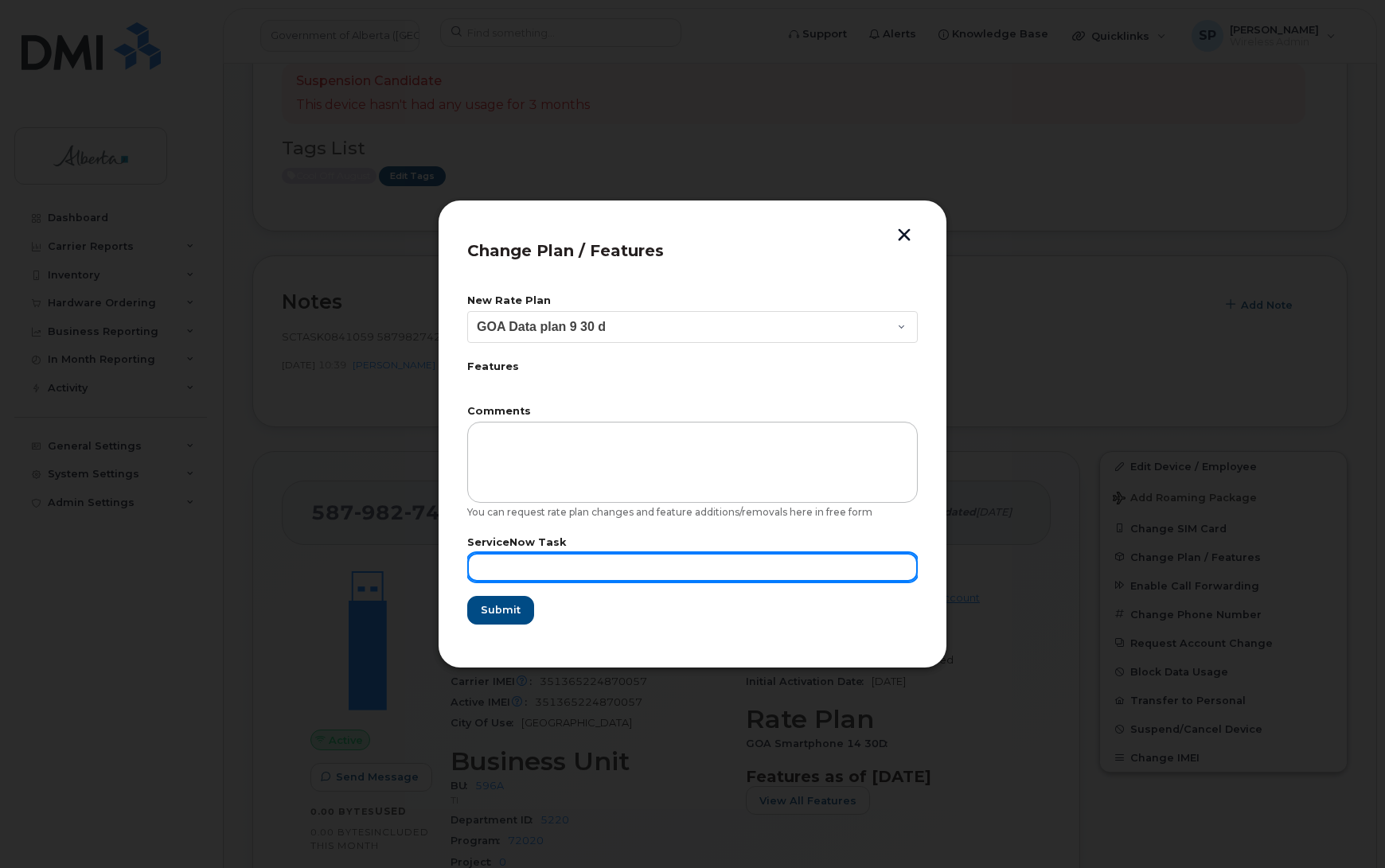
click at [546, 555] on input "text" at bounding box center [692, 567] width 450 height 29
paste input "SCTASK0841059"
type input "SCTASK0841059"
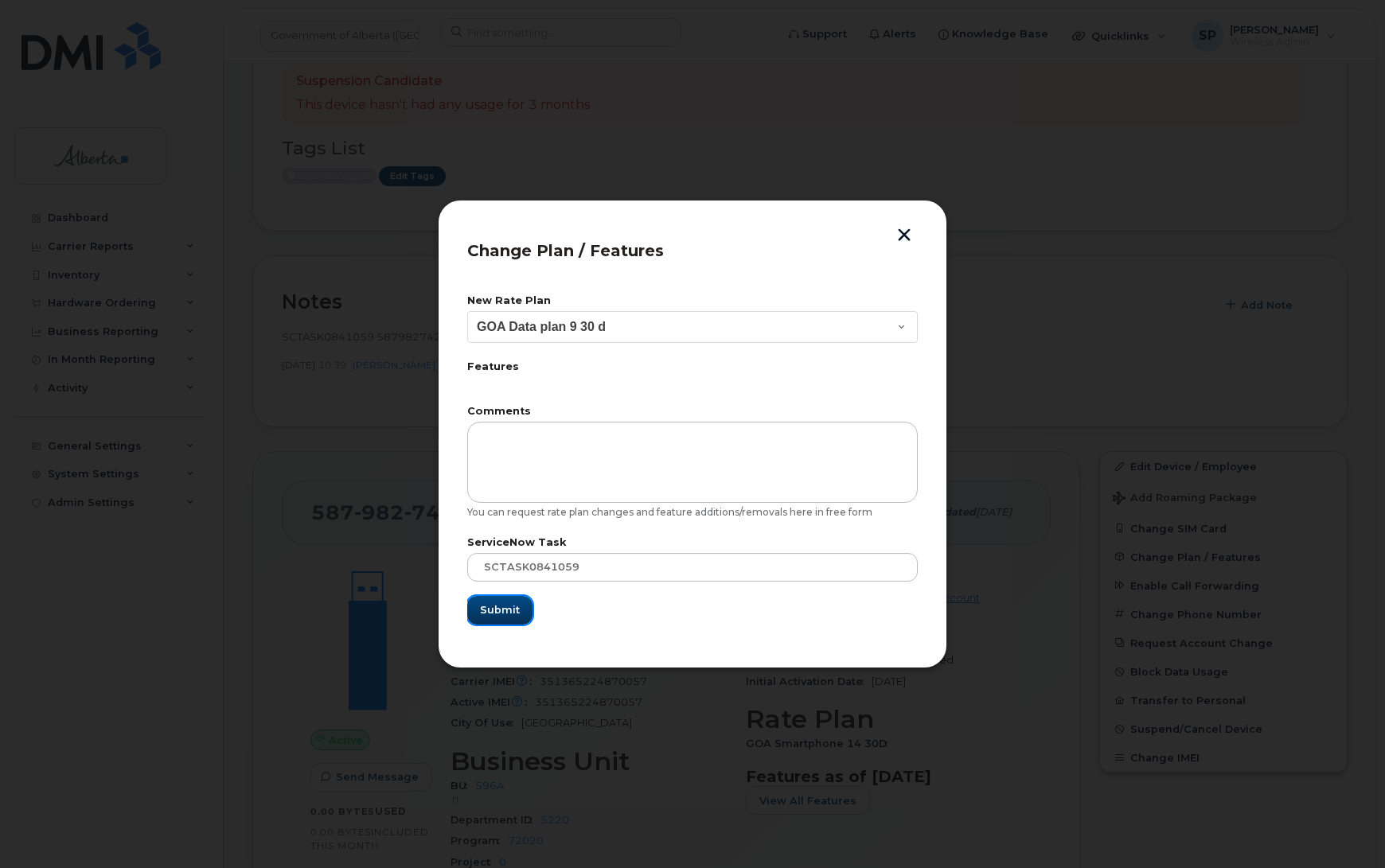
click at [491, 608] on span "Submit" at bounding box center [499, 610] width 40 height 15
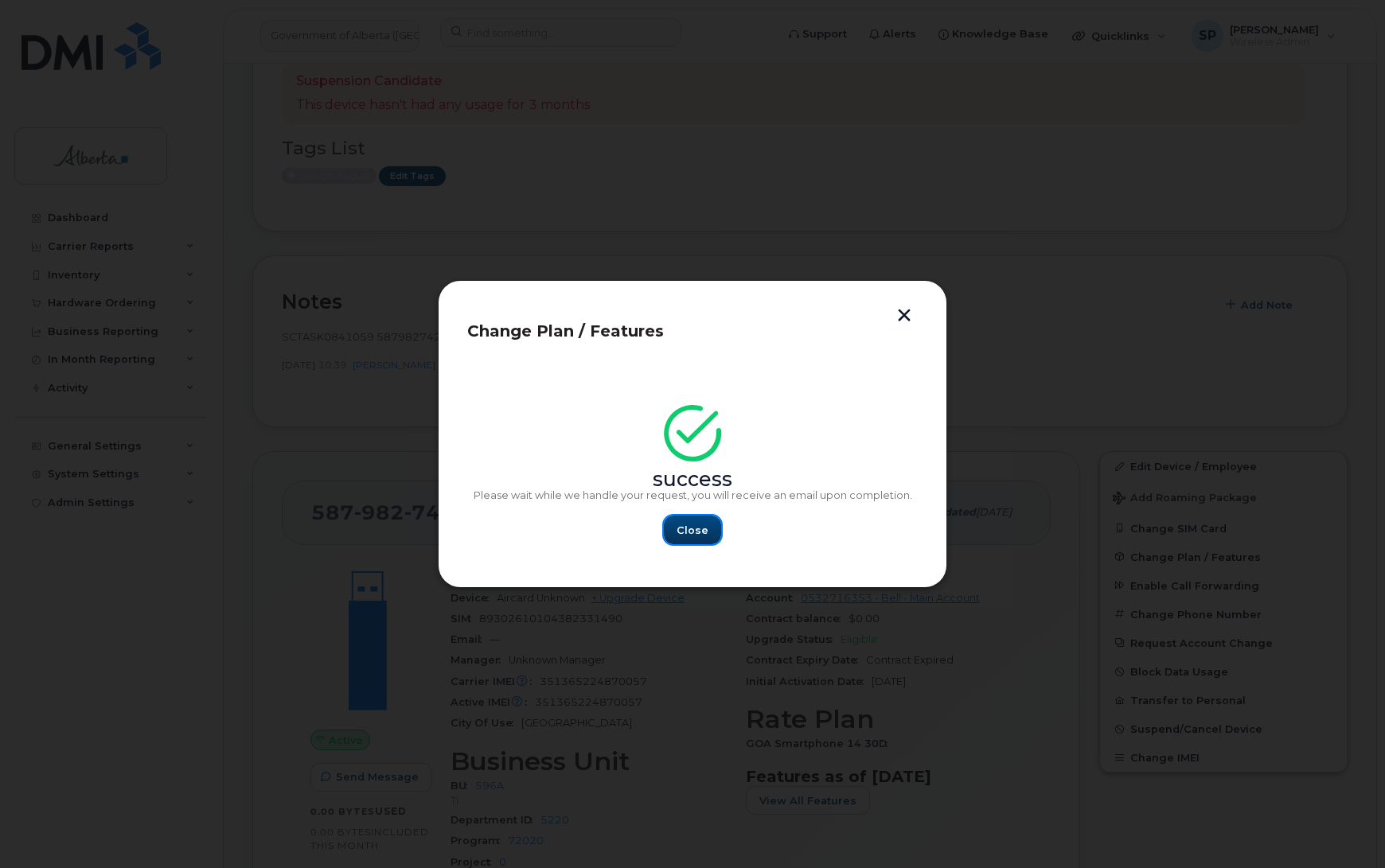
click at [690, 532] on span "Close" at bounding box center [693, 530] width 32 height 15
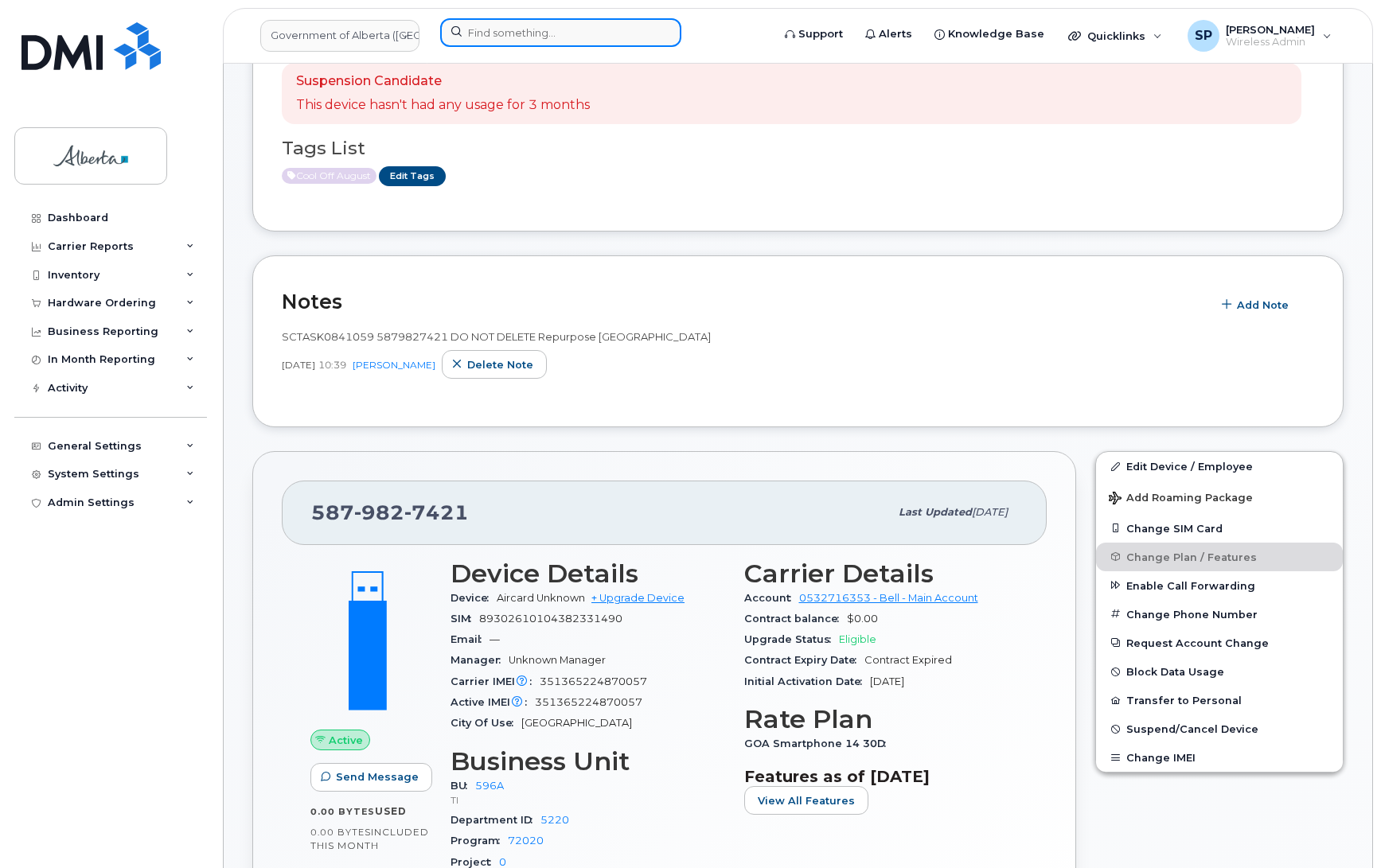
click at [500, 25] on input at bounding box center [561, 33] width 241 height 29
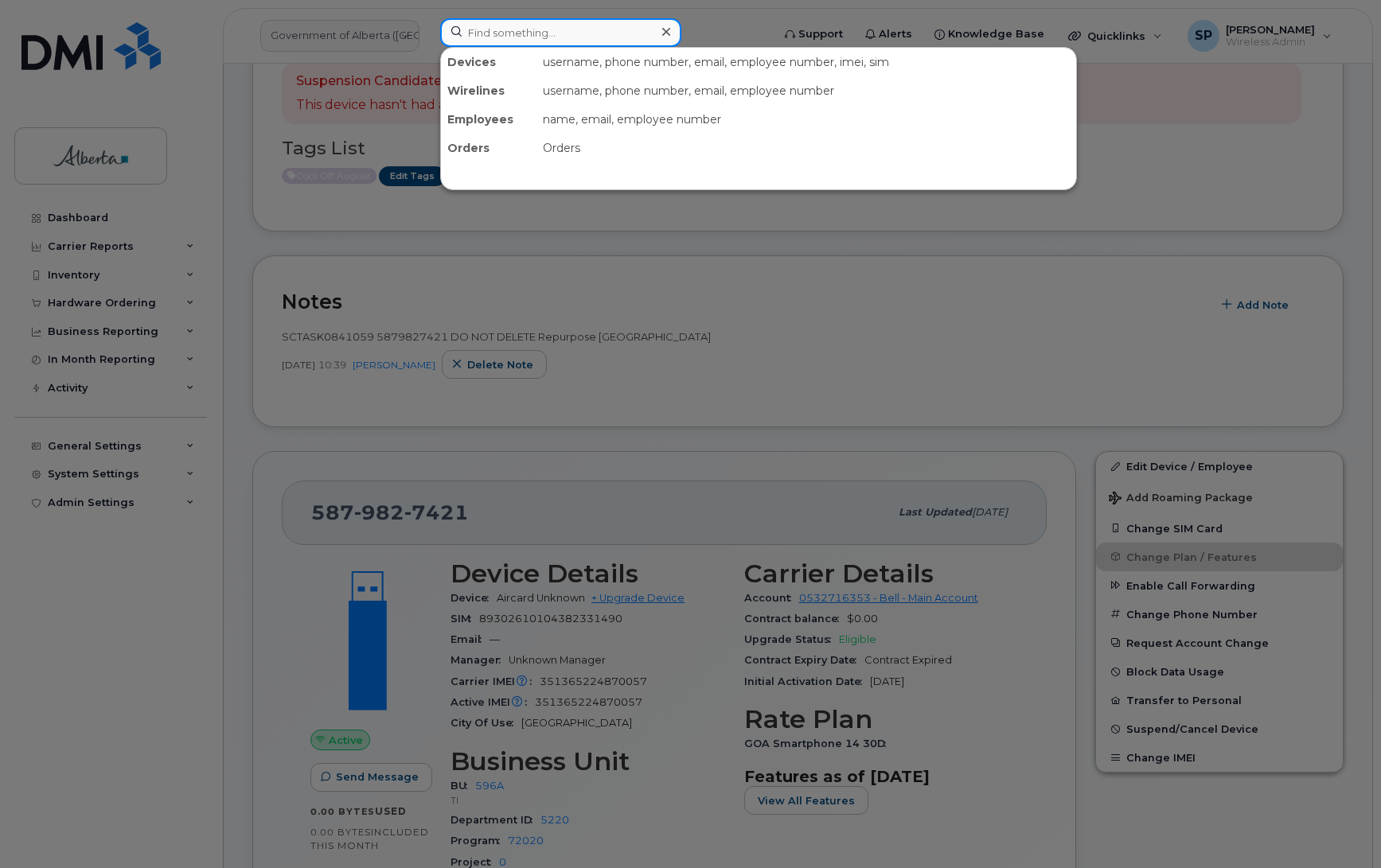
paste input "5873410452"
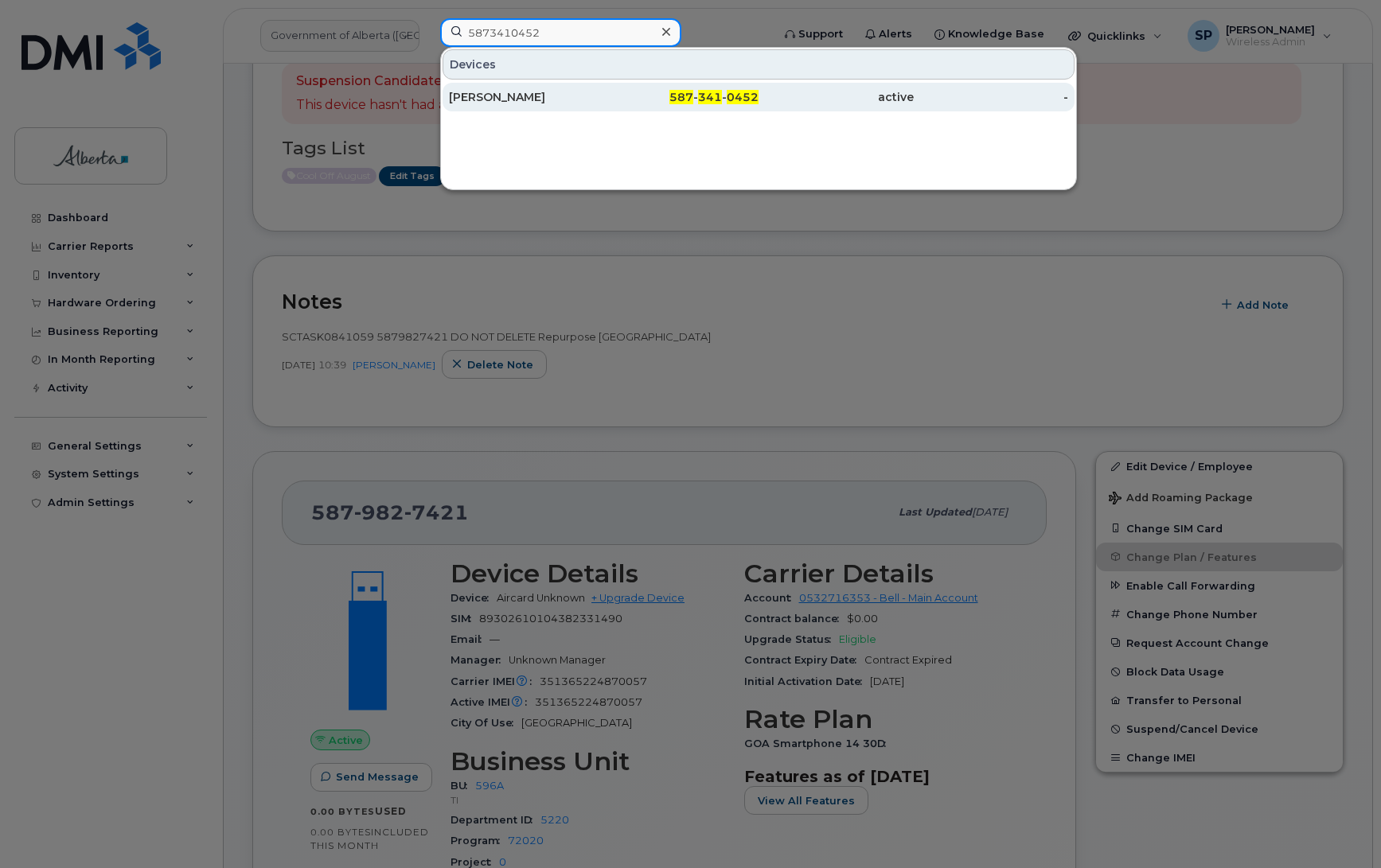
type input "5873410452"
click at [504, 102] on div "[PERSON_NAME]" at bounding box center [527, 97] width 155 height 16
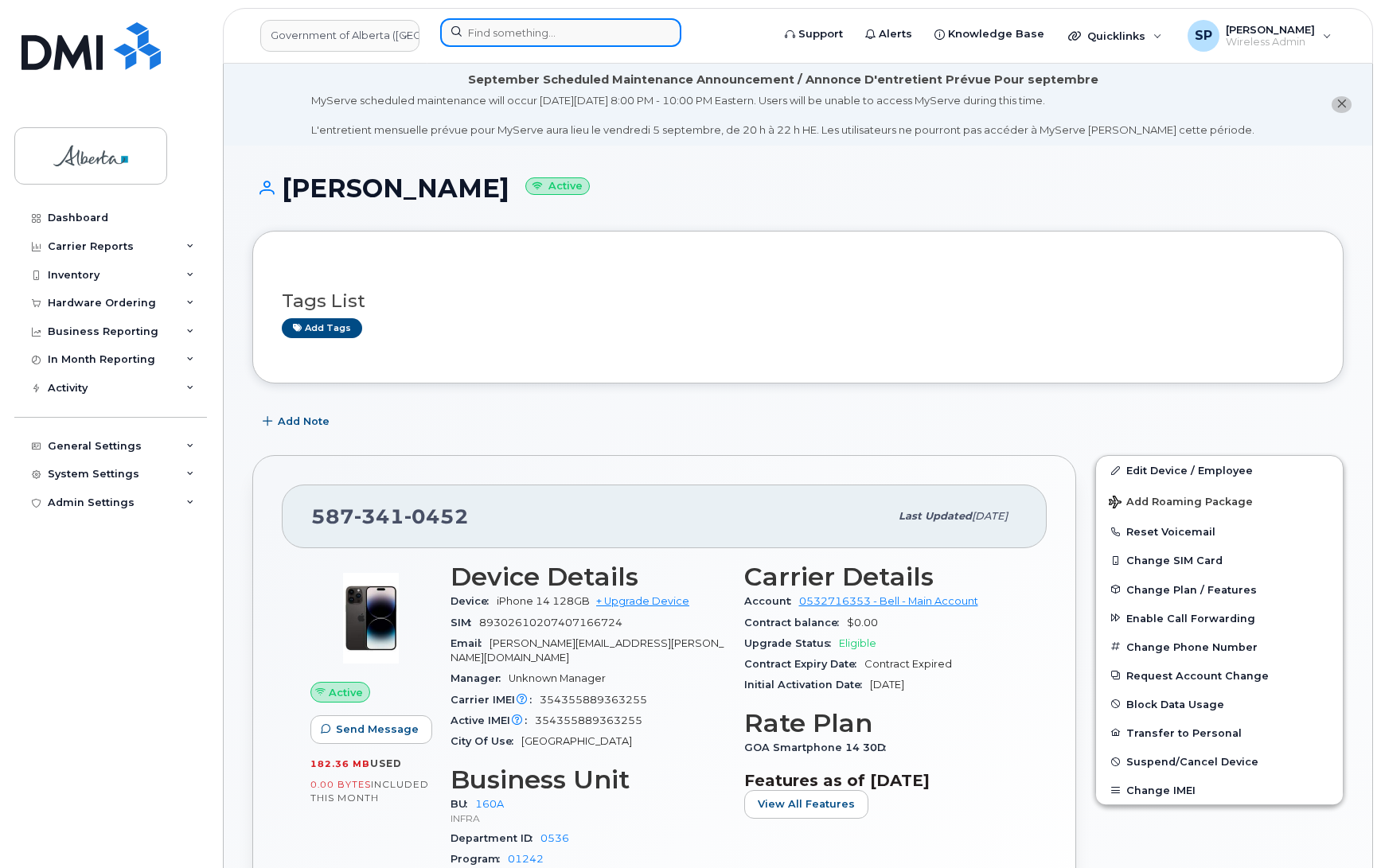
click at [494, 40] on input at bounding box center [561, 33] width 241 height 29
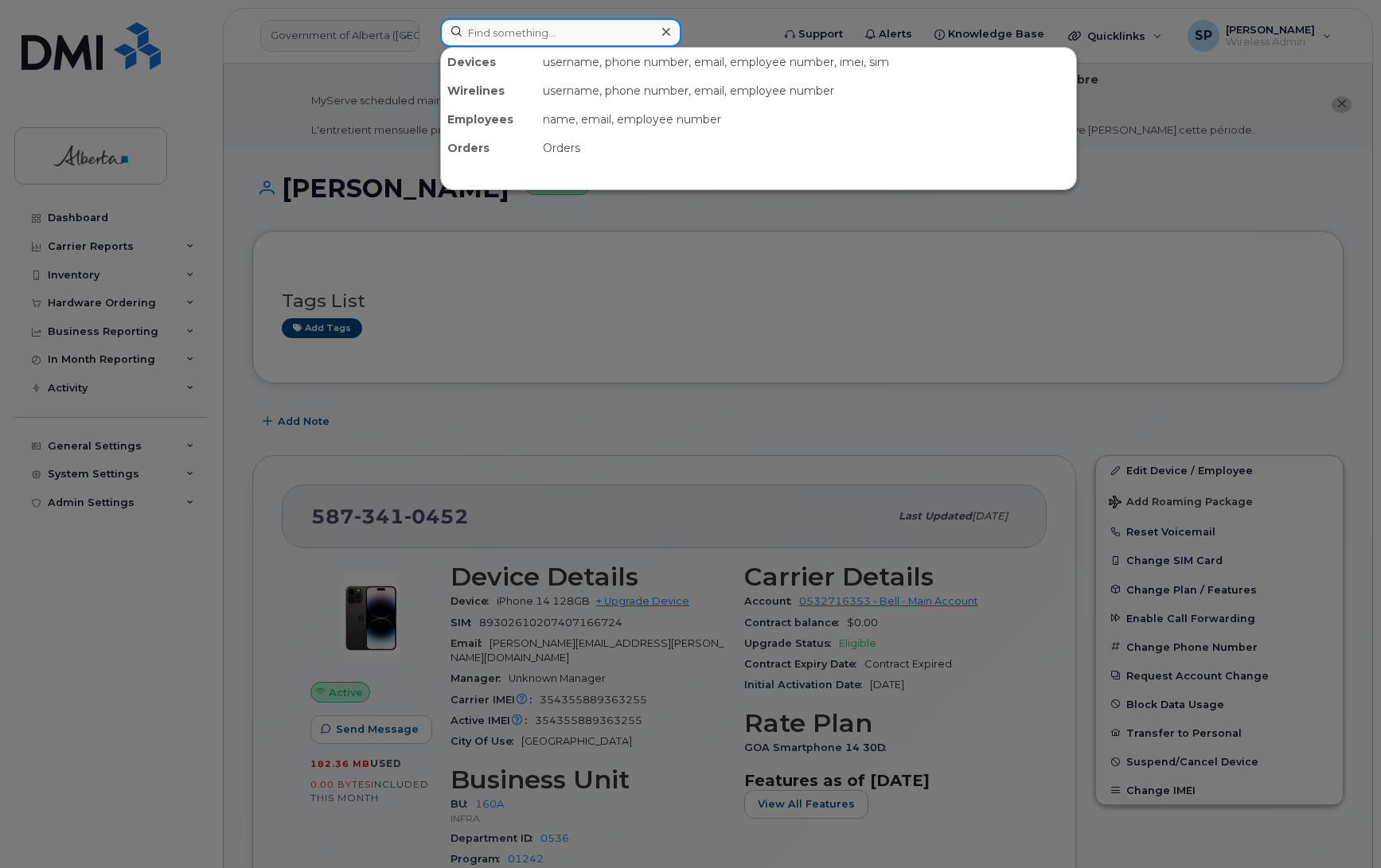
paste input "5873410452"
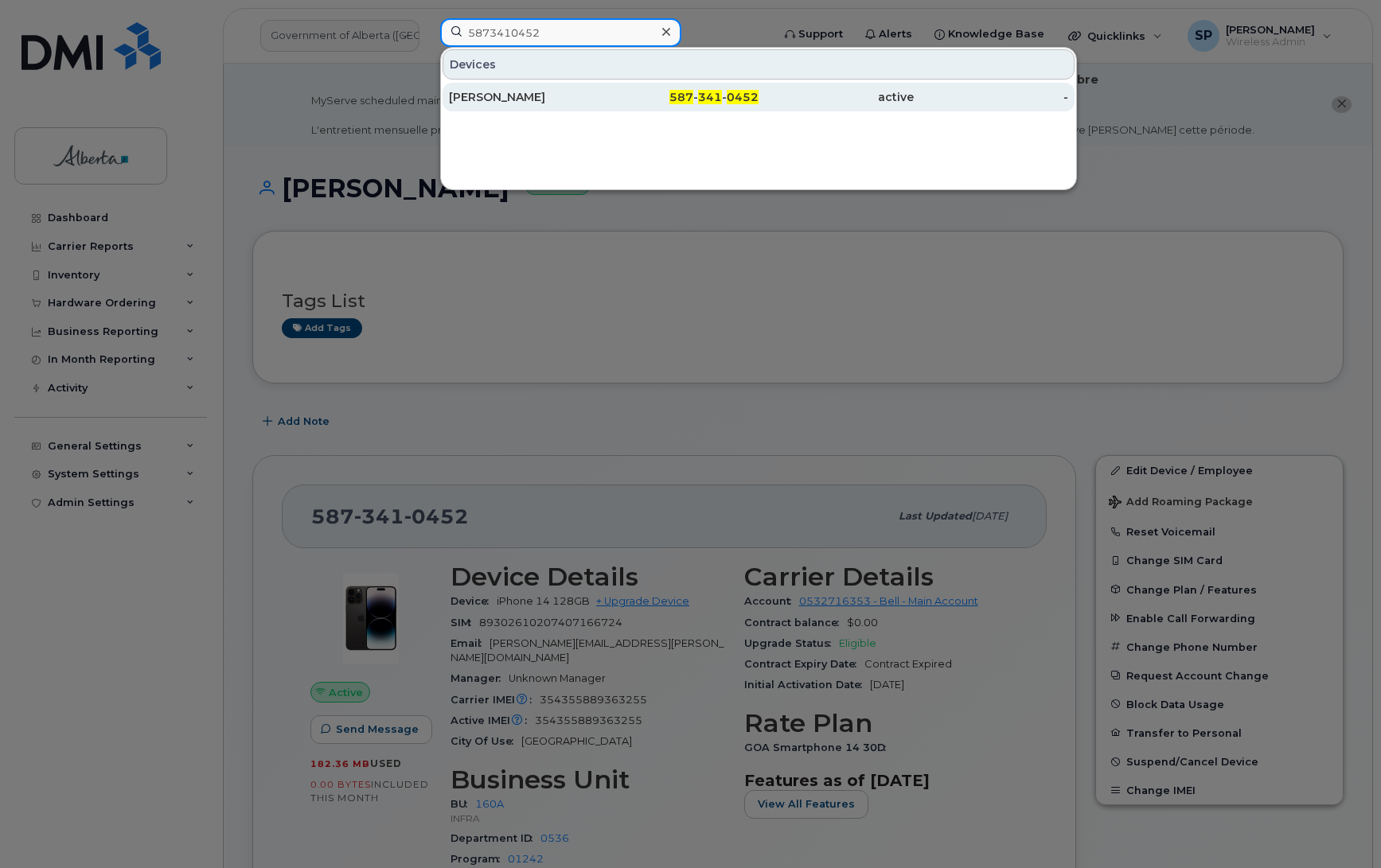
type input "5873410452"
click at [504, 99] on div "[PERSON_NAME]" at bounding box center [527, 97] width 155 height 16
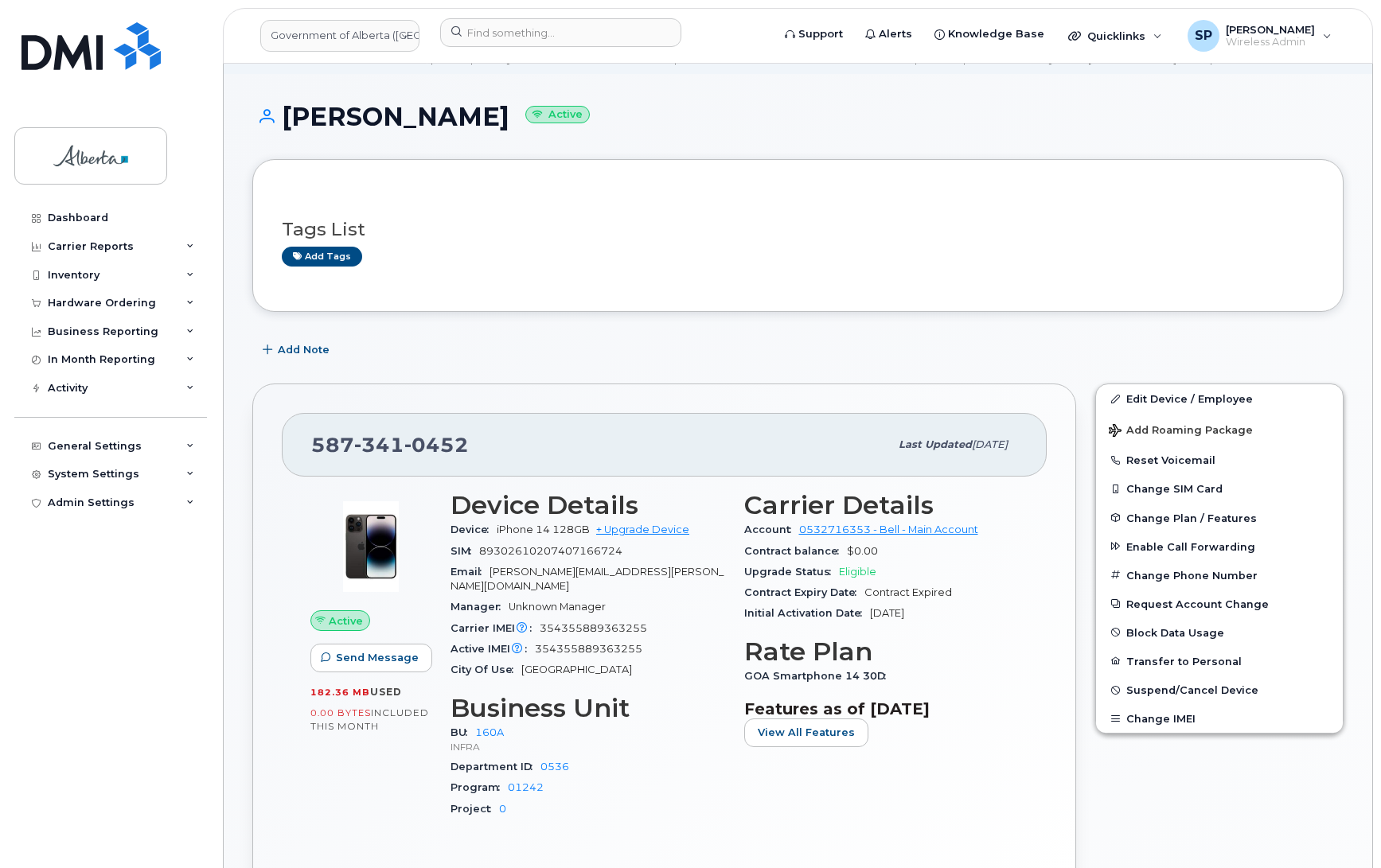
scroll to position [57, 0]
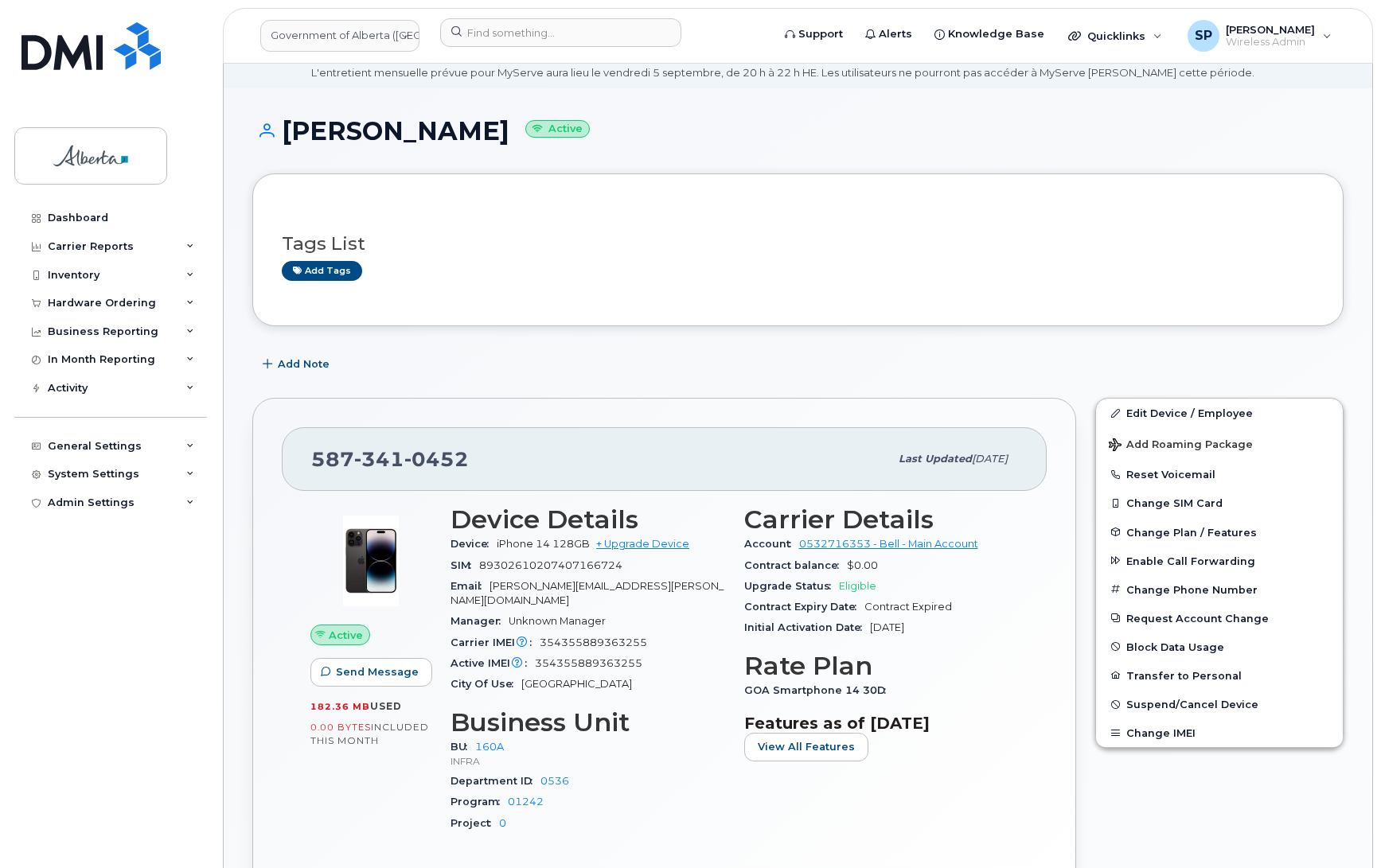
click at [1299, 266] on div "Add tags" at bounding box center [792, 271] width 1020 height 20
click at [310, 367] on span "Add Note" at bounding box center [304, 364] width 51 height 15
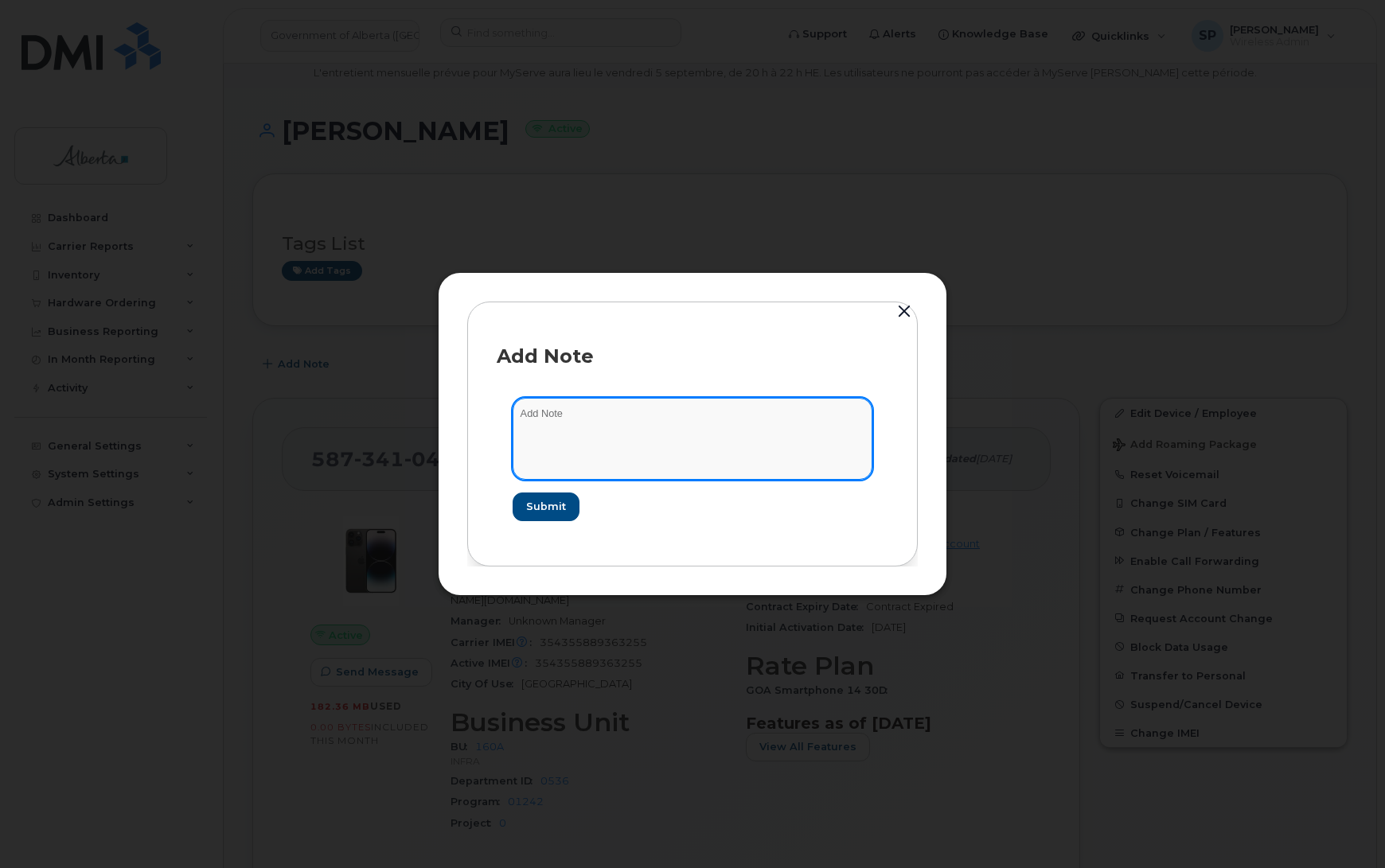
click at [625, 421] on textarea at bounding box center [692, 438] width 360 height 81
paste textarea "SCTASK0839436 5873410452 DO NOT DELETE Repurpose Edmonton"
type textarea "SCTASK0839436 5873410452 DO NOT DELETE Repurpose Edmonton"
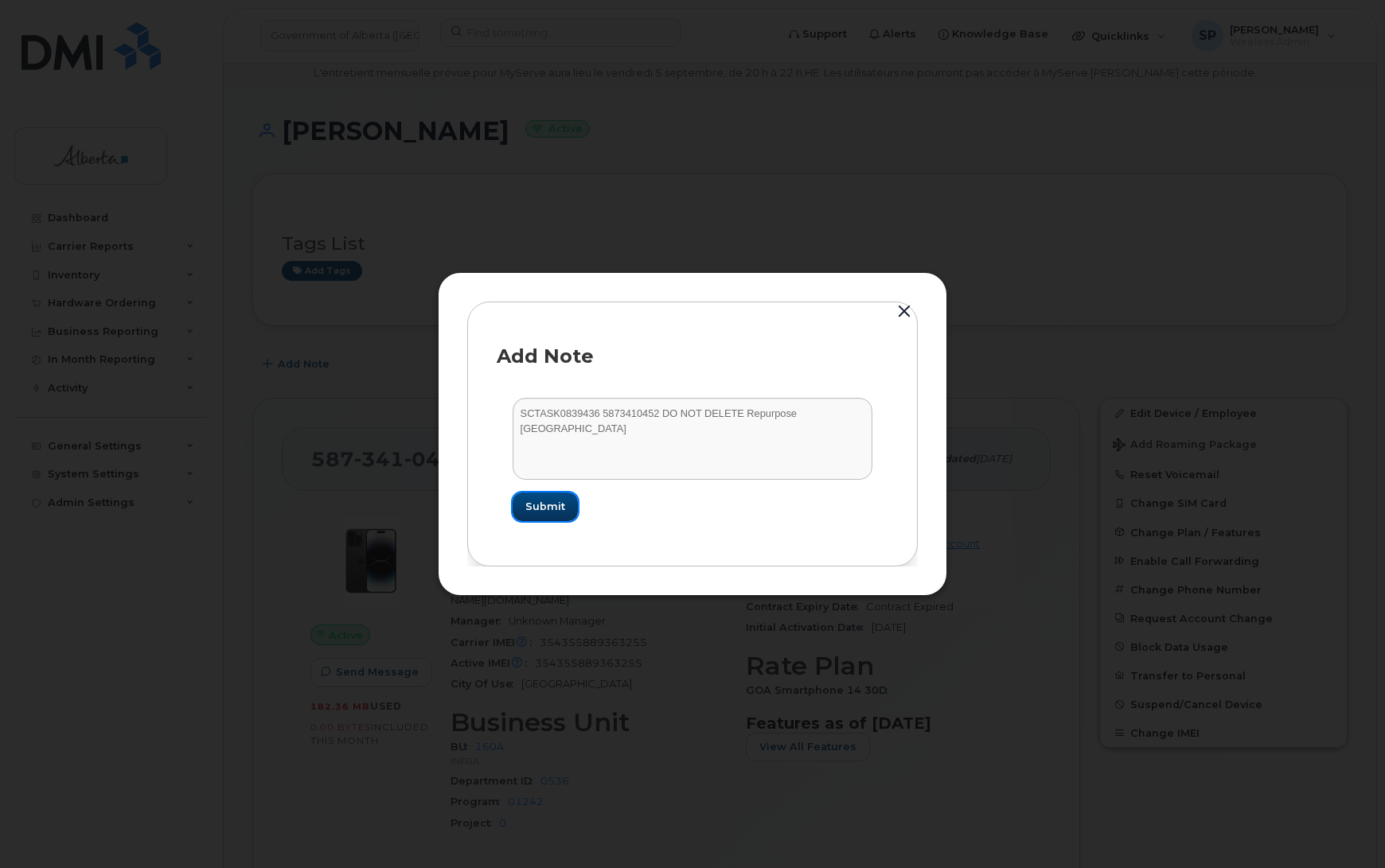
click at [546, 506] on span "Submit" at bounding box center [545, 506] width 40 height 15
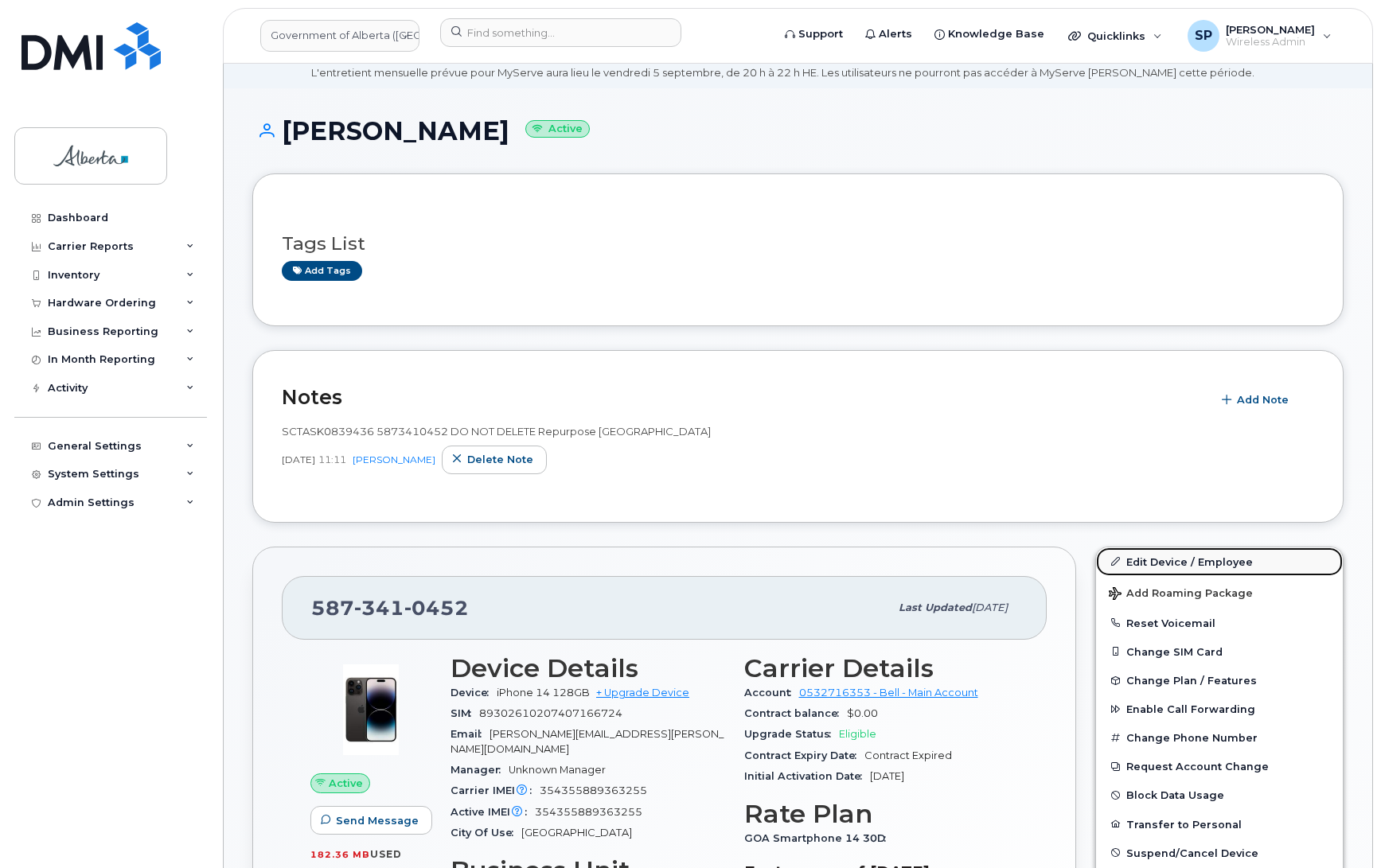
click at [1156, 561] on link "Edit Device / Employee" at bounding box center [1219, 562] width 247 height 29
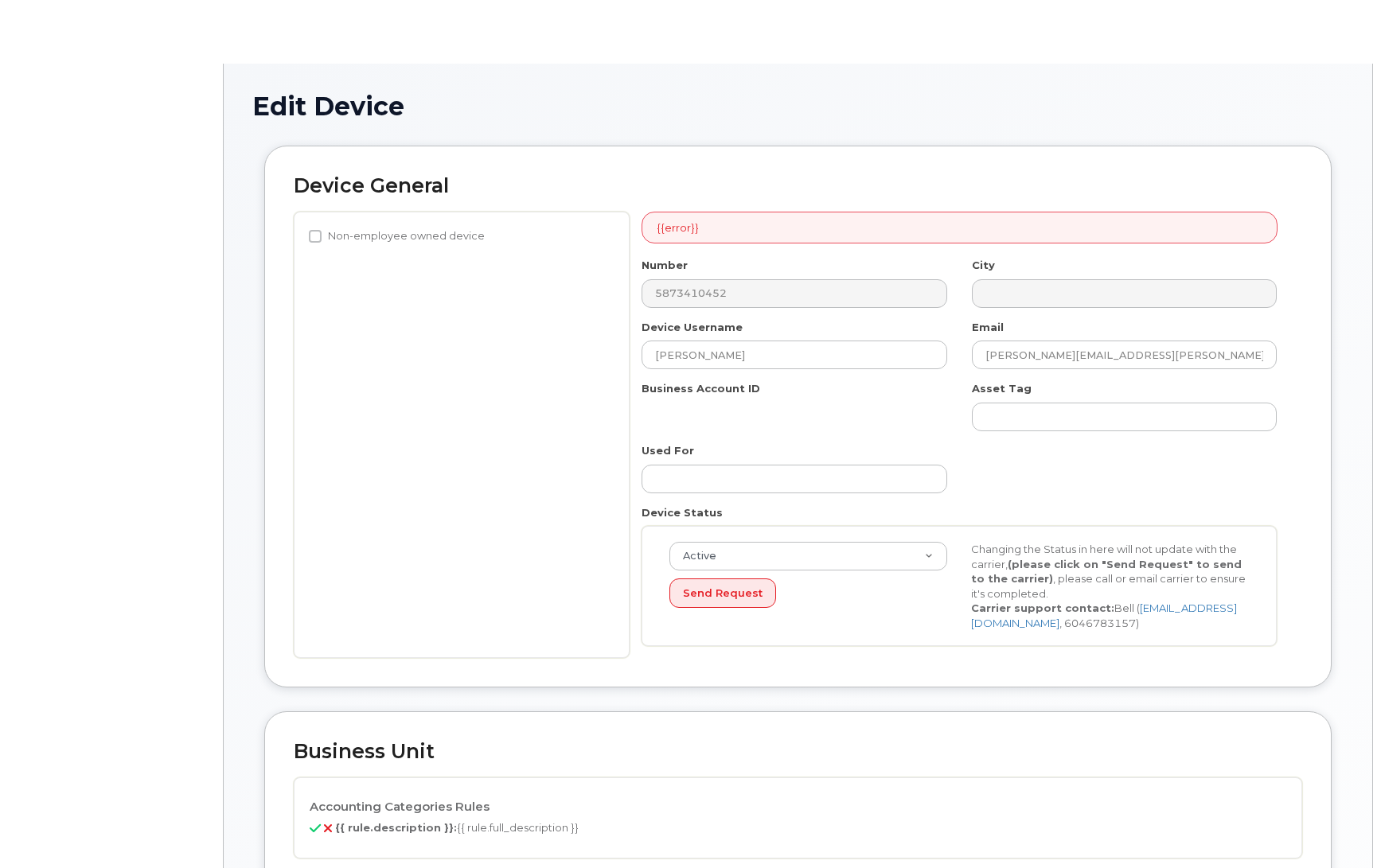
select select "4681665"
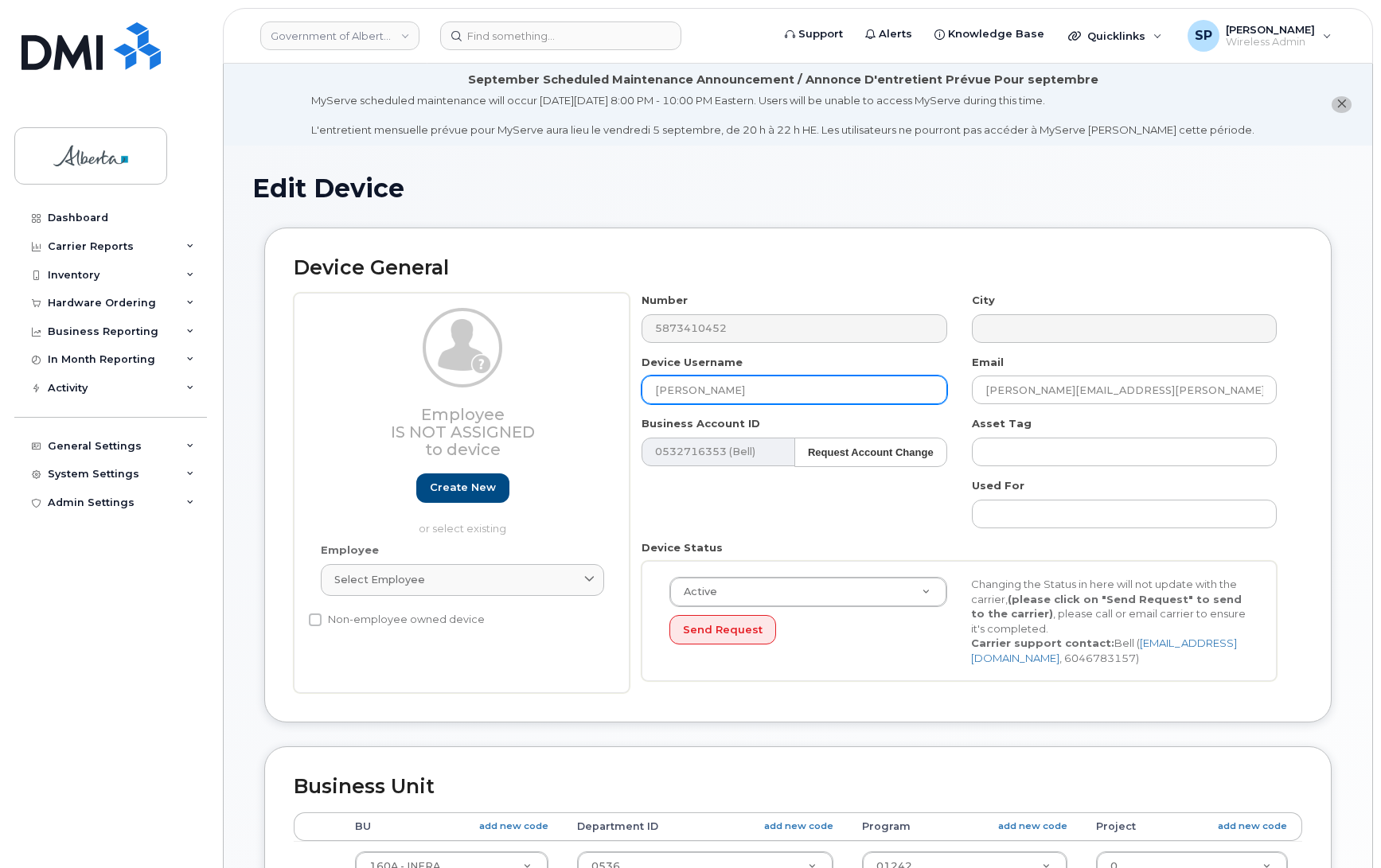
drag, startPoint x: 756, startPoint y: 396, endPoint x: 585, endPoint y: 399, distance: 171.0
click at [585, 399] on div "Employee Is not assigned to device Create new or select existing Employee Selec…" at bounding box center [798, 493] width 1008 height 400
type input "Repurpose [GEOGRAPHIC_DATA]"
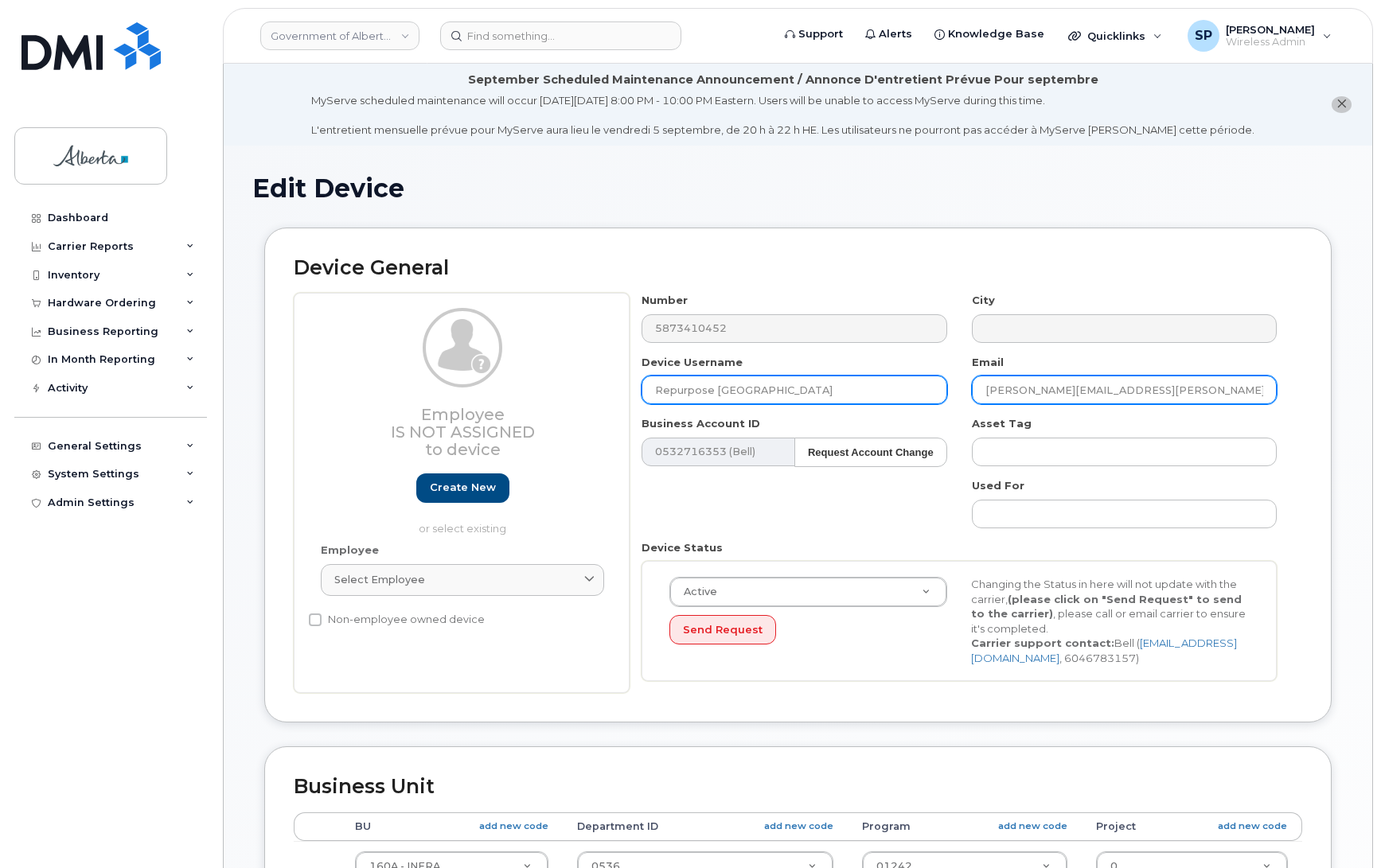
drag, startPoint x: 1120, startPoint y: 390, endPoint x: 906, endPoint y: 393, distance: 214.0
click at [906, 393] on div "Number 5873410452 City Device Username Repurpose [GEOGRAPHIC_DATA] Email [PERSO…" at bounding box center [959, 493] width 660 height 400
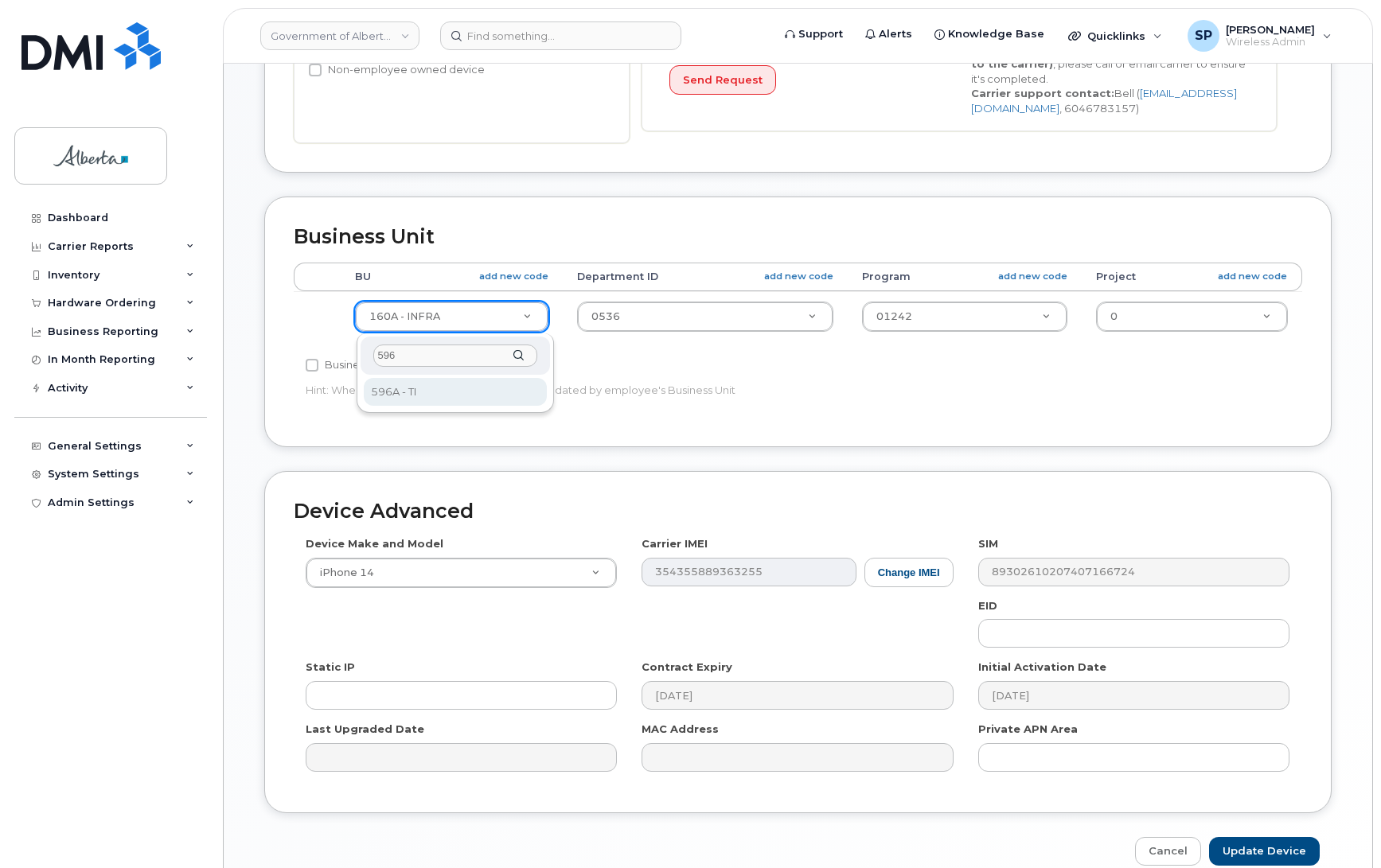
type input "596"
select select "4797729"
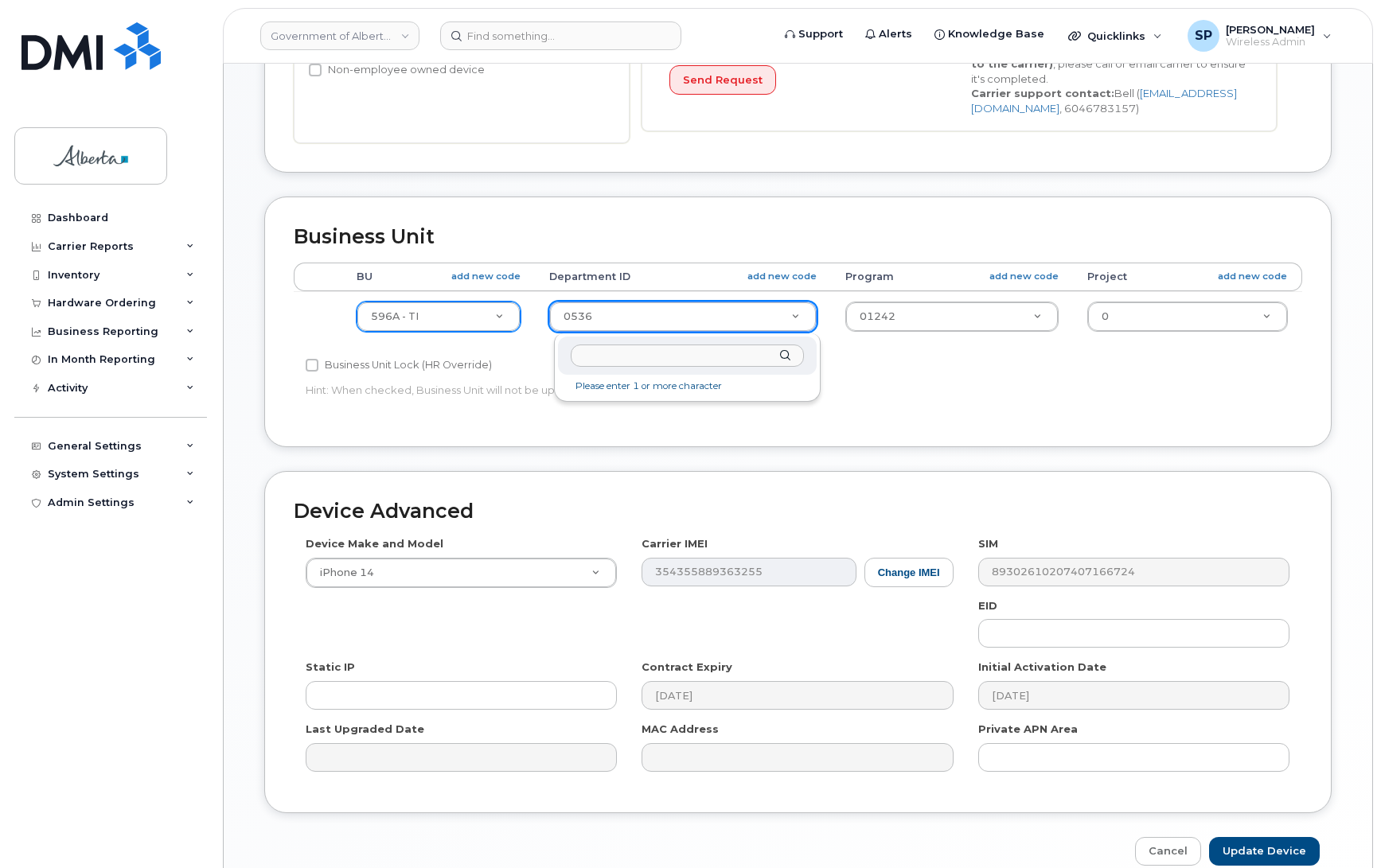
drag, startPoint x: 595, startPoint y: 308, endPoint x: 527, endPoint y: 308, distance: 68.0
type input "5220"
type input "4802987"
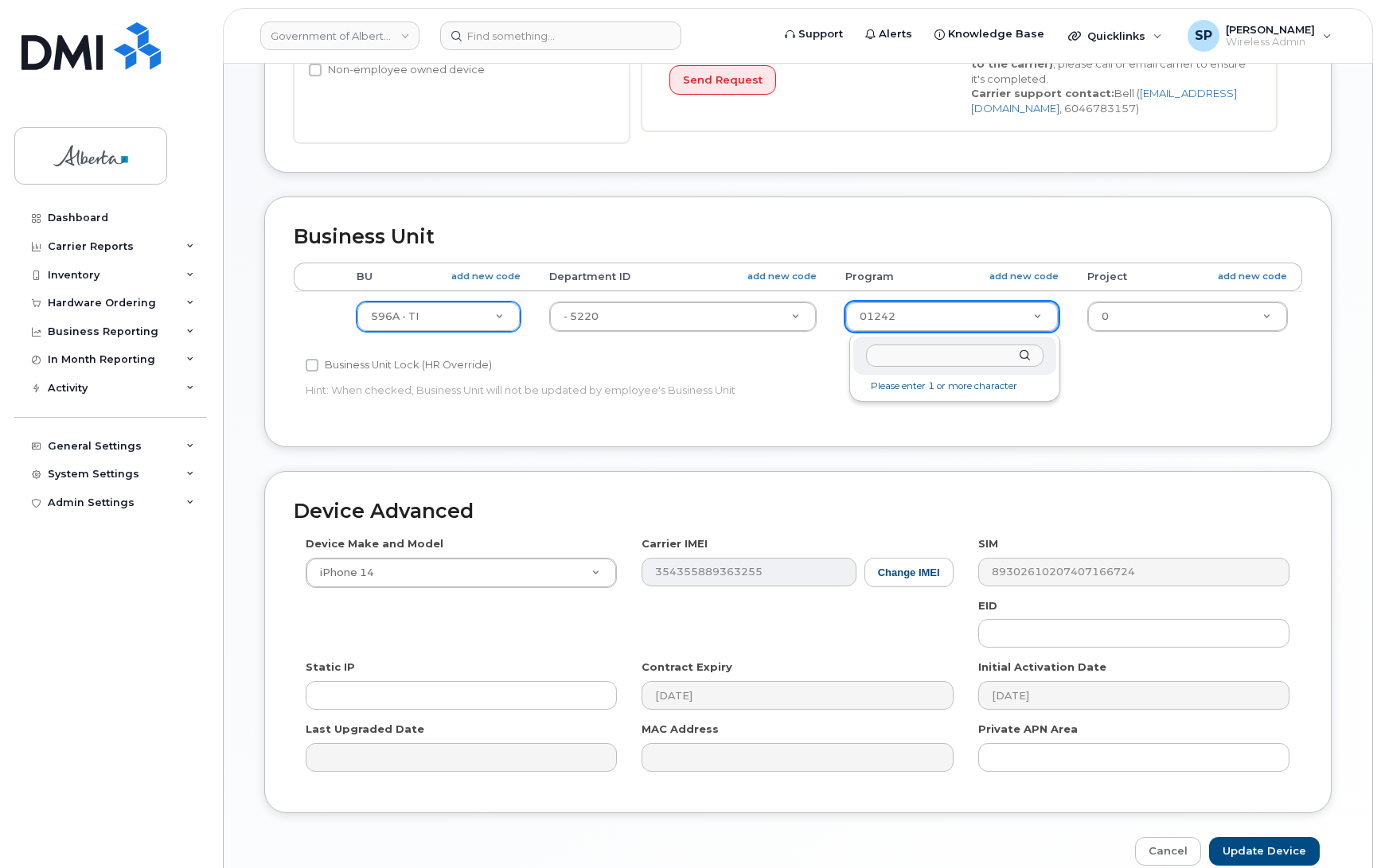
drag, startPoint x: 925, startPoint y: 317, endPoint x: 825, endPoint y: 317, distance: 100.0
type input "72020"
type input "4803008"
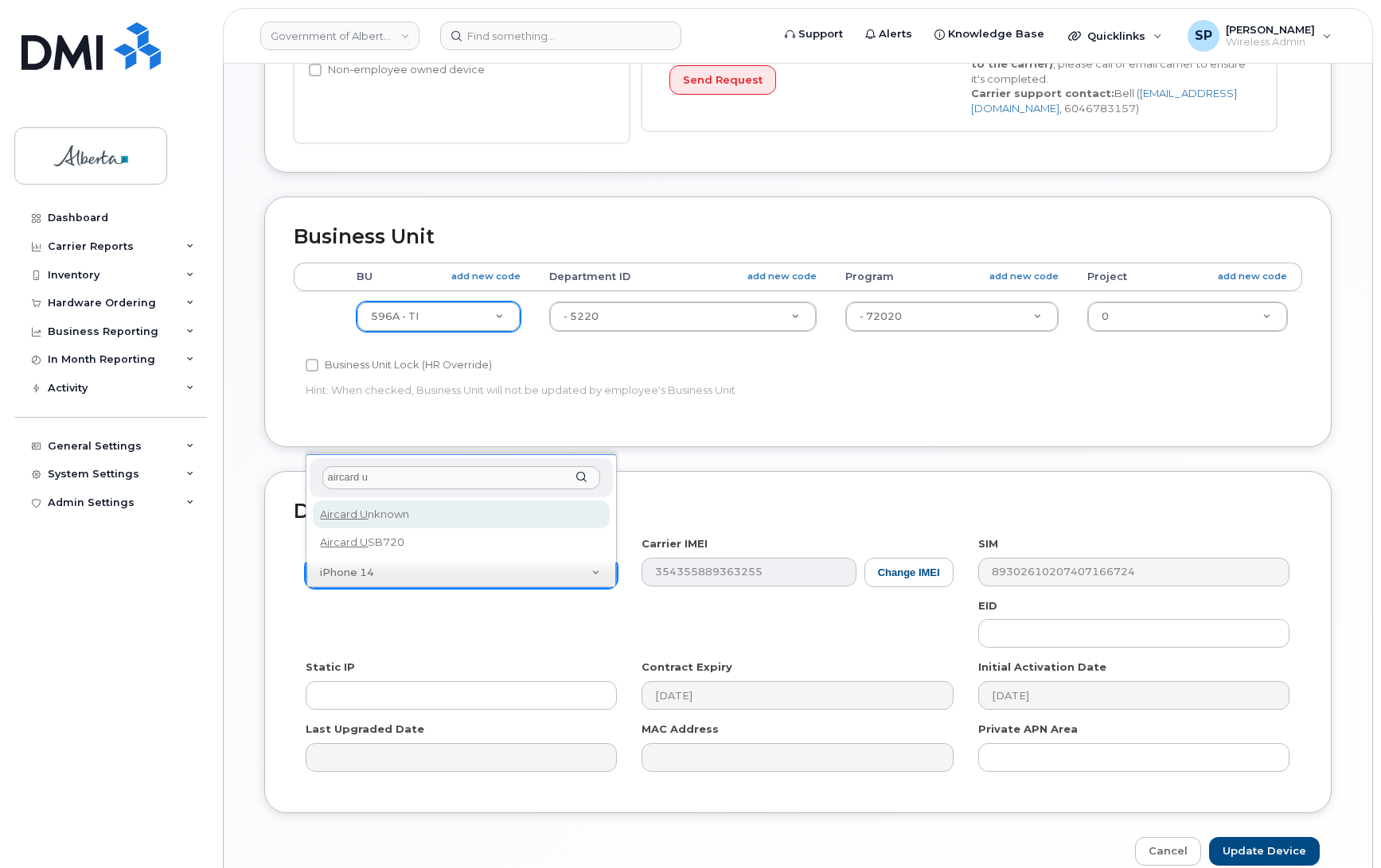
type input "aircard u"
select select "971"
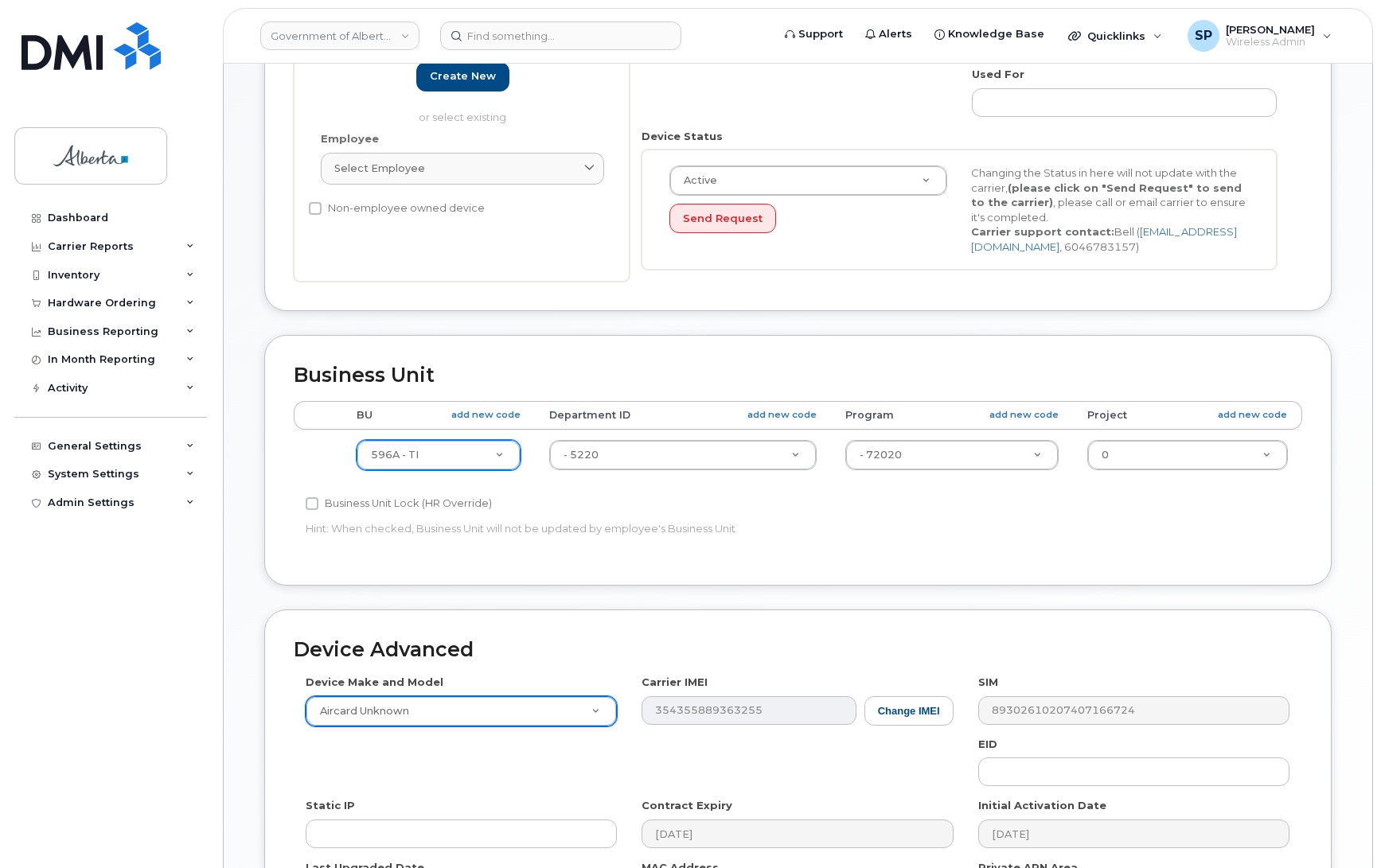
scroll to position [630, 0]
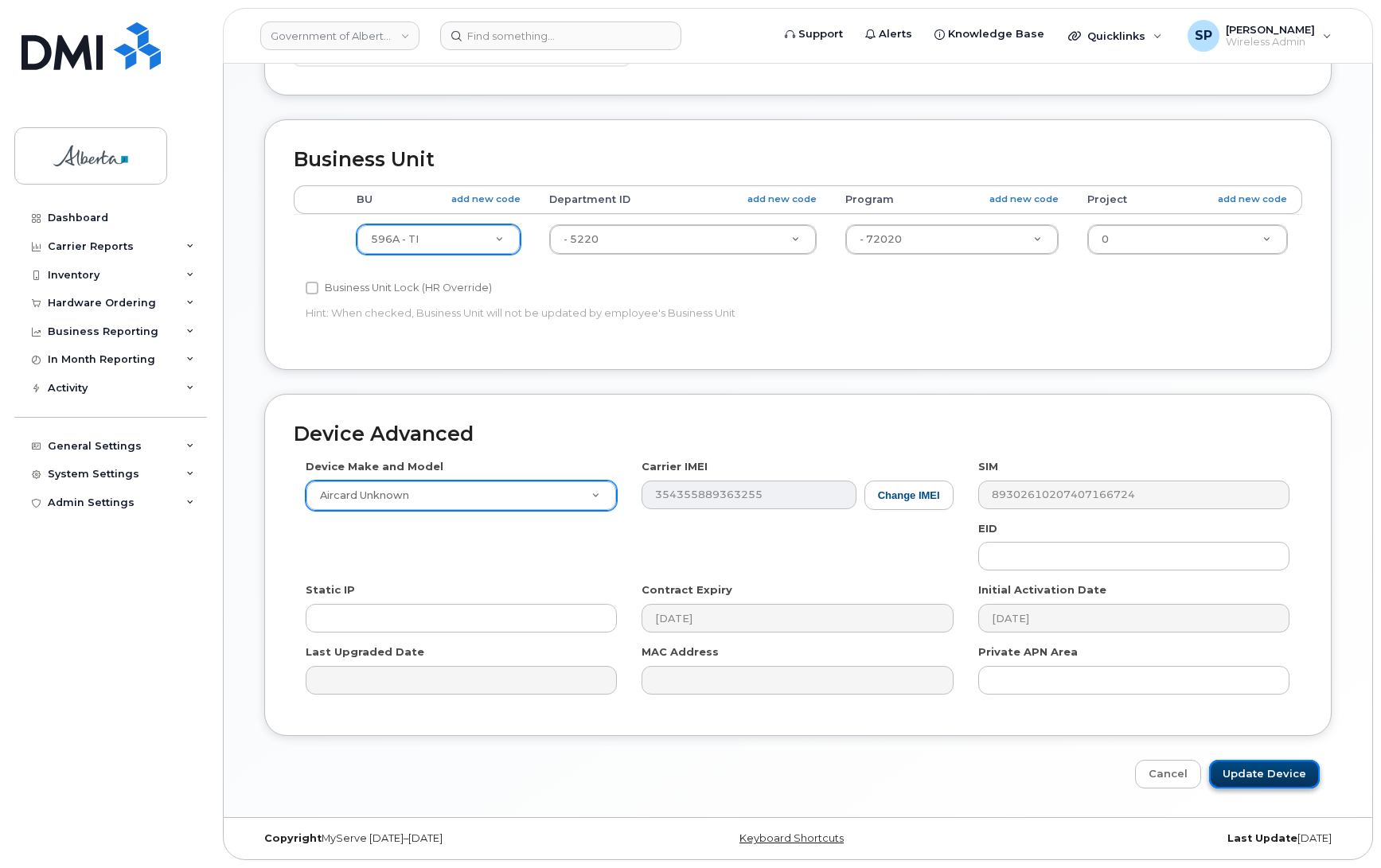
click at [1265, 772] on input "Update Device" at bounding box center [1264, 774] width 110 height 29
type input "Saving..."
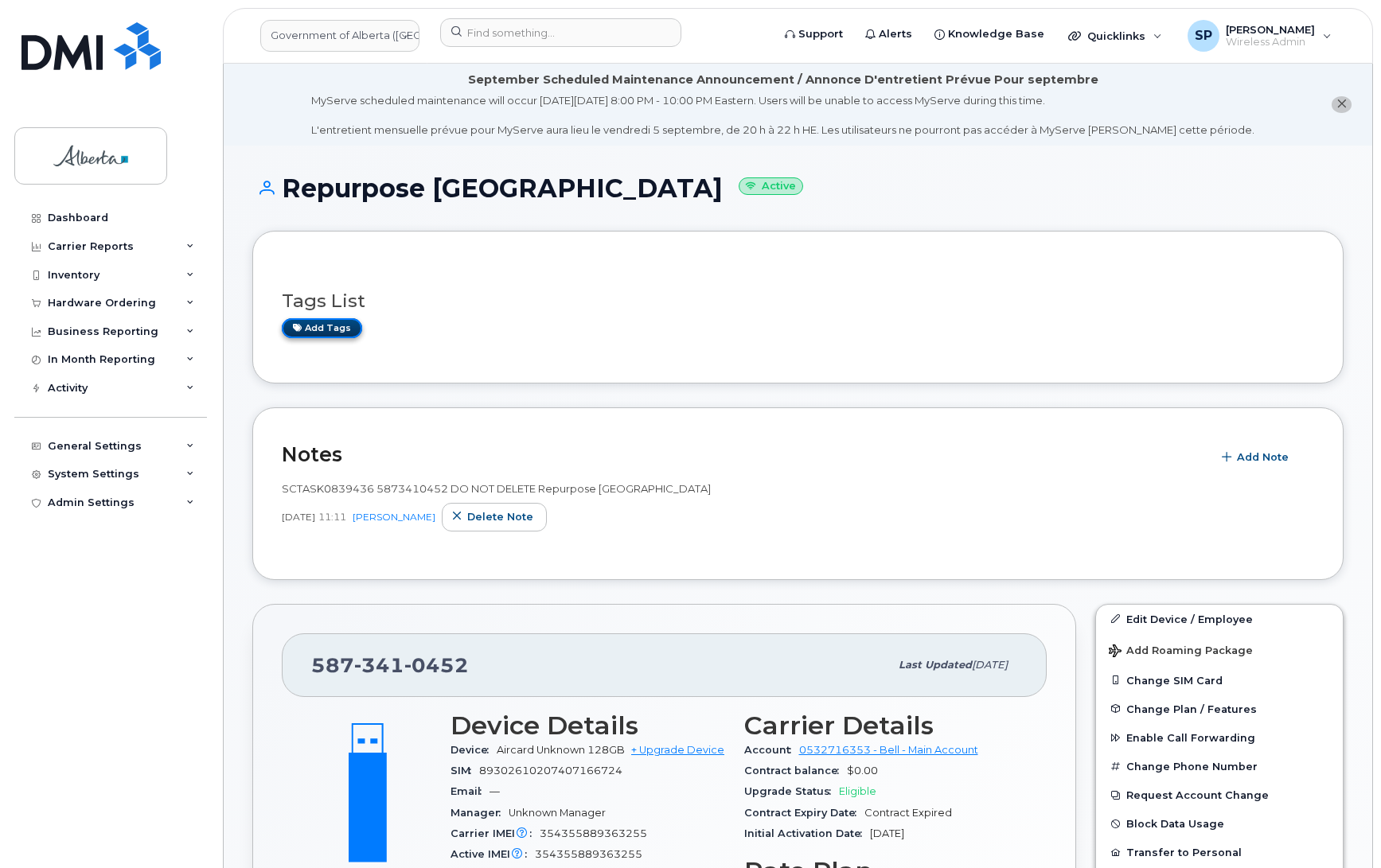
click at [299, 329] on icon at bounding box center [298, 327] width 8 height 8
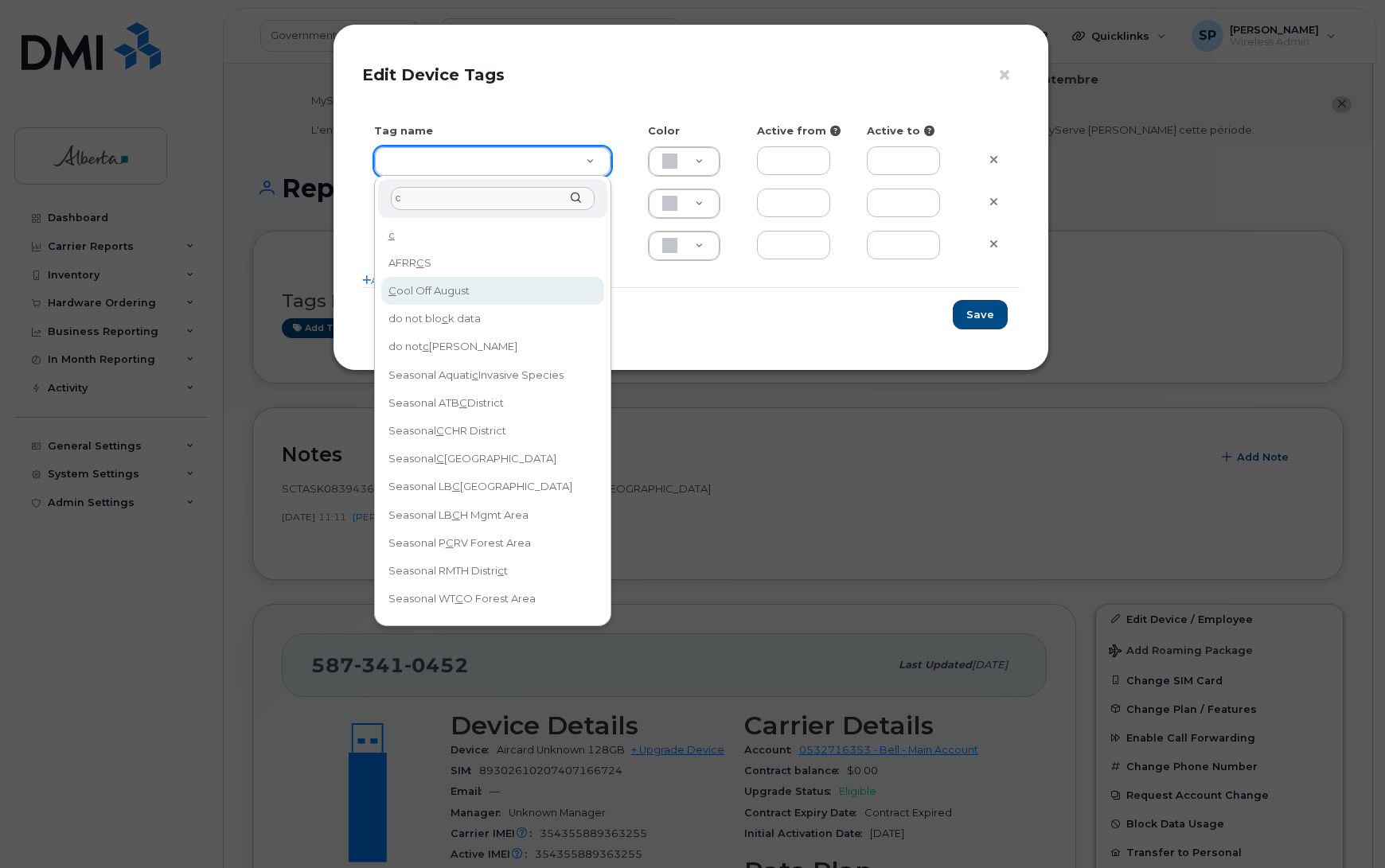
type input "c"
type input "Cool Off August"
type input "DFD3EE"
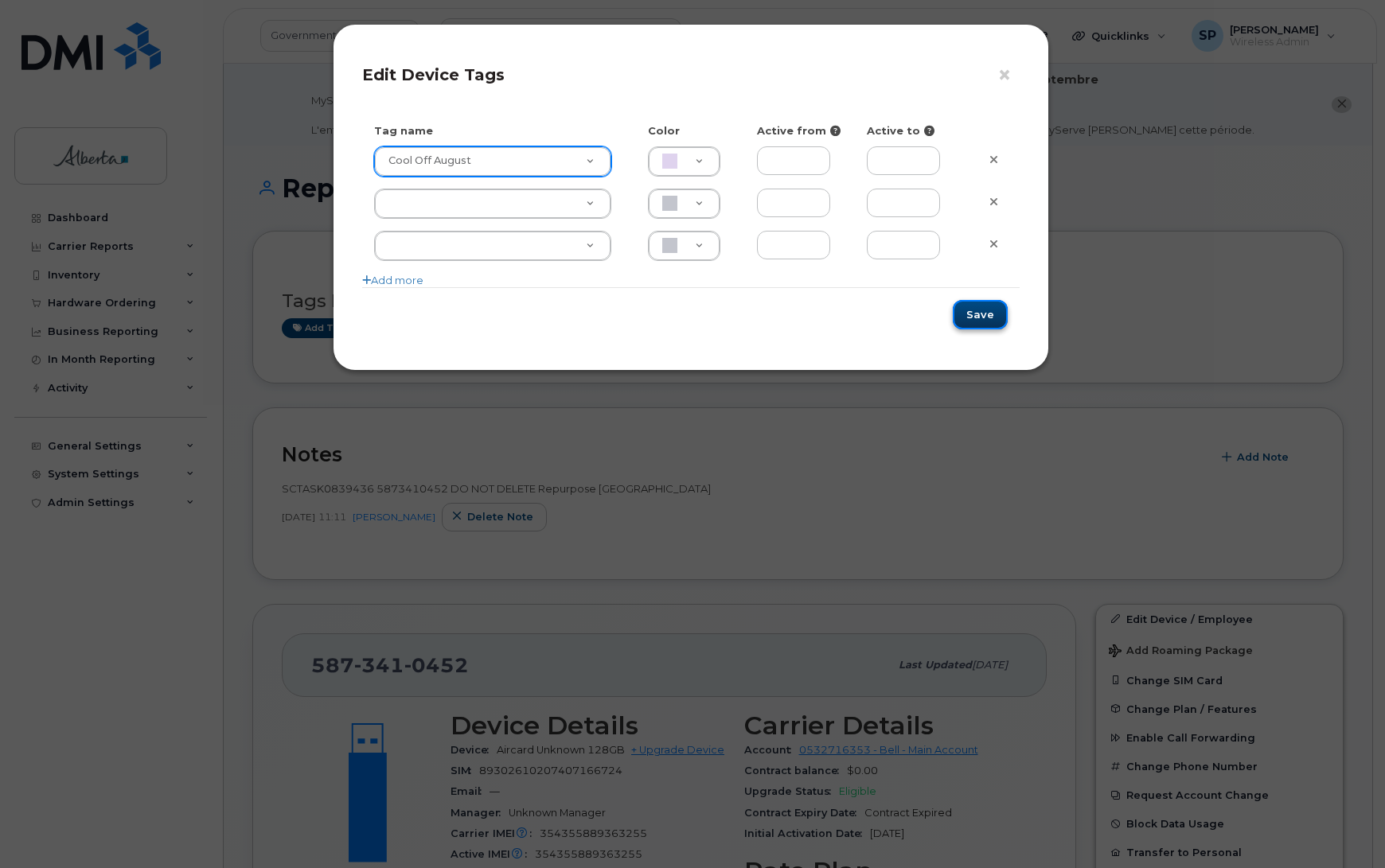
click at [985, 323] on button "Save" at bounding box center [980, 314] width 55 height 29
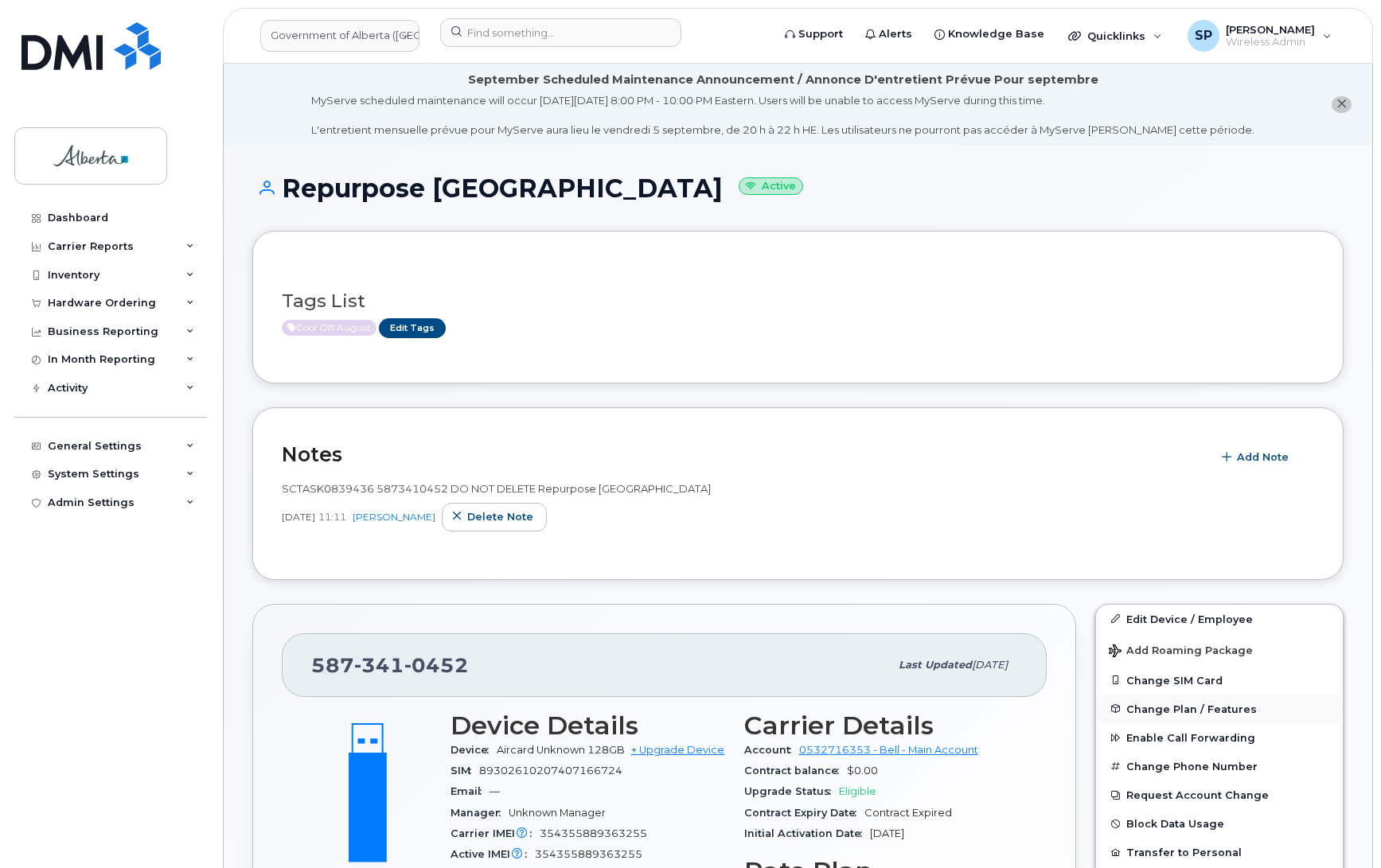
click at [1167, 715] on span "Change Plan / Features" at bounding box center [1191, 709] width 131 height 12
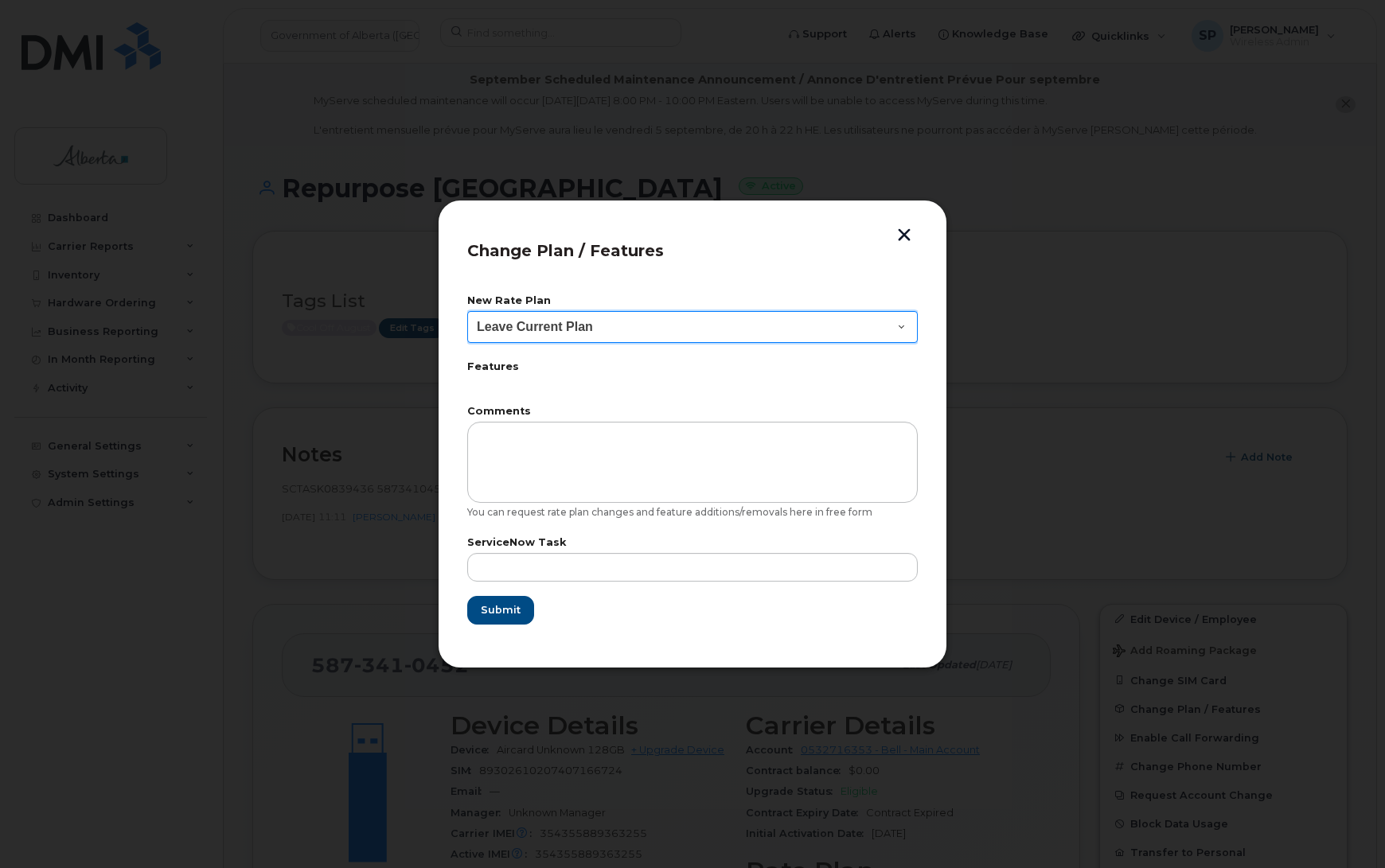
click at [546, 327] on select "Leave Current Plan GOA Data plan 9 30 d GOA–Unlimited Data Plan 9" at bounding box center [692, 327] width 450 height 32
select select "1790211"
click at [467, 311] on select "Leave Current Plan GOA Data plan 9 30 d GOA–Unlimited Data Plan 9" at bounding box center [692, 327] width 450 height 32
click at [597, 324] on select "Leave Current Plan GOA Data plan 9 30 d GOA–Unlimited Data Plan 9" at bounding box center [692, 327] width 450 height 32
click at [467, 311] on select "Leave Current Plan GOA Data plan 9 30 d GOA–Unlimited Data Plan 9" at bounding box center [692, 327] width 450 height 32
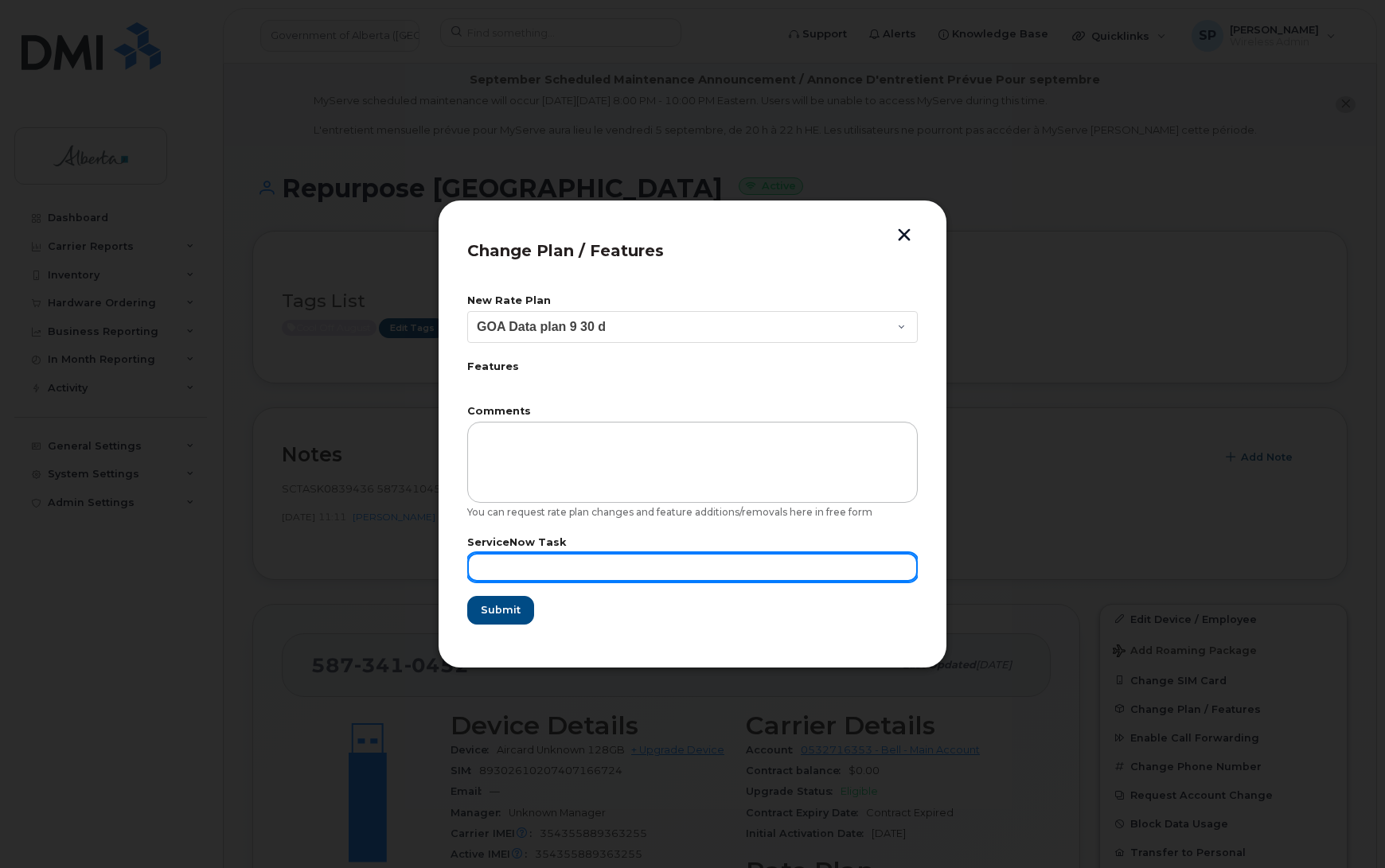
click at [494, 573] on input "text" at bounding box center [692, 567] width 450 height 29
click at [586, 565] on input "text" at bounding box center [692, 567] width 450 height 29
paste input "SCTASK0839436"
type input "SCTASK0839436"
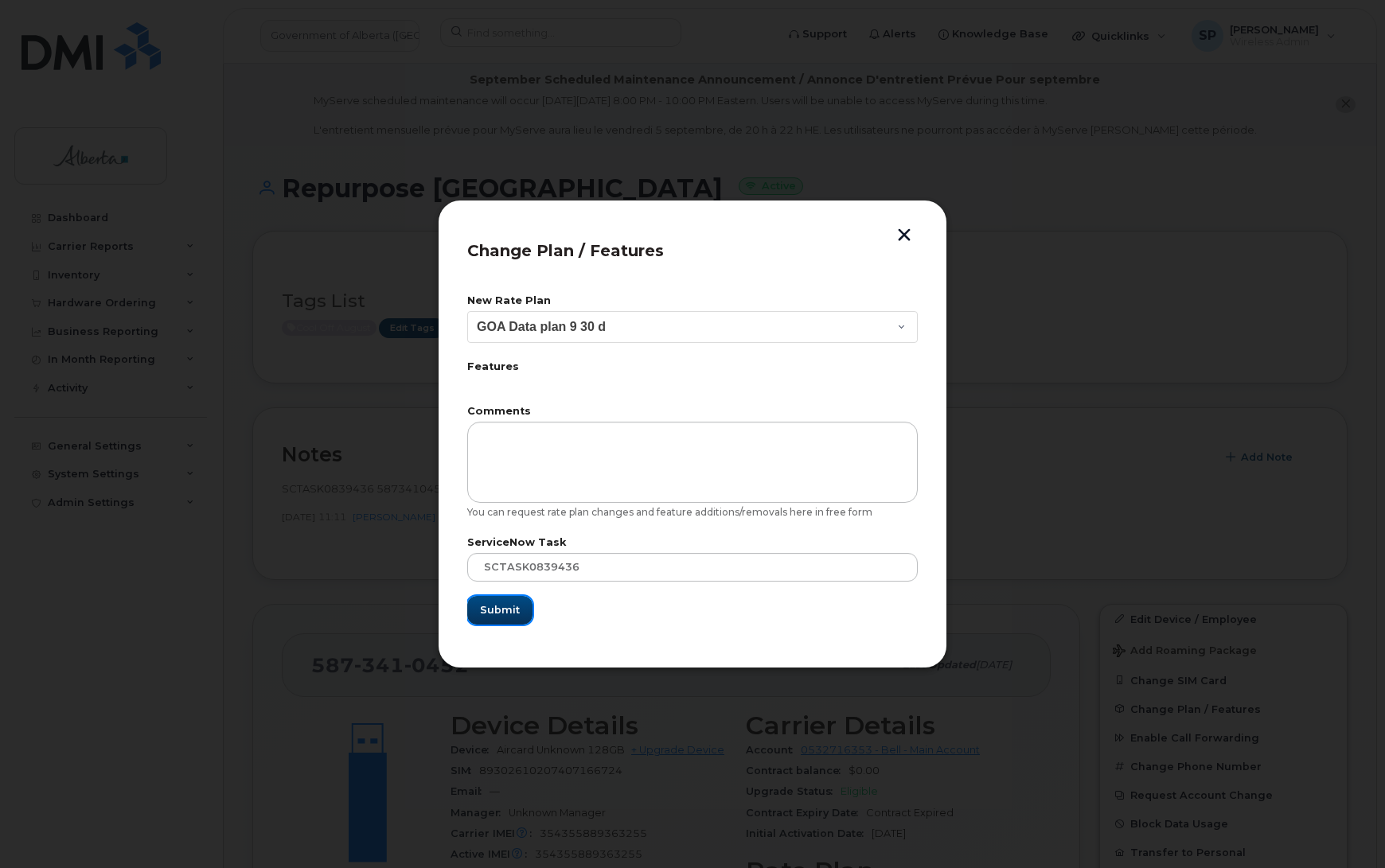
click at [497, 611] on span "Submit" at bounding box center [499, 610] width 40 height 15
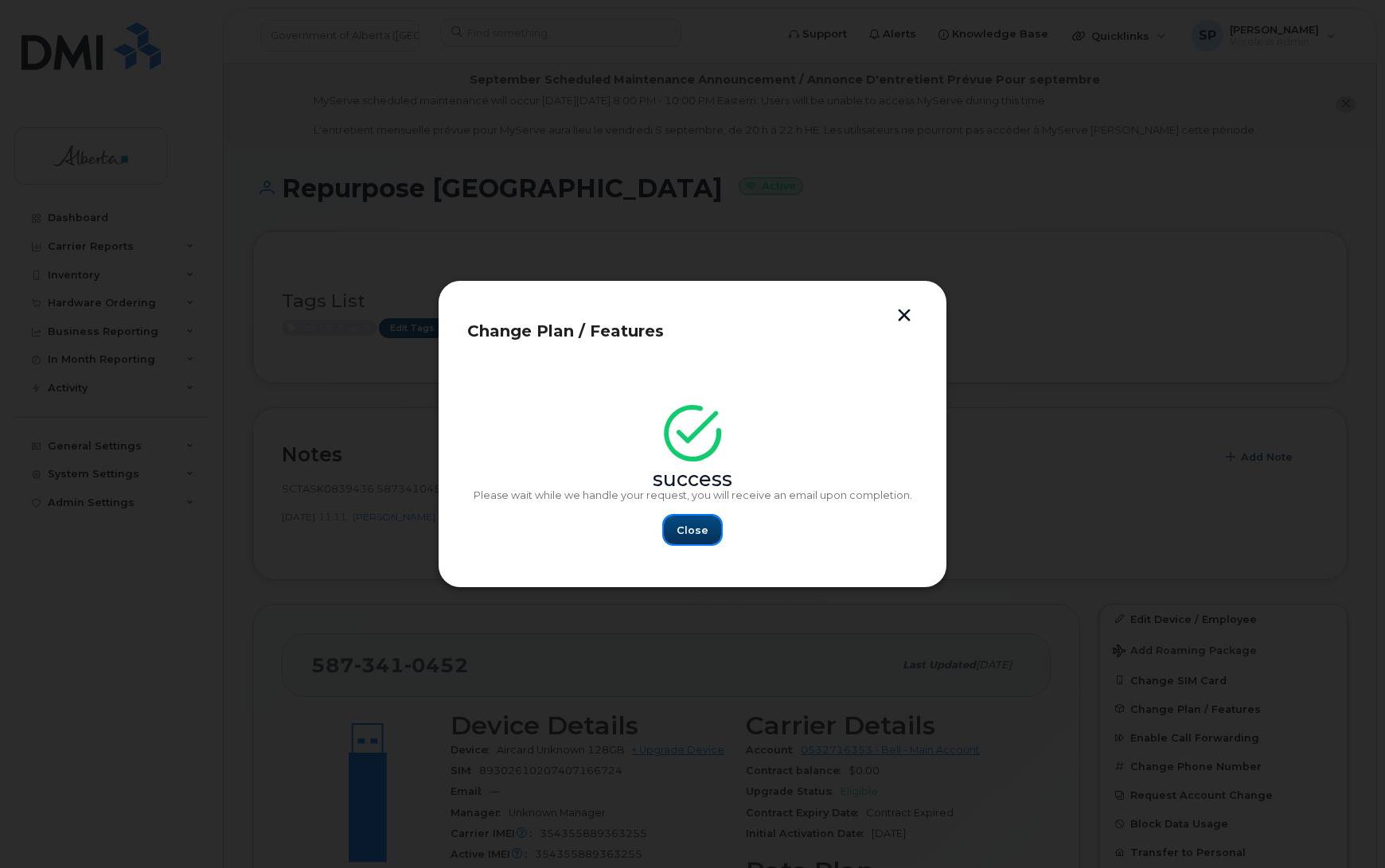
click at [684, 533] on span "Close" at bounding box center [693, 530] width 32 height 15
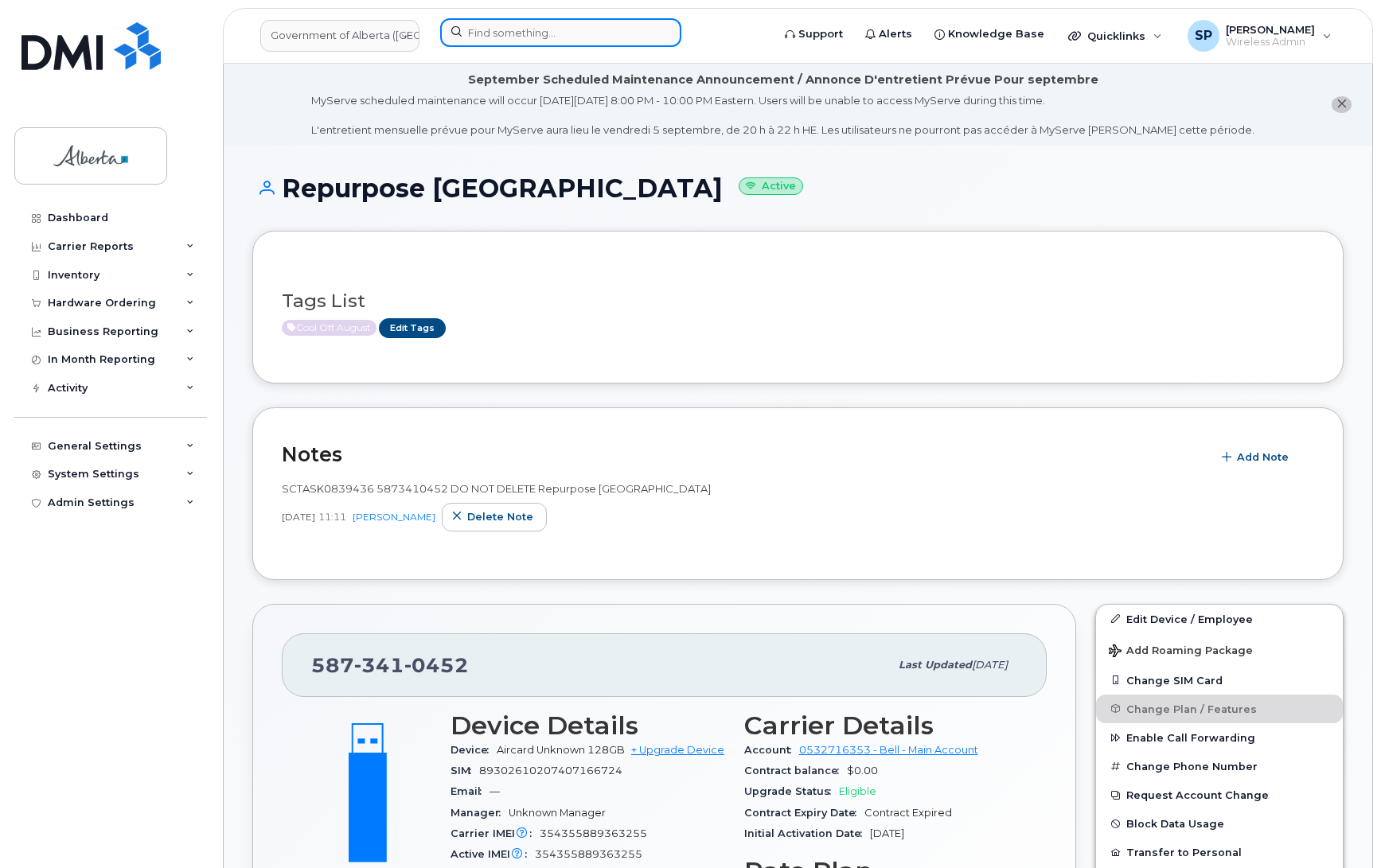
click at [547, 30] on input at bounding box center [561, 33] width 241 height 29
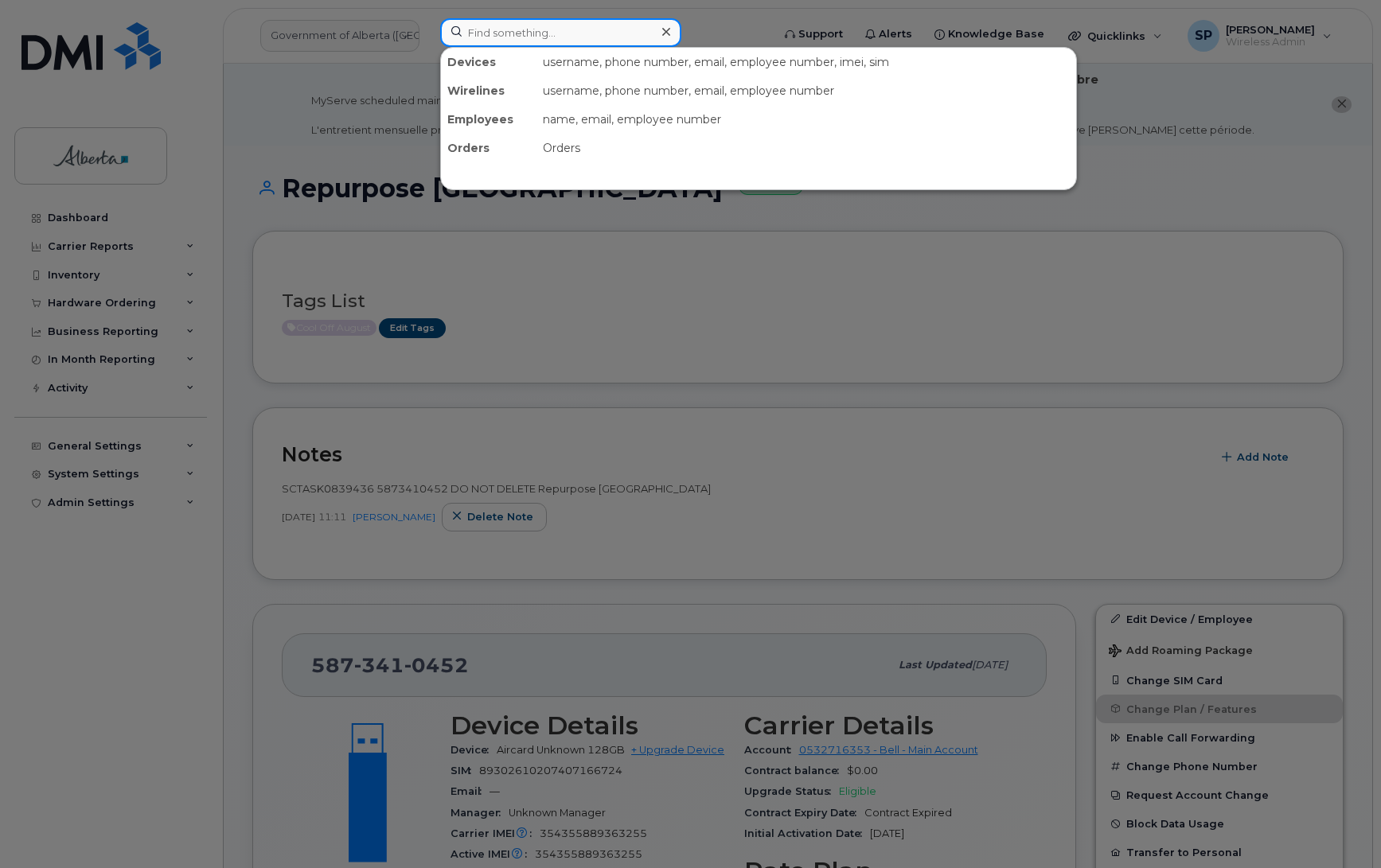
paste input "7802644901"
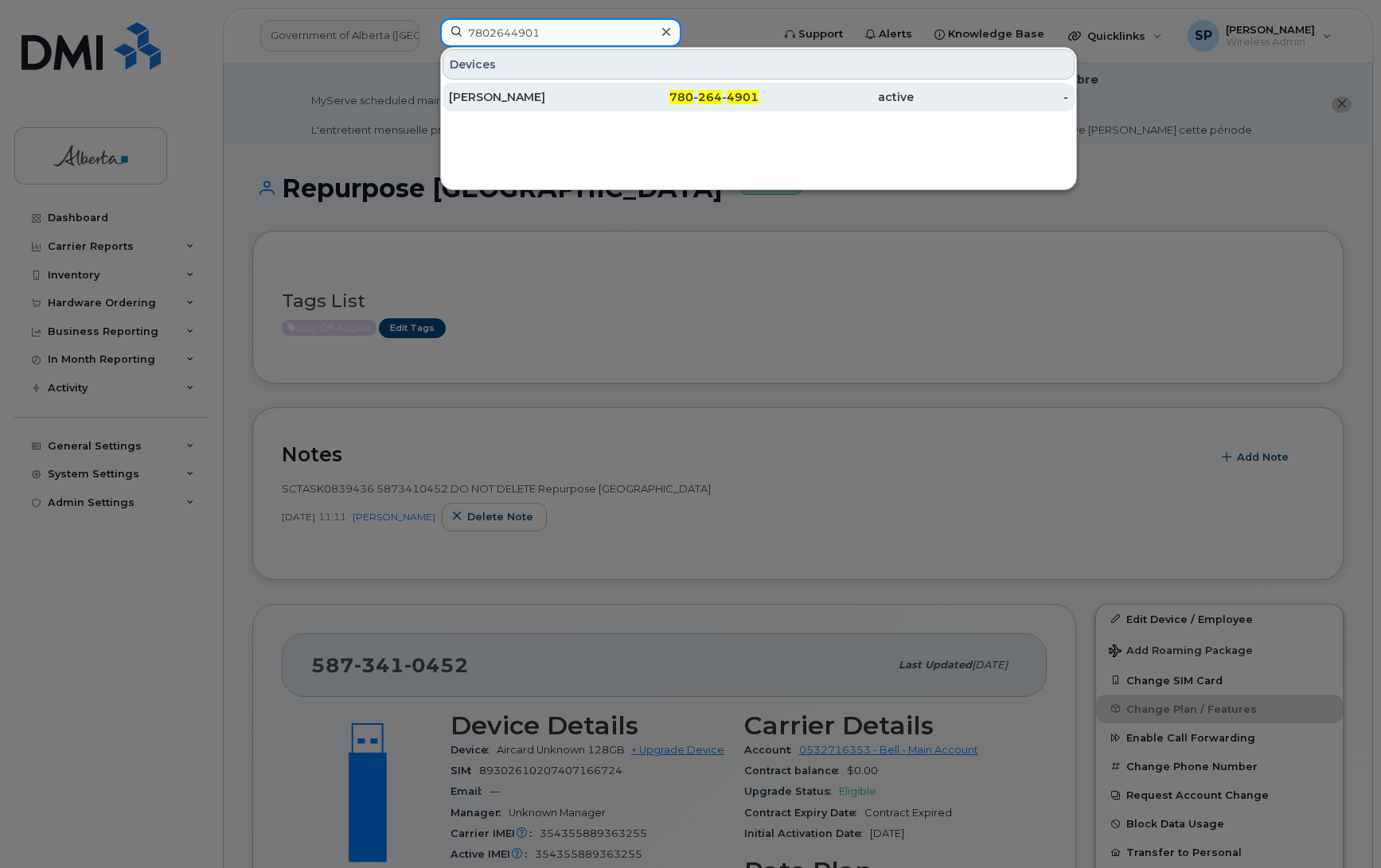
type input "7802644901"
click at [504, 94] on div "[PERSON_NAME]" at bounding box center [527, 97] width 155 height 16
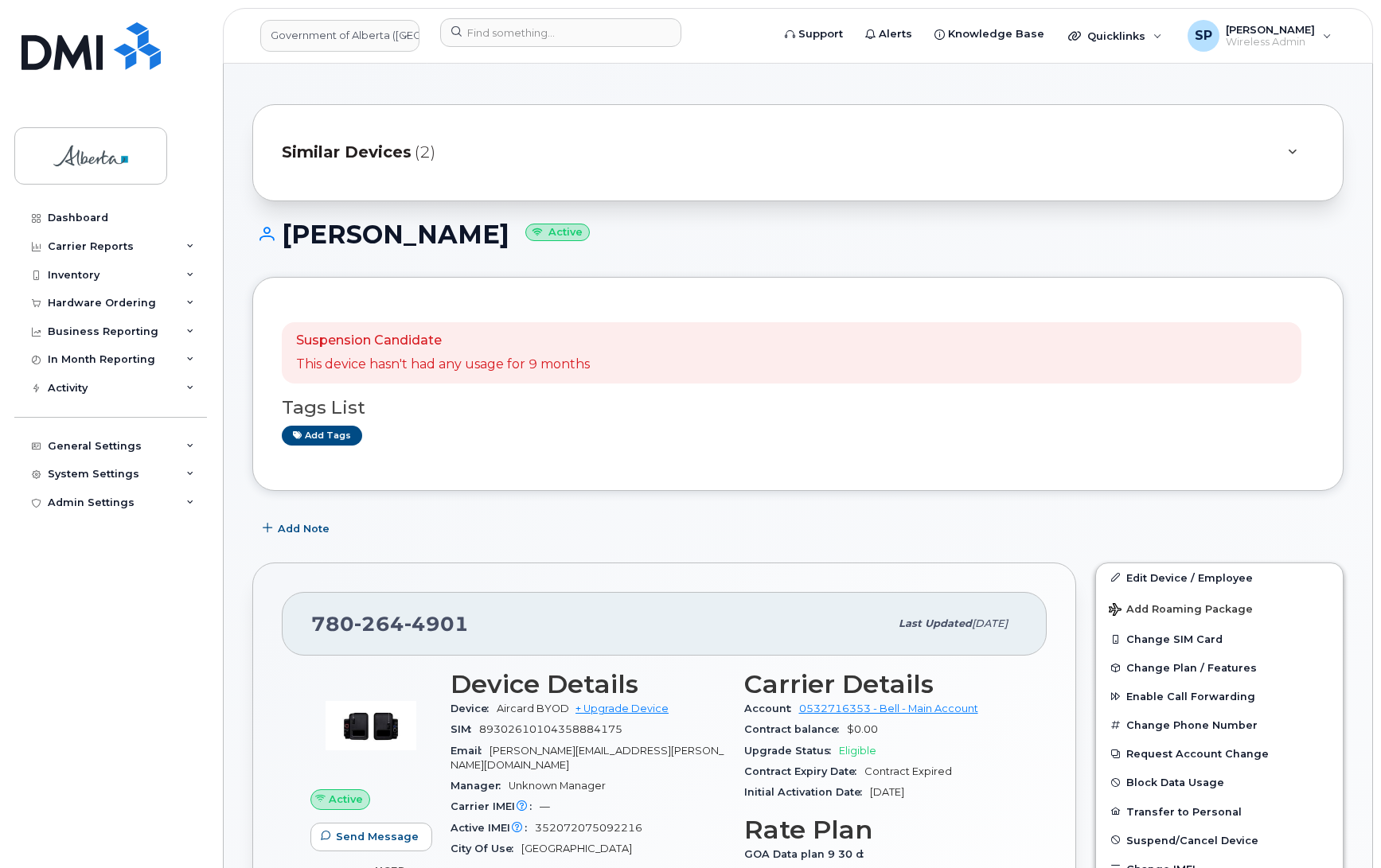
scroll to position [228, 0]
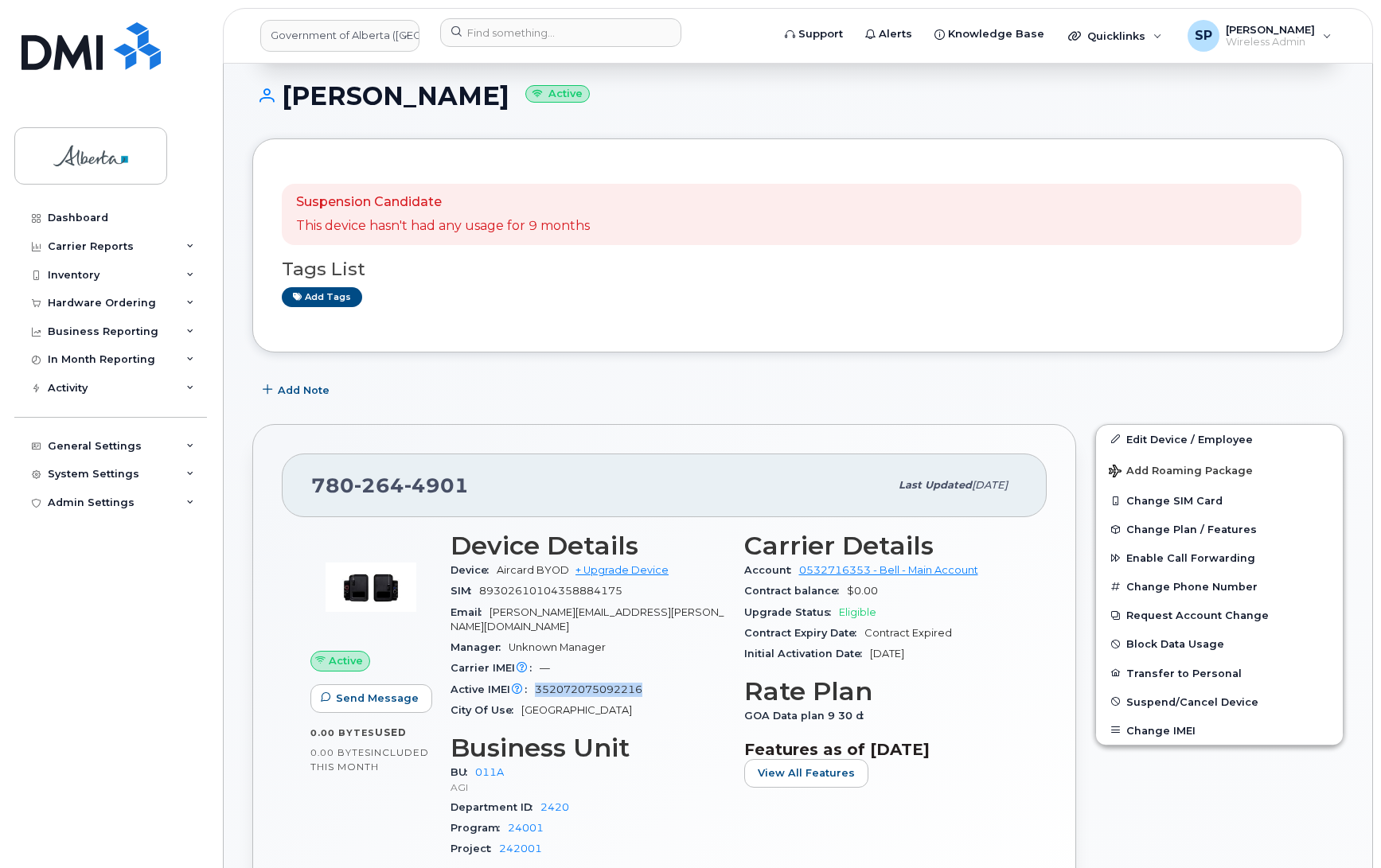
drag, startPoint x: 650, startPoint y: 678, endPoint x: 536, endPoint y: 674, distance: 114.1
click at [536, 679] on div "Active IMEI Active IMEI is refreshed daily with a delay of up to 48 hours follo…" at bounding box center [588, 689] width 275 height 21
copy span "352072075092216"
click at [1151, 439] on link "Edit Device / Employee" at bounding box center [1219, 439] width 247 height 29
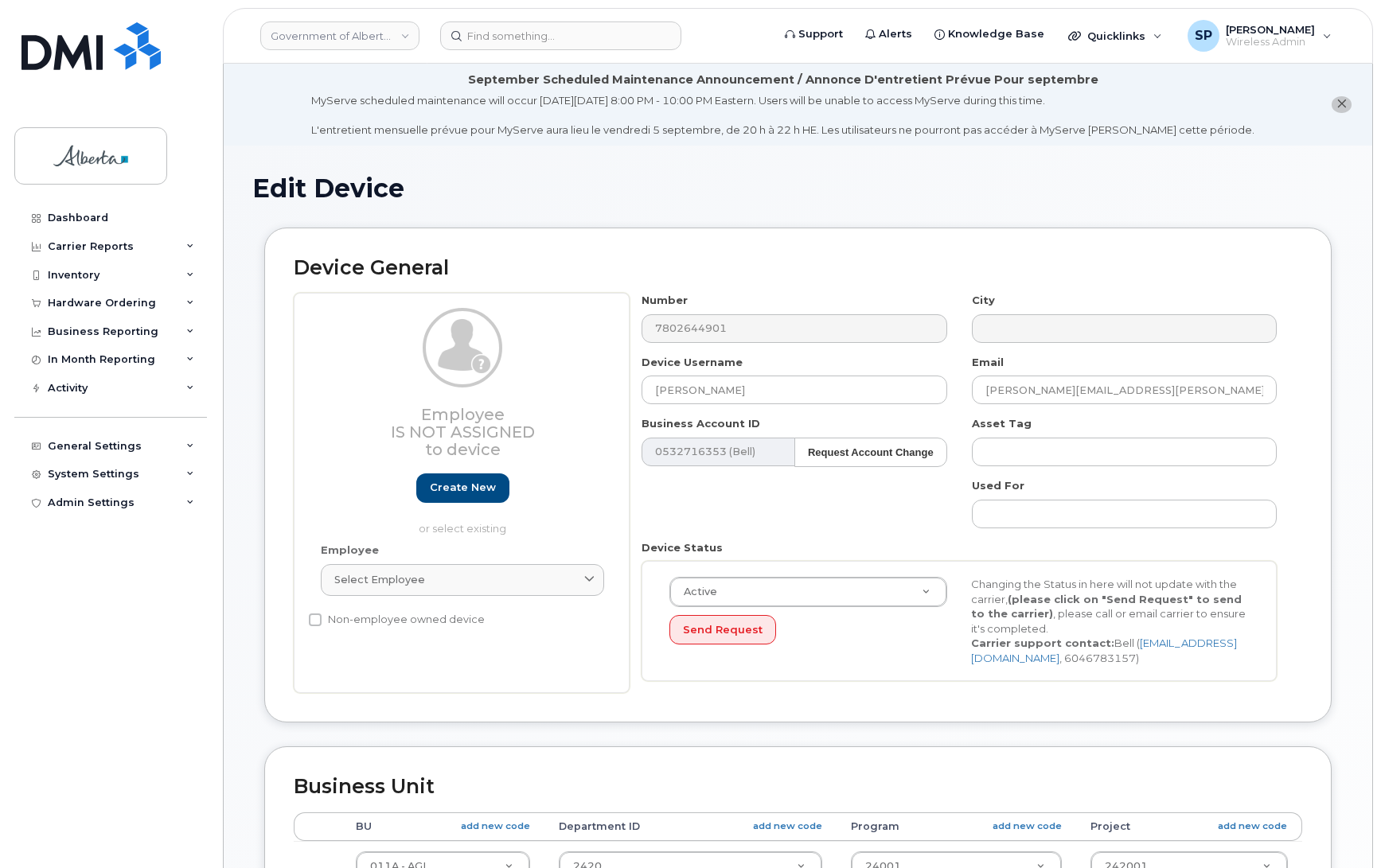
select select "4120336"
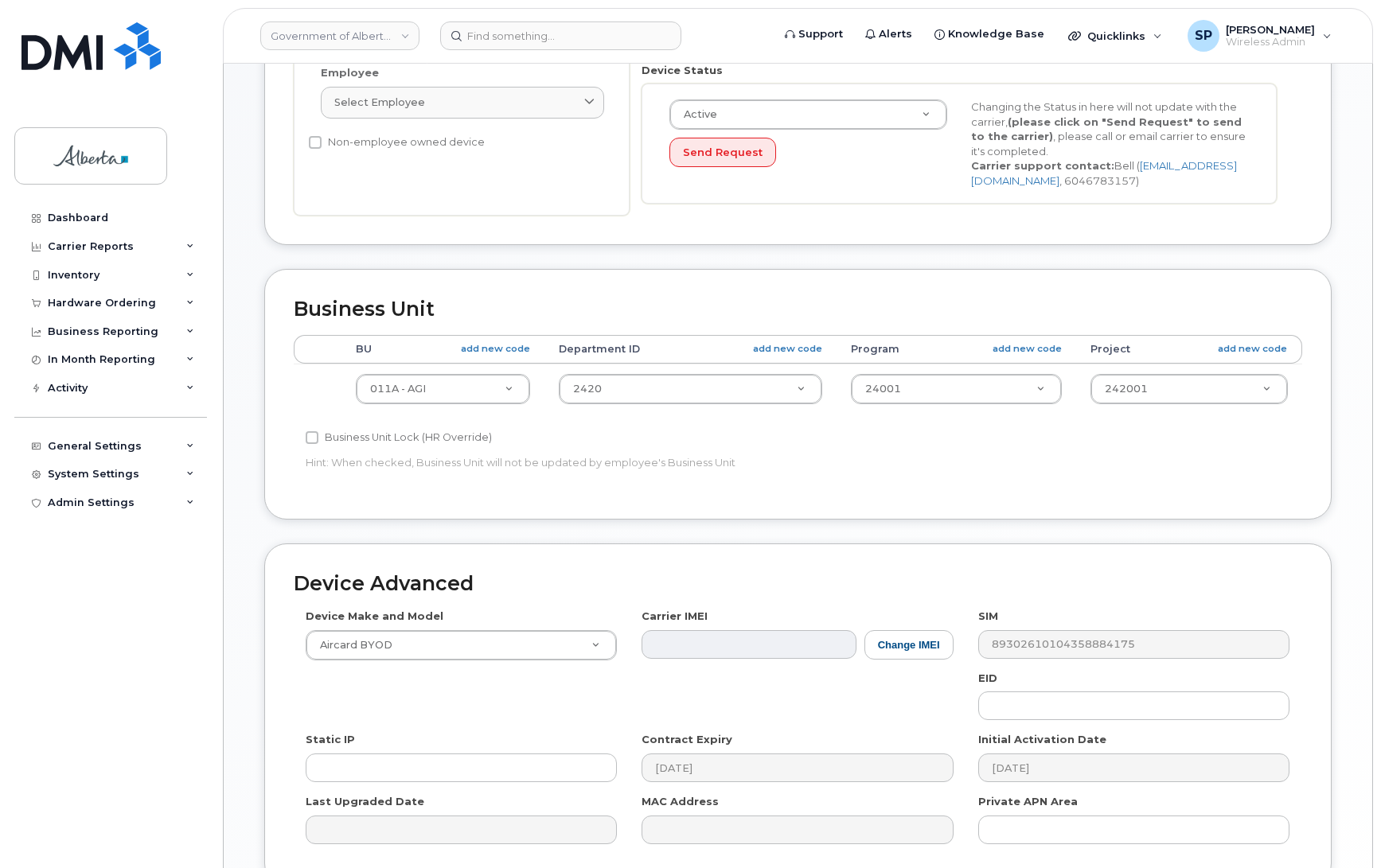
scroll to position [550, 0]
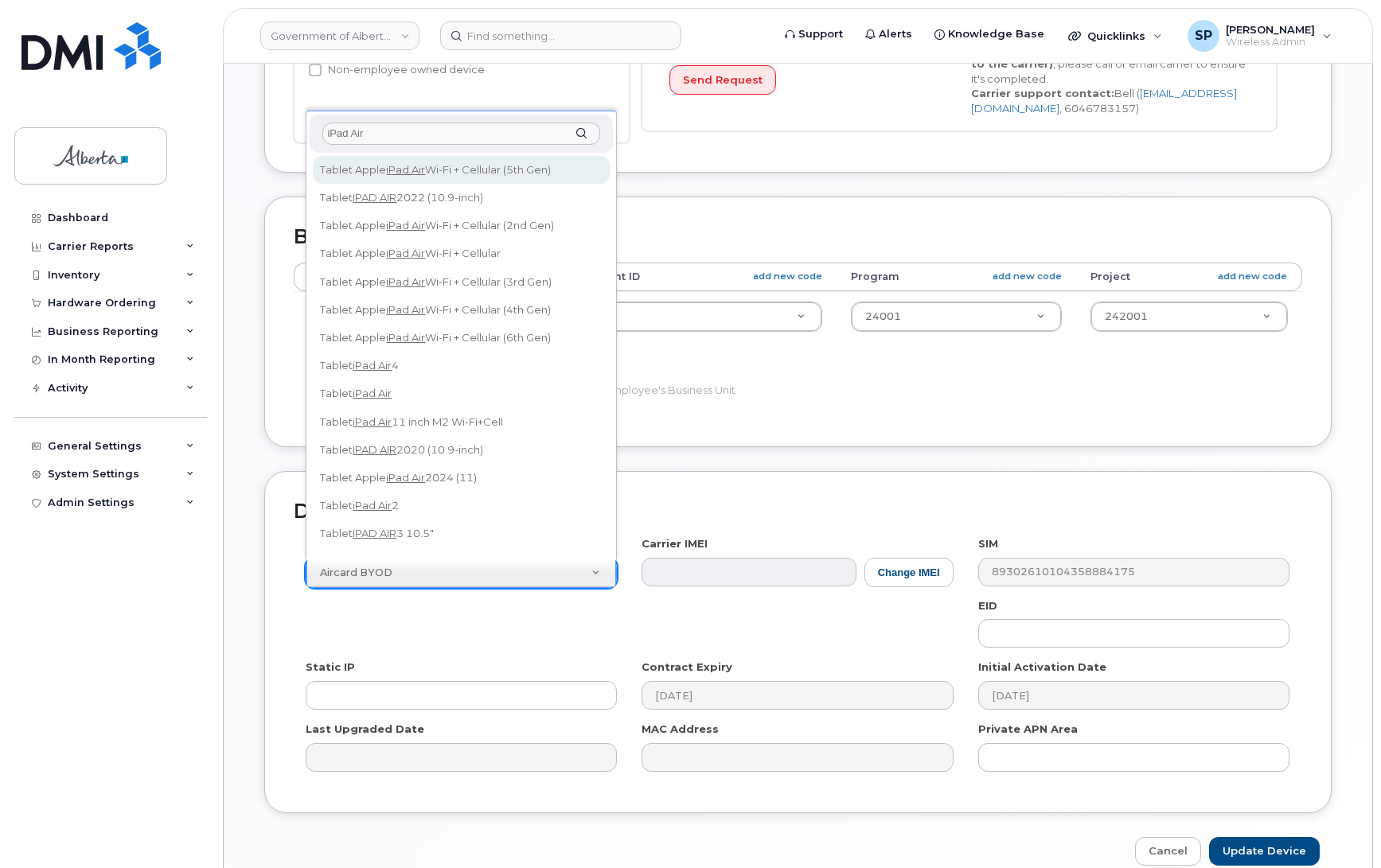
type input "iPad Air"
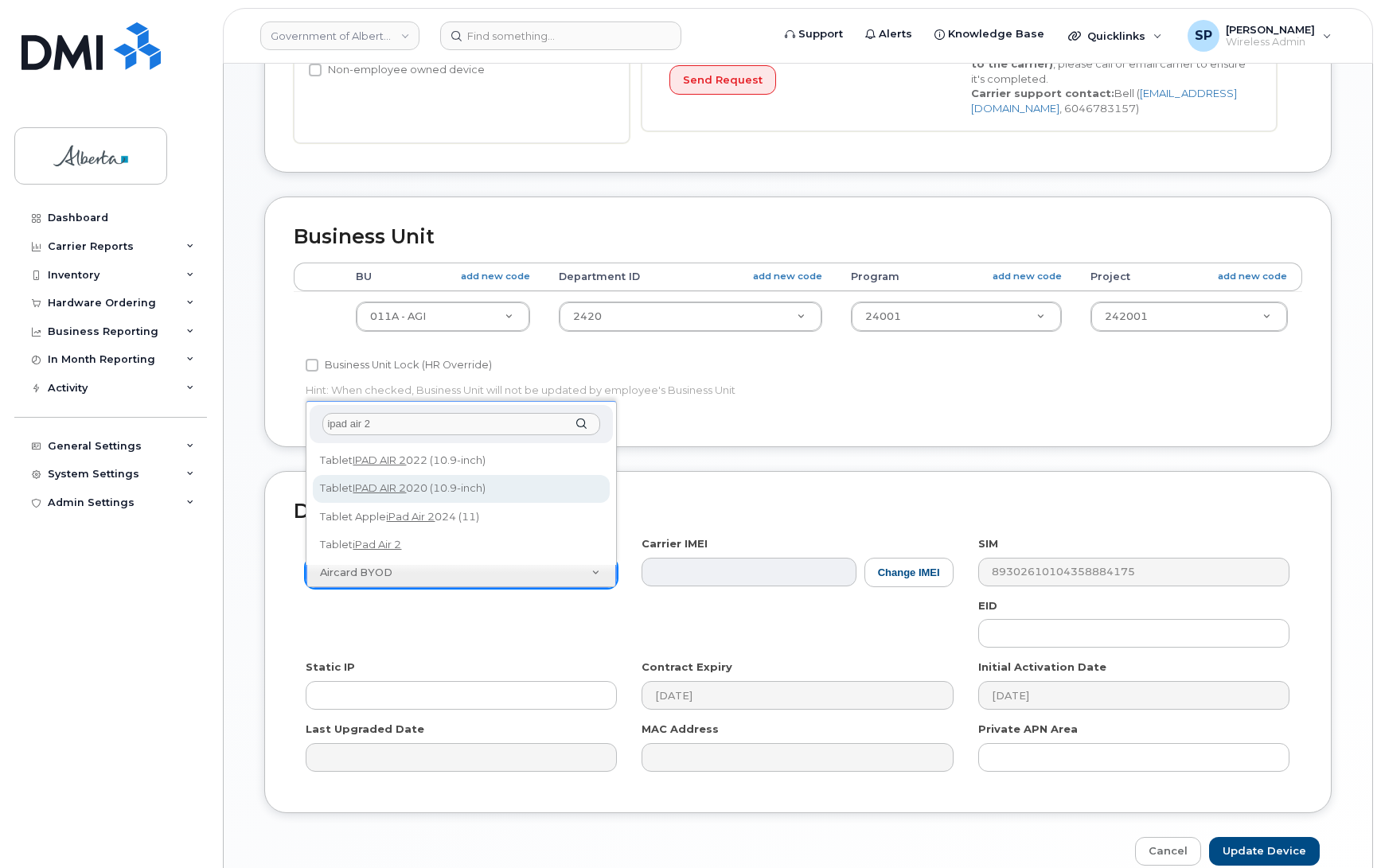
type input "ipad air 2"
select select "3245"
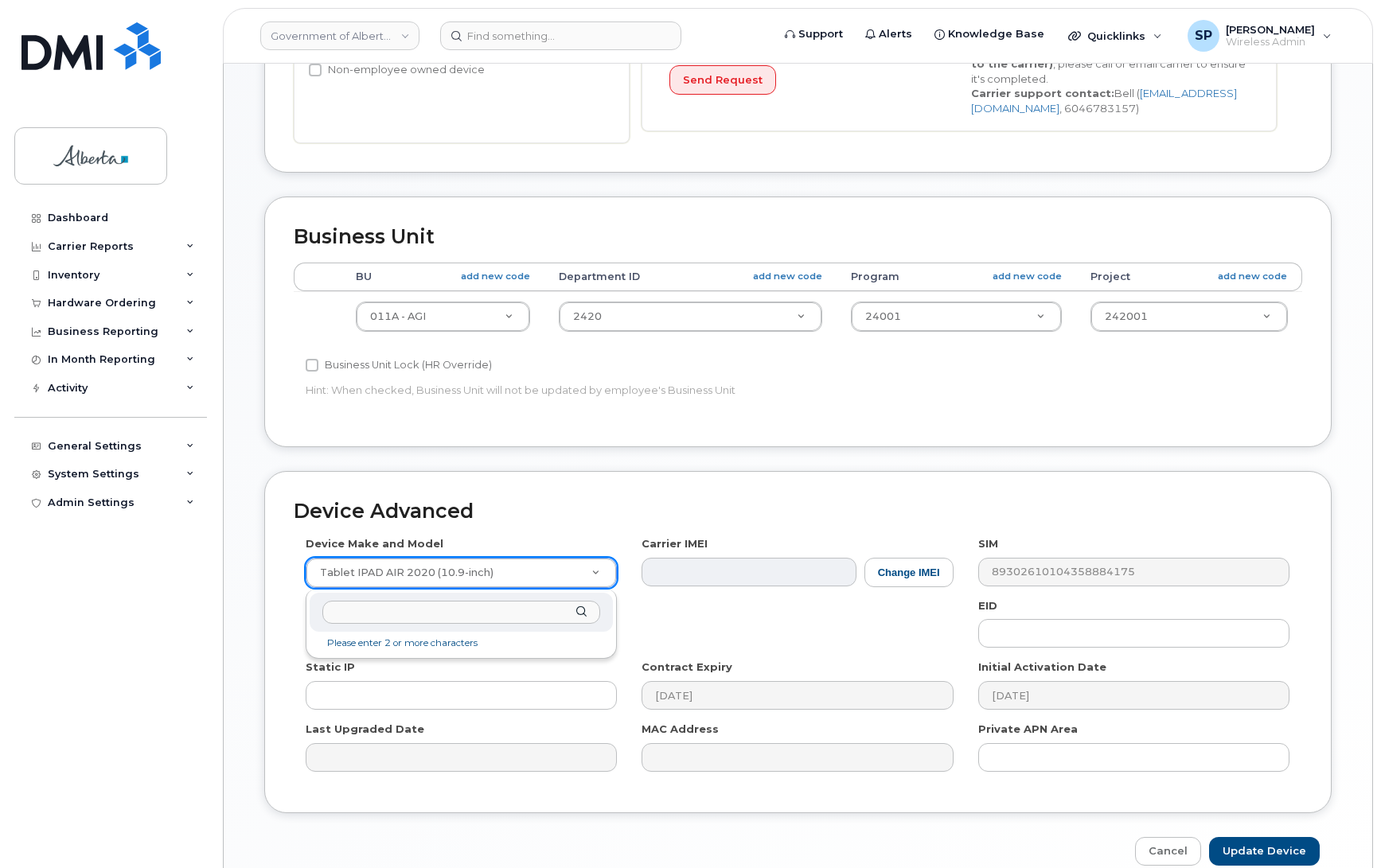
click at [490, 609] on input "text" at bounding box center [461, 612] width 278 height 23
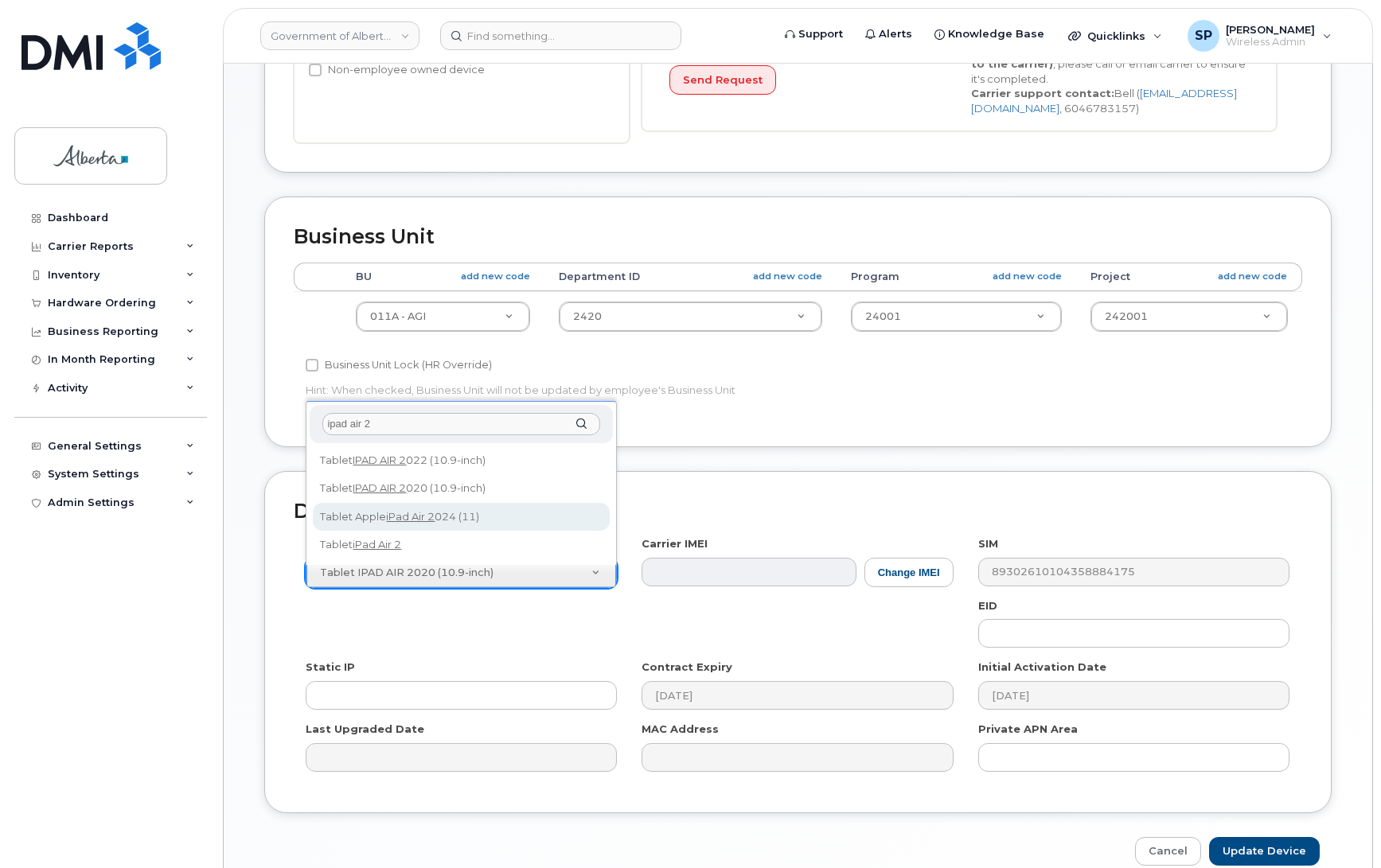
type input "ipad air 2"
select select "258"
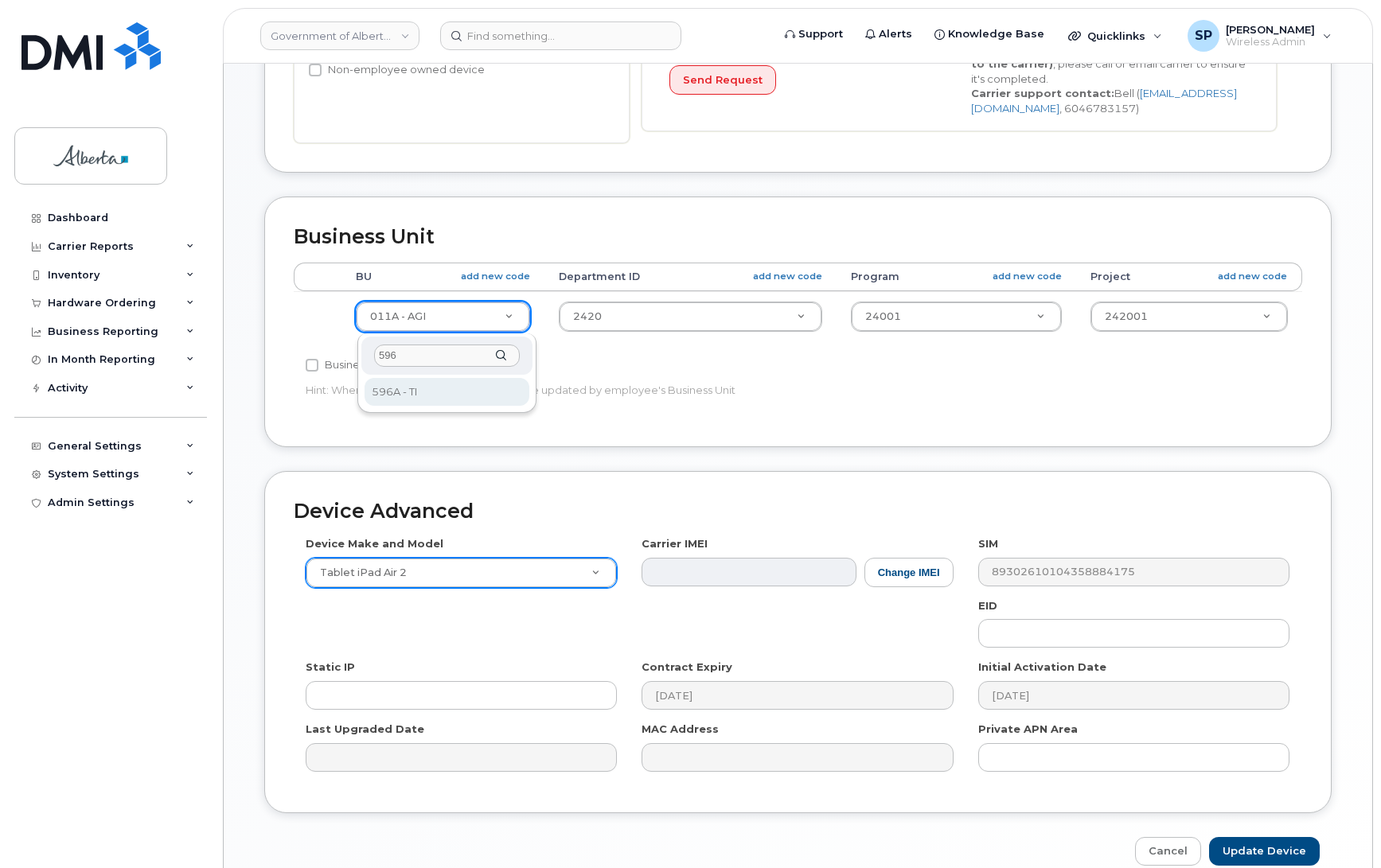
type input "596"
select select "4797729"
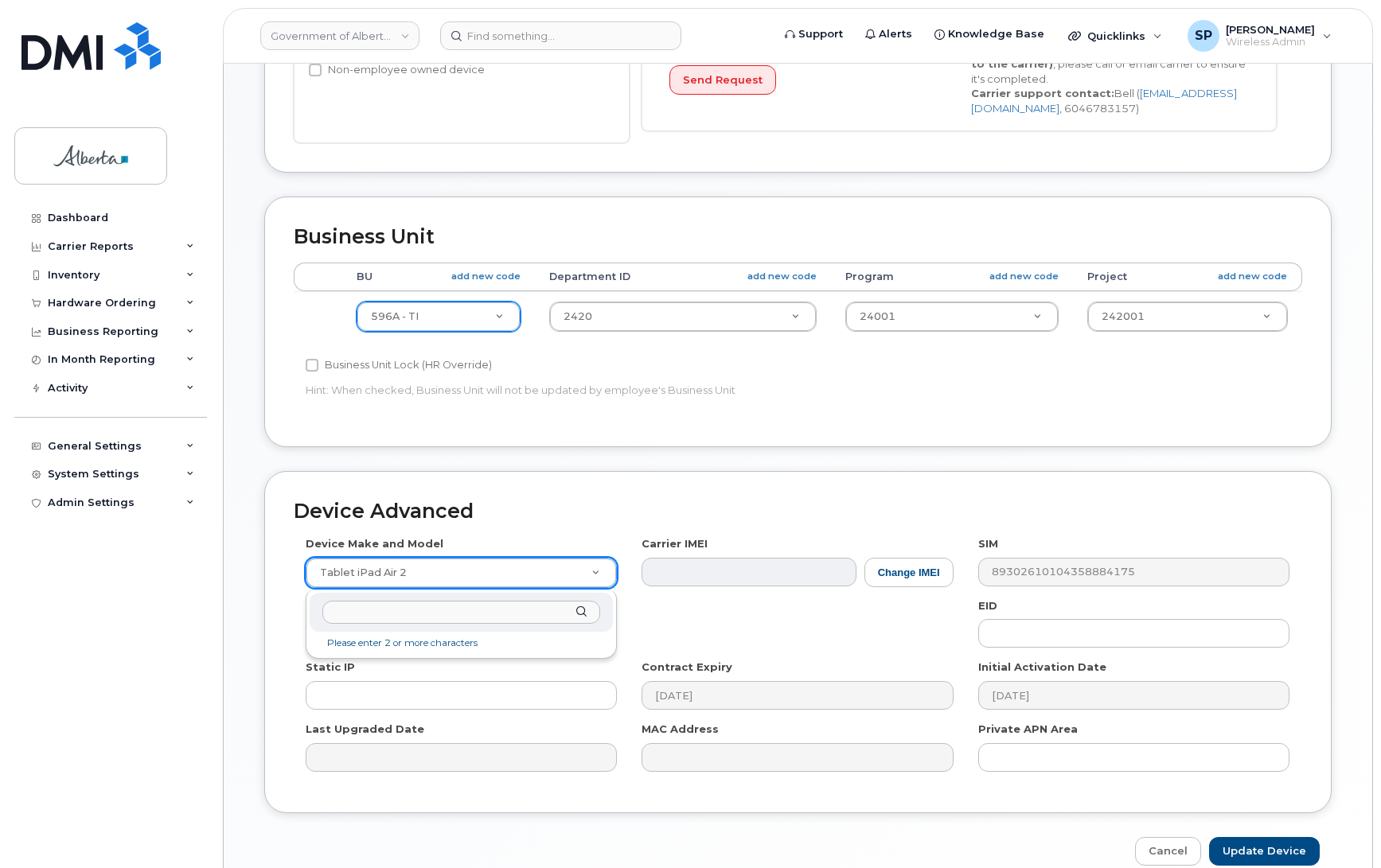
click at [422, 607] on input "text" at bounding box center [461, 612] width 278 height 23
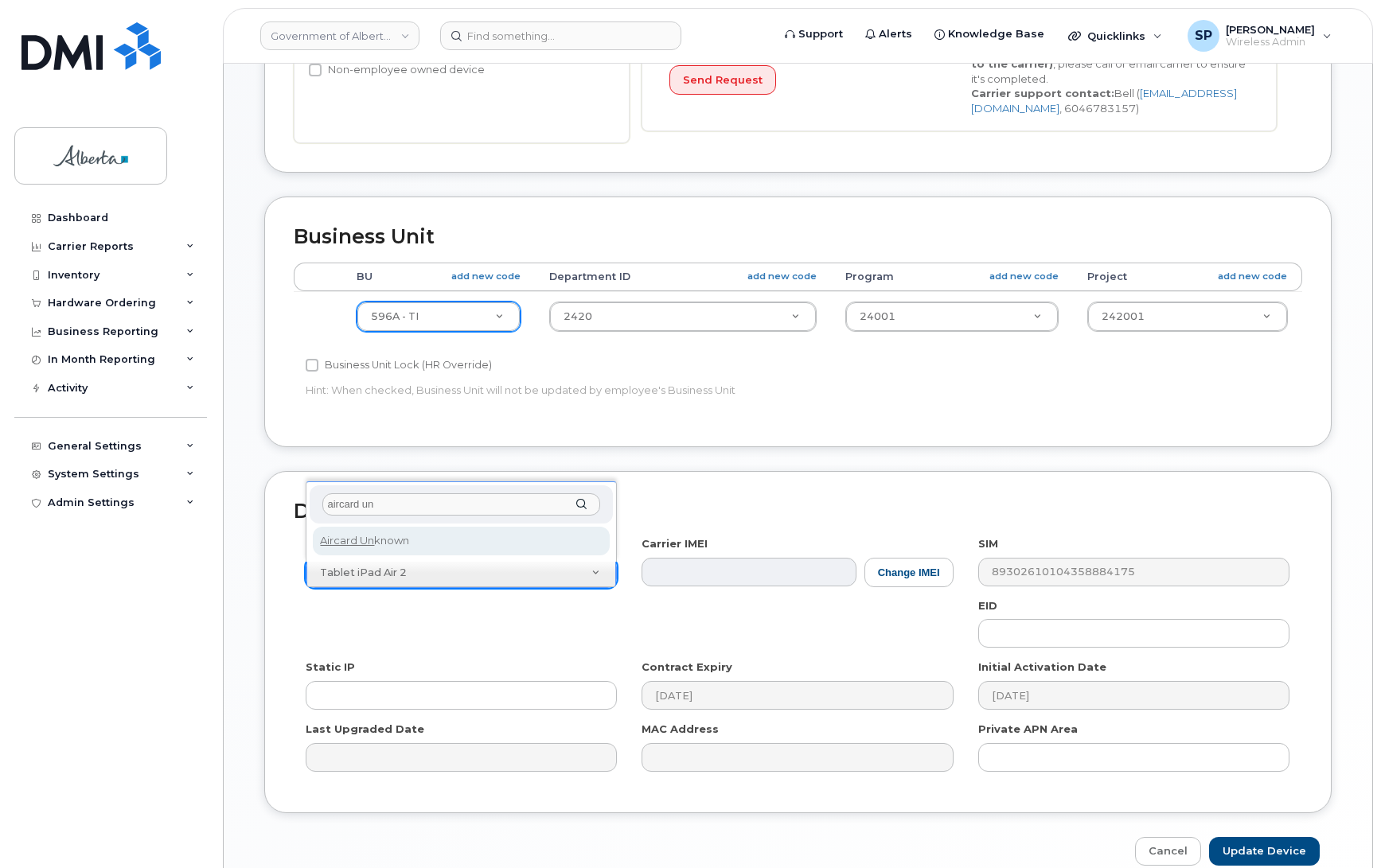
type input "aircard un"
select select "971"
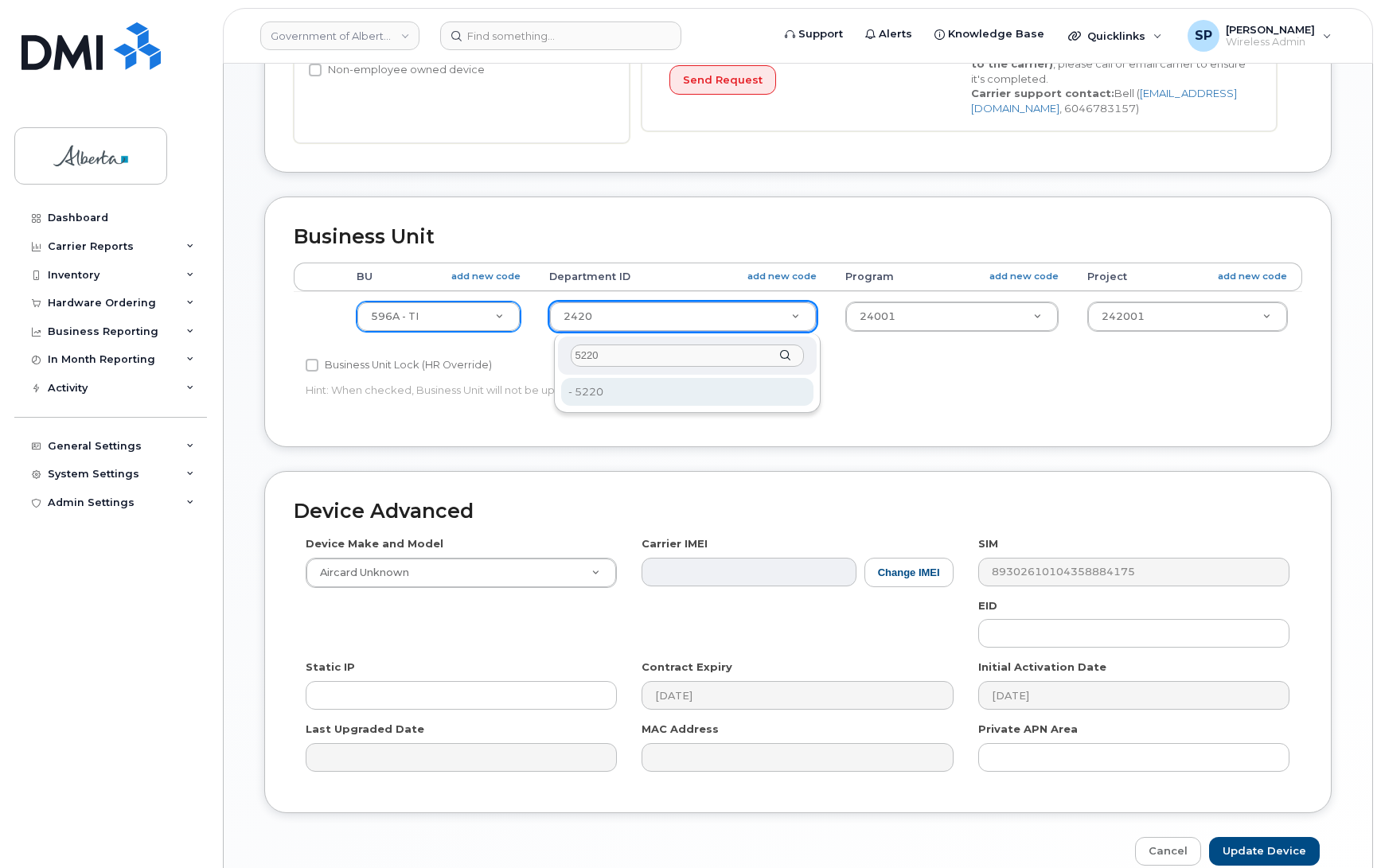
type input "5220"
type input "4802987"
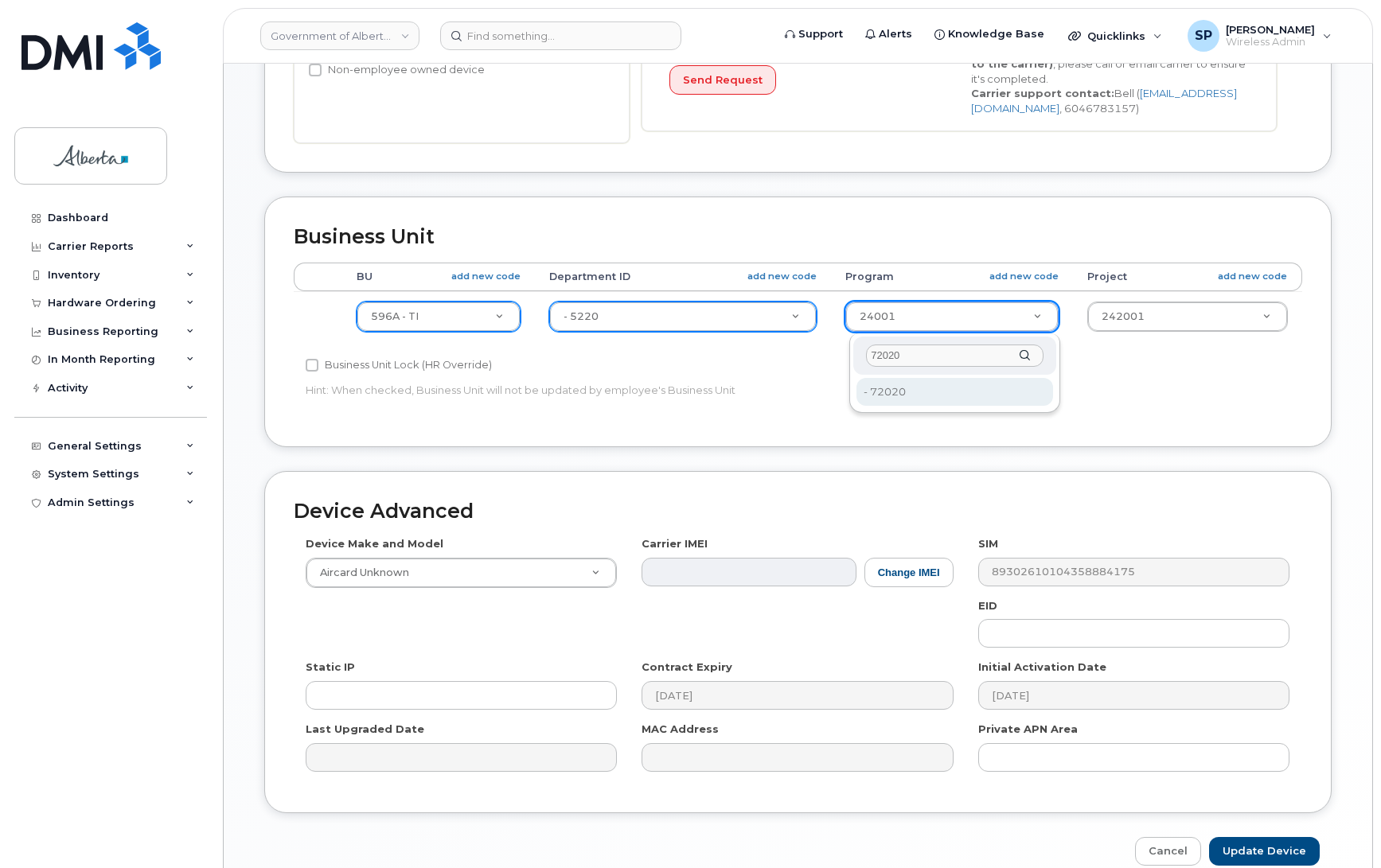
type input "72020"
type input "4803008"
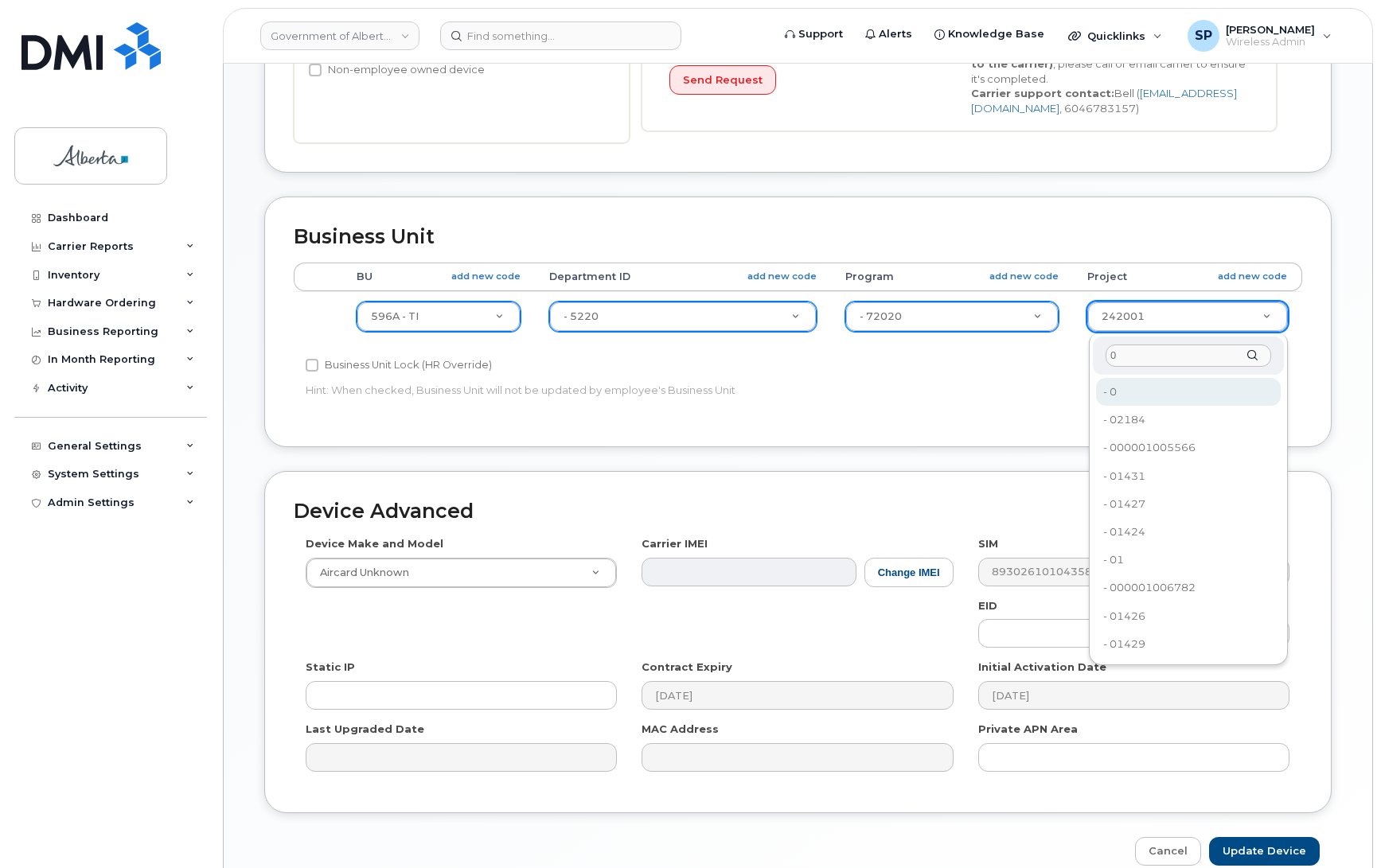
type input "0"
type input "4753728"
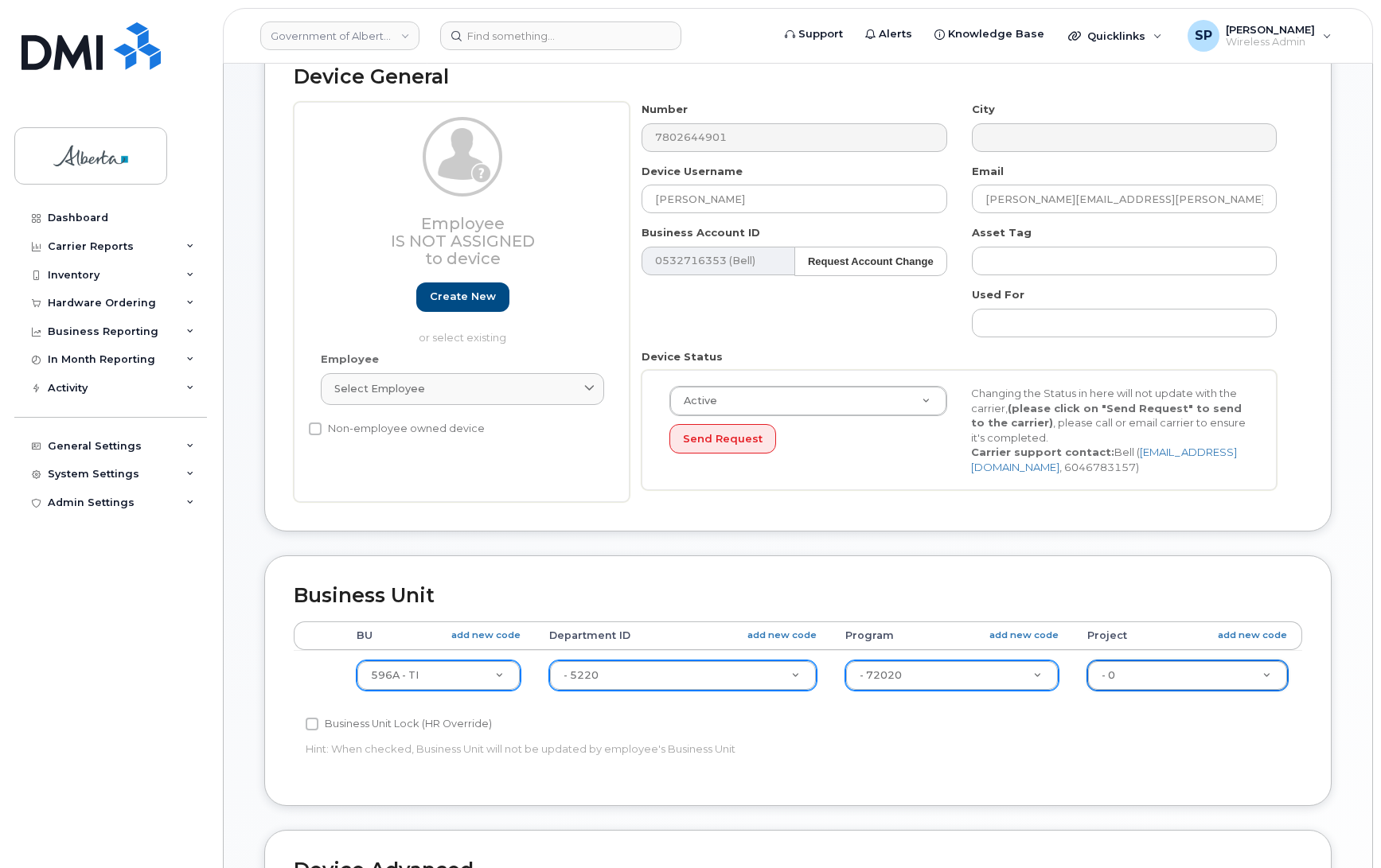
scroll to position [163, 0]
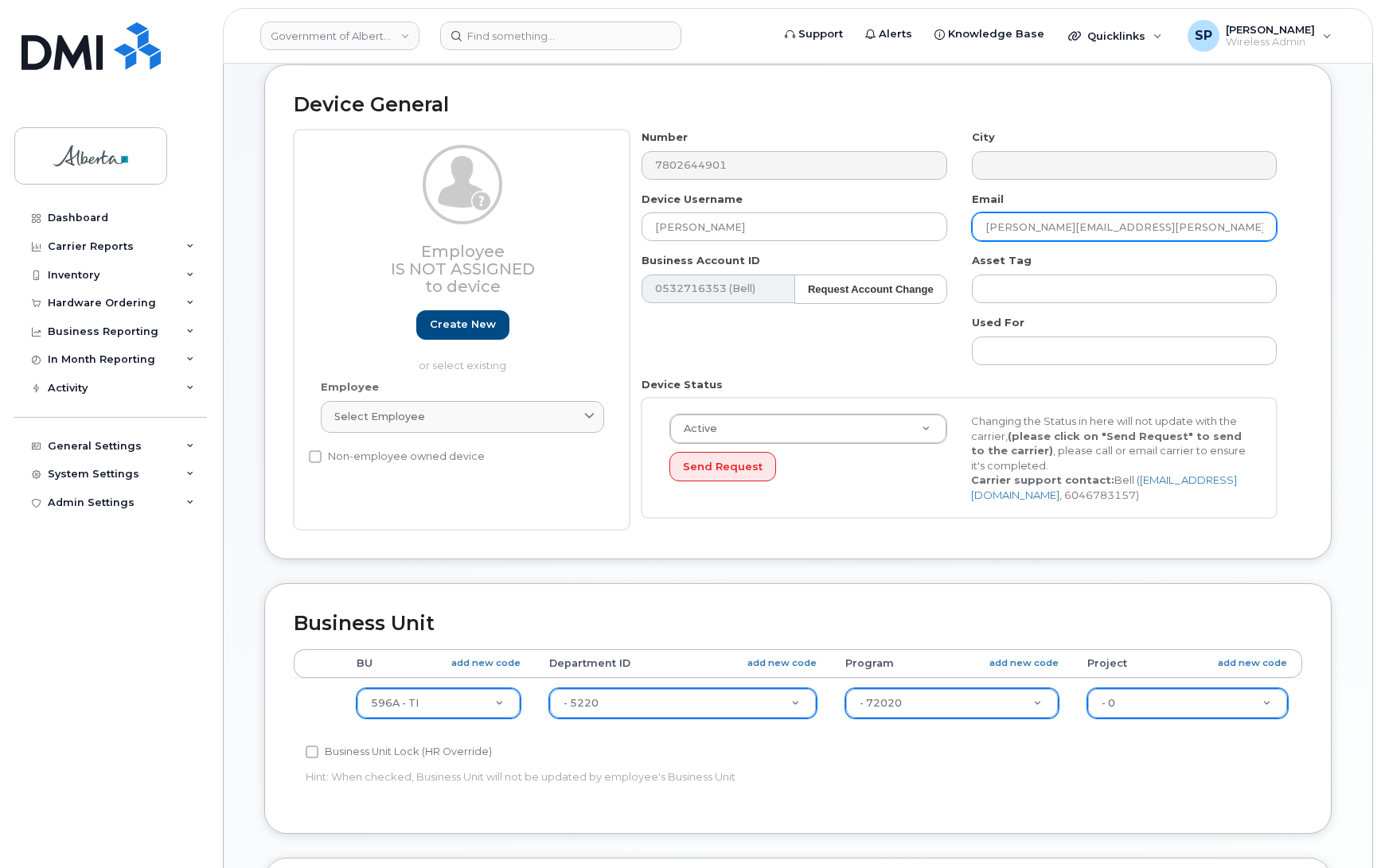
drag, startPoint x: 1165, startPoint y: 221, endPoint x: 894, endPoint y: 248, distance: 272.3
click at [894, 248] on div "Number 7802644901 City Device Username Ralph Wright Email Ralph.Wright@gov.ab.c…" at bounding box center [959, 330] width 660 height 400
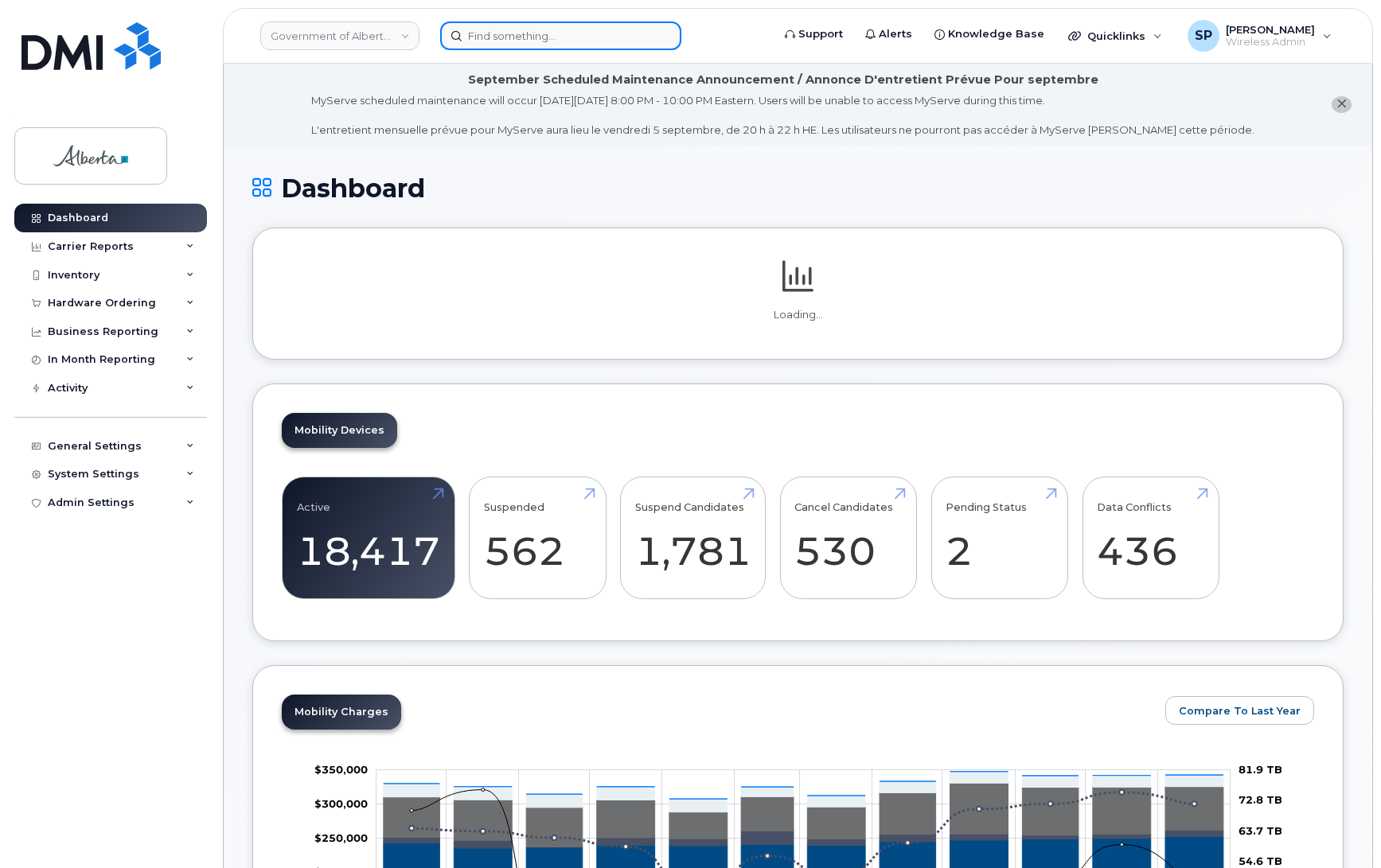
click at [488, 29] on input at bounding box center [561, 35] width 241 height 29
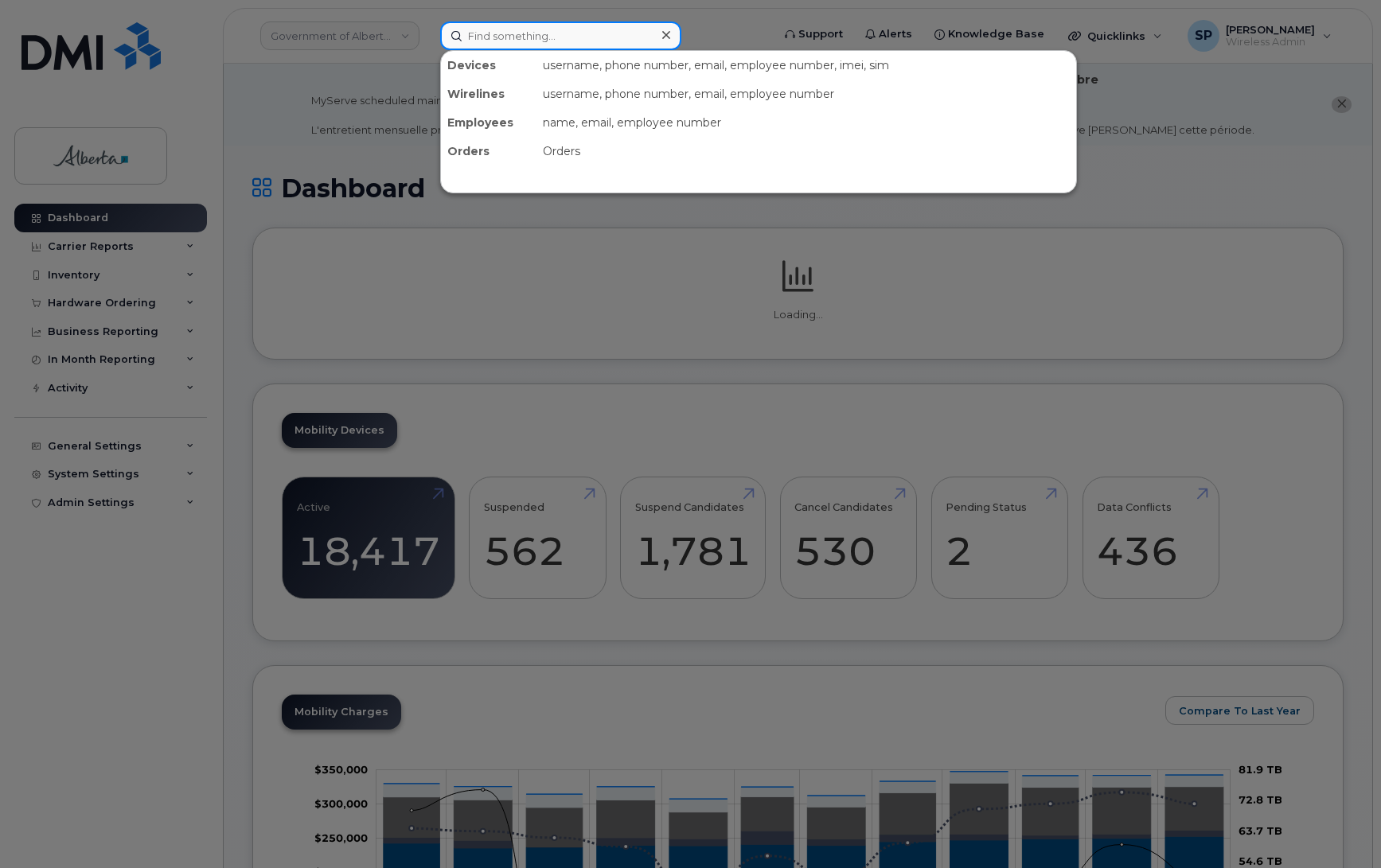
paste input "7802644901"
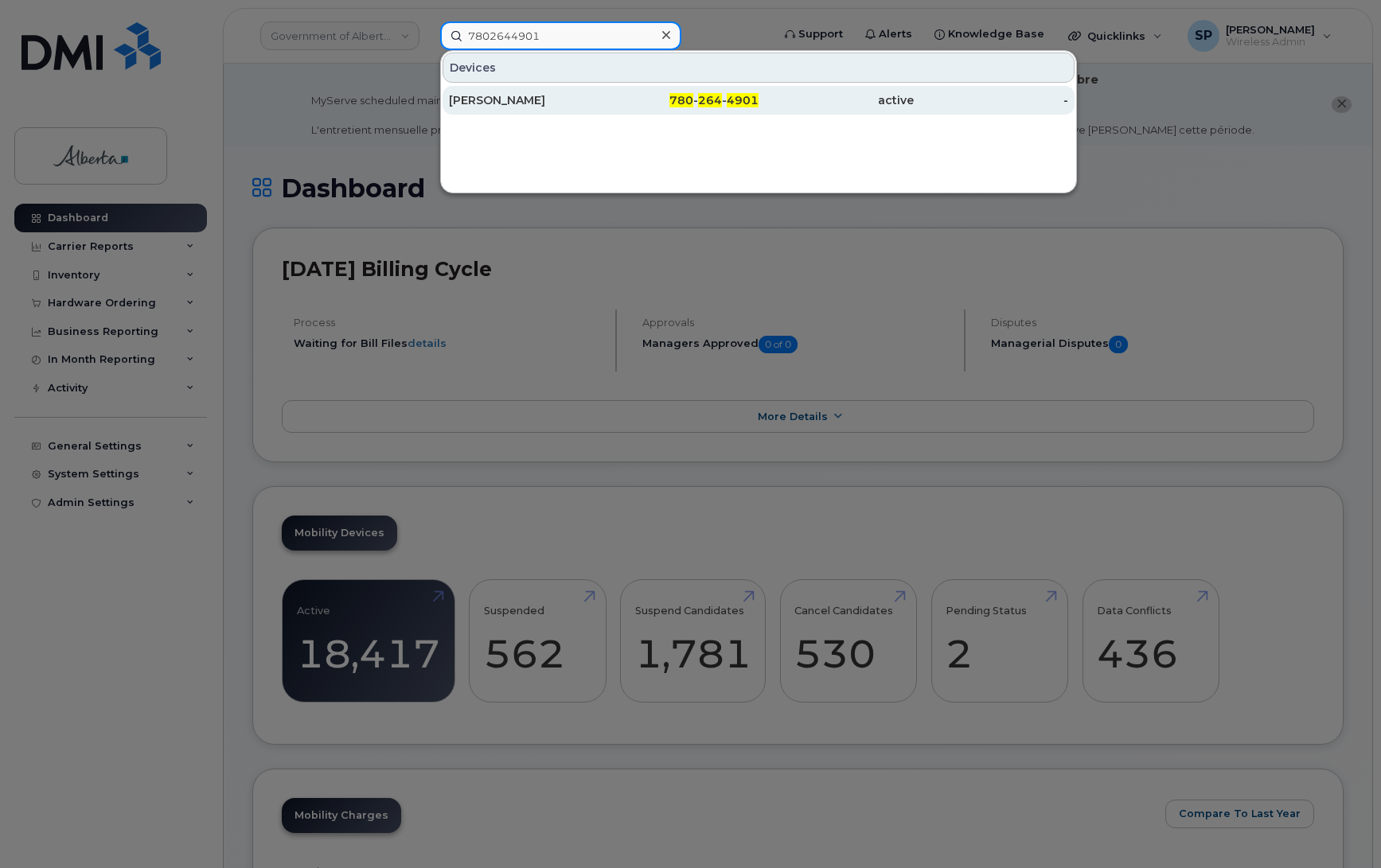
type input "7802644901"
click at [494, 99] on div "[PERSON_NAME]" at bounding box center [527, 100] width 155 height 16
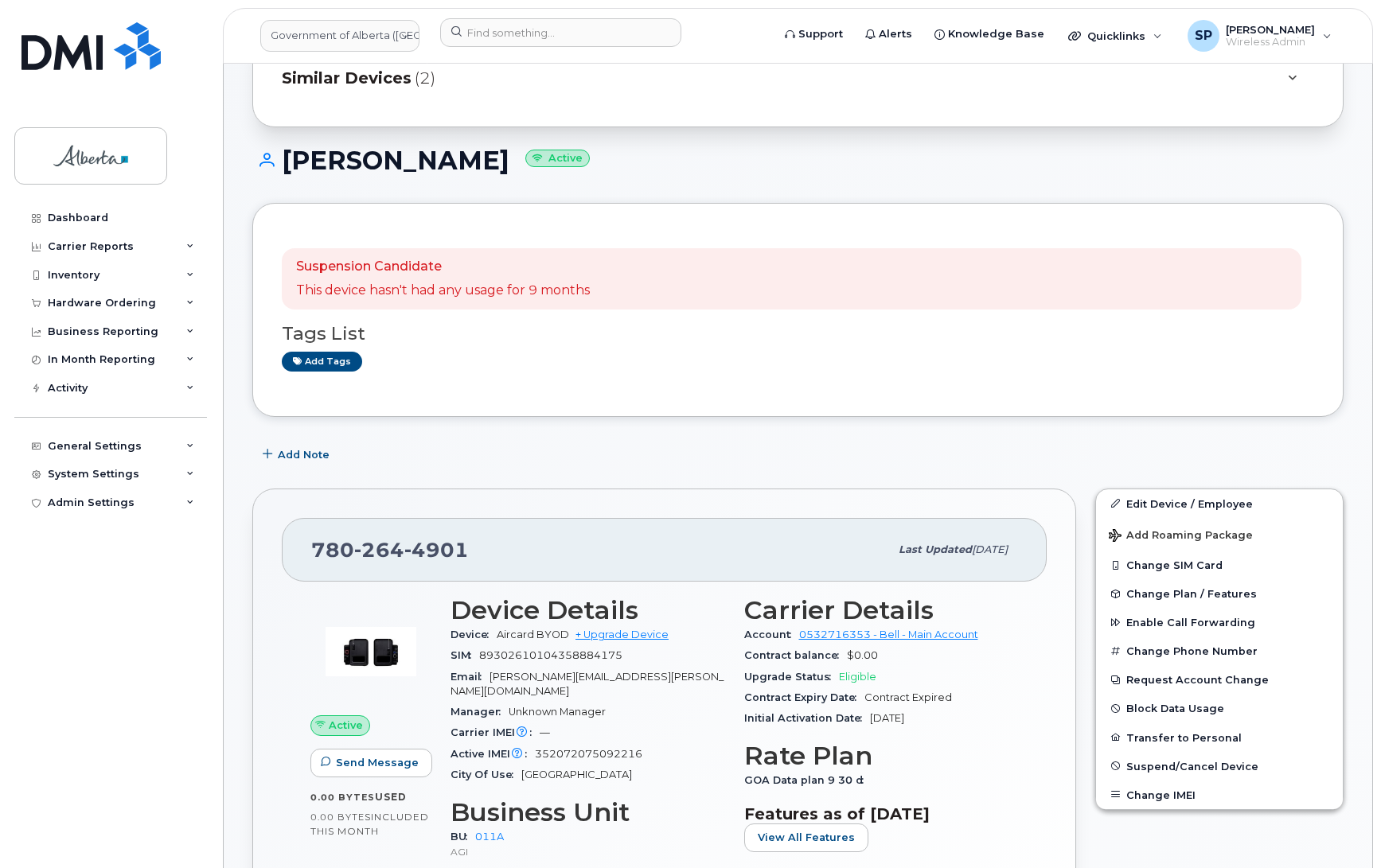
scroll to position [196, 0]
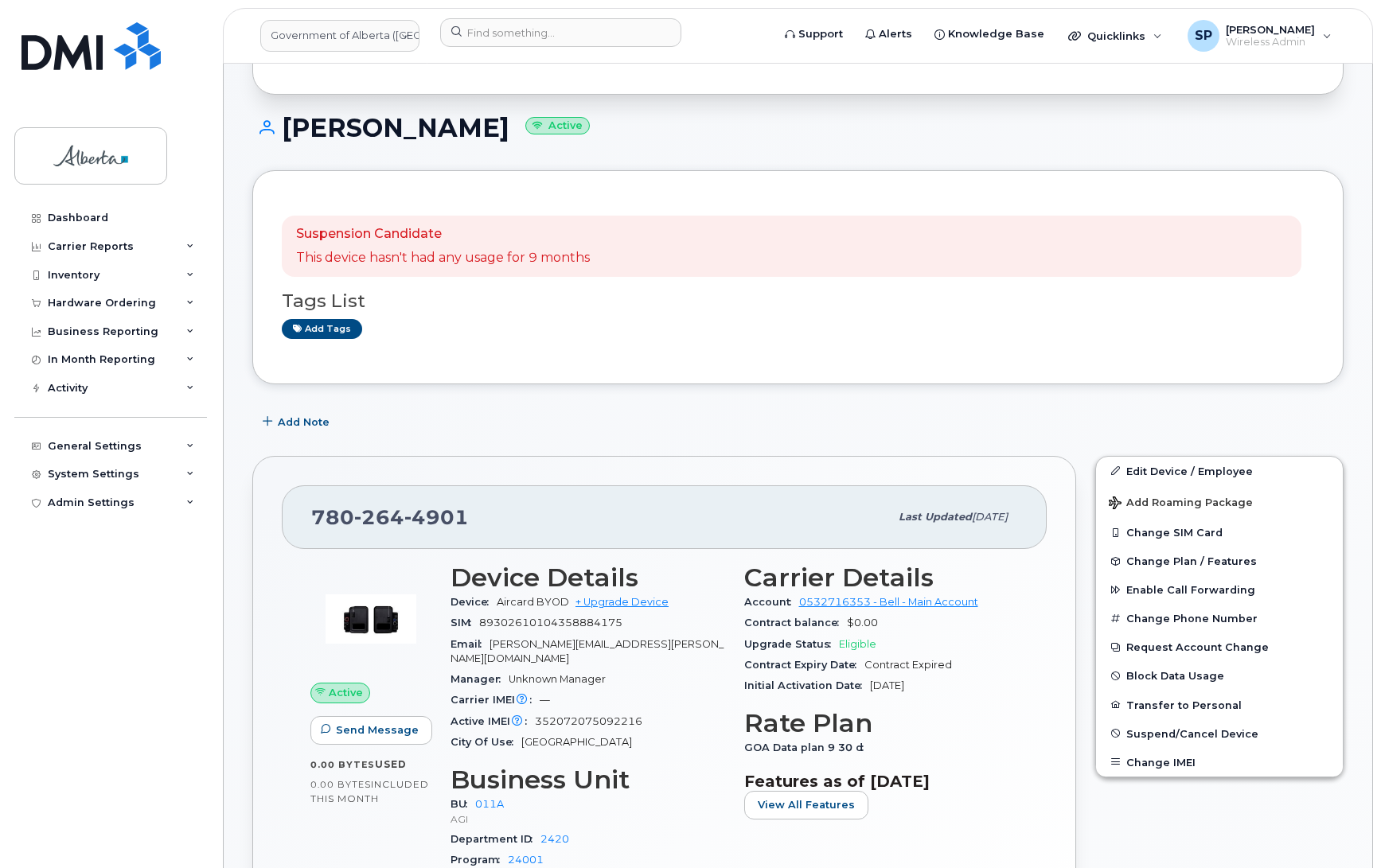
click at [1211, 152] on div "[PERSON_NAME] Active" at bounding box center [798, 142] width 1092 height 56
click at [336, 331] on link "Add tags" at bounding box center [321, 330] width 80 height 20
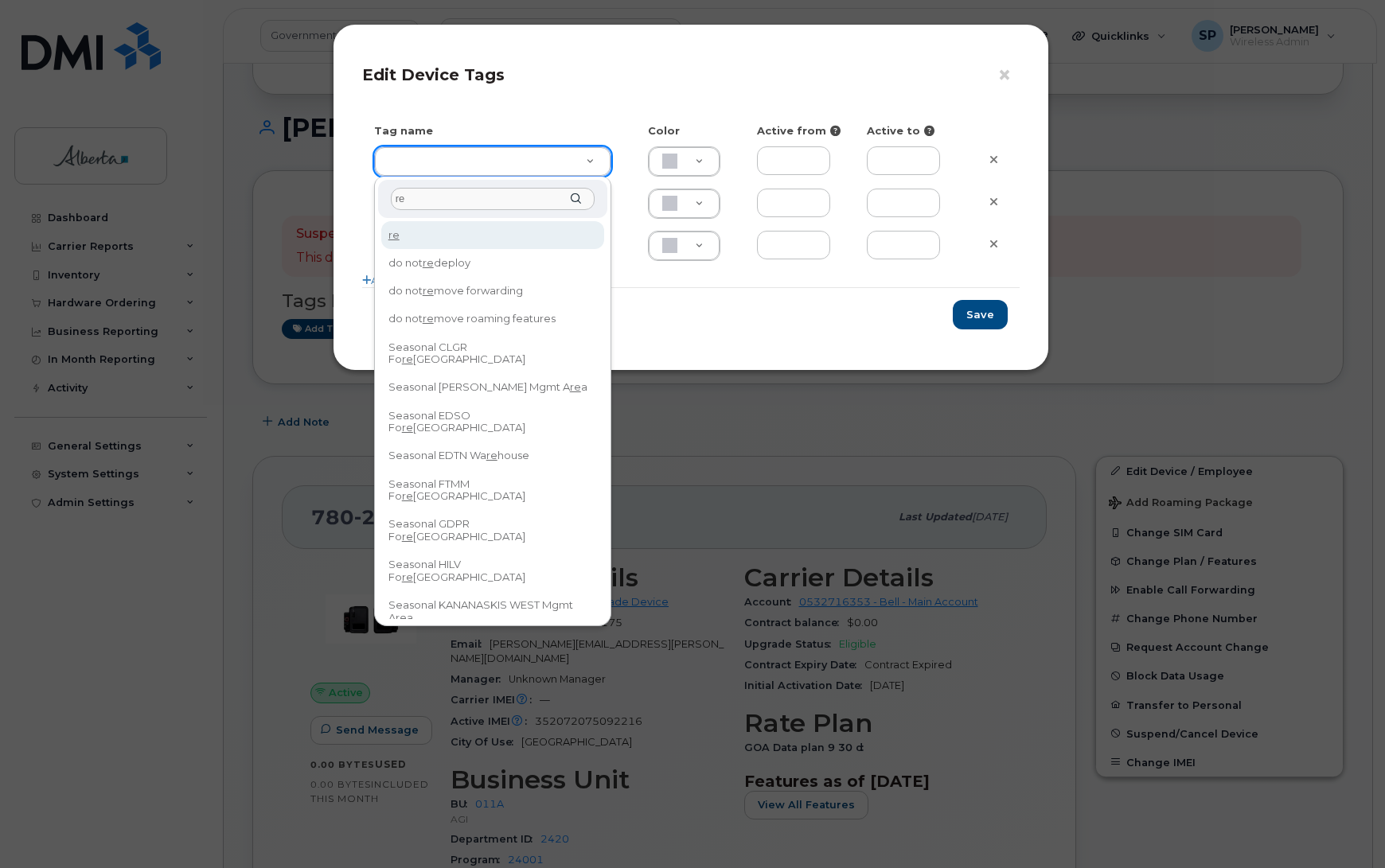
type input "r"
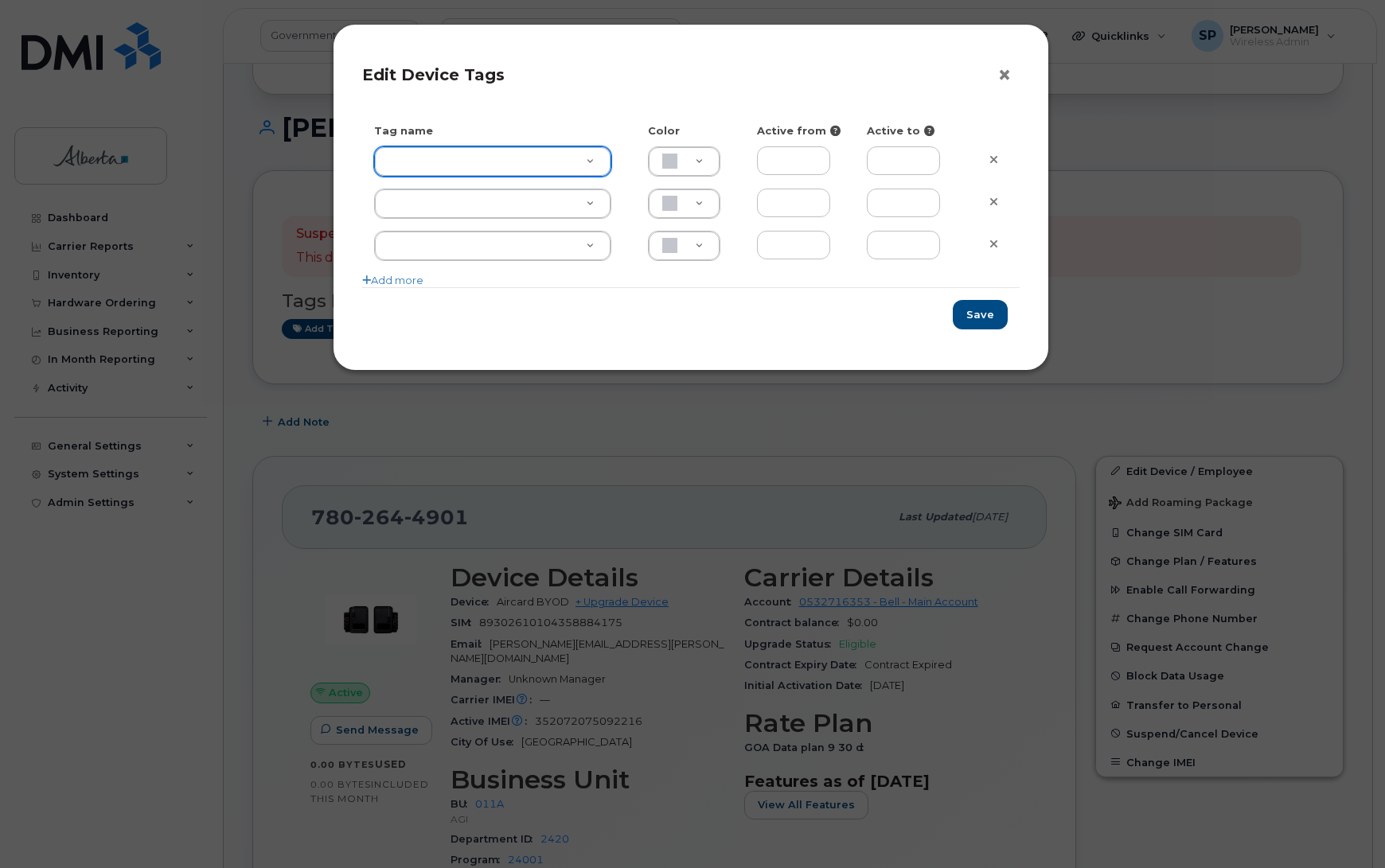
click at [1008, 74] on button "×" at bounding box center [1008, 76] width 22 height 24
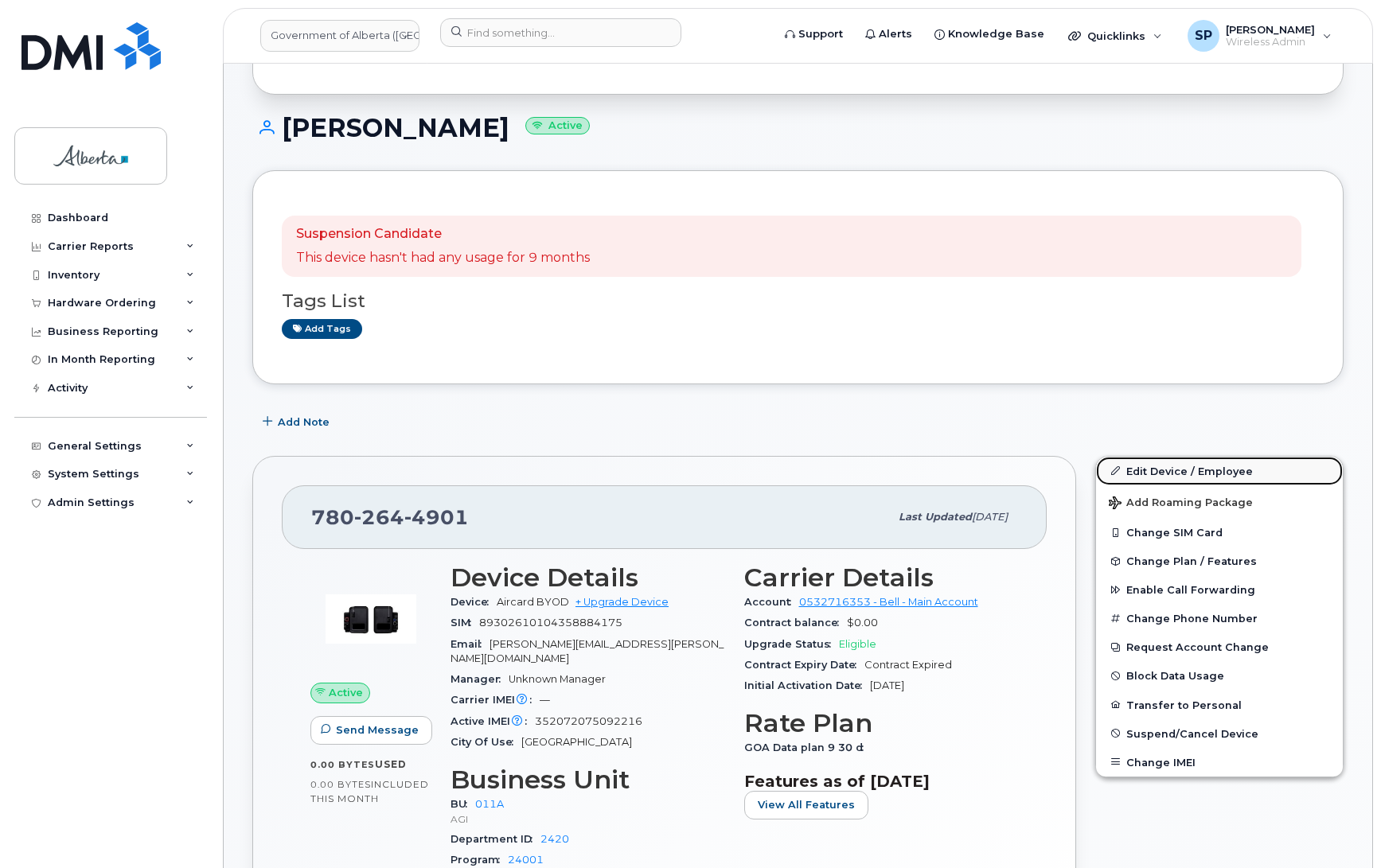
click at [1179, 467] on link "Edit Device / Employee" at bounding box center [1219, 471] width 247 height 29
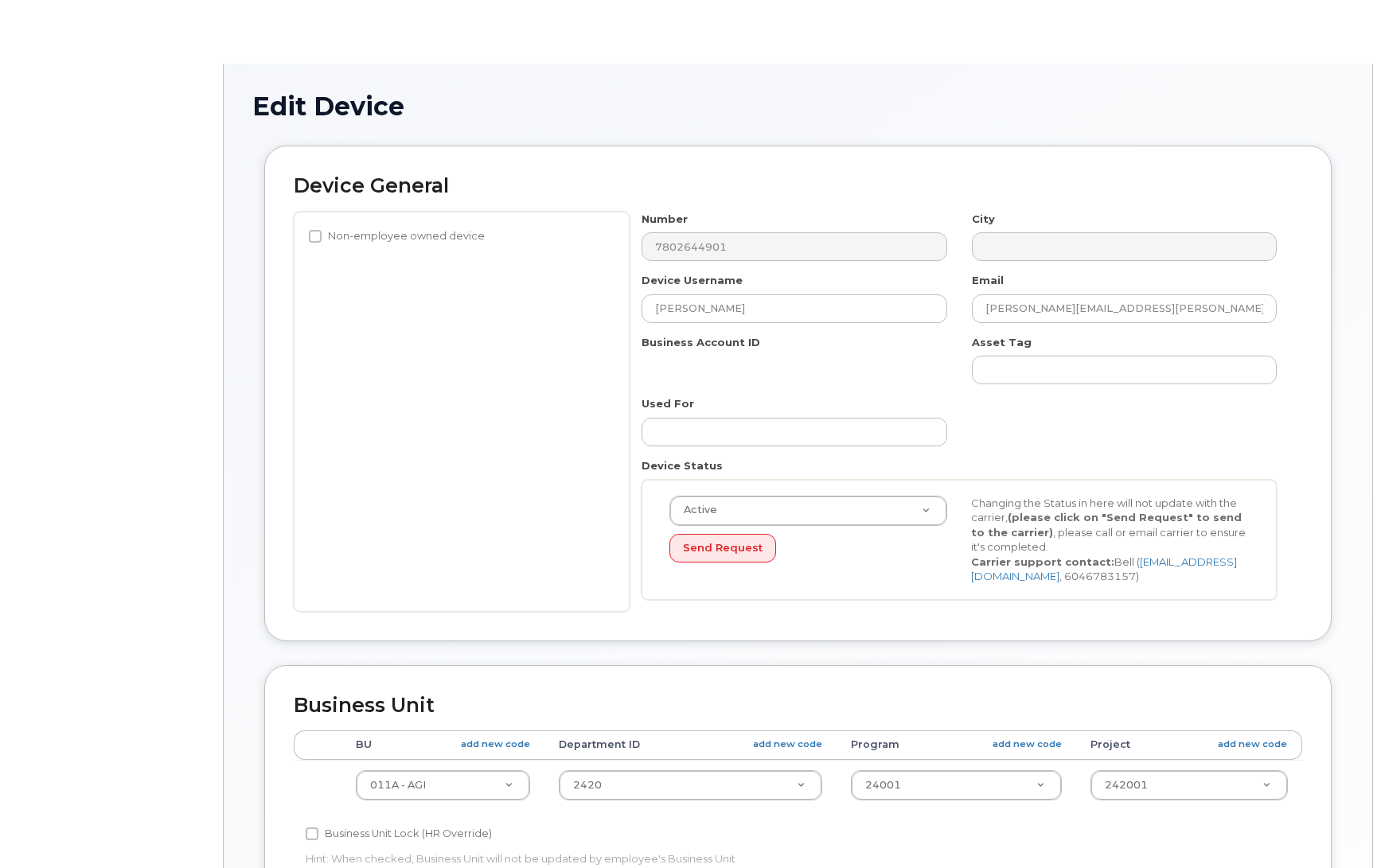
select select "4120336"
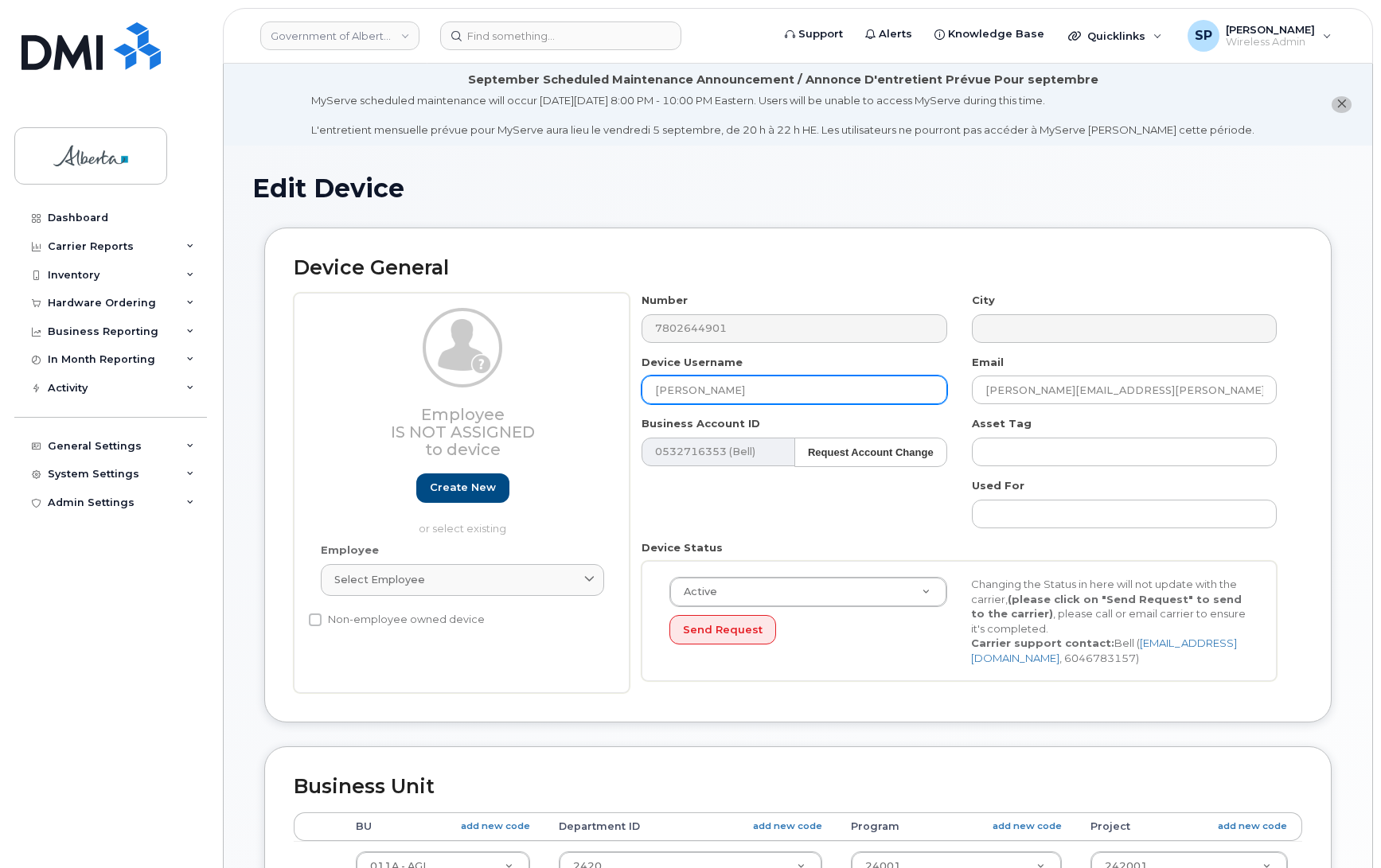
drag, startPoint x: 749, startPoint y: 388, endPoint x: 539, endPoint y: 398, distance: 210.2
click at [539, 398] on div "Employee Is not assigned to device Create new or select existing Employee Selec…" at bounding box center [798, 493] width 1008 height 400
type input "Repurpose [GEOGRAPHIC_DATA]"
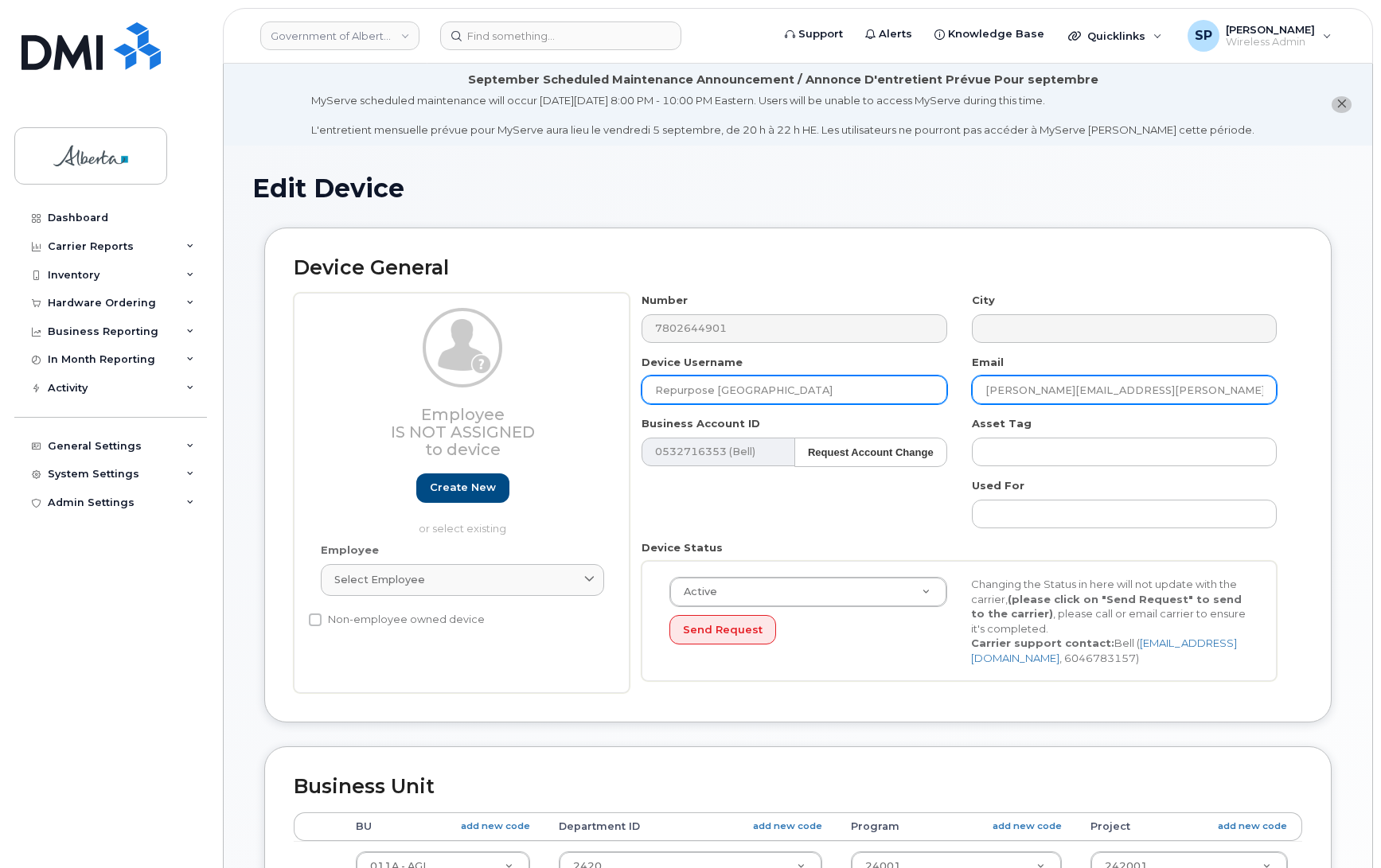
drag, startPoint x: 1127, startPoint y: 392, endPoint x: 946, endPoint y: 393, distance: 181.0
click at [944, 394] on div "Number 7802644901 City Device Username Repurpose Edmonton Email Ralph.Wright@go…" at bounding box center [959, 493] width 660 height 400
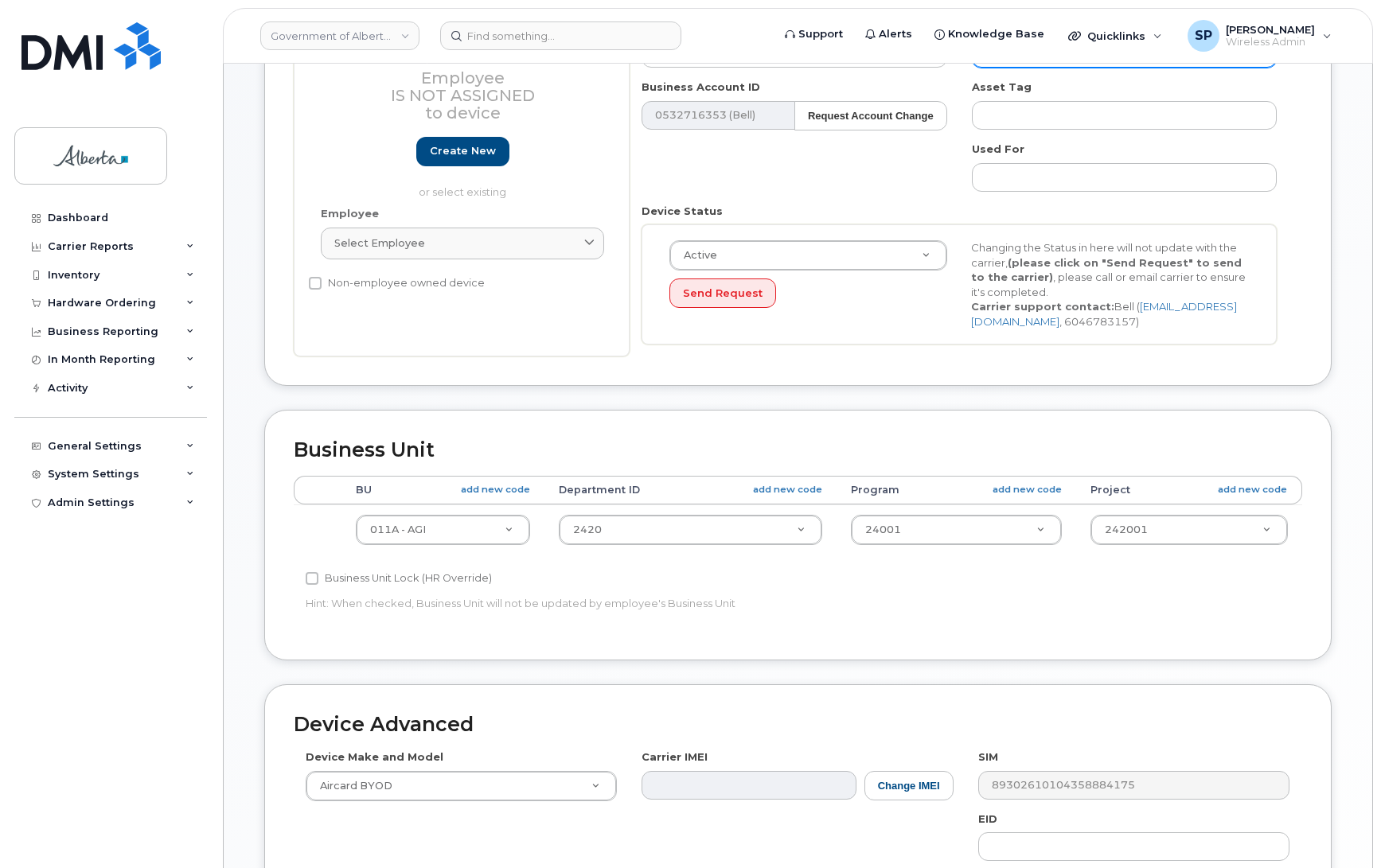
scroll to position [404, 0]
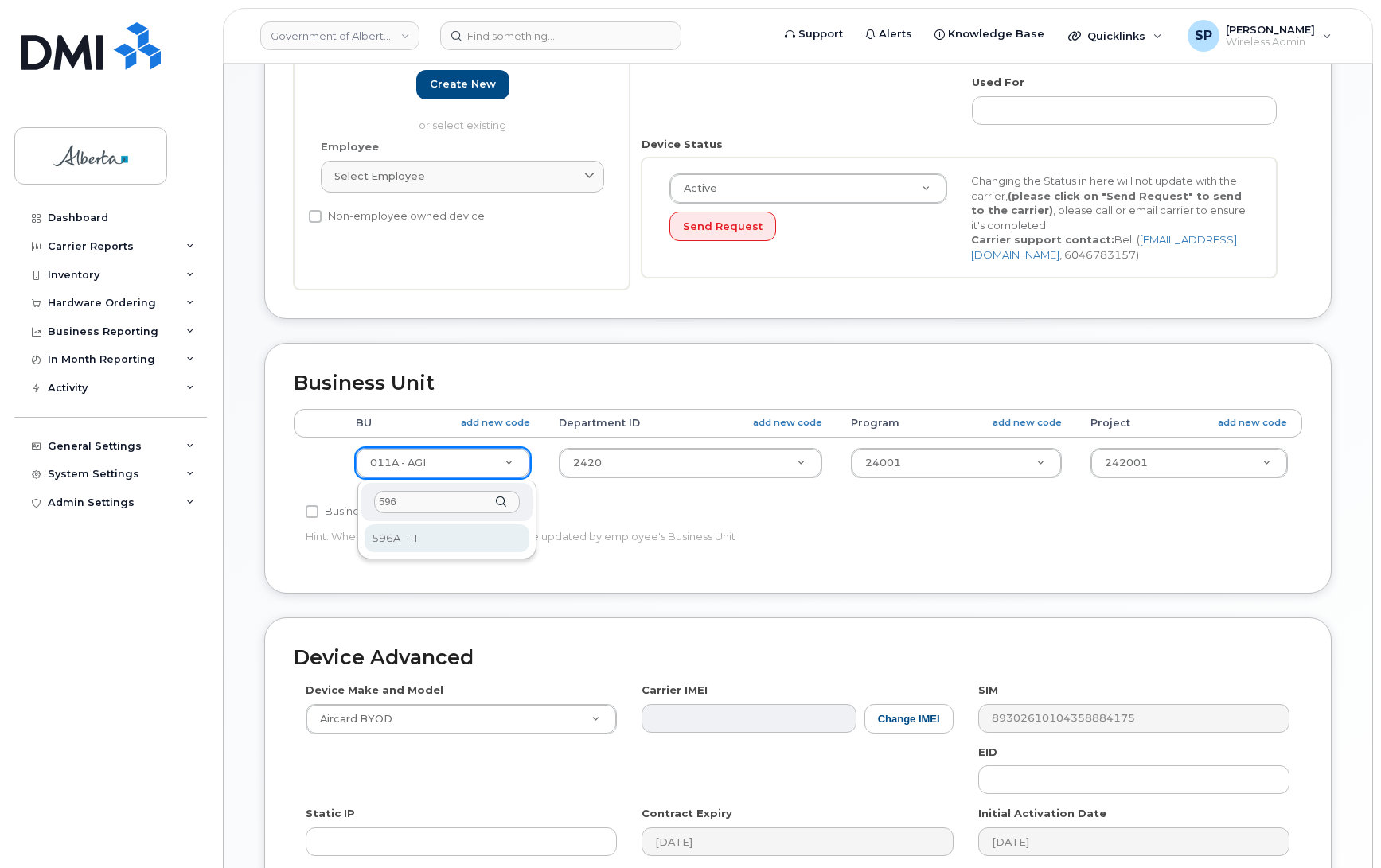
type input "596"
select select "4797729"
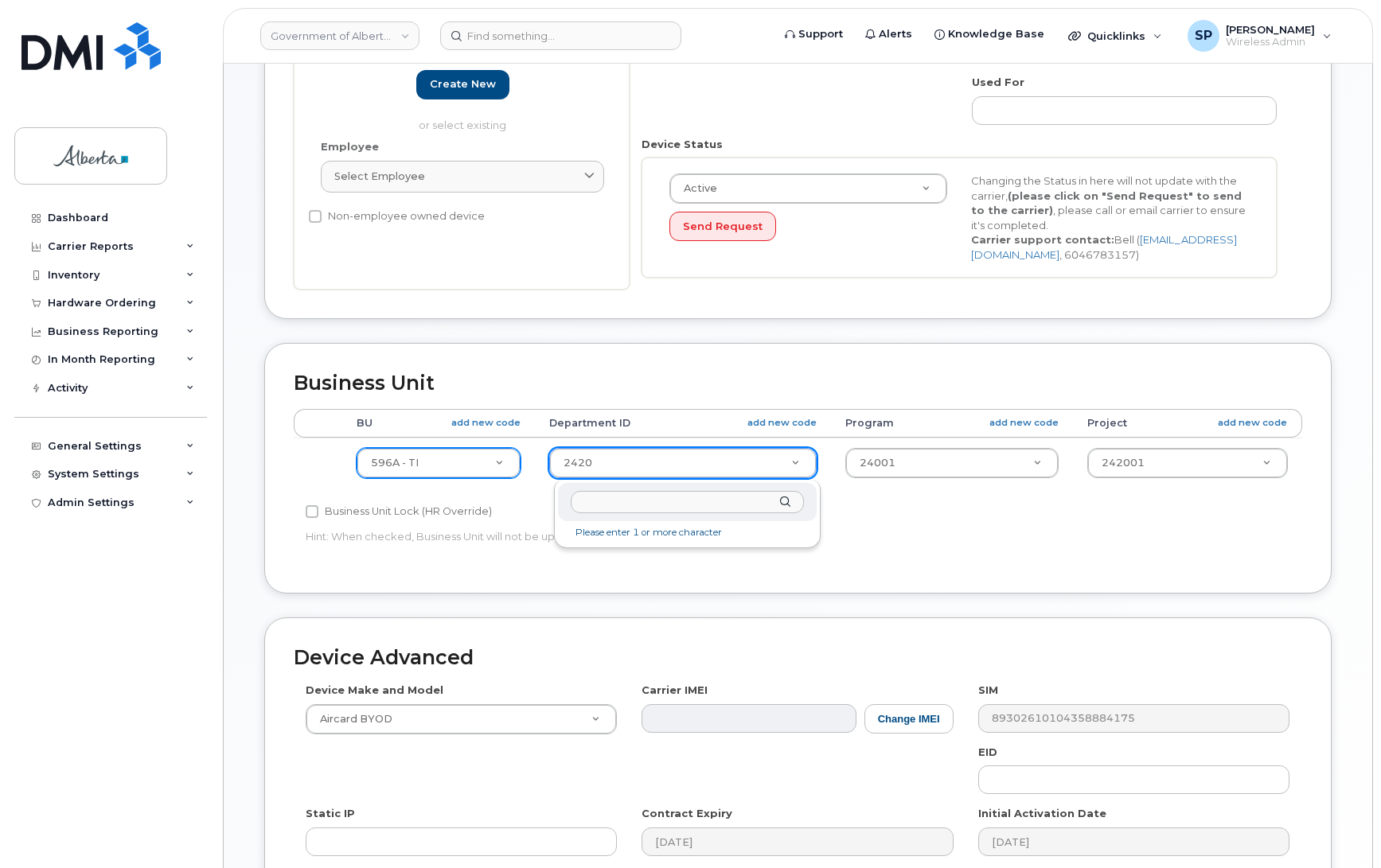
drag, startPoint x: 617, startPoint y: 466, endPoint x: 506, endPoint y: 503, distance: 117.0
type input "5220"
type input "4802987"
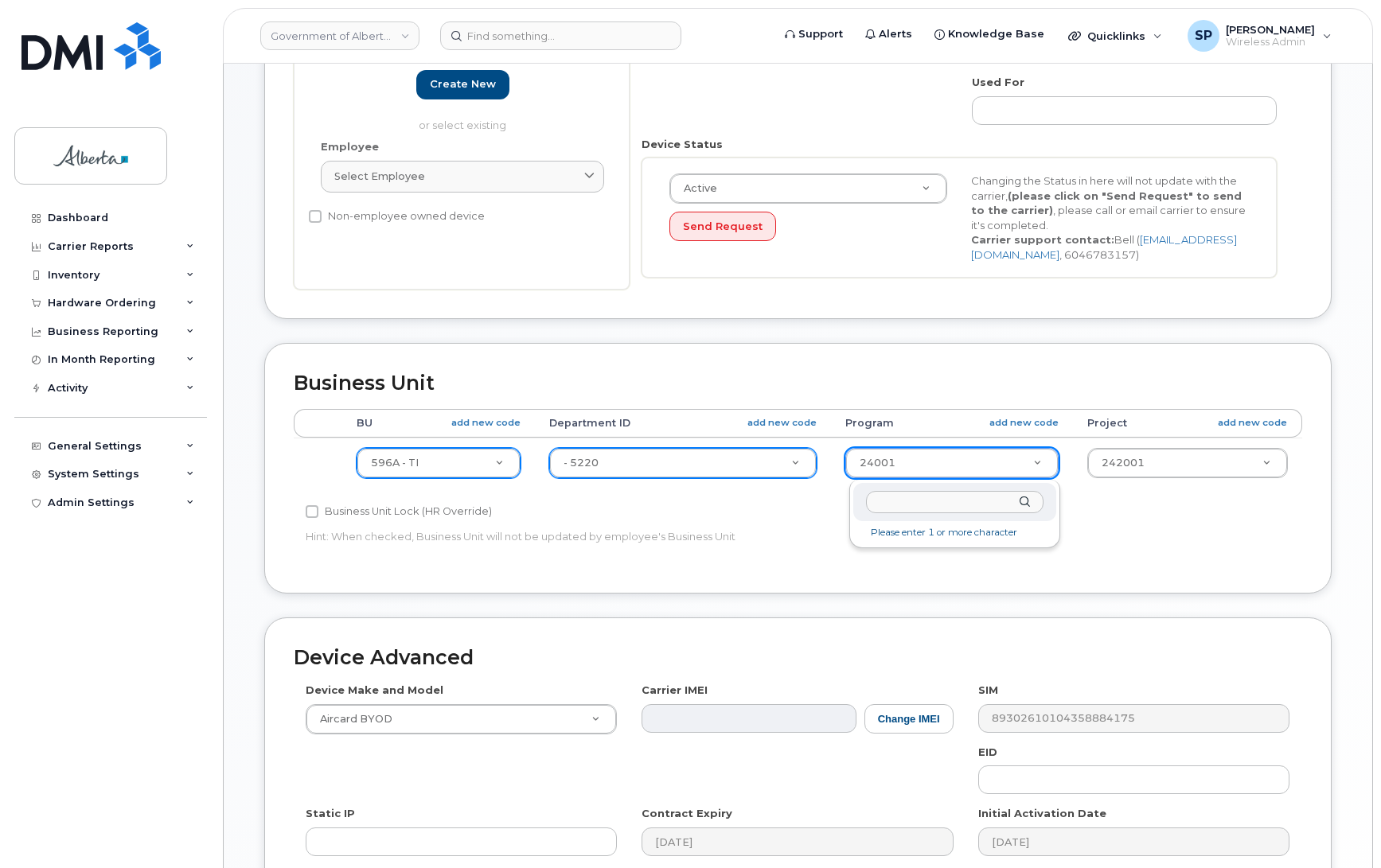
drag, startPoint x: 908, startPoint y: 454, endPoint x: 841, endPoint y: 463, distance: 67.6
type input "72020"
type input "4803008"
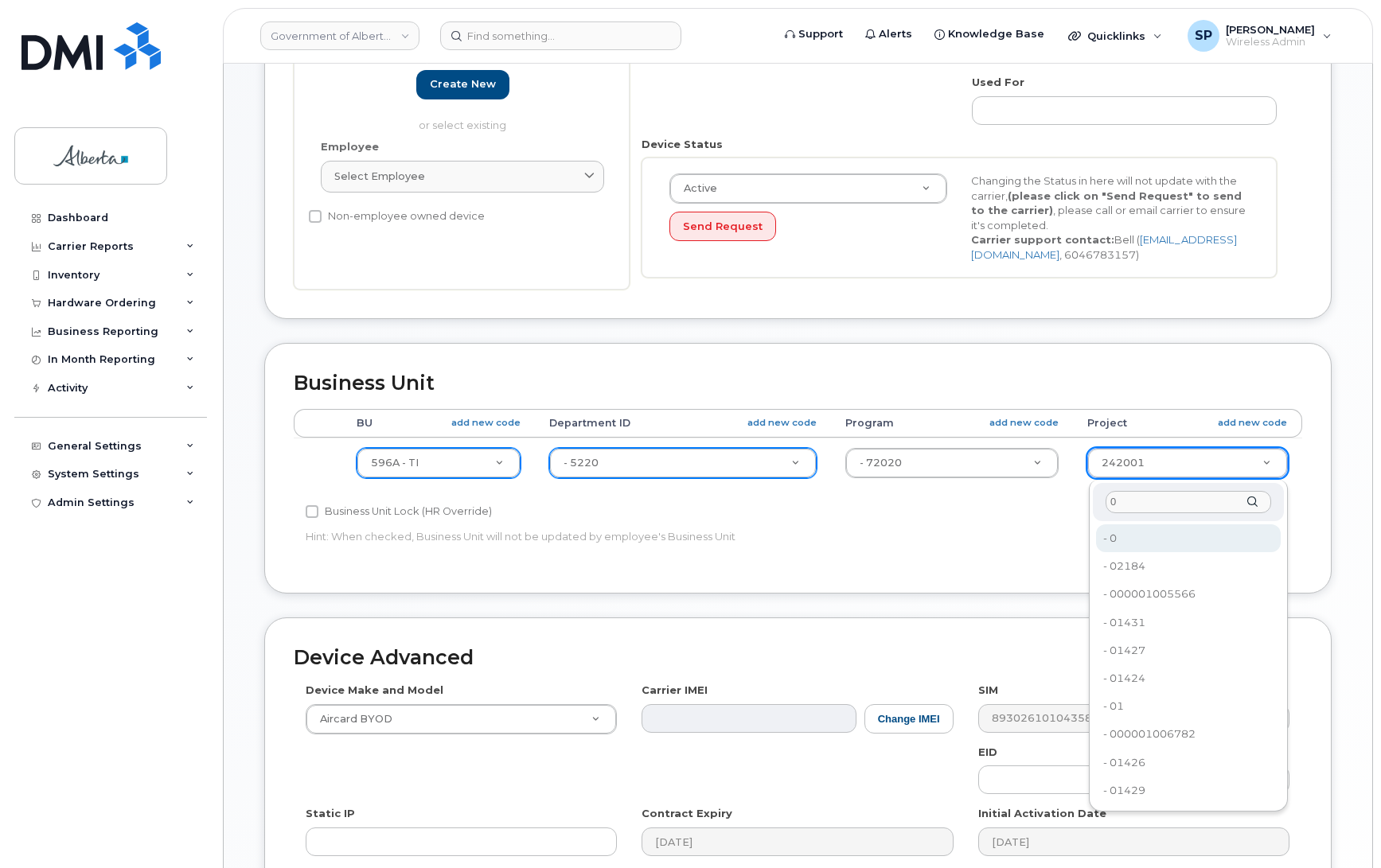
type input "0"
type input "4753728"
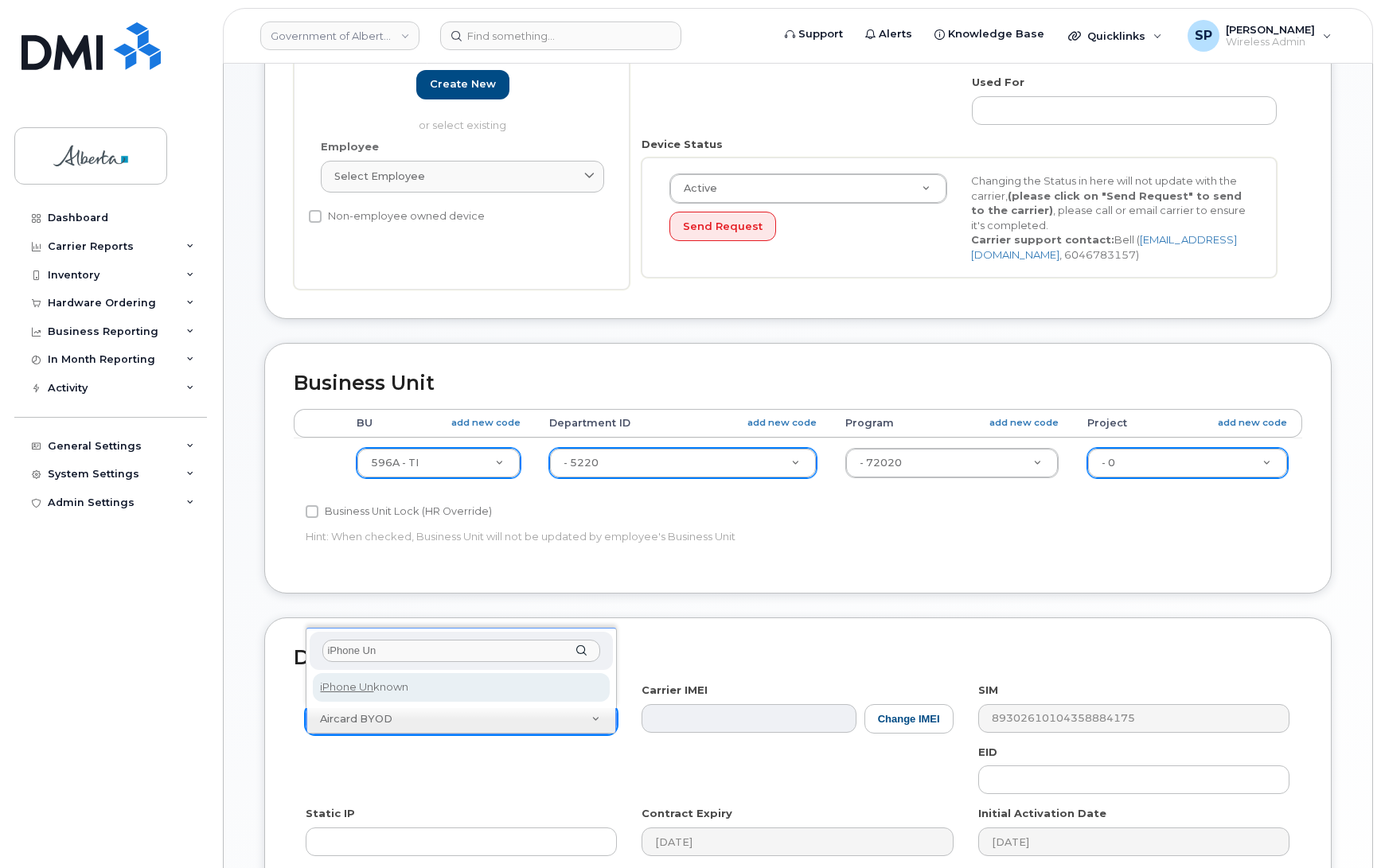
type input "iPhone Un"
select select "185"
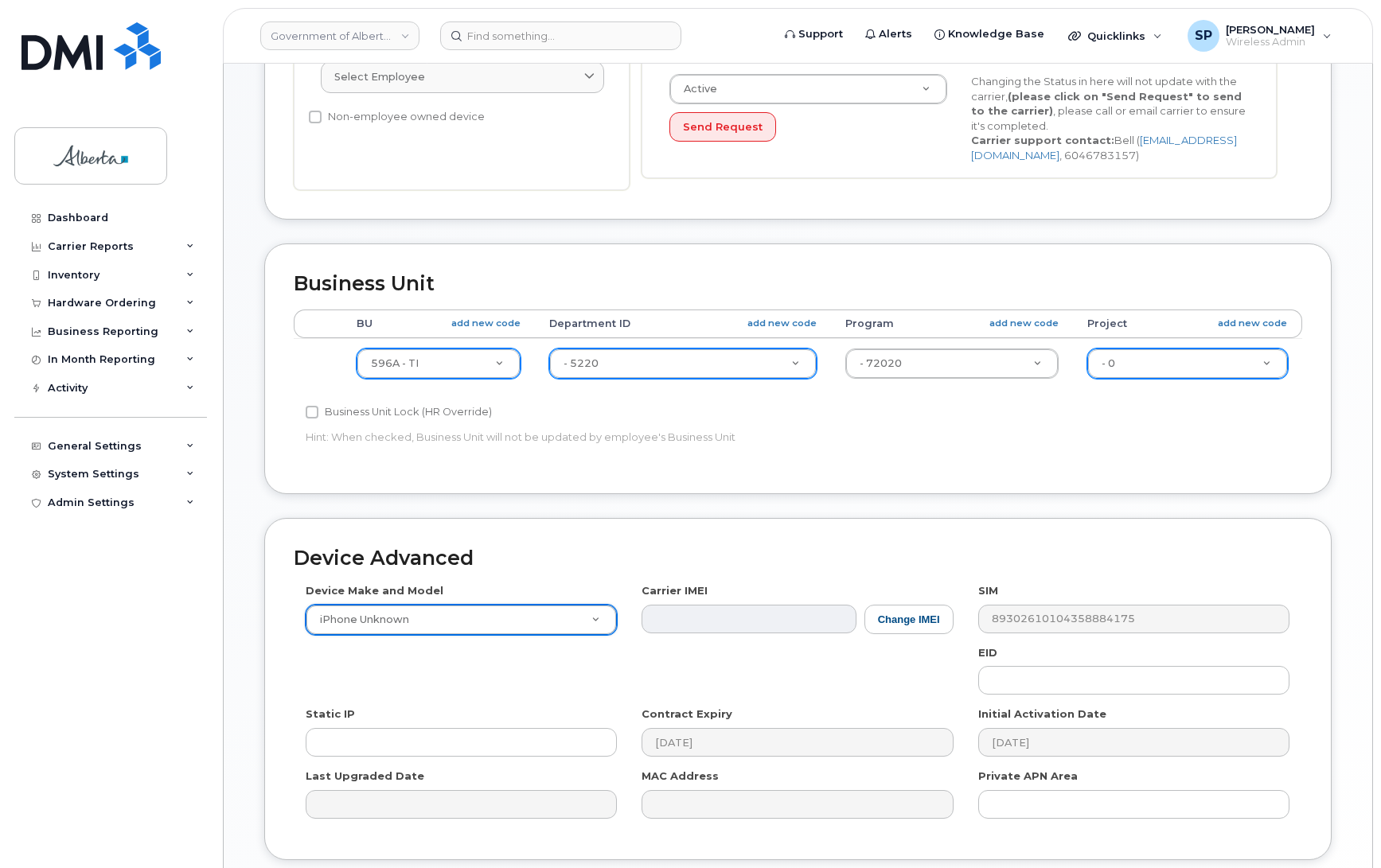
scroll to position [566, 0]
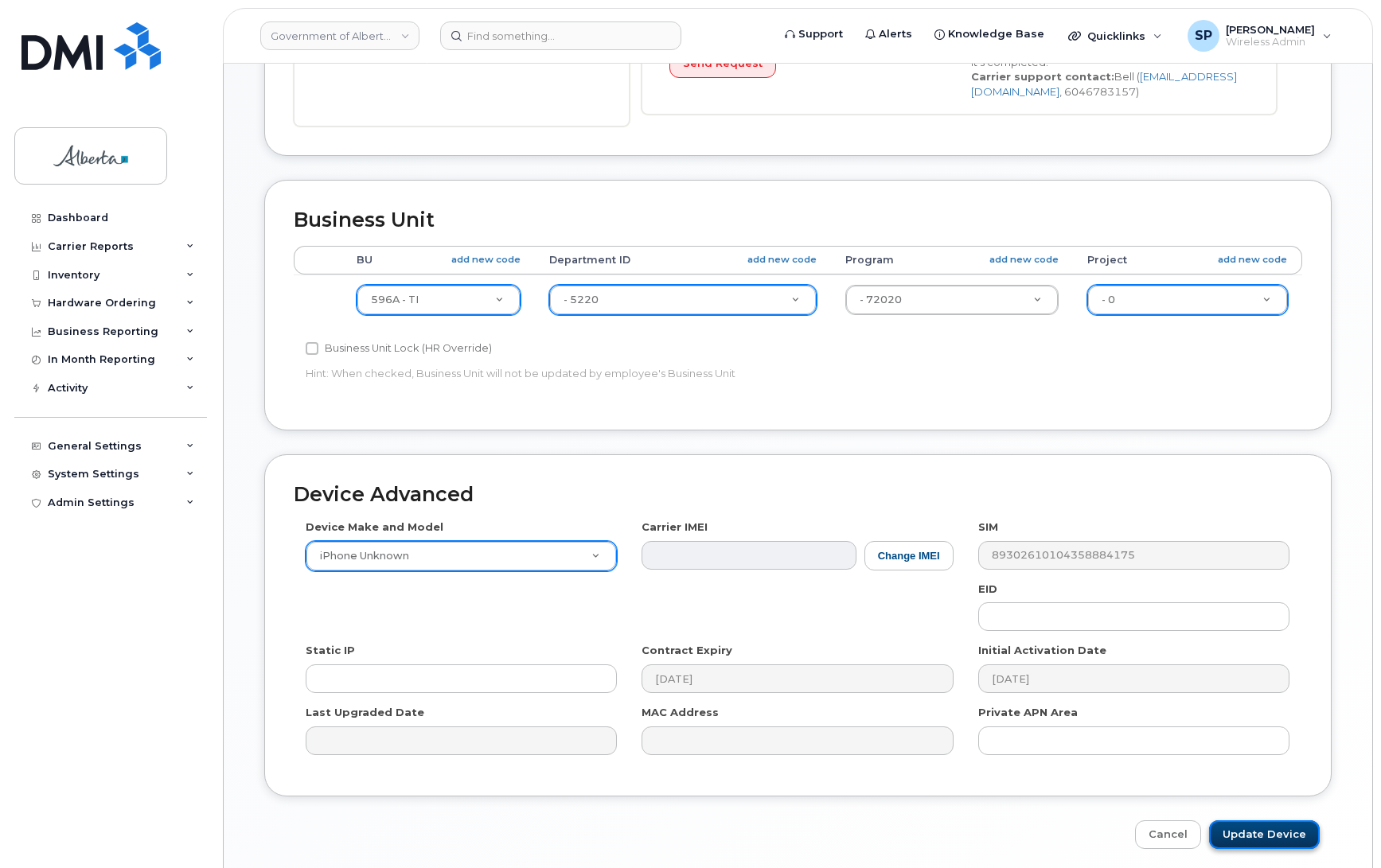
click at [1266, 839] on input "Update Device" at bounding box center [1264, 835] width 110 height 29
type input "Saving..."
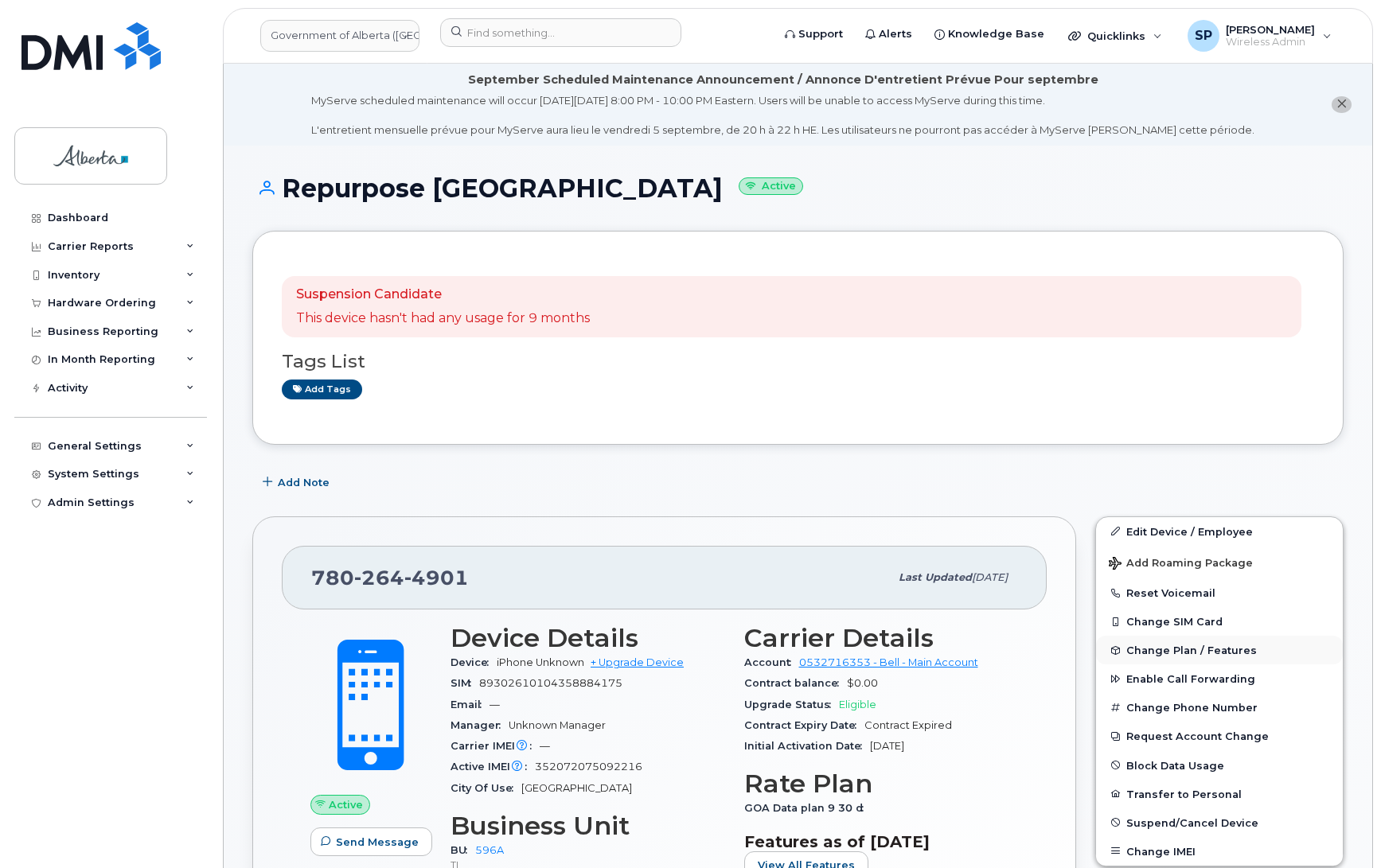
drag, startPoint x: 1165, startPoint y: 706, endPoint x: 1141, endPoint y: 649, distance: 61.8
click at [1141, 649] on div "Edit Device / Employee Add Roaming Package Reset Voicemail Change SIM Card Chan…" at bounding box center [1219, 691] width 249 height 350
click at [1141, 649] on span "Change Plan / Features" at bounding box center [1191, 651] width 131 height 12
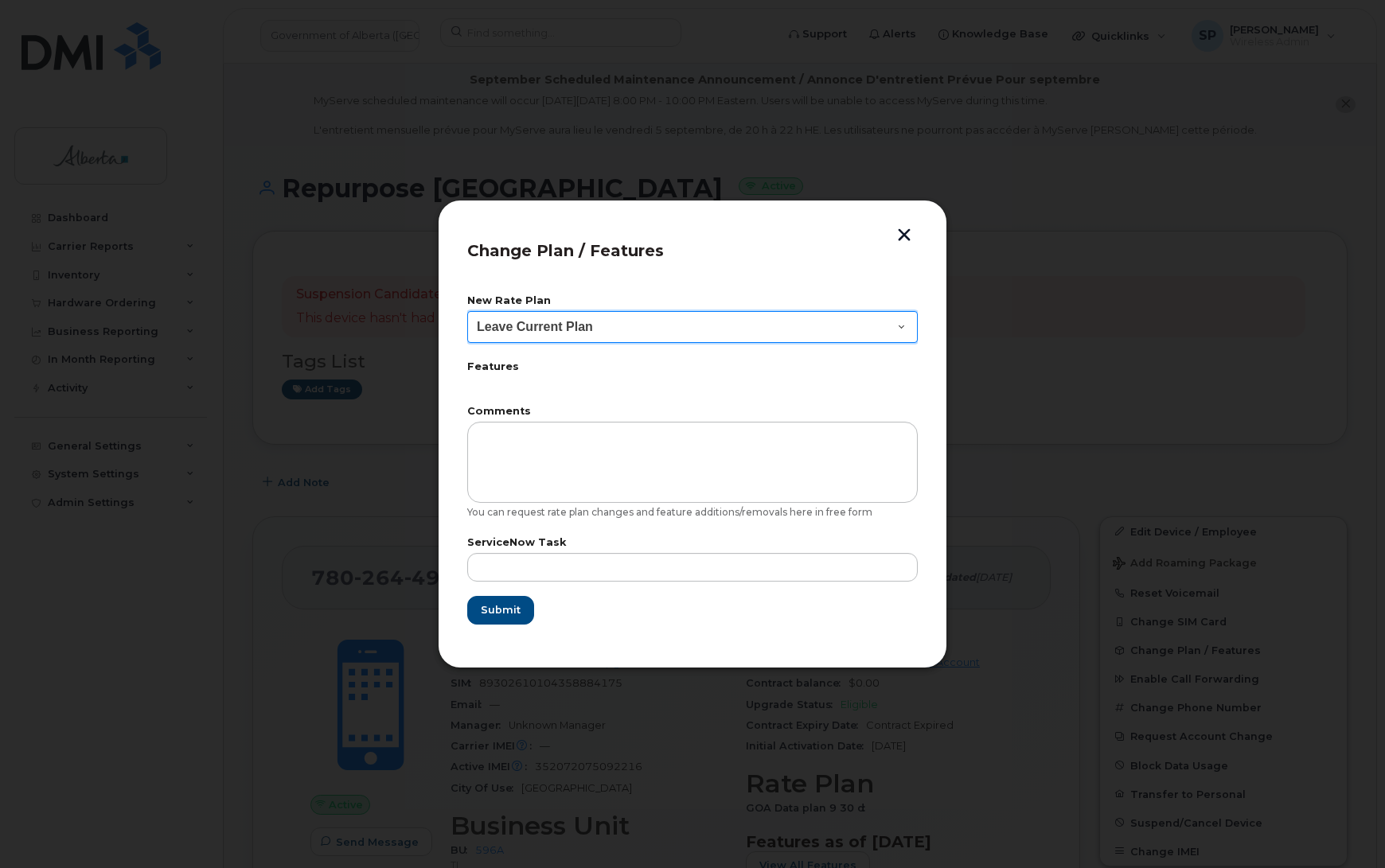
click at [519, 332] on select "Leave Current Plan GOA - Voice Plan 5 GOA Smartphone 14 30D GOA Unlimited Smart…" at bounding box center [692, 327] width 450 height 32
select select "2483362"
click at [467, 311] on select "Leave Current Plan GOA - Voice Plan 5 GOA Smartphone 14 30D GOA Unlimited Smart…" at bounding box center [692, 327] width 450 height 32
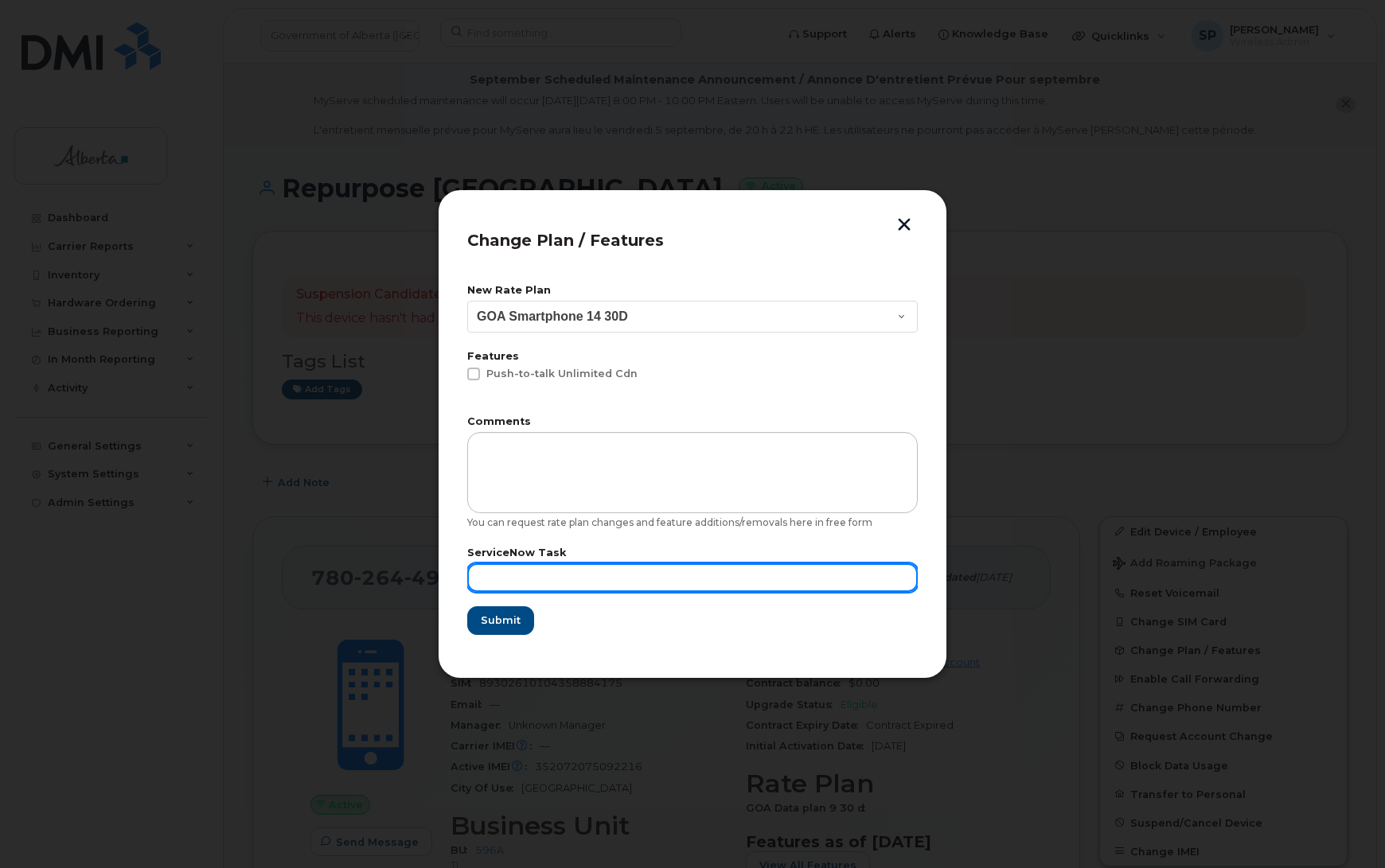
click at [558, 573] on input "text" at bounding box center [692, 578] width 450 height 29
paste input "SCTASK0840227"
type input "SCTASK0840227"
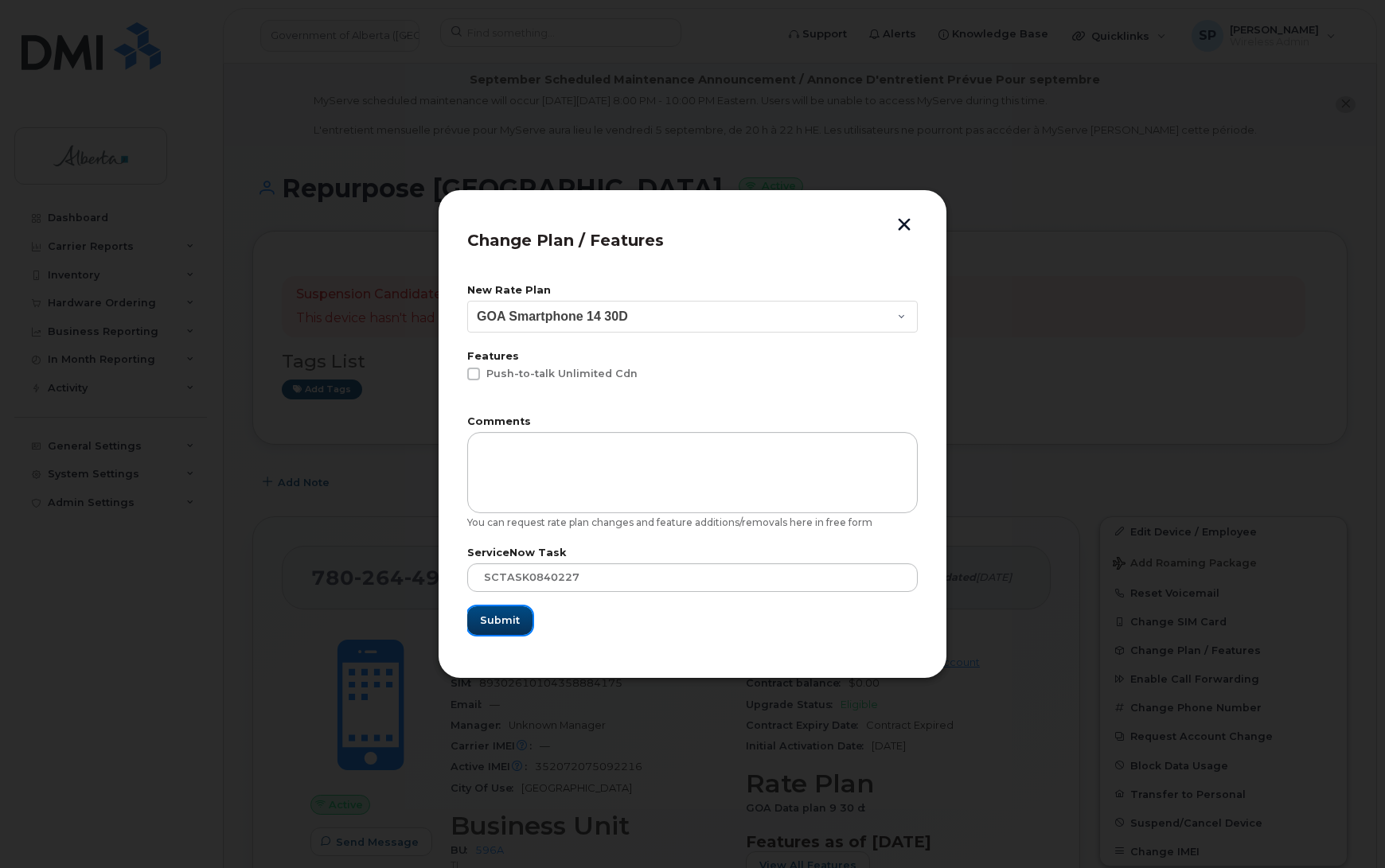
click at [502, 622] on span "Submit" at bounding box center [499, 620] width 40 height 15
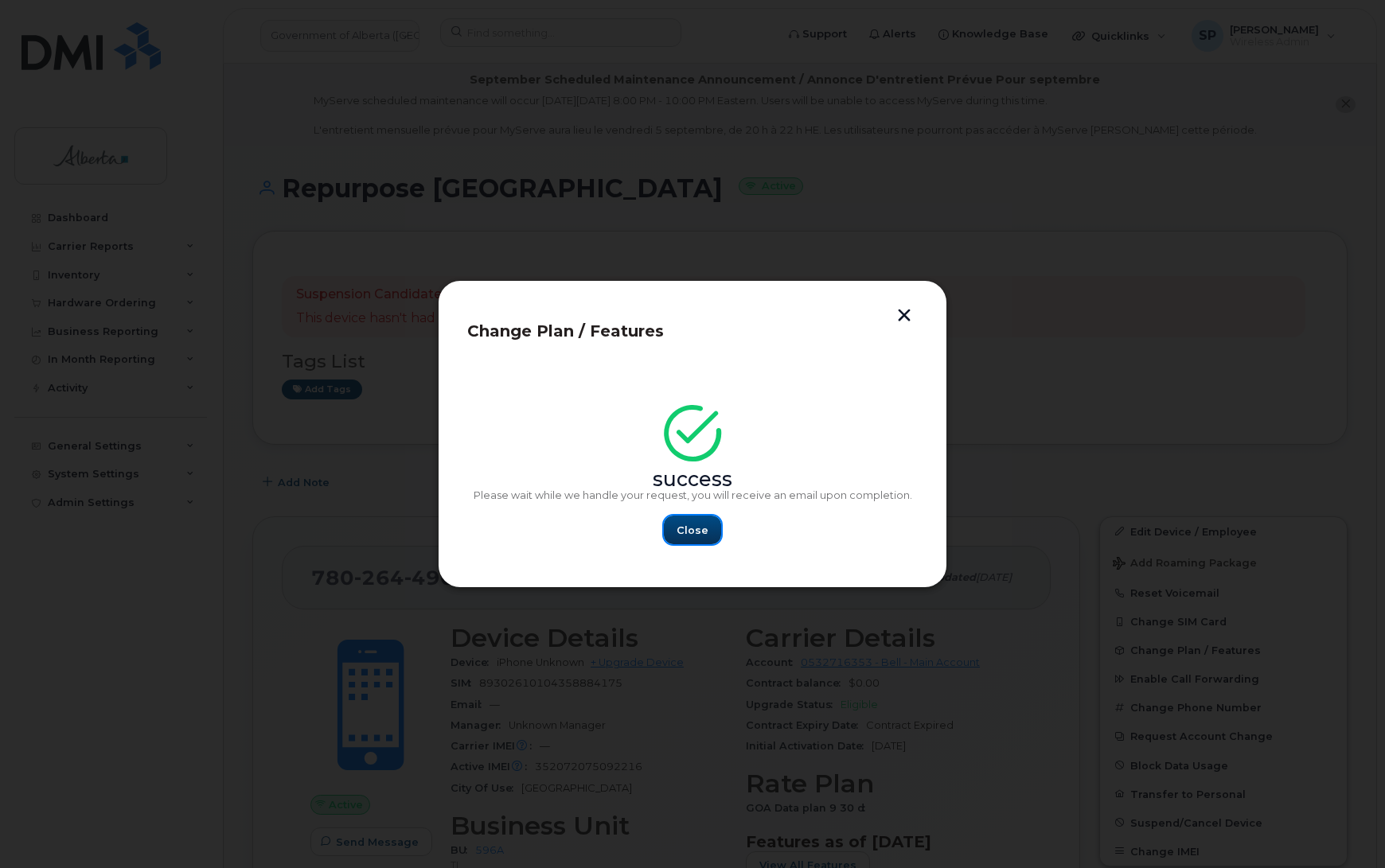
click at [703, 527] on span "Close" at bounding box center [693, 530] width 32 height 15
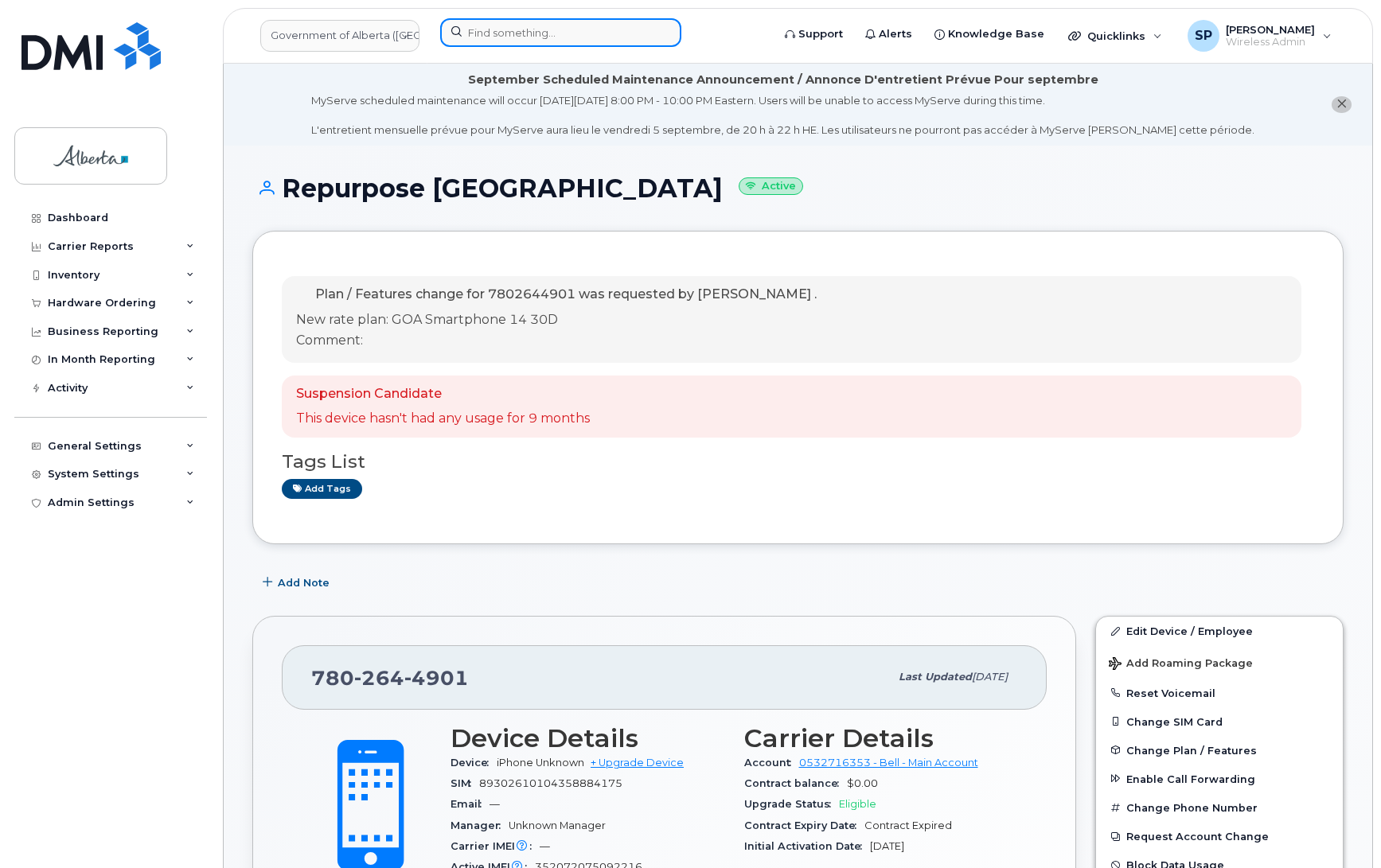
click at [494, 34] on input at bounding box center [561, 33] width 241 height 29
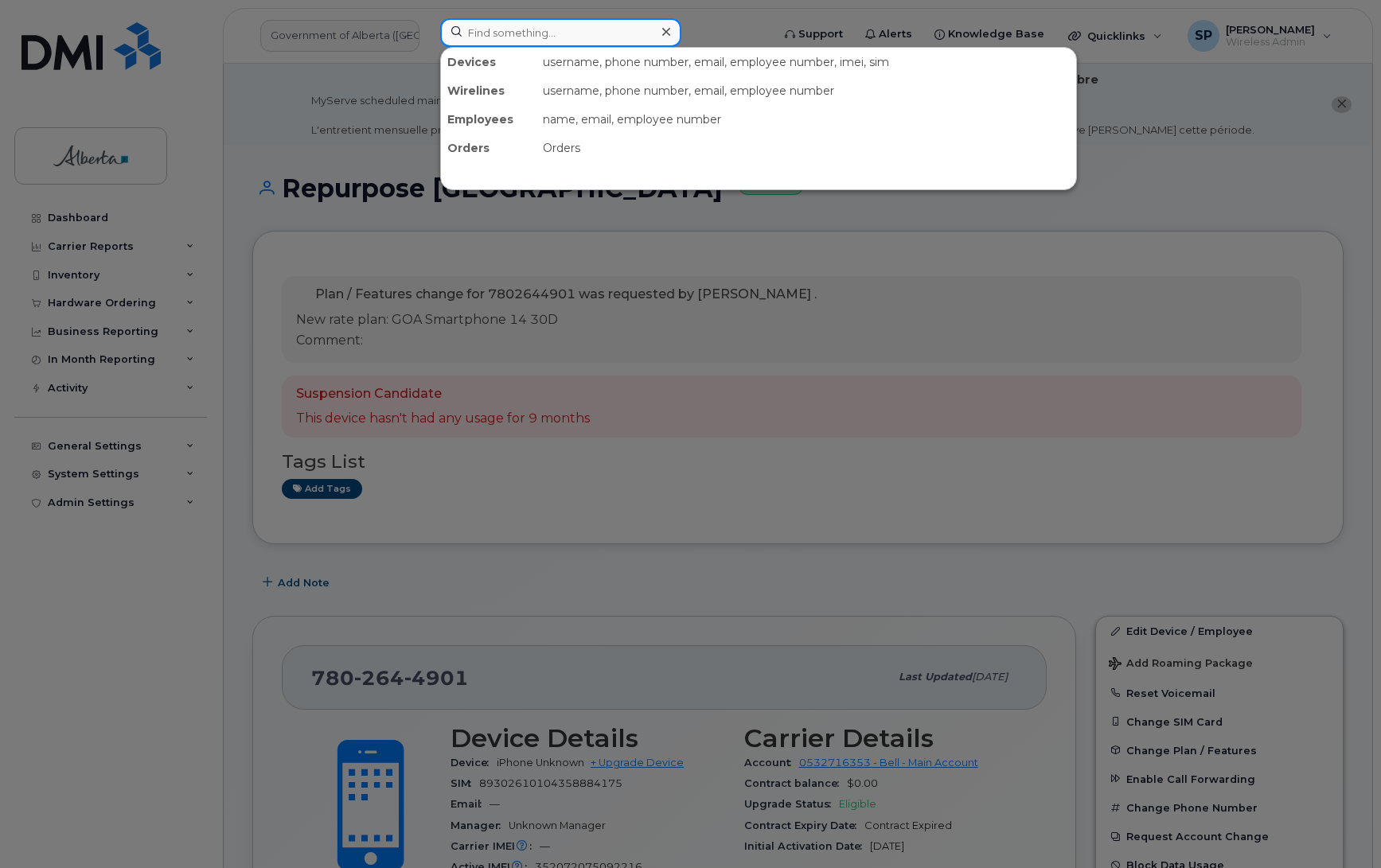
paste input "5873370478"
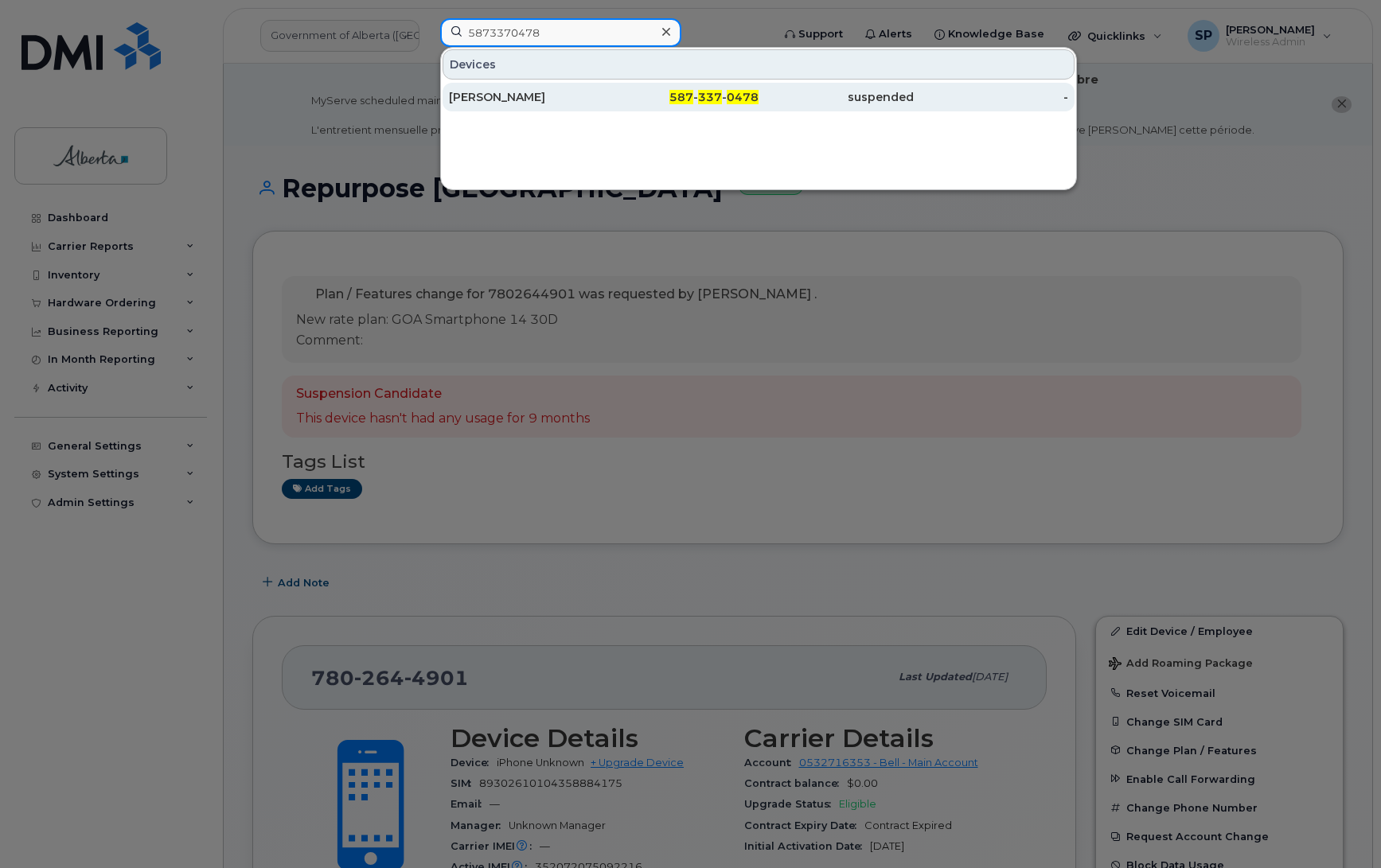
type input "5873370478"
click at [515, 97] on div "[PERSON_NAME]" at bounding box center [527, 97] width 155 height 16
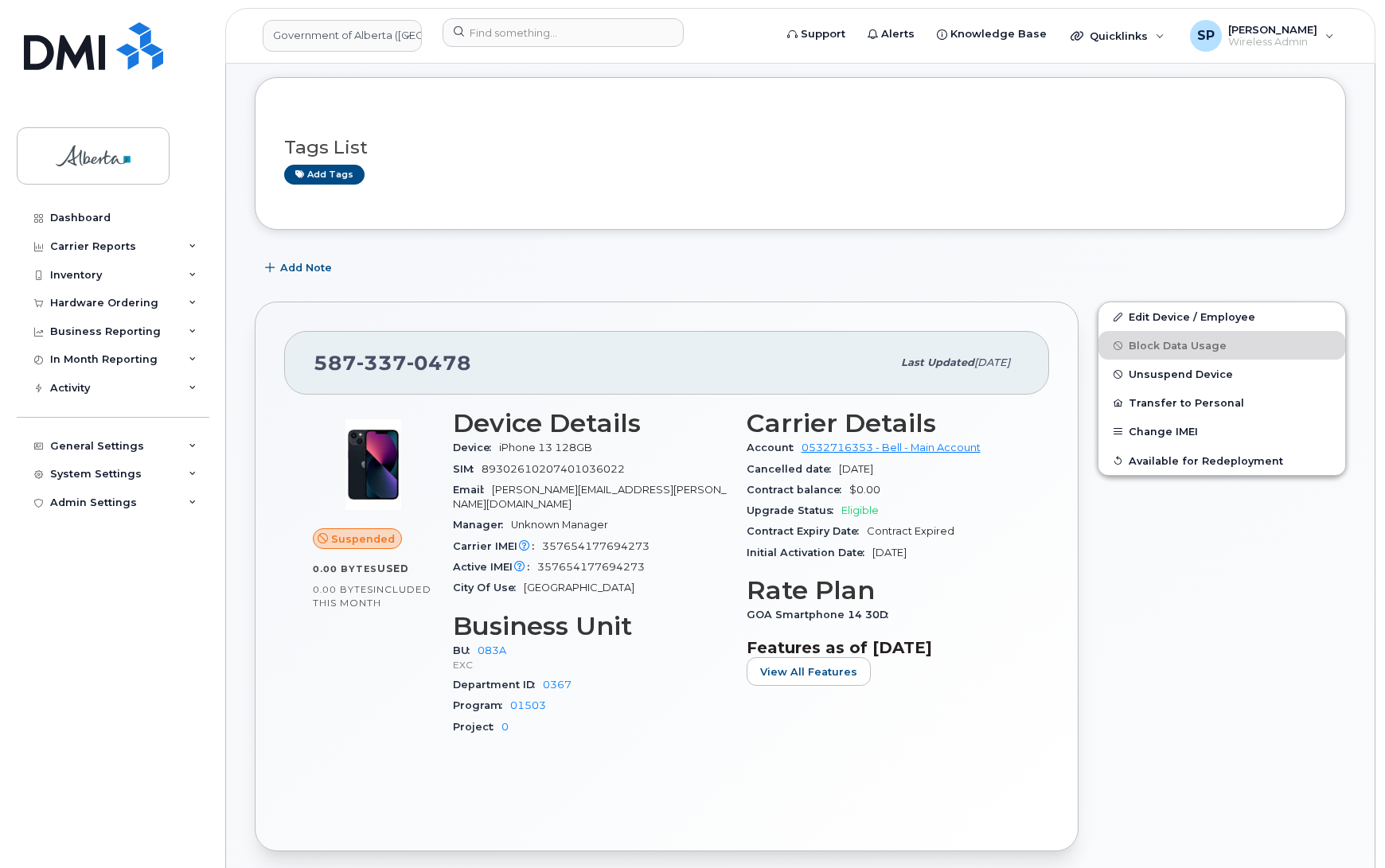
scroll to position [276, 0]
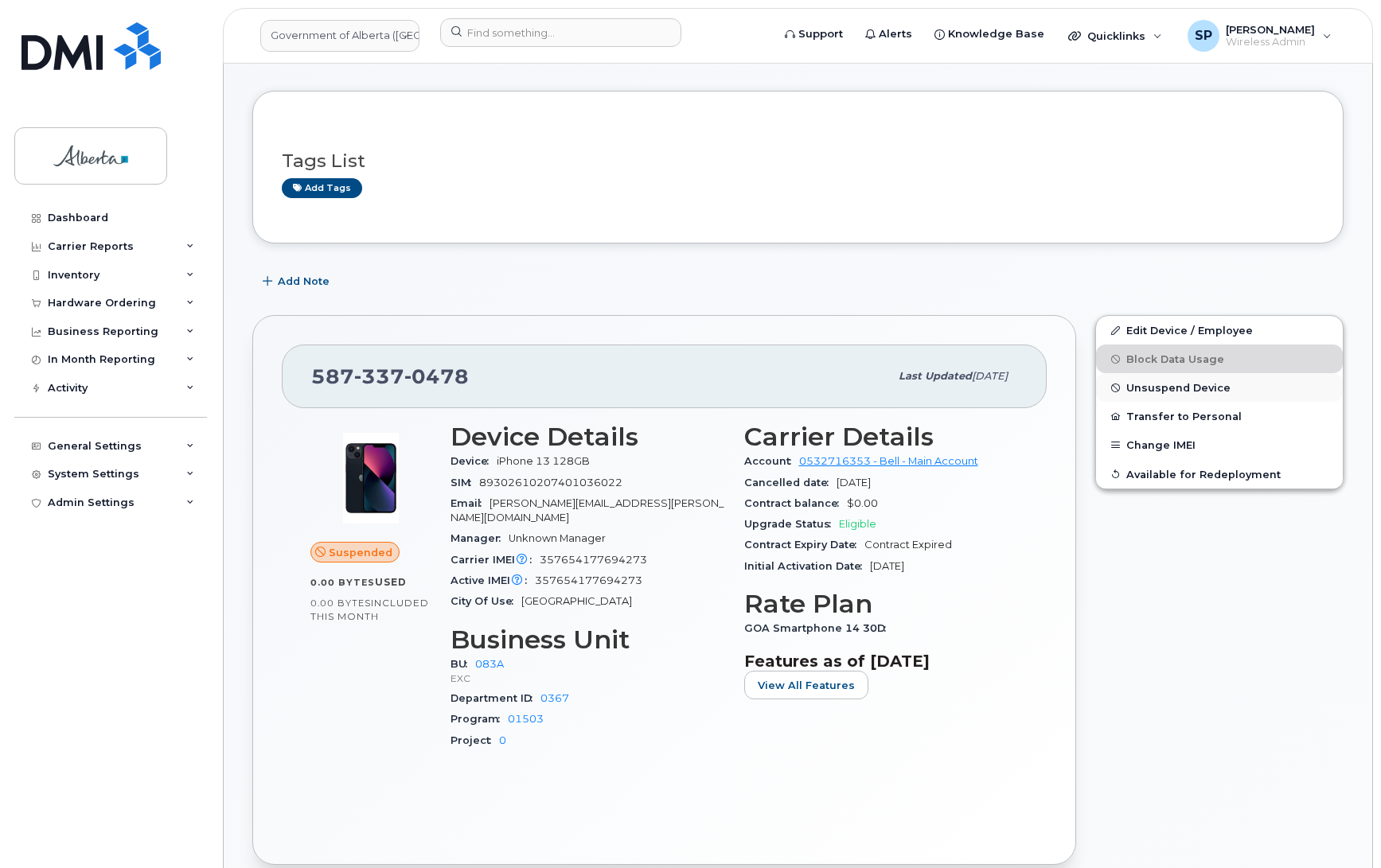
click at [1167, 388] on span "Unsuspend Device" at bounding box center [1179, 388] width 105 height 12
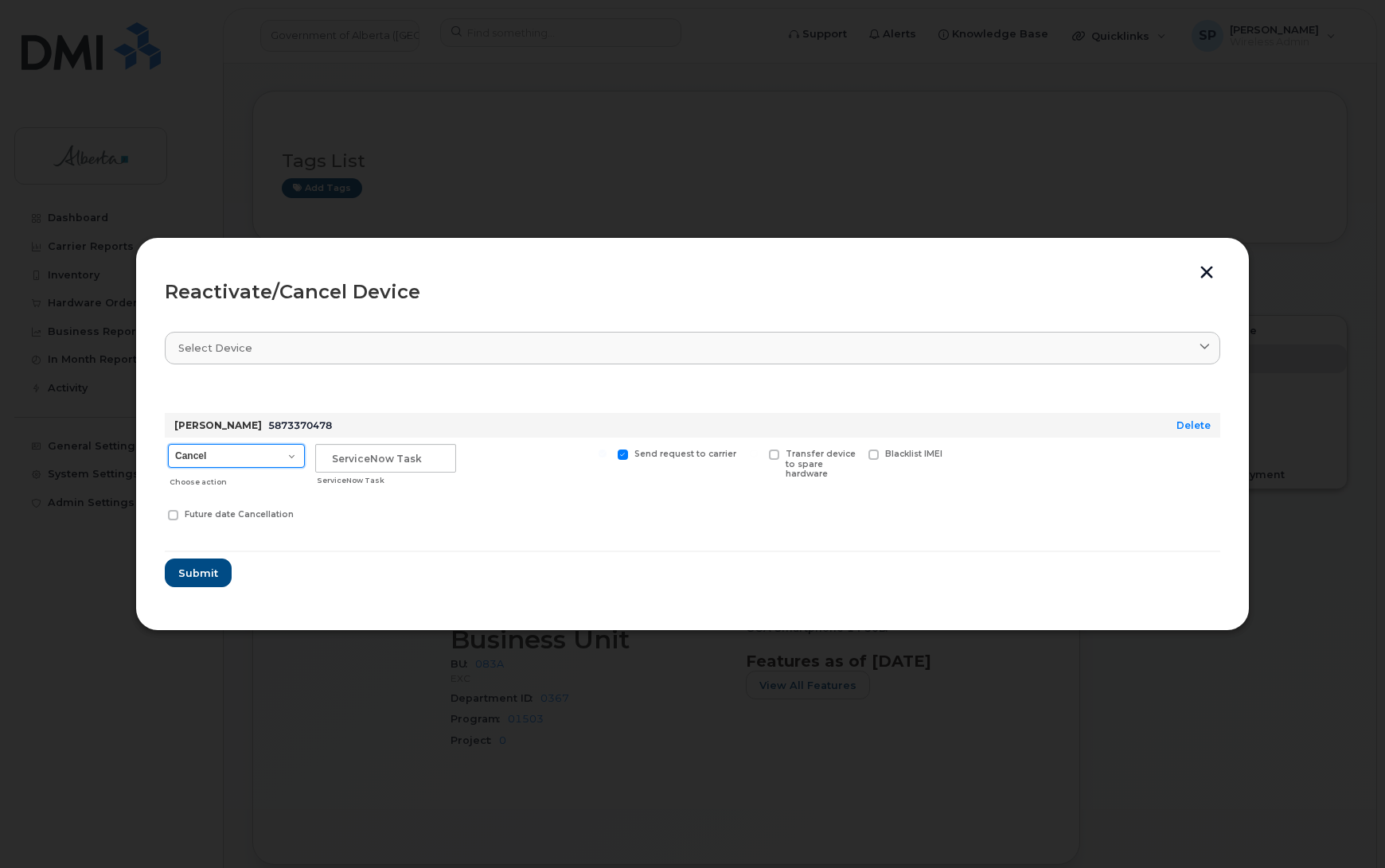
click at [253, 462] on select "Cancel Suspend - Extend Suspension Reactivate" at bounding box center [236, 456] width 137 height 24
select select "[object Object]"
click at [168, 444] on select "Cancel Suspend - Extend Suspension Reactivate" at bounding box center [236, 456] width 137 height 24
click at [394, 456] on input "text" at bounding box center [385, 458] width 141 height 29
paste input "SCTASK0840767"
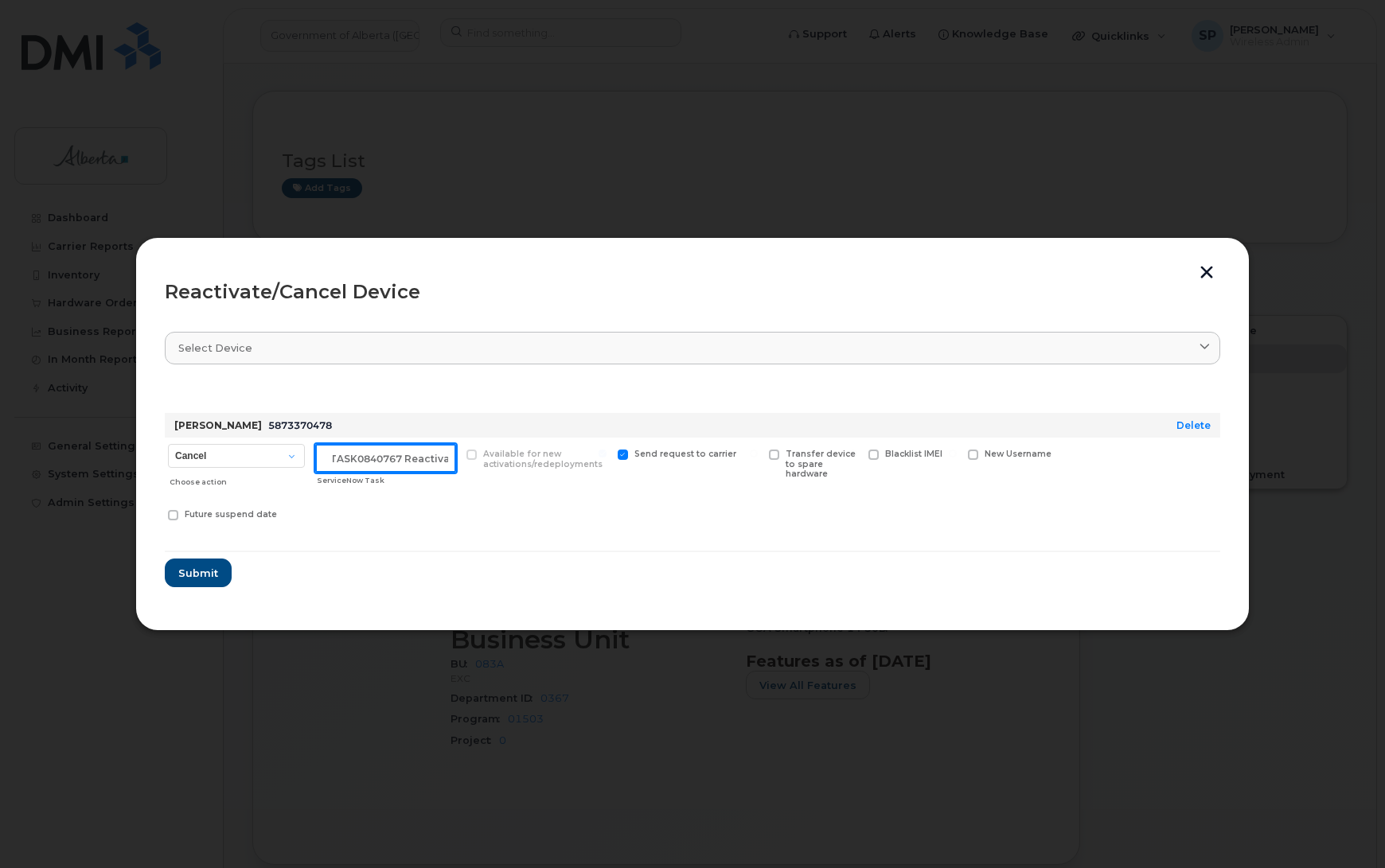
scroll to position [0, 22]
type input "SCTASK0840767 Reactivate"
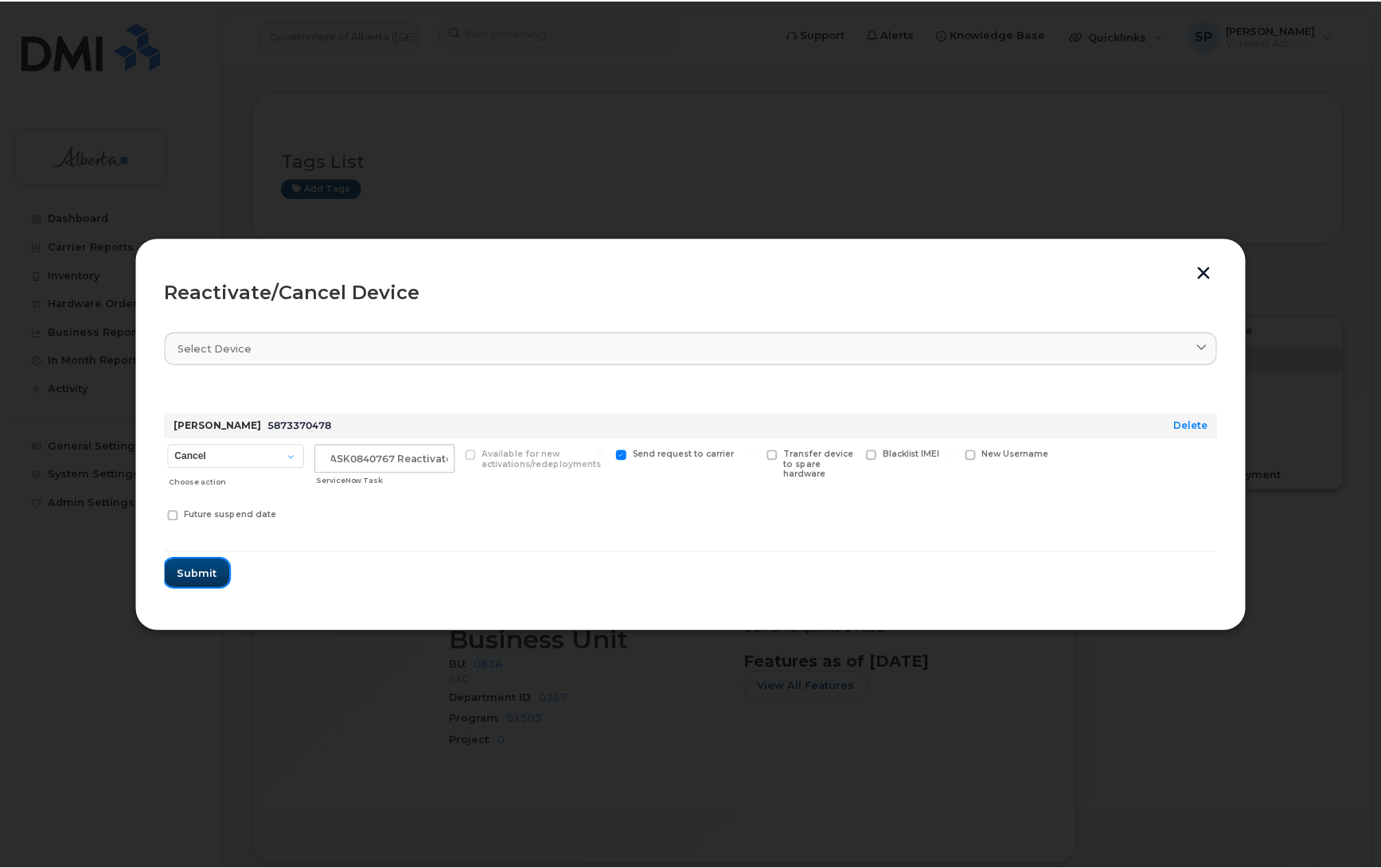
scroll to position [0, 0]
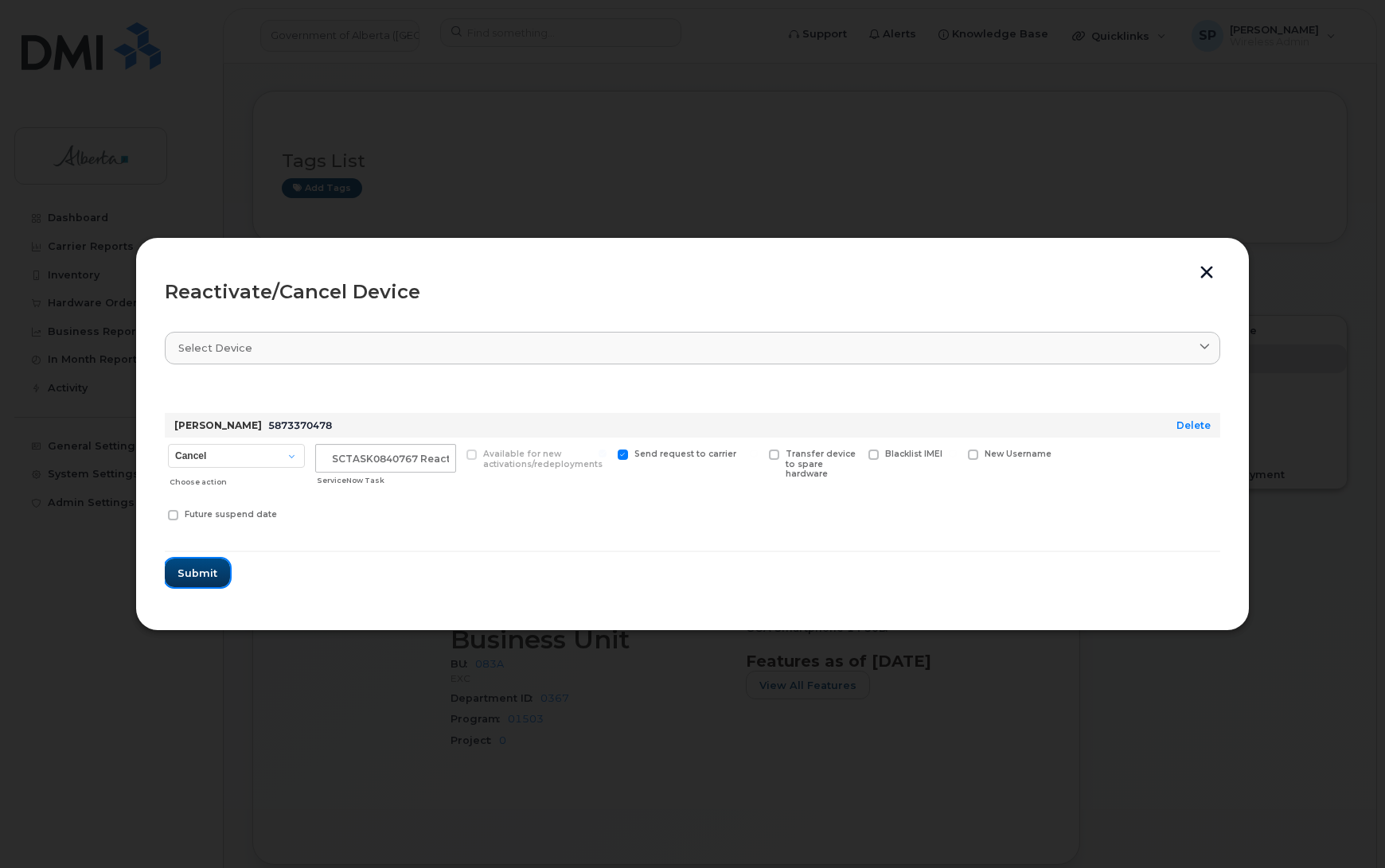
click at [195, 567] on span "Submit" at bounding box center [197, 573] width 40 height 15
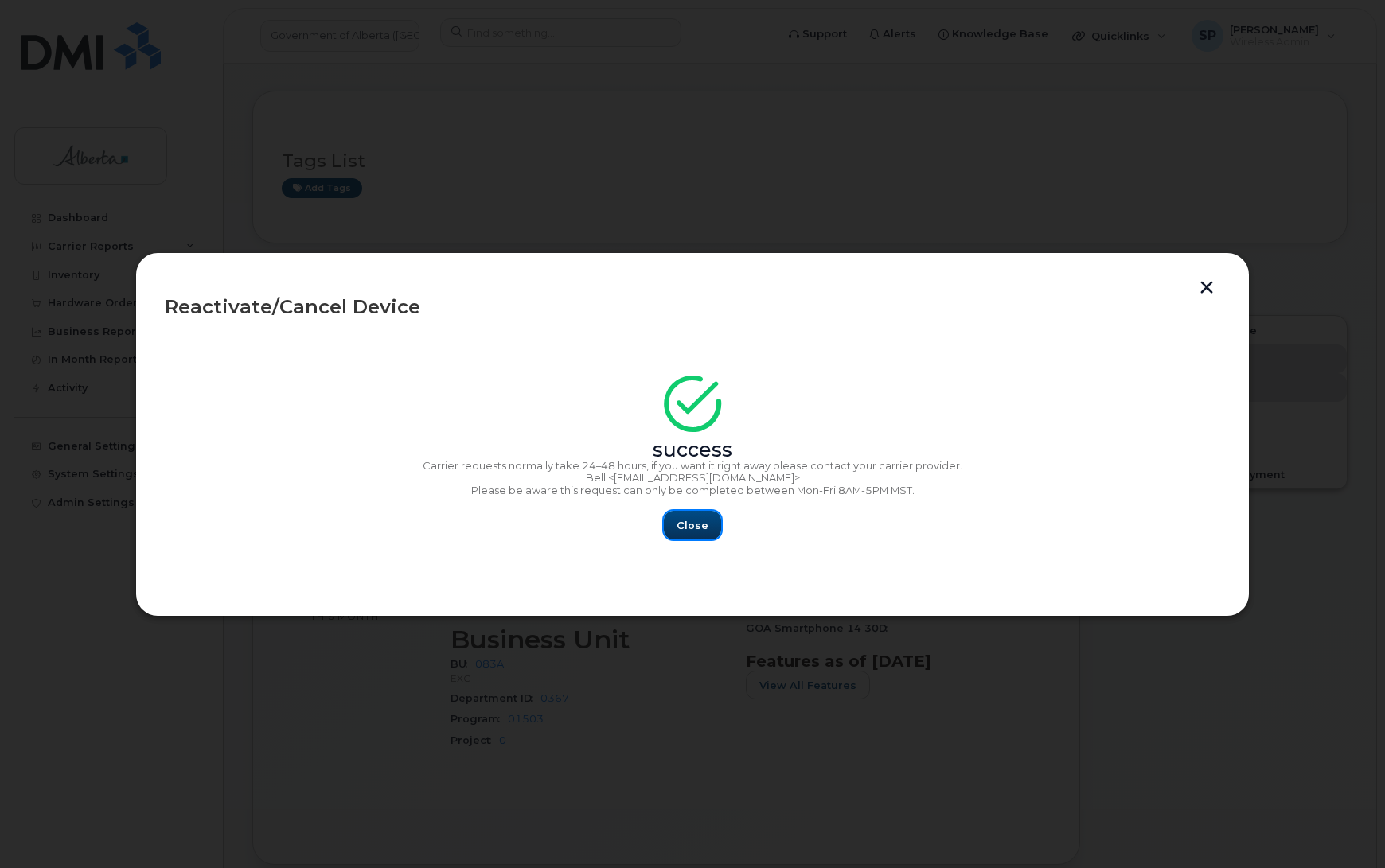
click at [701, 523] on span "Close" at bounding box center [693, 526] width 32 height 15
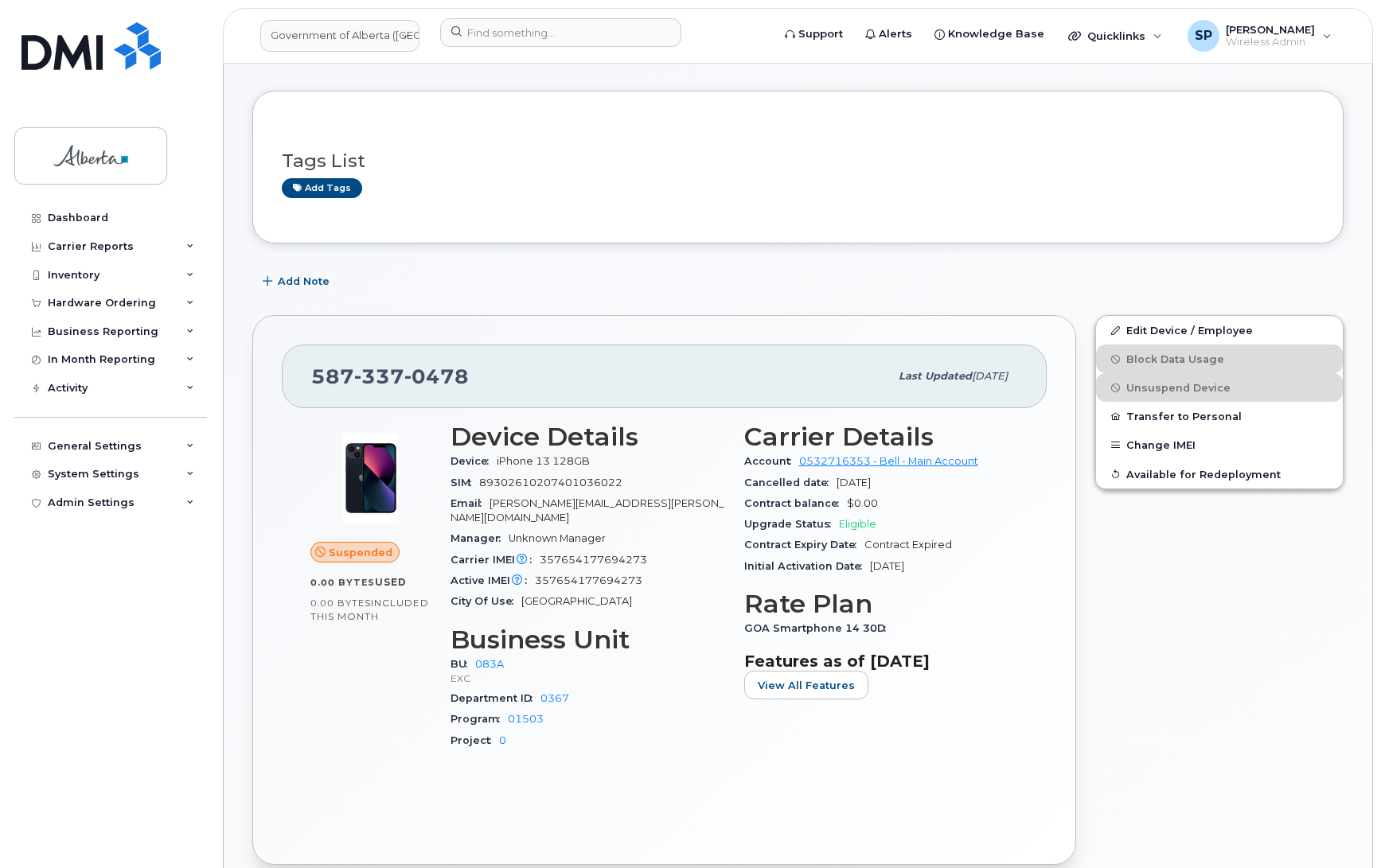
click at [1293, 586] on div "Edit Device / Employee Block Data Usage Unsuspend Device Transfer to Personal C…" at bounding box center [1219, 590] width 267 height 569
click at [304, 277] on span "Add Note" at bounding box center [304, 281] width 51 height 15
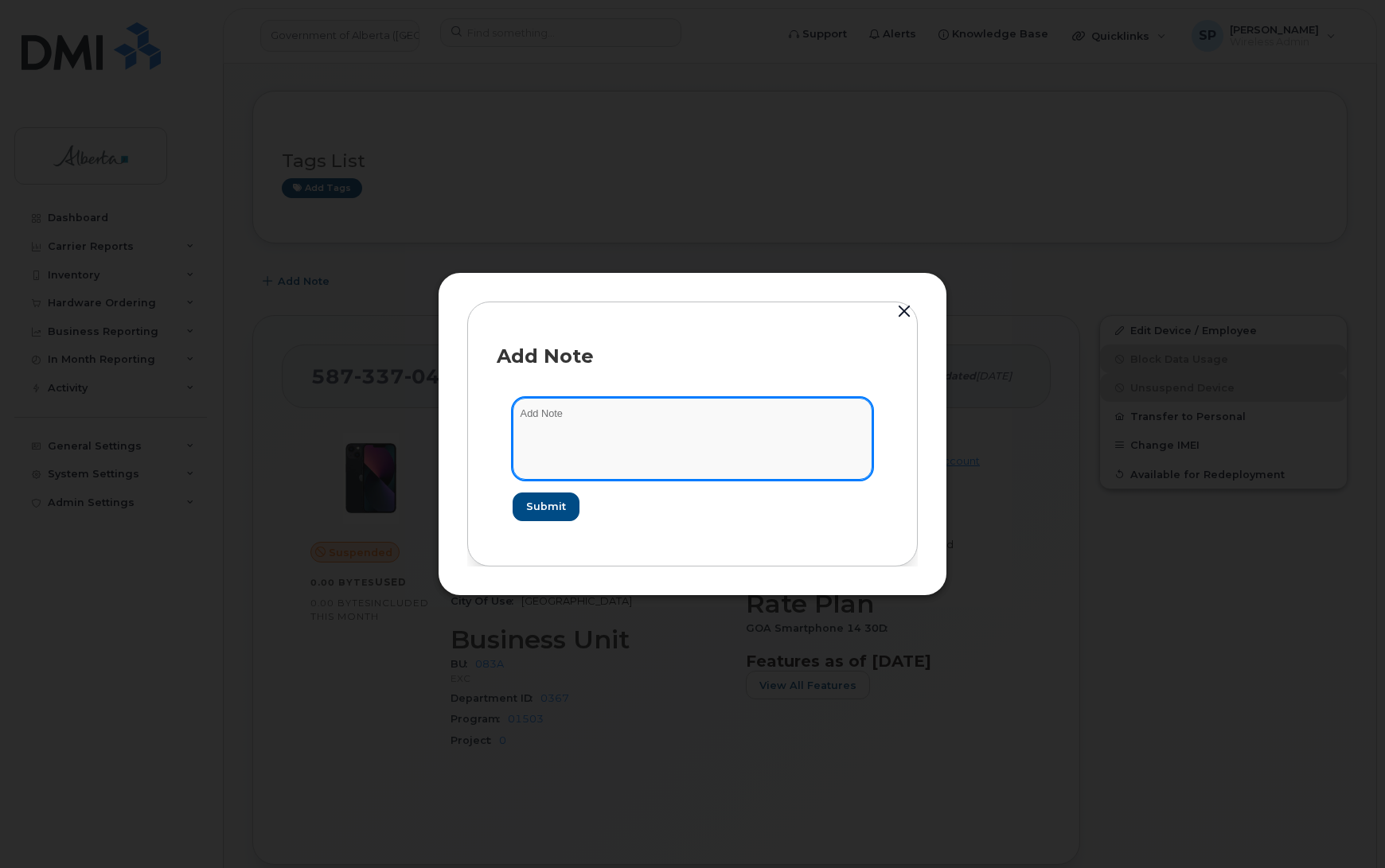
click at [581, 407] on textarea at bounding box center [692, 438] width 360 height 81
paste textarea "SCTASK0840767 Plan Cancel - (1) 5873370478 Repurpose Edmonton"
type textarea "SCTASK0840767 Plan Cancel - (1) 5873370478 Repurpose Edmonton"
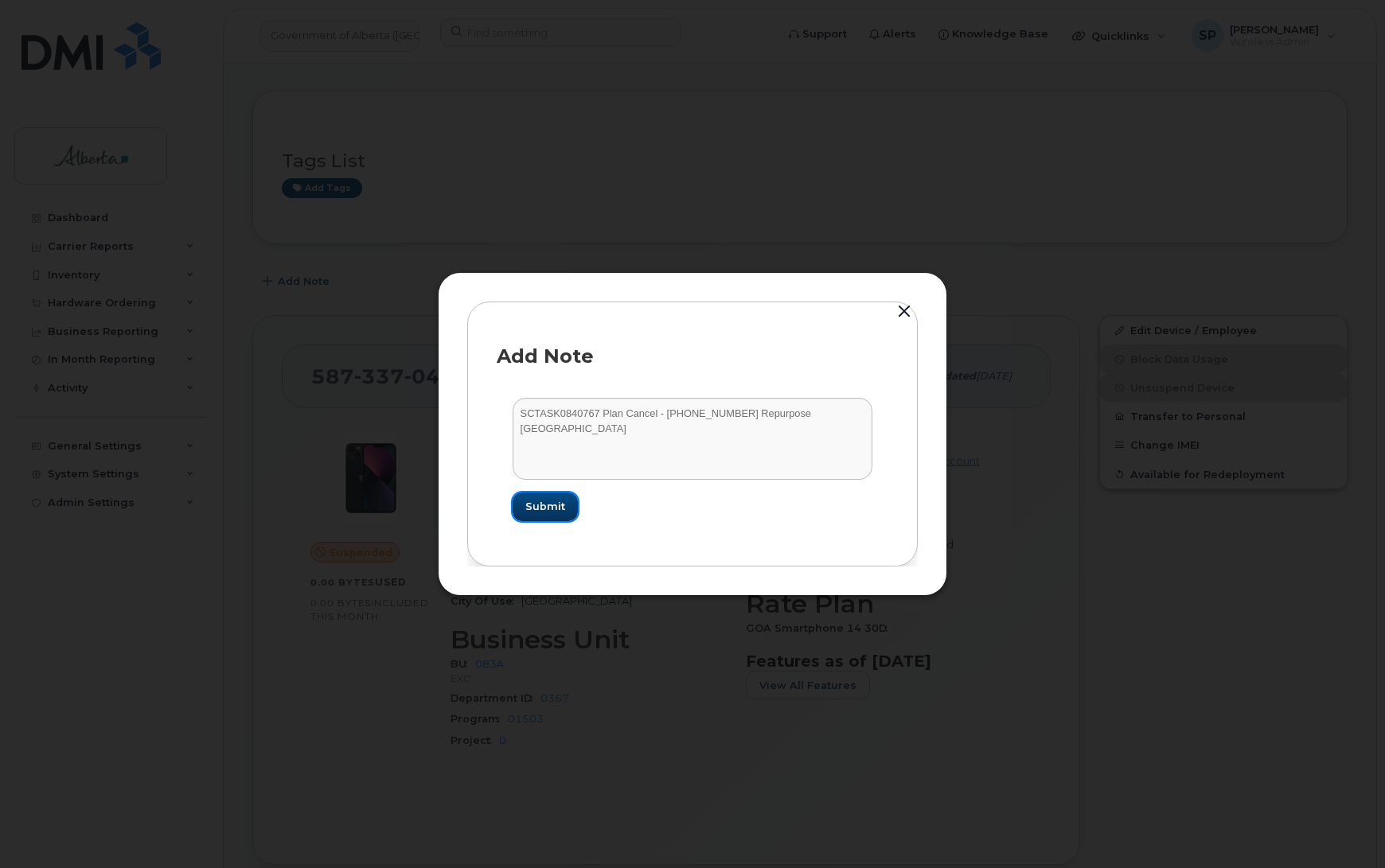
click at [555, 507] on span "Submit" at bounding box center [545, 506] width 40 height 15
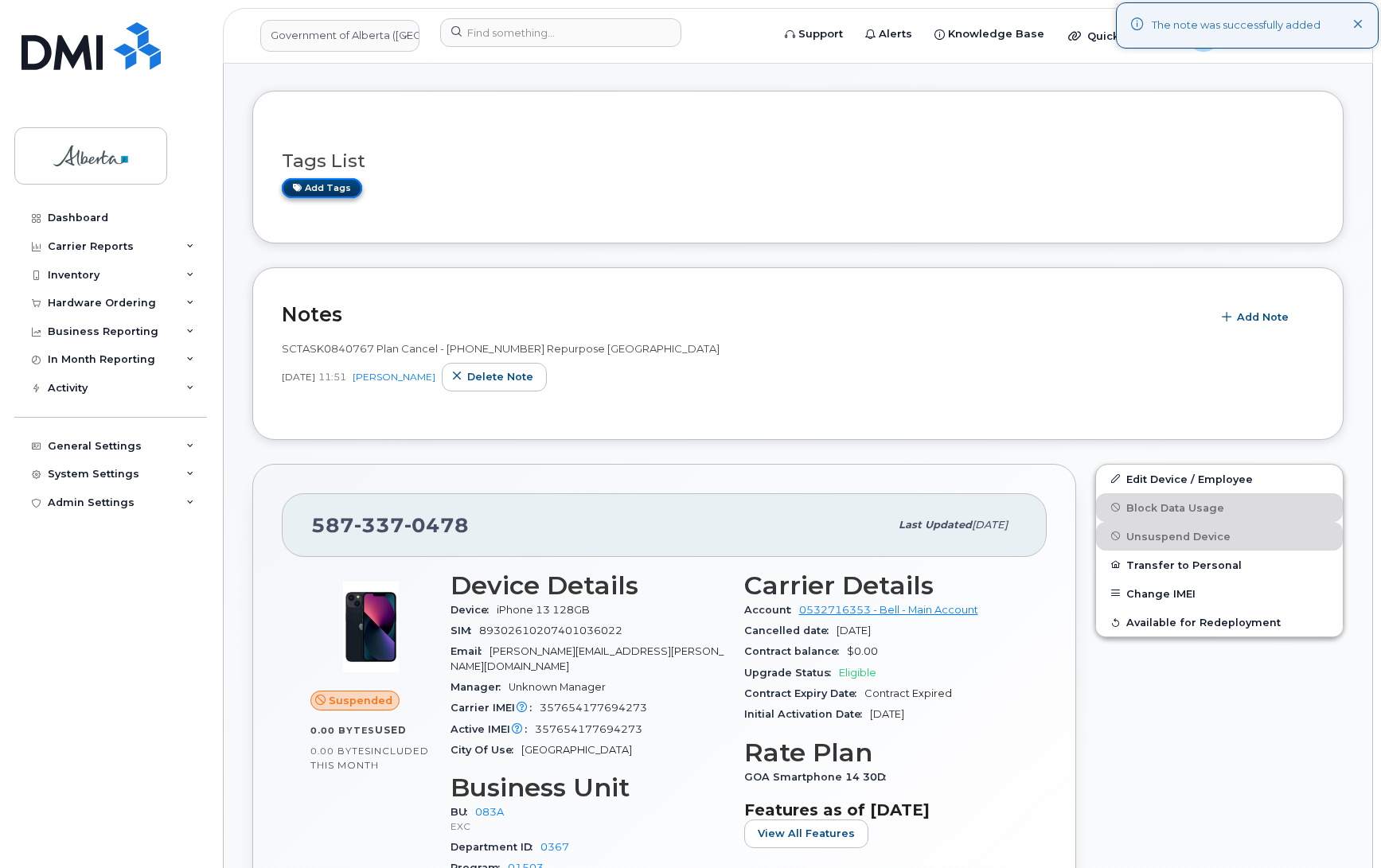
click at [322, 185] on link "Add tags" at bounding box center [321, 189] width 80 height 20
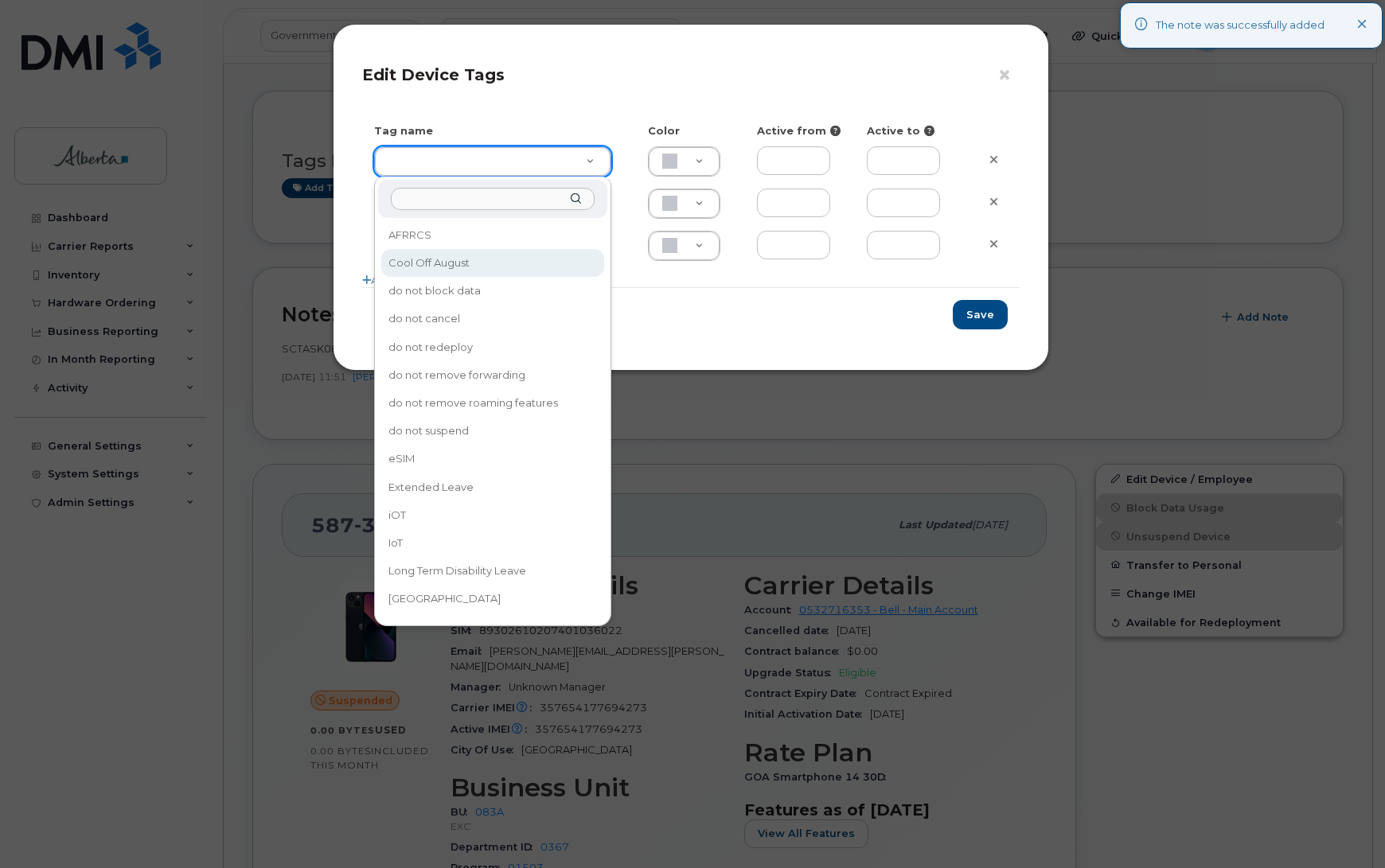
type input "Cool Off August"
type input "DFD3EE"
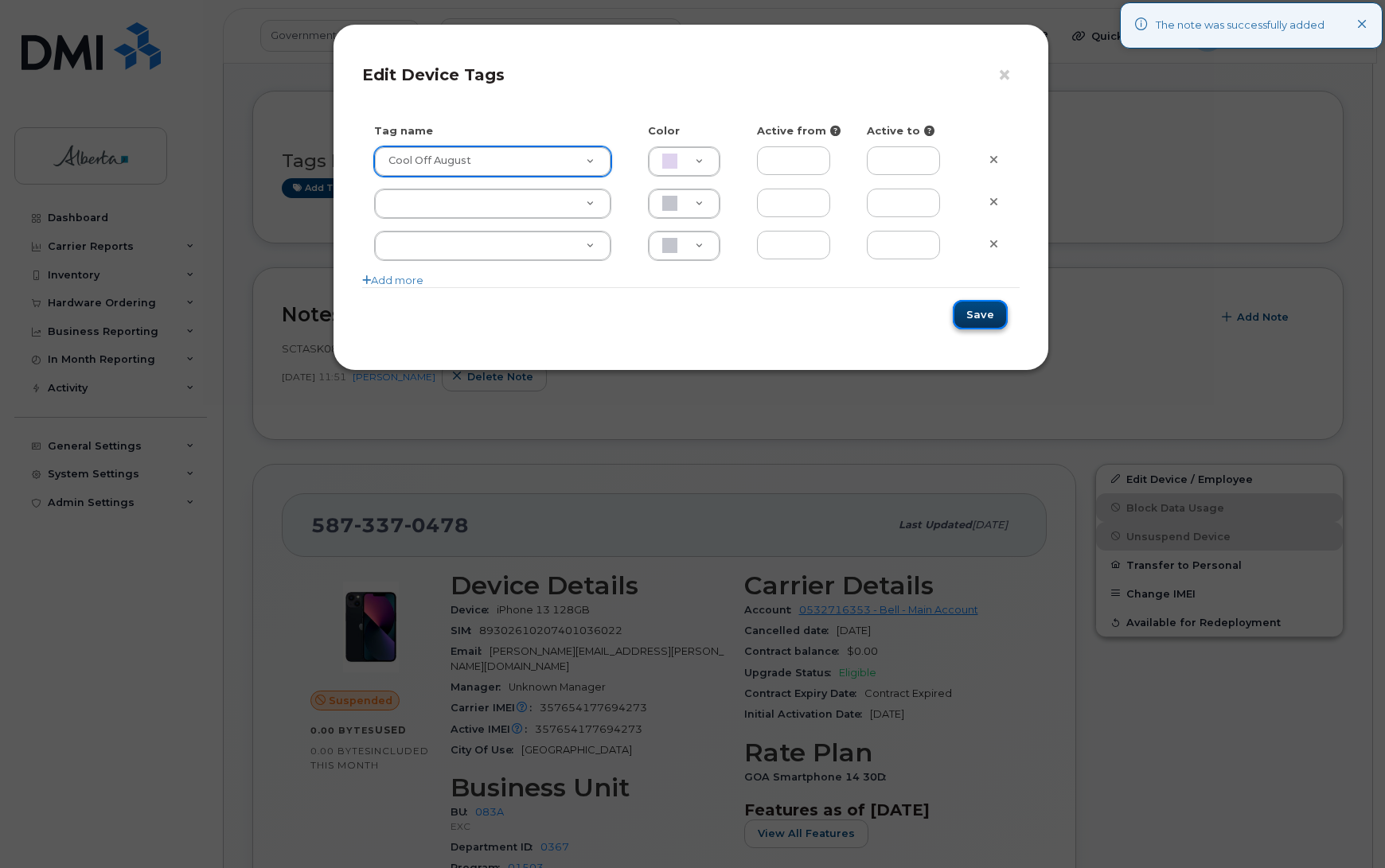
click at [985, 321] on button "Save" at bounding box center [980, 314] width 55 height 29
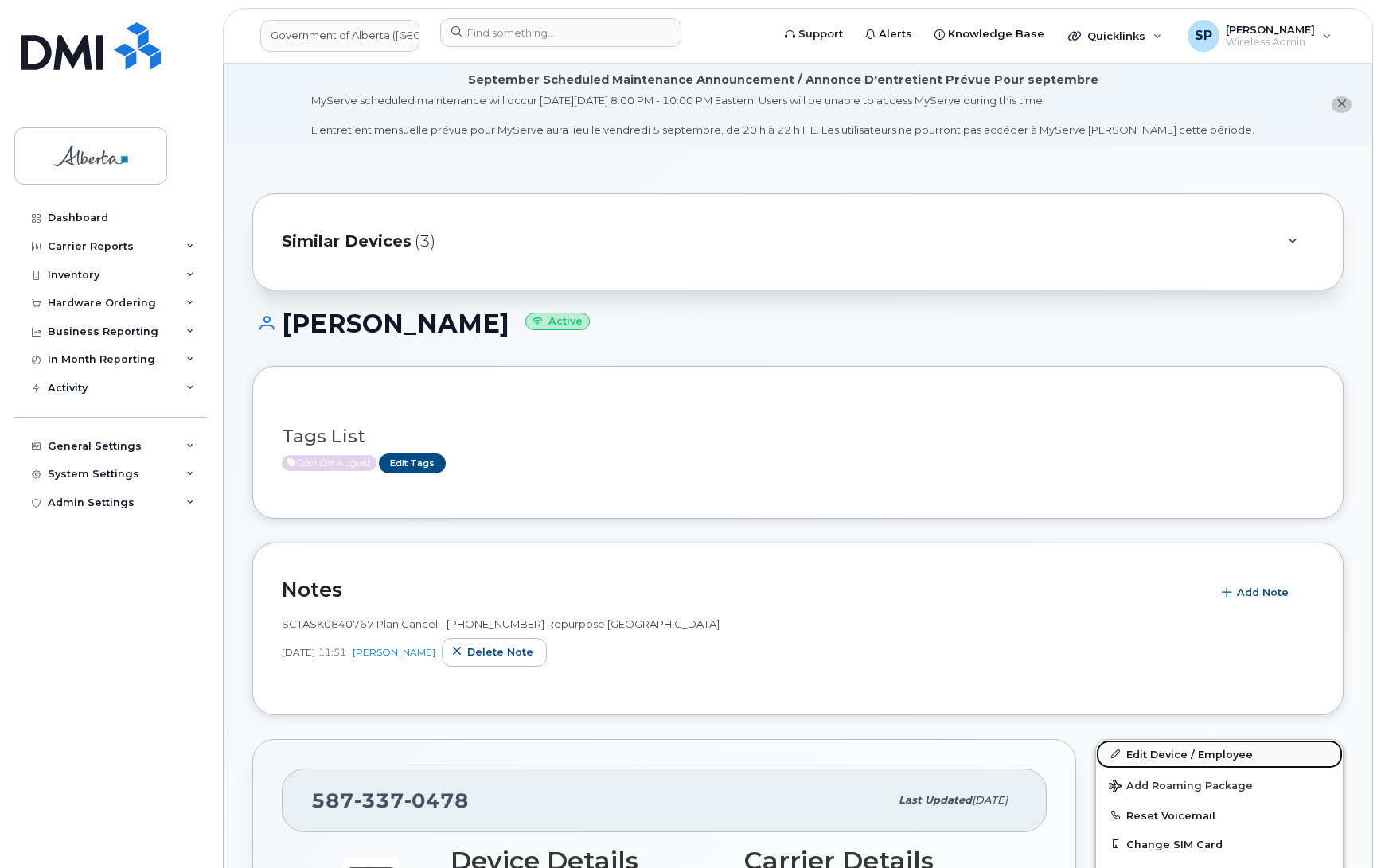
click at [1165, 750] on link "Edit Device / Employee" at bounding box center [1219, 754] width 247 height 29
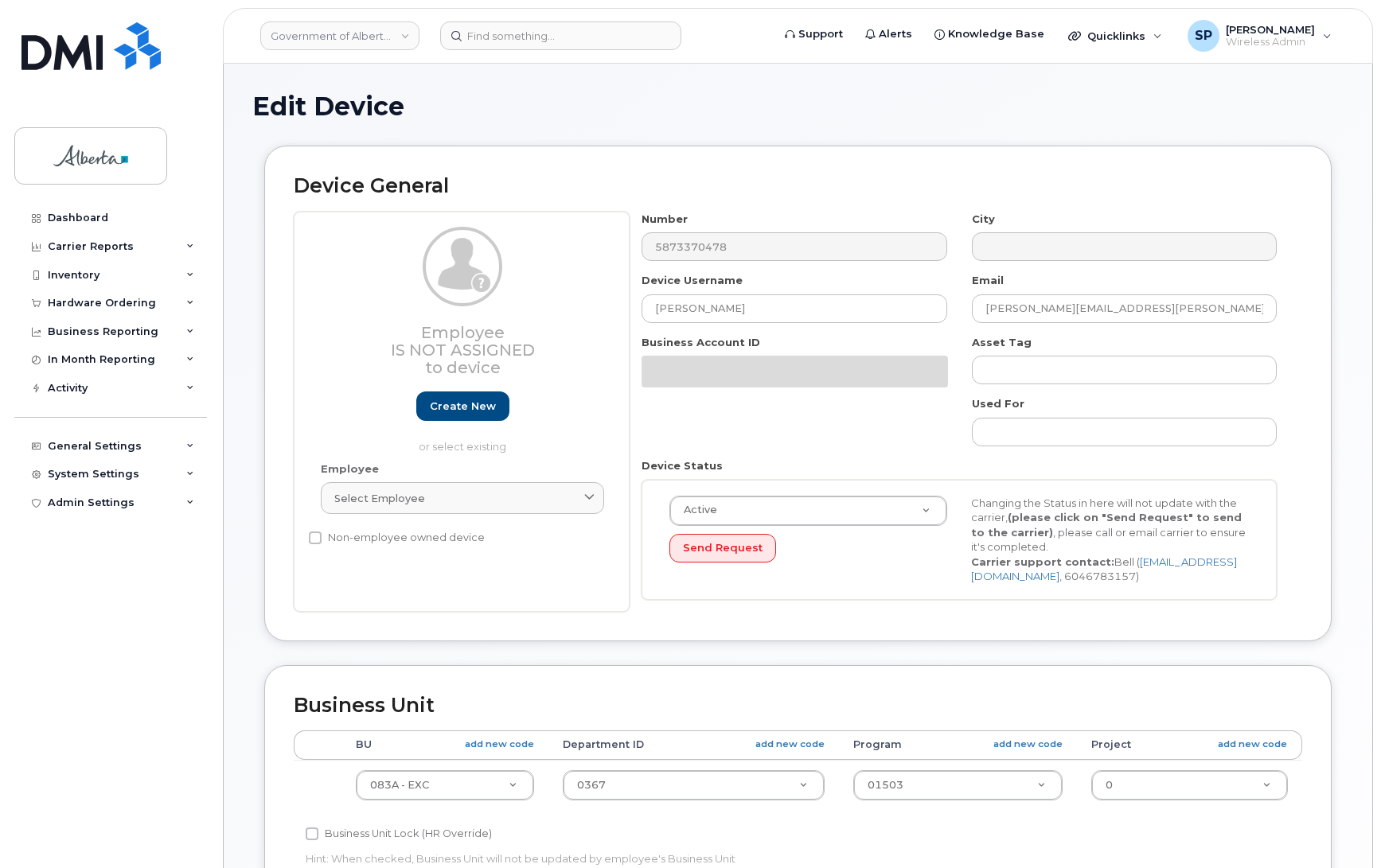
select select "4733126"
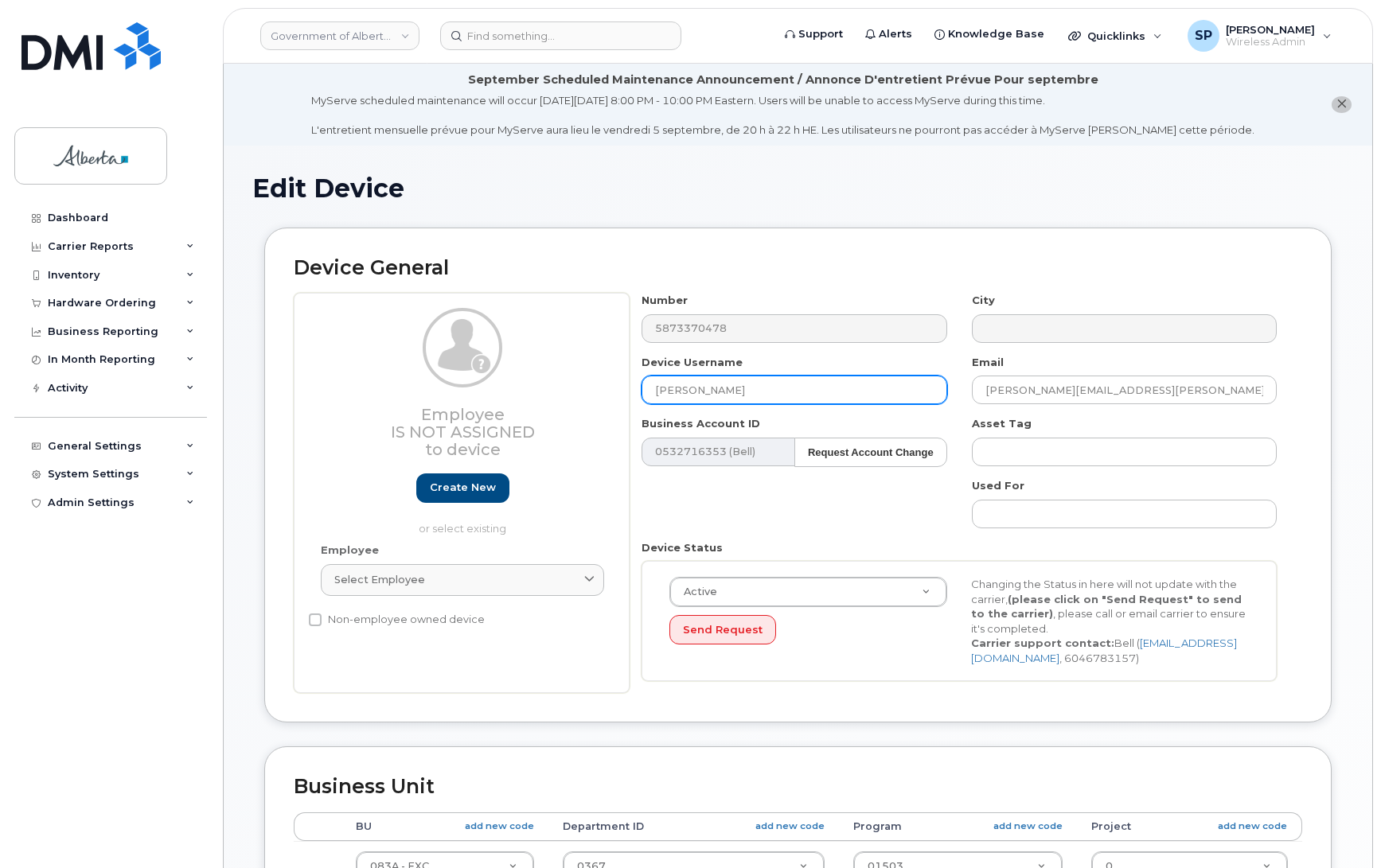
drag, startPoint x: 760, startPoint y: 388, endPoint x: 591, endPoint y: 394, distance: 169.1
click at [591, 394] on div "Employee Is not assigned to device Create new or select existing Employee Selec…" at bounding box center [798, 493] width 1008 height 400
type input "Repurpose [GEOGRAPHIC_DATA]"
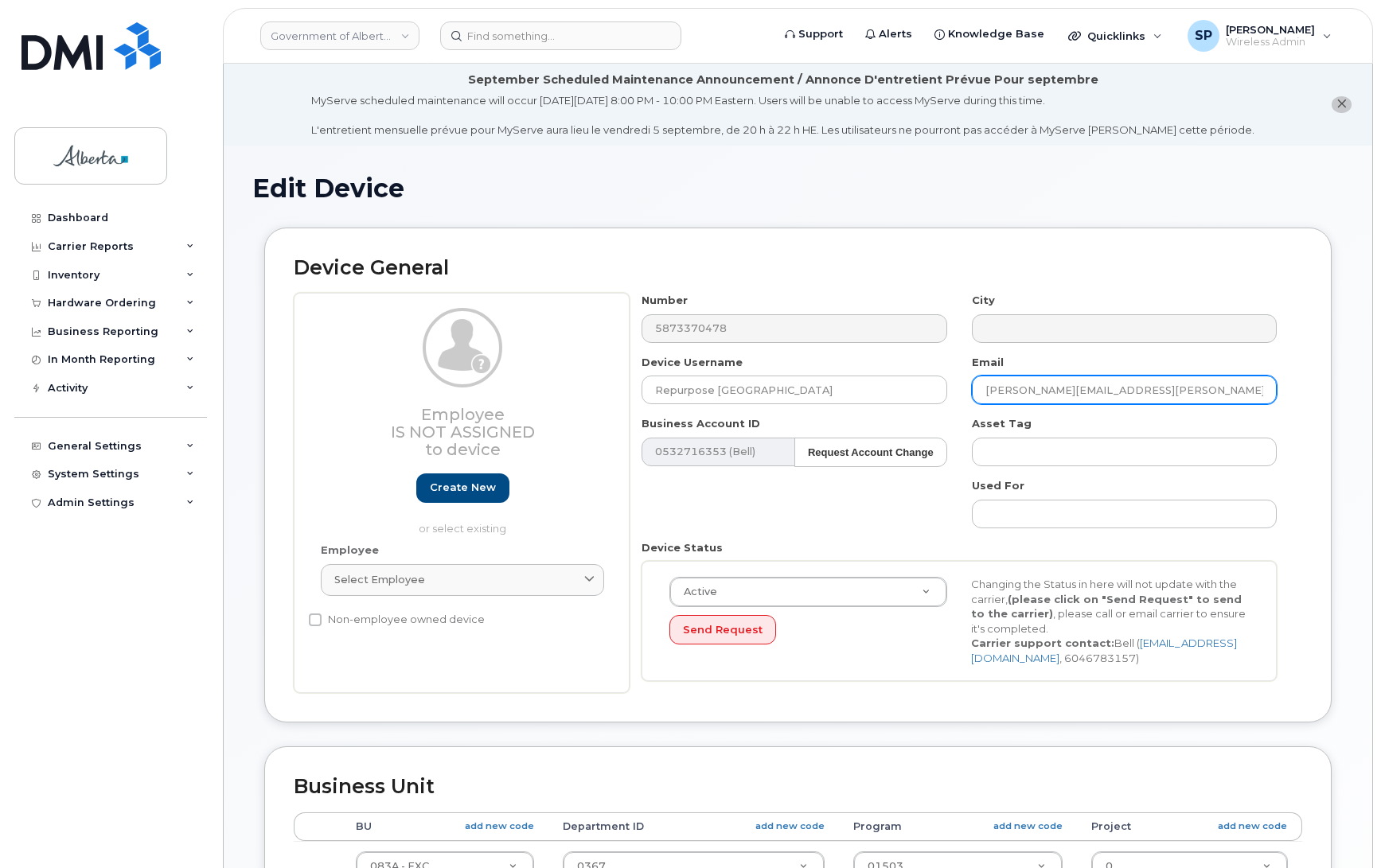
drag, startPoint x: 1132, startPoint y: 387, endPoint x: 971, endPoint y: 388, distance: 161.0
click at [972, 388] on input "[PERSON_NAME][EMAIL_ADDRESS][PERSON_NAME][DOMAIN_NAME]" at bounding box center [1125, 390] width 305 height 29
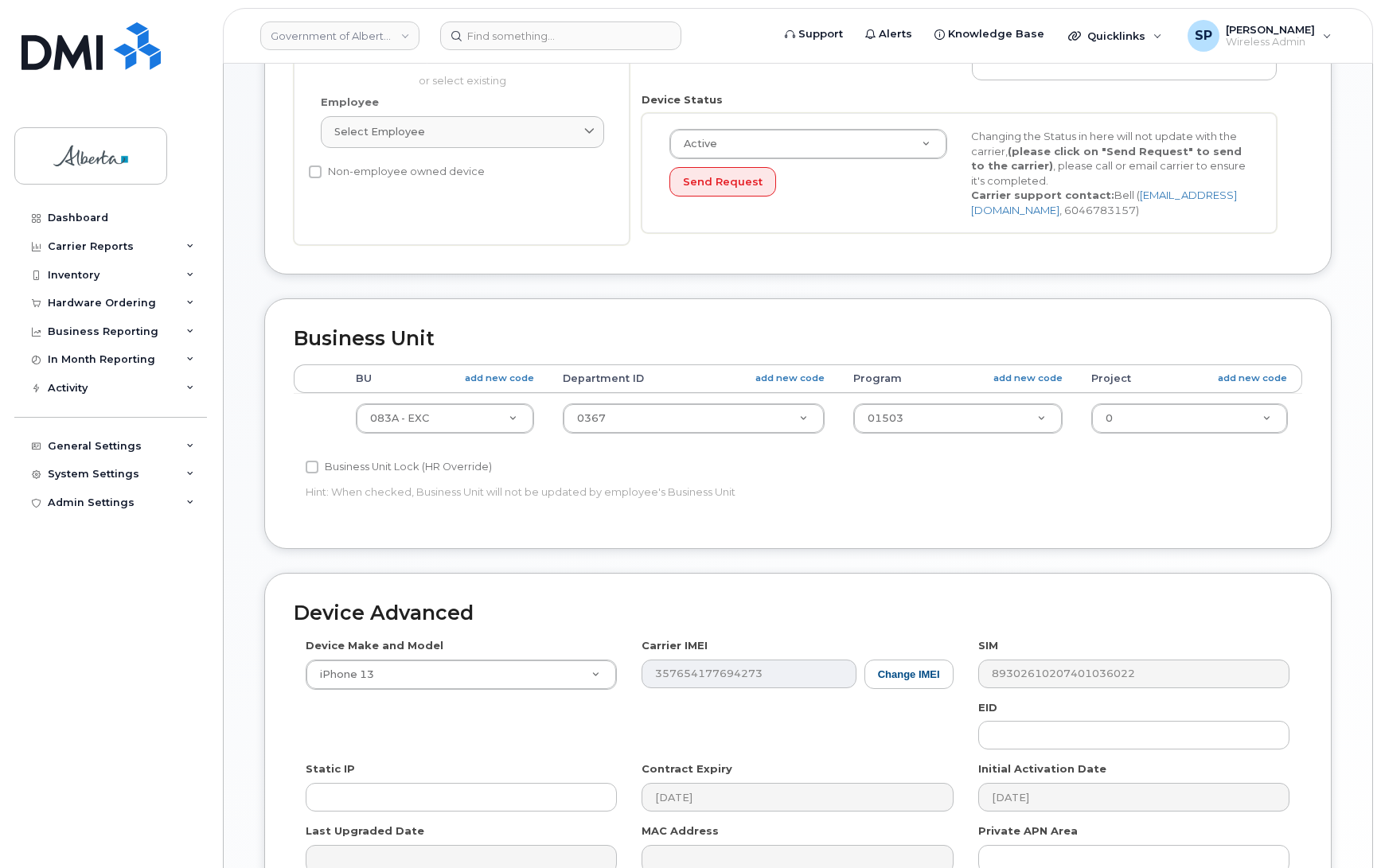
scroll to position [450, 0]
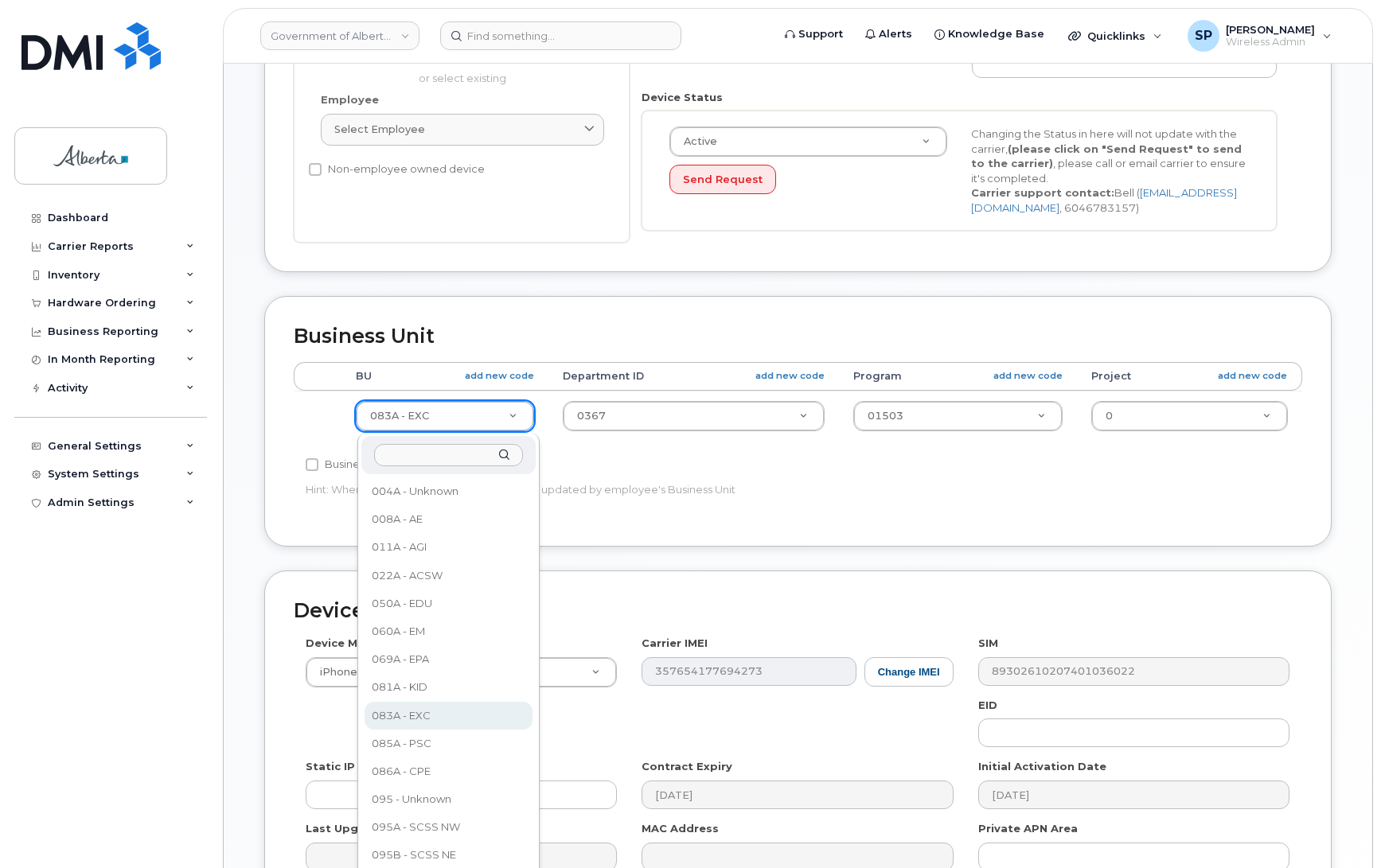
click at [456, 453] on input "text" at bounding box center [449, 455] width 149 height 23
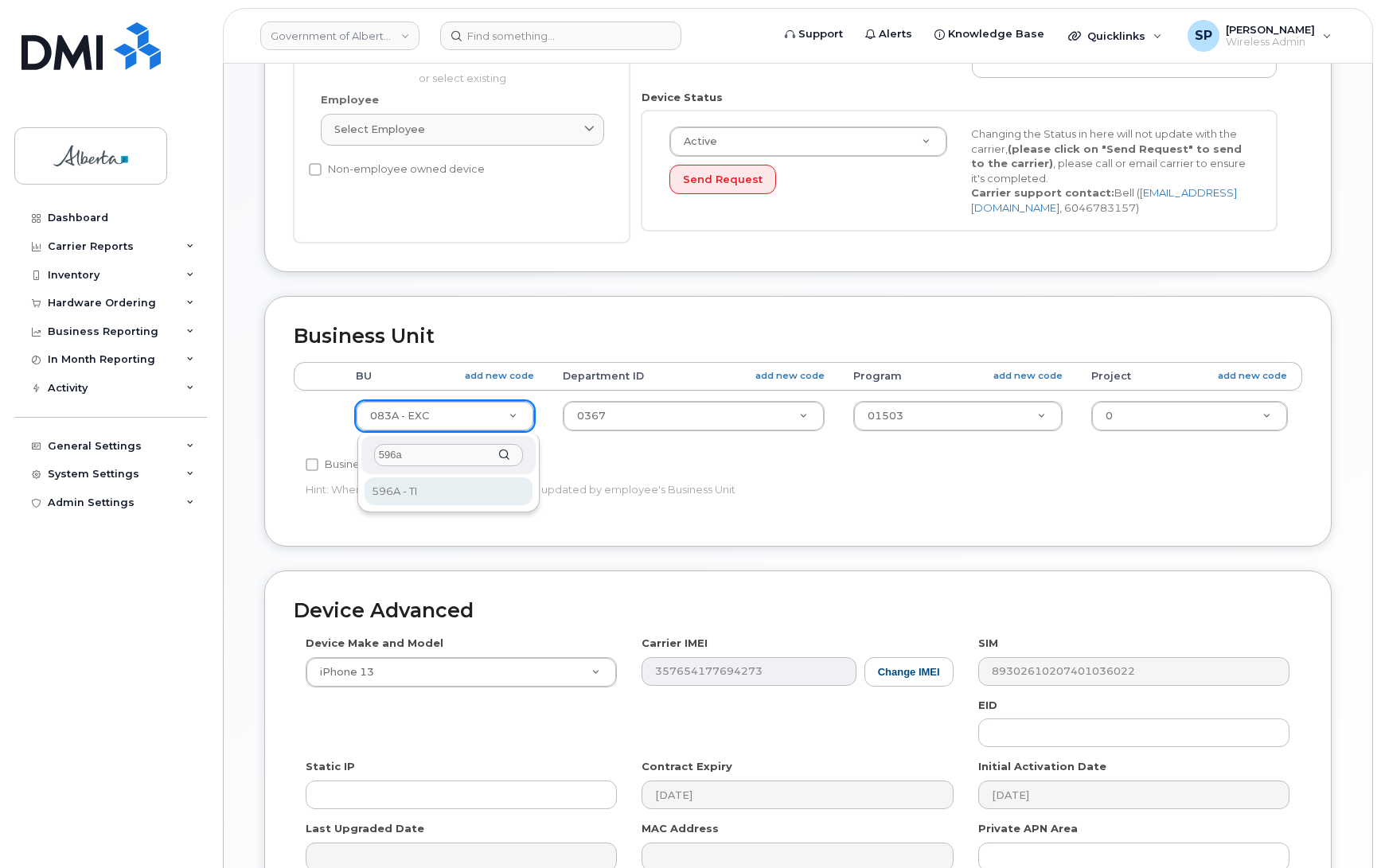
type input "596a"
select select "4797729"
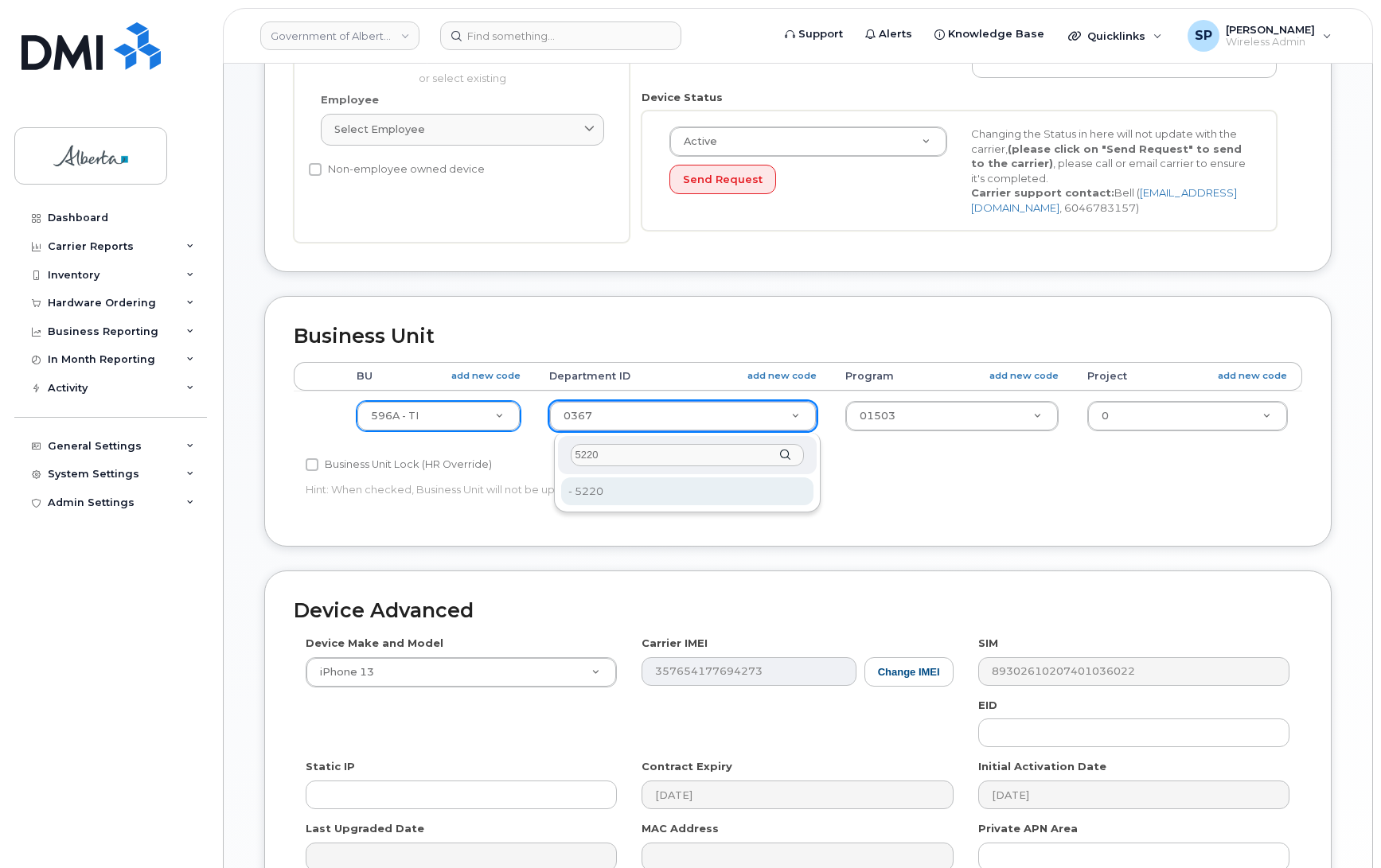
type input "5220"
type input "4802987"
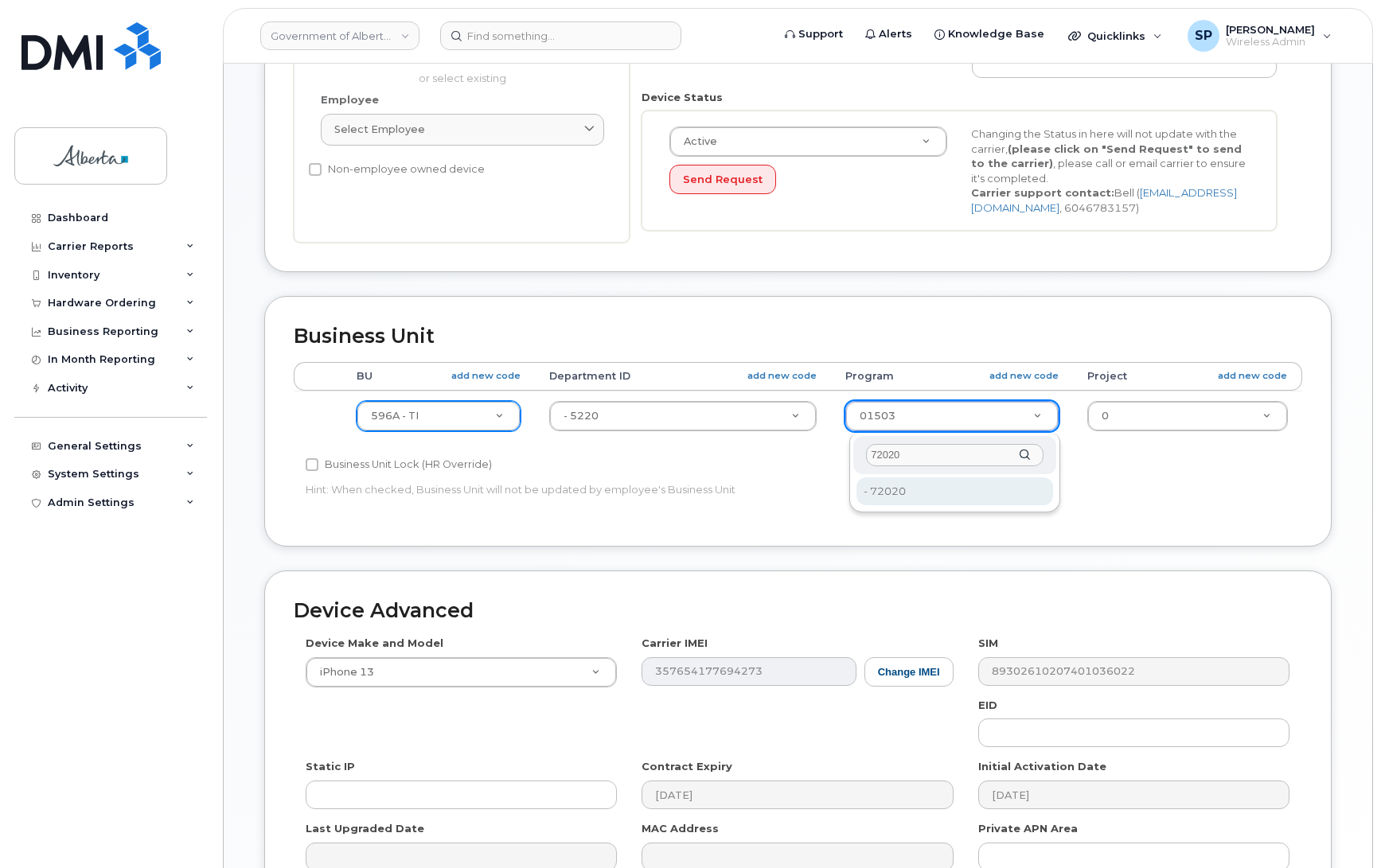
type input "72020"
type input "4803008"
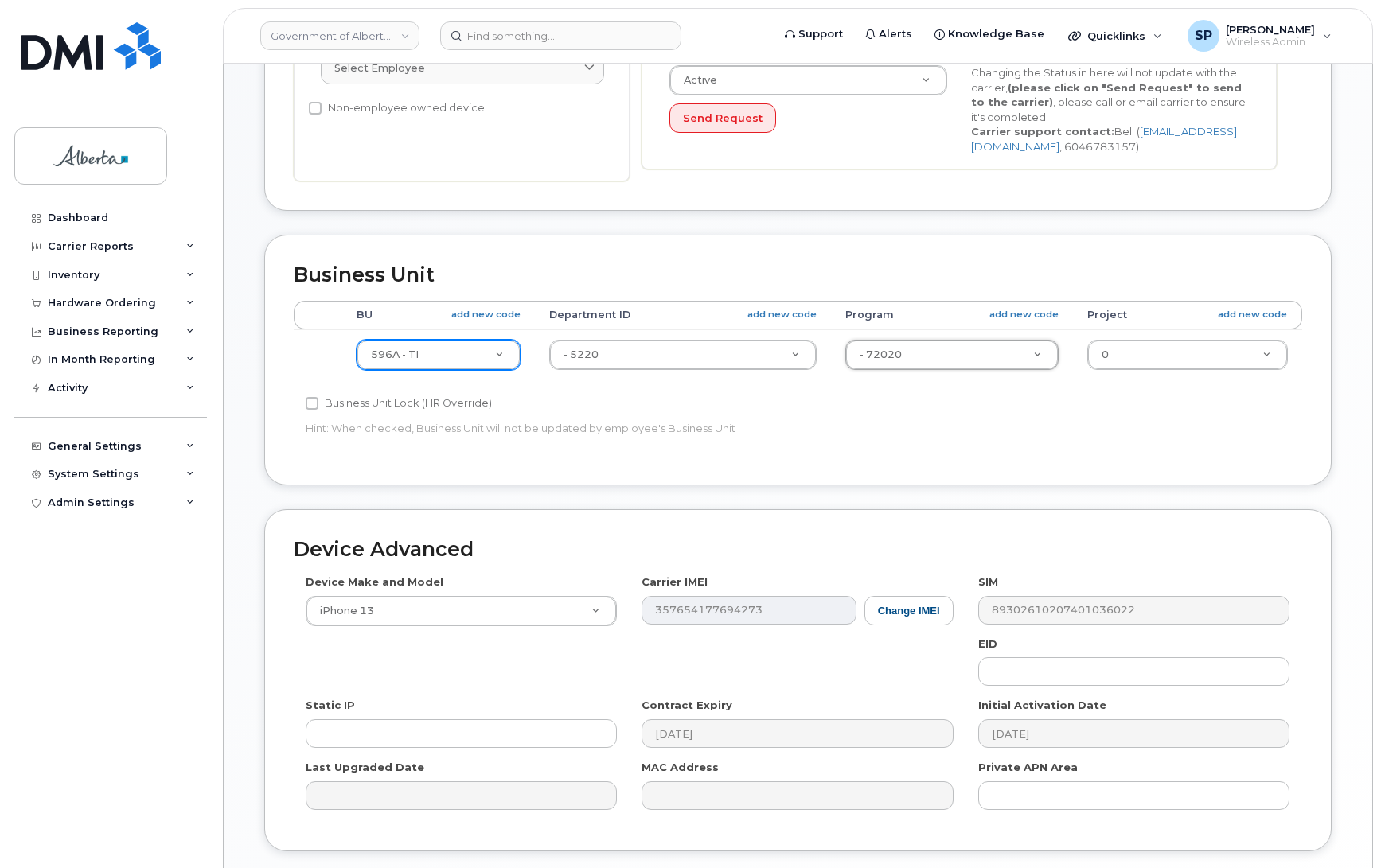
scroll to position [630, 0]
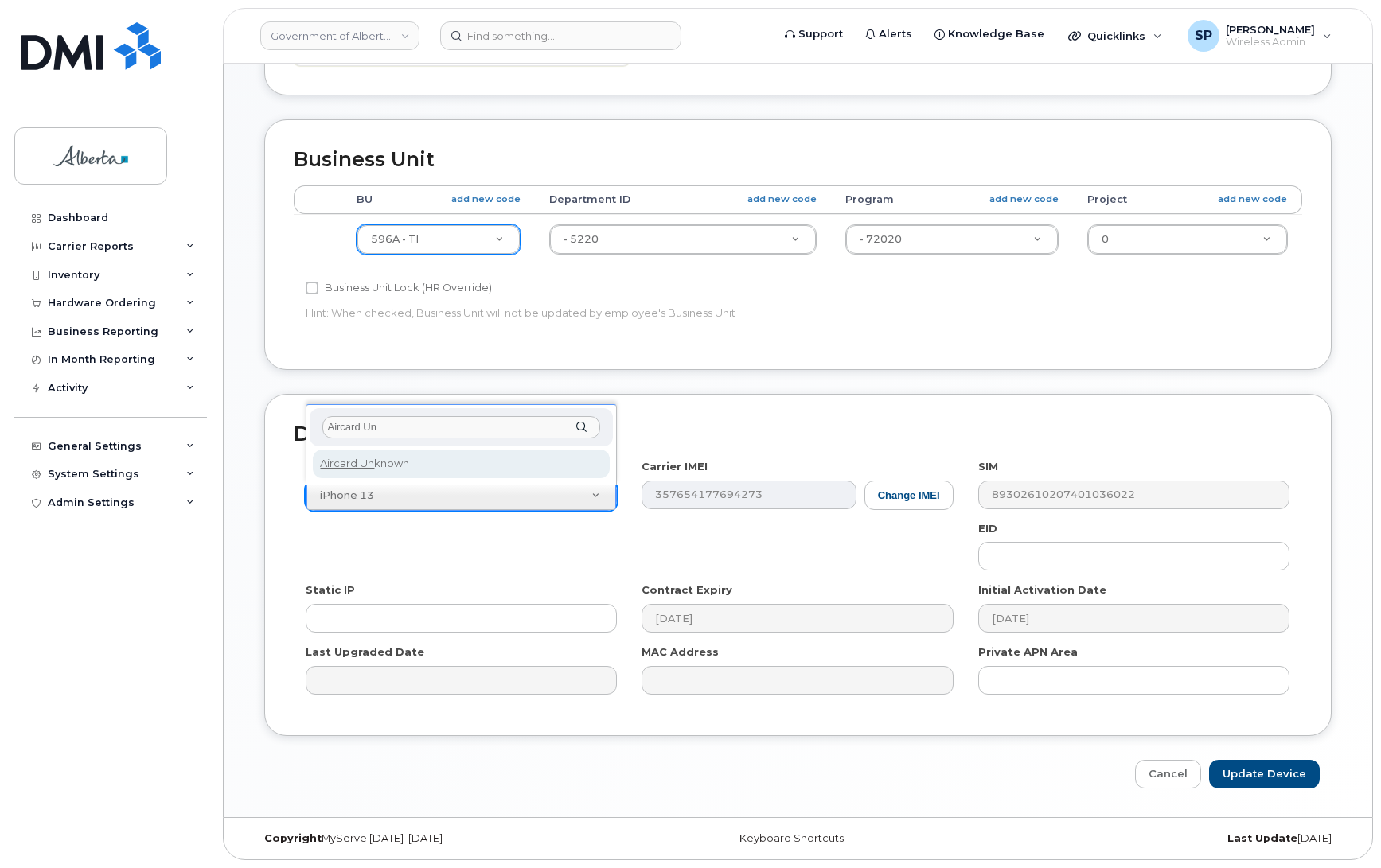
type input "Aircard Un"
select select "971"
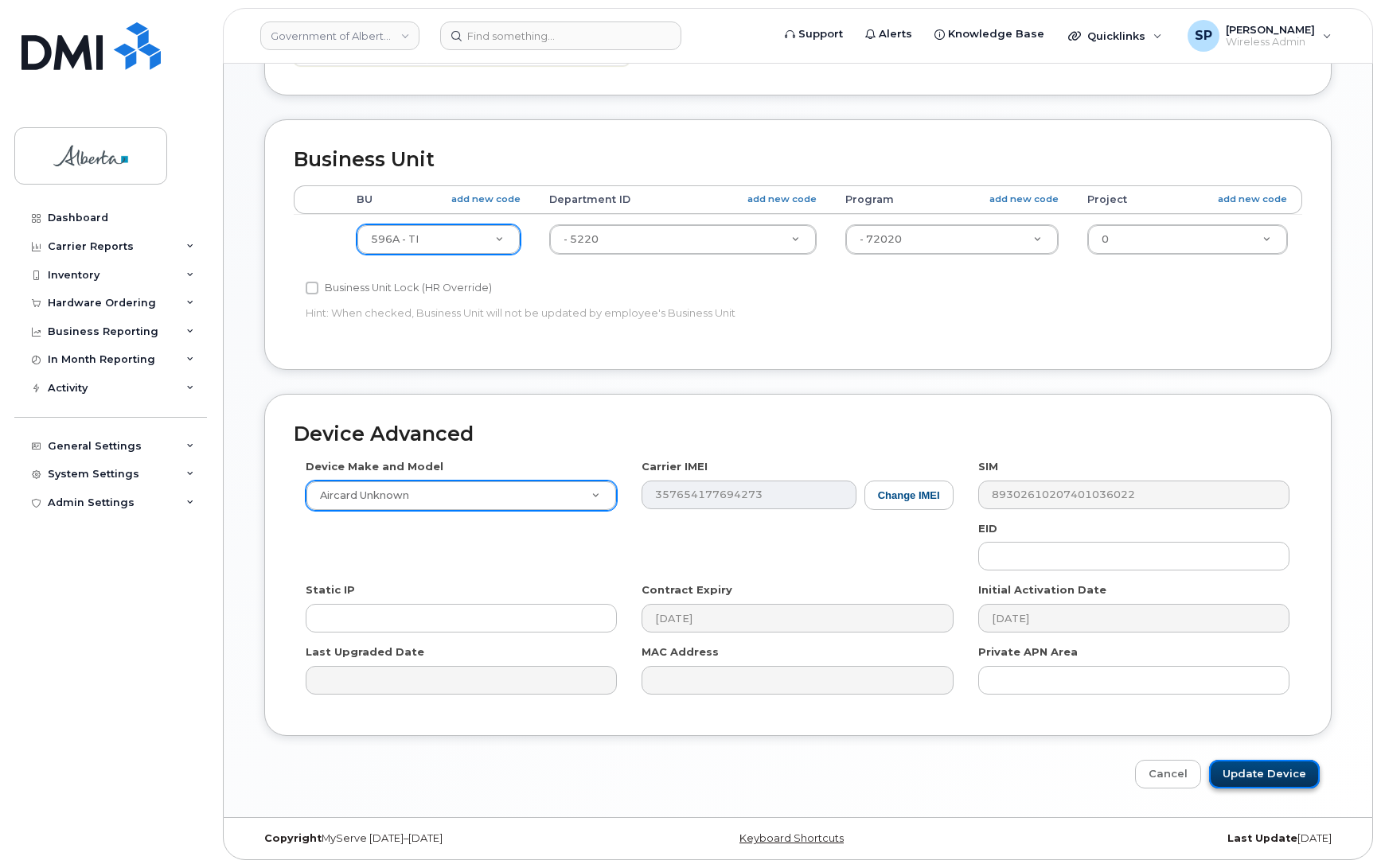
click at [1249, 772] on input "Update Device" at bounding box center [1264, 774] width 110 height 29
type input "Saving..."
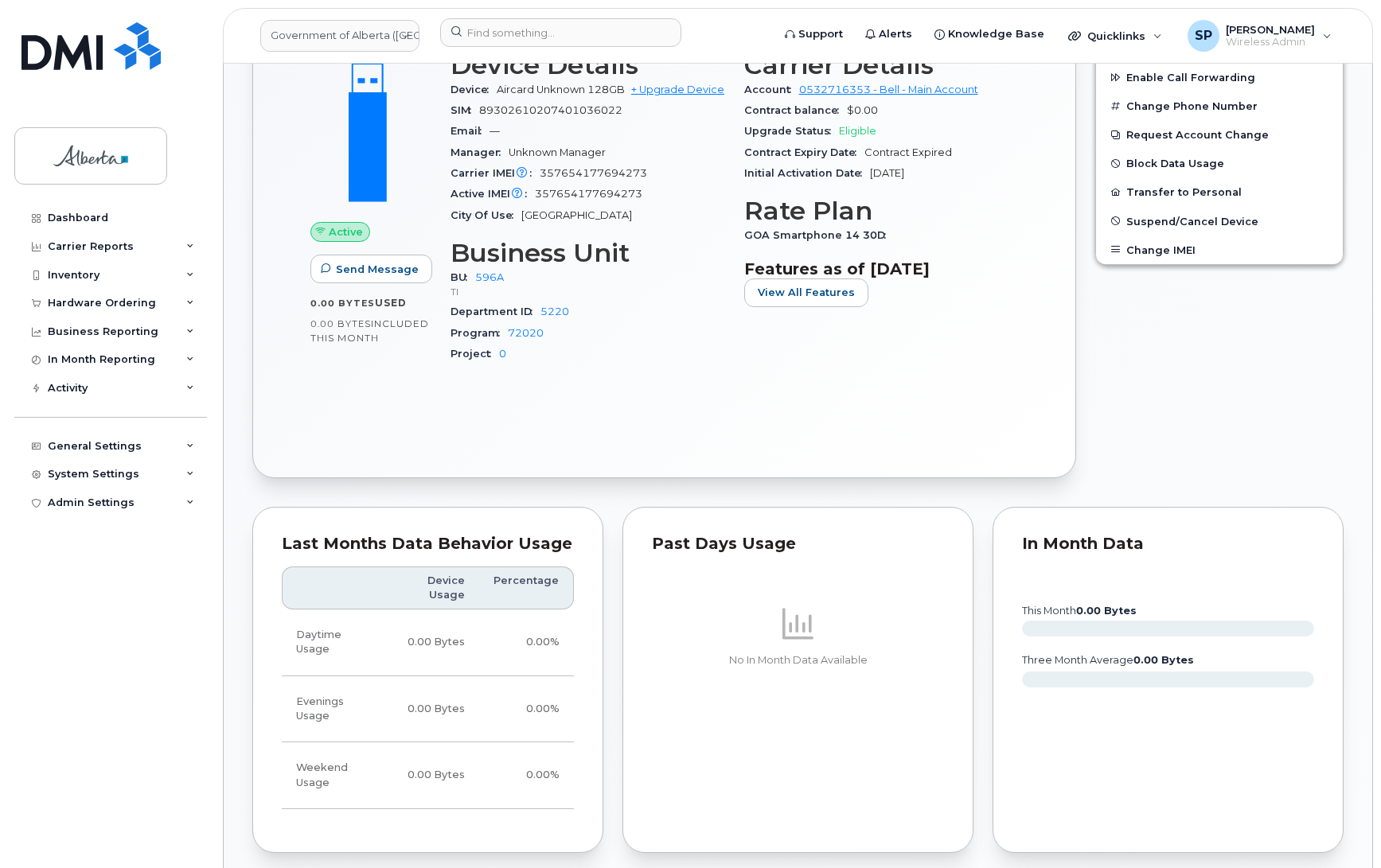
scroll to position [642, 0]
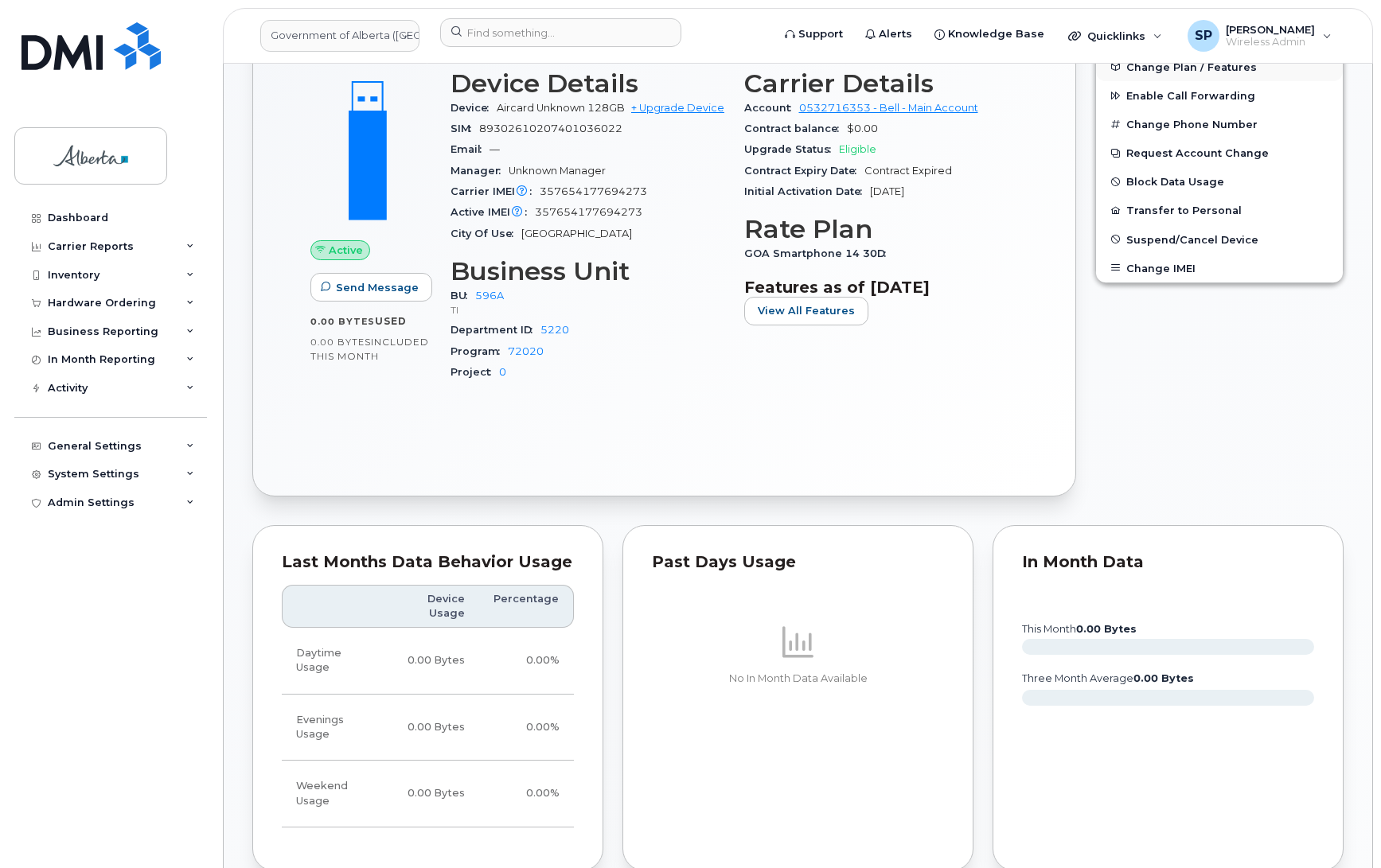
click at [1198, 69] on span "Change Plan / Features" at bounding box center [1191, 67] width 131 height 12
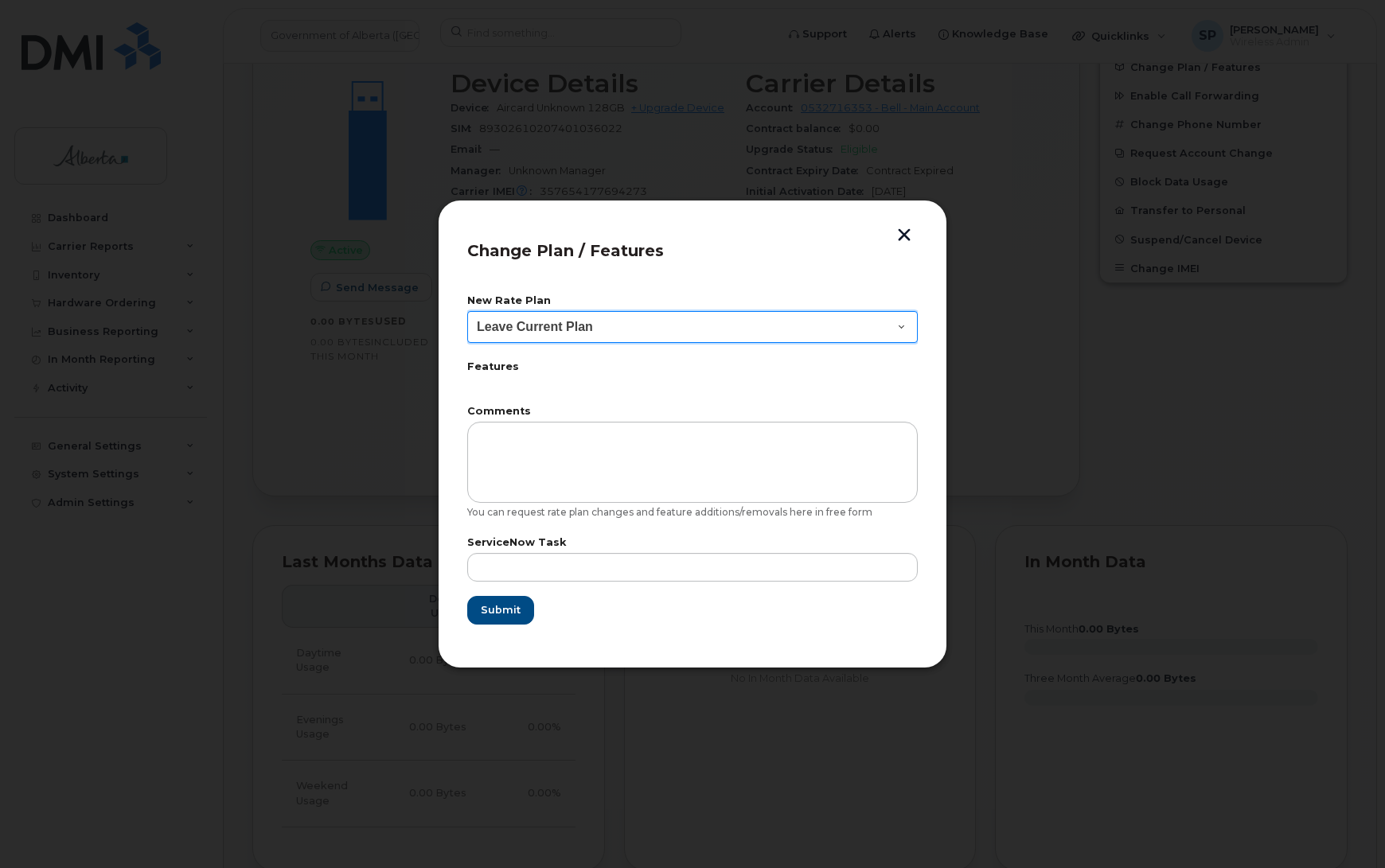
click at [506, 315] on select "Leave Current Plan GOA Data plan 9 30 d GOA–Unlimited Data Plan 9" at bounding box center [692, 327] width 450 height 32
select select "1790211"
click at [467, 311] on select "Leave Current Plan GOA Data plan 9 30 d GOA–Unlimited Data Plan 9" at bounding box center [692, 327] width 450 height 32
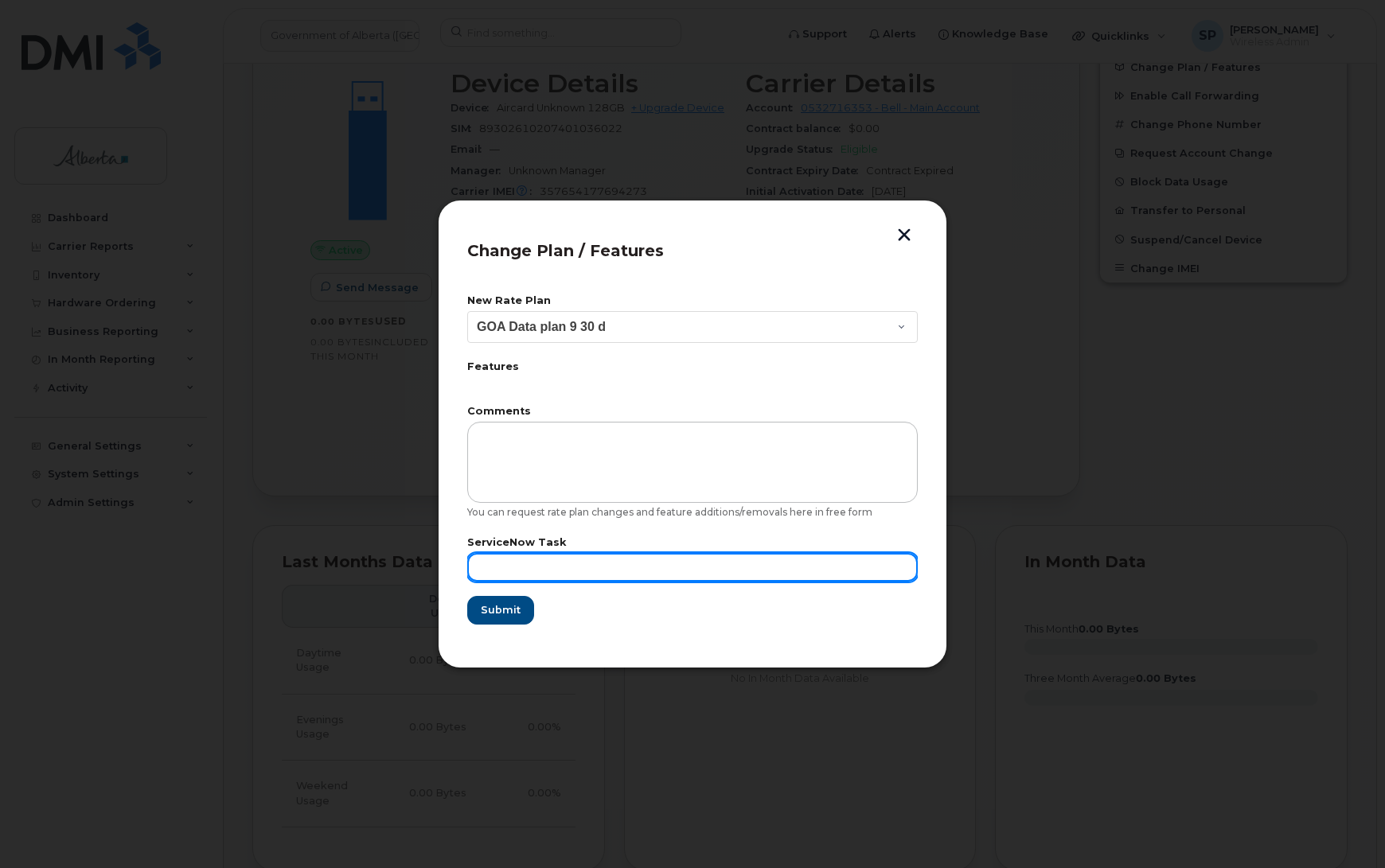
click at [534, 562] on input "text" at bounding box center [692, 567] width 450 height 29
paste input "SCTASK0840767"
type input "SCTASK0840767"
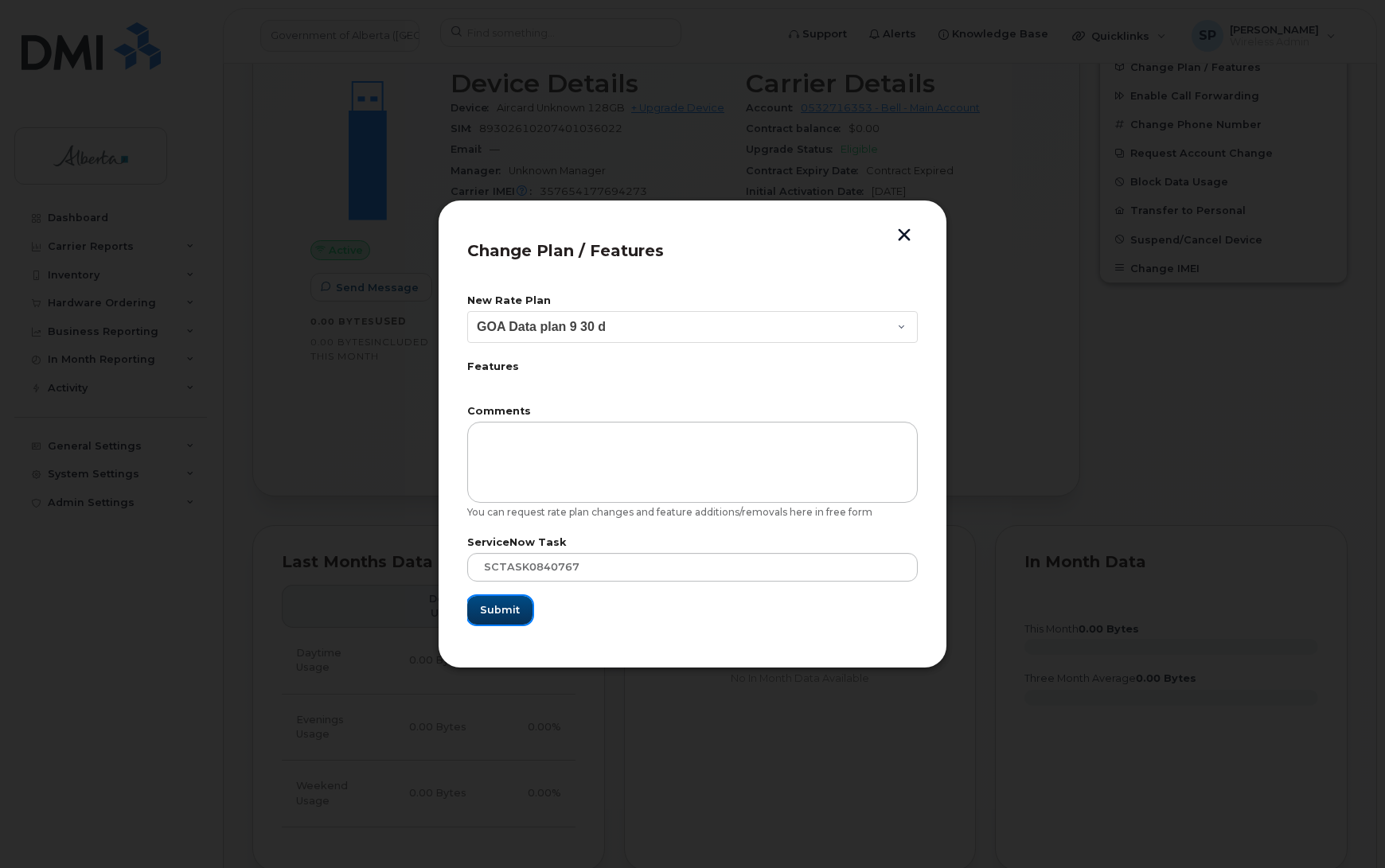
click at [502, 619] on button "Submit" at bounding box center [499, 610] width 65 height 29
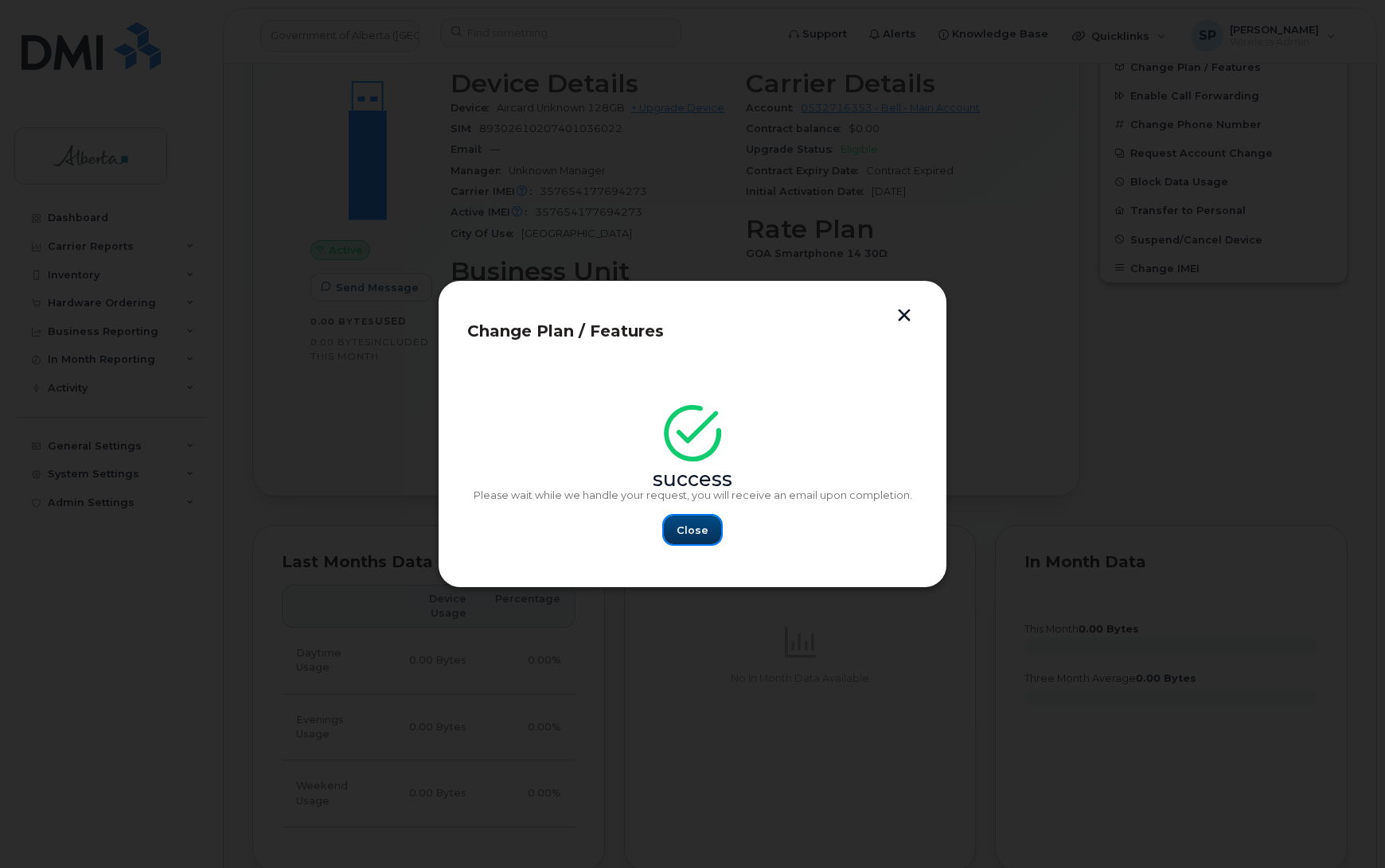
click at [701, 535] on span "Close" at bounding box center [693, 530] width 32 height 15
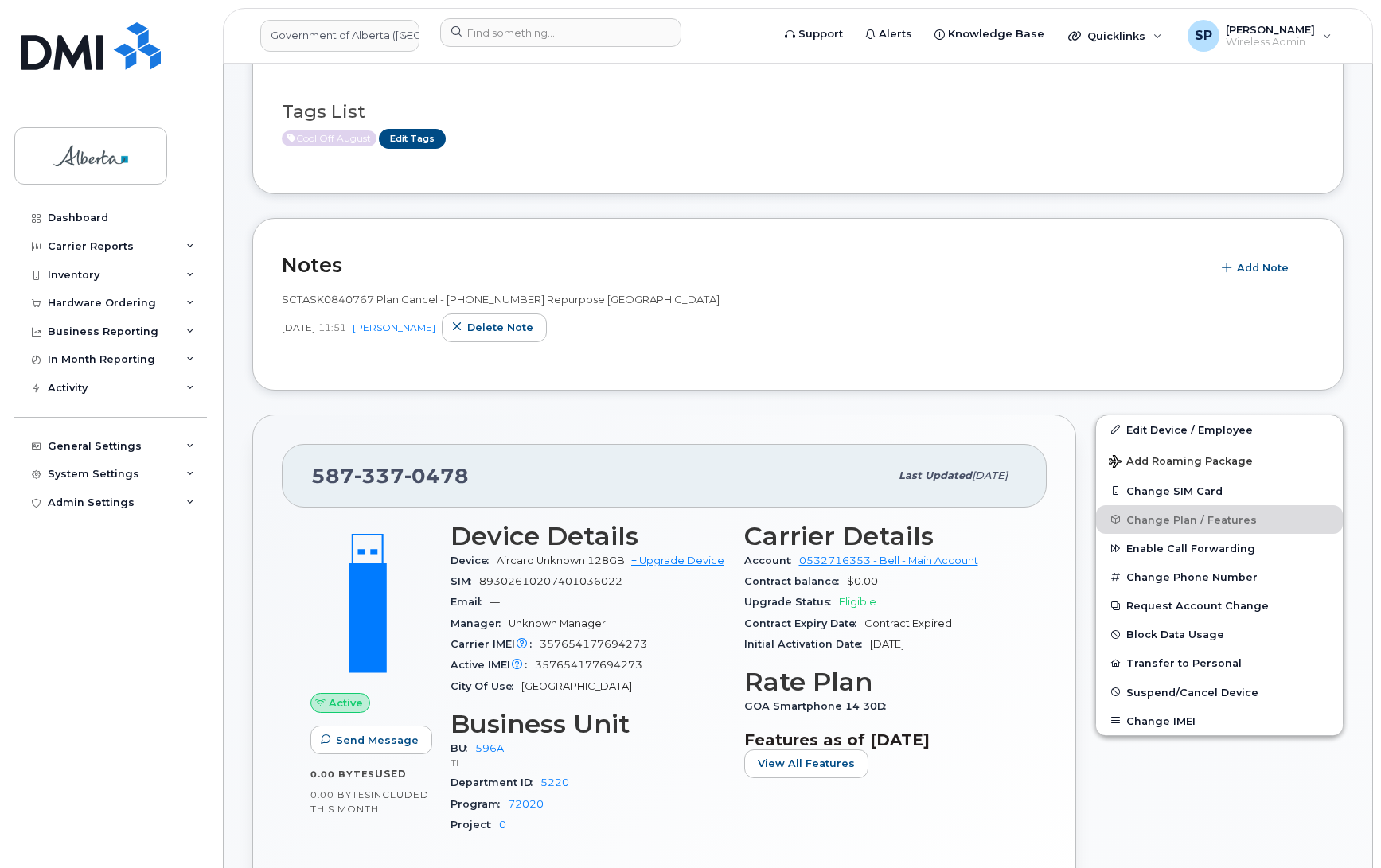
scroll to position [0, 0]
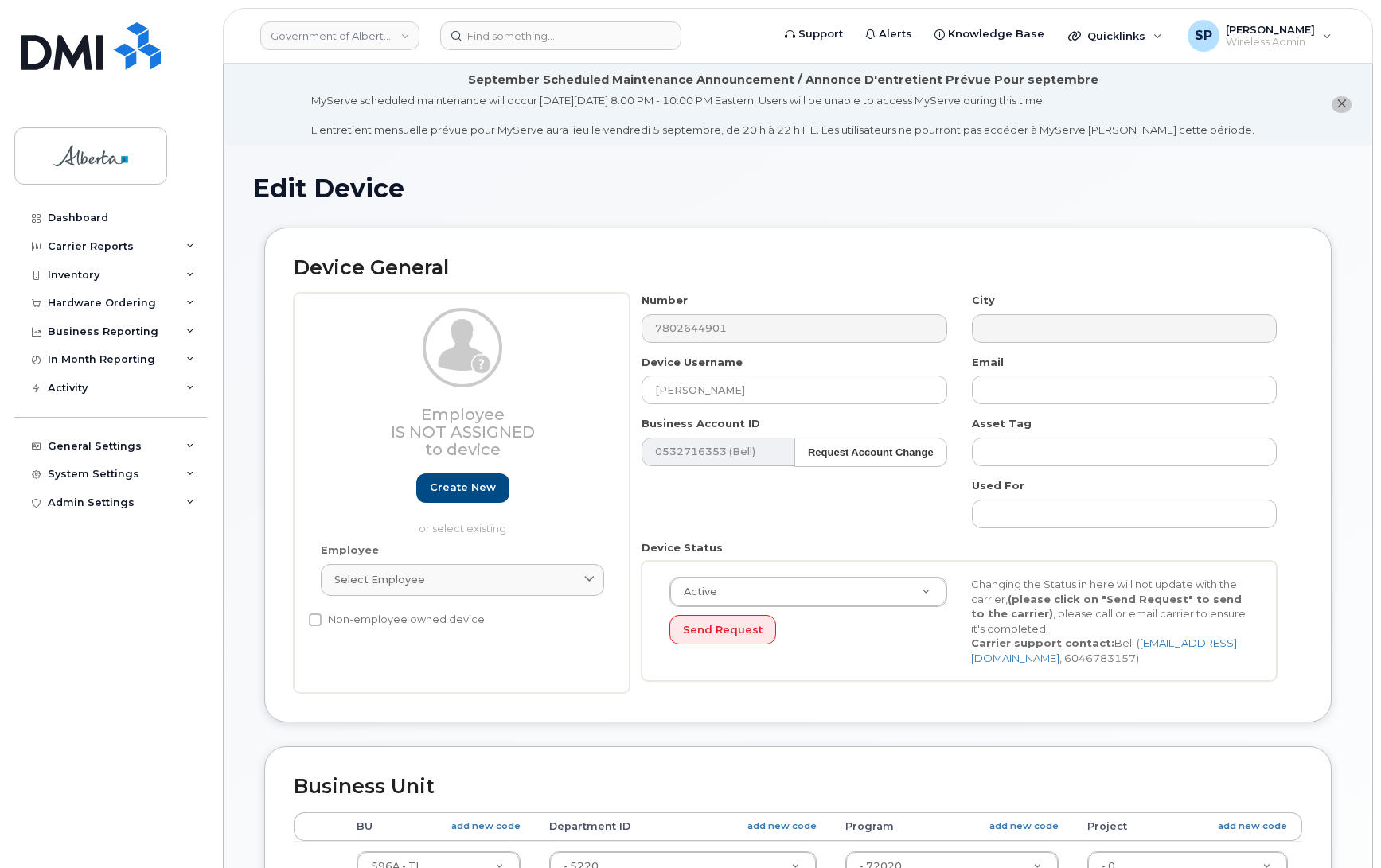
select select "4797729"
select select "971"
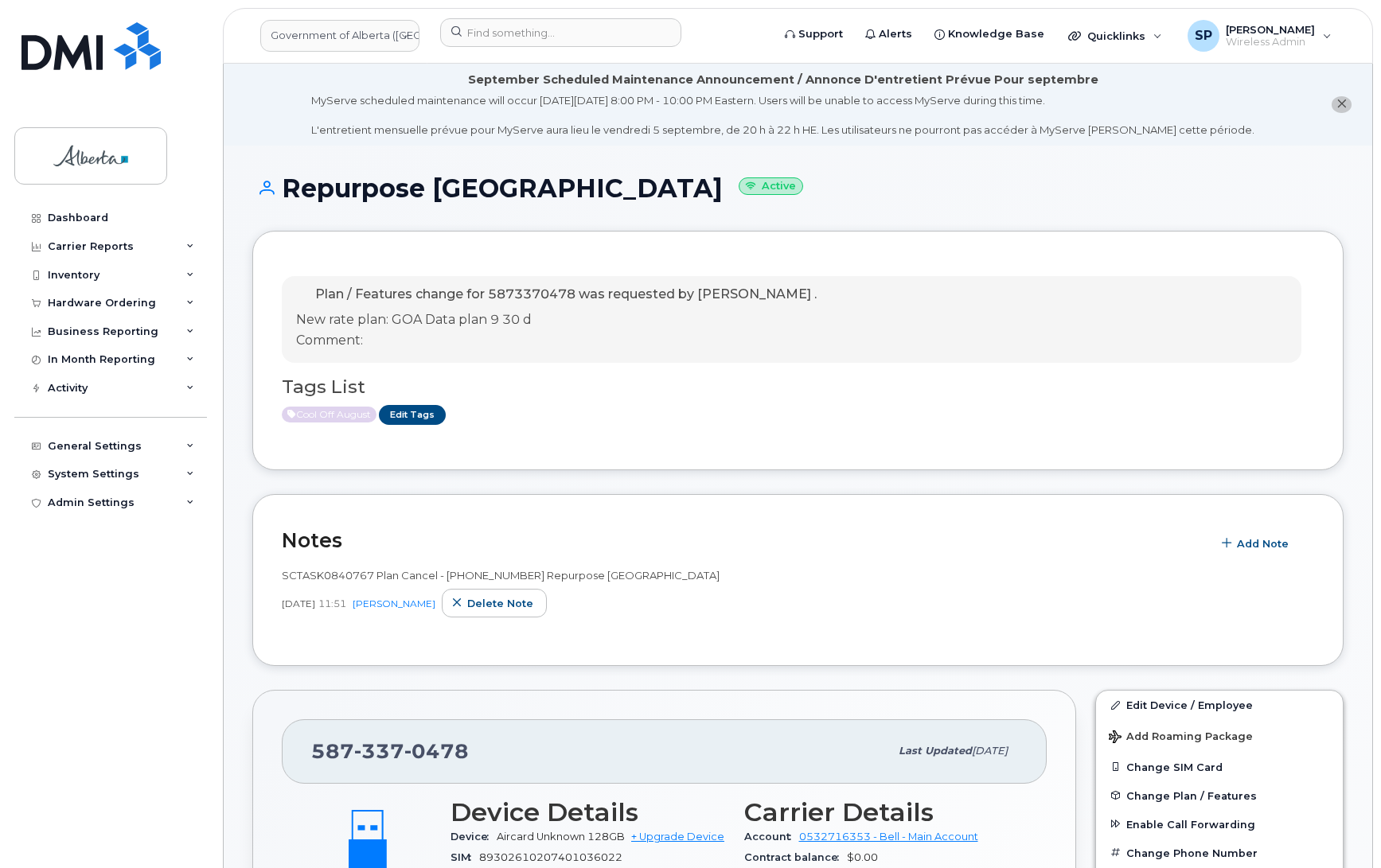
click at [940, 406] on div "Cool Off August Edit Tags" at bounding box center [792, 415] width 1020 height 20
